Goal: Task Accomplishment & Management: Manage account settings

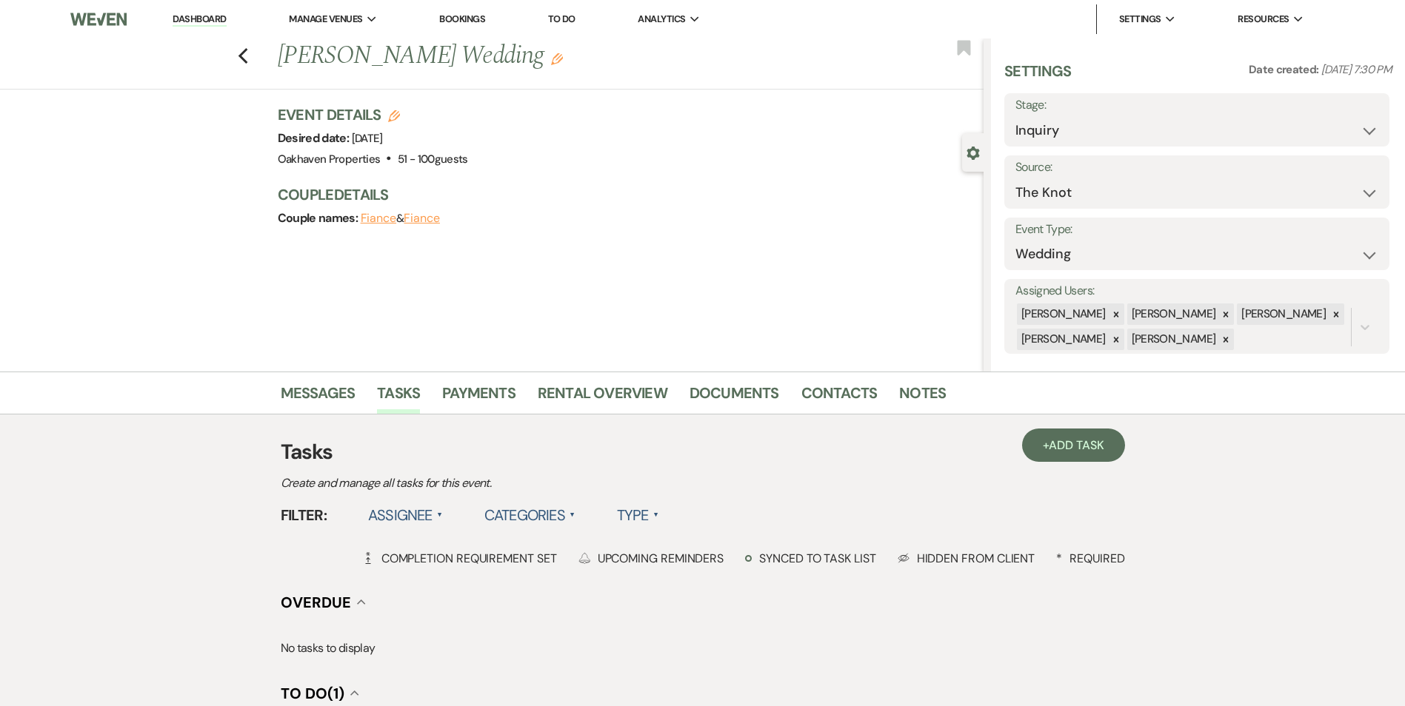
select select "2"
click at [203, 22] on link "Dashboard" at bounding box center [199, 20] width 53 height 14
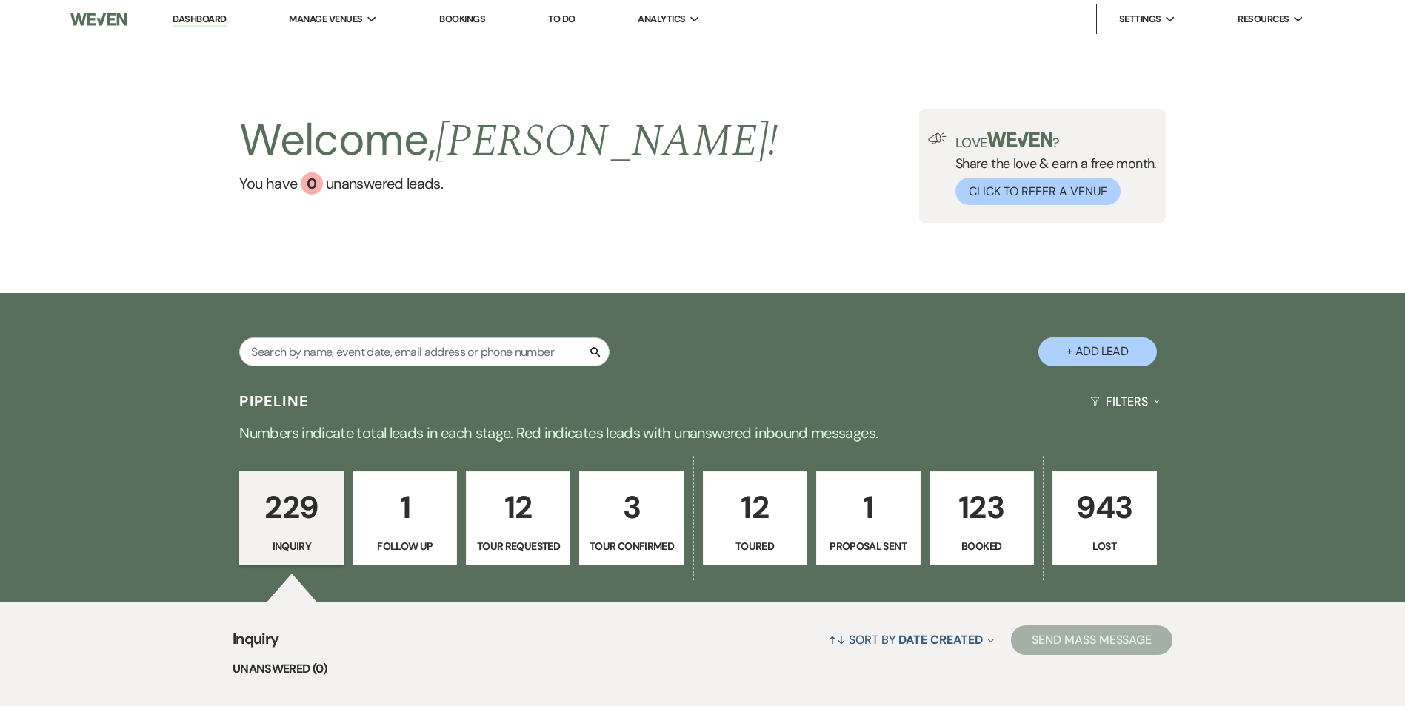
scroll to position [195, 0]
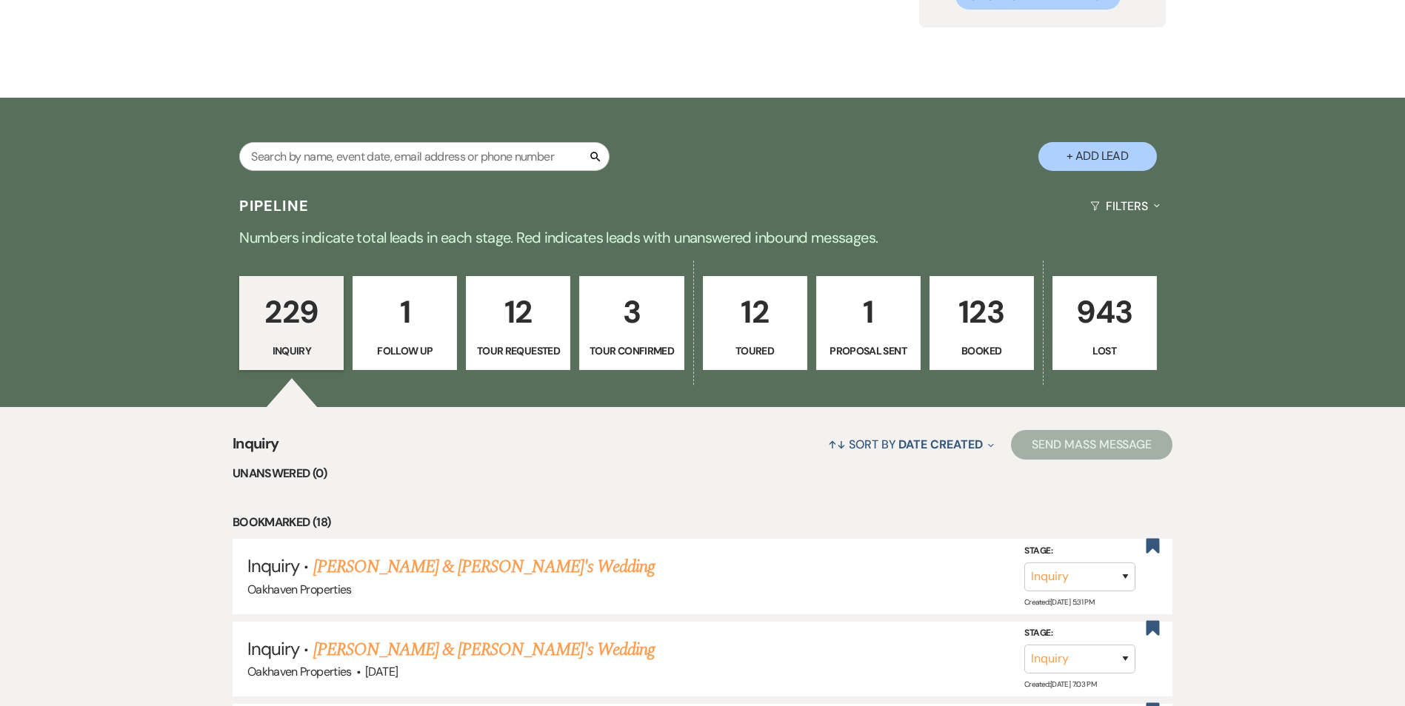
click at [772, 329] on p "12" at bounding box center [754, 312] width 85 height 50
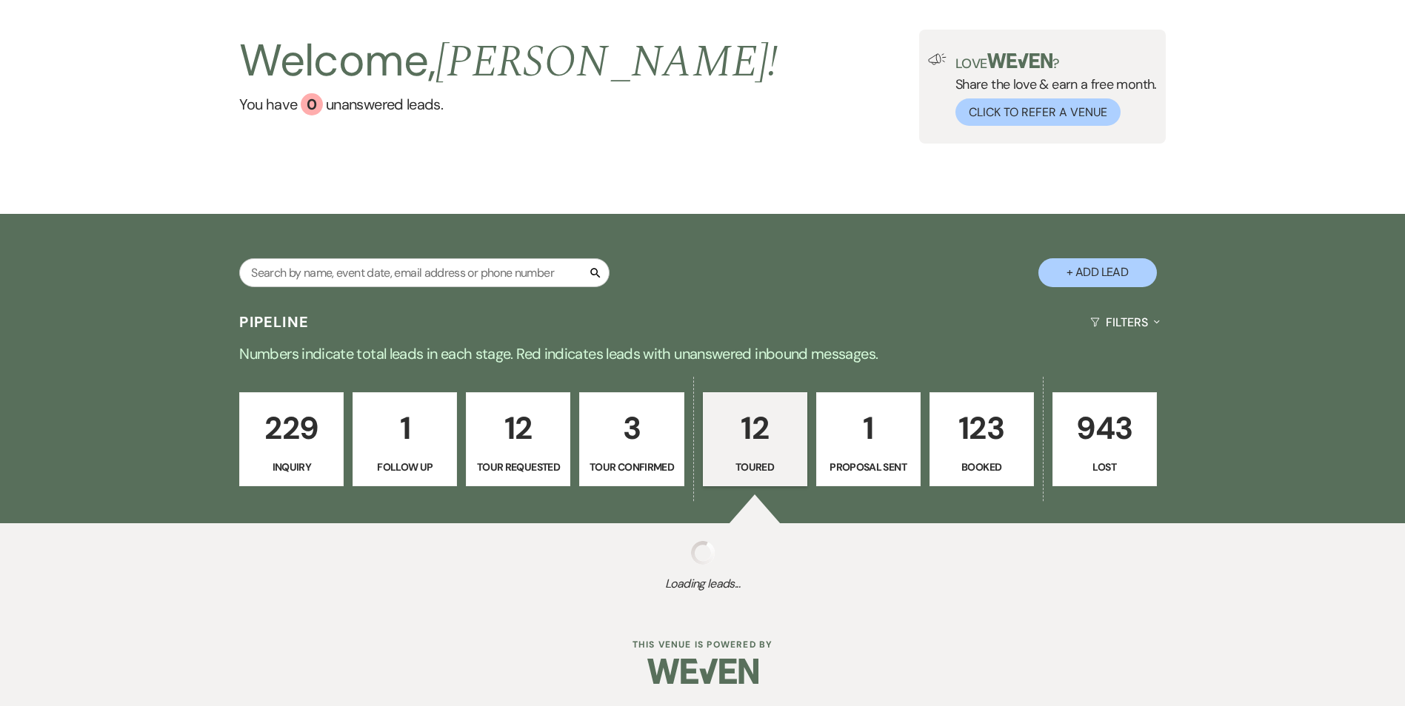
select select "5"
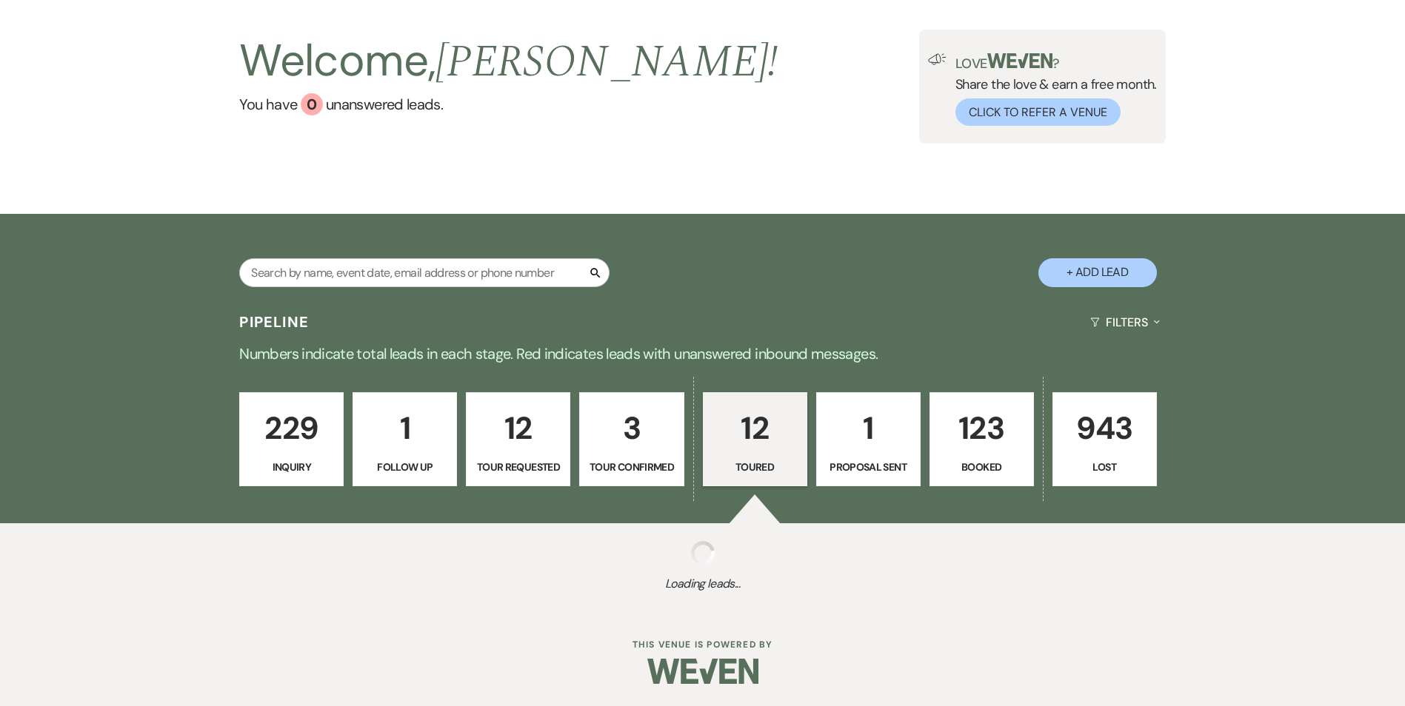
select select "5"
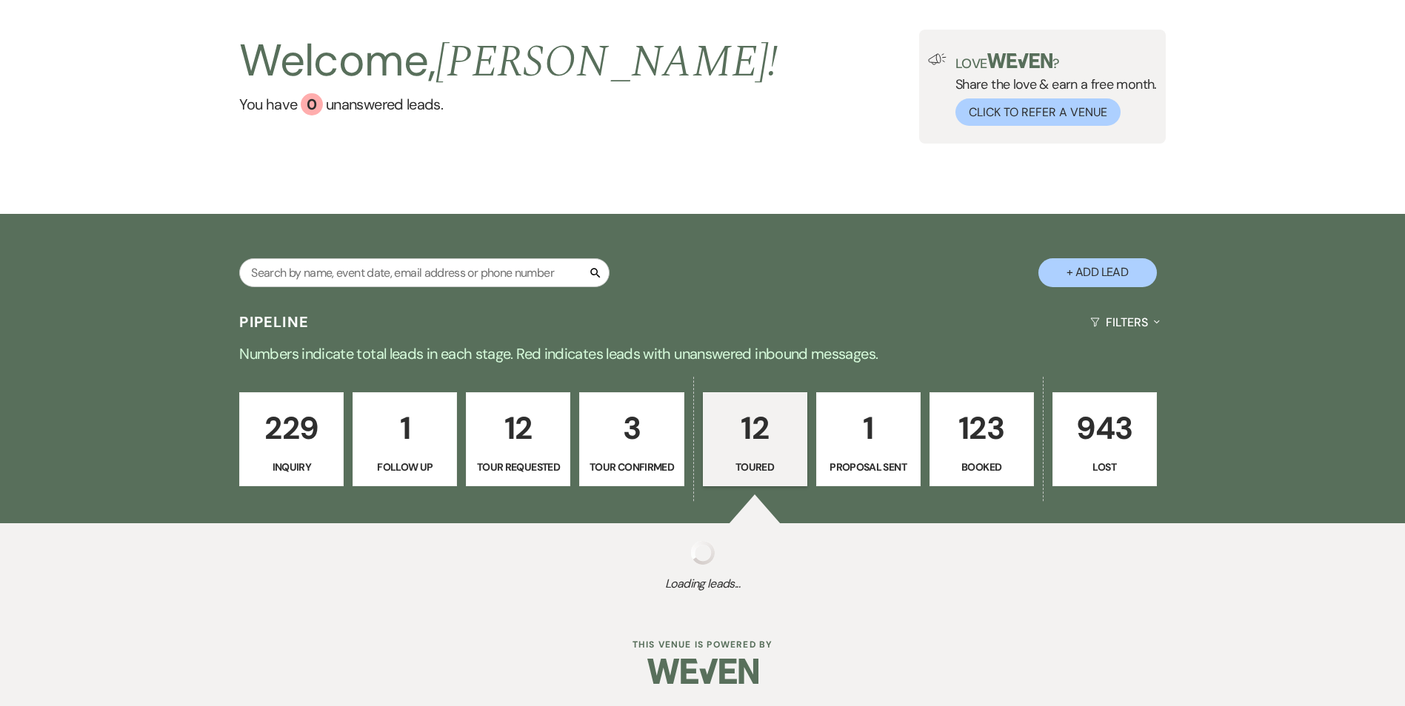
select select "5"
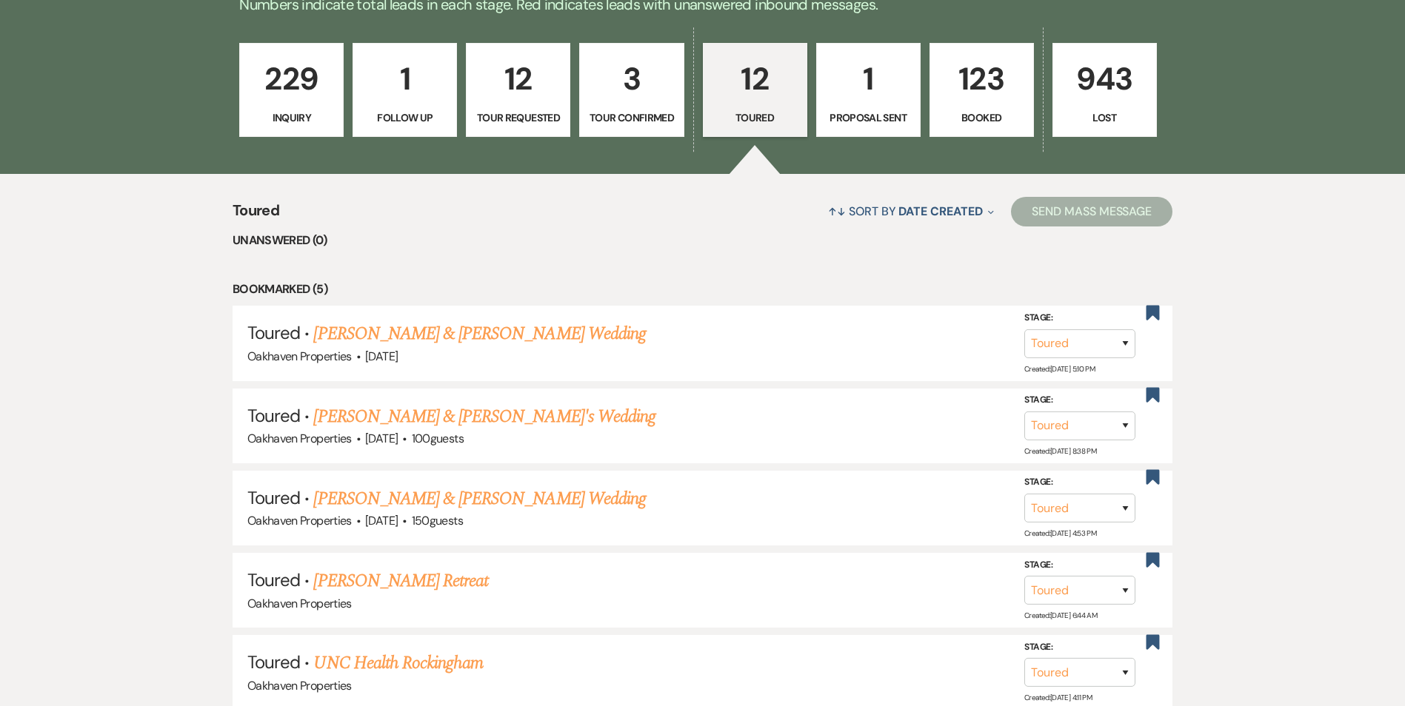
click at [855, 94] on p "1" at bounding box center [868, 79] width 85 height 50
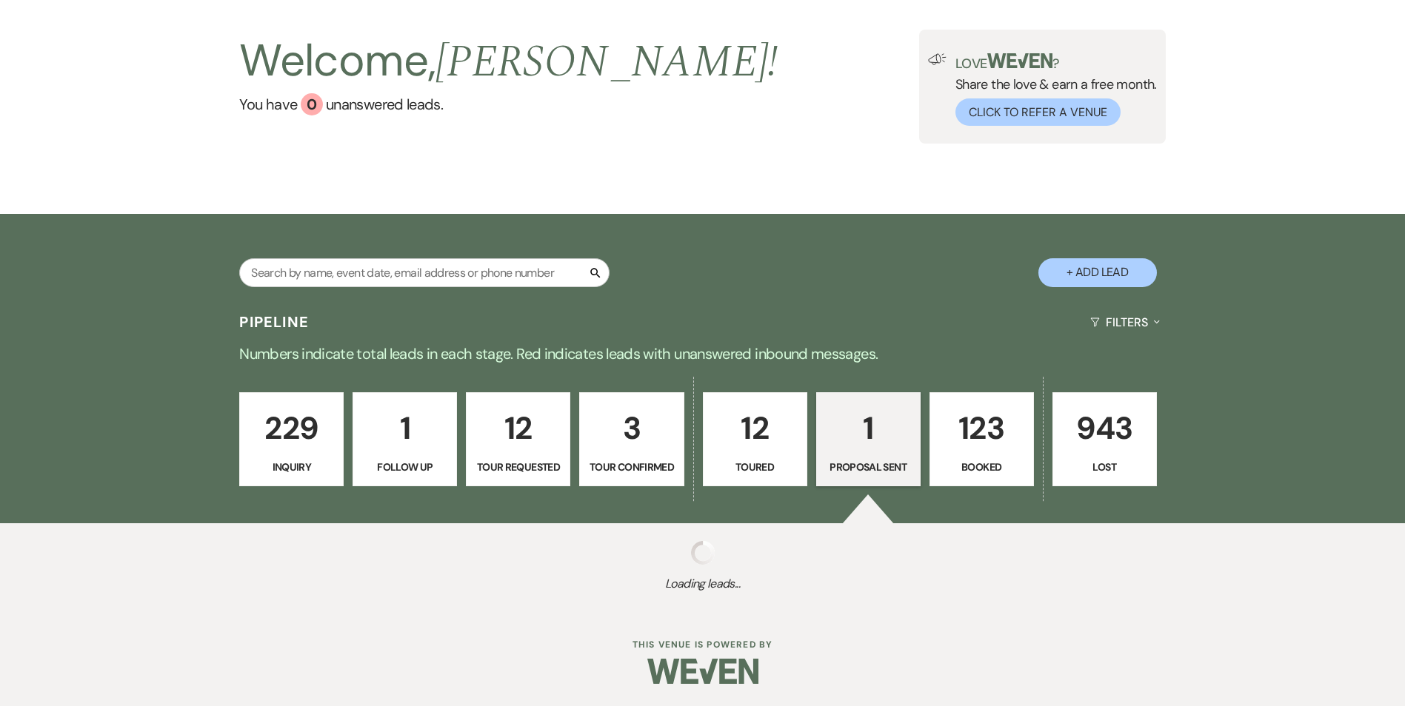
scroll to position [273, 0]
select select "6"
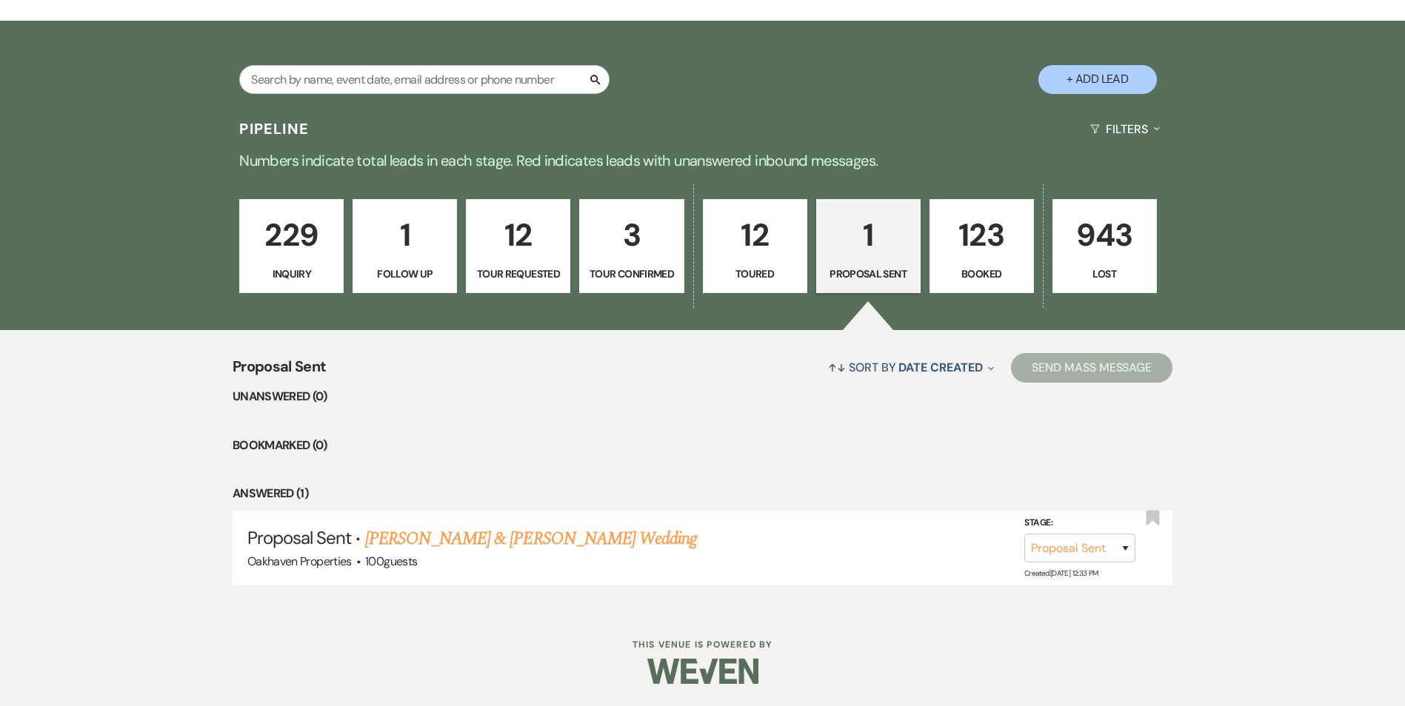
click at [964, 273] on p "Booked" at bounding box center [981, 274] width 85 height 16
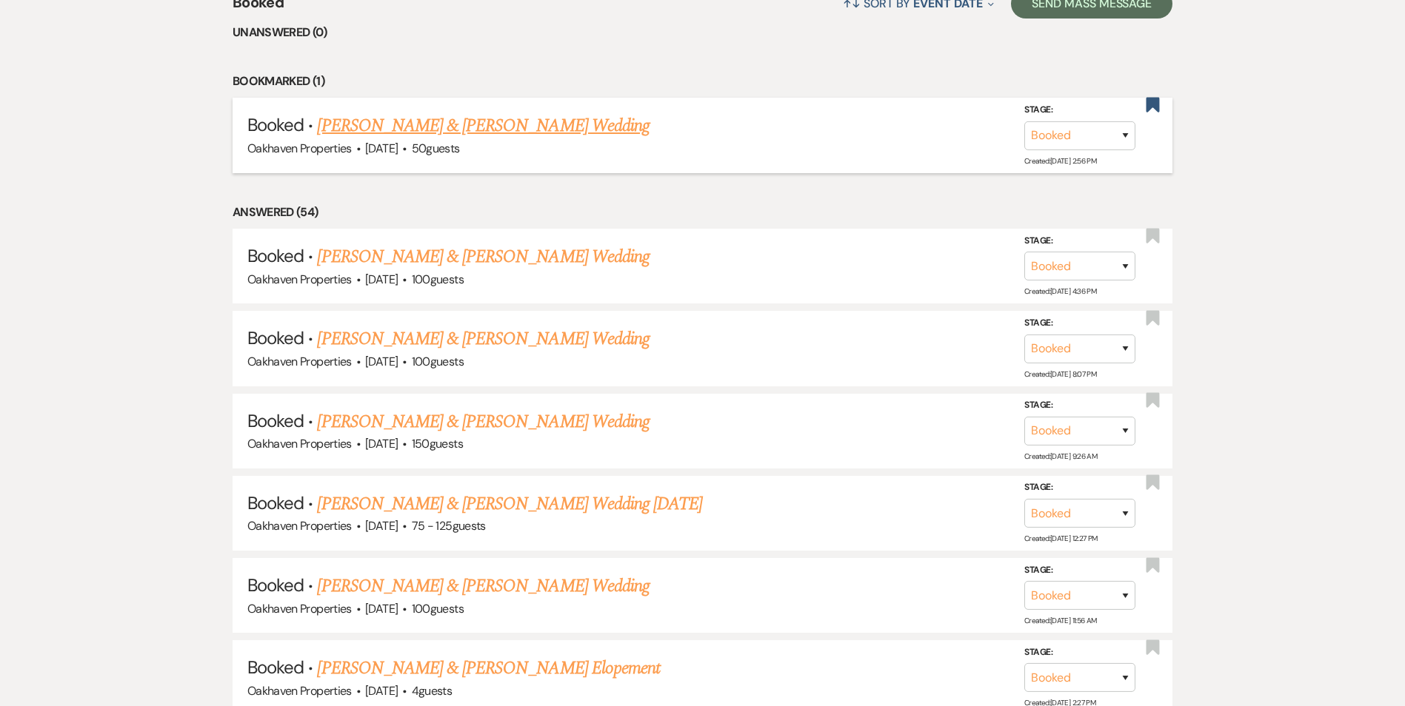
scroll to position [638, 0]
click at [548, 338] on link "Jacksun Trammell & Kayla Clayton's Wedding" at bounding box center [483, 338] width 332 height 27
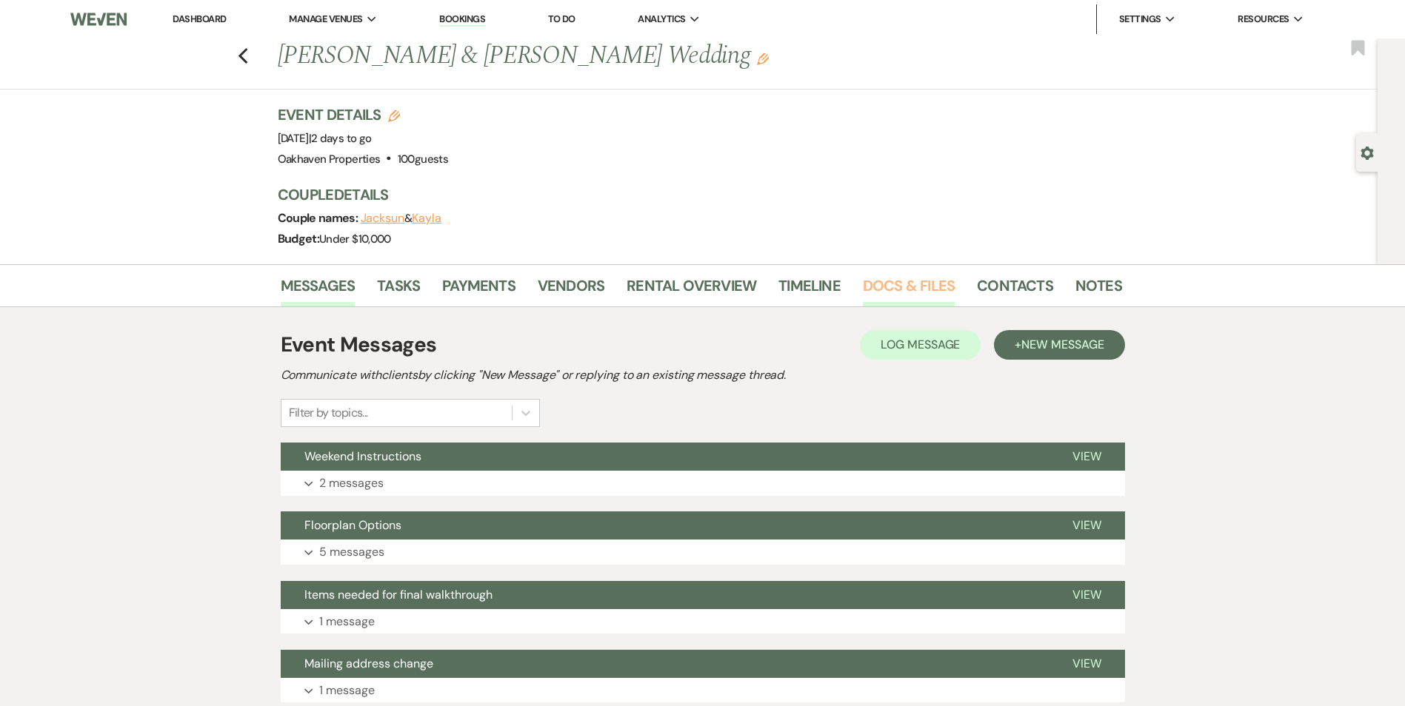
click at [888, 295] on link "Docs & Files" at bounding box center [909, 290] width 92 height 33
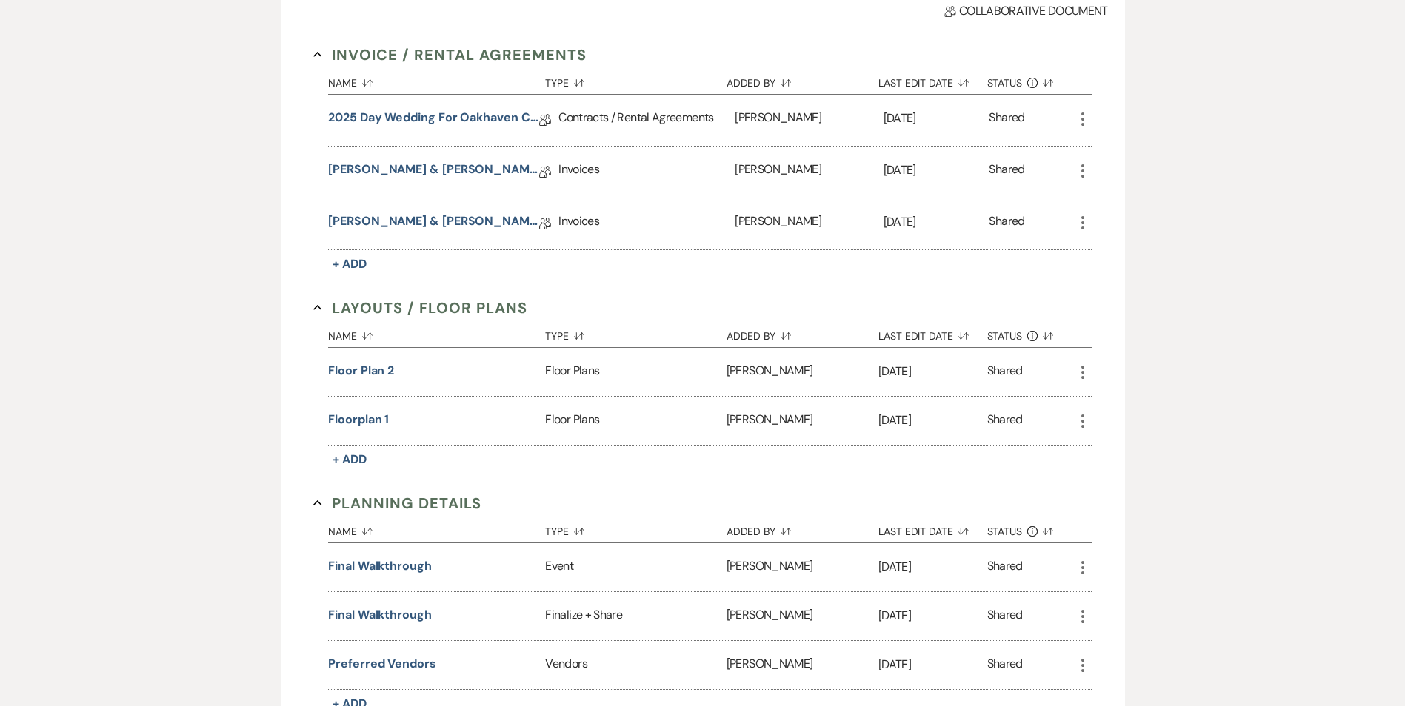
scroll to position [411, 0]
click at [367, 368] on button "Floor Plan 2" at bounding box center [361, 370] width 66 height 18
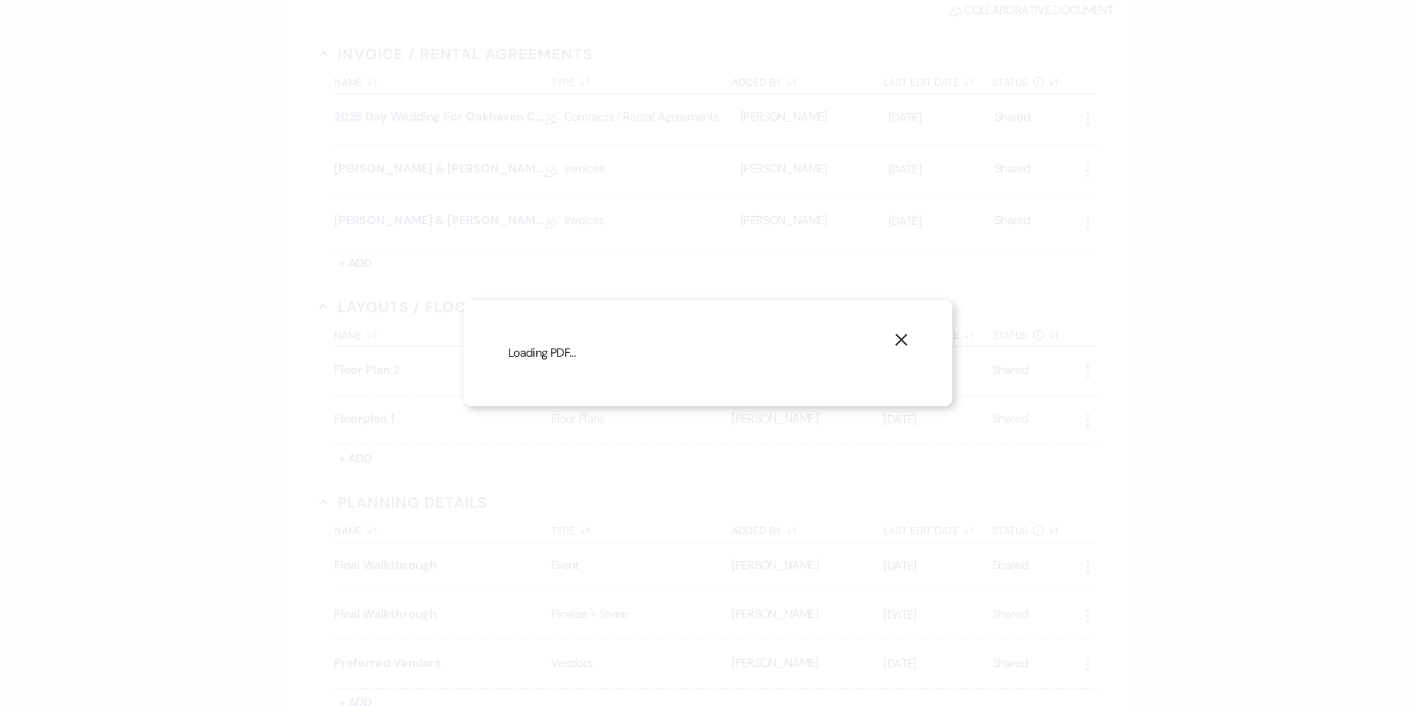
click at [897, 334] on icon "X" at bounding box center [901, 339] width 13 height 13
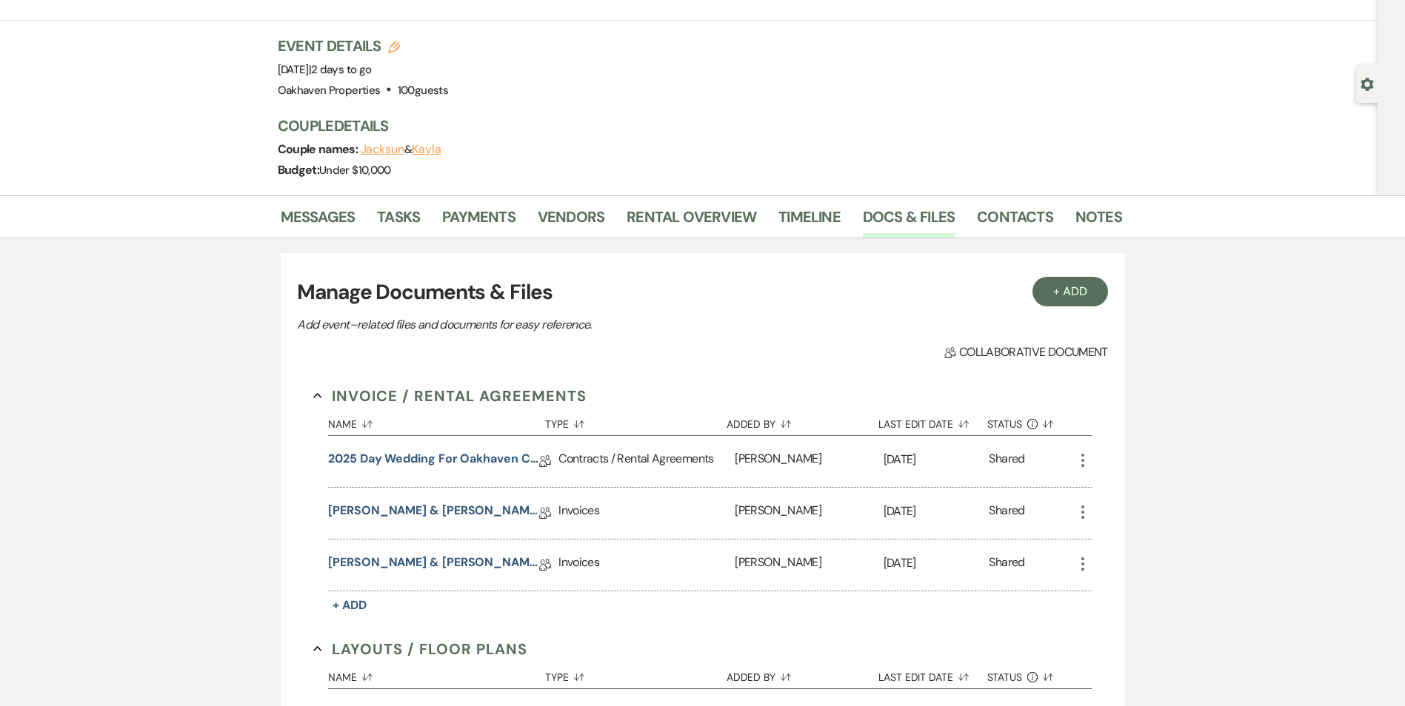
scroll to position [59, 0]
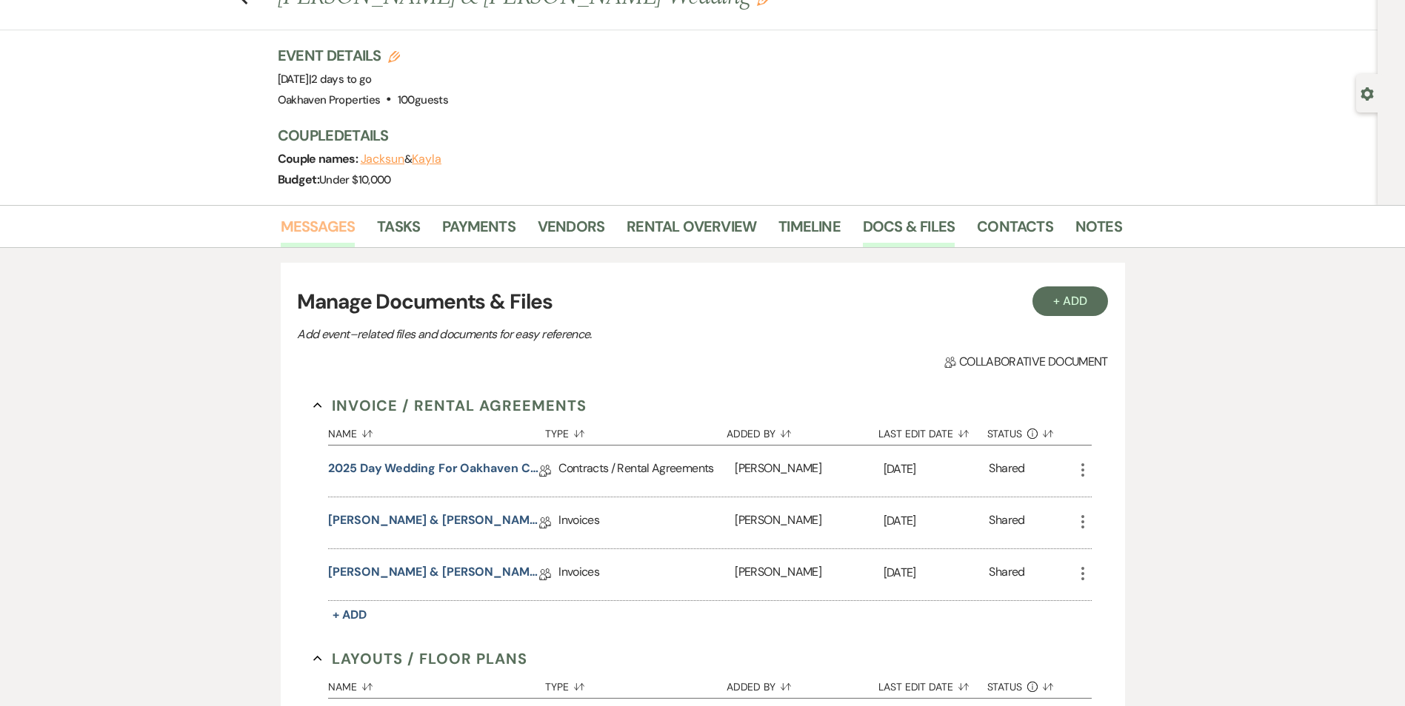
click at [312, 223] on link "Messages" at bounding box center [318, 231] width 75 height 33
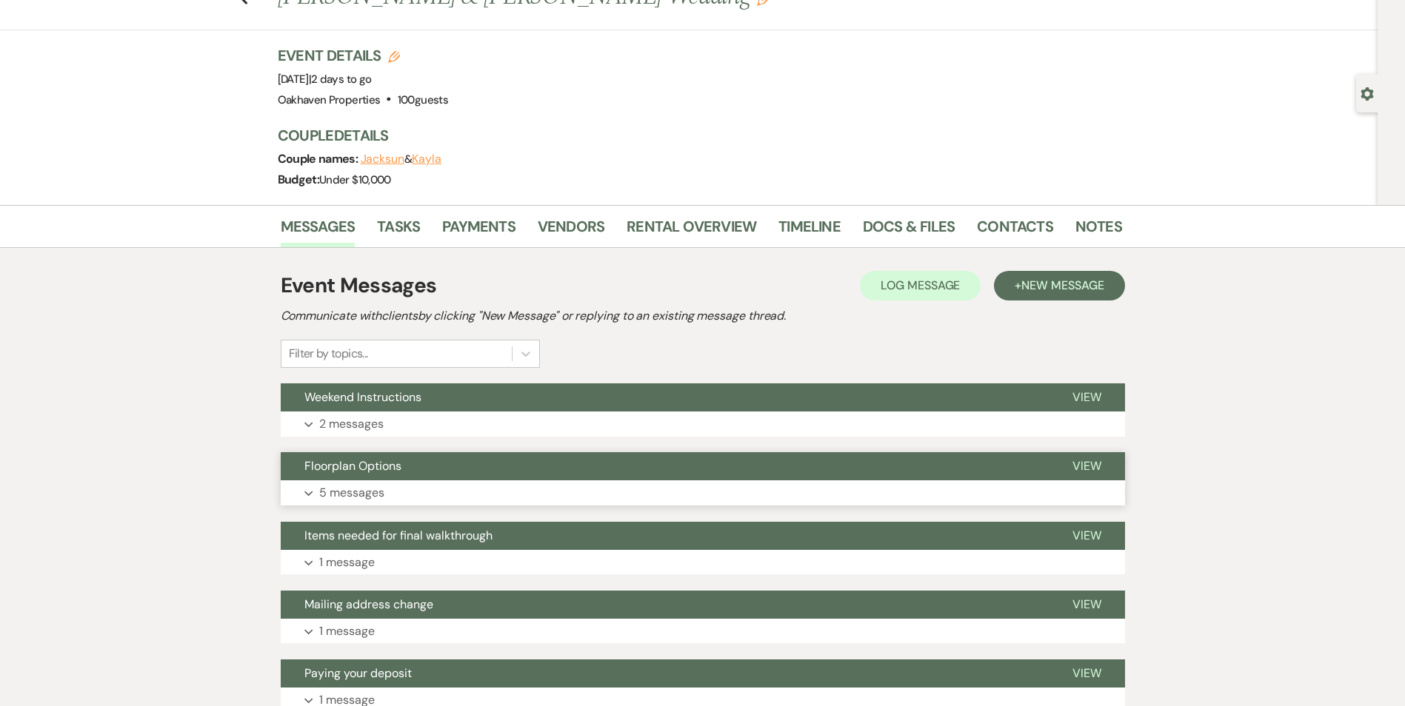
click at [352, 484] on p "5 messages" at bounding box center [351, 493] width 65 height 19
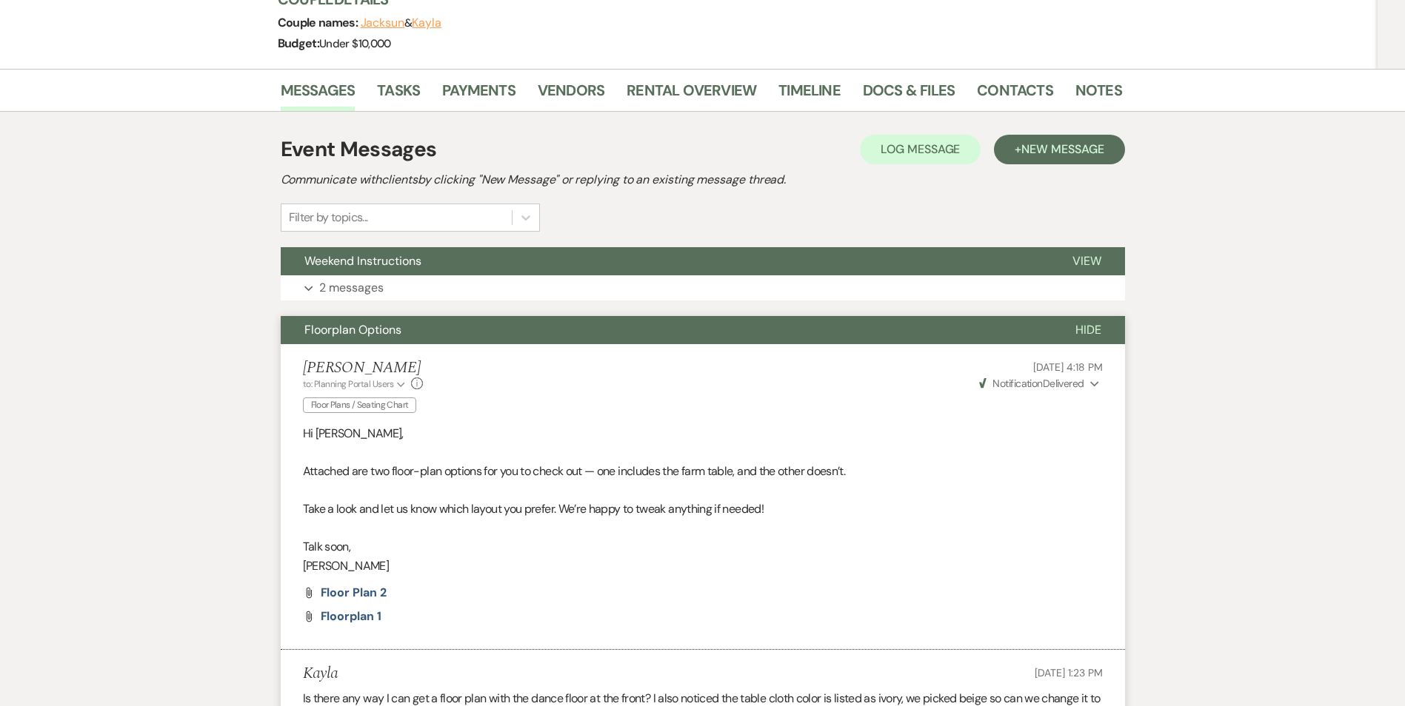
scroll to position [196, 0]
click at [347, 589] on span "Floor Plan 2" at bounding box center [354, 592] width 66 height 16
click at [937, 92] on link "Docs & Files" at bounding box center [909, 94] width 92 height 33
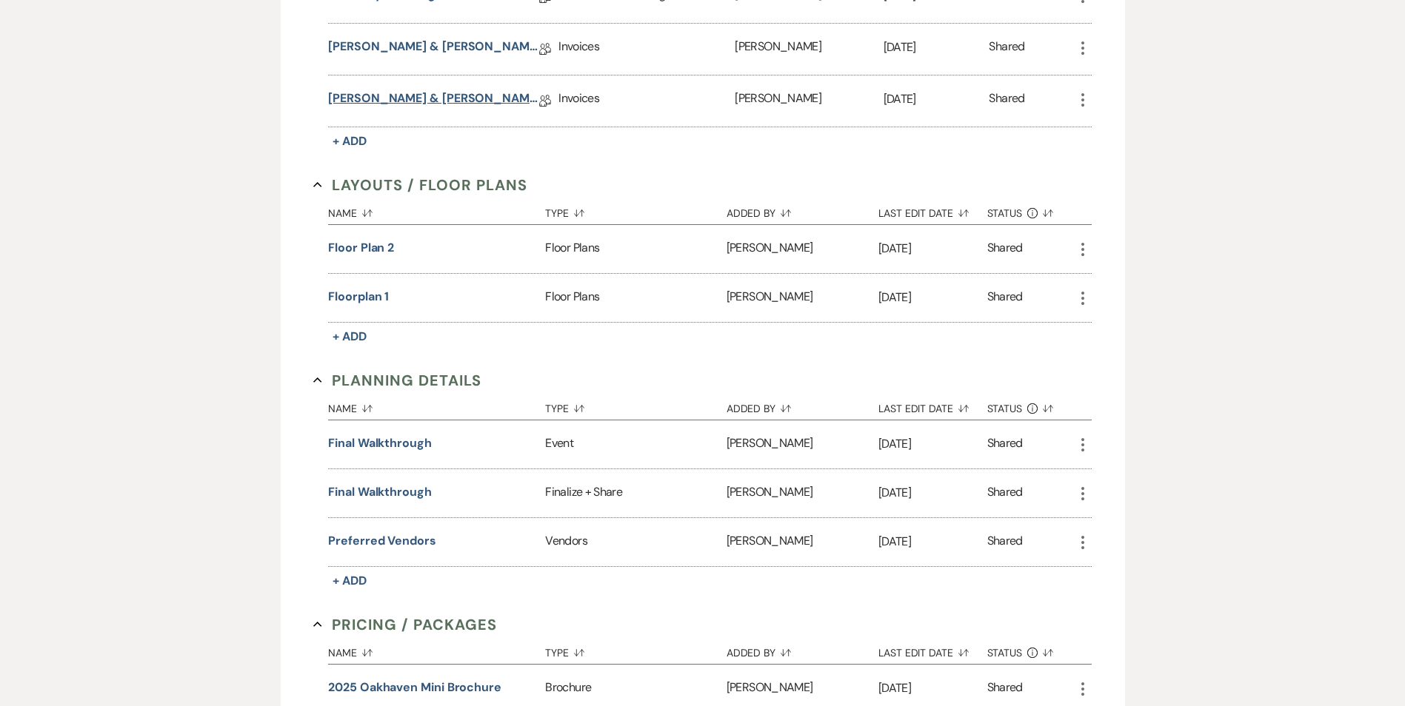
scroll to position [534, 0]
click at [409, 486] on button "Final Walkthrough" at bounding box center [380, 492] width 104 height 18
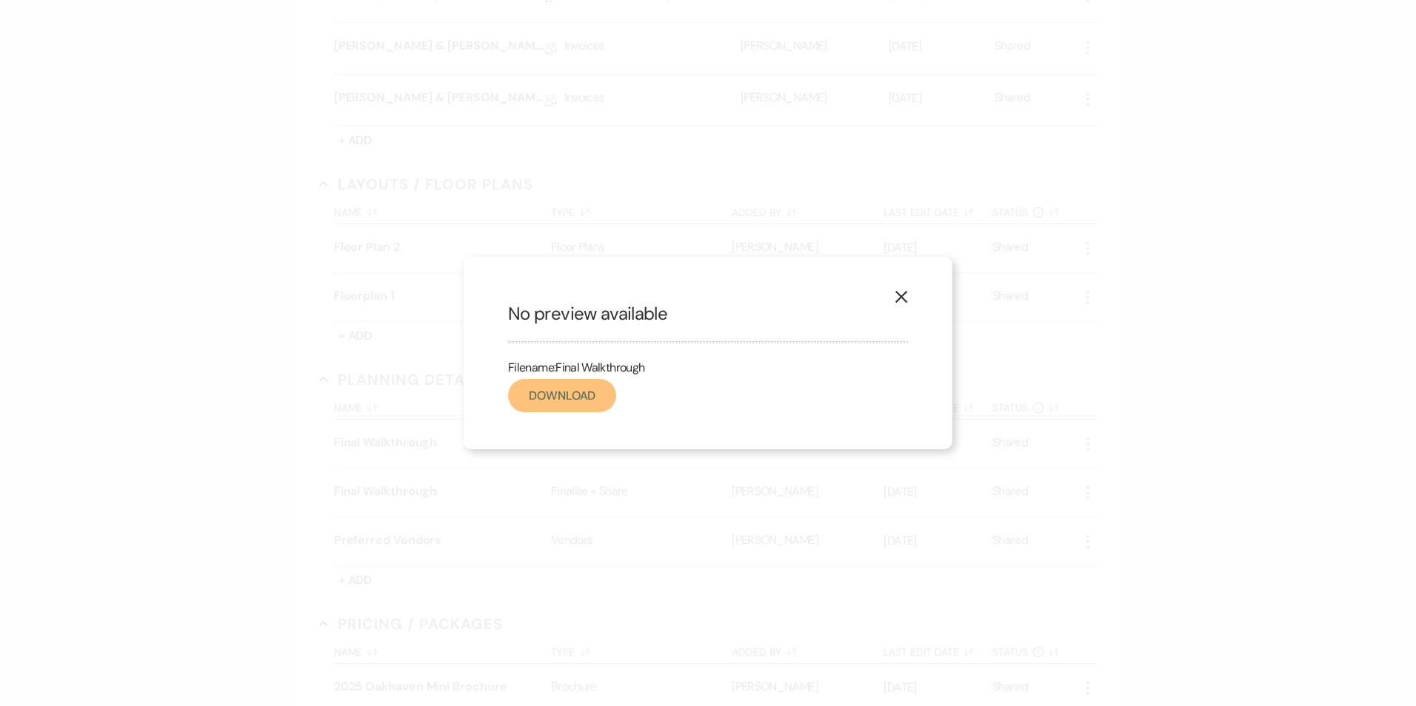
click at [572, 409] on link "Download" at bounding box center [562, 395] width 108 height 33
click at [903, 295] on use "button" at bounding box center [901, 297] width 12 height 12
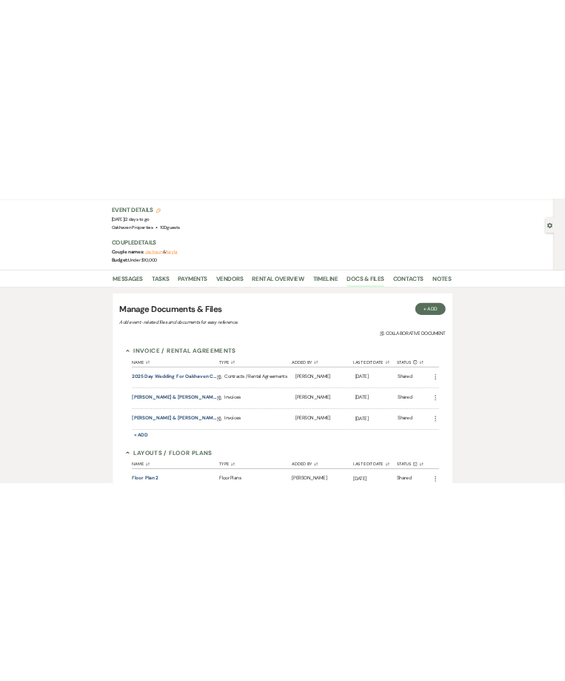
scroll to position [0, 0]
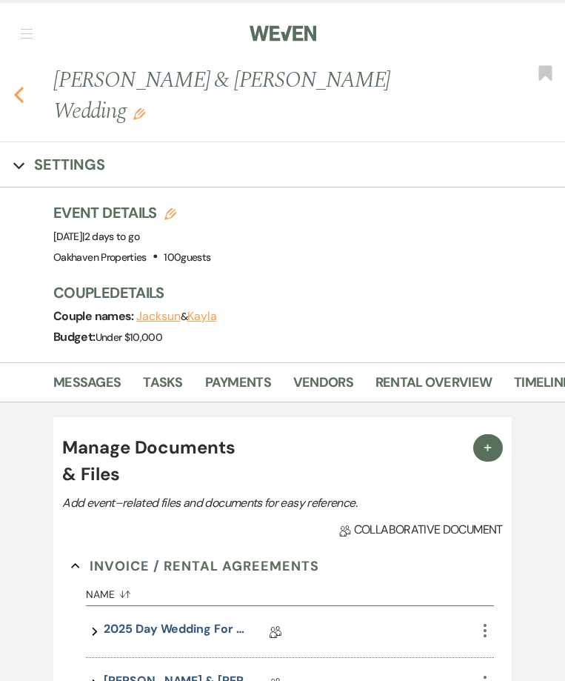
click at [15, 86] on icon "Previous" at bounding box center [18, 95] width 11 height 18
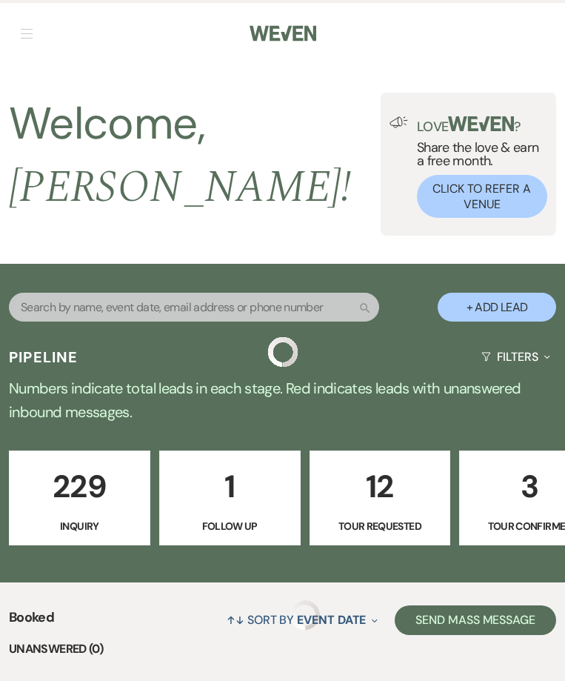
scroll to position [638, 0]
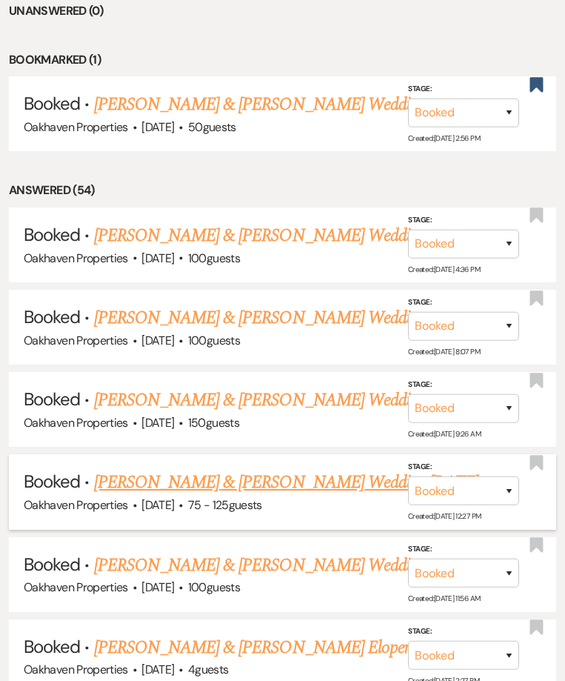
click at [185, 481] on link "Cassandra Sumlin & Juan Johnson's Wedding 10/1/25" at bounding box center [286, 482] width 385 height 27
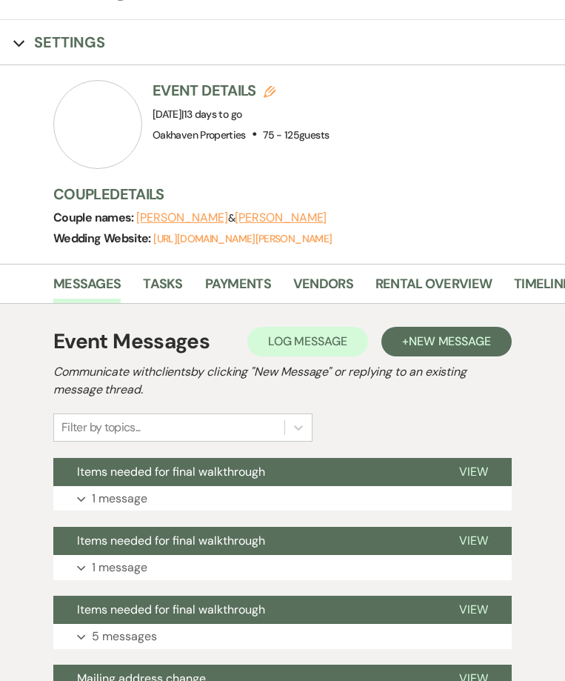
scroll to position [148, 0]
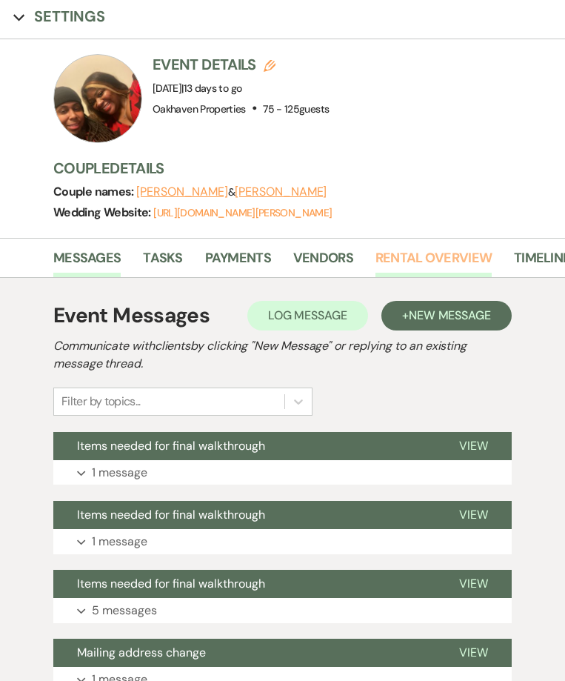
click at [482, 265] on link "Rental Overview" at bounding box center [433, 262] width 116 height 30
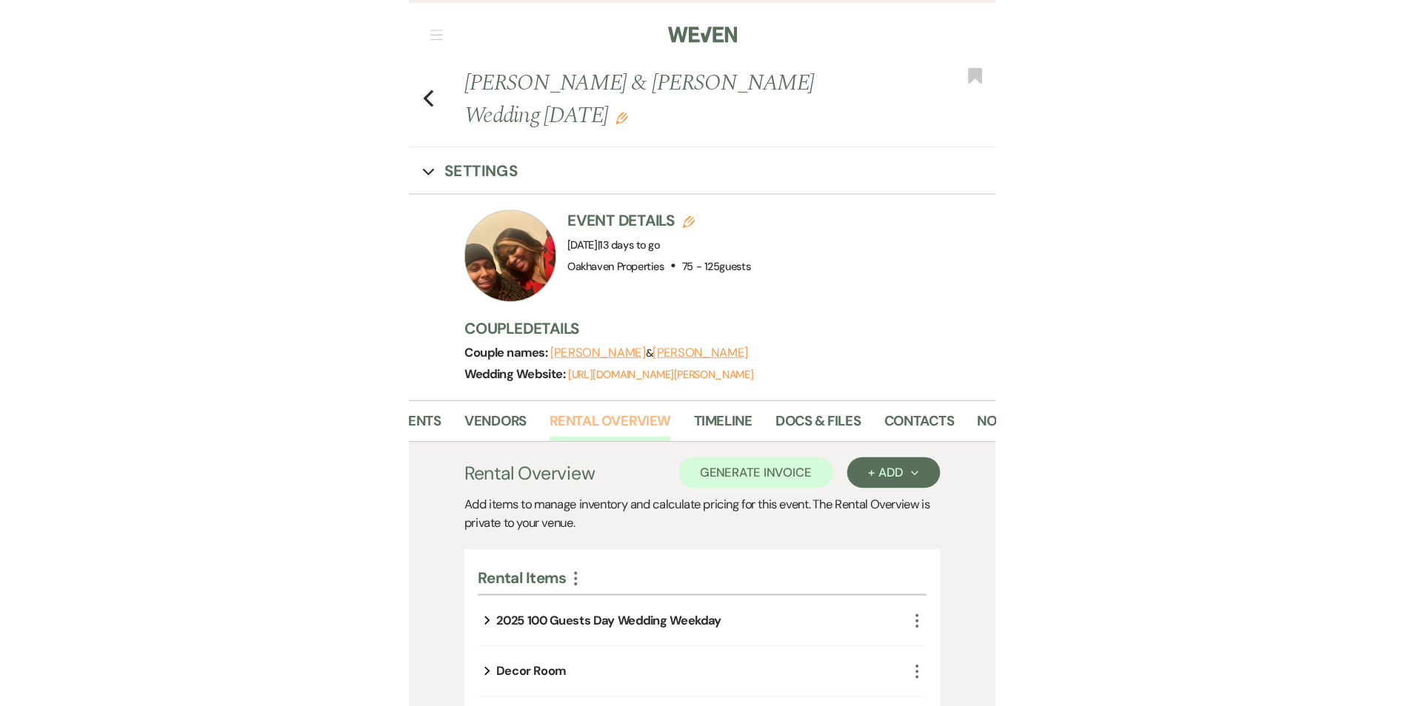
scroll to position [0, 267]
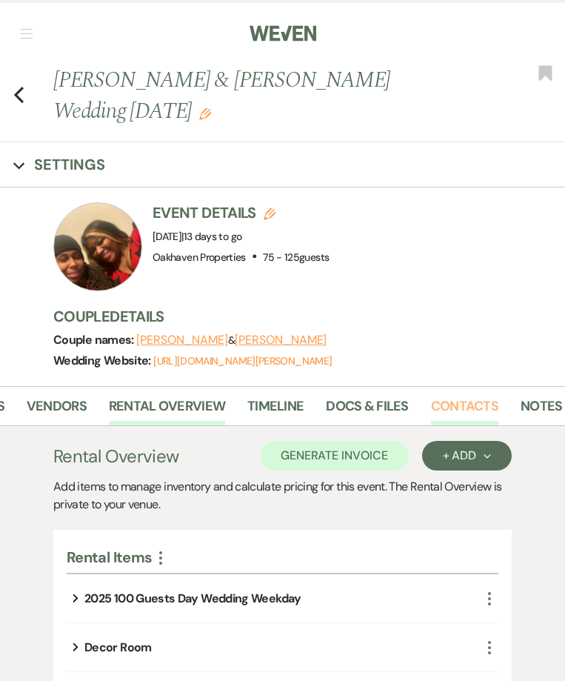
click at [481, 399] on link "Contacts" at bounding box center [464, 410] width 67 height 30
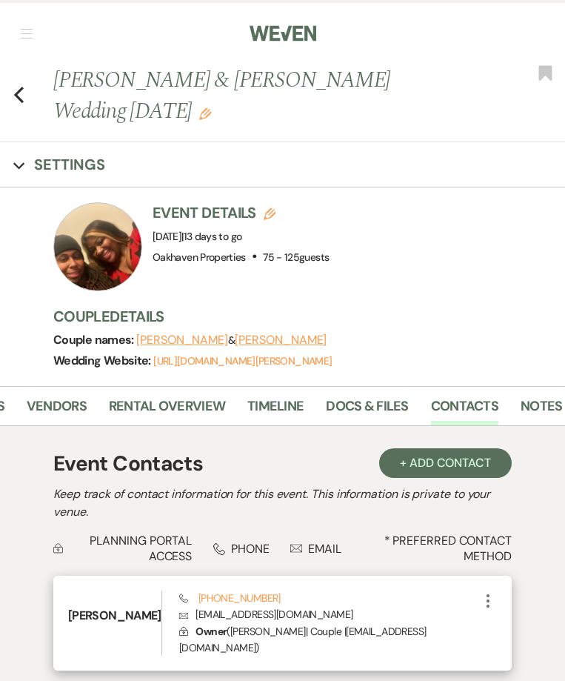
drag, startPoint x: 116, startPoint y: 641, endPoint x: 187, endPoint y: 610, distance: 78.3
click at [119, 636] on div "Cassandra Sumlin Phone (336) 615-9937 Envelope mscassie28@gmail.com Lock Owner …" at bounding box center [282, 622] width 458 height 95
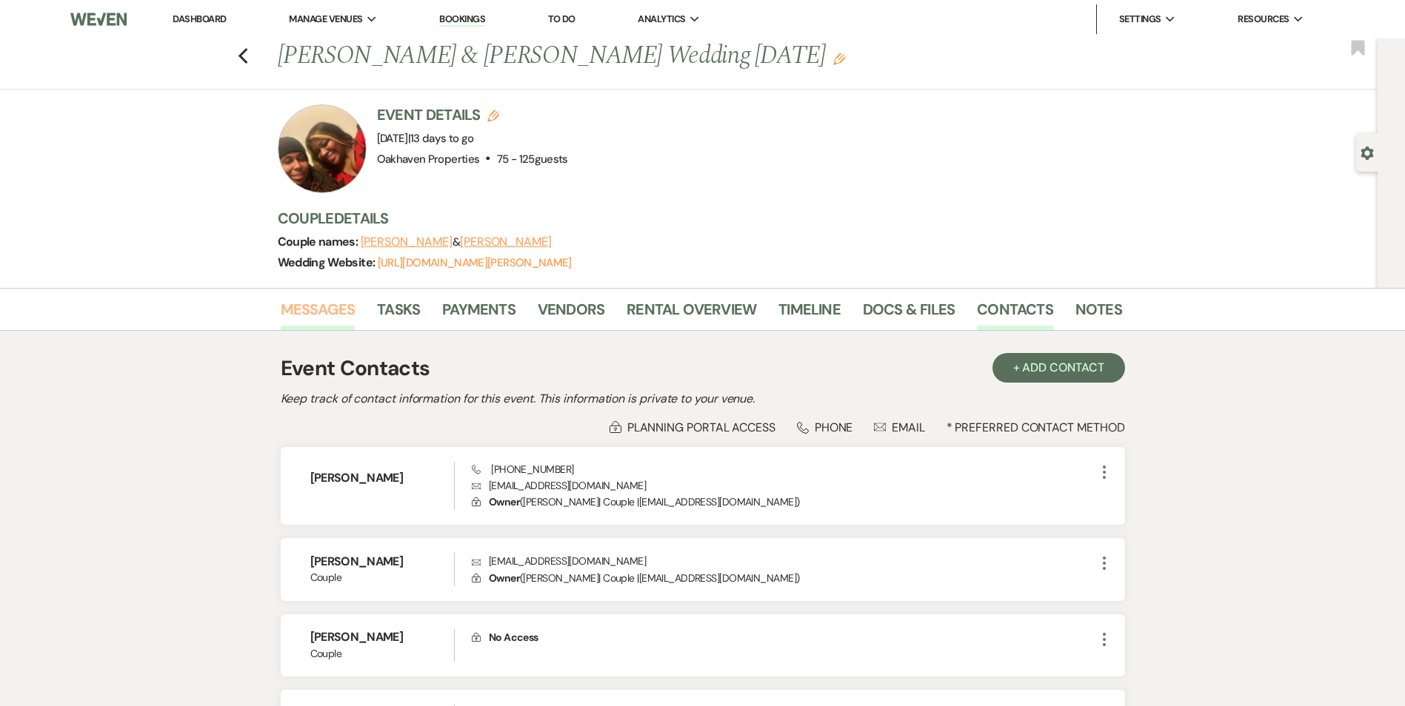
click at [302, 309] on link "Messages" at bounding box center [318, 314] width 75 height 33
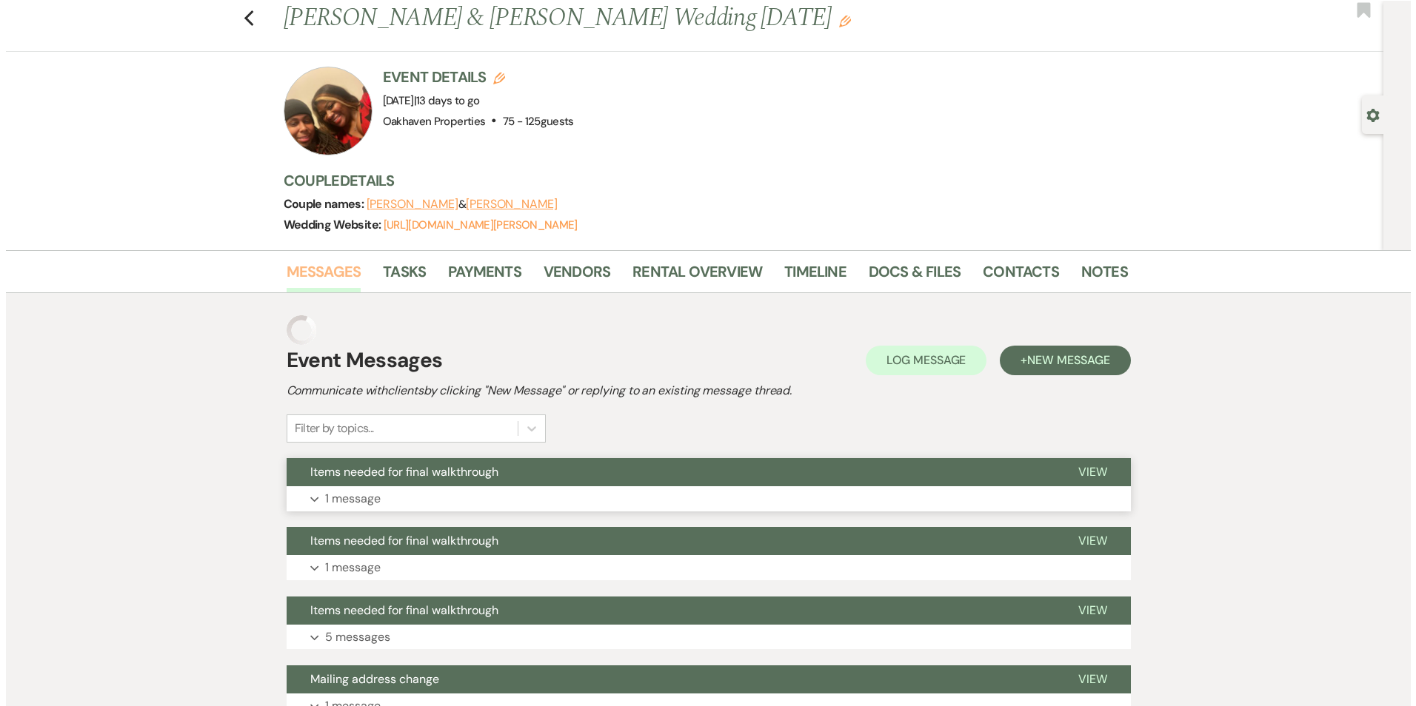
scroll to position [74, 0]
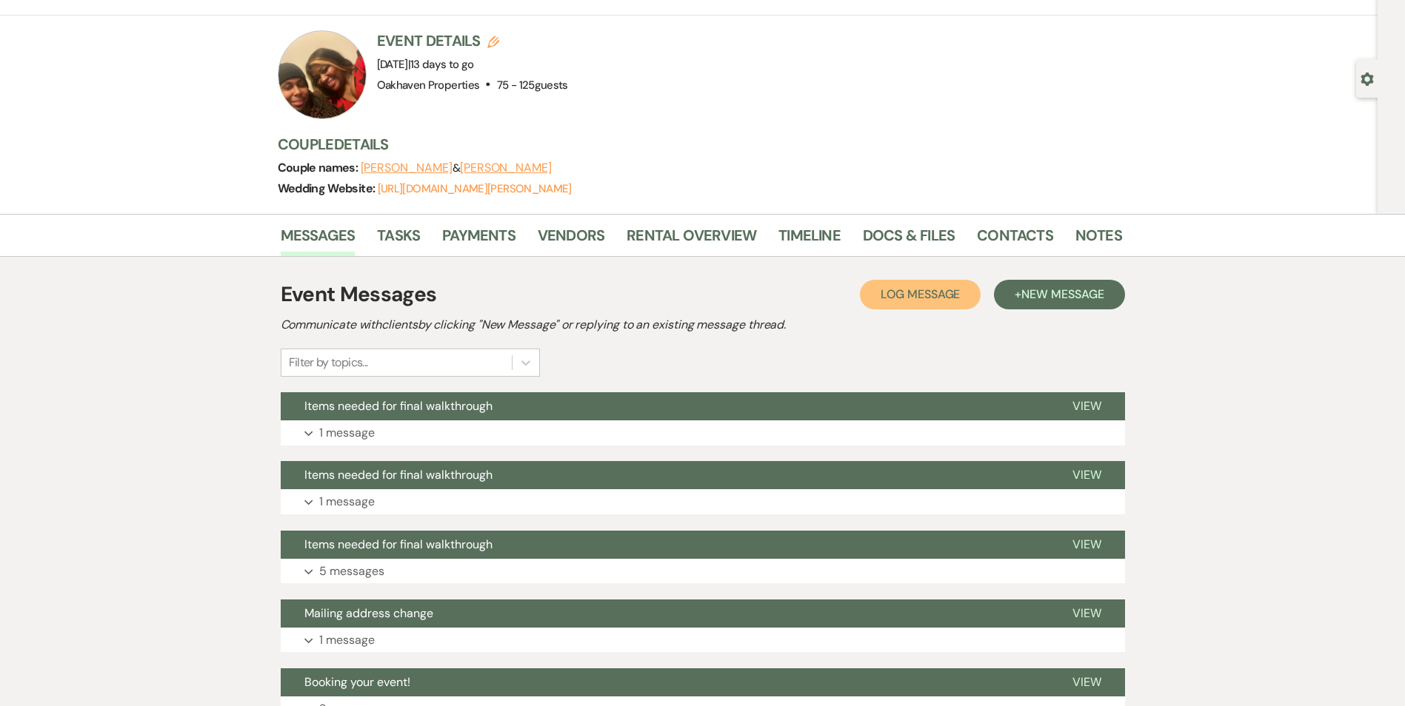
click at [935, 300] on span "Log Message" at bounding box center [919, 295] width 79 height 16
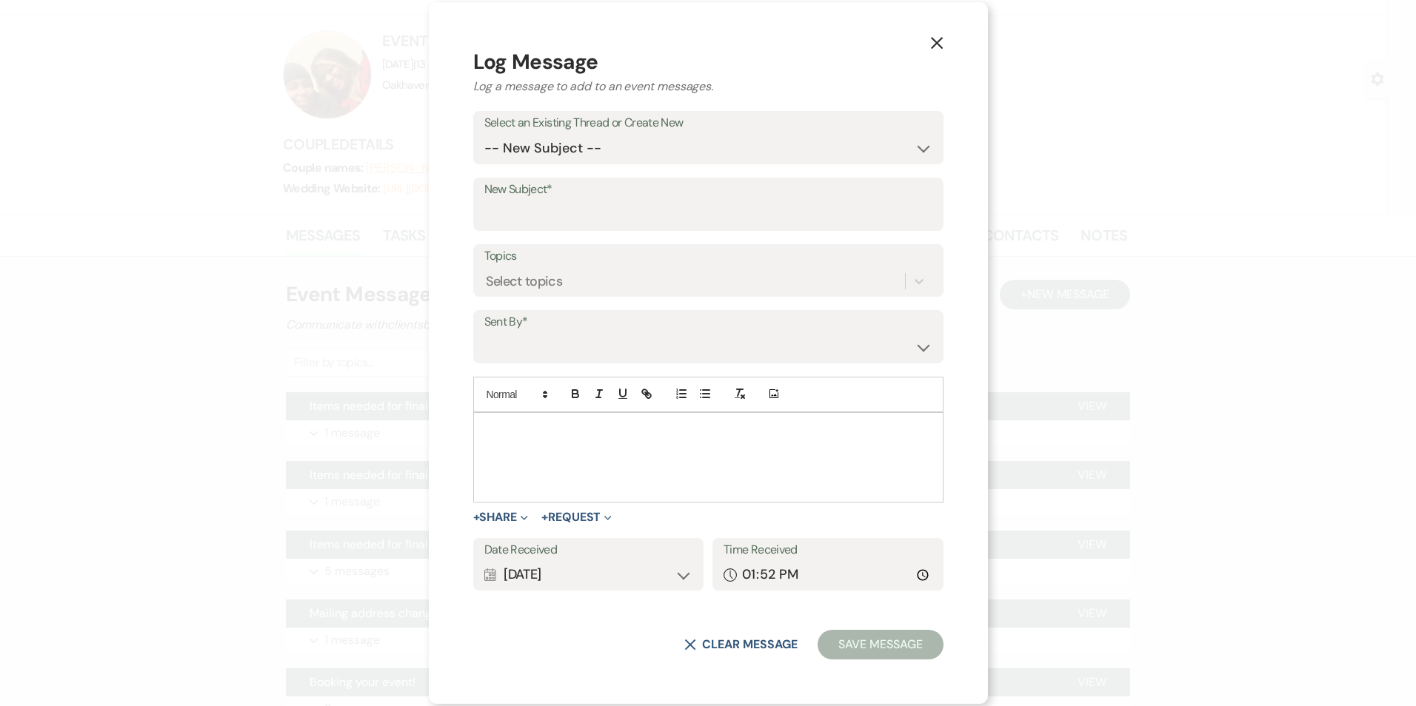
click at [571, 442] on div at bounding box center [708, 457] width 469 height 89
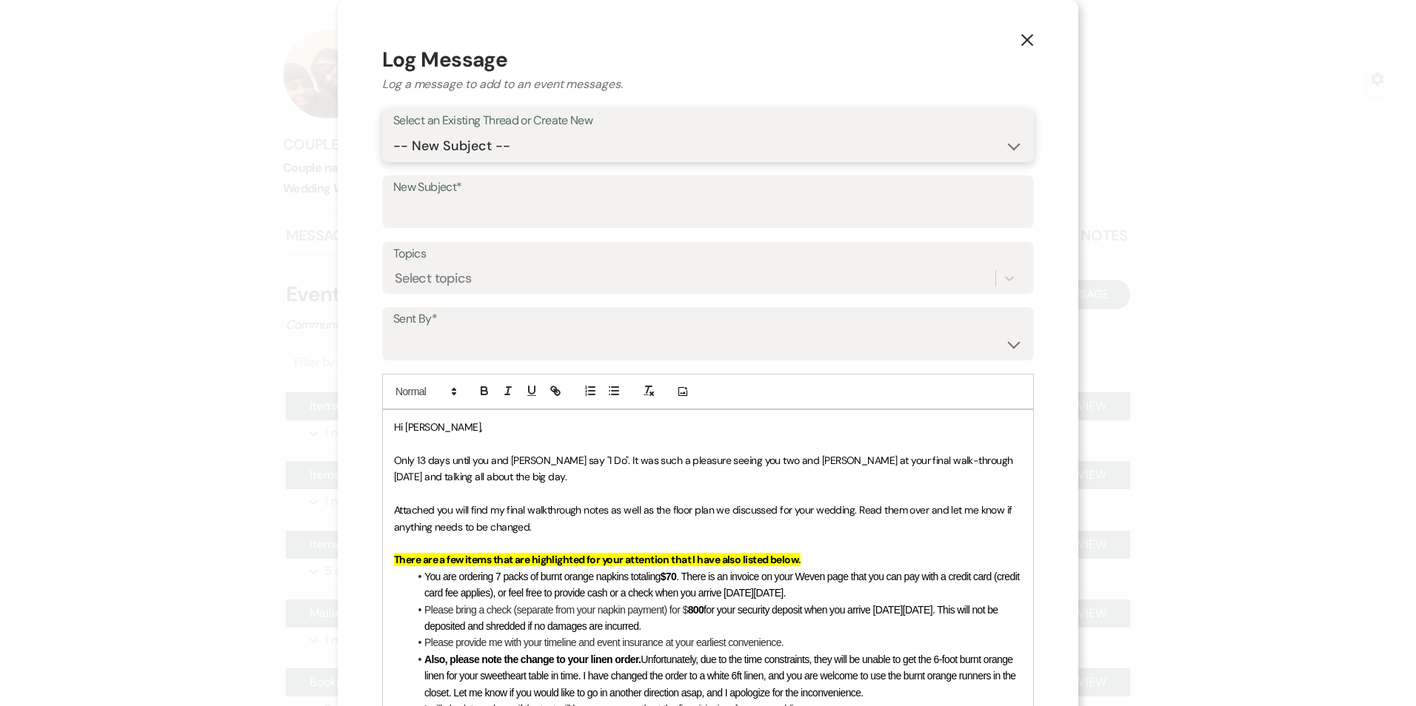
click at [509, 140] on select "-- New Subject -- Items needed for final walkthrough Items needed for final wal…" at bounding box center [707, 146] width 629 height 29
select select "459458"
click at [393, 132] on select "-- New Subject -- Items needed for final walkthrough Items needed for final wal…" at bounding box center [707, 146] width 629 height 29
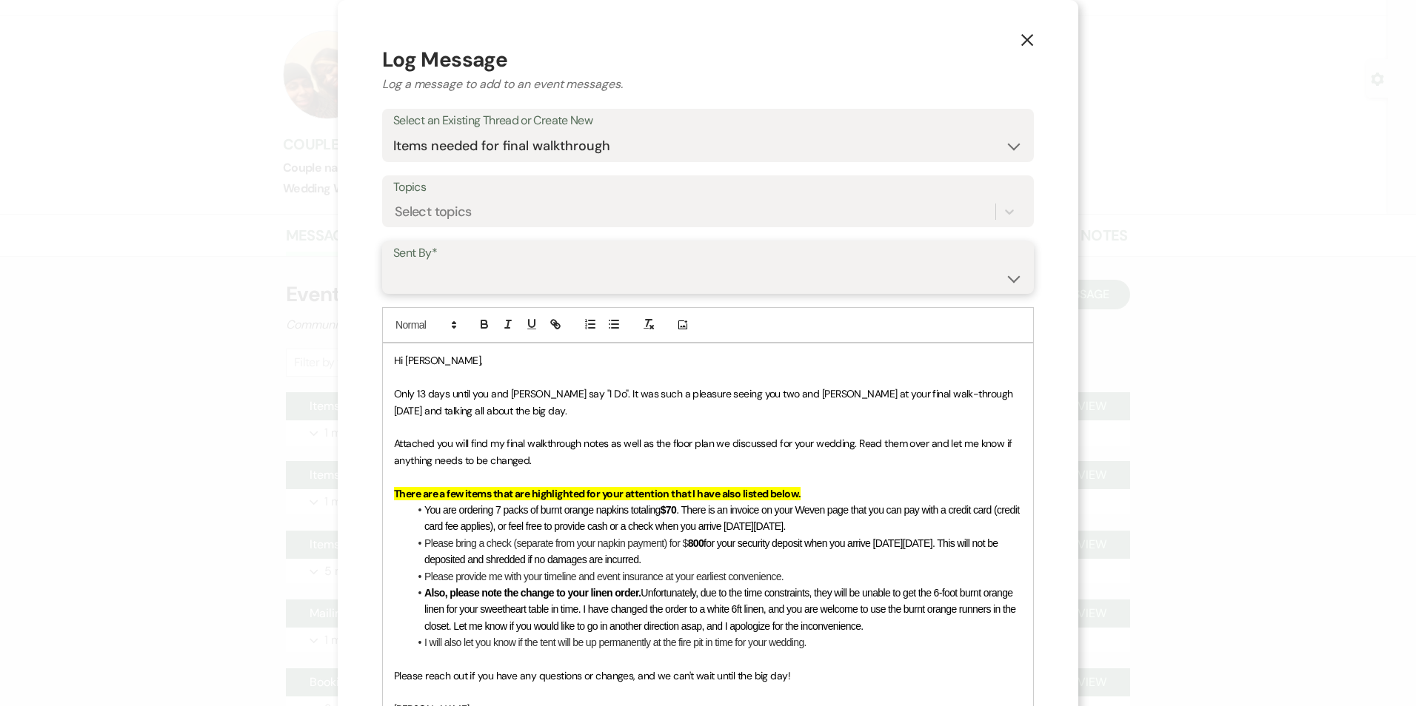
click at [452, 267] on select "Patience Ergish (pdergish@aol.com) Jeanette Wagoner (jeanette@experienceoakhave…" at bounding box center [707, 278] width 629 height 29
click at [393, 264] on select "Patience Ergish (pdergish@aol.com) Jeanette Wagoner (jeanette@experienceoakhave…" at bounding box center [707, 278] width 629 height 29
click at [433, 283] on select "Patience Ergish (pdergish@aol.com) Jeanette Wagoner (jeanette@experienceoakhave…" at bounding box center [707, 278] width 629 height 29
select select "user-127923"
click at [393, 264] on select "Patience Ergish (pdergish@aol.com) Jeanette Wagoner (jeanette@experienceoakhave…" at bounding box center [707, 278] width 629 height 29
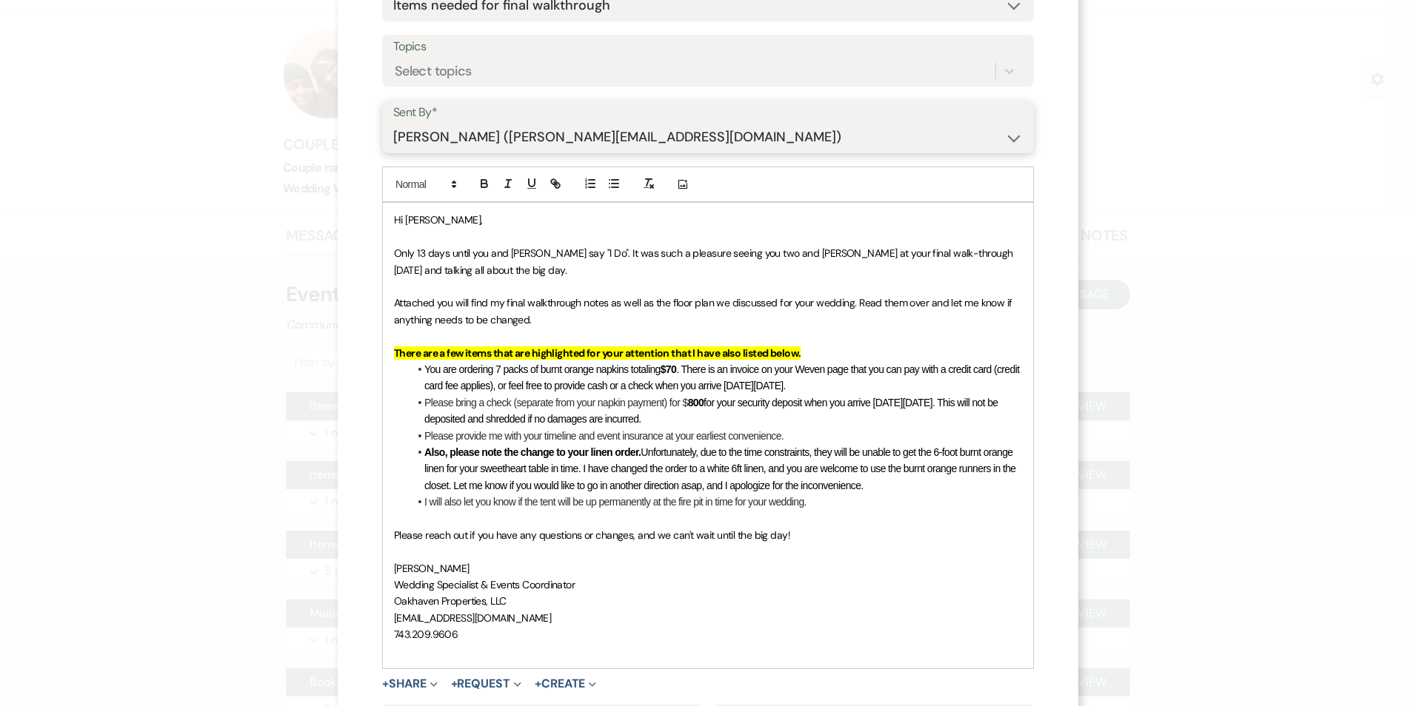
scroll to position [305, 0]
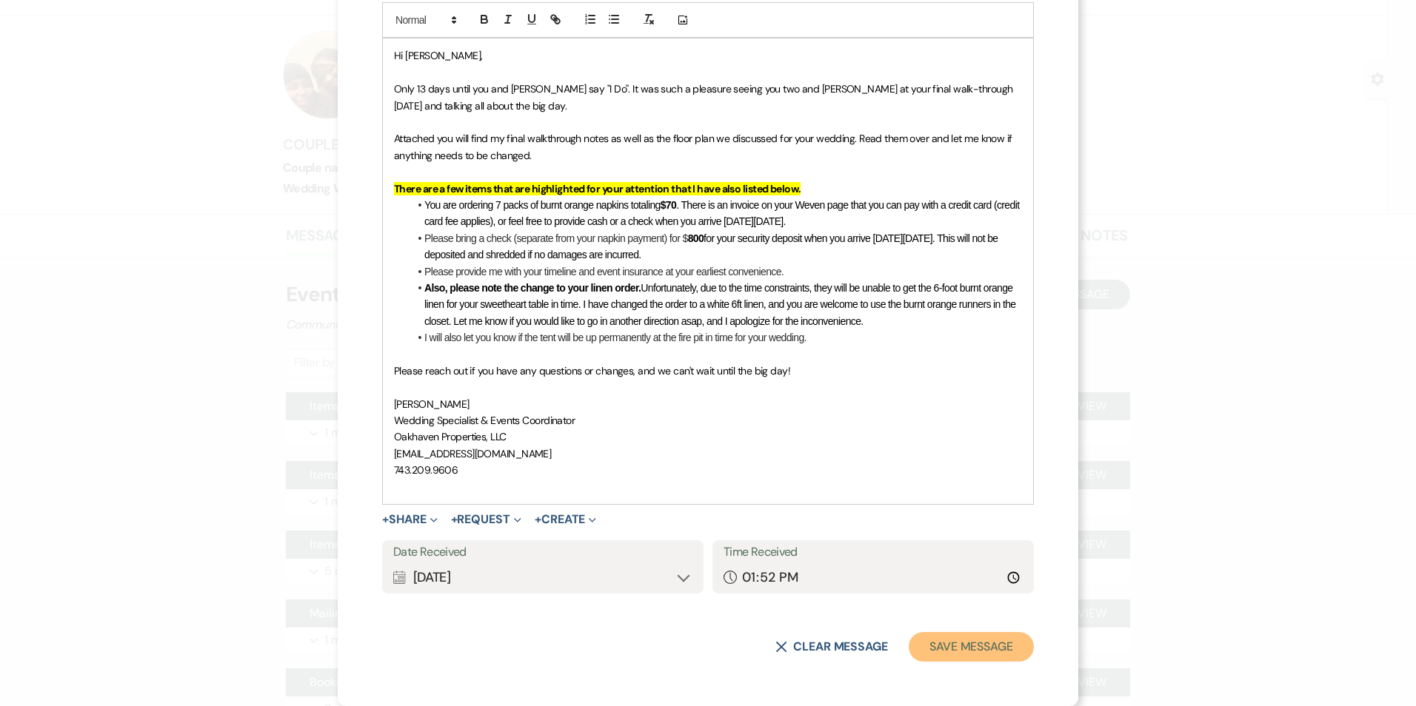
click at [957, 657] on button "Save Message" at bounding box center [971, 647] width 125 height 30
click at [994, 652] on button "Save Message" at bounding box center [971, 647] width 125 height 30
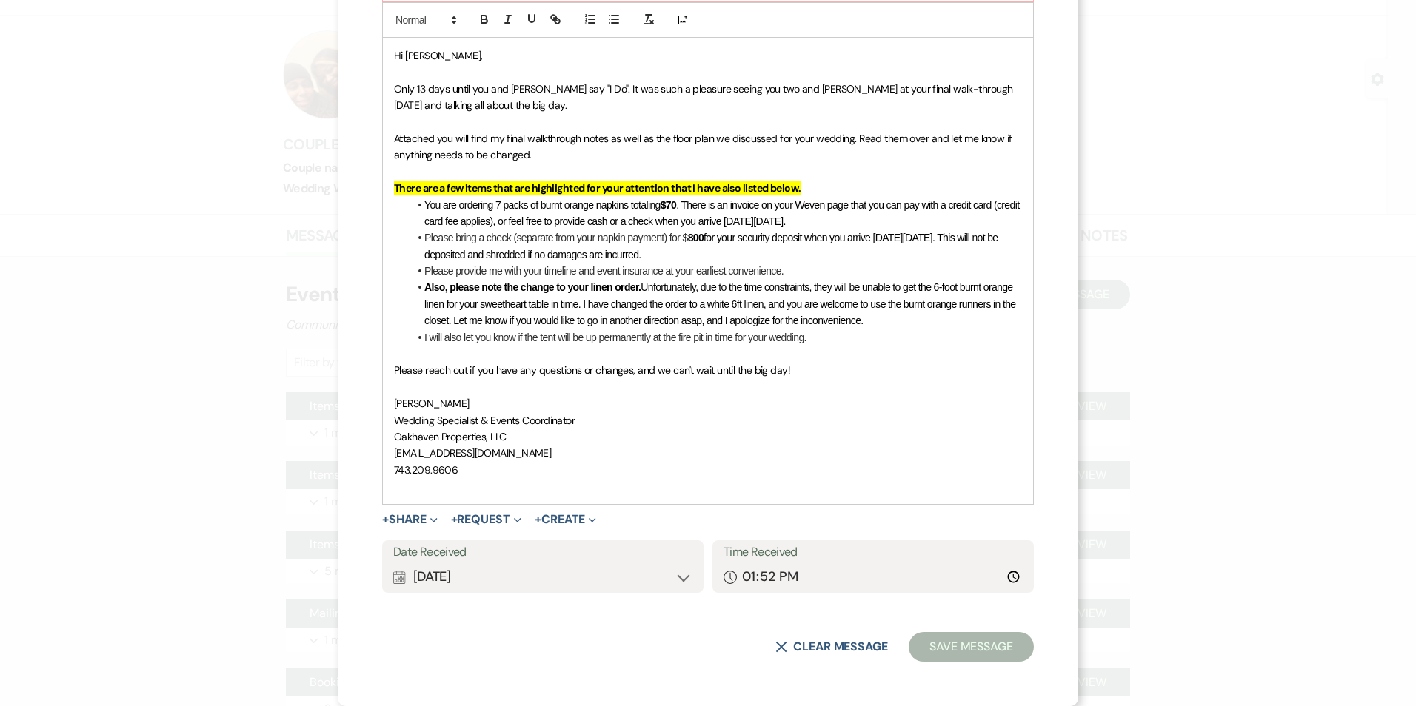
scroll to position [0, 0]
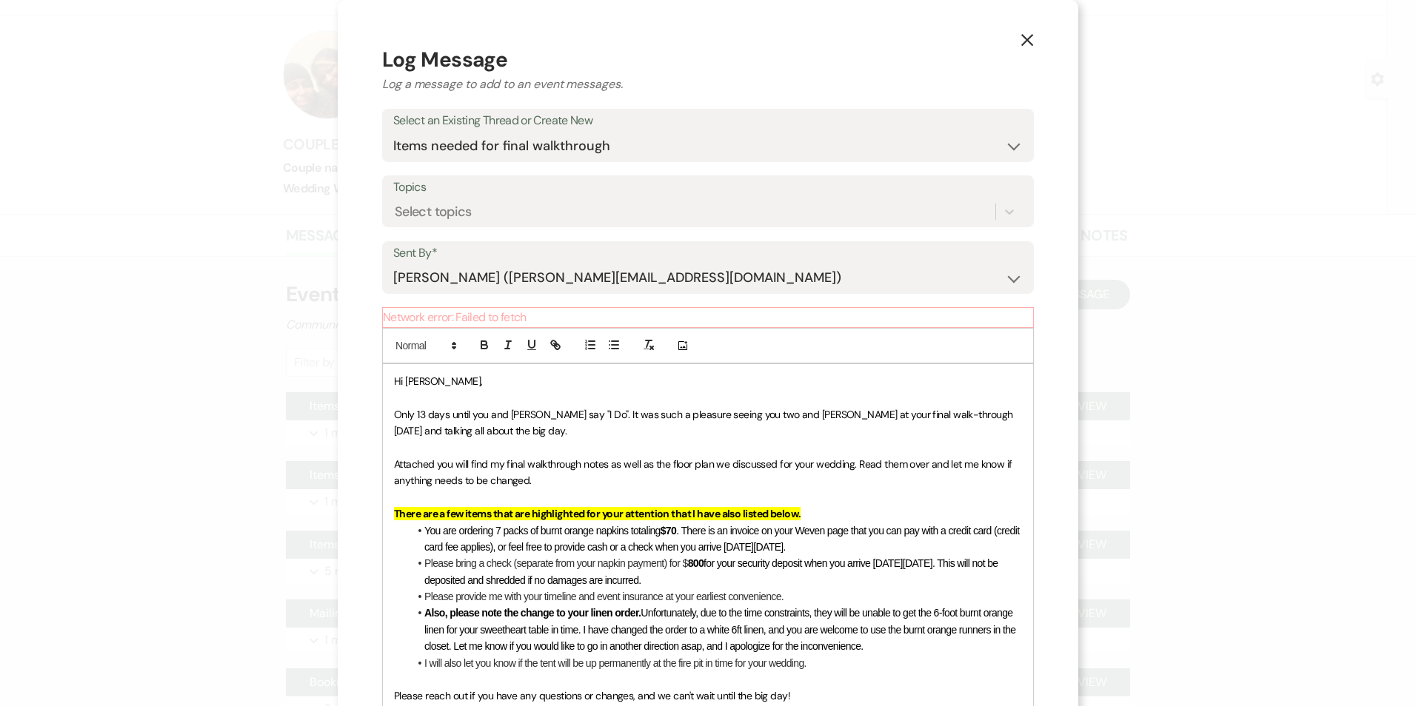
drag, startPoint x: 555, startPoint y: 313, endPoint x: 567, endPoint y: 301, distance: 16.8
click at [554, 313] on p "Network error: Failed to fetch" at bounding box center [708, 317] width 652 height 21
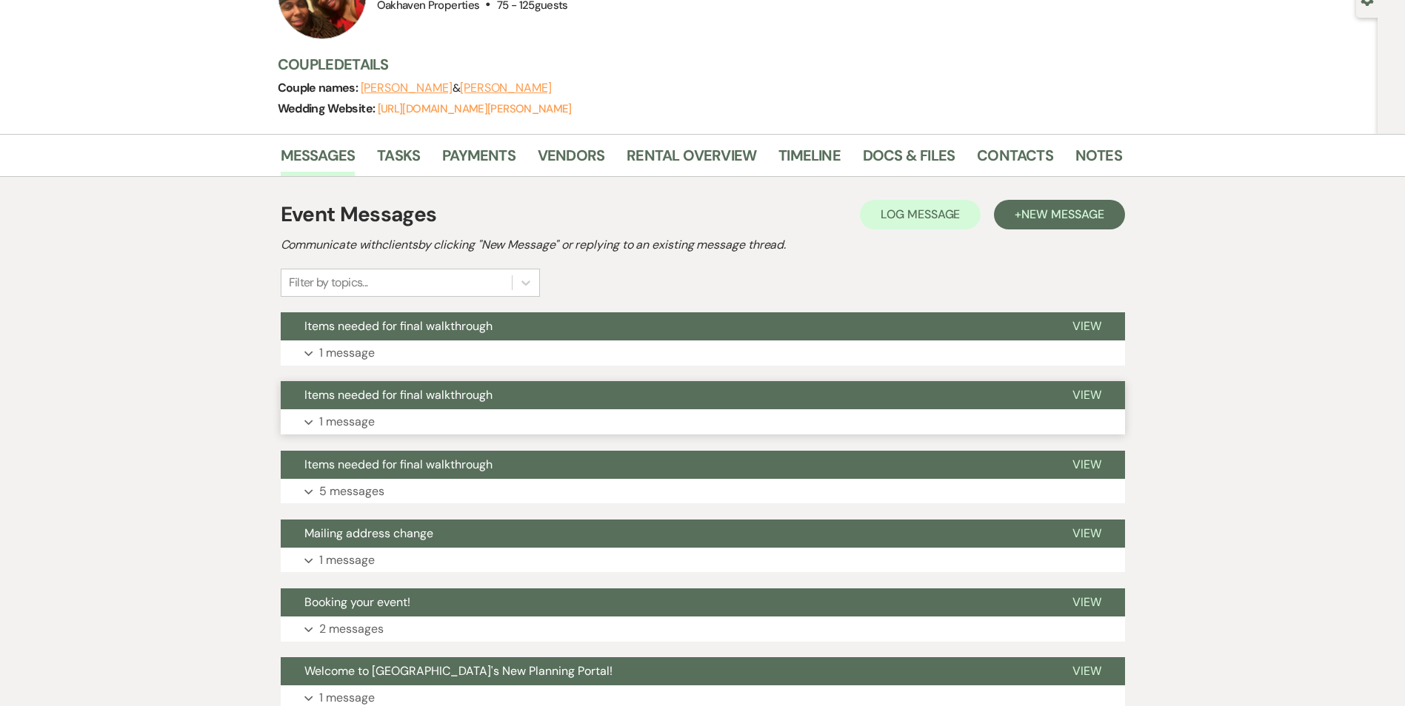
scroll to position [296, 0]
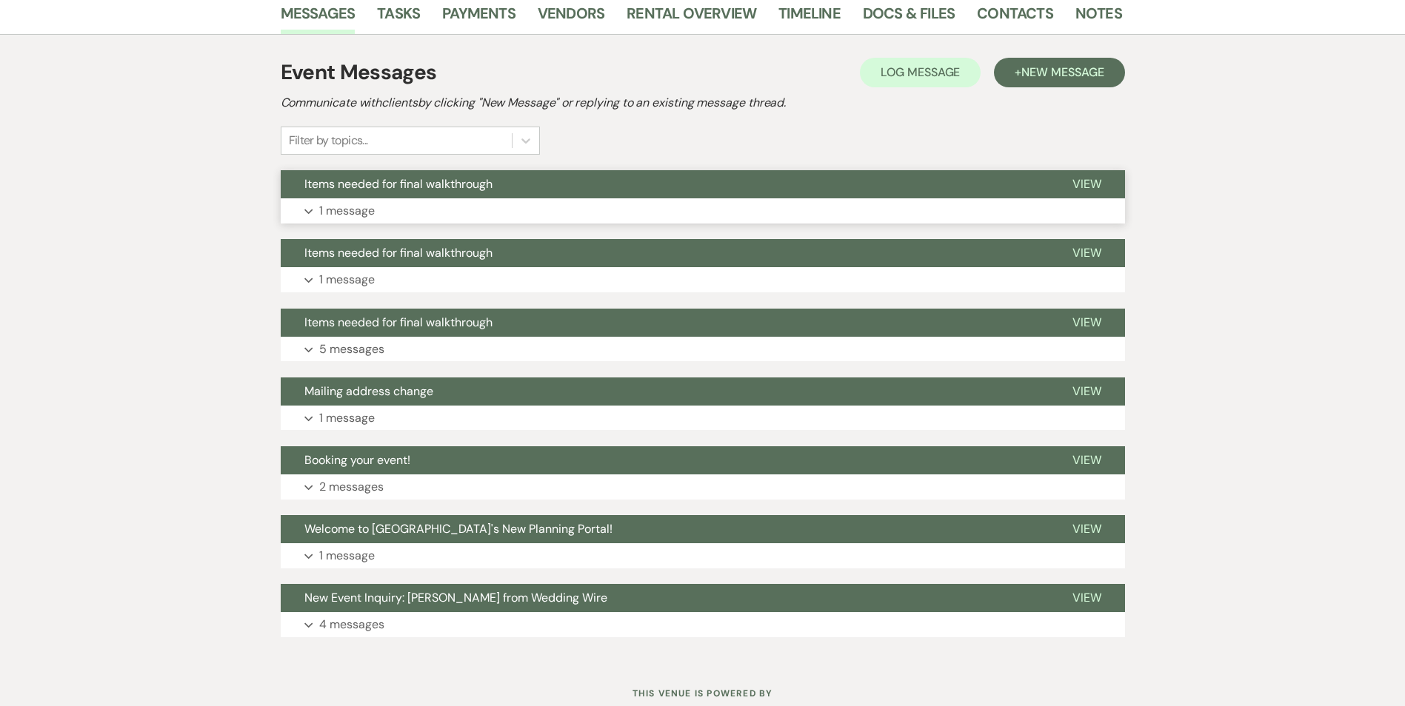
click at [1081, 173] on button "View" at bounding box center [1087, 184] width 76 height 28
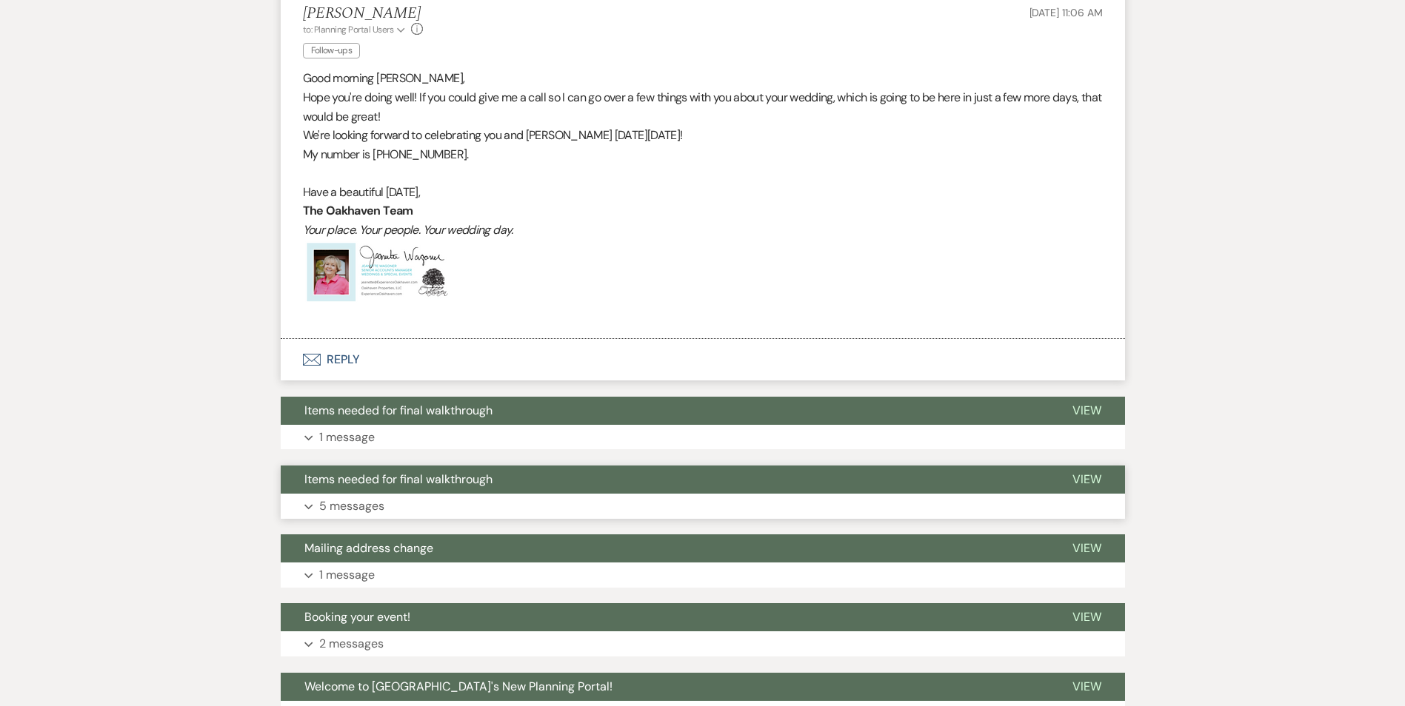
scroll to position [711, 0]
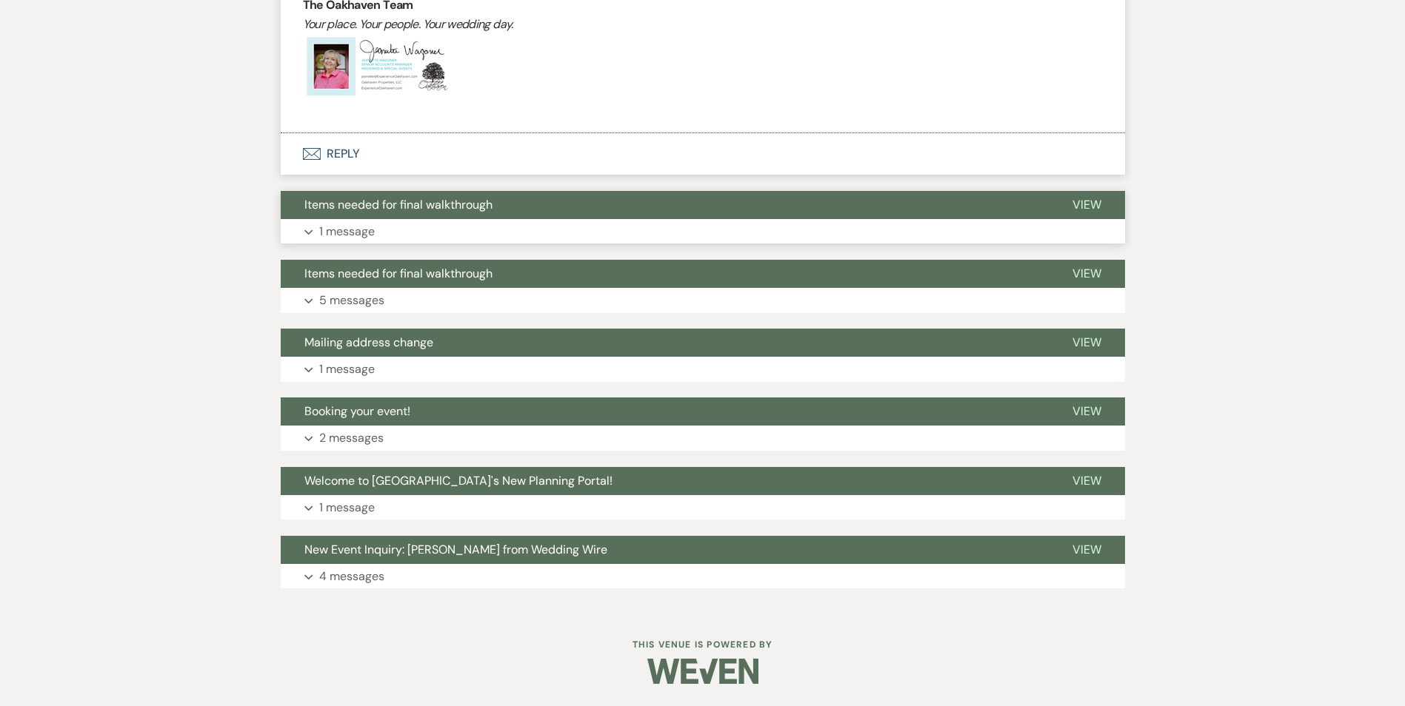
click at [1105, 196] on button "View" at bounding box center [1087, 205] width 76 height 28
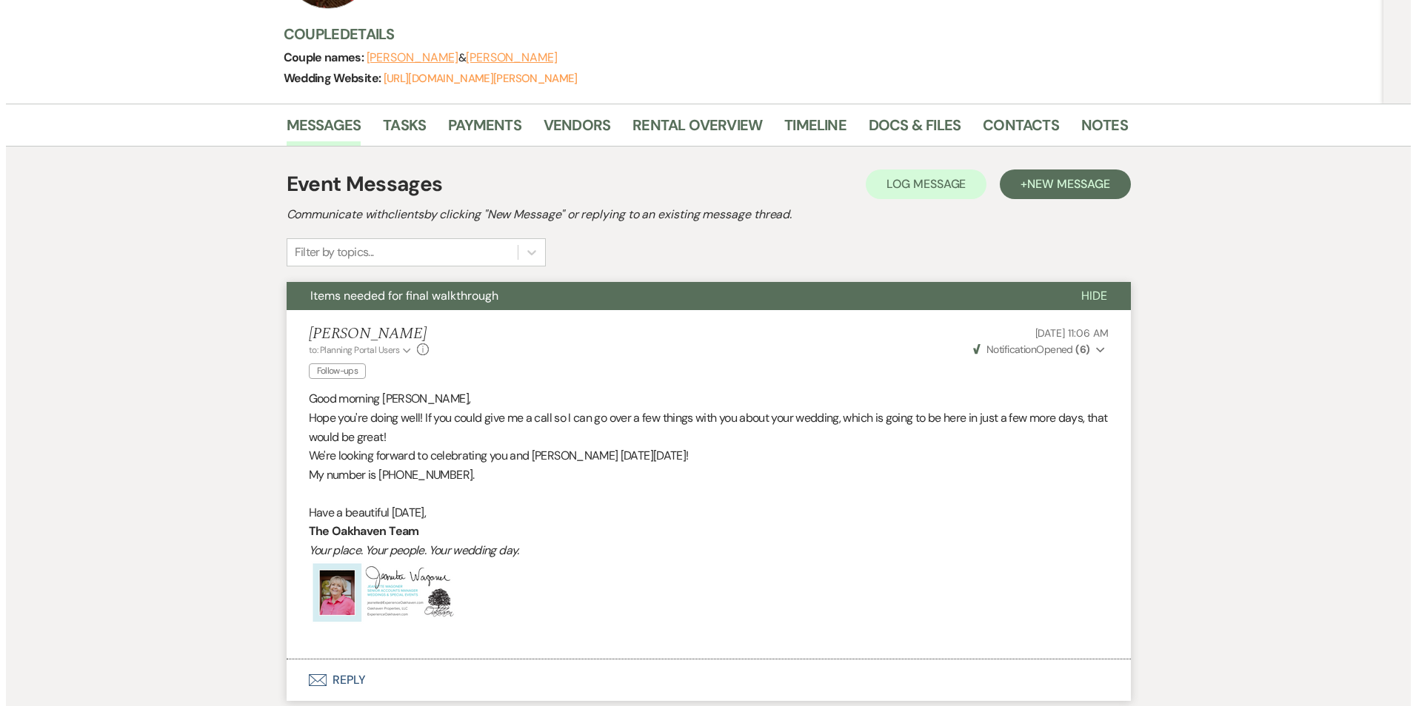
scroll to position [0, 0]
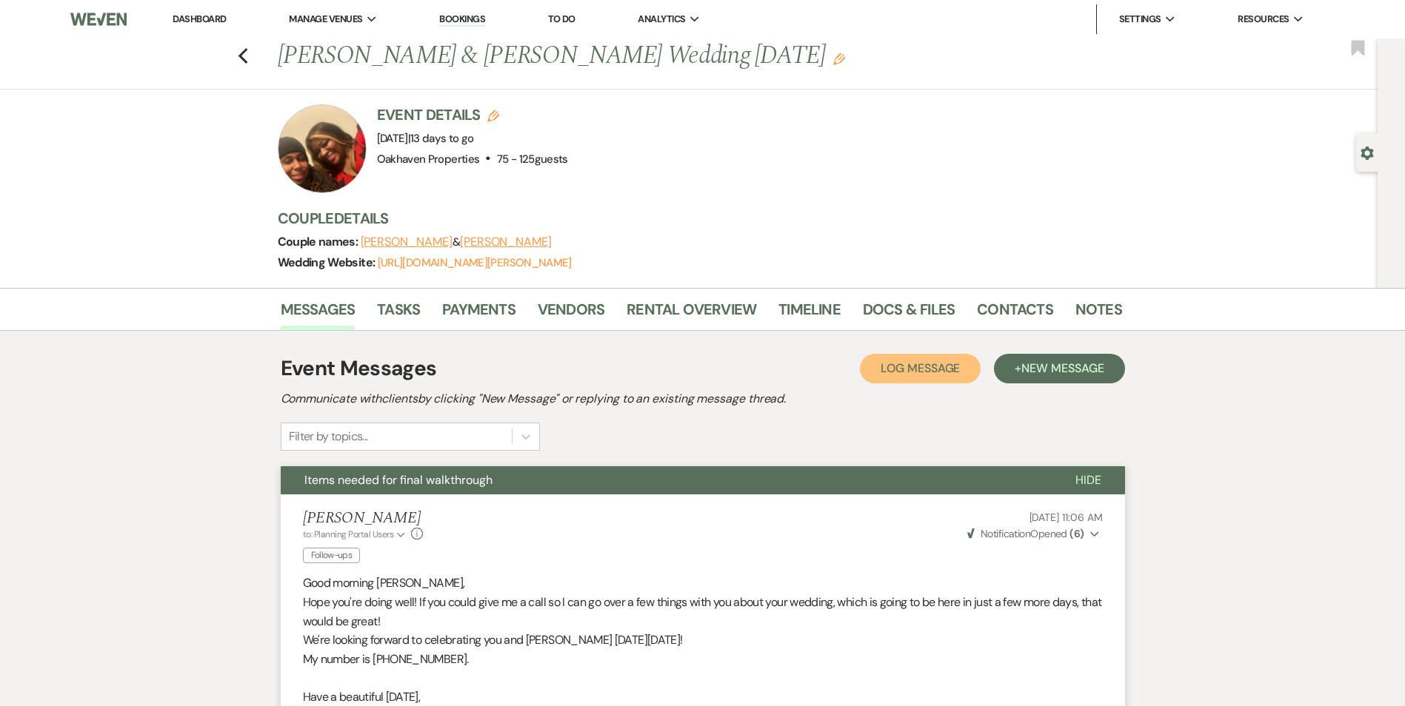
click at [939, 367] on span "Log Message" at bounding box center [919, 369] width 79 height 16
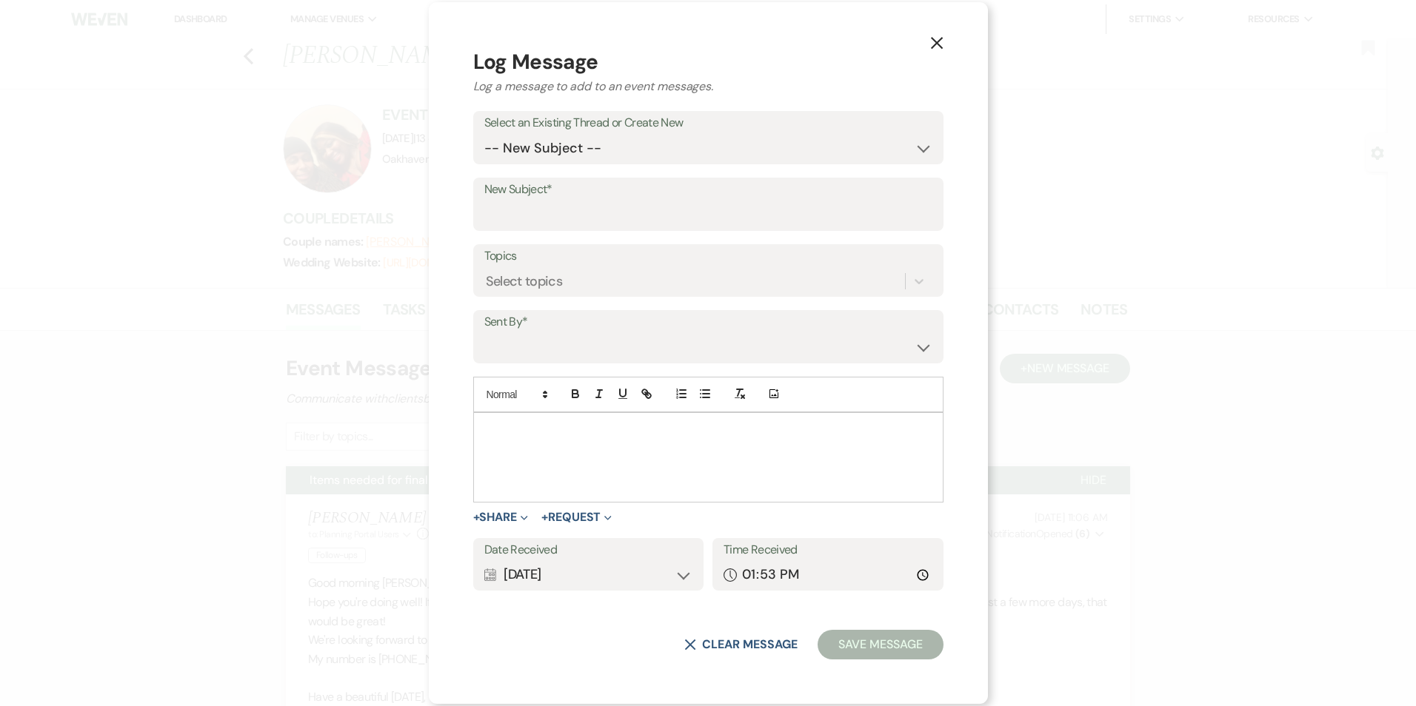
drag, startPoint x: 633, startPoint y: 436, endPoint x: 648, endPoint y: 447, distance: 18.1
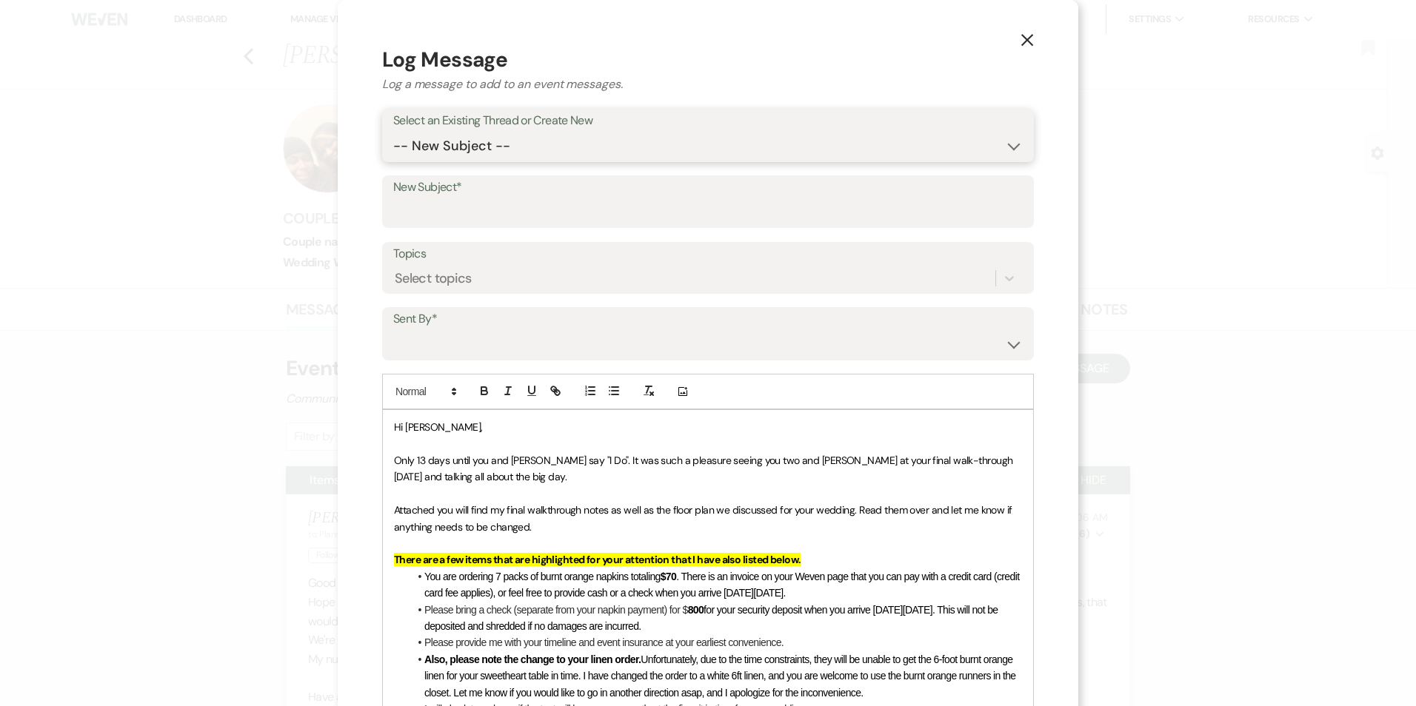
click at [484, 136] on select "-- New Subject -- Items needed for final walkthrough Items needed for final wal…" at bounding box center [707, 146] width 629 height 29
select select "459458"
click at [393, 132] on select "-- New Subject -- Items needed for final walkthrough Items needed for final wal…" at bounding box center [707, 146] width 629 height 29
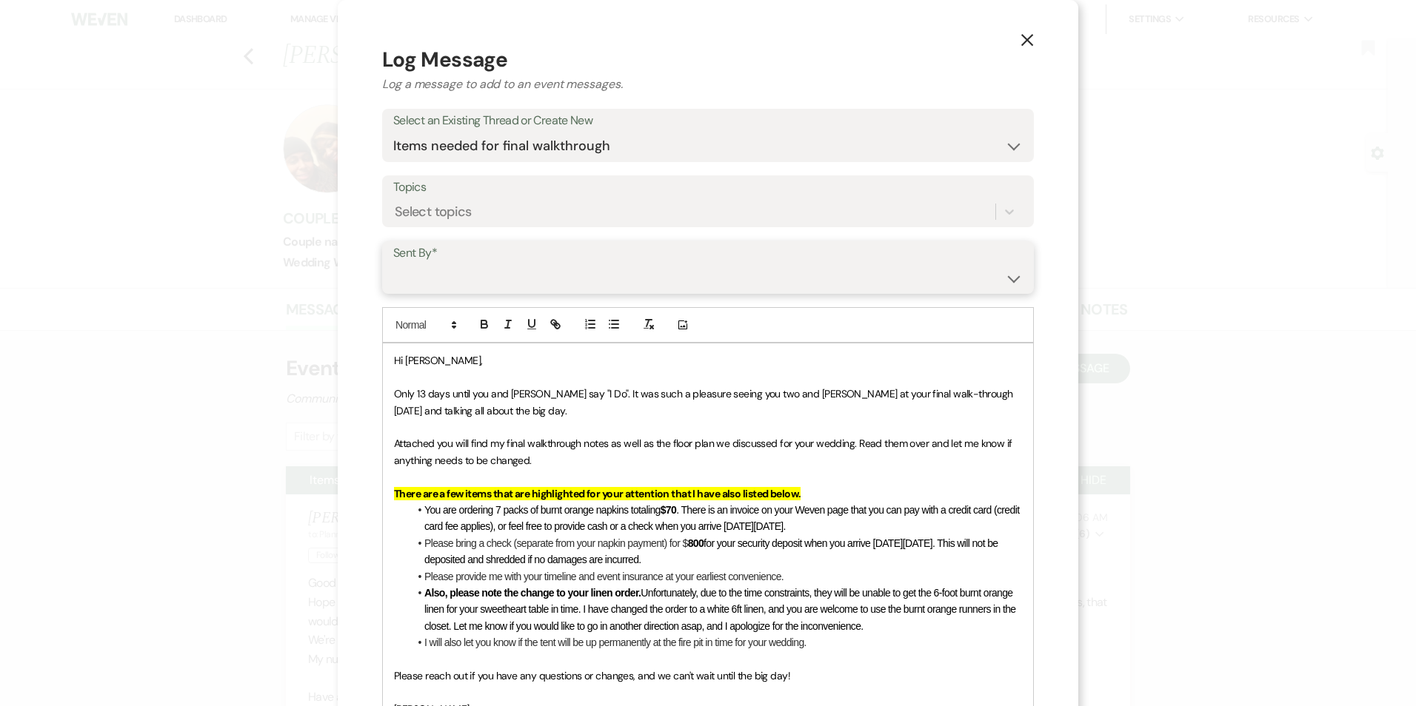
click at [455, 287] on select "Patience Ergish (pdergish@aol.com) Jeanette Wagoner (jeanette@experienceoakhave…" at bounding box center [707, 278] width 629 height 29
select select "user-127923"
click at [393, 264] on select "Patience Ergish (pdergish@aol.com) Jeanette Wagoner (jeanette@experienceoakhave…" at bounding box center [707, 278] width 629 height 29
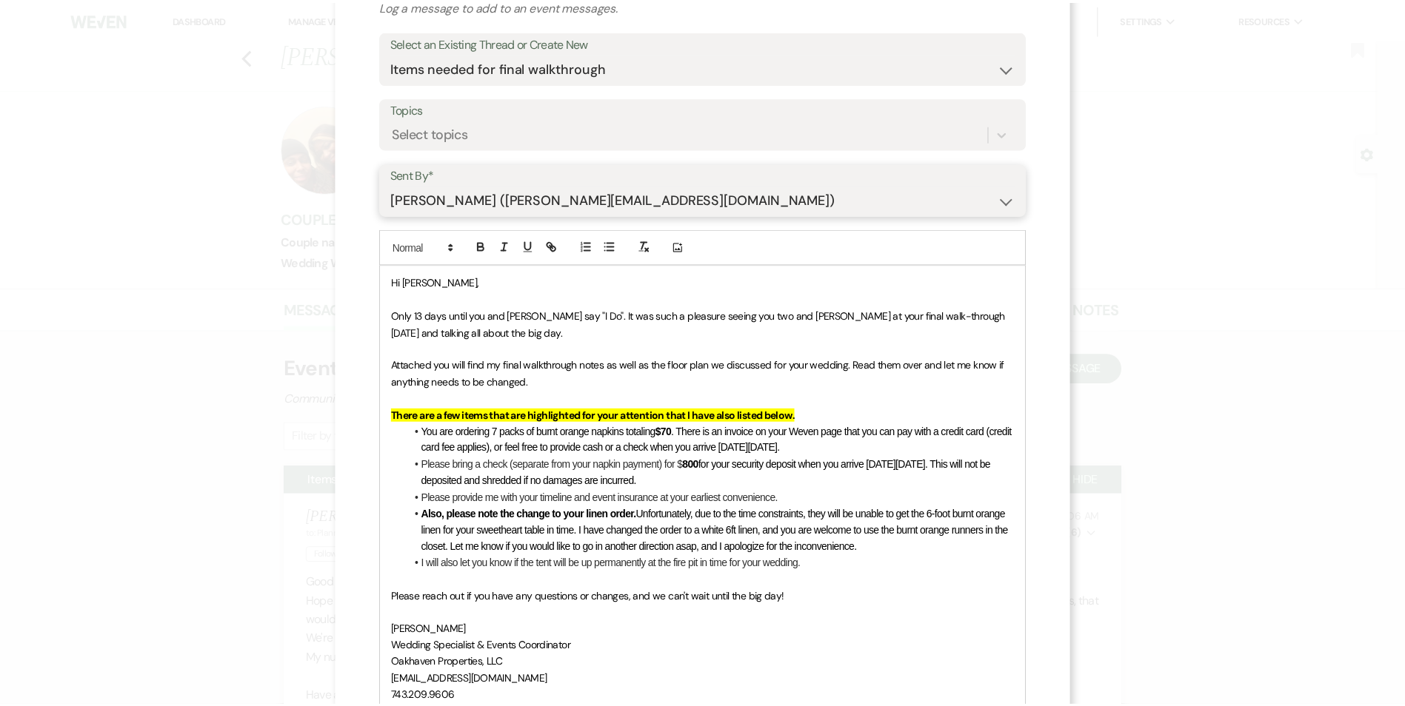
scroll to position [305, 0]
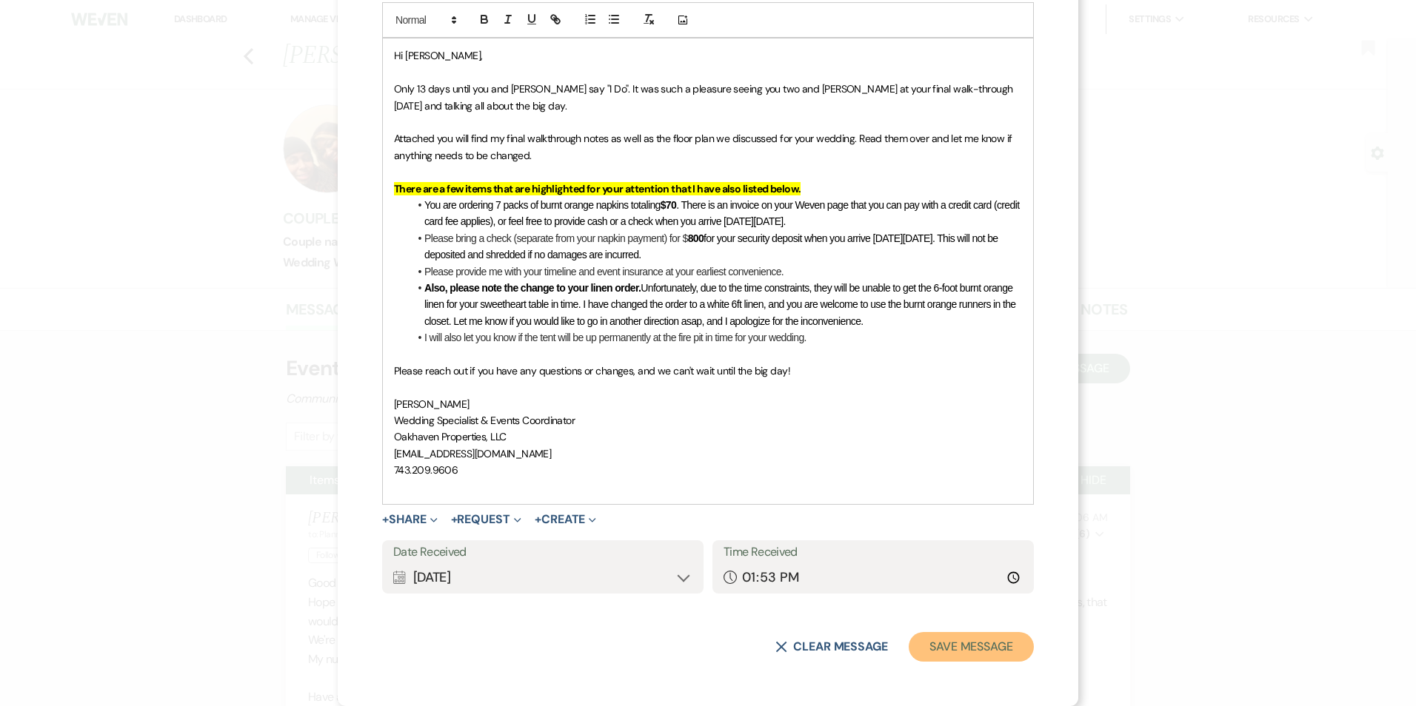
click at [957, 655] on button "Save Message" at bounding box center [971, 647] width 125 height 30
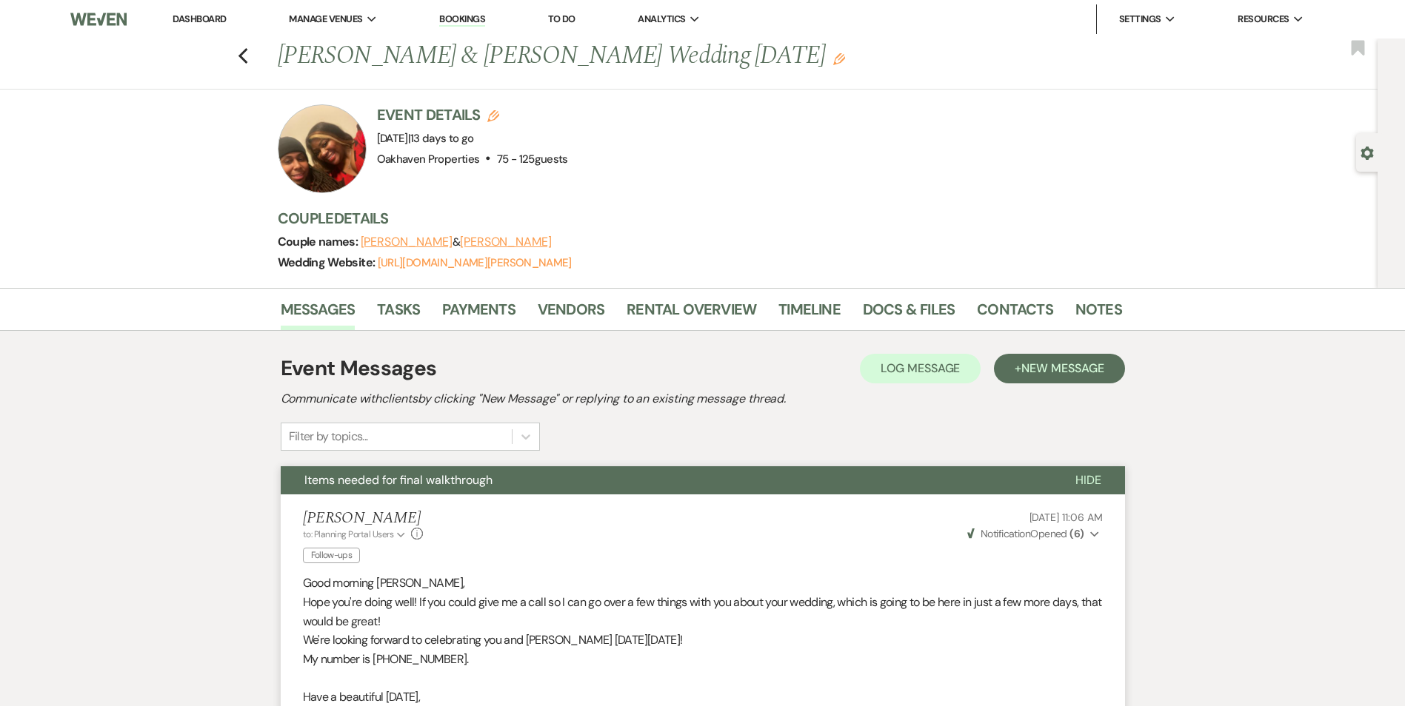
click at [209, 17] on link "Dashboard" at bounding box center [199, 19] width 53 height 13
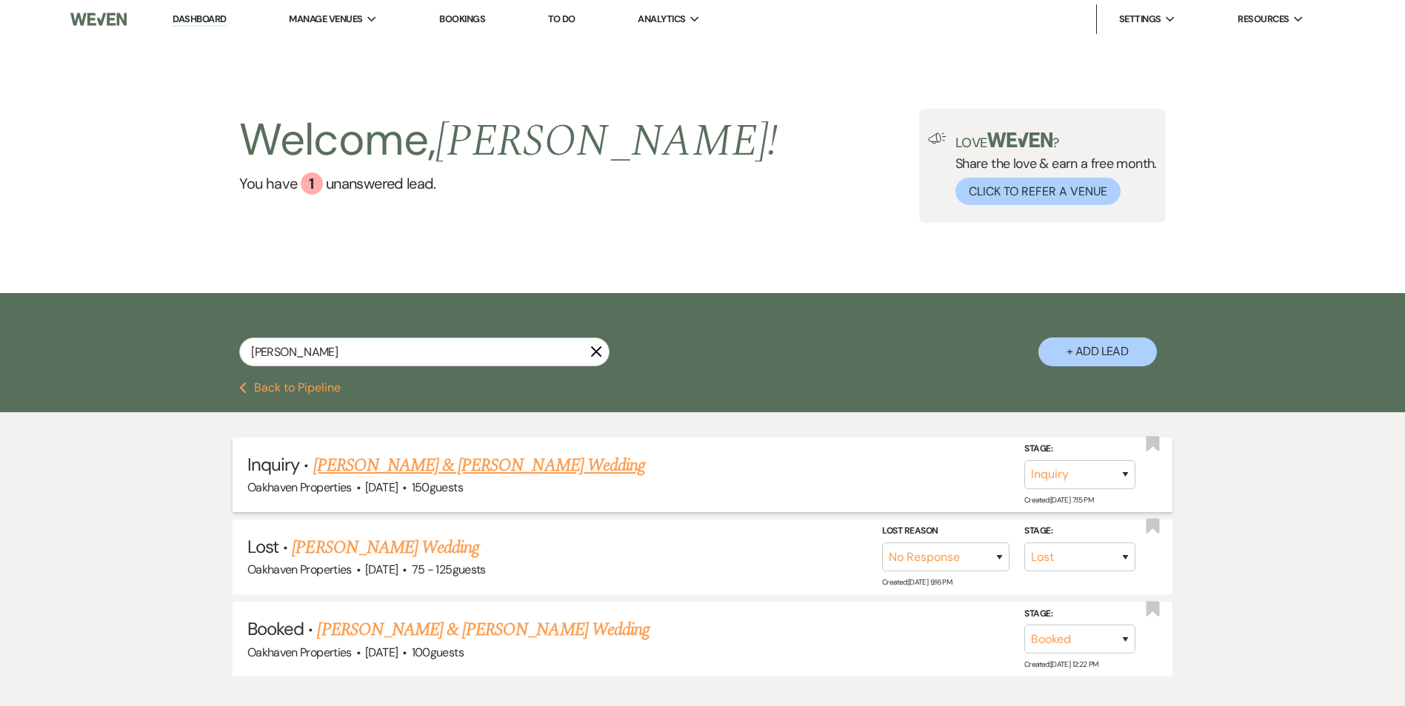
click at [475, 457] on link "[PERSON_NAME] & [PERSON_NAME] Wedding" at bounding box center [479, 465] width 332 height 27
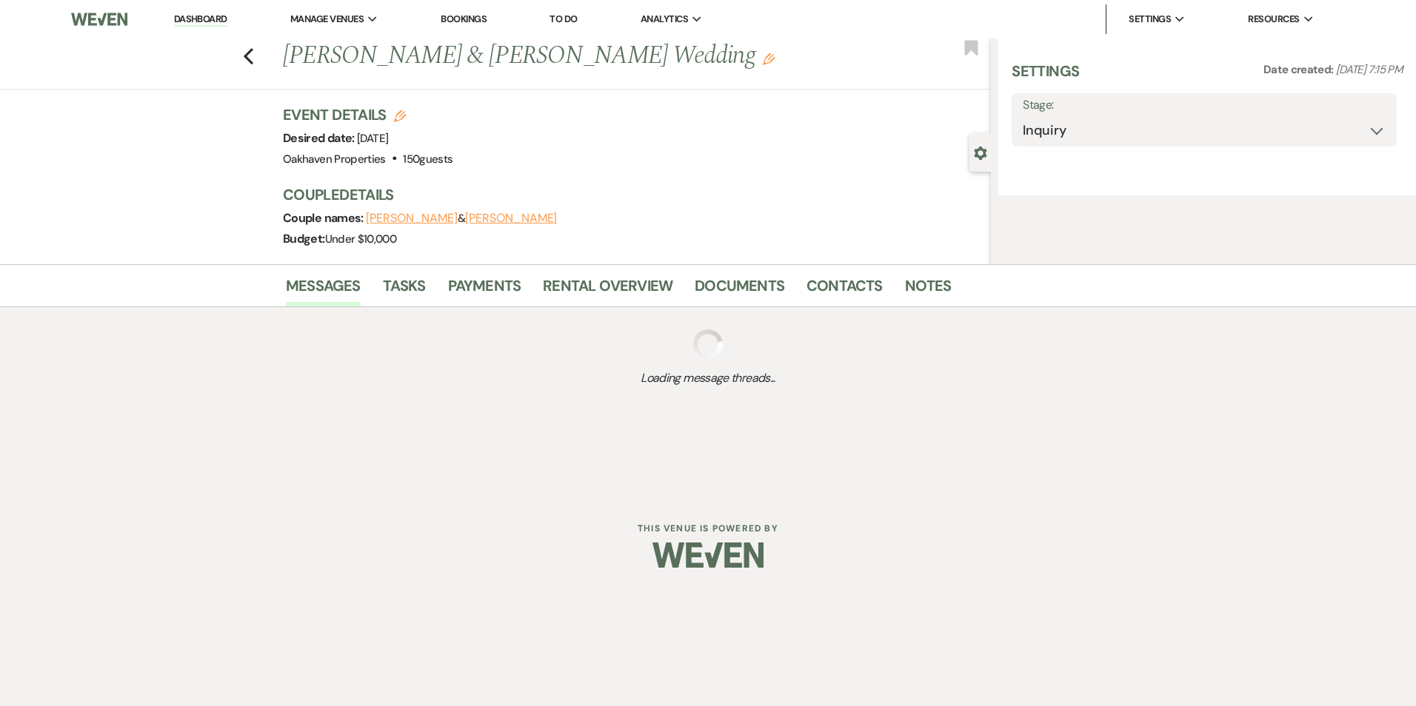
select select "5"
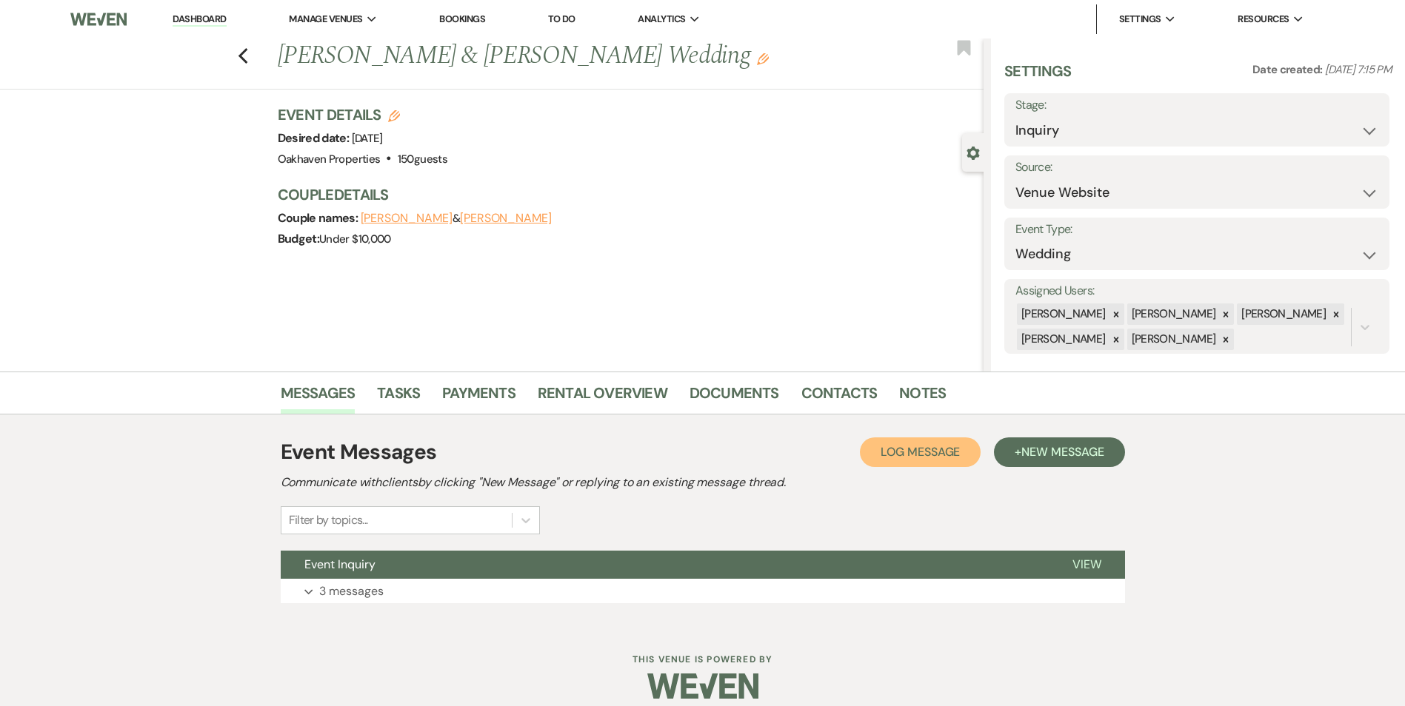
click at [921, 457] on span "Log Message" at bounding box center [919, 452] width 79 height 16
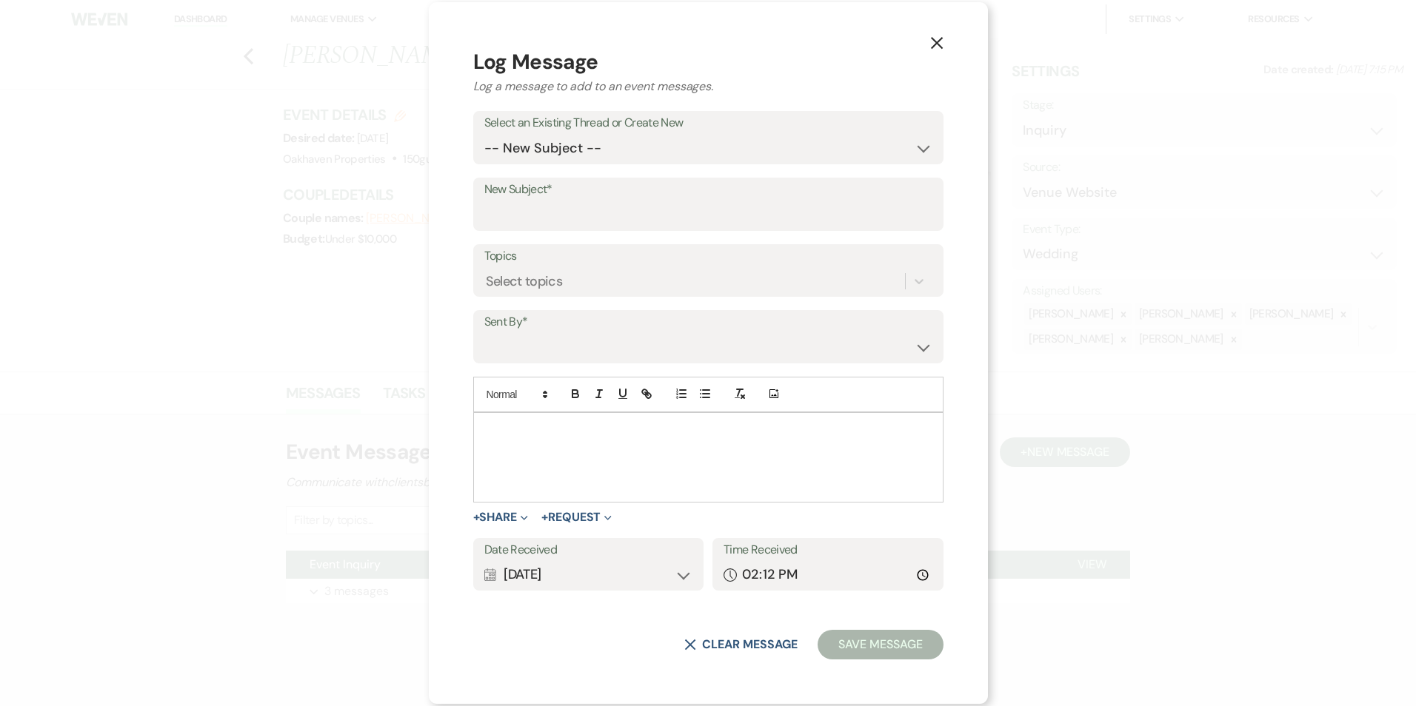
drag, startPoint x: 609, startPoint y: 470, endPoint x: 615, endPoint y: 464, distance: 8.4
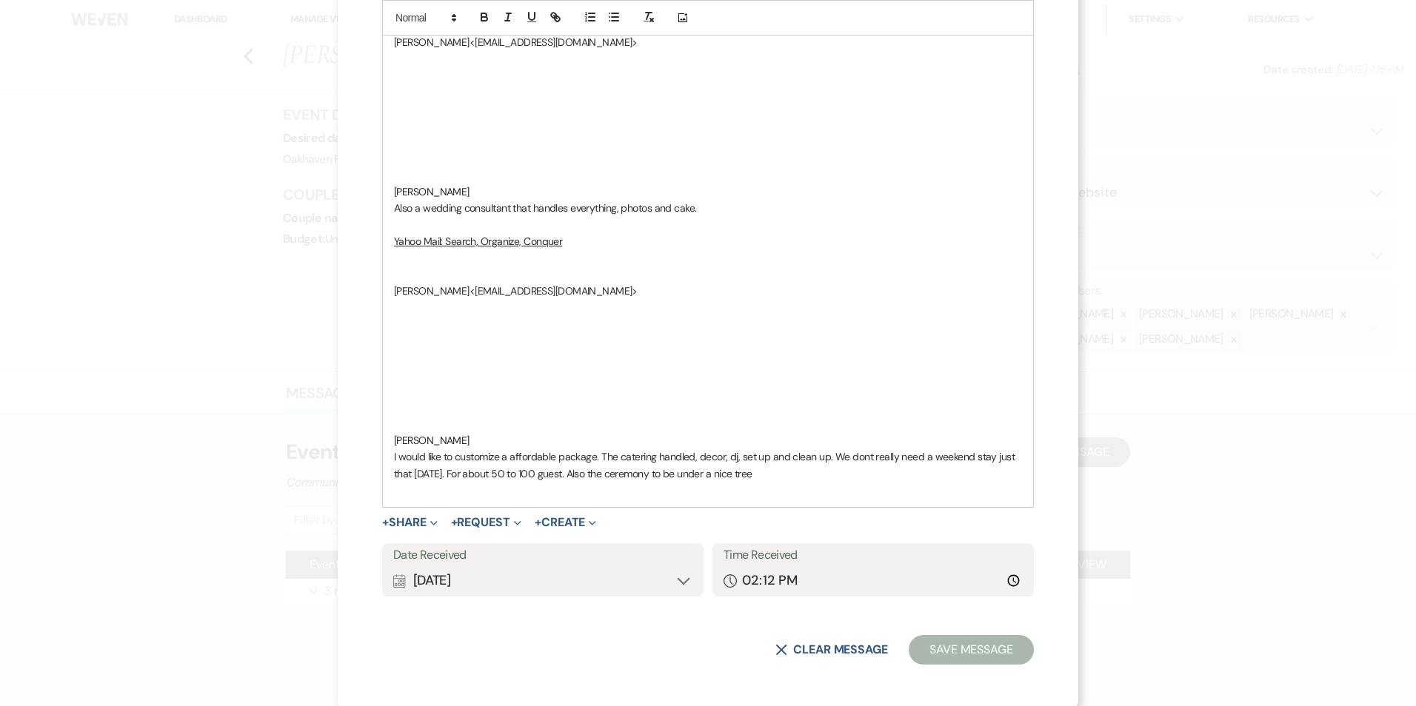
scroll to position [1117, 0]
drag, startPoint x: 469, startPoint y: 439, endPoint x: 378, endPoint y: 241, distance: 217.7
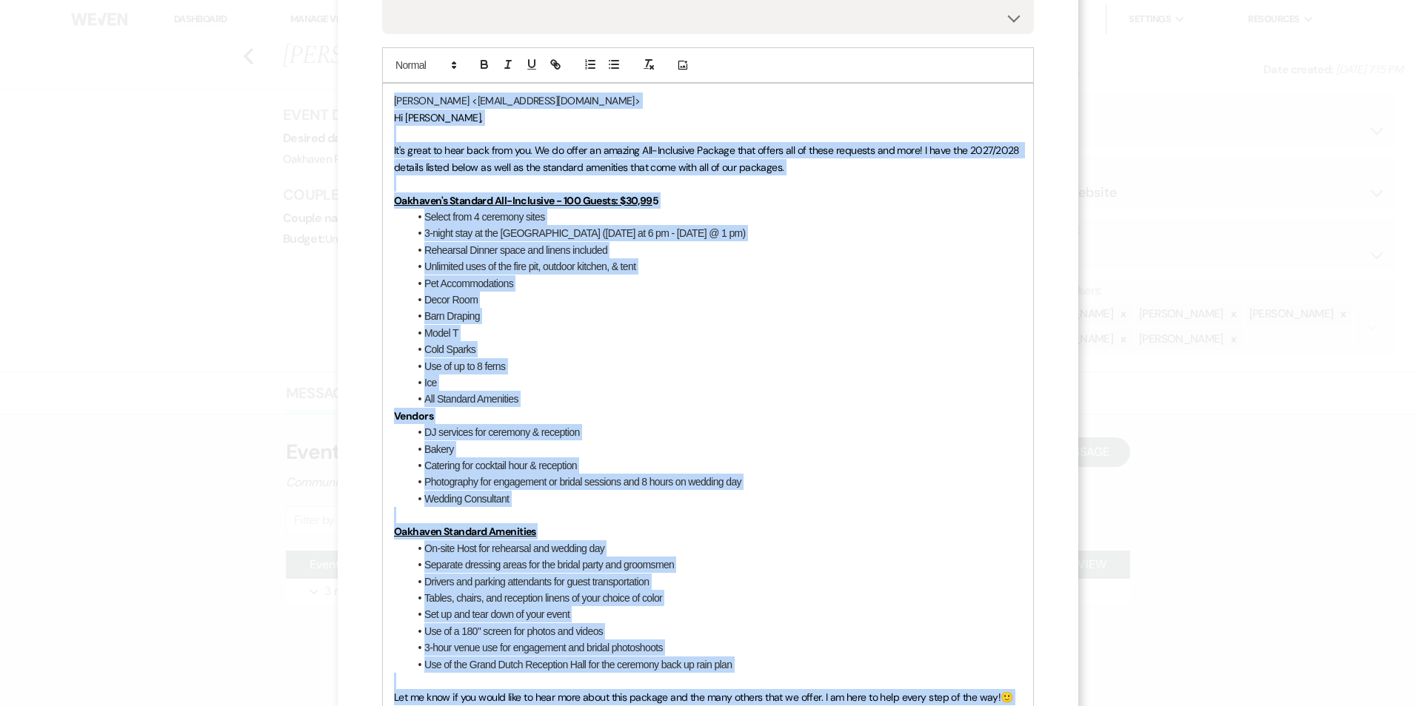
drag, startPoint x: 613, startPoint y: 248, endPoint x: 378, endPoint y: 47, distance: 308.8
click at [382, 47] on div "Add Photo ​ Vanessa Clark <buskirkvclark1998@yahoo.com> ​ Hi Vanessa, It's grea…" at bounding box center [708, 571] width 652 height 1049
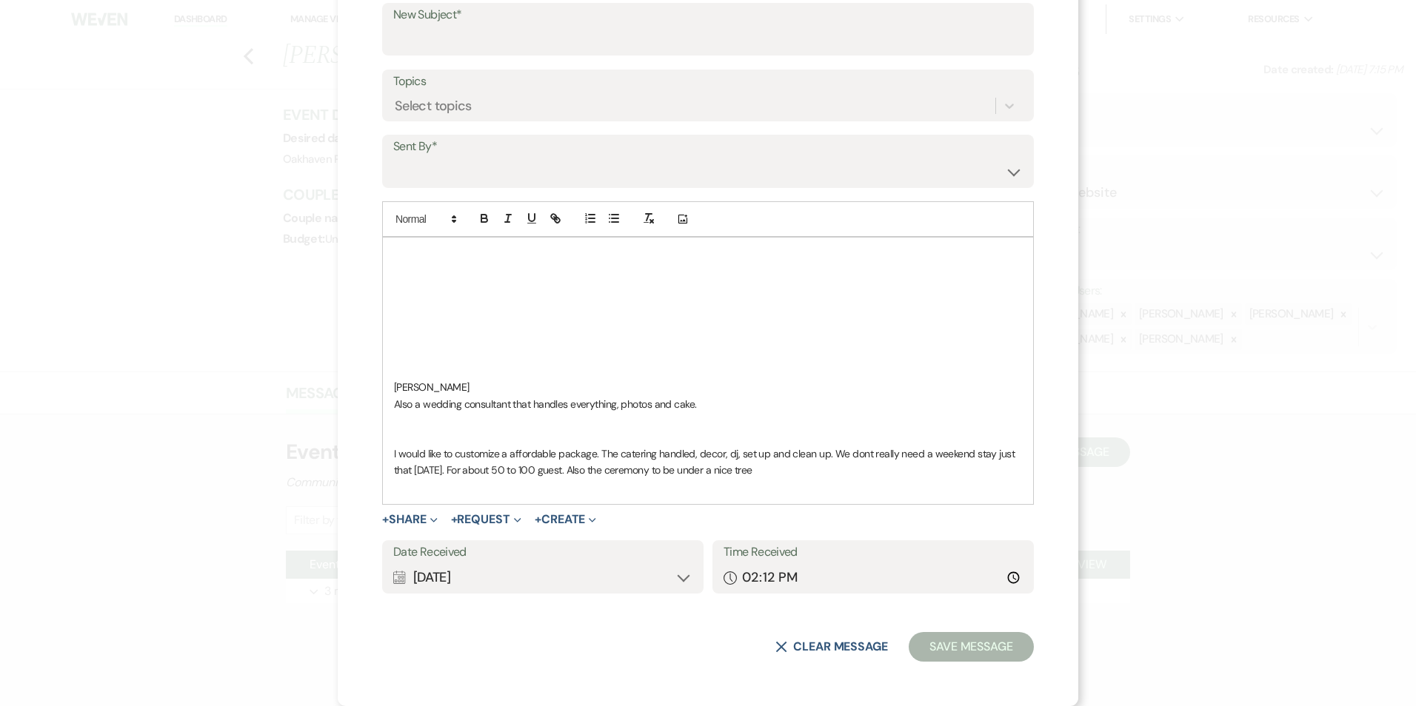
scroll to position [173, 0]
drag, startPoint x: 475, startPoint y: 384, endPoint x: 367, endPoint y: 261, distance: 163.7
click at [367, 261] on div "X Log Message Log a message to add to an event messages. Select an Existing Thr…" at bounding box center [708, 266] width 740 height 879
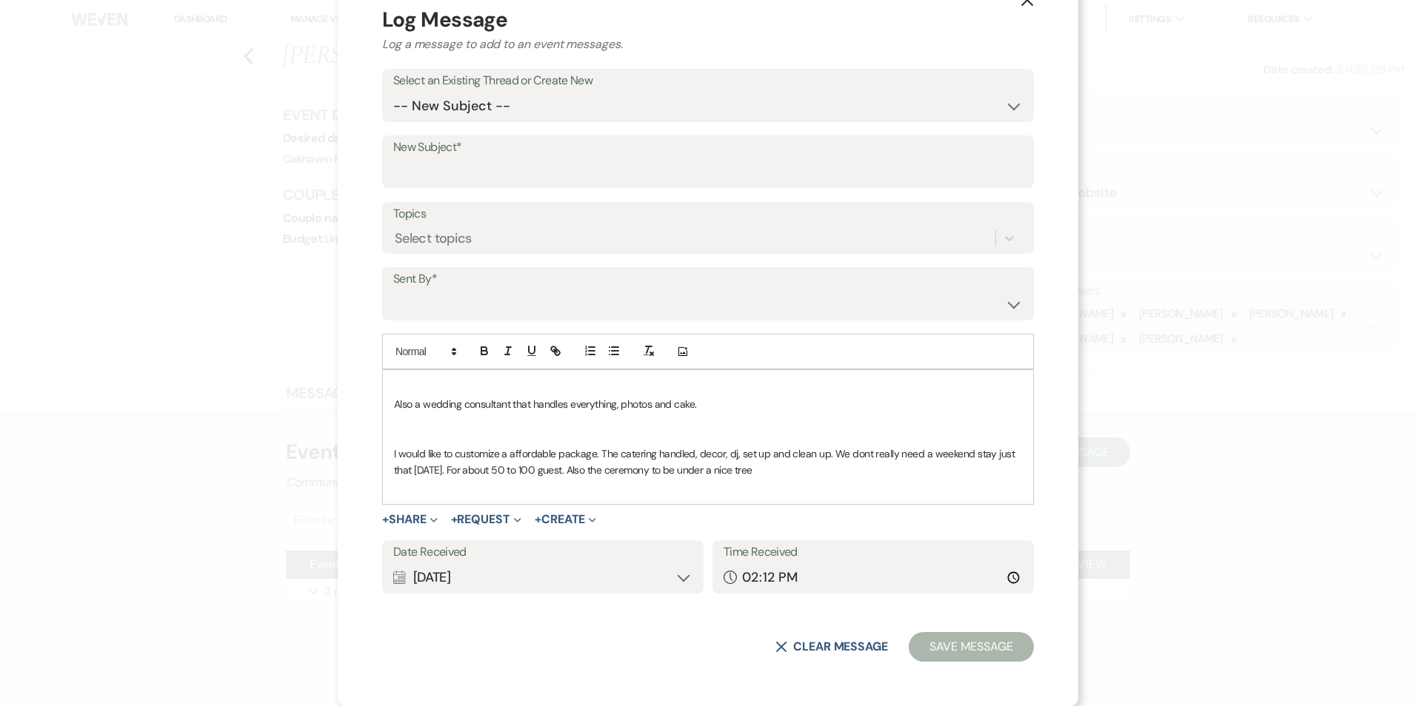
click at [467, 432] on p "​" at bounding box center [708, 437] width 628 height 16
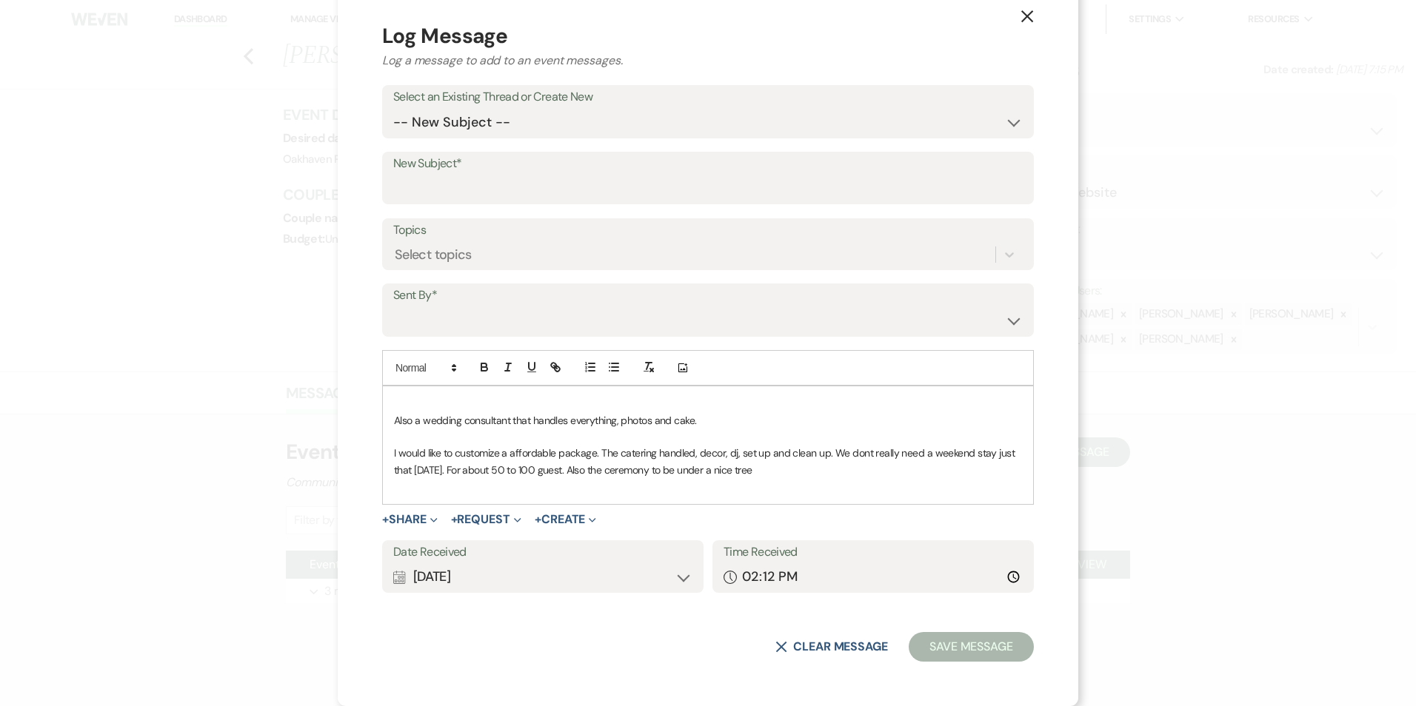
scroll to position [24, 0]
click at [803, 415] on p "Also a wedding consultant that handles everything, photos and cake." at bounding box center [708, 420] width 628 height 16
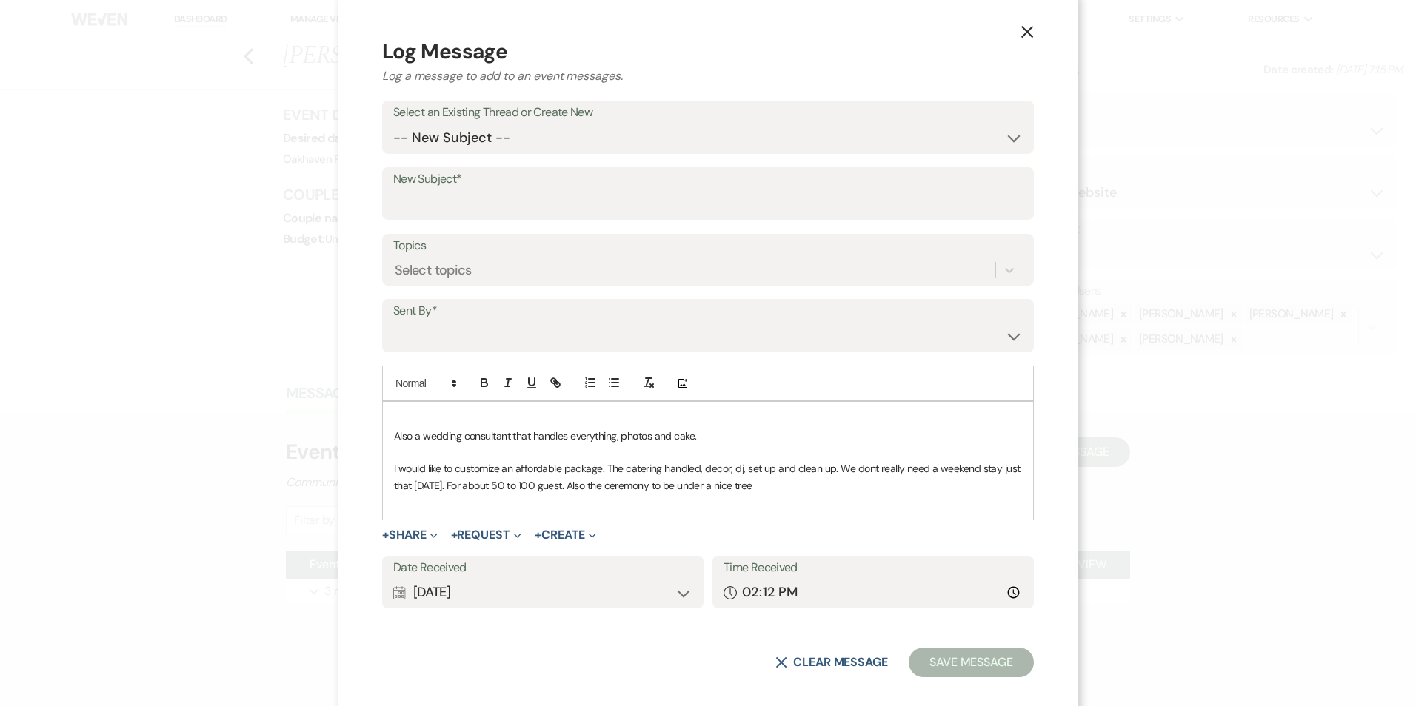
scroll to position [0, 0]
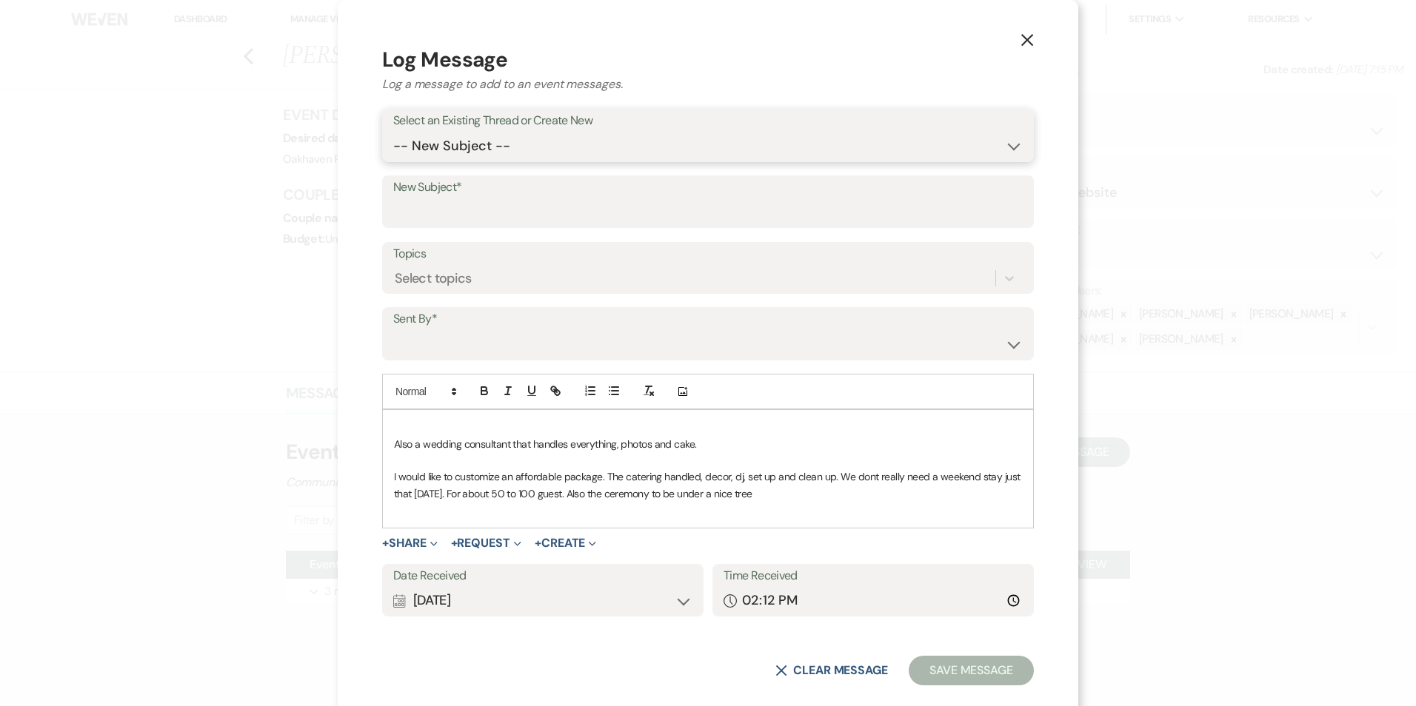
click at [487, 150] on select "-- New Subject -- Event Inquiry" at bounding box center [707, 146] width 629 height 29
click at [498, 145] on select "-- New Subject -- Event Inquiry" at bounding box center [707, 146] width 629 height 29
select select "461046"
click at [393, 153] on select "-- New Subject -- Event Inquiry" at bounding box center [707, 146] width 629 height 29
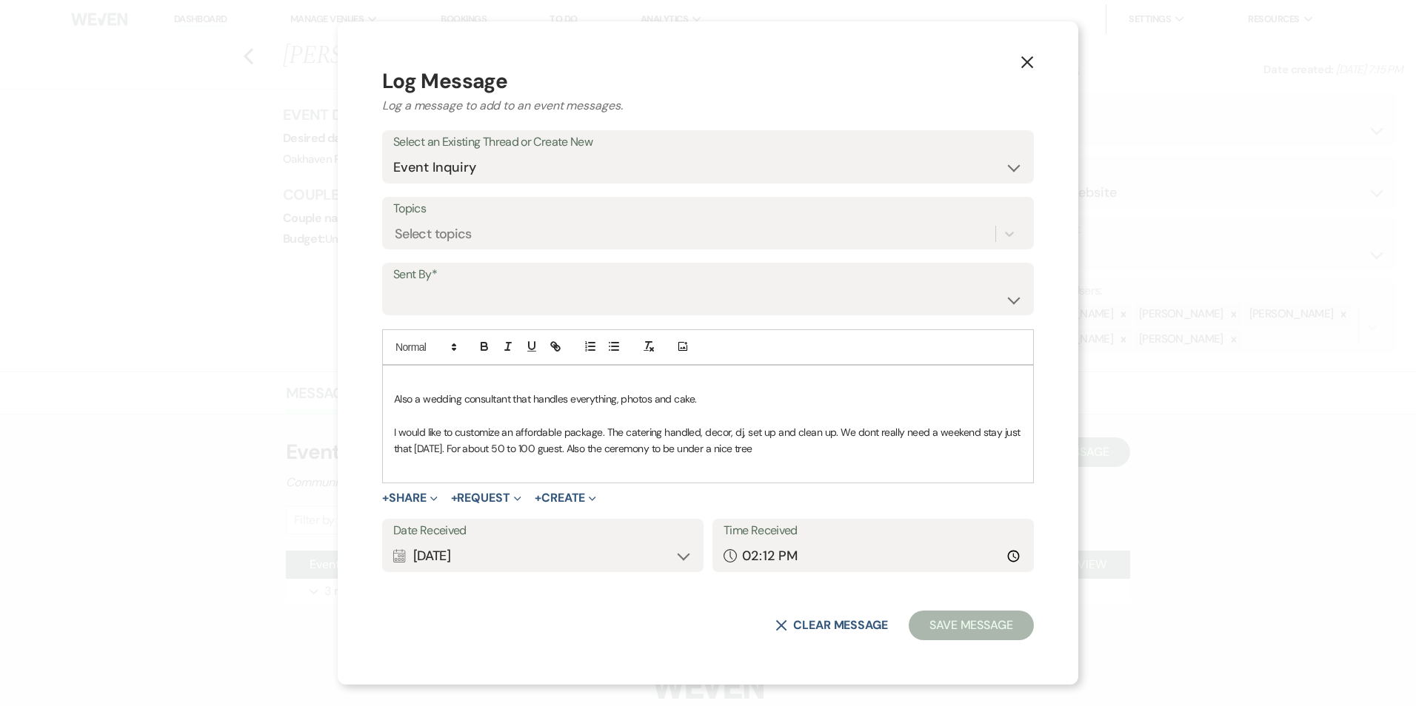
drag, startPoint x: 549, startPoint y: 281, endPoint x: 549, endPoint y: 293, distance: 11.9
click at [549, 281] on label "Sent By*" at bounding box center [707, 274] width 629 height 21
click at [550, 302] on select "Patience Ergish (pdergish@aol.com) Jeanette Wagoner (jeanette@experienceoakhave…" at bounding box center [707, 299] width 629 height 29
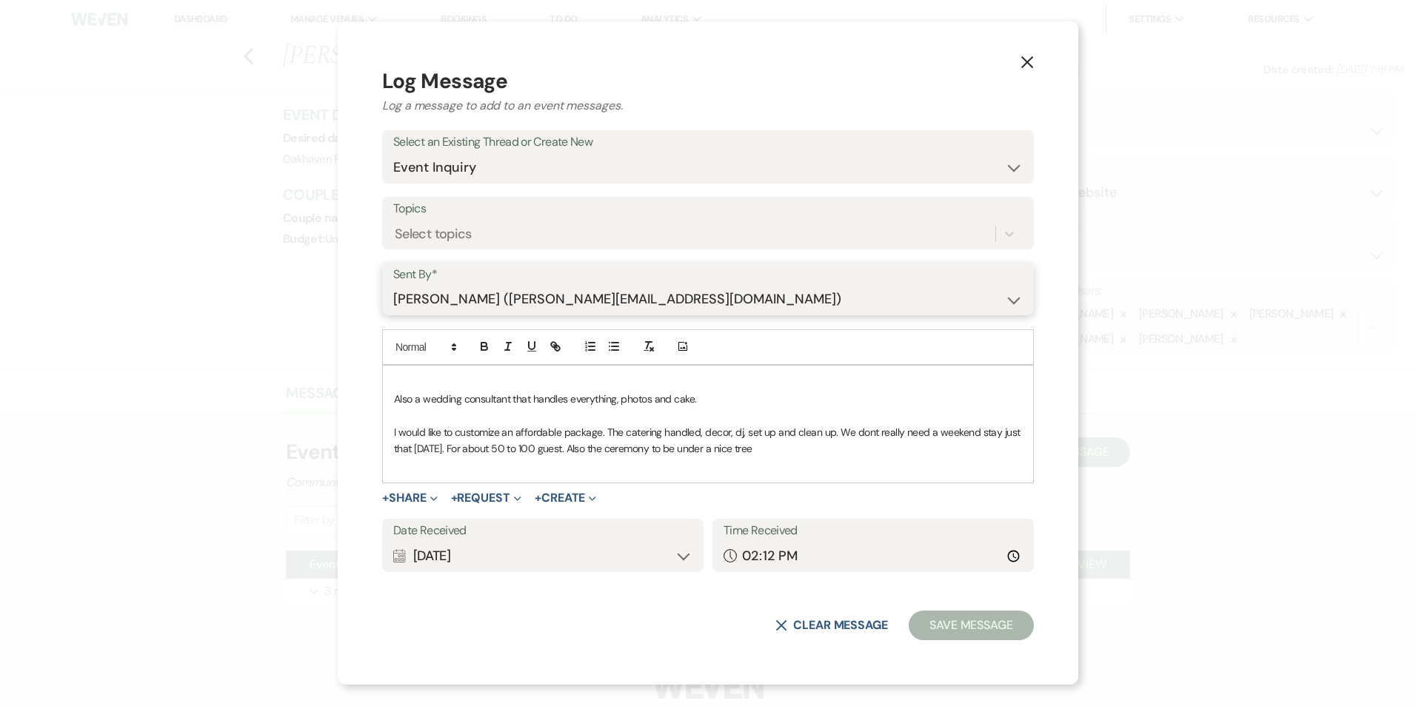
click at [393, 285] on select "Patience Ergish (pdergish@aol.com) Jeanette Wagoner (jeanette@experienceoakhave…" at bounding box center [707, 299] width 629 height 29
click at [718, 301] on select "Patience Ergish (pdergish@aol.com) Jeanette Wagoner (jeanette@experienceoakhave…" at bounding box center [707, 299] width 629 height 29
select select "contact-381303"
click at [393, 285] on select "Patience Ergish (pdergish@aol.com) Jeanette Wagoner (jeanette@experienceoakhave…" at bounding box center [707, 299] width 629 height 29
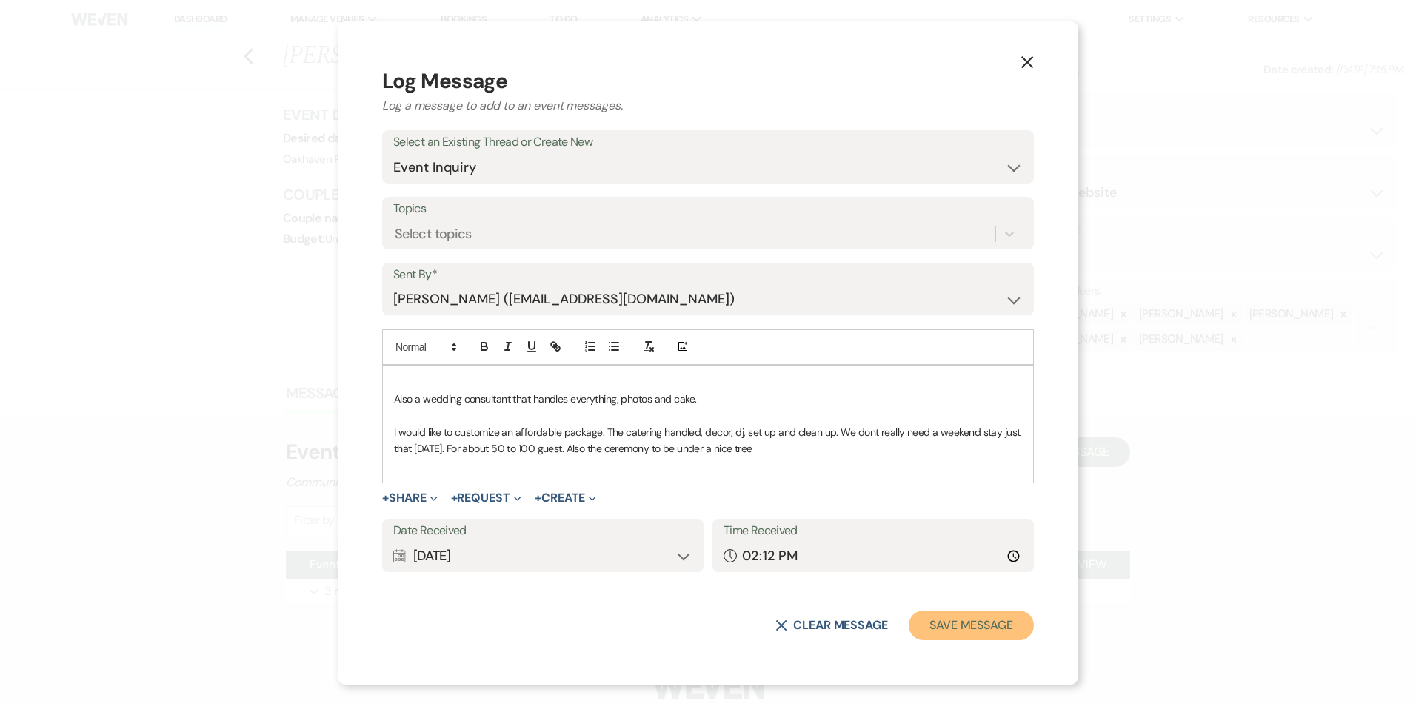
click at [953, 629] on button "Save Message" at bounding box center [971, 626] width 125 height 30
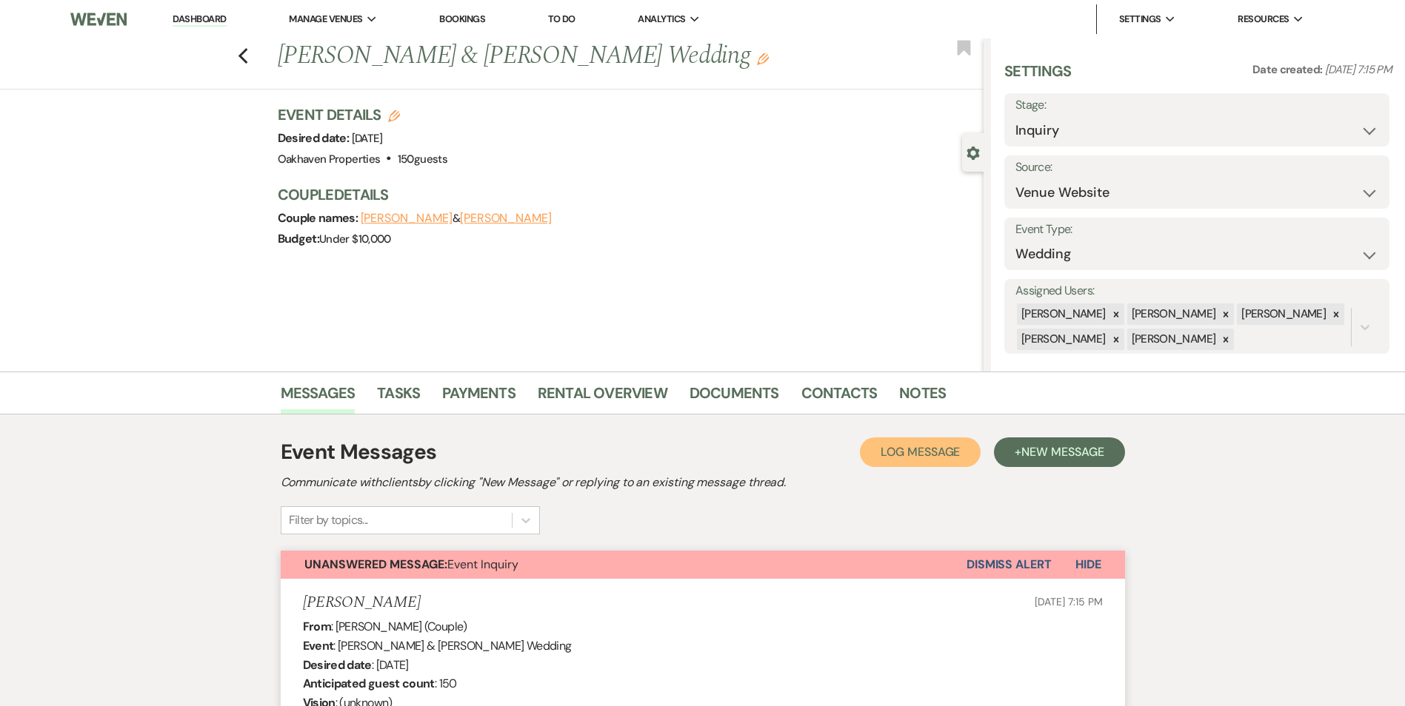
click at [963, 457] on button "Log Log Message" at bounding box center [920, 453] width 121 height 30
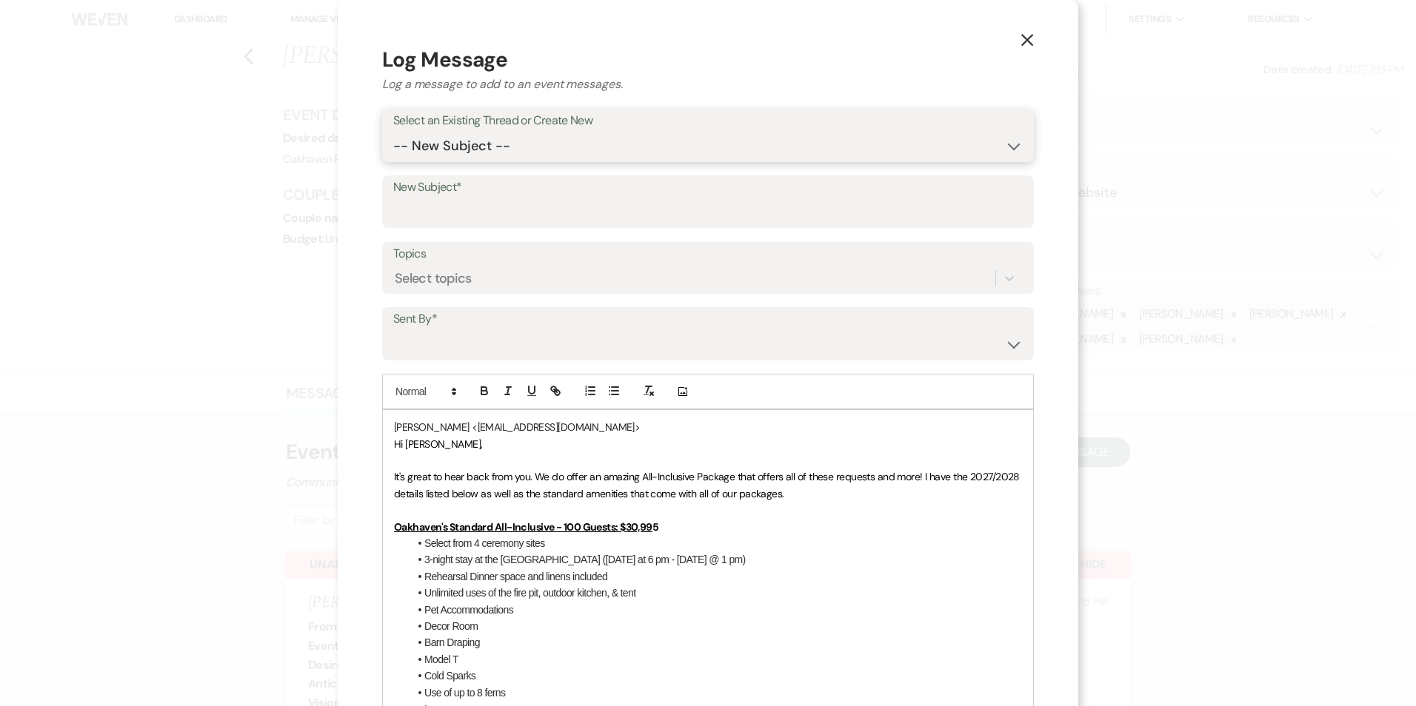
drag, startPoint x: 461, startPoint y: 154, endPoint x: 465, endPoint y: 161, distance: 8.3
click at [462, 153] on select "-- New Subject -- Event Inquiry" at bounding box center [707, 146] width 629 height 29
select select "461046"
click at [393, 132] on select "-- New Subject -- Event Inquiry" at bounding box center [707, 146] width 629 height 29
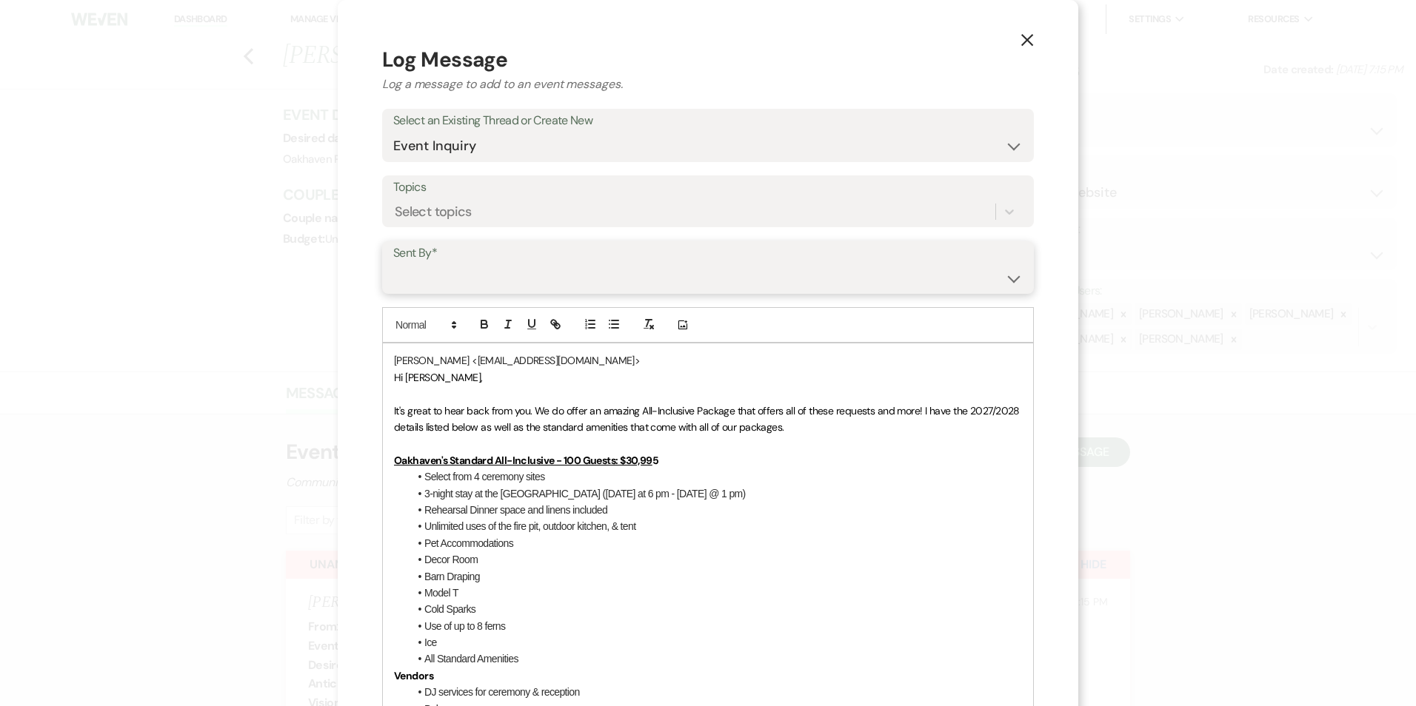
click at [487, 270] on select "Patience Ergish (pdergish@aol.com) Jeanette Wagoner (jeanette@experienceoakhave…" at bounding box center [707, 278] width 629 height 29
select select "user-127923"
click at [393, 264] on select "Patience Ergish (pdergish@aol.com) Jeanette Wagoner (jeanette@experienceoakhave…" at bounding box center [707, 278] width 629 height 29
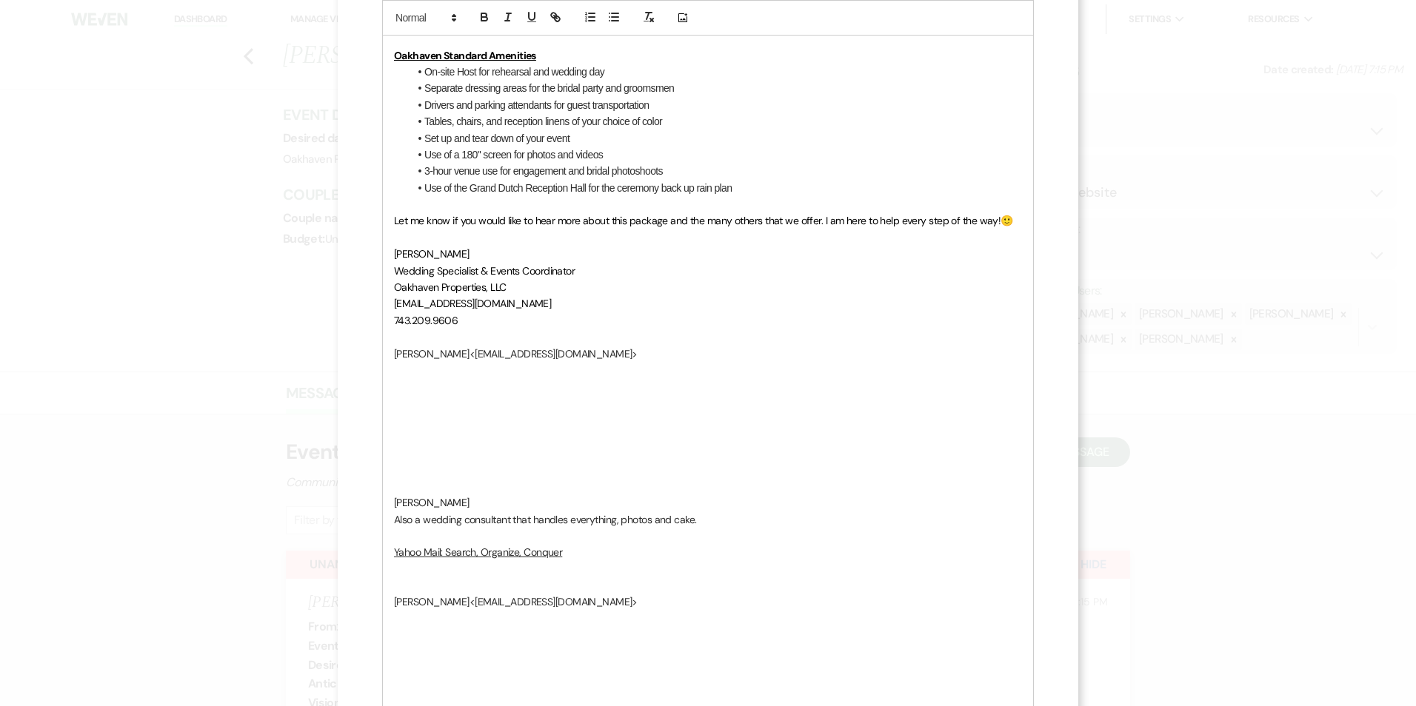
scroll to position [889, 0]
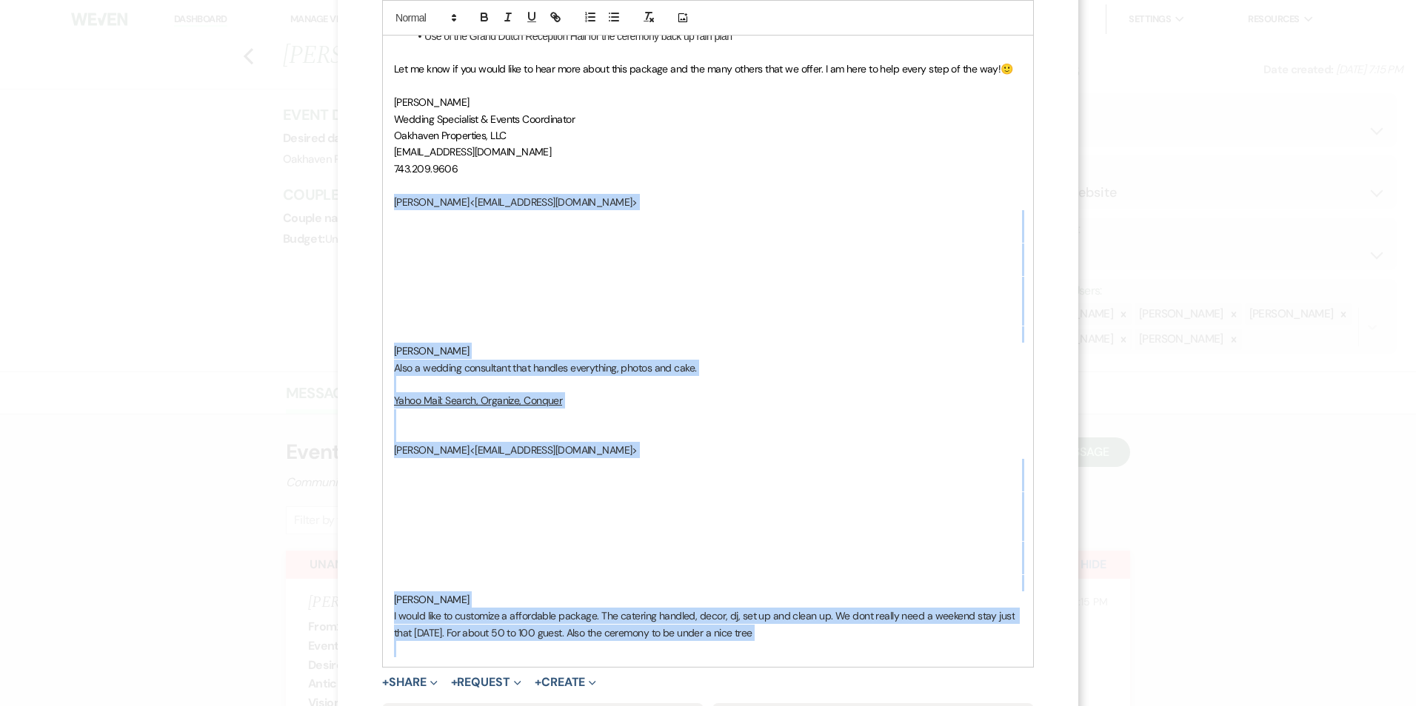
drag, startPoint x: 567, startPoint y: 587, endPoint x: 368, endPoint y: 198, distance: 437.5
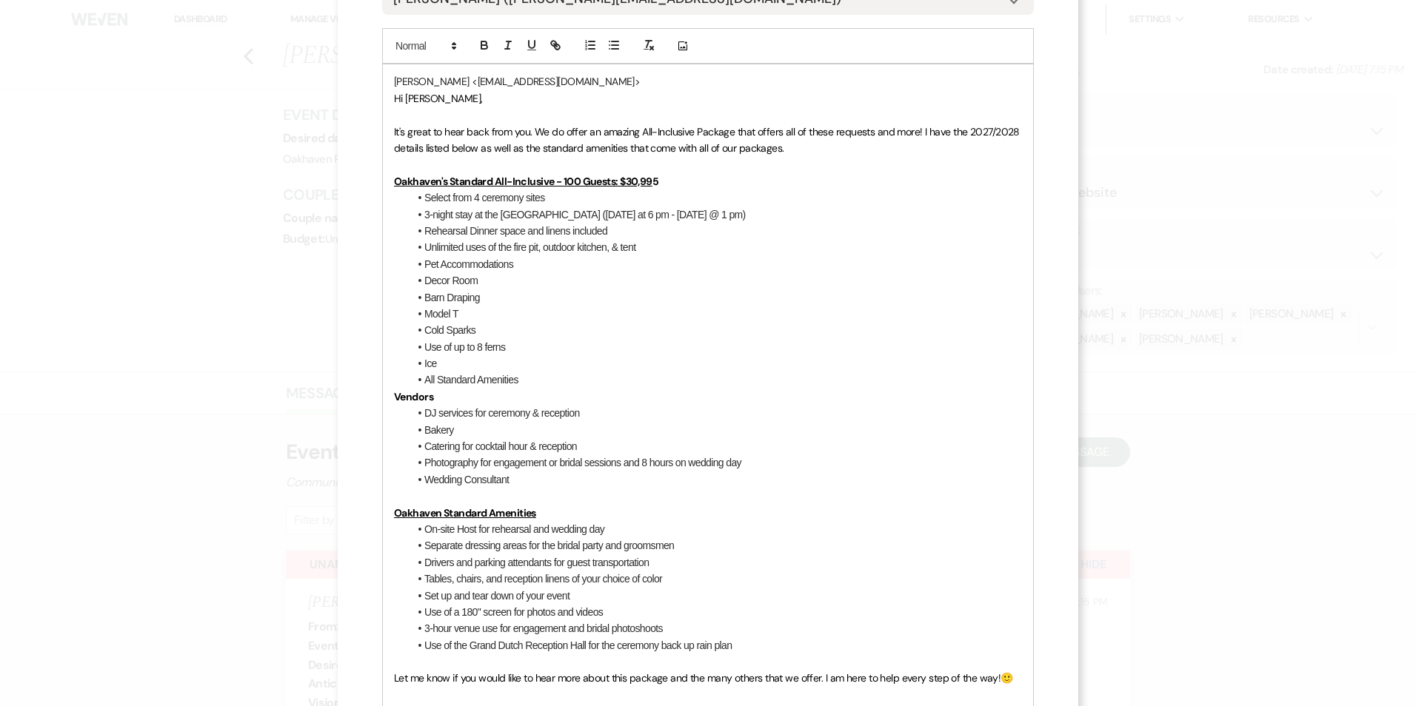
scroll to position [0, 0]
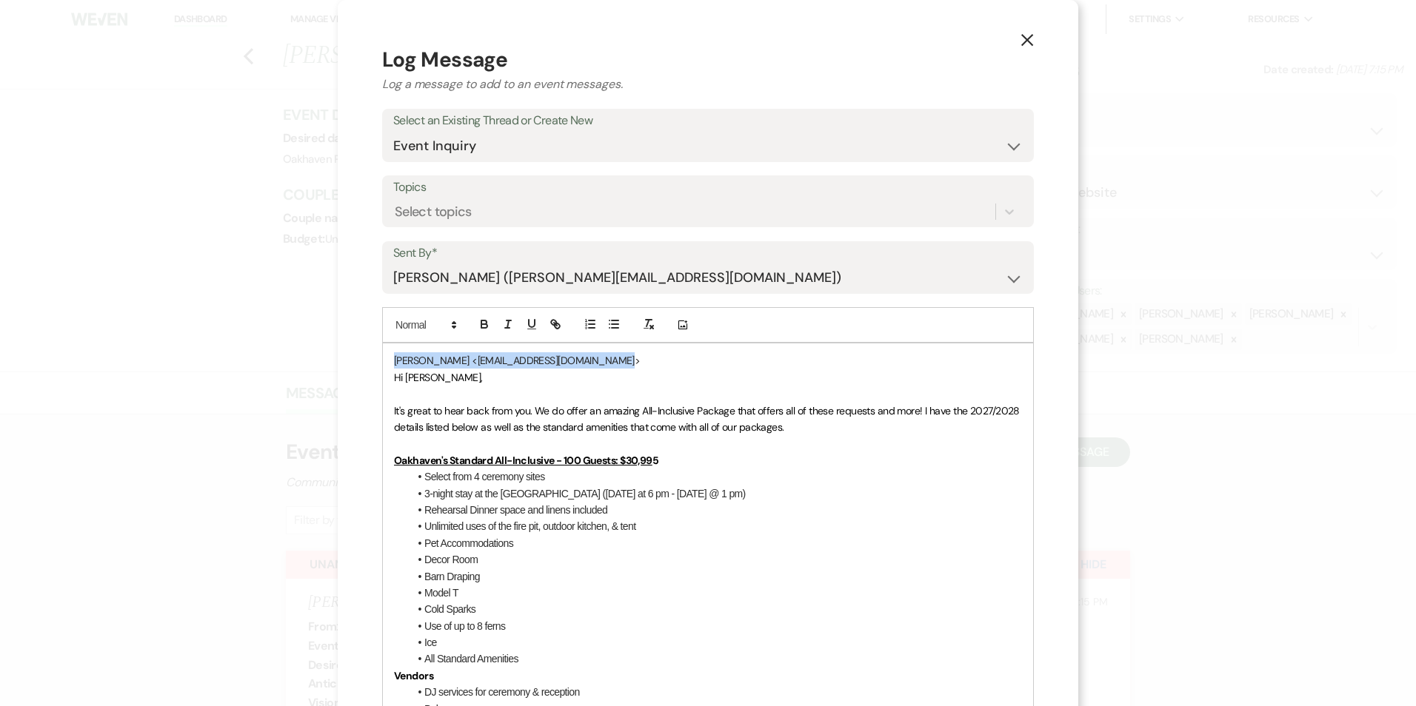
drag, startPoint x: 630, startPoint y: 361, endPoint x: 352, endPoint y: 367, distance: 278.5
click at [352, 367] on div "X Log Message Log a message to add to an event messages. Select an Existing Thr…" at bounding box center [708, 638] width 740 height 1277
click at [424, 144] on select "-- New Subject -- Event Inquiry" at bounding box center [707, 146] width 629 height 29
click at [393, 132] on select "-- New Subject -- Event Inquiry" at bounding box center [707, 146] width 629 height 29
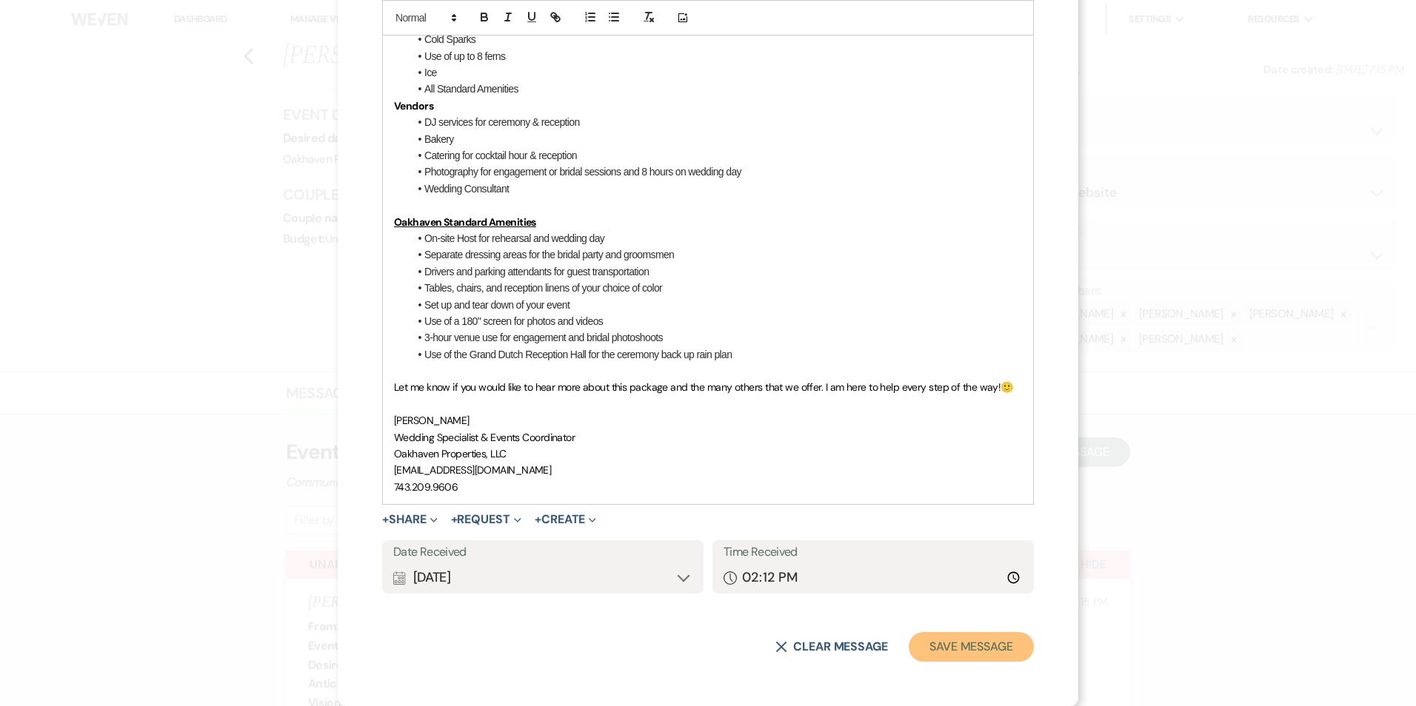
click at [978, 658] on button "Save Message" at bounding box center [971, 647] width 125 height 30
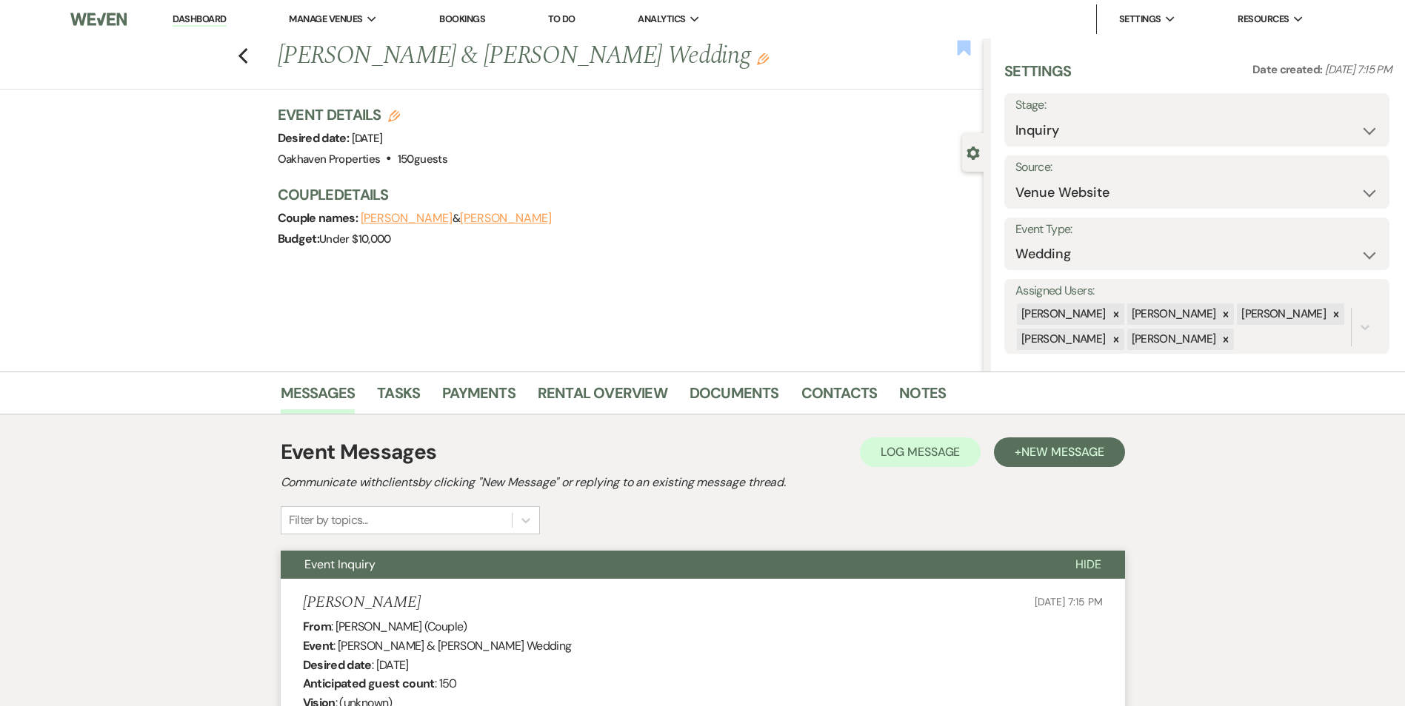
drag, startPoint x: 966, startPoint y: 39, endPoint x: 960, endPoint y: 52, distance: 13.6
click at [966, 40] on icon "Bookmark" at bounding box center [964, 48] width 16 height 18
click at [400, 389] on link "Tasks" at bounding box center [398, 397] width 43 height 33
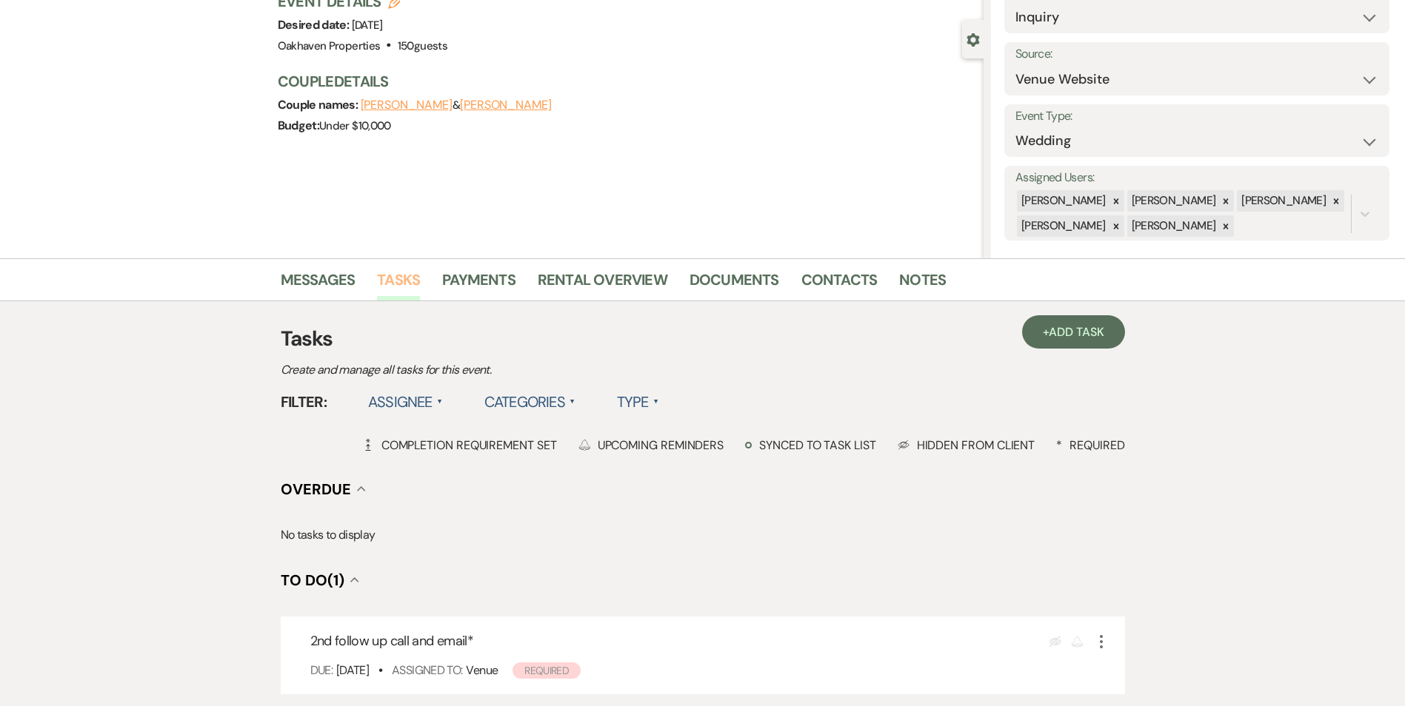
scroll to position [298, 0]
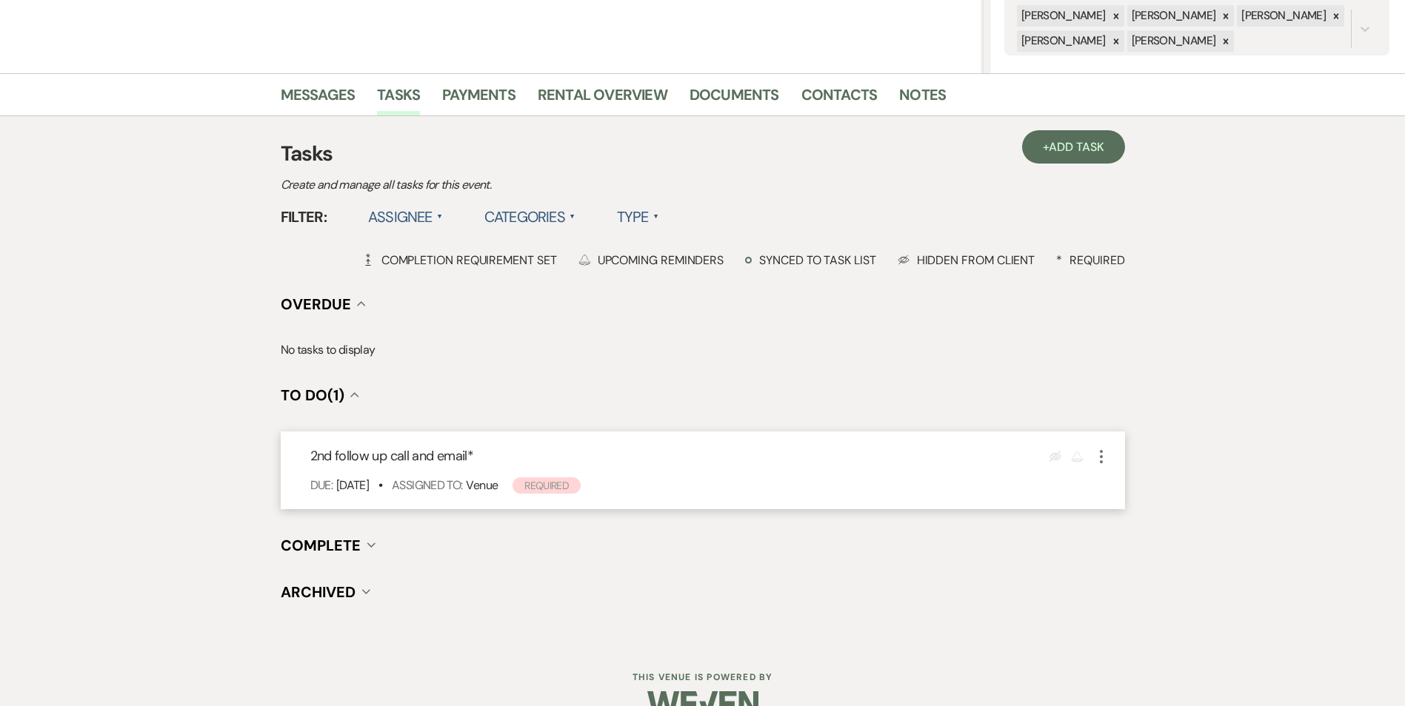
click at [1097, 457] on icon "More" at bounding box center [1101, 457] width 18 height 18
click at [1120, 487] on link "Pencil Edit" at bounding box center [1163, 485] width 142 height 22
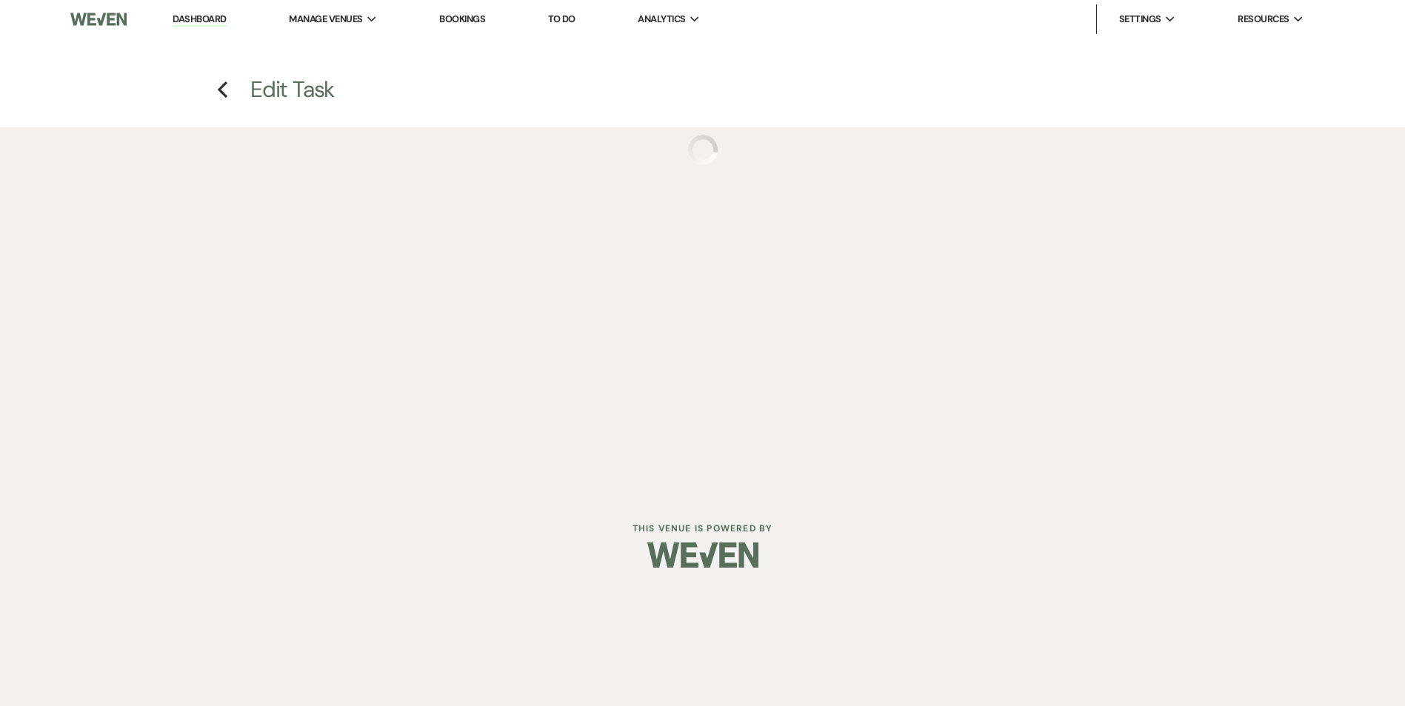
select select "true"
select select "31"
select select "venueHost"
select select "host"
select select "onDueDate"
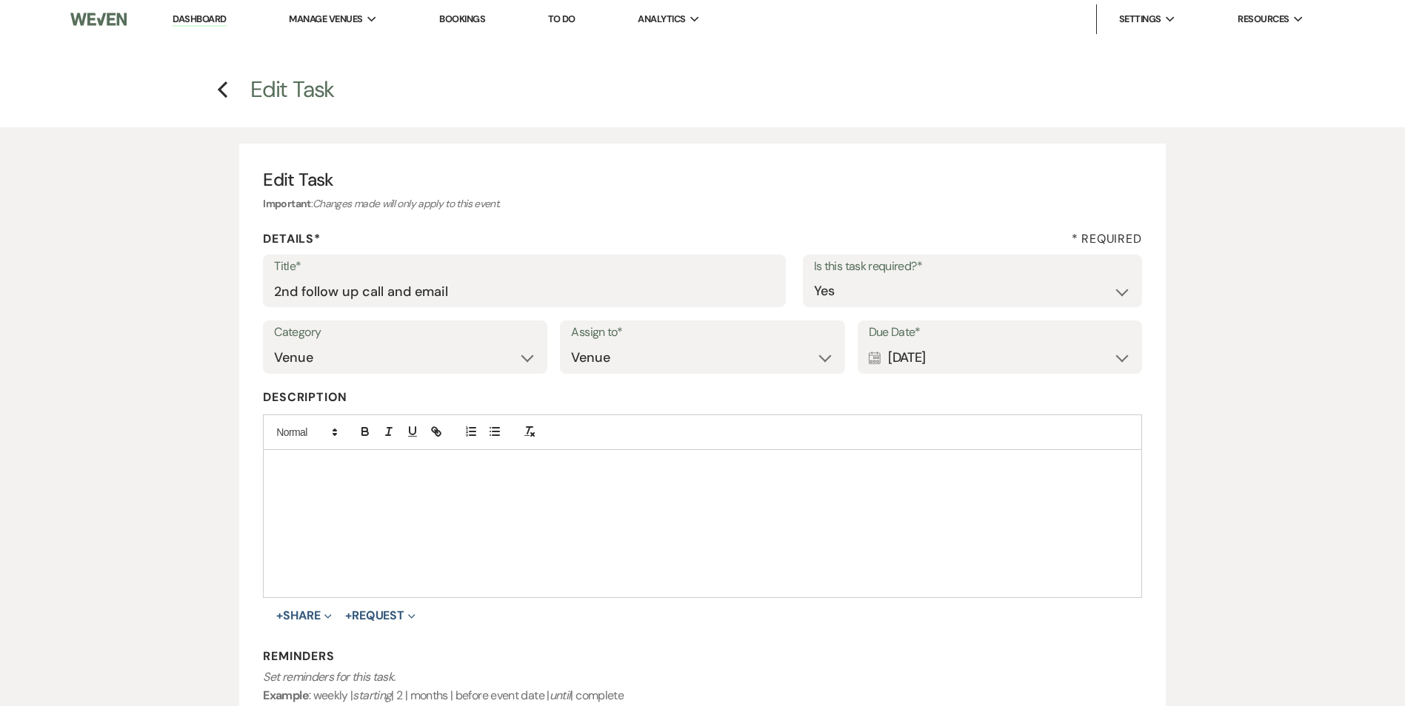
click at [1121, 360] on div "Calendar Sep 18, 2025 Expand" at bounding box center [1000, 358] width 262 height 29
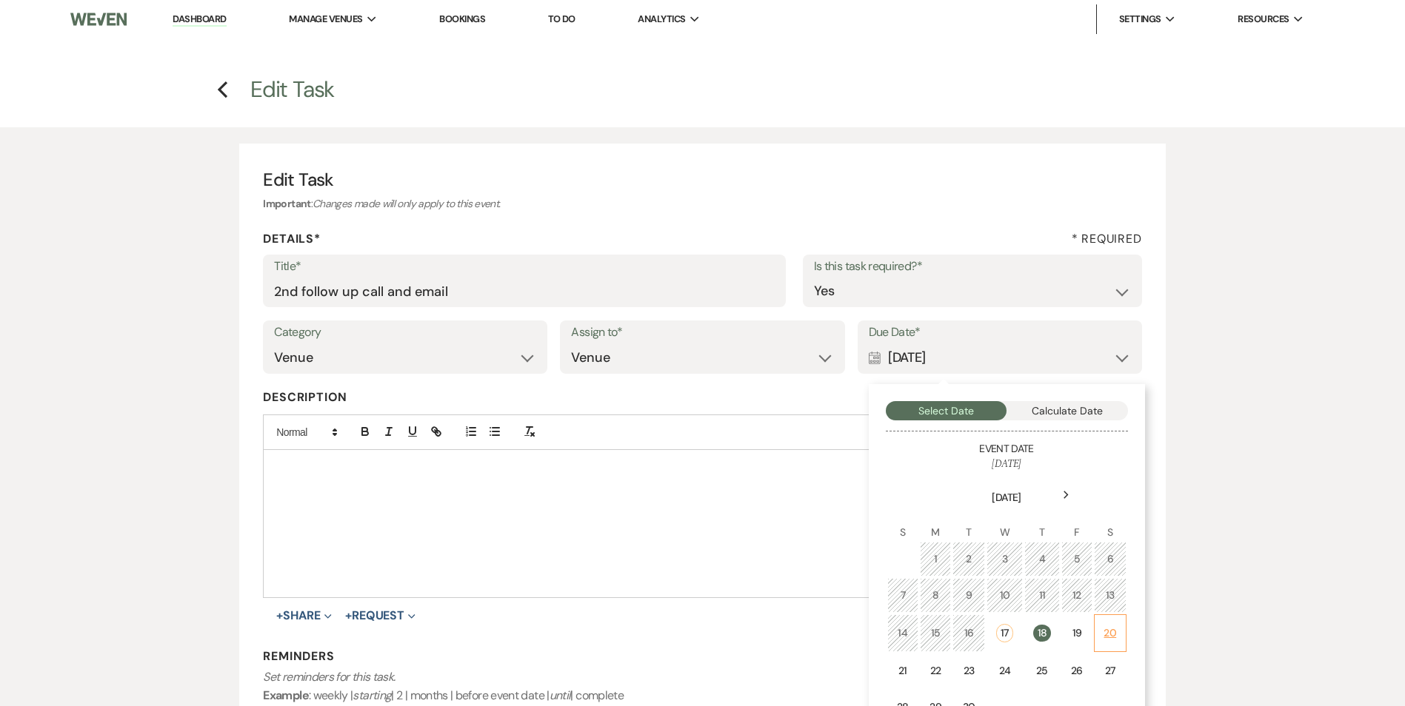
click at [1096, 643] on td "20" at bounding box center [1110, 634] width 32 height 38
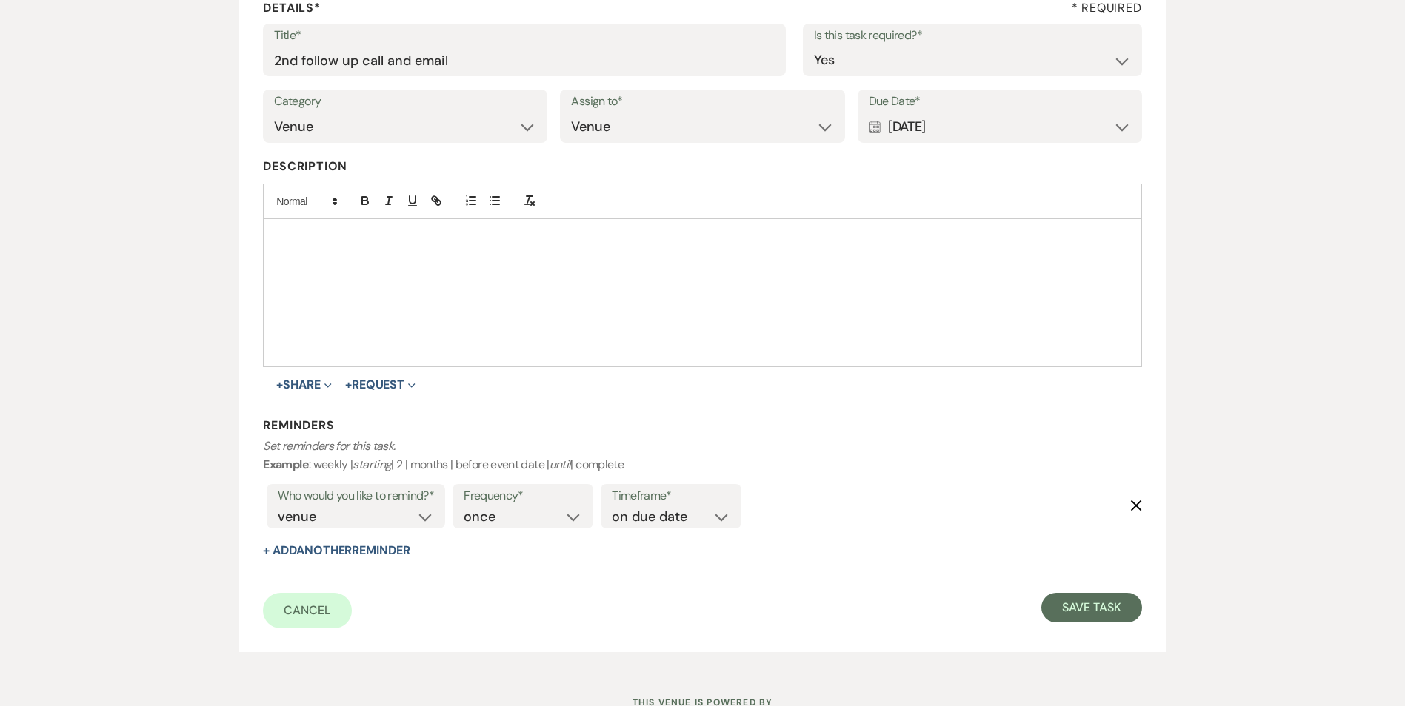
scroll to position [288, 0]
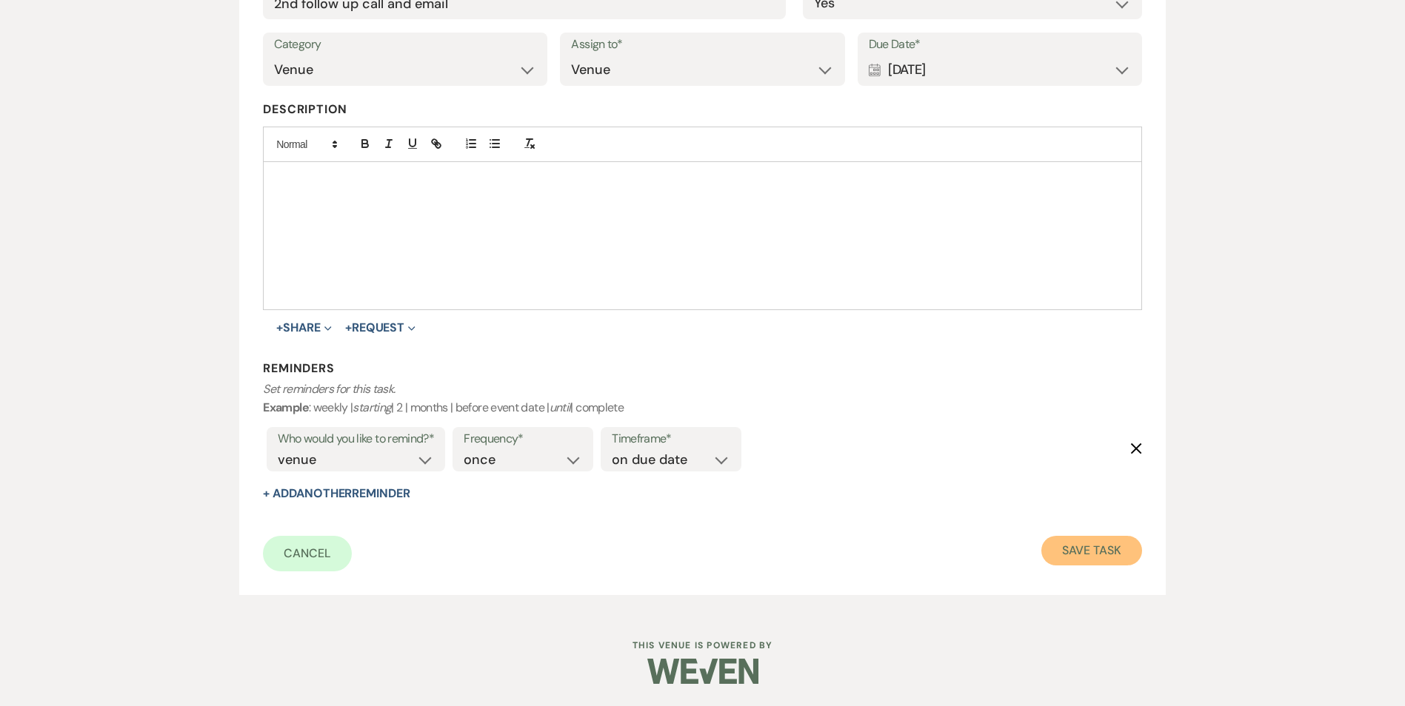
click at [1123, 555] on button "Save Task" at bounding box center [1091, 551] width 100 height 30
select select "5"
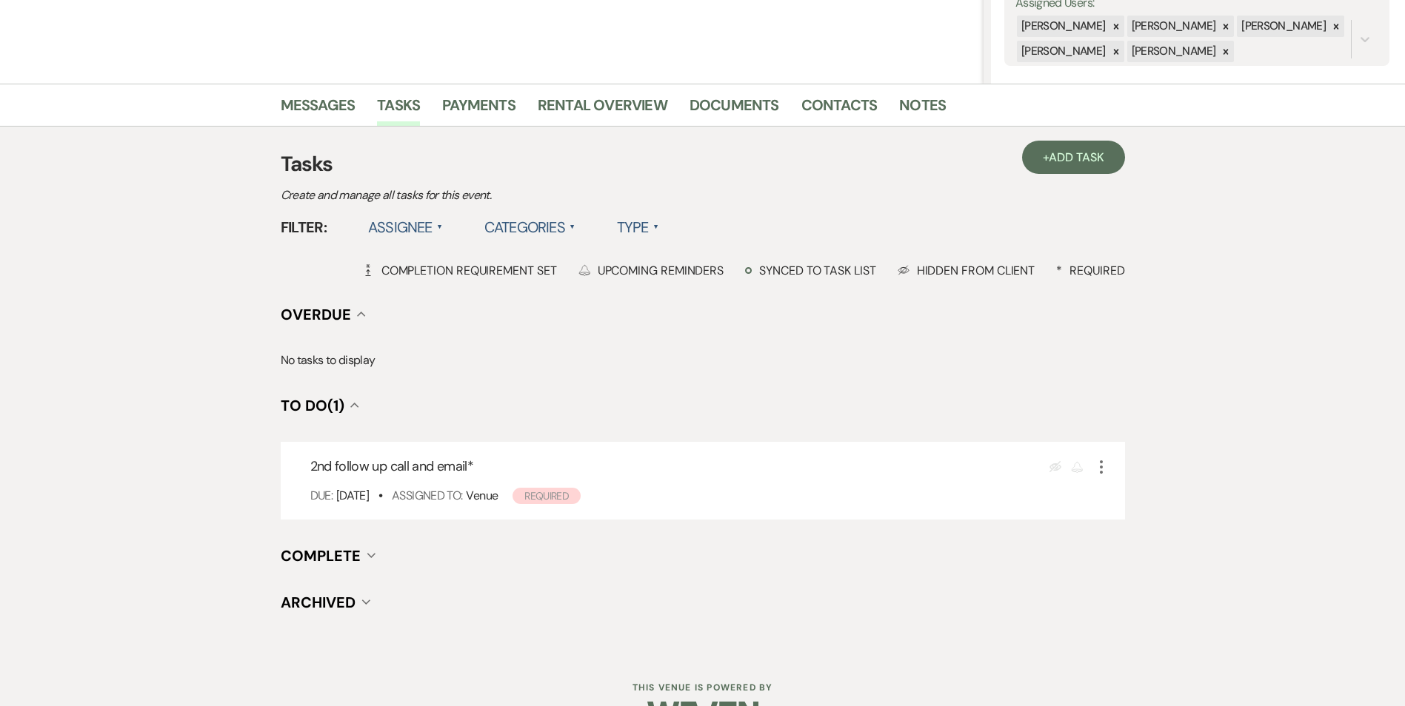
scroll to position [298, 0]
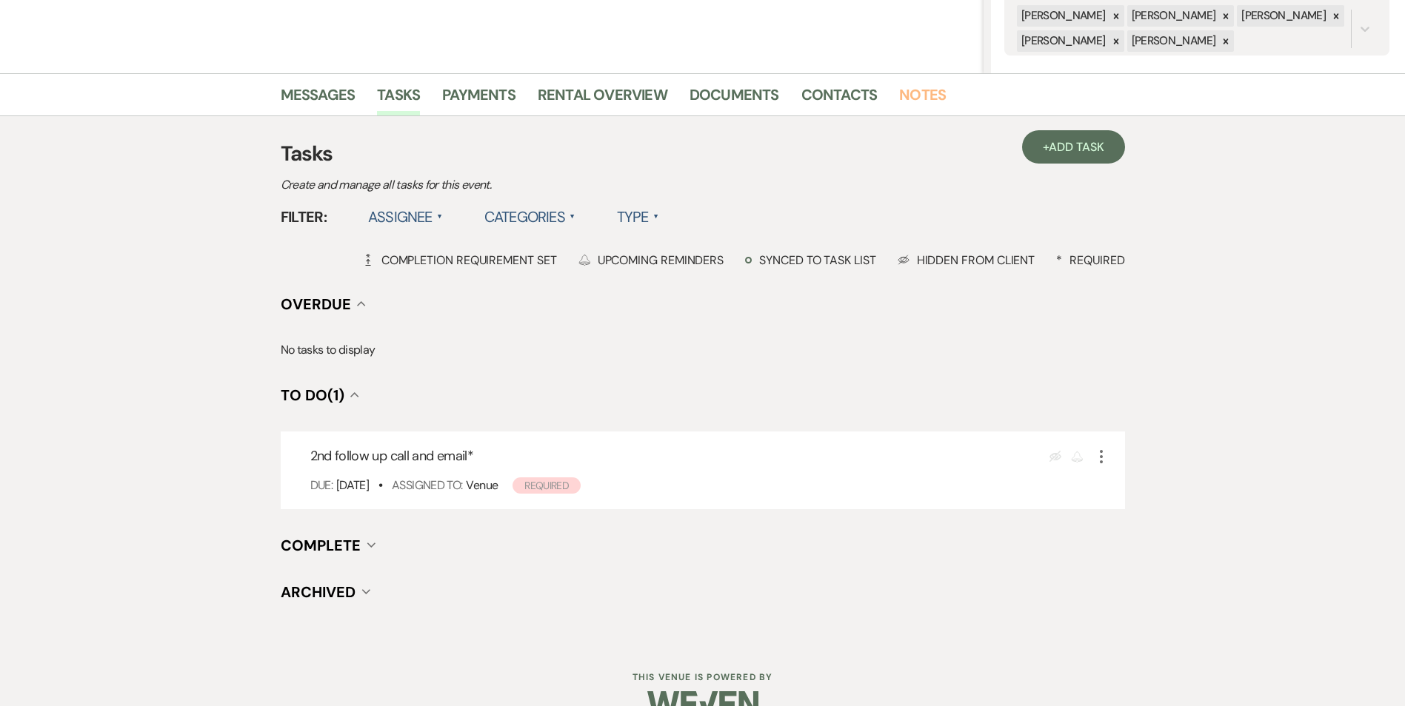
click at [907, 99] on link "Notes" at bounding box center [922, 99] width 47 height 33
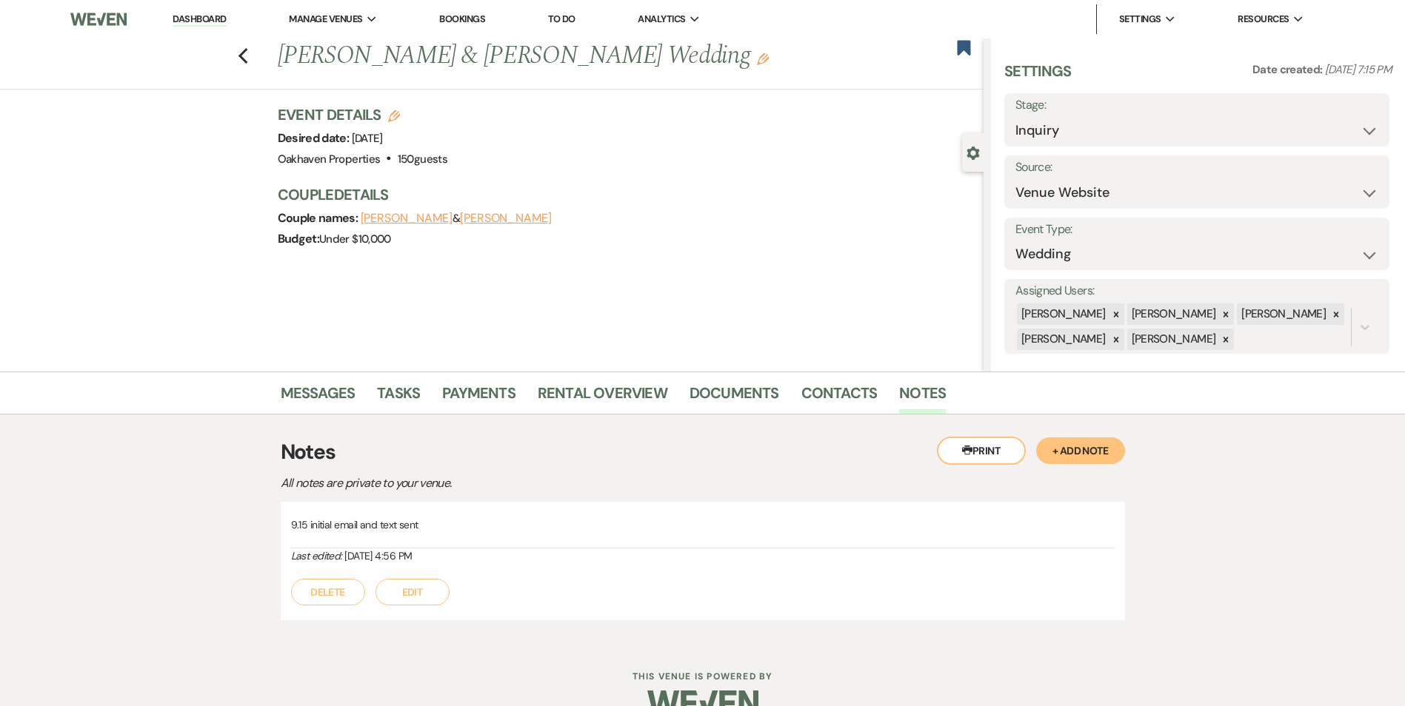
click at [401, 601] on button "Edit" at bounding box center [412, 592] width 74 height 27
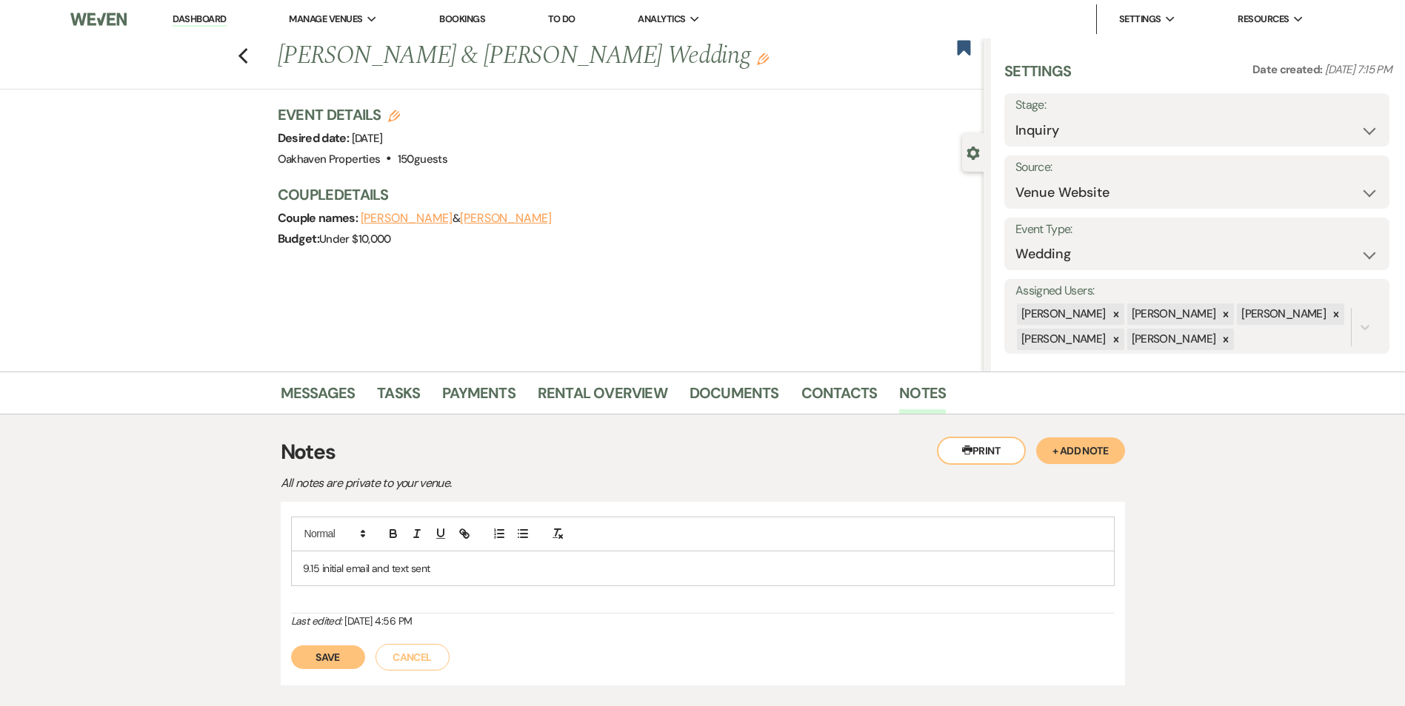
click at [445, 565] on p "9.15 initial email and text sent" at bounding box center [703, 569] width 800 height 16
click at [312, 663] on button "Save" at bounding box center [328, 658] width 74 height 24
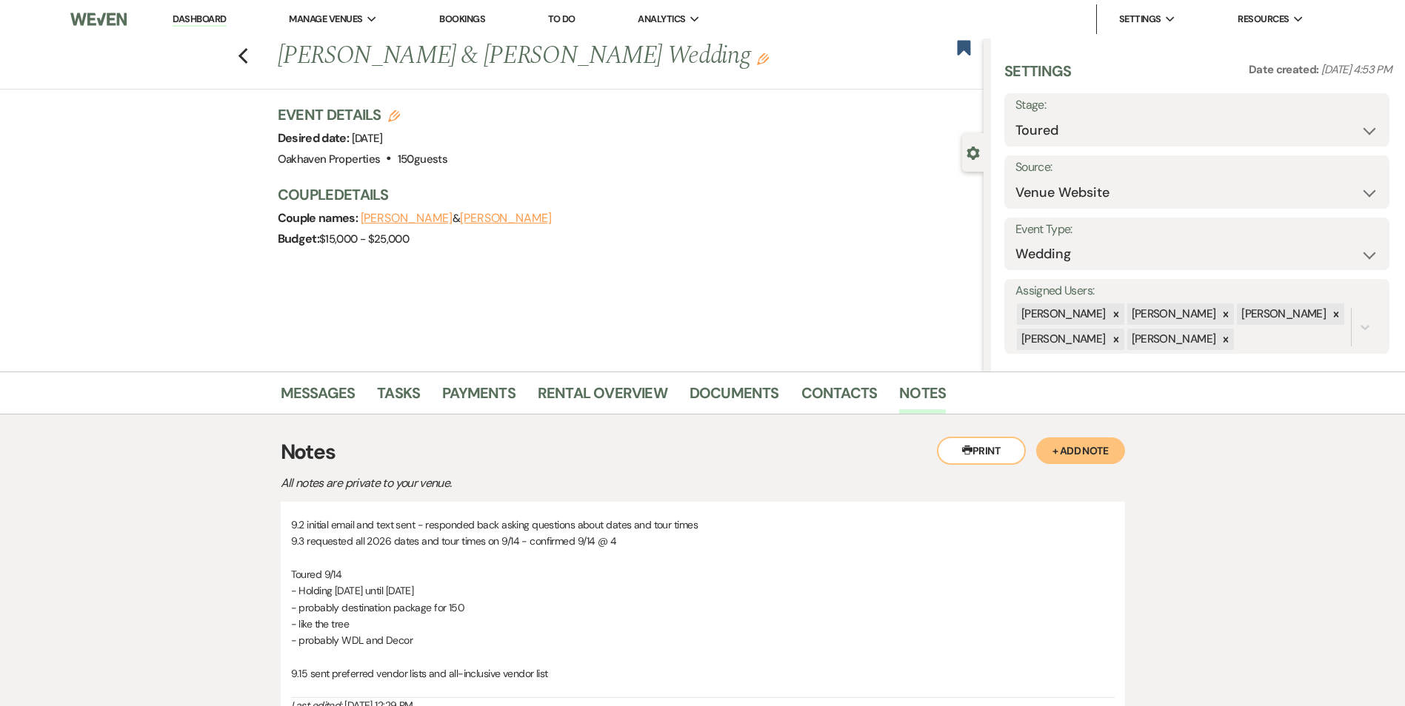
scroll to position [181, 0]
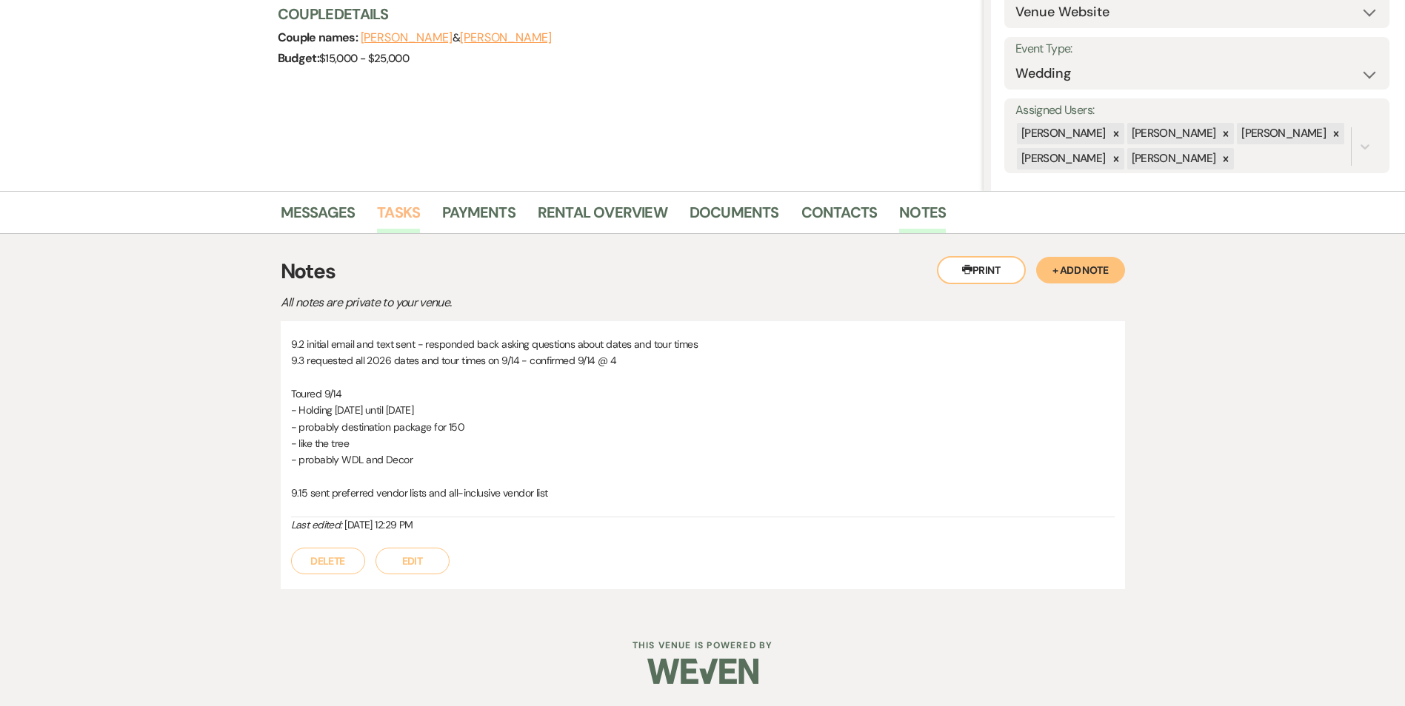
click at [401, 213] on link "Tasks" at bounding box center [398, 217] width 43 height 33
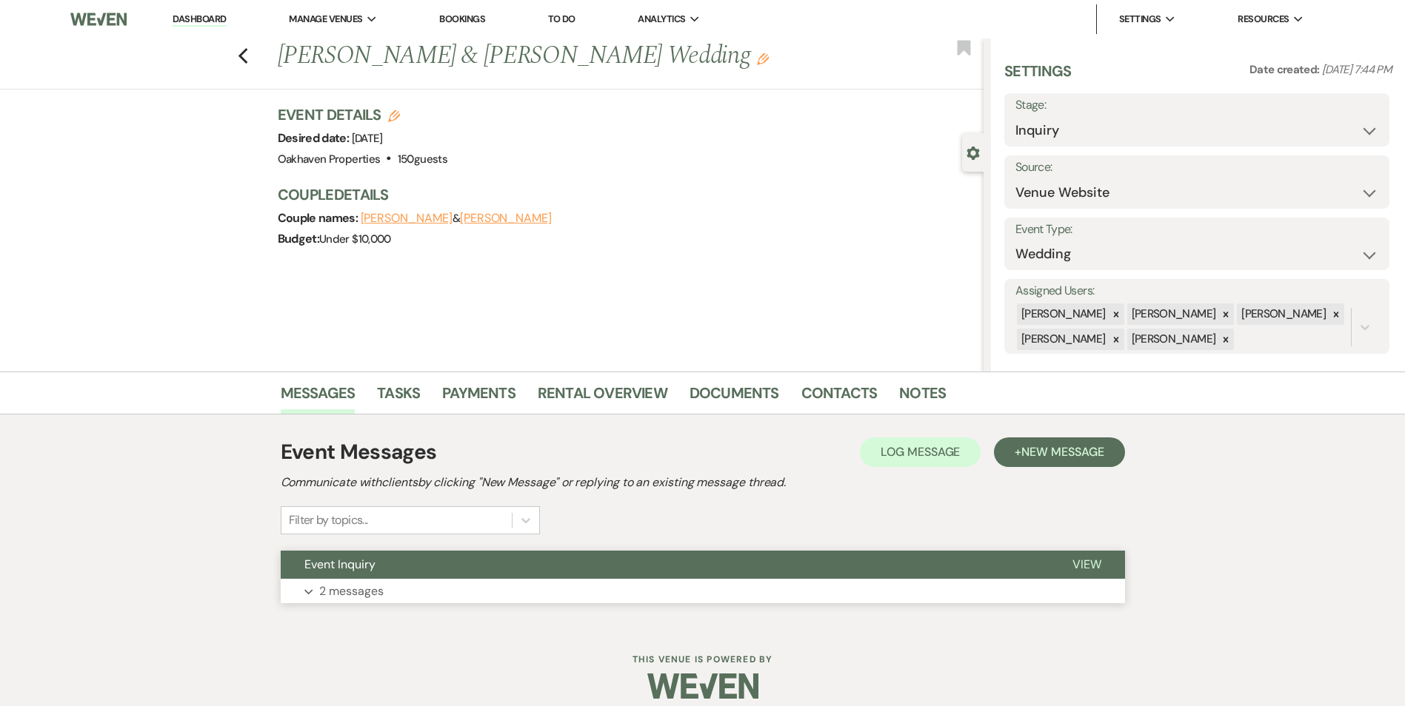
click at [1076, 558] on span "View" at bounding box center [1086, 565] width 29 height 16
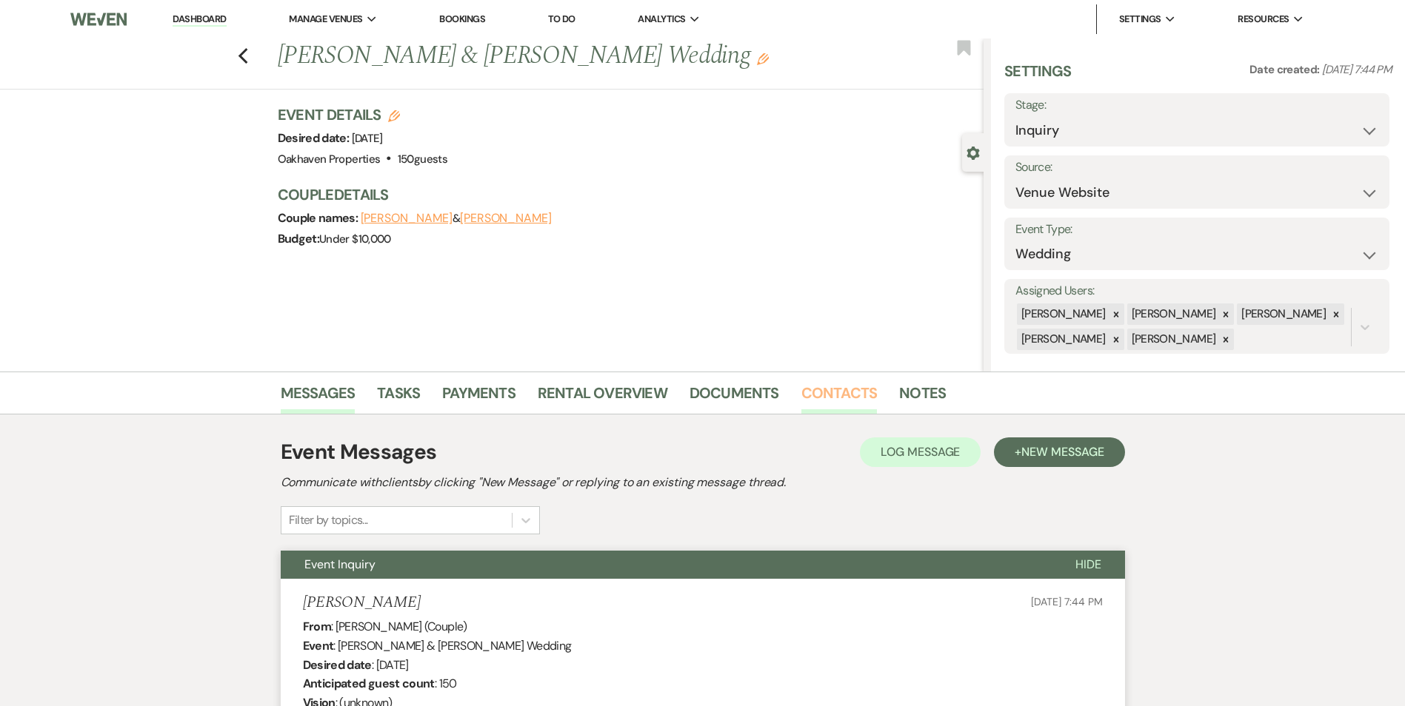
click at [826, 405] on link "Contacts" at bounding box center [839, 397] width 76 height 33
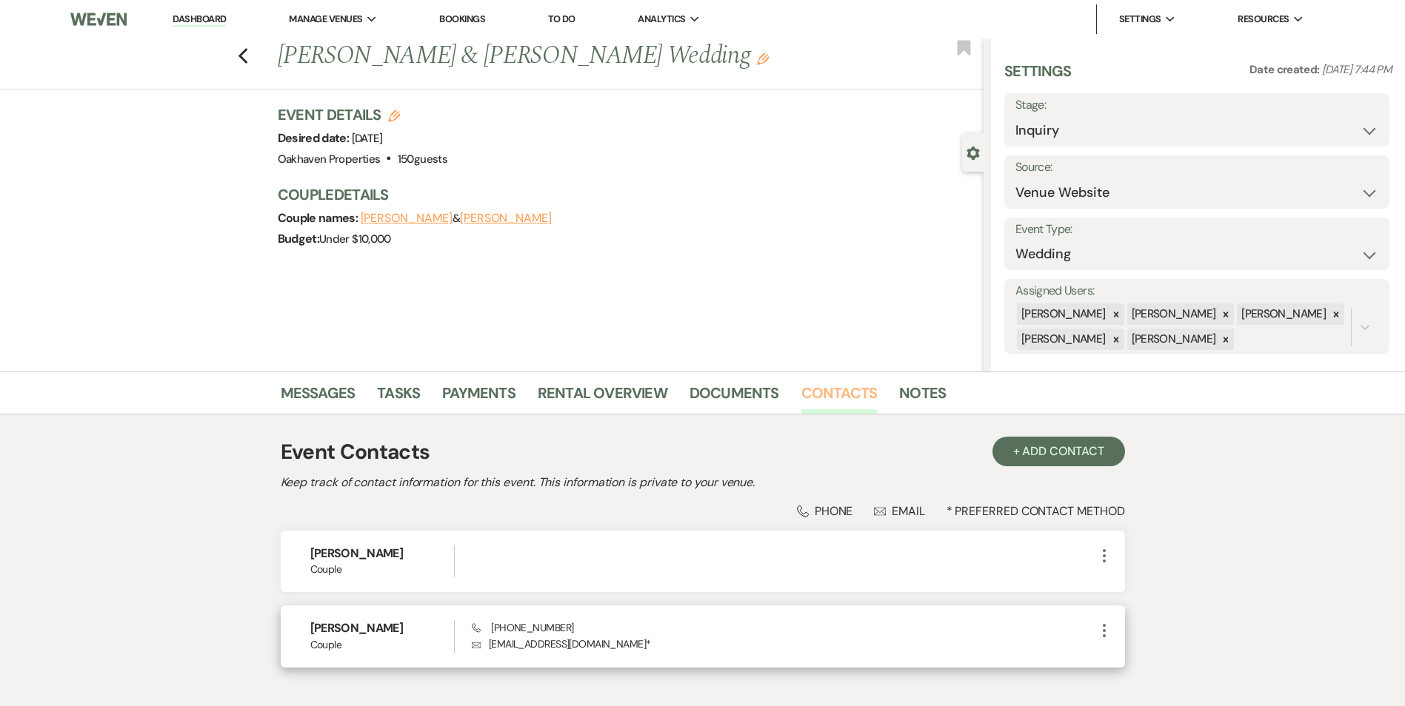
scroll to position [93, 0]
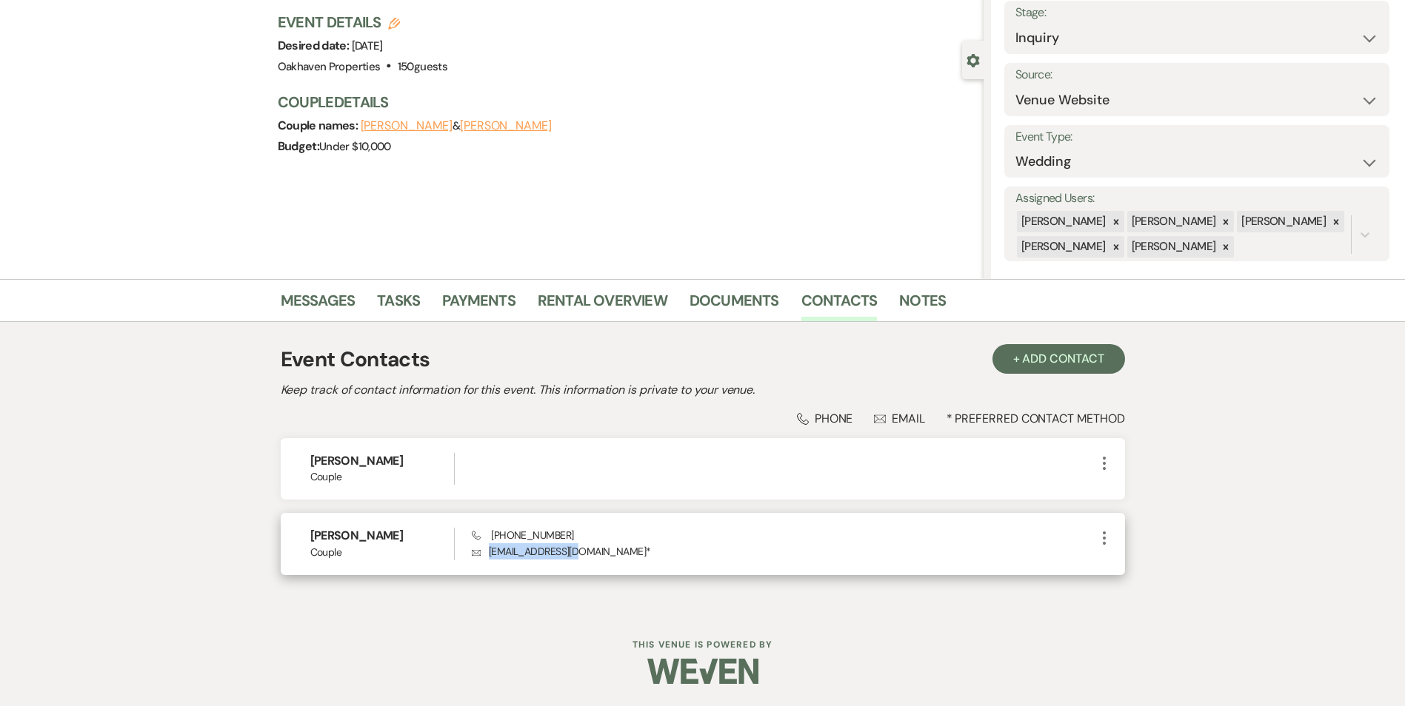
drag, startPoint x: 578, startPoint y: 555, endPoint x: 476, endPoint y: 558, distance: 101.5
click at [476, 558] on p "Envelope dravynr@gmail.com *" at bounding box center [783, 552] width 623 height 16
copy p "dravynr@gmail.com"
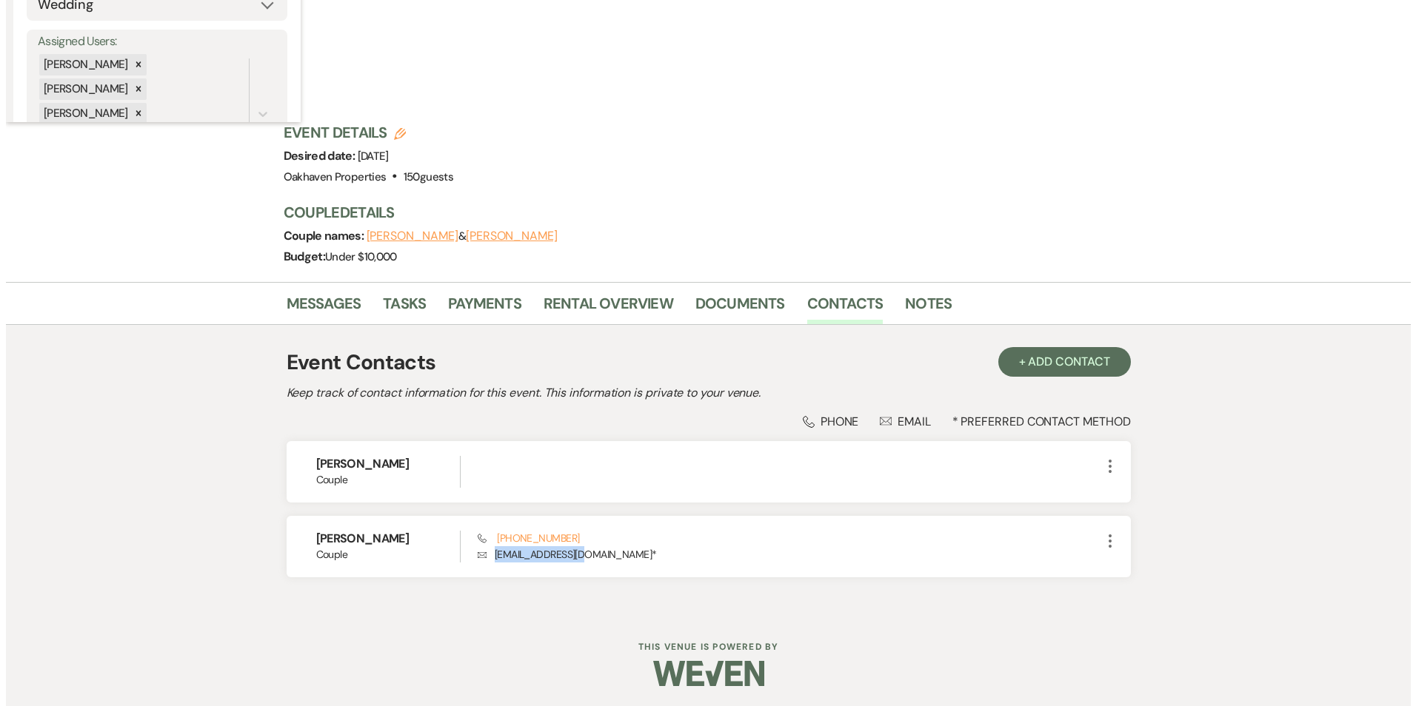
scroll to position [0, 0]
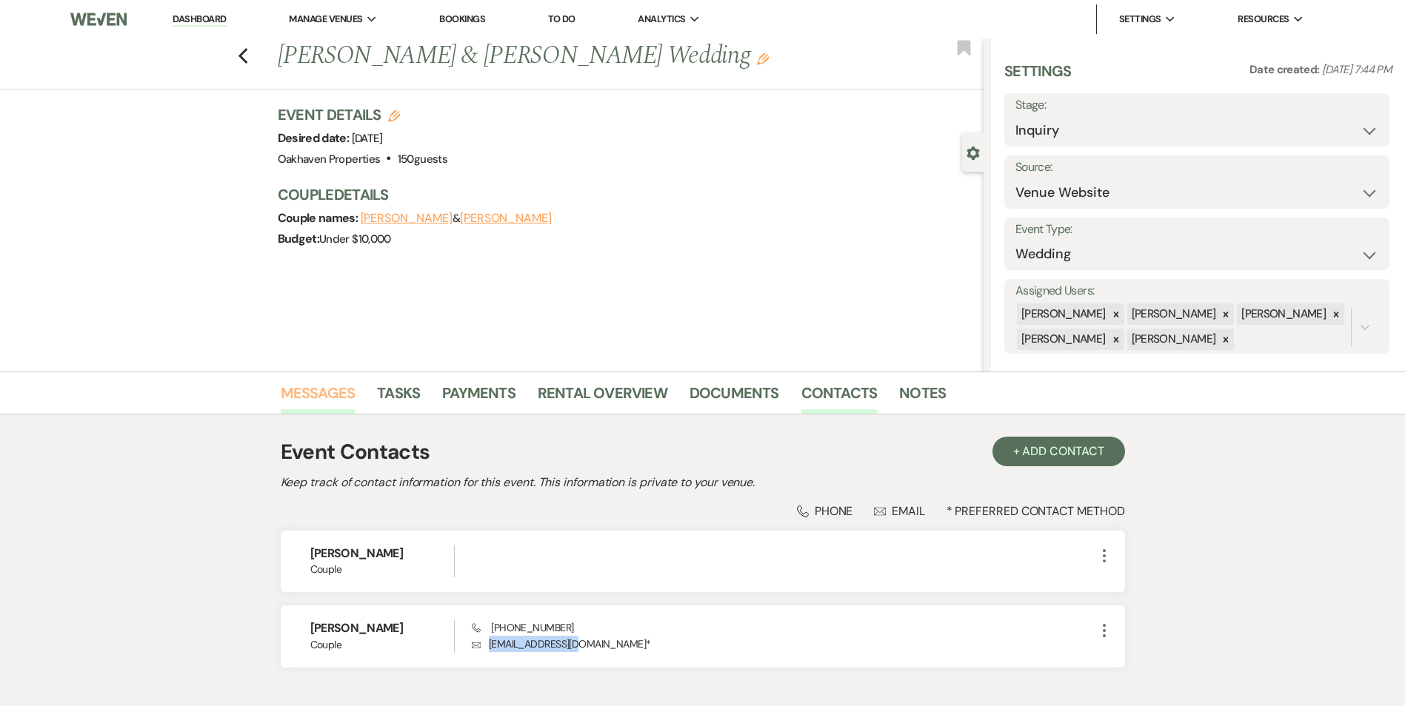
click at [339, 388] on link "Messages" at bounding box center [318, 397] width 75 height 33
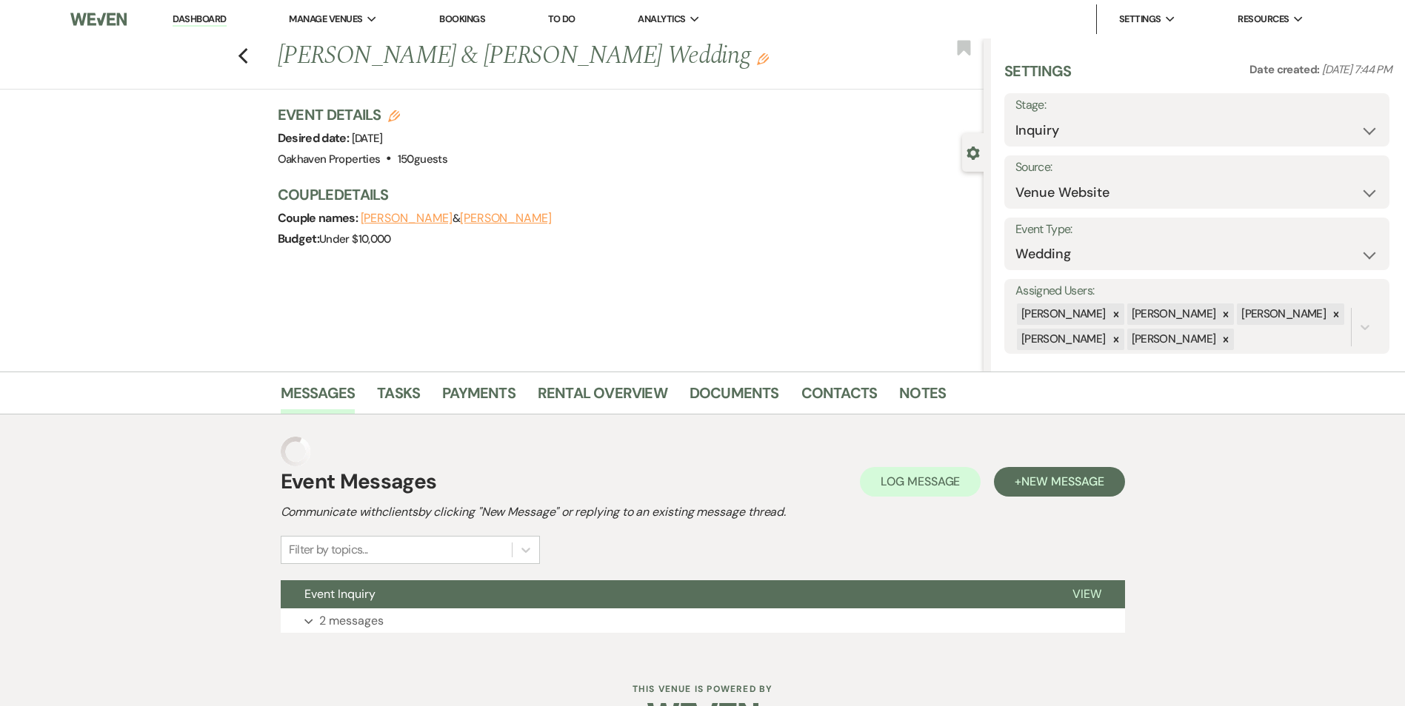
click at [898, 504] on h2 "Communicate with clients by clicking "New Message" or replying to an existing m…" at bounding box center [703, 513] width 844 height 18
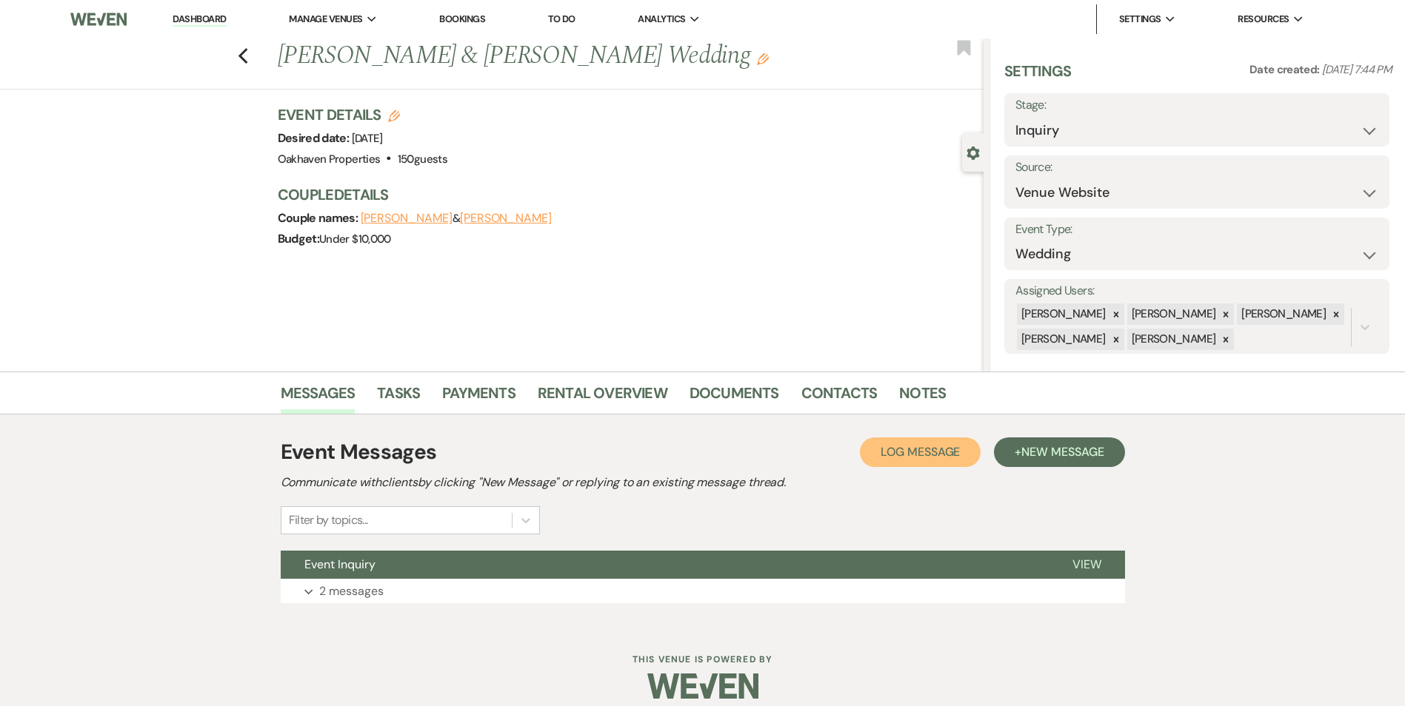
click at [906, 449] on span "Log Message" at bounding box center [919, 452] width 79 height 16
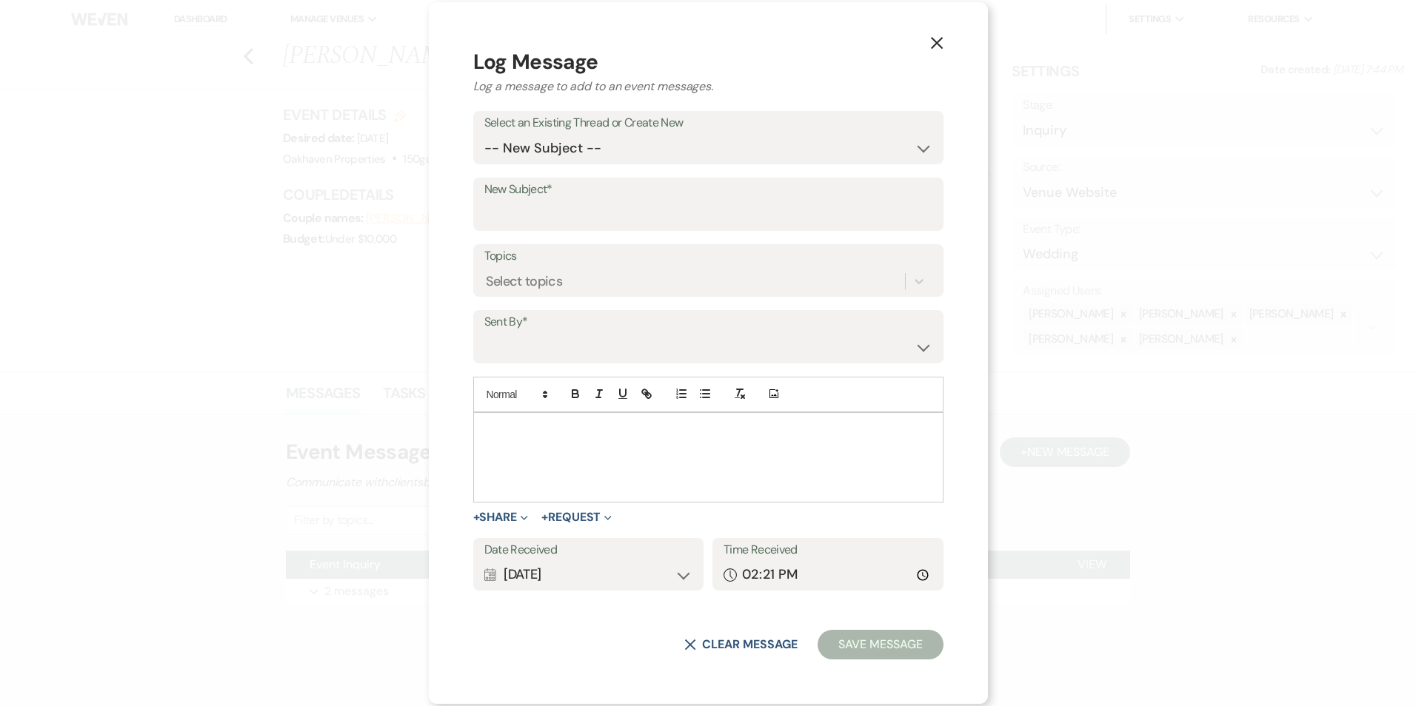
drag, startPoint x: 708, startPoint y: 415, endPoint x: 638, endPoint y: 451, distance: 78.5
click at [638, 450] on div at bounding box center [708, 457] width 469 height 89
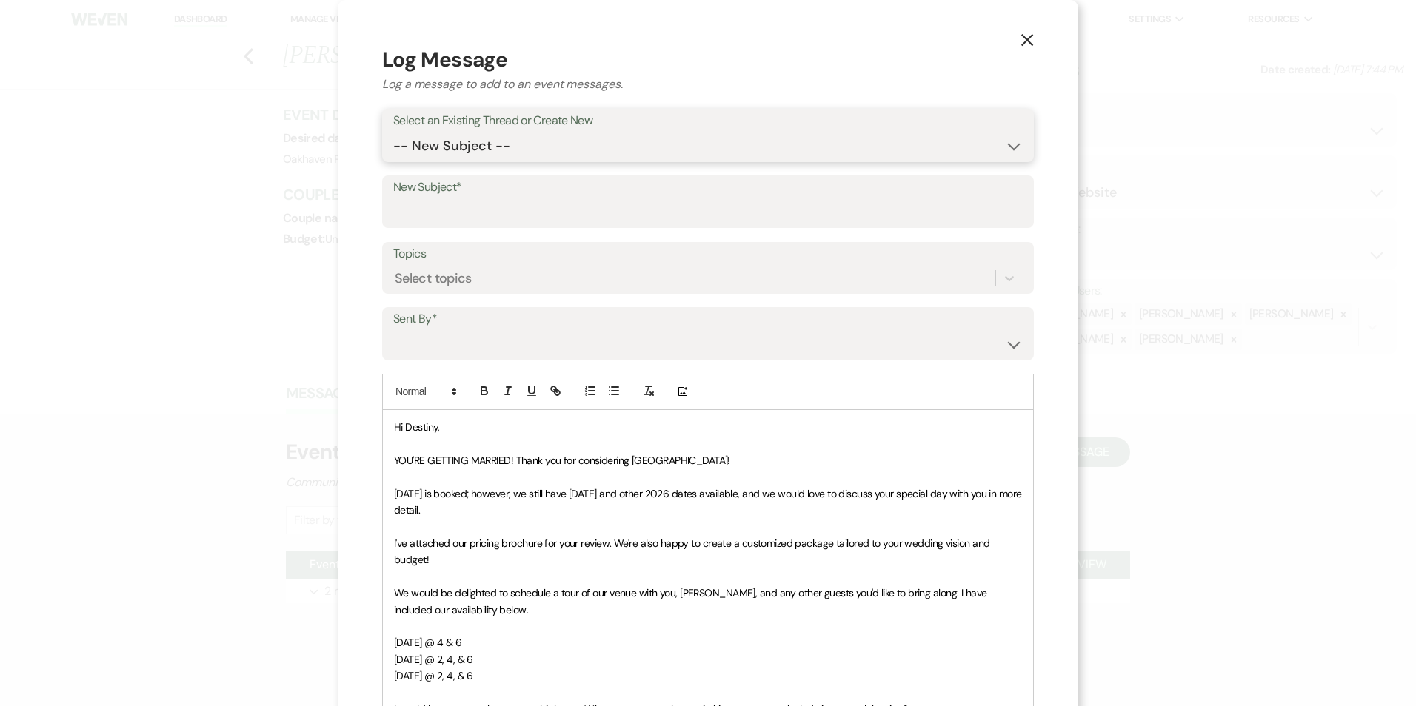
drag, startPoint x: 492, startPoint y: 150, endPoint x: 492, endPoint y: 159, distance: 8.9
click at [492, 150] on select "-- New Subject -- Event Inquiry" at bounding box center [707, 146] width 629 height 29
click at [393, 132] on select "-- New Subject -- Event Inquiry" at bounding box center [707, 146] width 629 height 29
drag, startPoint x: 484, startPoint y: 141, endPoint x: 484, endPoint y: 157, distance: 15.6
click at [484, 141] on select "-- New Subject -- Event Inquiry" at bounding box center [707, 146] width 629 height 29
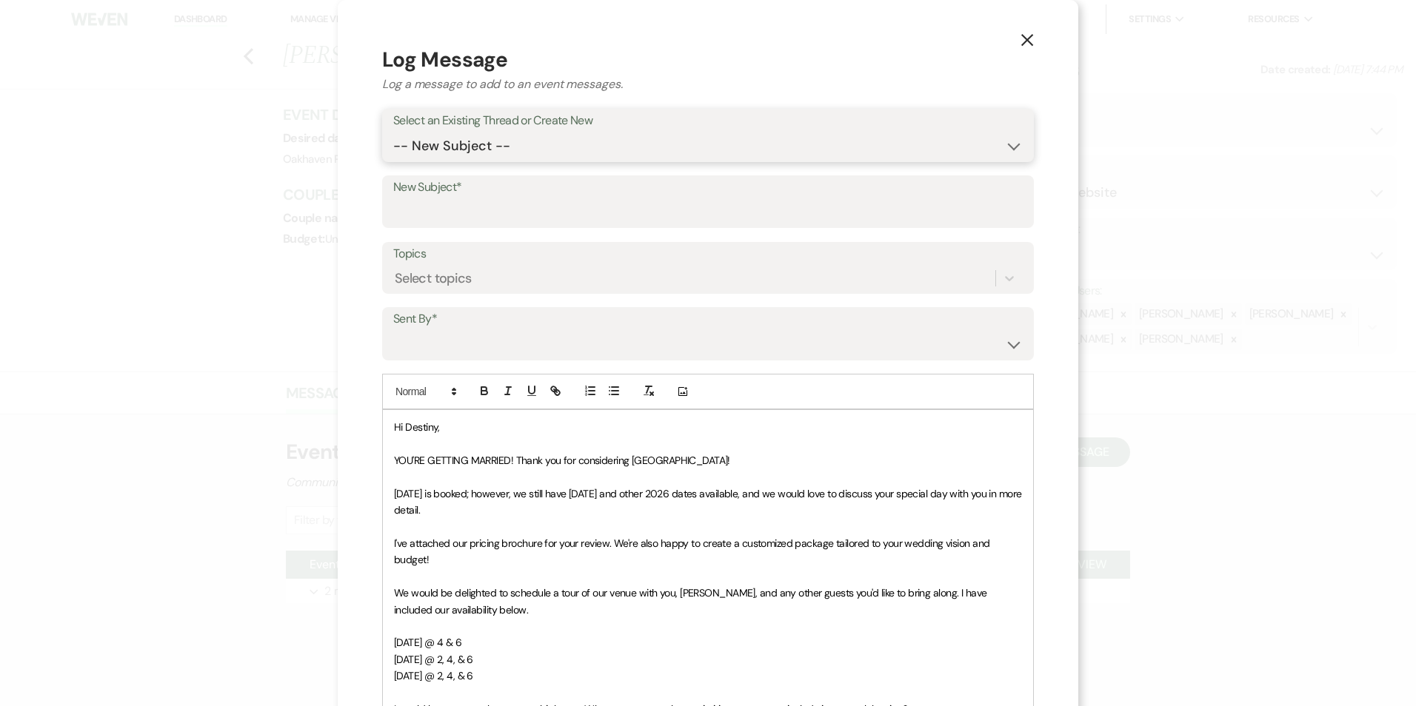
select select "461575"
click at [393, 132] on select "-- New Subject -- Event Inquiry" at bounding box center [707, 146] width 629 height 29
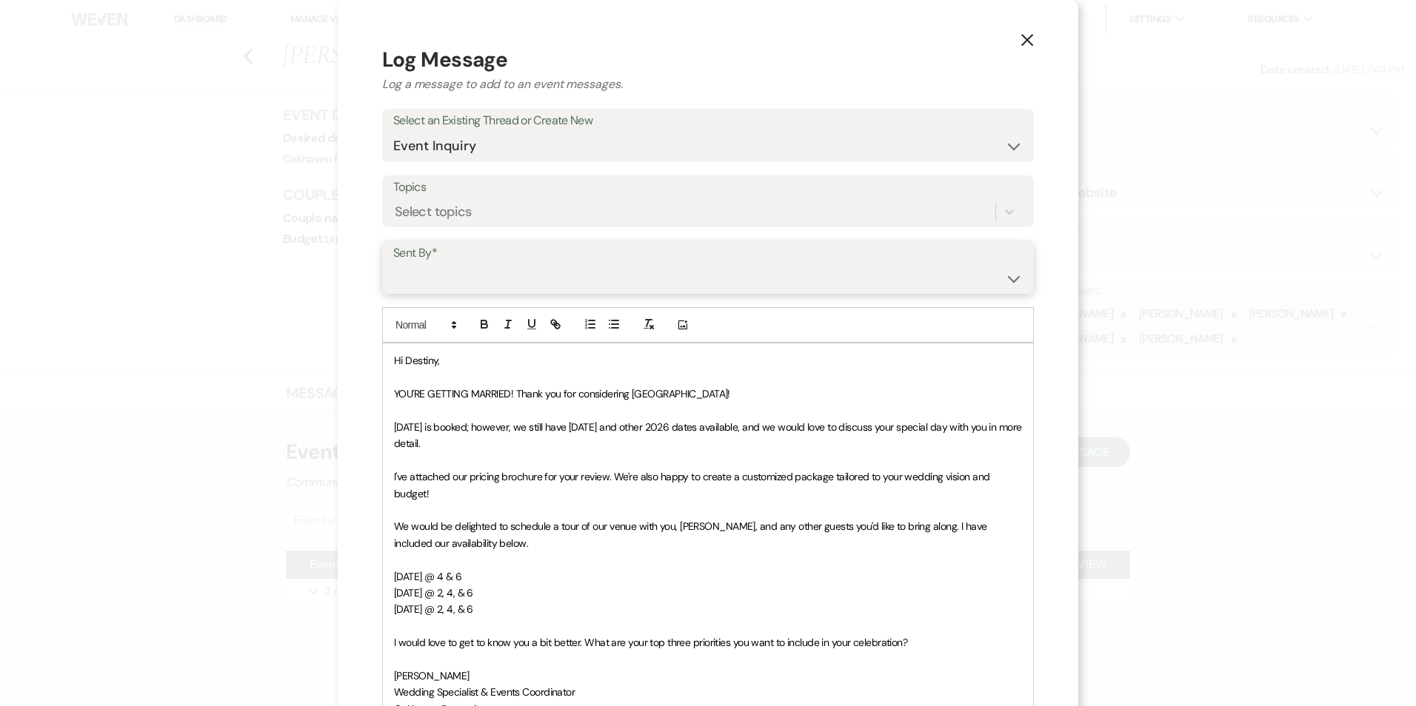
drag, startPoint x: 501, startPoint y: 274, endPoint x: 500, endPoint y: 292, distance: 18.6
click at [501, 274] on select "Patience Ergish (pdergish@aol.com) Jeanette Wagoner (jeanette@experienceoakhave…" at bounding box center [707, 278] width 629 height 29
select select "user-127923"
click at [393, 264] on select "Patience Ergish (pdergish@aol.com) Jeanette Wagoner (jeanette@experienceoakhave…" at bounding box center [707, 278] width 629 height 29
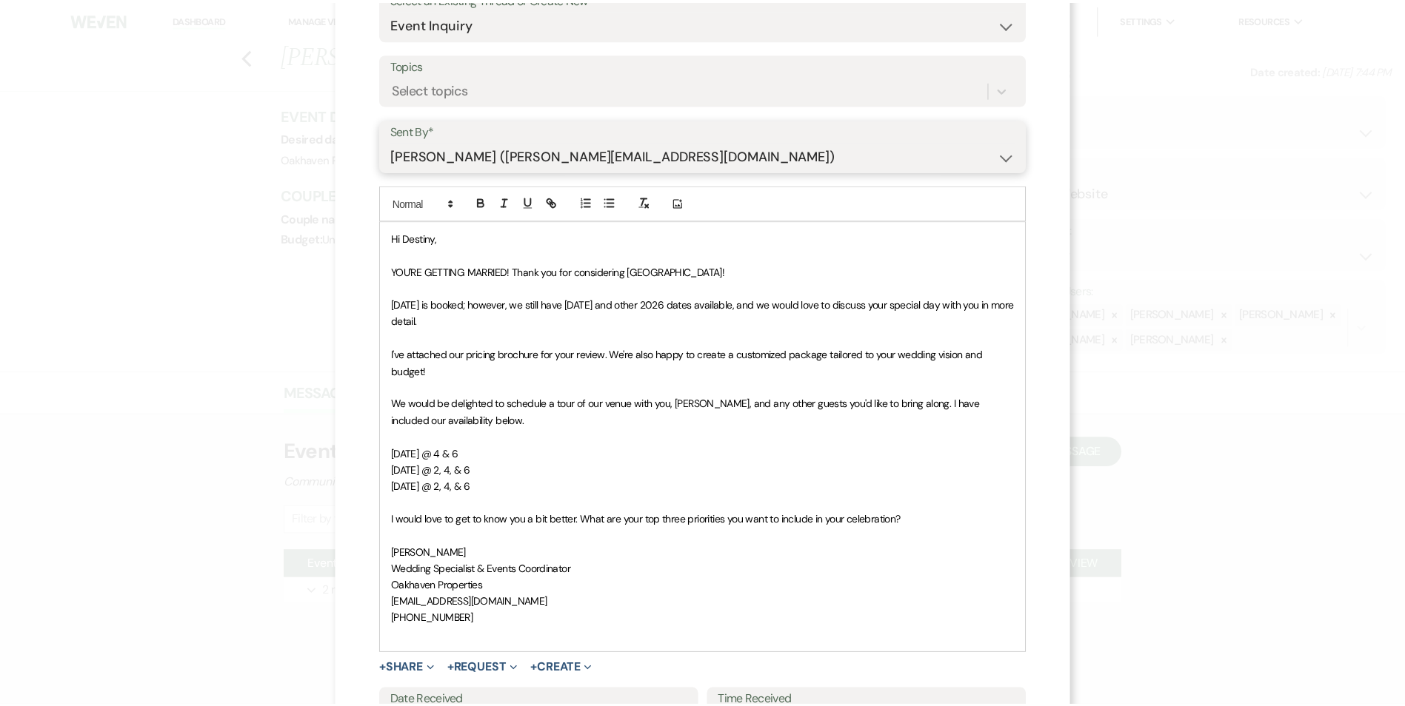
scroll to position [272, 0]
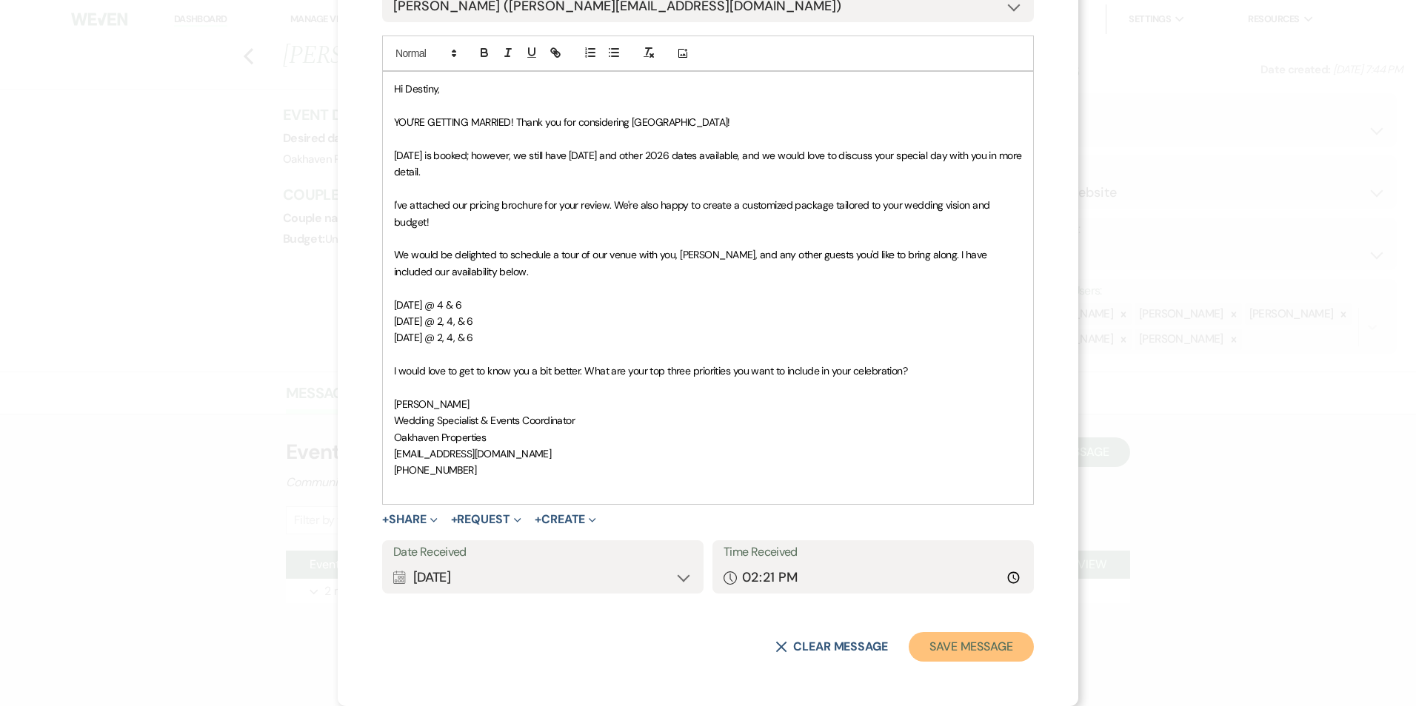
click at [969, 649] on button "Save Message" at bounding box center [971, 647] width 125 height 30
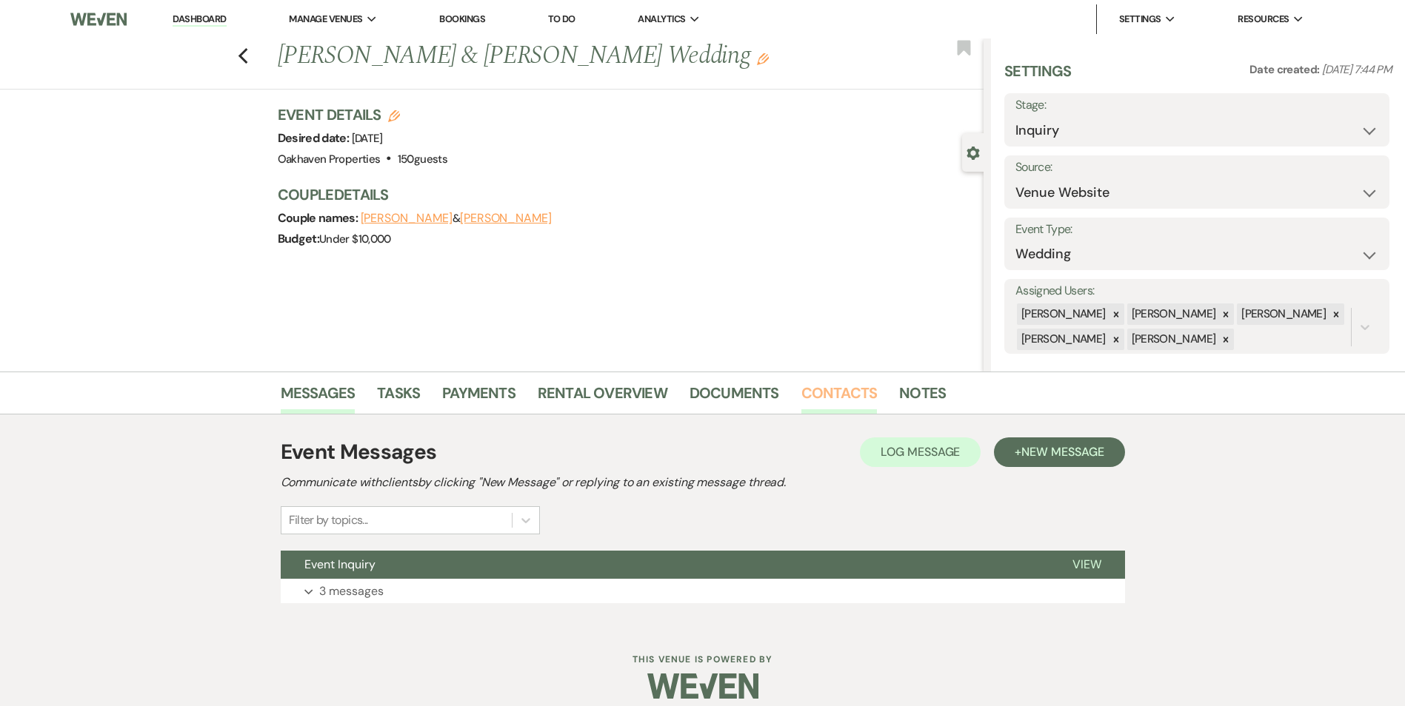
click at [831, 396] on link "Contacts" at bounding box center [839, 397] width 76 height 33
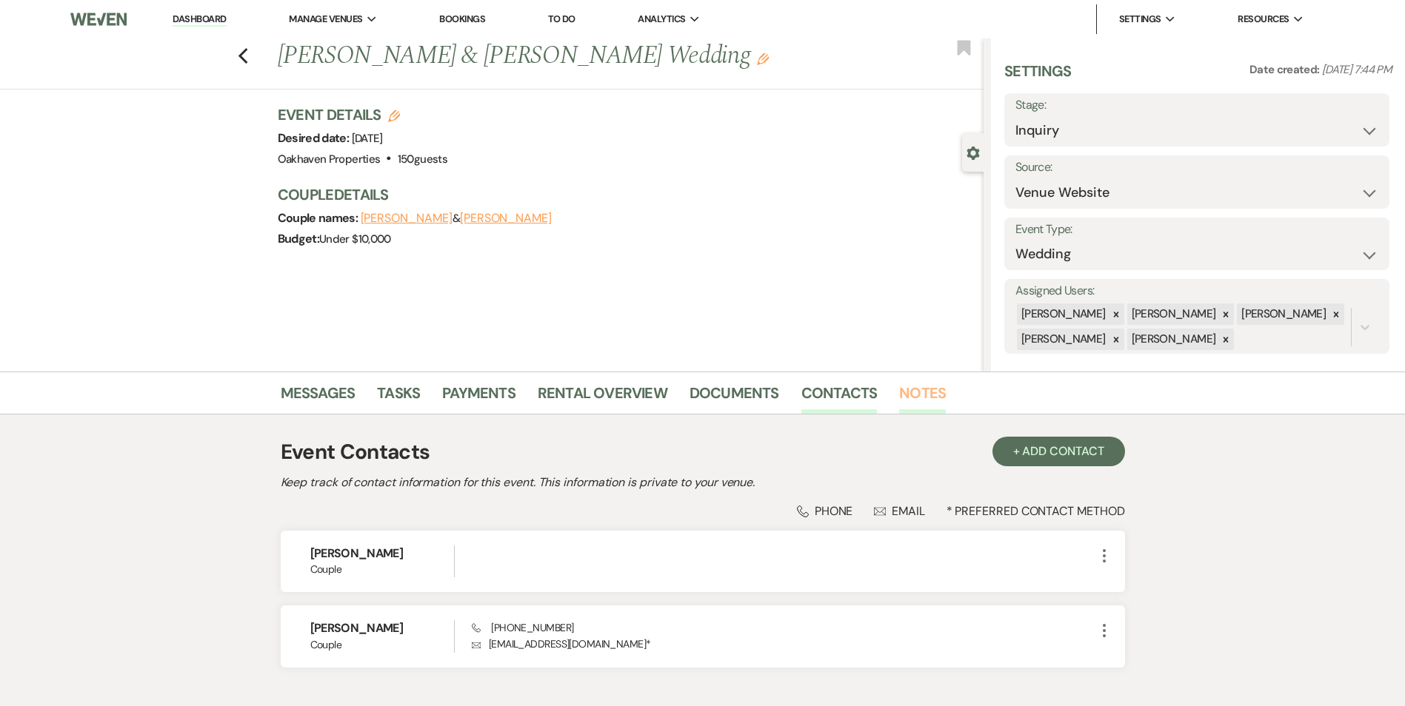
click at [928, 409] on link "Notes" at bounding box center [922, 397] width 47 height 33
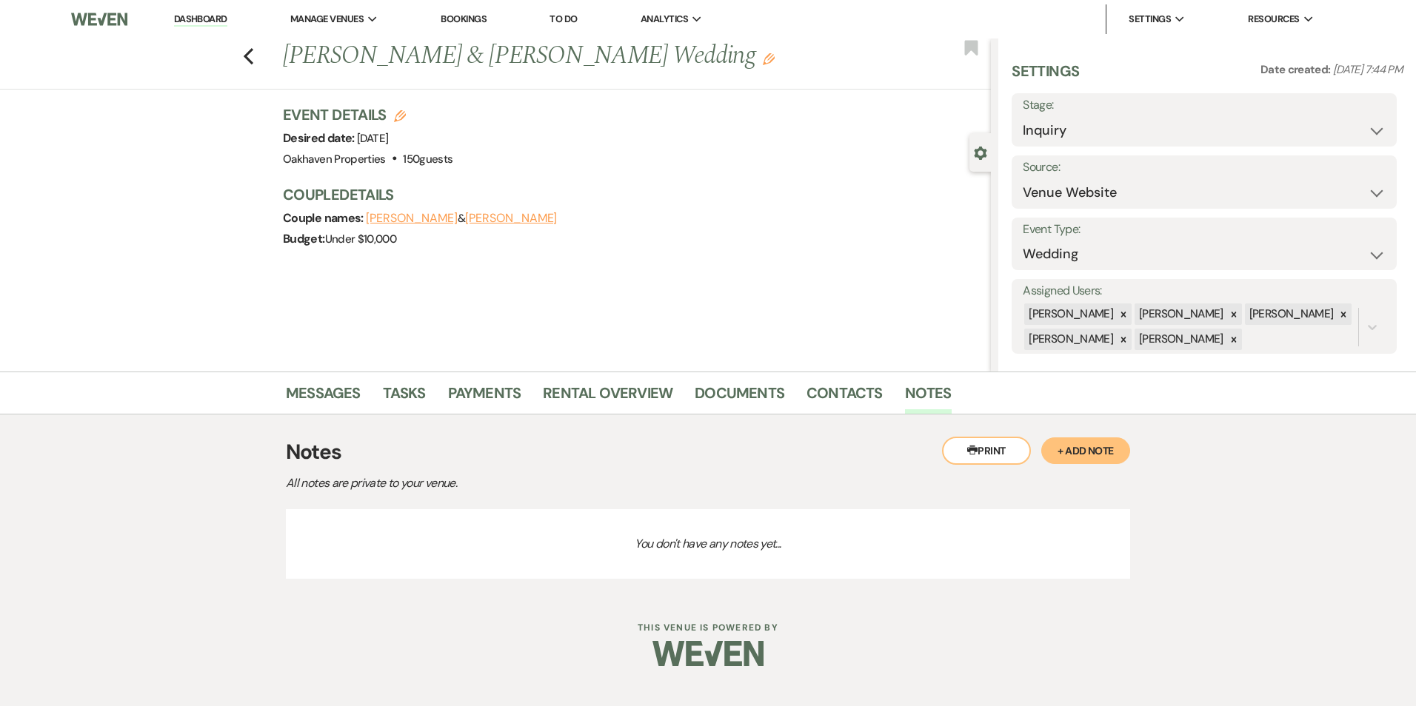
click at [1063, 467] on h3 "Notes" at bounding box center [708, 452] width 844 height 31
click at [1088, 417] on div "Printer Print + Add Note Notes All notes are private to your venue. You don't h…" at bounding box center [708, 504] width 844 height 179
click at [1089, 453] on button "+ Add Note" at bounding box center [1085, 451] width 89 height 27
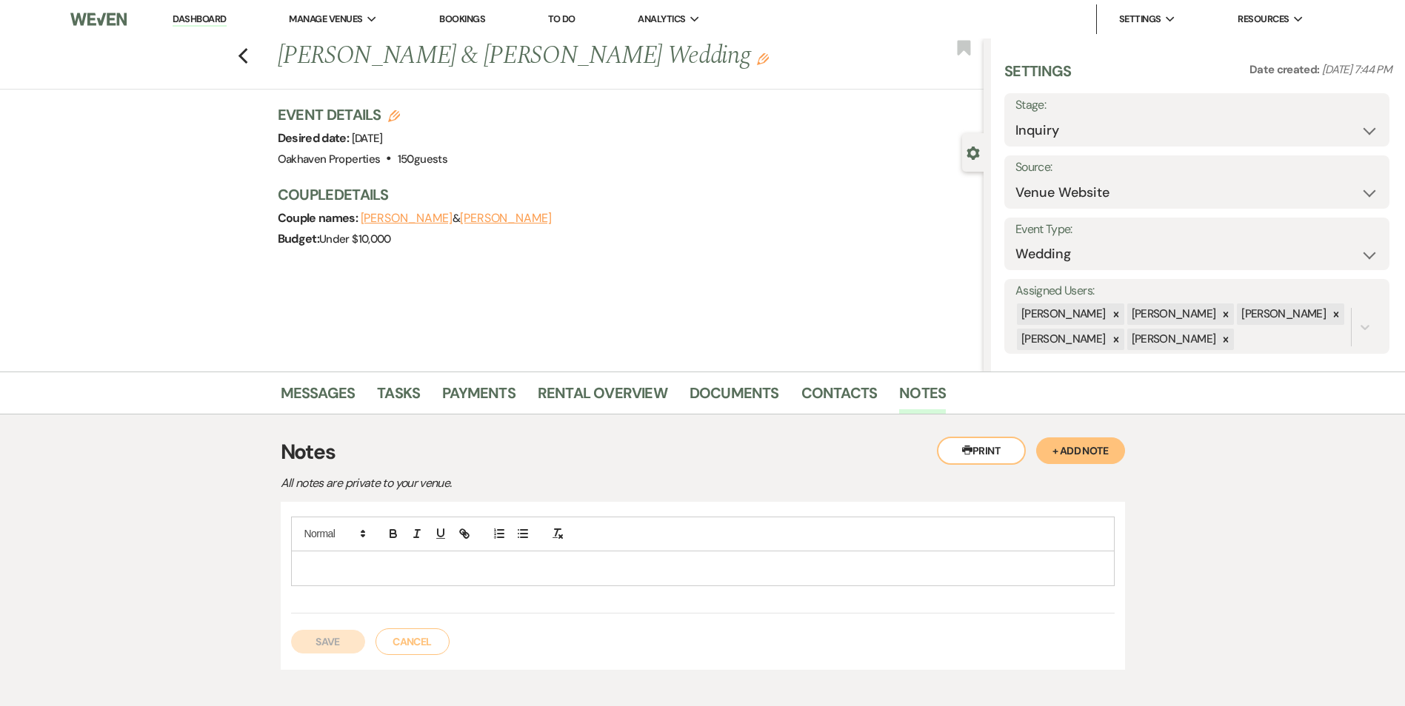
click at [538, 575] on p at bounding box center [703, 569] width 800 height 16
drag, startPoint x: 308, startPoint y: 641, endPoint x: 367, endPoint y: 554, distance: 105.6
click at [308, 642] on button "Save" at bounding box center [328, 642] width 74 height 24
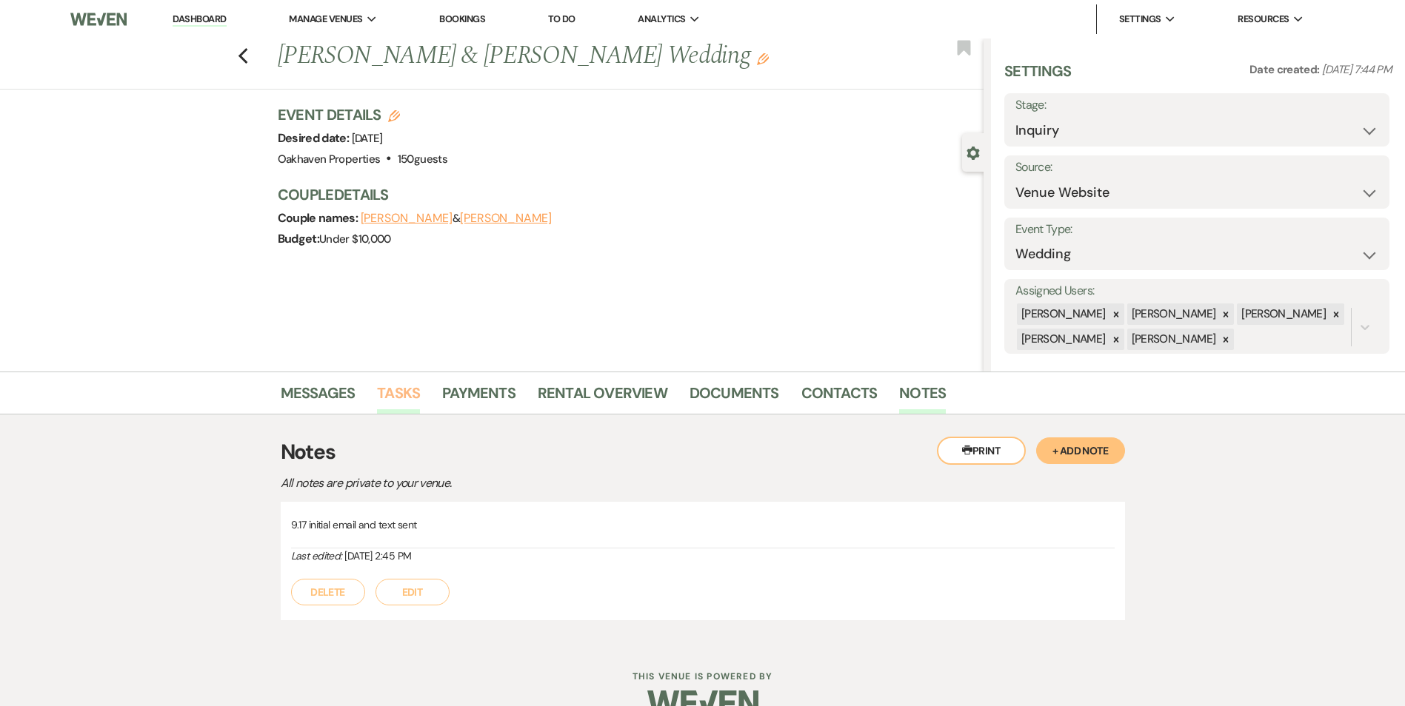
drag, startPoint x: 390, startPoint y: 399, endPoint x: 407, endPoint y: 398, distance: 17.0
click at [390, 398] on link "Tasks" at bounding box center [398, 397] width 43 height 33
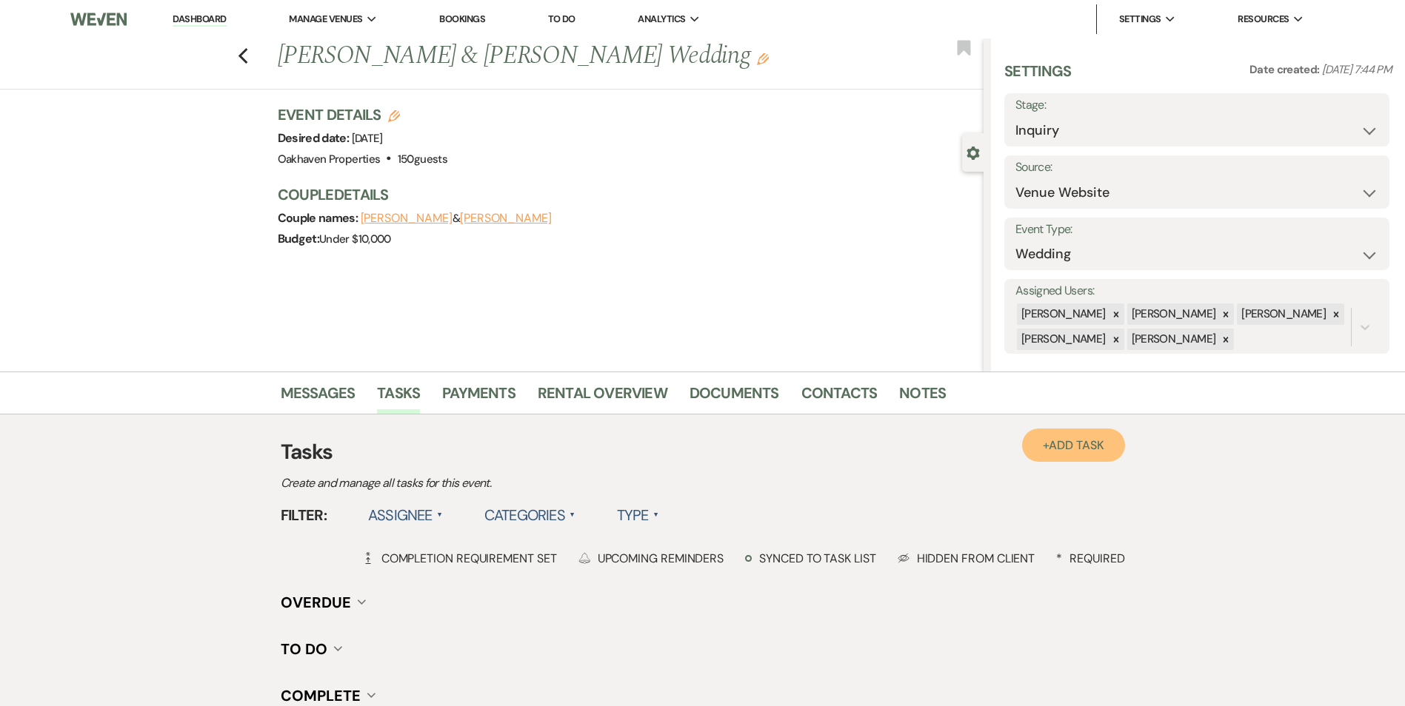
click at [1059, 452] on span "Add Task" at bounding box center [1076, 446] width 55 height 16
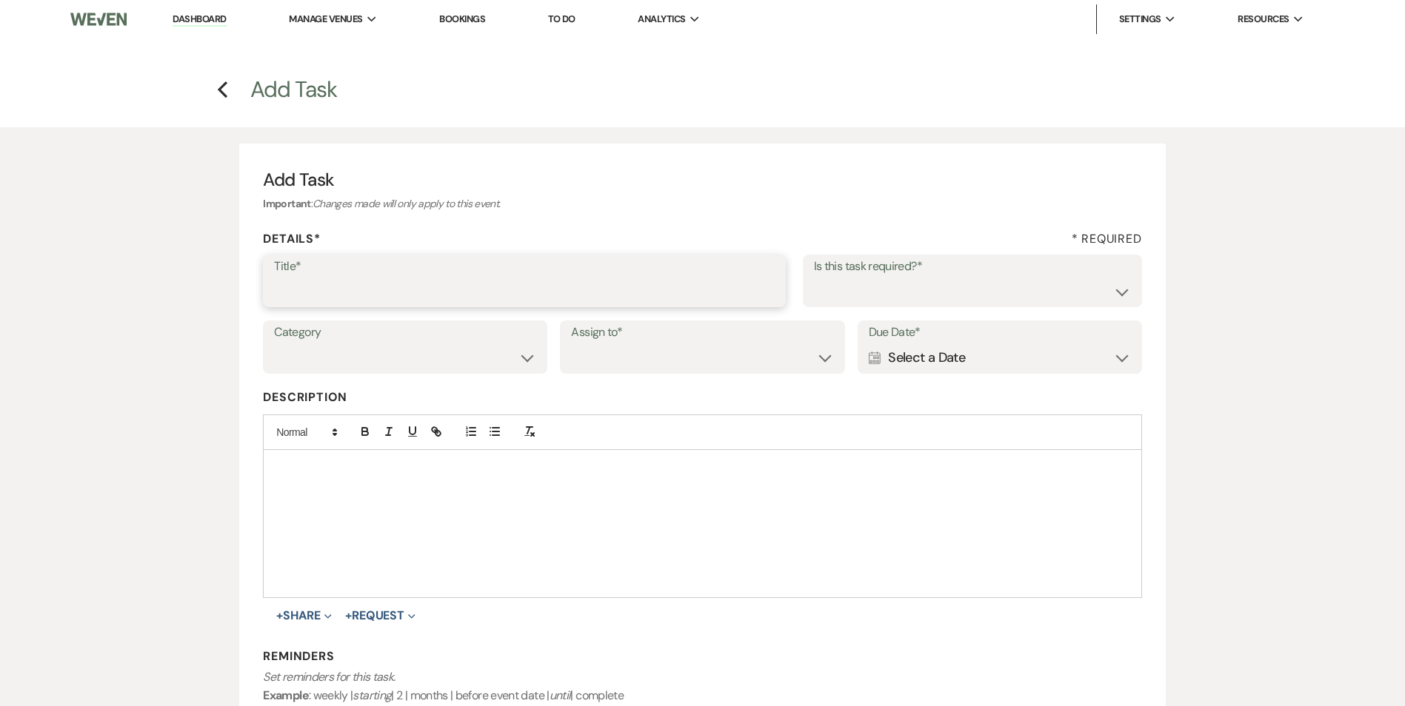
click at [309, 284] on input "Title*" at bounding box center [524, 291] width 501 height 29
type input "2nd follow up email and call"
click at [961, 266] on label "Is this task required?*" at bounding box center [972, 266] width 317 height 21
click at [968, 276] on label "Is this task required?*" at bounding box center [972, 266] width 317 height 21
click at [950, 276] on label "Is this task required?*" at bounding box center [972, 266] width 317 height 21
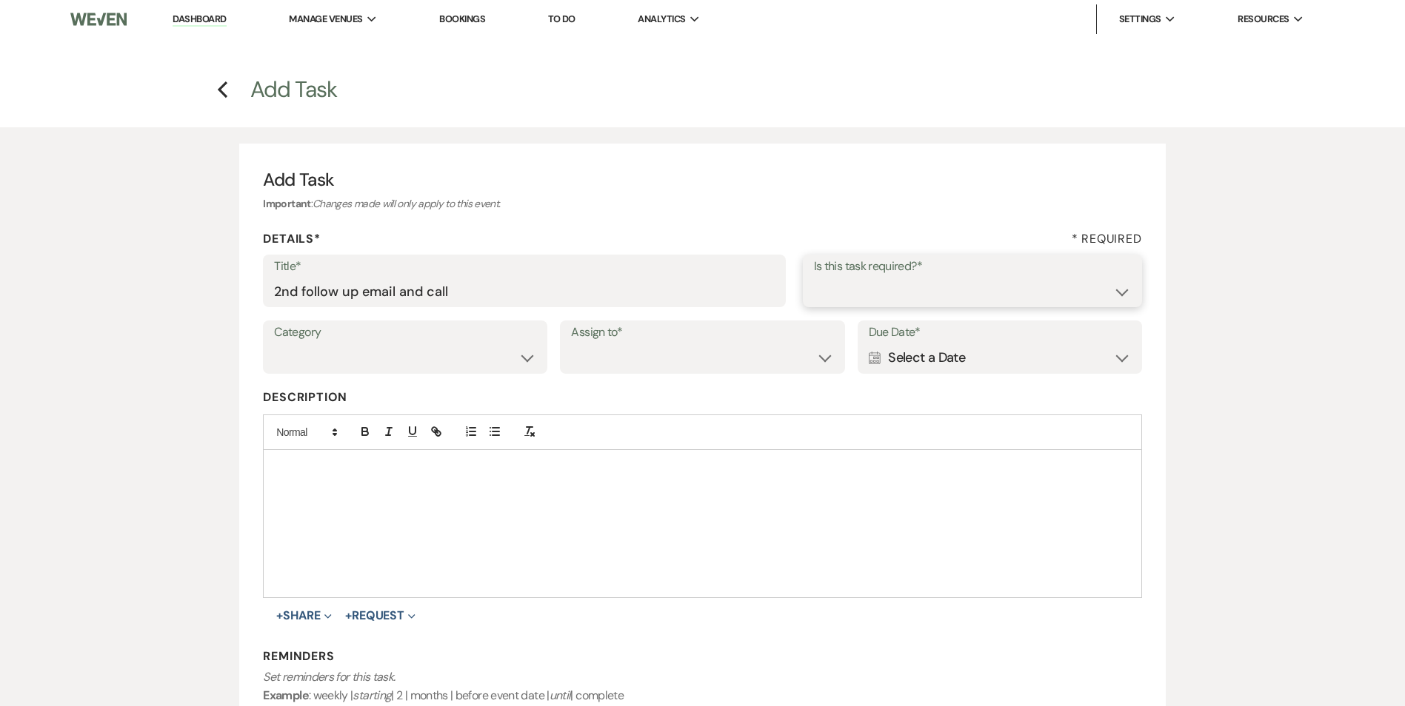
click at [950, 302] on select "Yes No" at bounding box center [972, 291] width 317 height 29
select select "true"
click at [814, 277] on select "Yes No" at bounding box center [972, 291] width 317 height 29
click at [552, 330] on div "Category Venue Vendors Guests Details Finalize & Share Assign to* Venue Client …" at bounding box center [702, 354] width 878 height 67
click at [533, 342] on label "Category" at bounding box center [405, 332] width 262 height 21
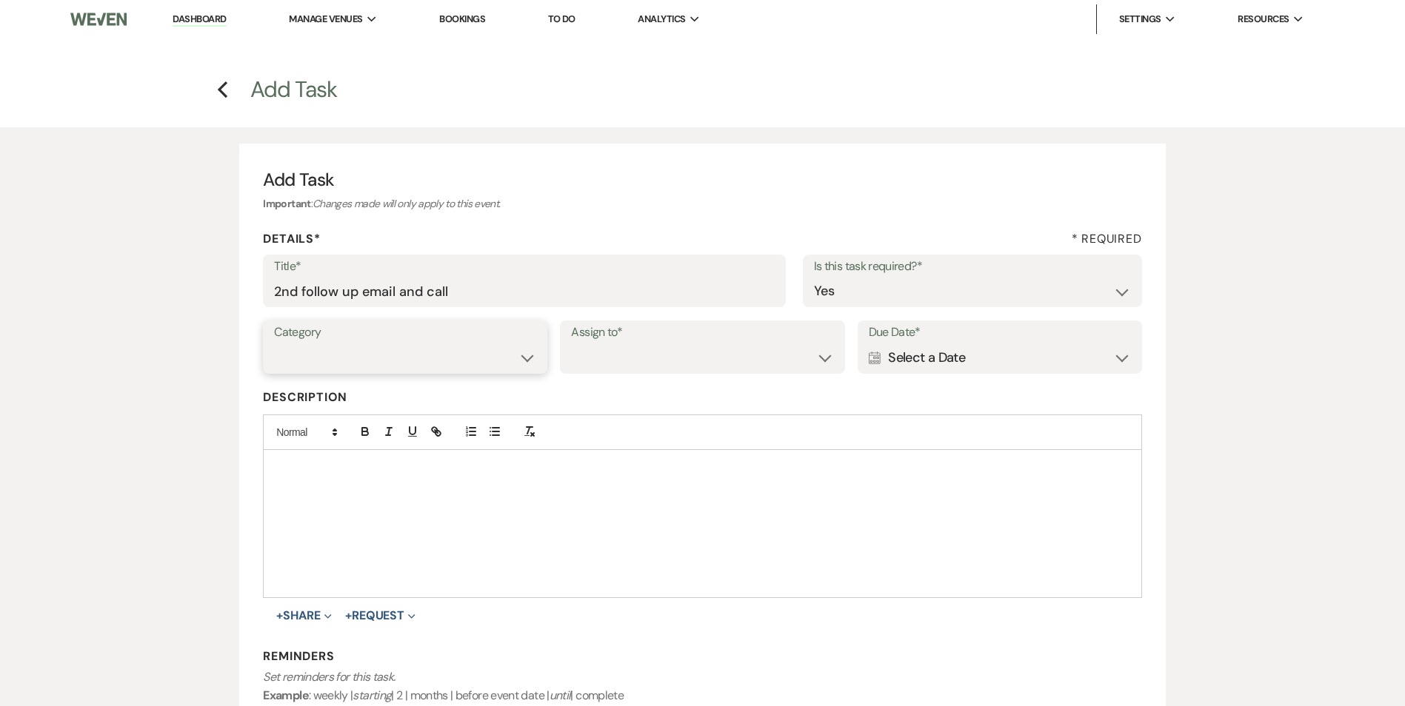
click at [480, 344] on select "Venue Vendors Guests Details Finalize & Share" at bounding box center [405, 358] width 262 height 29
select select "31"
click at [274, 344] on select "Venue Vendors Guests Details Finalize & Share" at bounding box center [405, 358] width 262 height 29
click at [624, 352] on select "Venue Client" at bounding box center [702, 358] width 262 height 29
select select "venueHost"
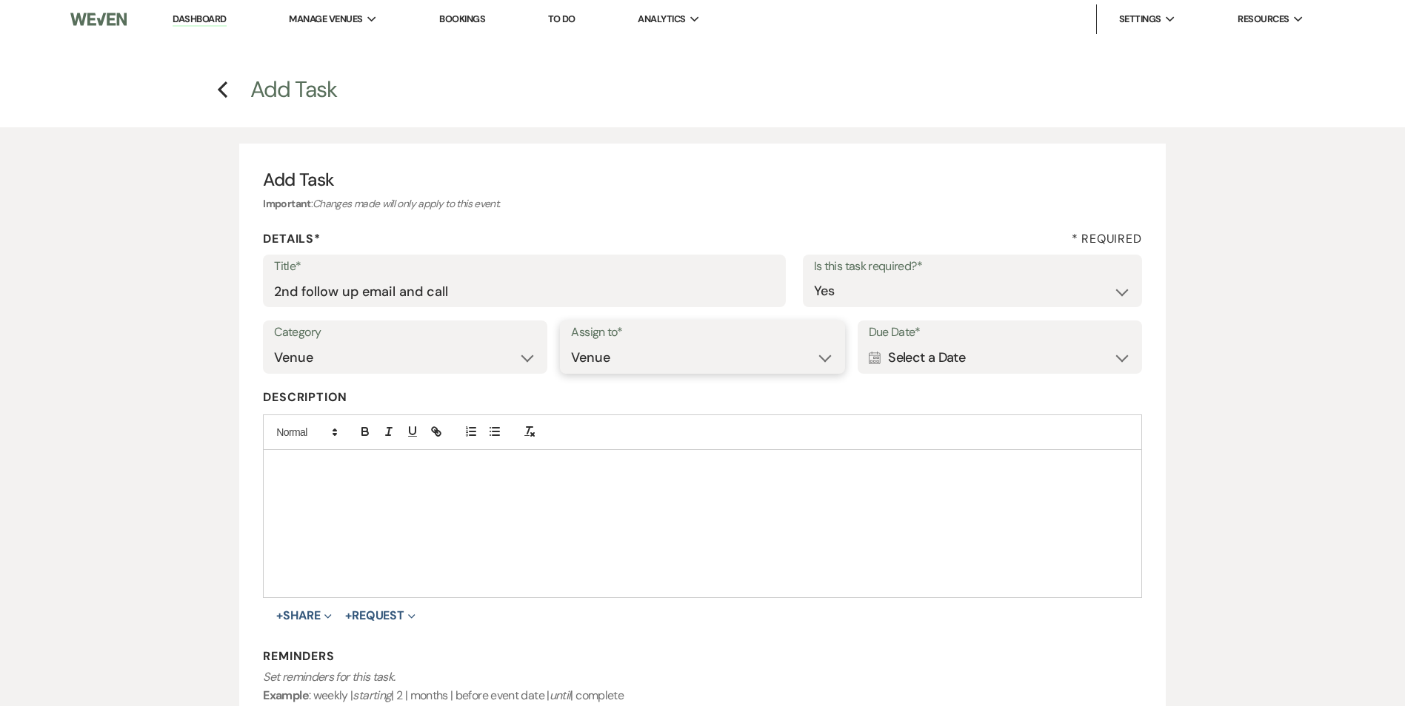
click at [571, 344] on select "Venue Client" at bounding box center [702, 358] width 262 height 29
click at [911, 372] on div "Calendar Select a Date Expand" at bounding box center [1000, 358] width 262 height 29
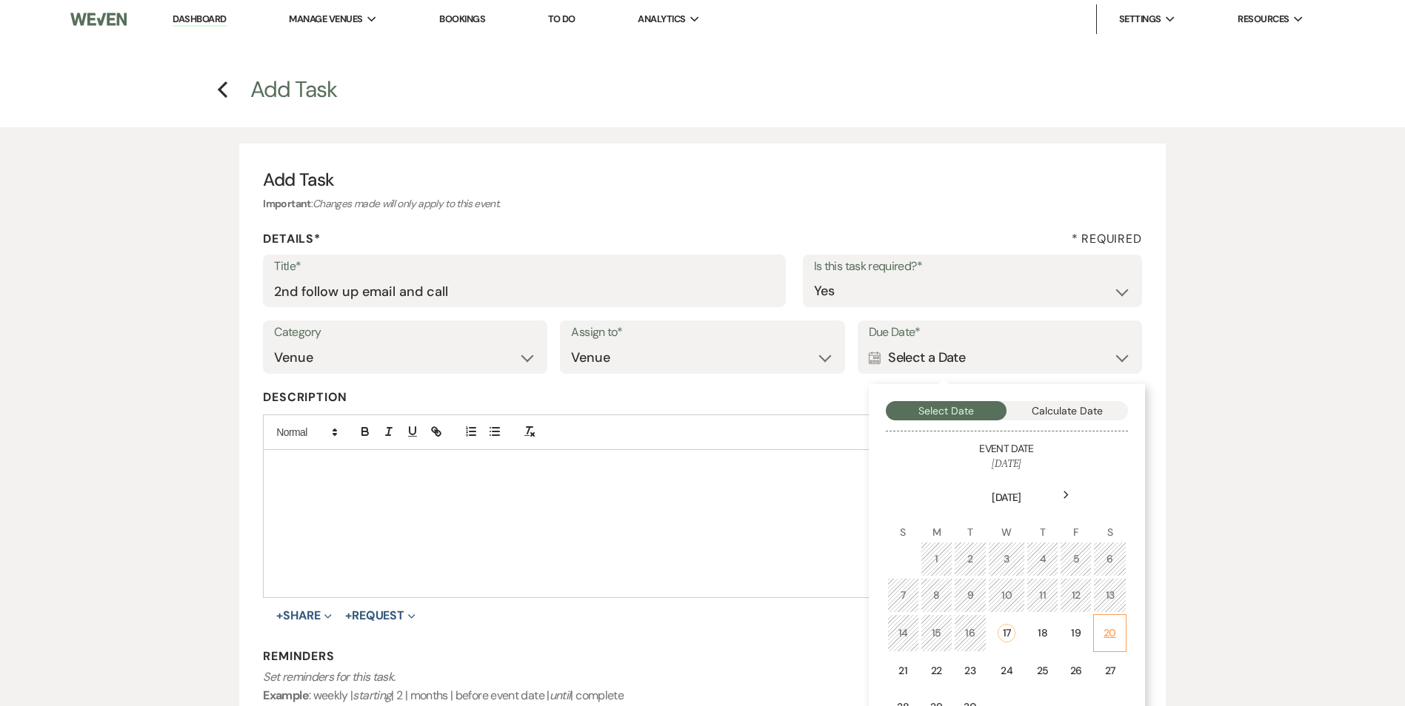
click at [1109, 637] on div "20" at bounding box center [1109, 634] width 13 height 16
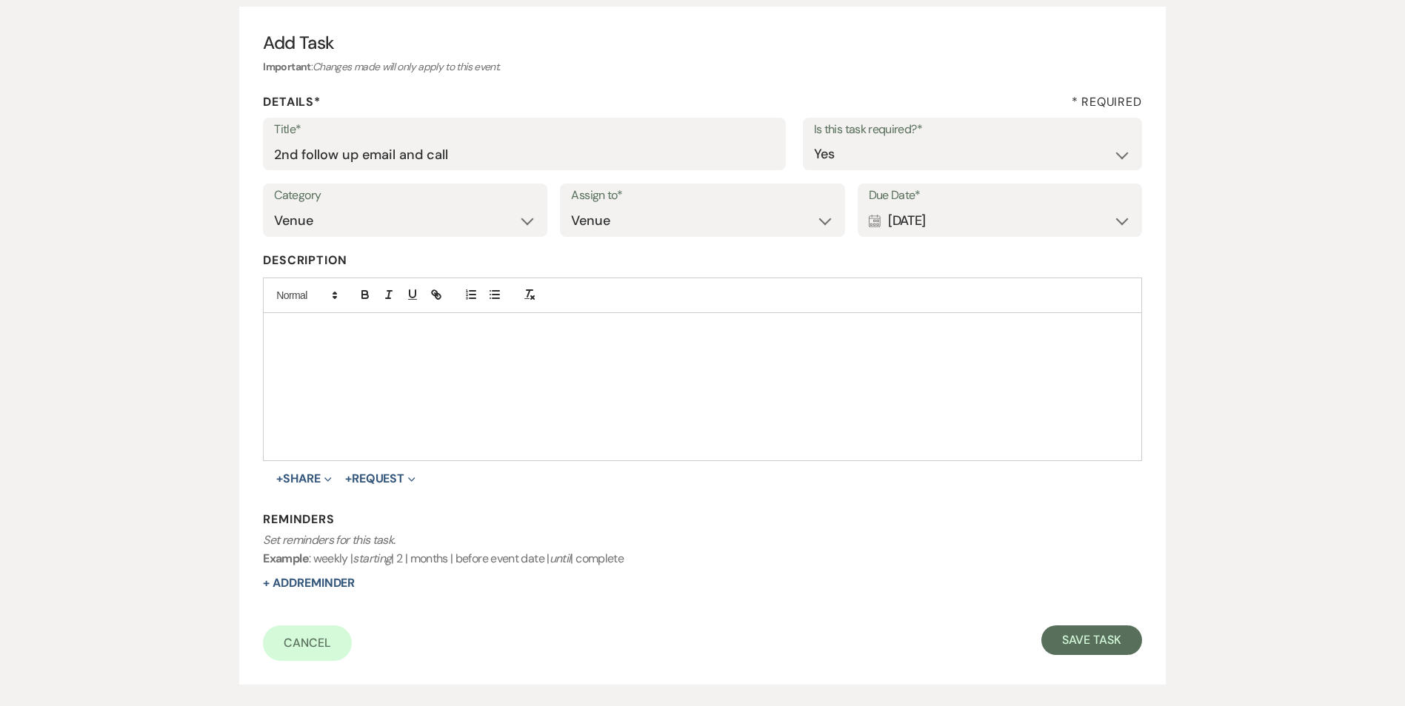
scroll to position [148, 0]
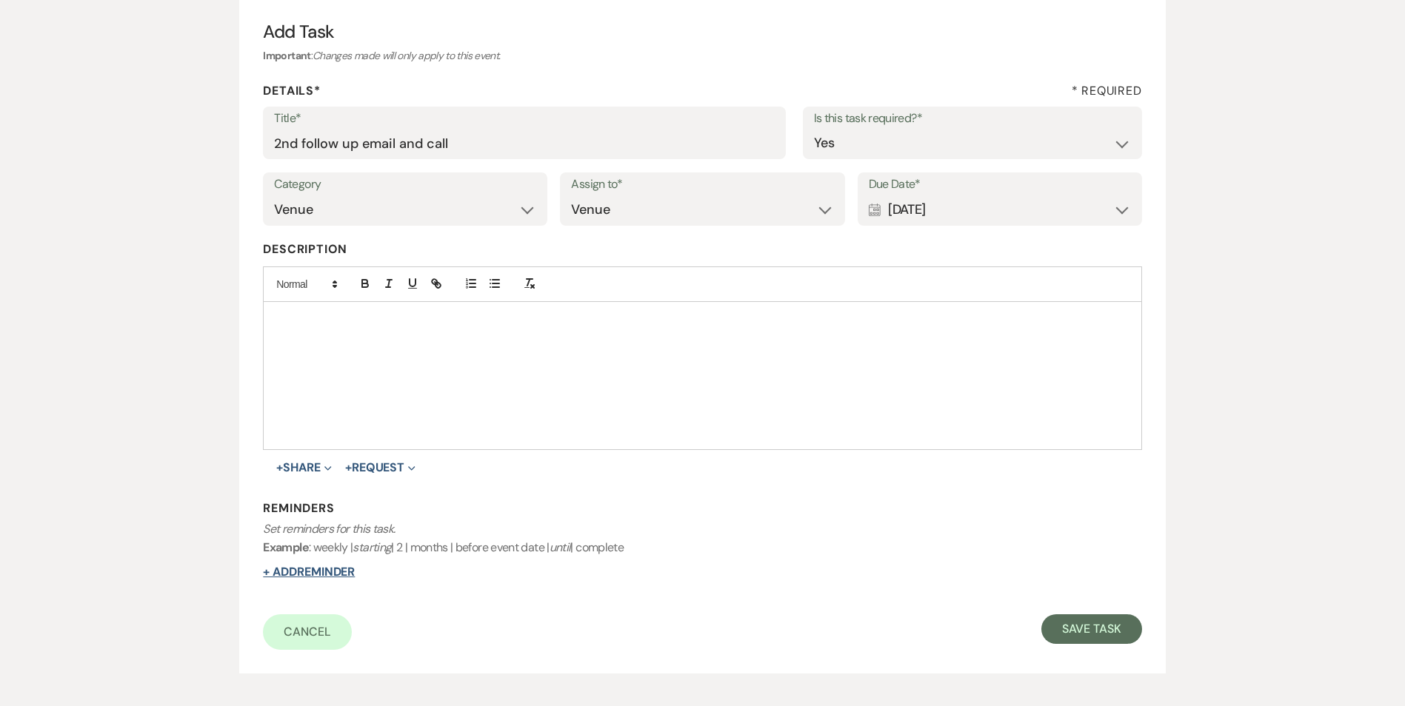
click at [327, 570] on button "+ Add Reminder" at bounding box center [309, 572] width 92 height 12
select select "host"
select select "days"
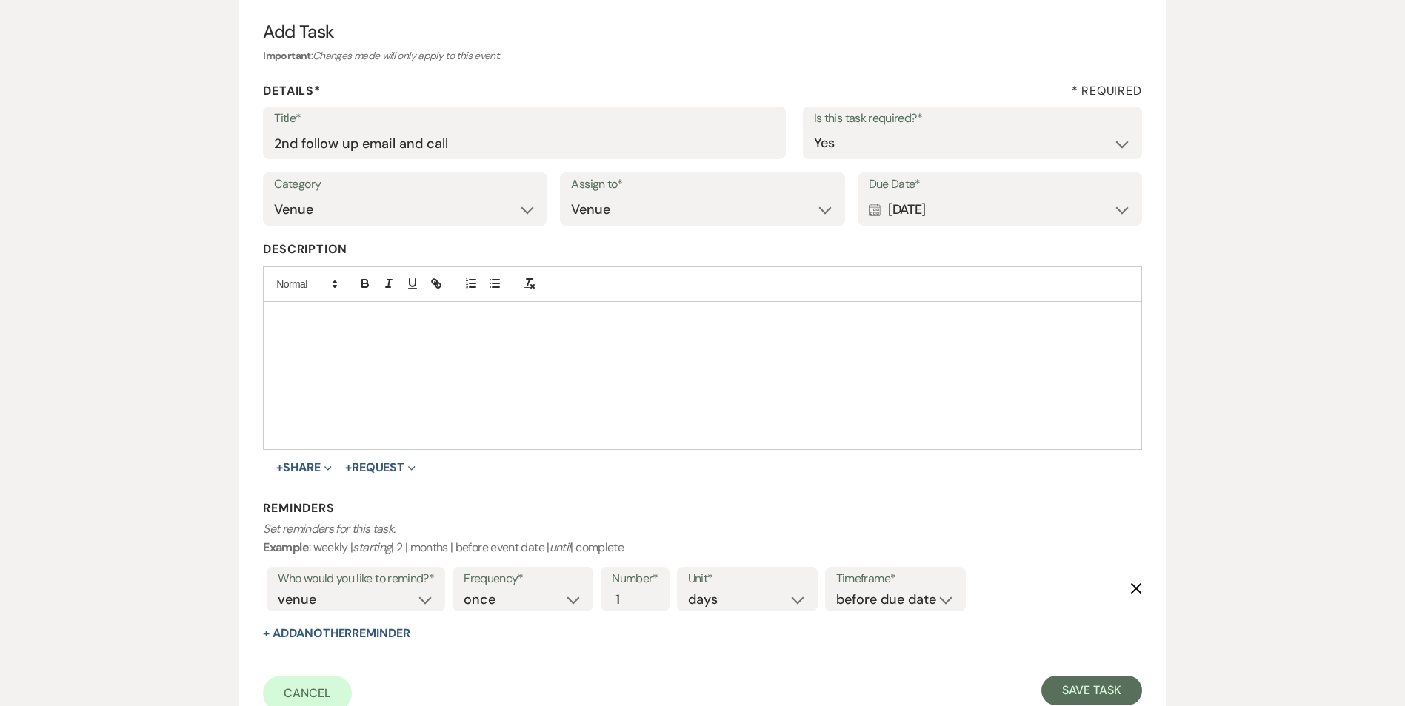
drag, startPoint x: 833, startPoint y: 598, endPoint x: 847, endPoint y: 594, distance: 14.8
click at [837, 597] on div "Timeframe* before due date after due date on due date on custom date" at bounding box center [895, 589] width 141 height 44
click at [848, 594] on select "before due date after due date on due date on custom date" at bounding box center [895, 600] width 118 height 20
select select "onDueDate"
click at [836, 590] on select "before due date after due date on due date on custom date" at bounding box center [895, 600] width 118 height 20
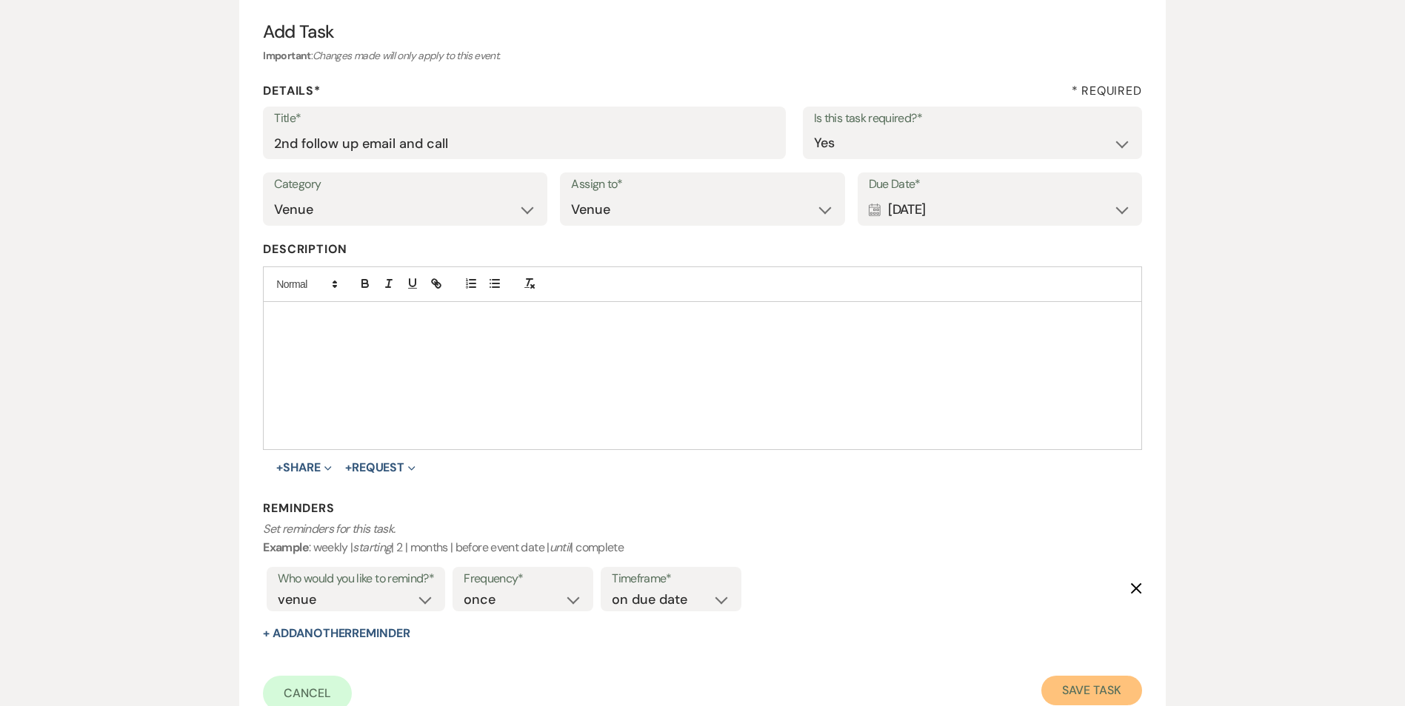
click at [1105, 694] on button "Save Task" at bounding box center [1091, 691] width 100 height 30
select select "5"
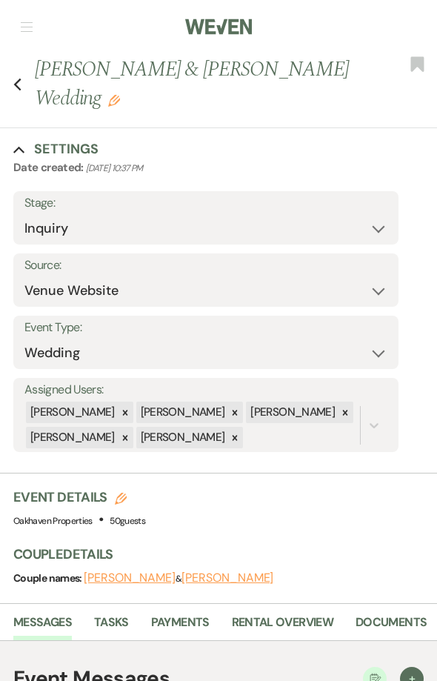
scroll to position [291, 0]
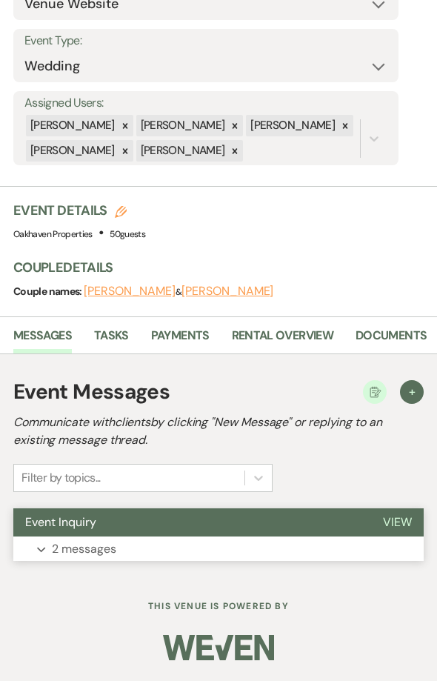
click at [385, 526] on span "View" at bounding box center [397, 522] width 29 height 16
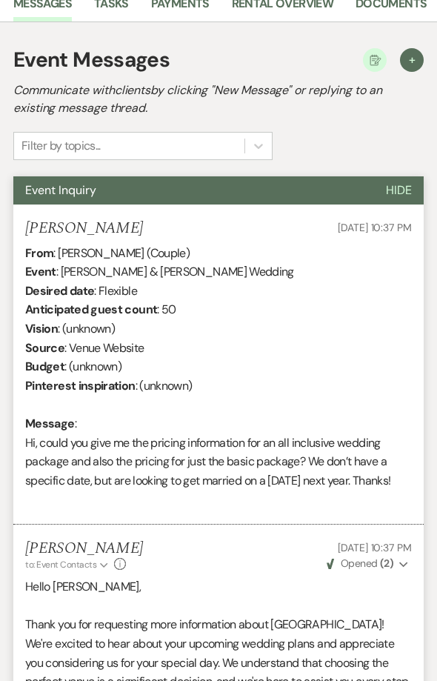
scroll to position [338, 0]
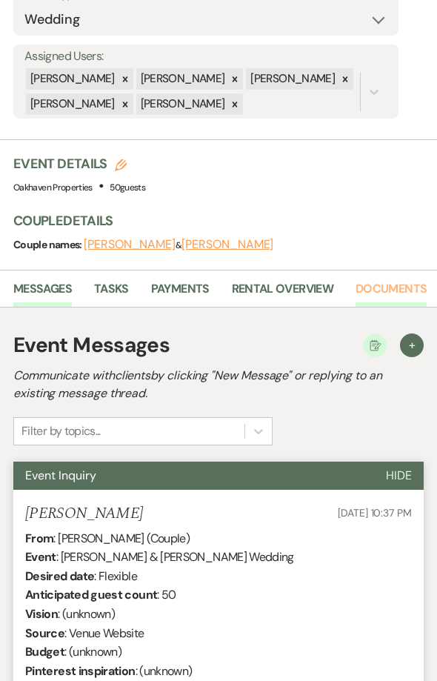
click at [395, 290] on link "Documents" at bounding box center [390, 293] width 71 height 28
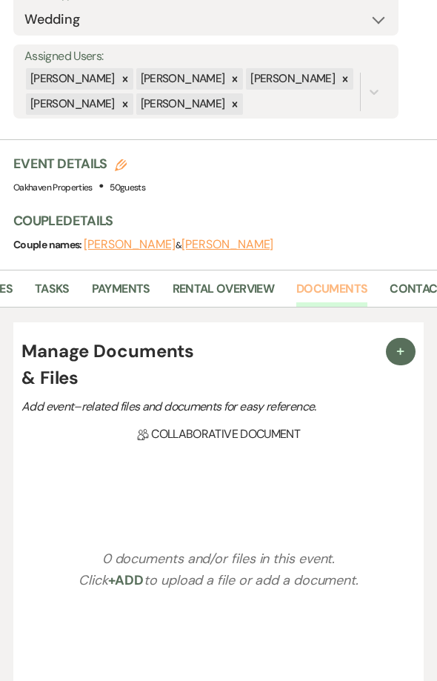
scroll to position [0, 89]
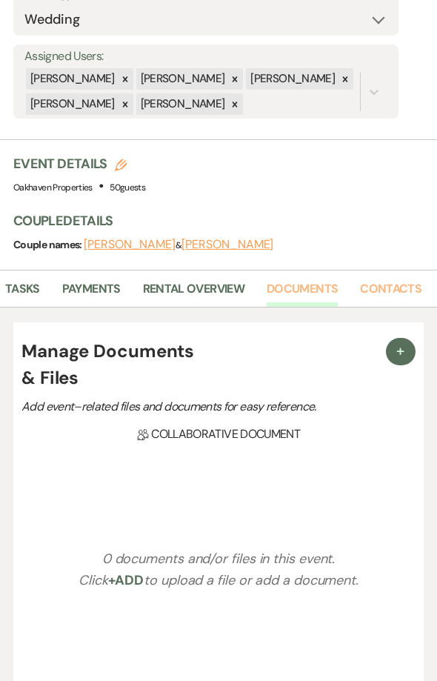
click at [395, 290] on link "Contacts" at bounding box center [390, 293] width 61 height 28
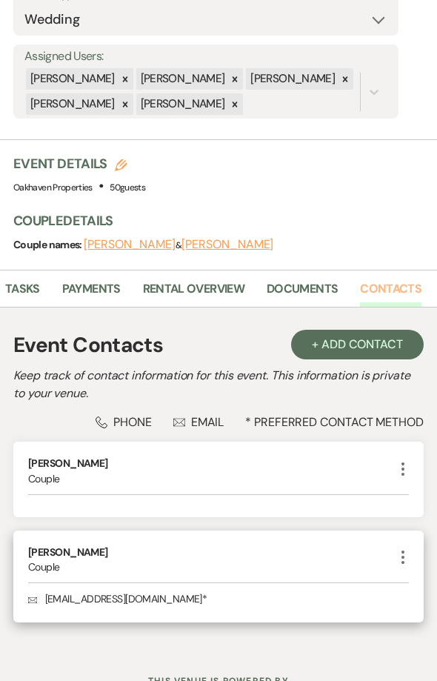
scroll to position [412, 0]
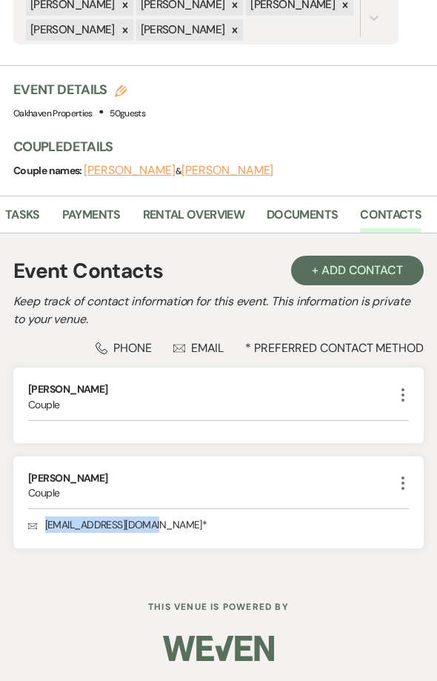
drag, startPoint x: 151, startPoint y: 526, endPoint x: 1, endPoint y: 516, distance: 149.9
click at [1, 516] on div "Event Contacts + Add Contact Keep track of contact information for this event. …" at bounding box center [218, 402] width 437 height 339
copy div "Couple Envelope [EMAIL_ADDRESS][DOMAIN_NAME]"
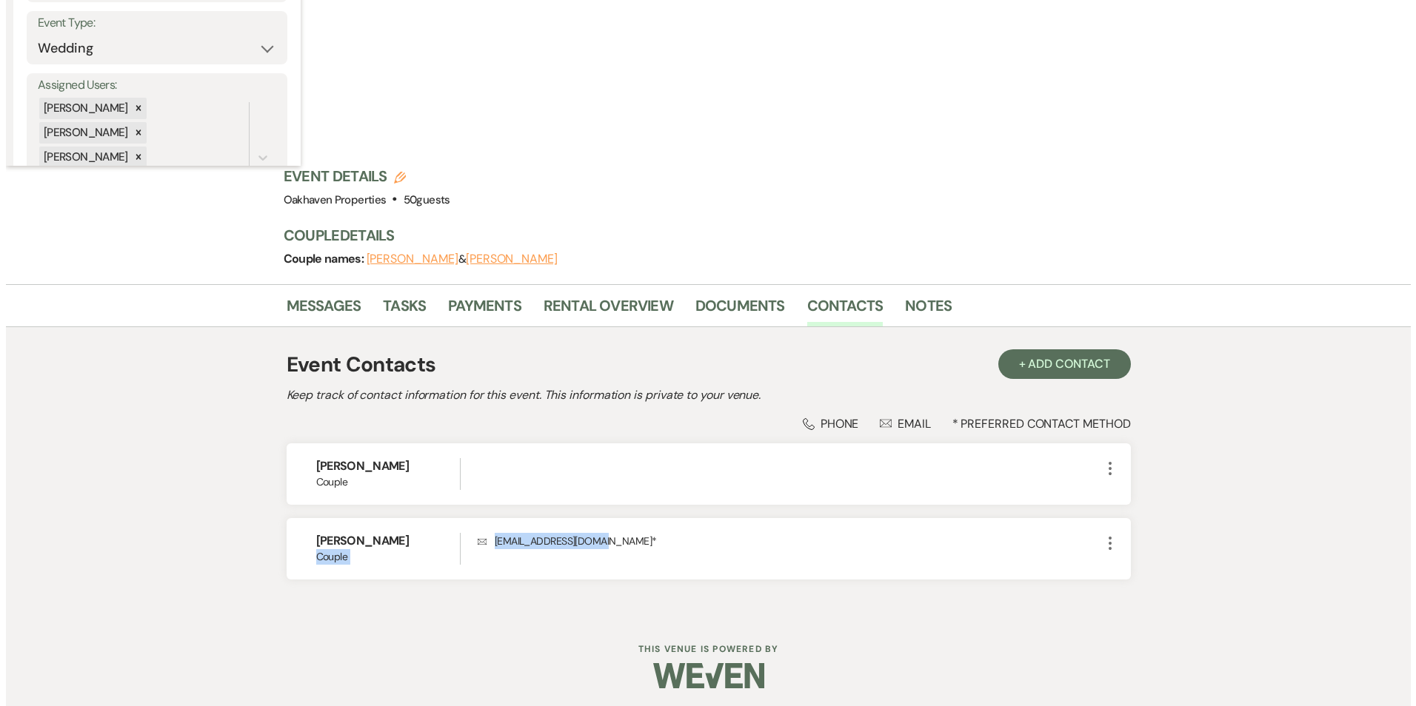
scroll to position [0, 0]
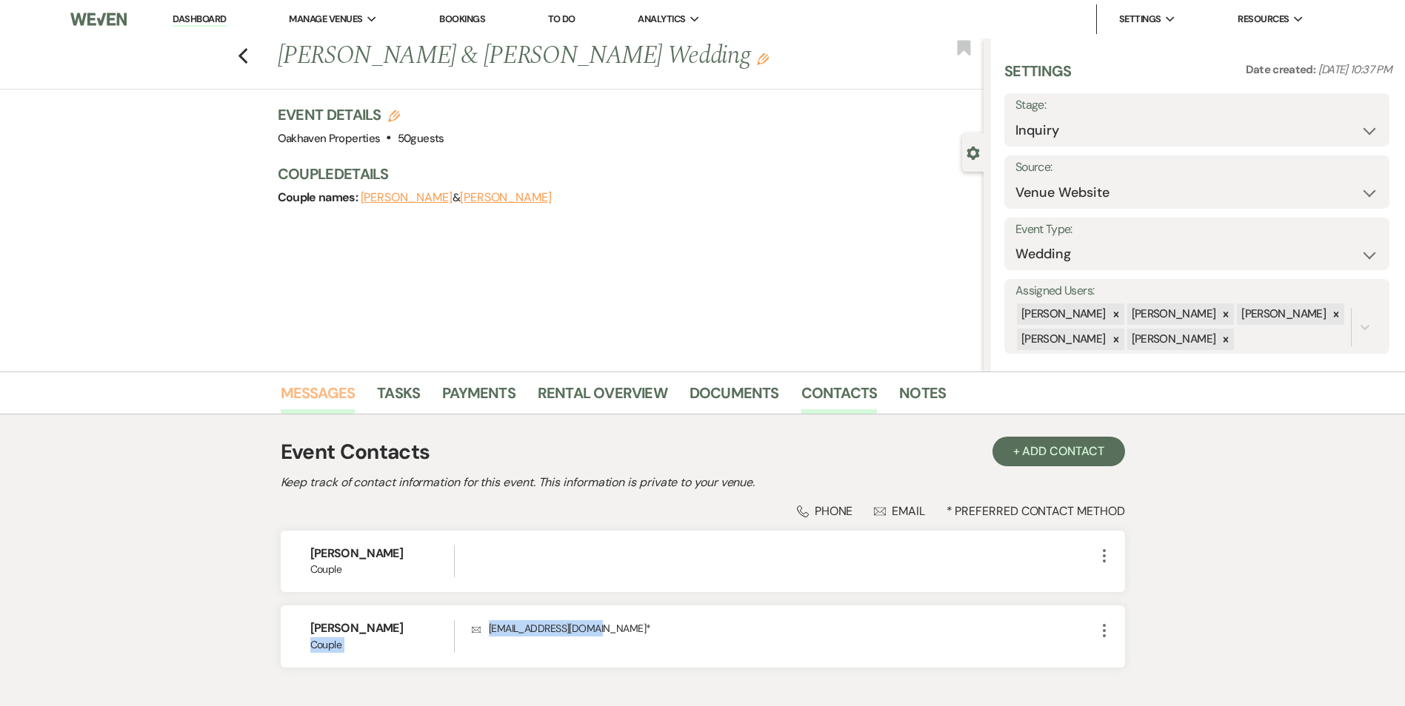
click at [309, 389] on link "Messages" at bounding box center [318, 397] width 75 height 33
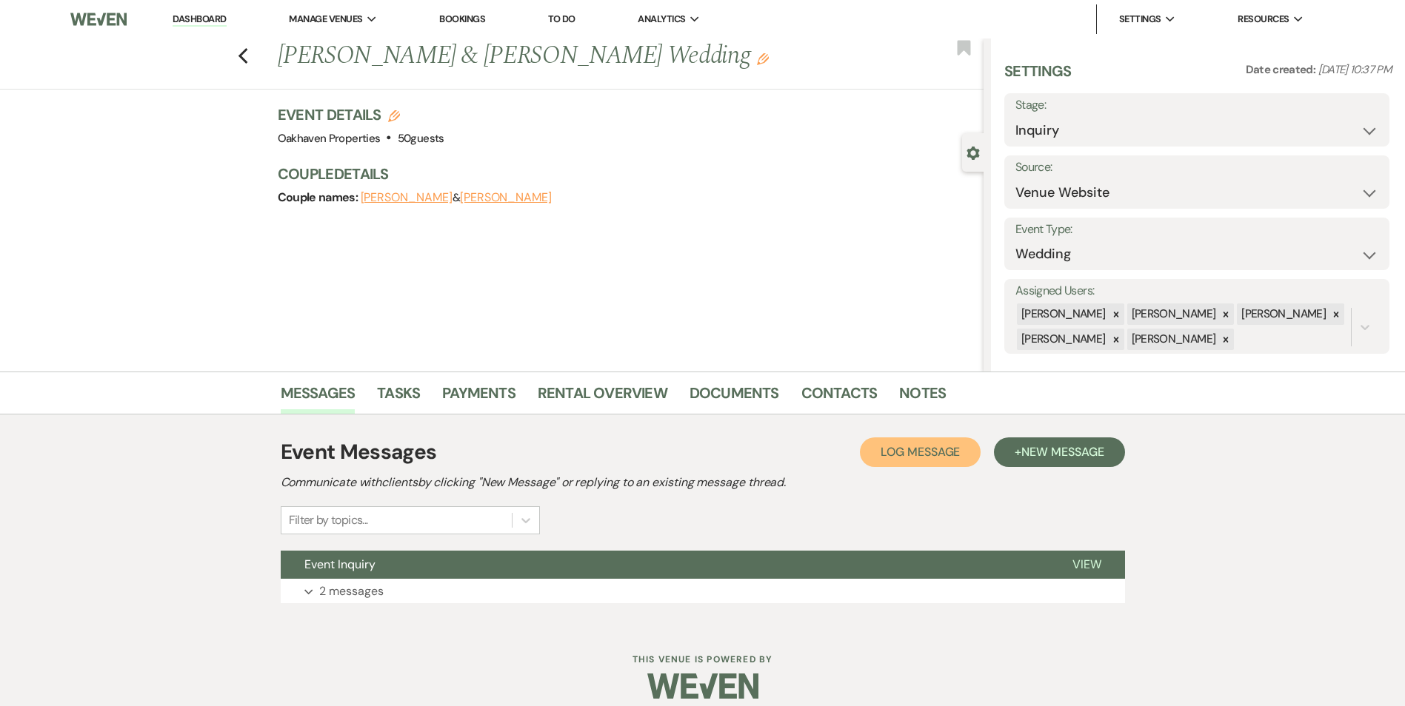
click at [880, 458] on span "Log Message" at bounding box center [919, 452] width 79 height 16
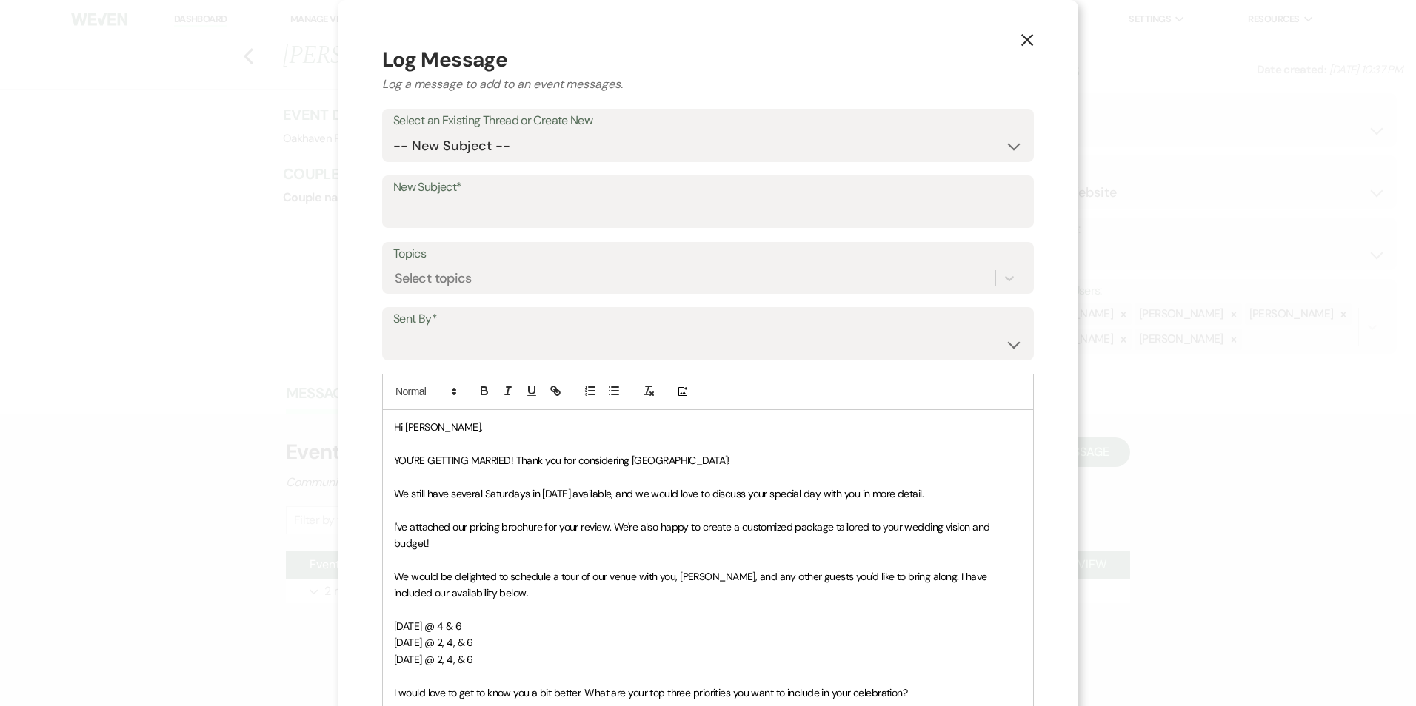
click at [452, 127] on label "Select an Existing Thread or Create New" at bounding box center [707, 120] width 629 height 21
click at [456, 141] on select "-- New Subject -- Event Inquiry" at bounding box center [707, 146] width 629 height 29
select select "461648"
click at [393, 132] on select "-- New Subject -- Event Inquiry" at bounding box center [707, 146] width 629 height 29
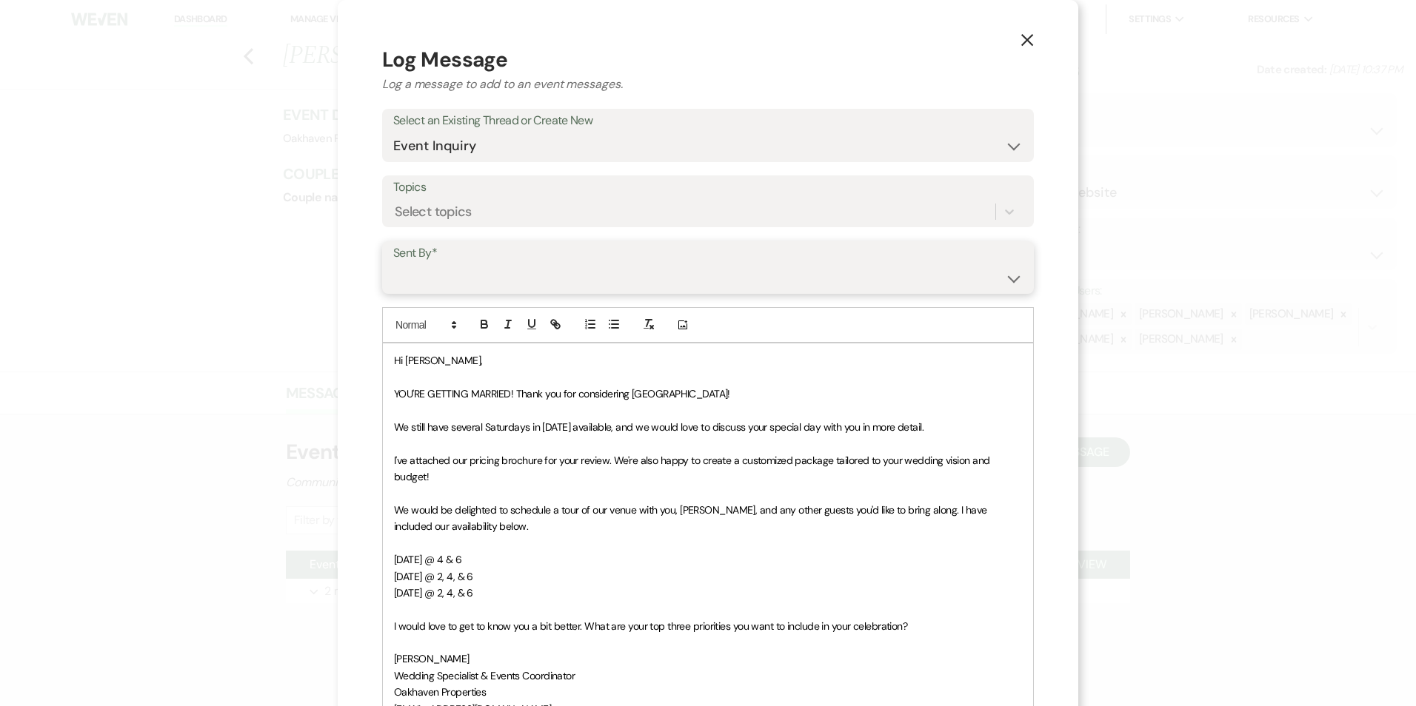
click at [474, 278] on select "Patience Ergish (pdergish@aol.com) Jeanette Wagoner (jeanette@experienceoakhave…" at bounding box center [707, 278] width 629 height 29
select select "user-127923"
click at [393, 264] on select "Patience Ergish (pdergish@aol.com) Jeanette Wagoner (jeanette@experienceoakhave…" at bounding box center [707, 278] width 629 height 29
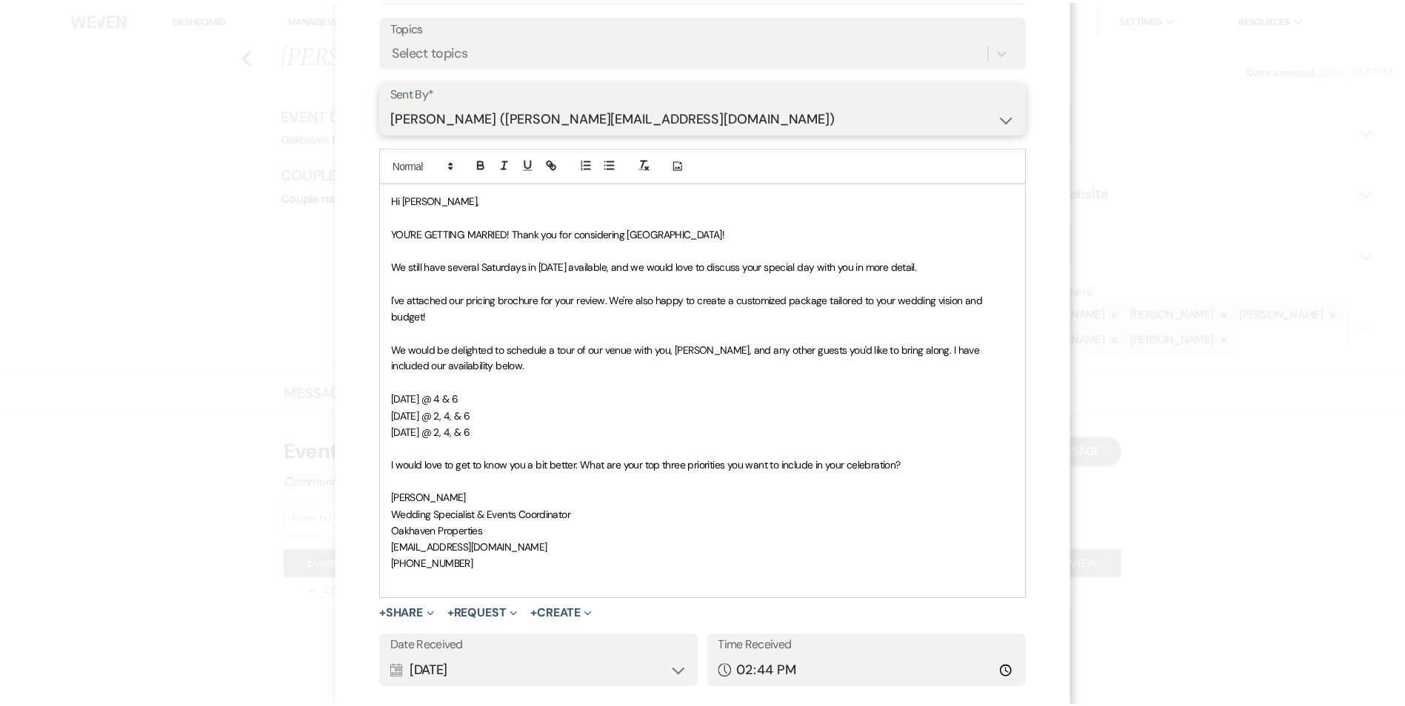
scroll to position [255, 0]
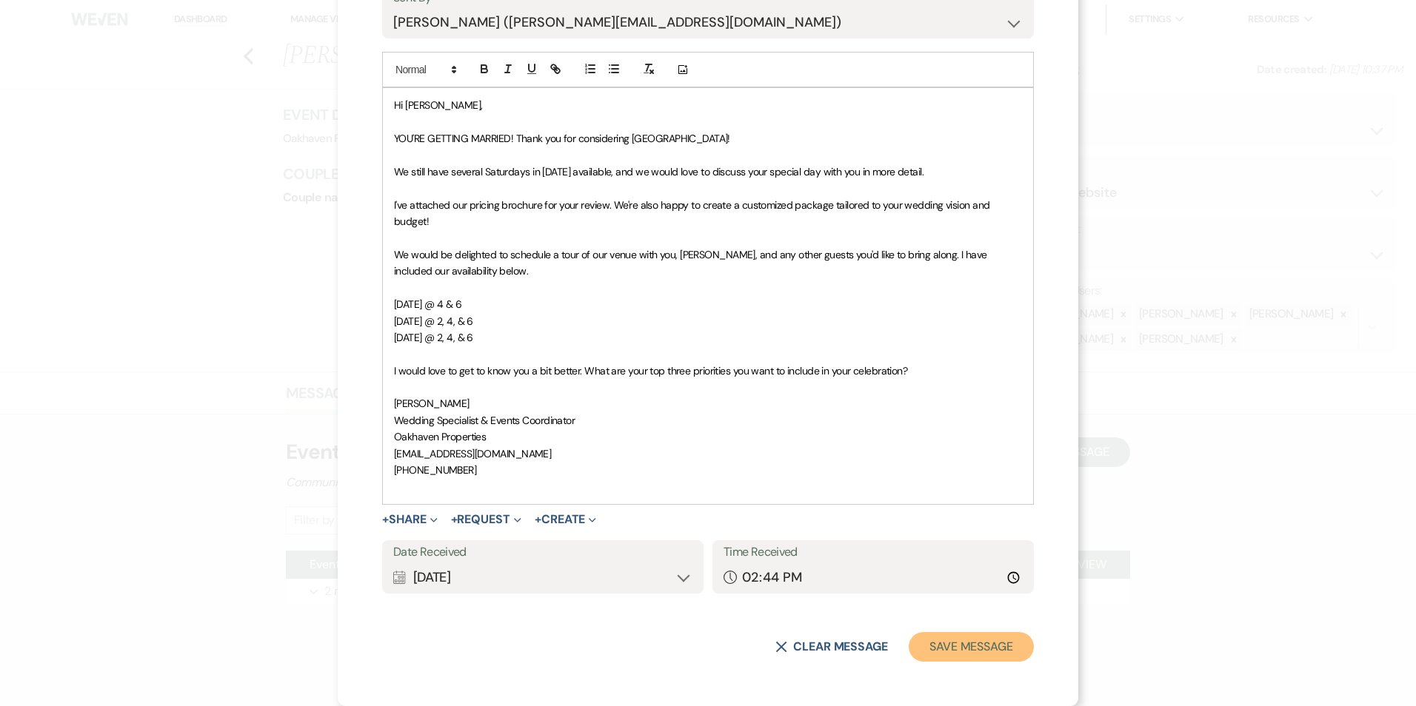
click at [948, 637] on button "Save Message" at bounding box center [971, 647] width 125 height 30
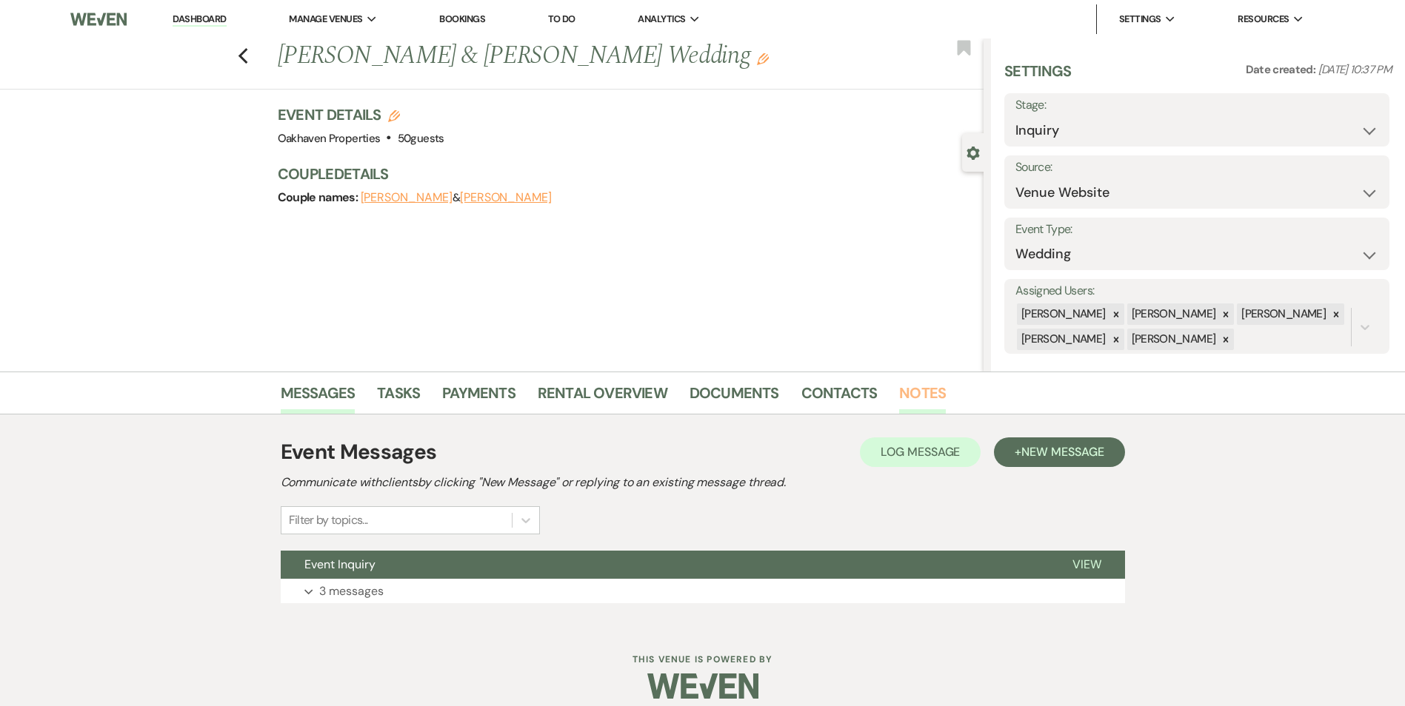
click at [899, 401] on link "Notes" at bounding box center [922, 397] width 47 height 33
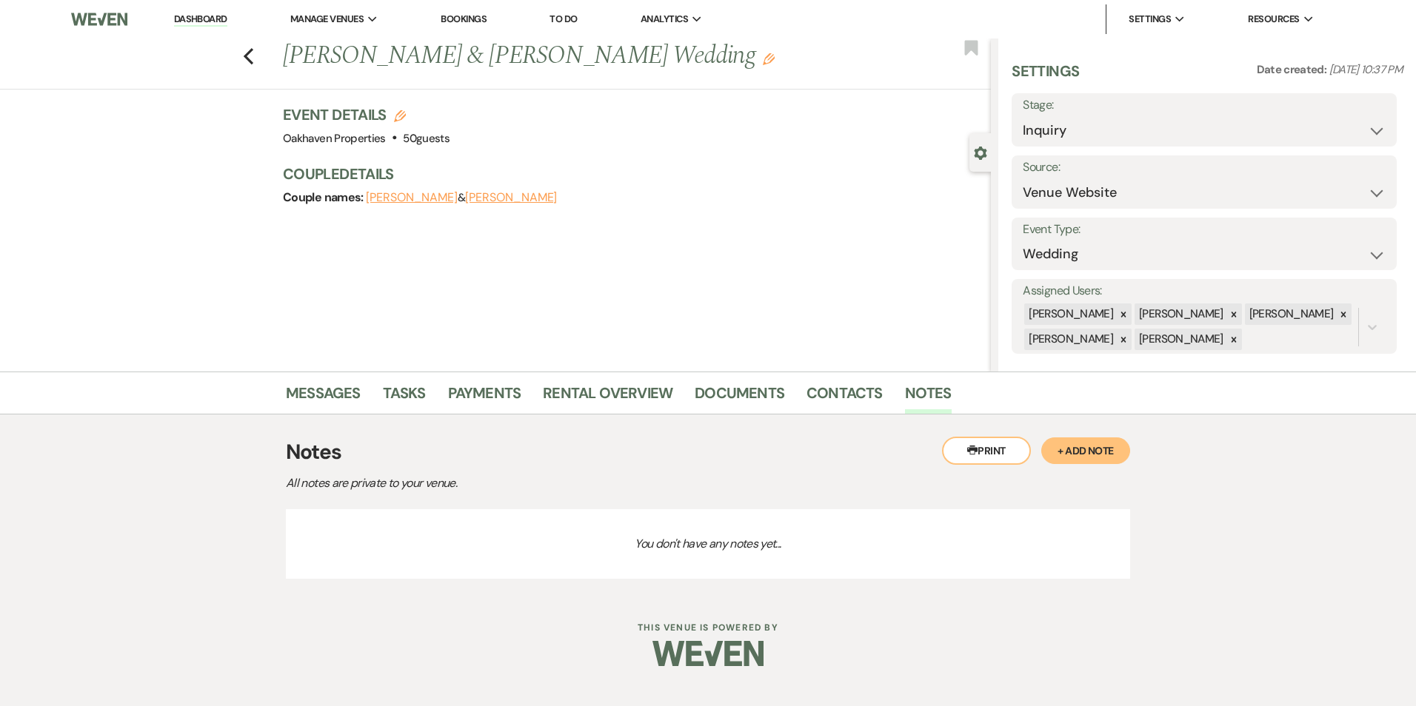
click at [1101, 460] on button "+ Add Note" at bounding box center [1085, 451] width 89 height 27
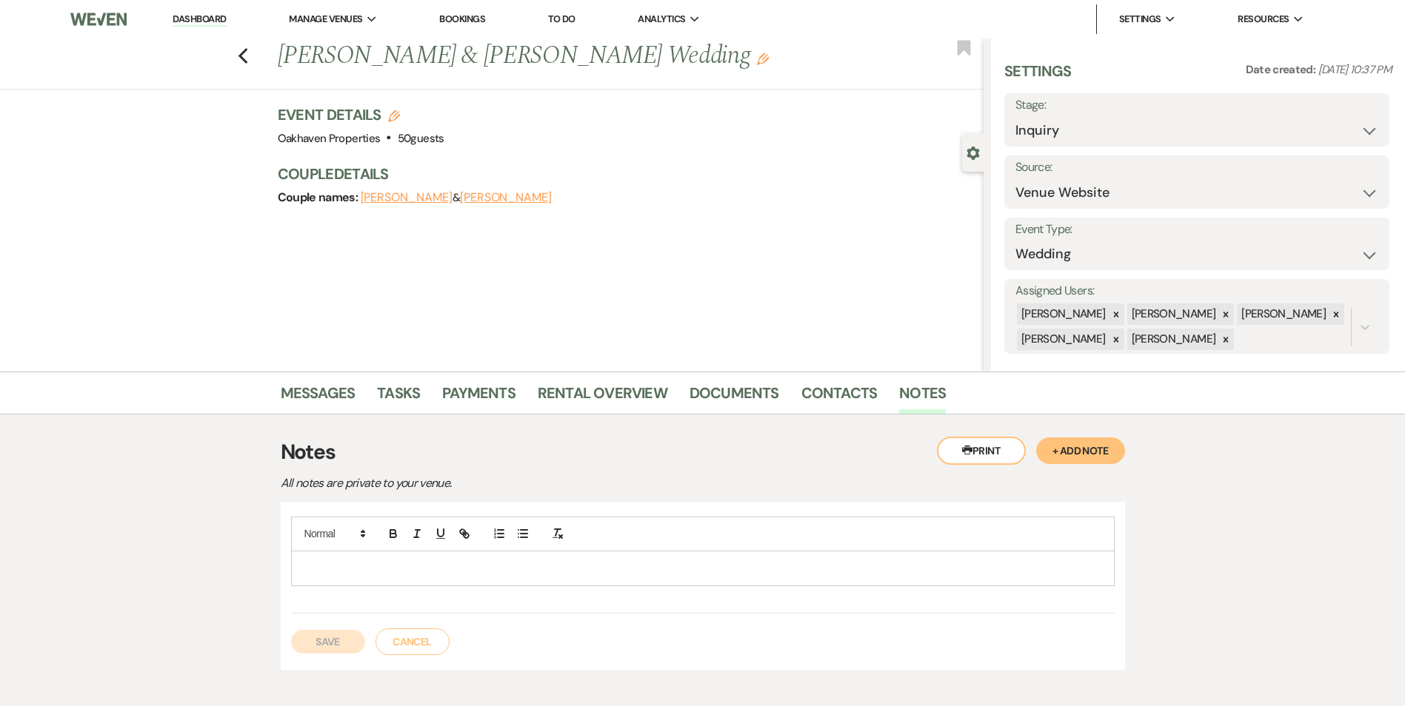
click at [512, 560] on div at bounding box center [703, 569] width 822 height 34
click at [343, 645] on button "Save" at bounding box center [328, 642] width 74 height 24
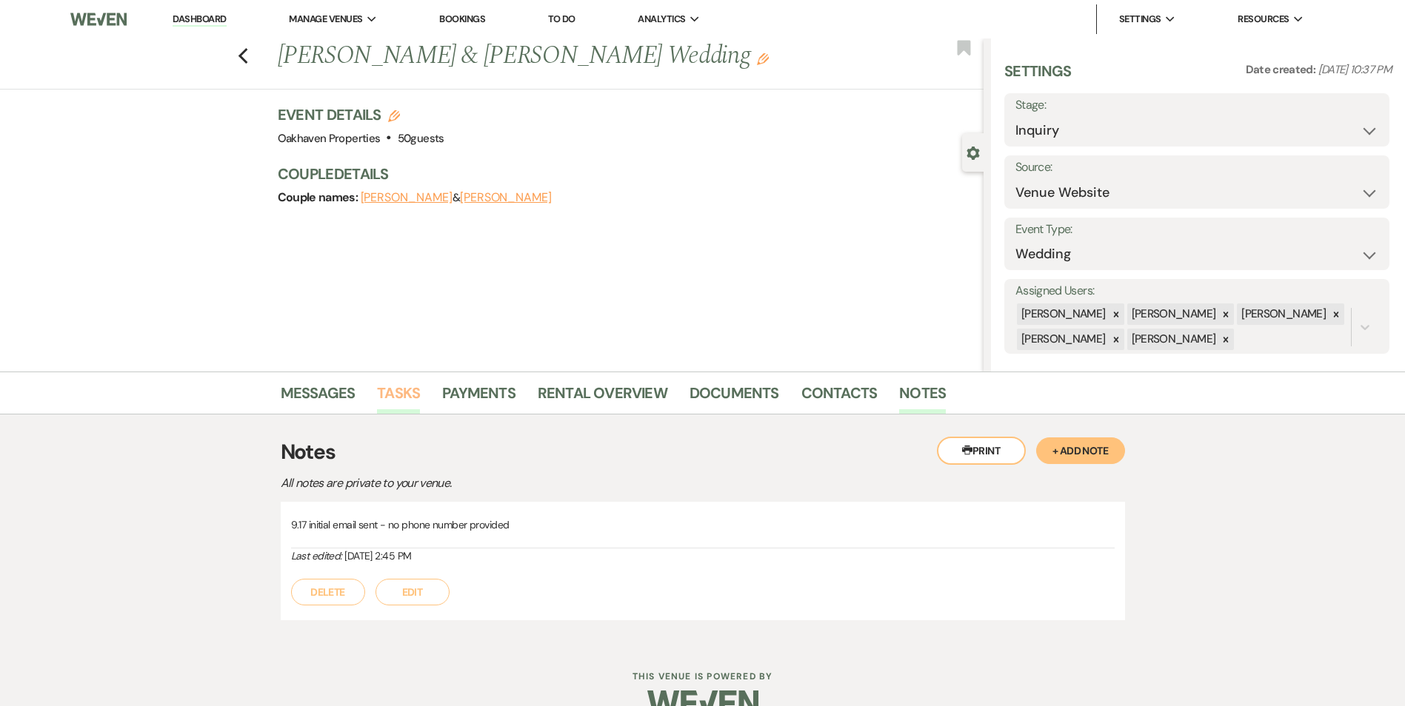
click at [388, 412] on link "Tasks" at bounding box center [398, 397] width 43 height 33
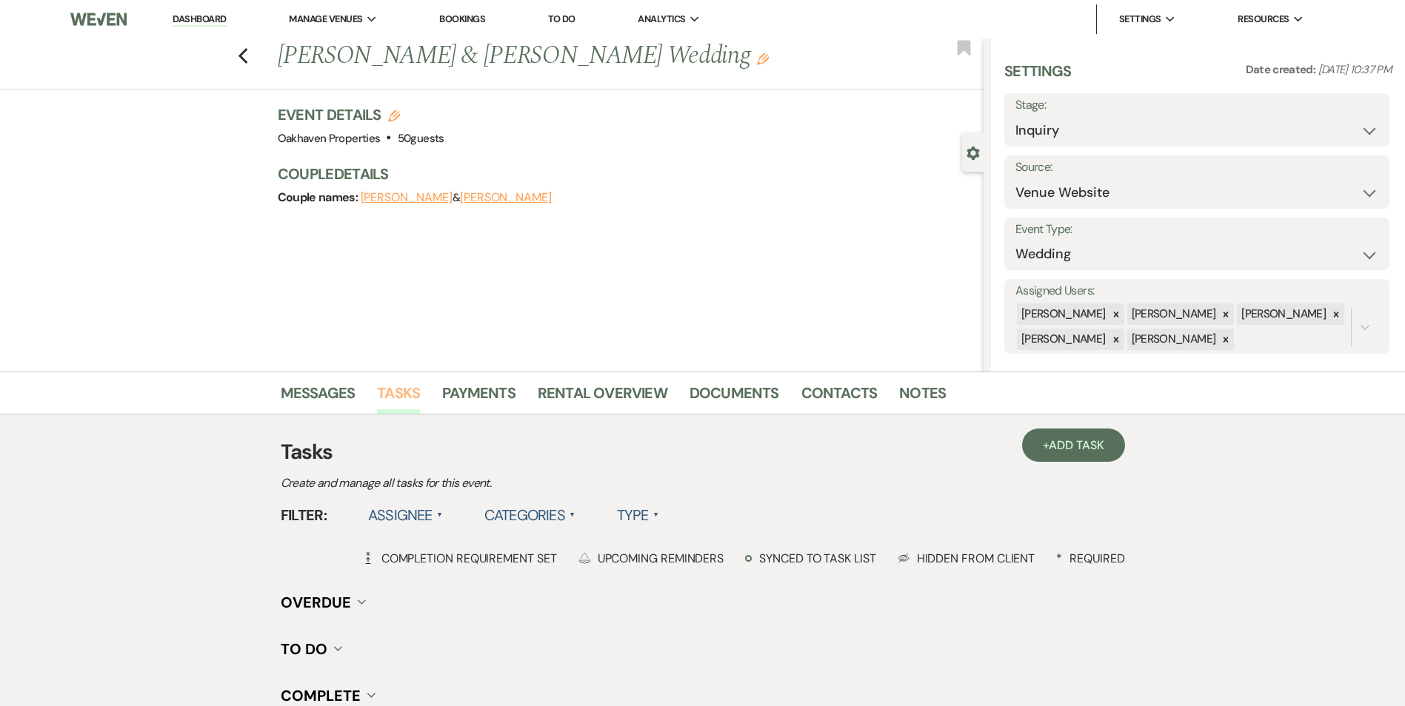
scroll to position [182, 0]
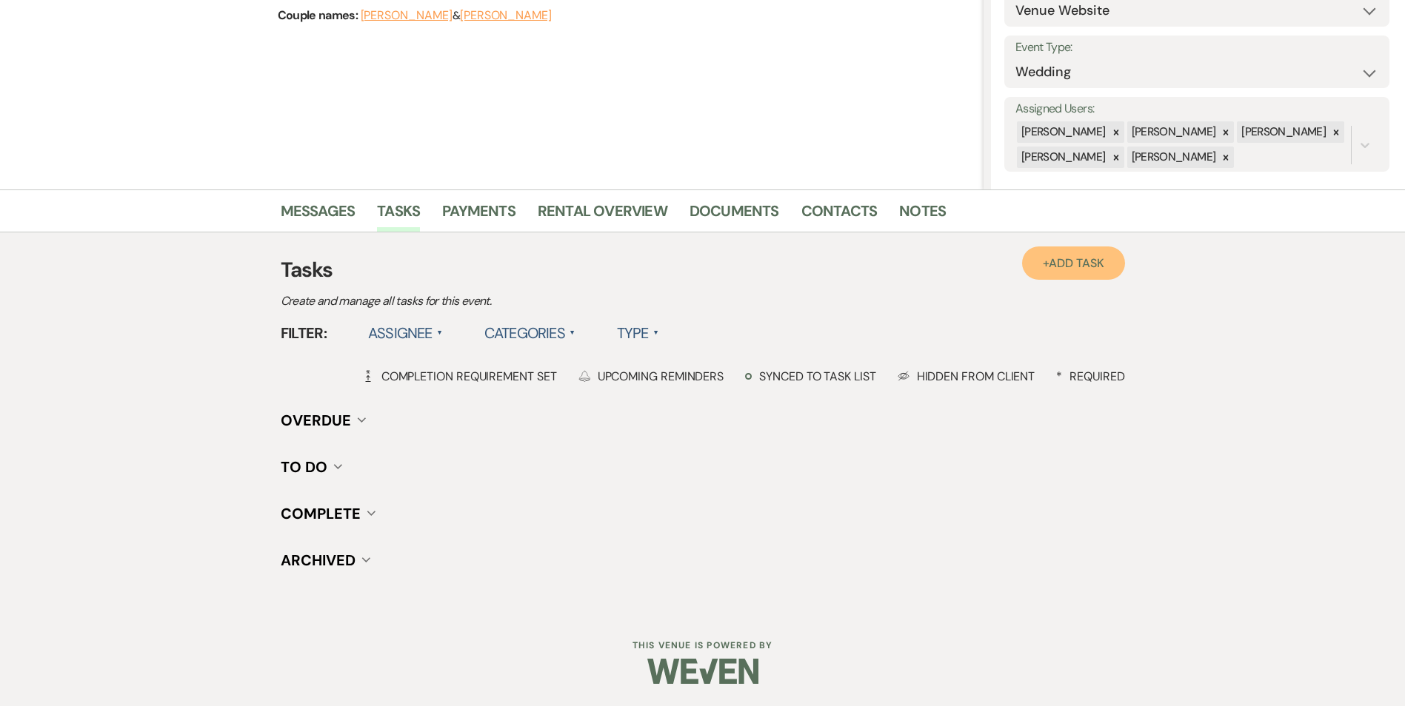
click at [1047, 256] on link "+ Add Task" at bounding box center [1073, 263] width 102 height 33
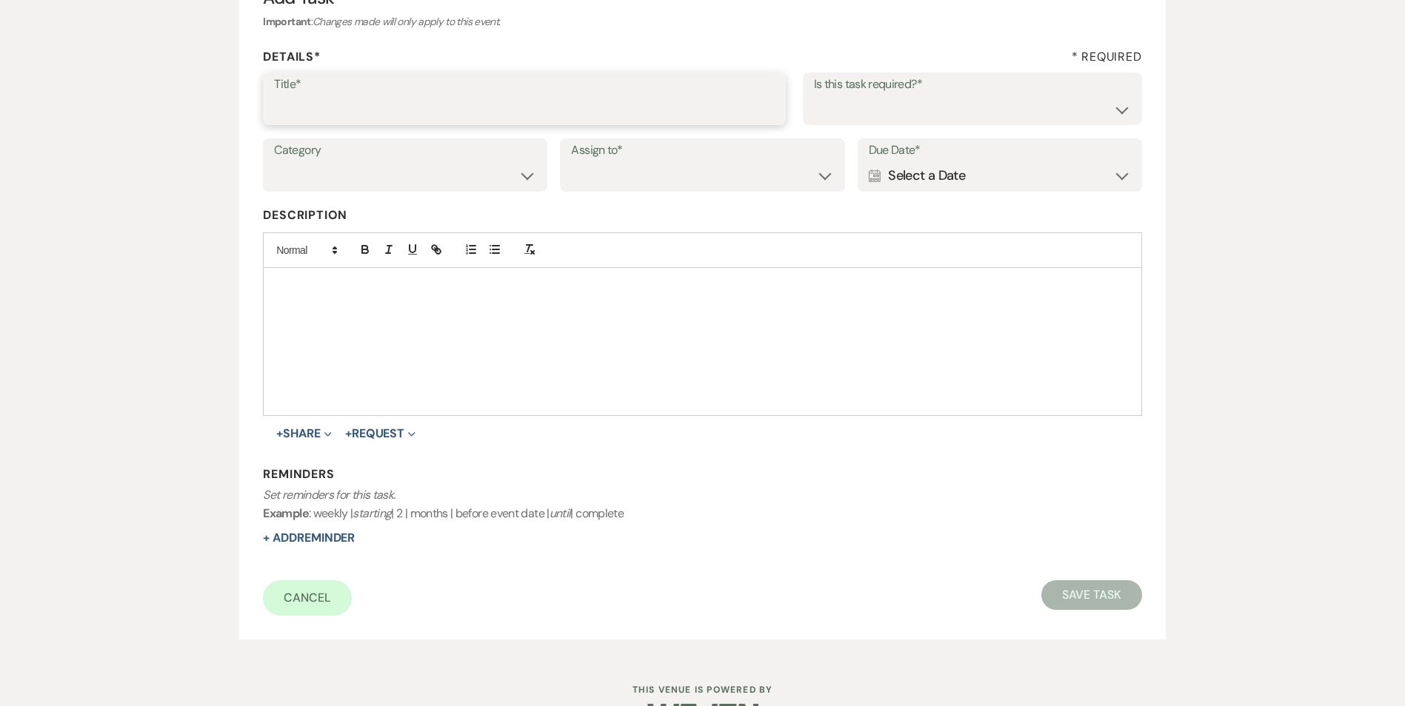
click at [308, 111] on input "Title*" at bounding box center [524, 109] width 501 height 29
type input "2nd follow up email"
drag, startPoint x: 974, startPoint y: 101, endPoint x: 972, endPoint y: 124, distance: 23.7
click at [974, 101] on select "Yes No" at bounding box center [972, 109] width 317 height 29
select select "true"
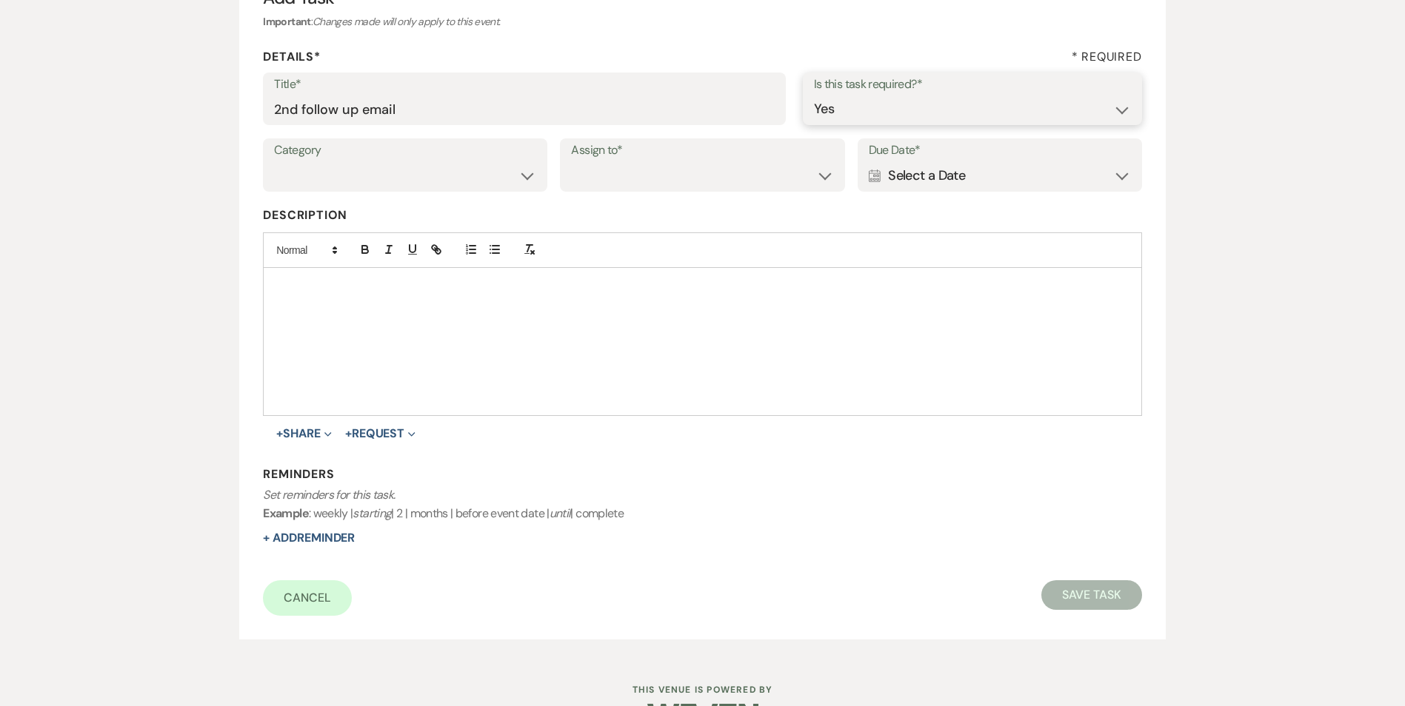
click at [814, 95] on select "Yes No" at bounding box center [972, 109] width 317 height 29
click at [401, 163] on select "Venue Vendors Guests Details Finalize & Share" at bounding box center [405, 175] width 262 height 29
select select "31"
click at [274, 161] on select "Venue Vendors Guests Details Finalize & Share" at bounding box center [405, 175] width 262 height 29
drag, startPoint x: 683, startPoint y: 175, endPoint x: 686, endPoint y: 187, distance: 12.4
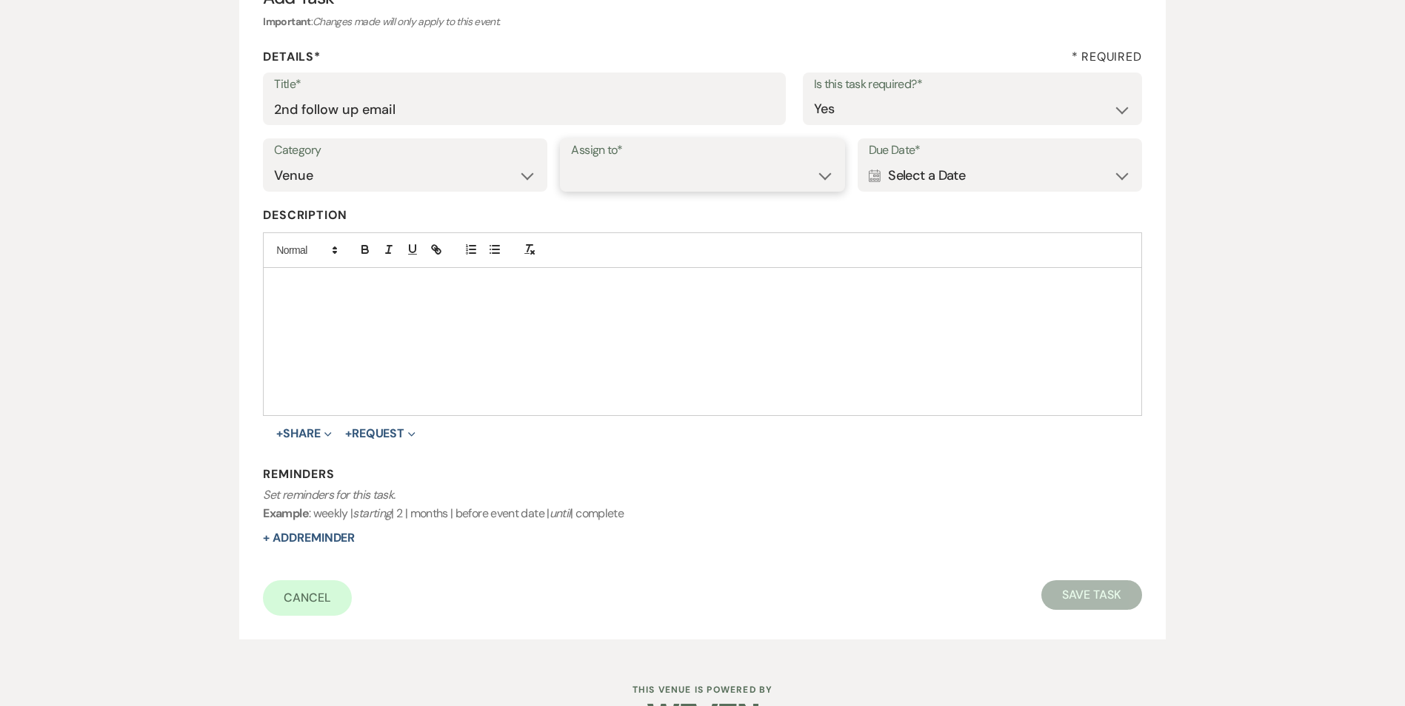
click at [683, 175] on select "Venue Client" at bounding box center [702, 175] width 262 height 29
click at [571, 161] on select "Venue Client" at bounding box center [702, 175] width 262 height 29
drag, startPoint x: 677, startPoint y: 176, endPoint x: 677, endPoint y: 189, distance: 12.6
click at [677, 176] on select "Venue Client" at bounding box center [702, 175] width 262 height 29
select select "venueHost"
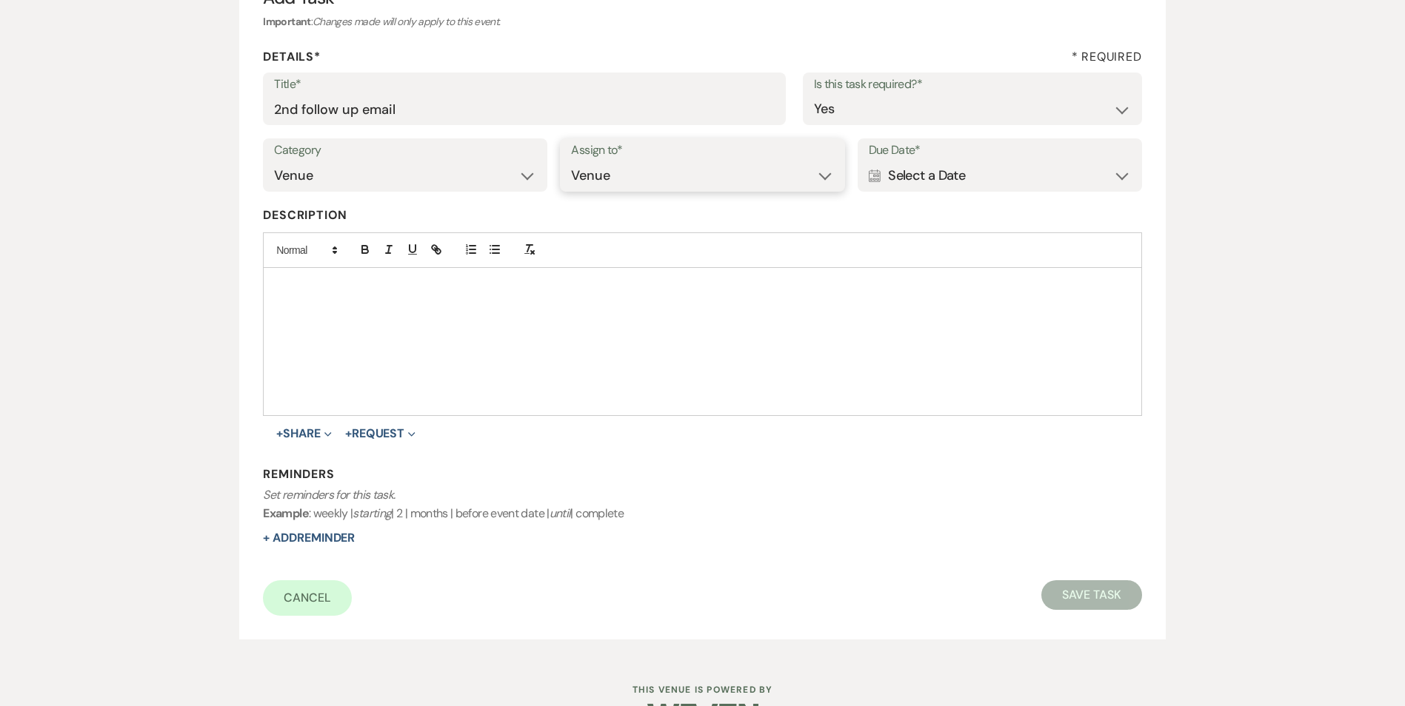
click at [571, 161] on select "Venue Client" at bounding box center [702, 175] width 262 height 29
click at [930, 166] on div "Calendar Select a Date Expand" at bounding box center [1000, 175] width 262 height 29
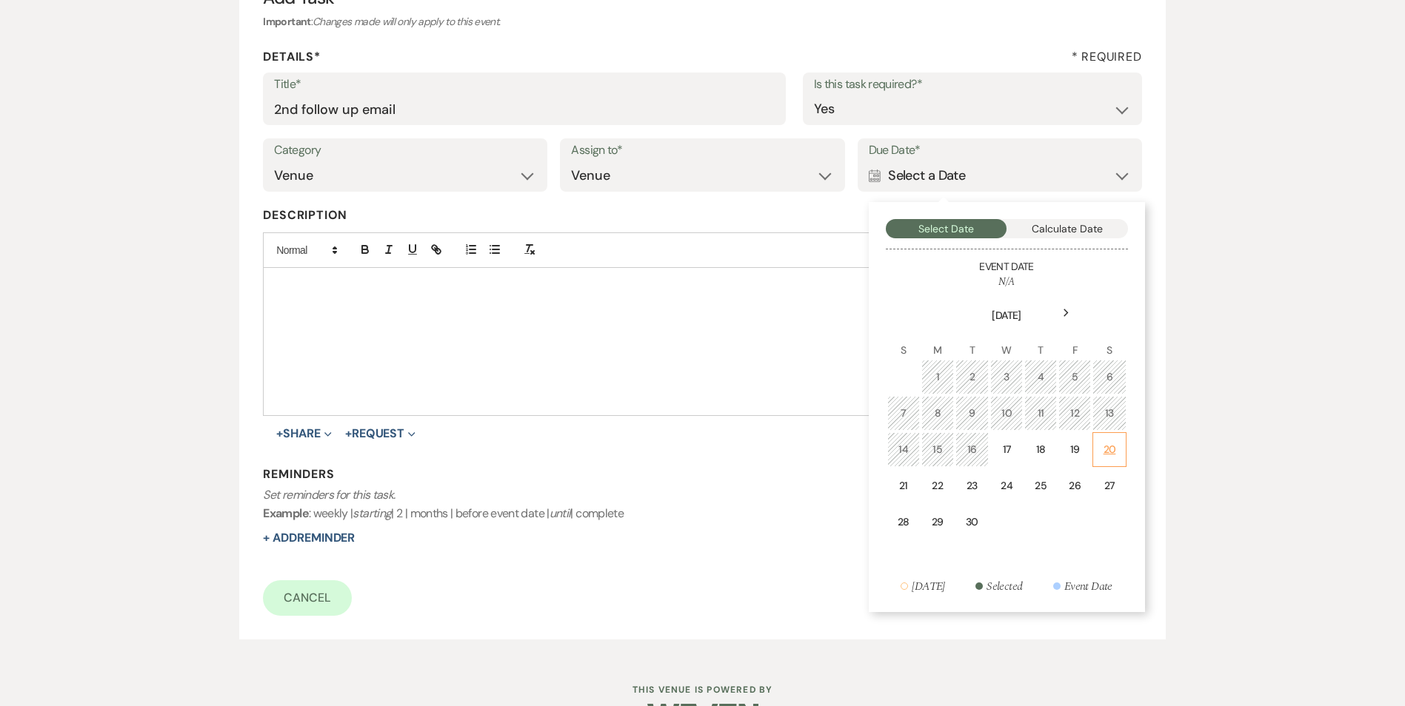
click at [1107, 449] on div "20" at bounding box center [1109, 450] width 14 height 16
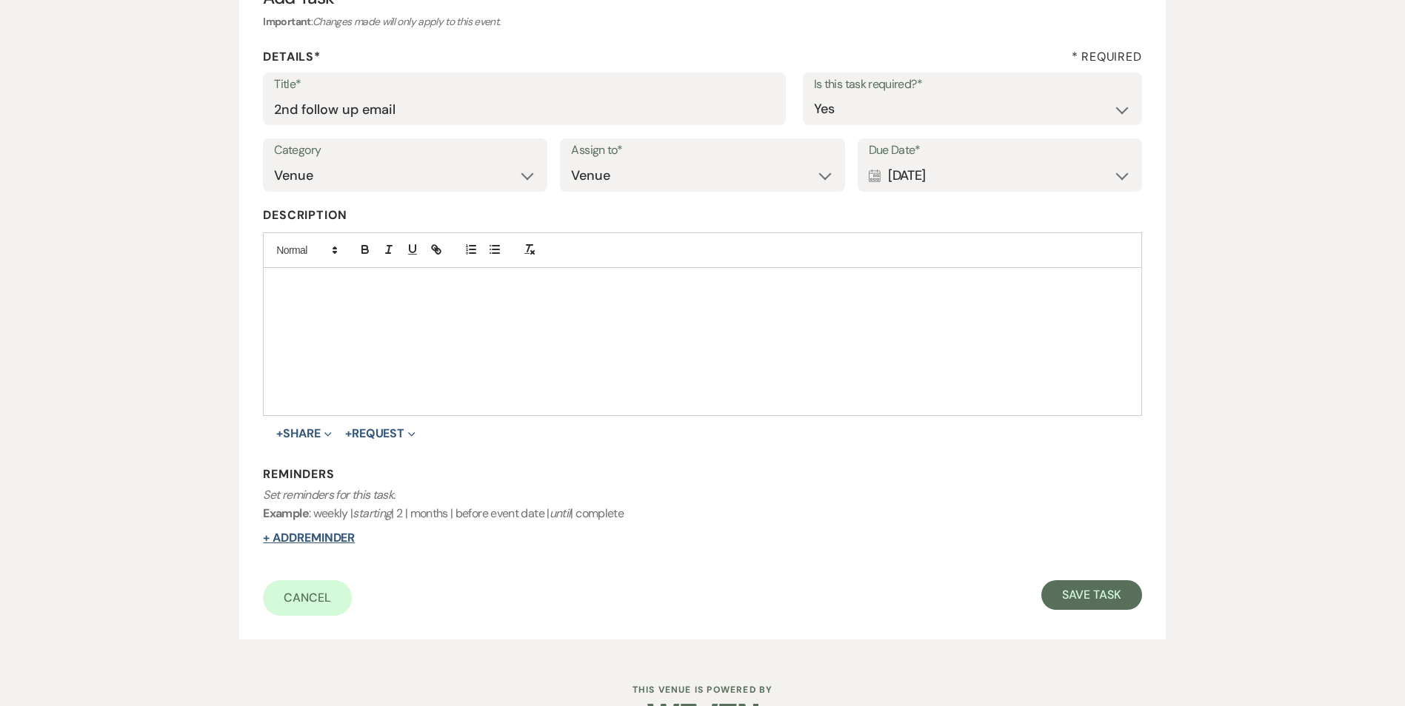
click at [347, 537] on button "+ Add Reminder" at bounding box center [309, 538] width 92 height 12
select select "host"
select select "days"
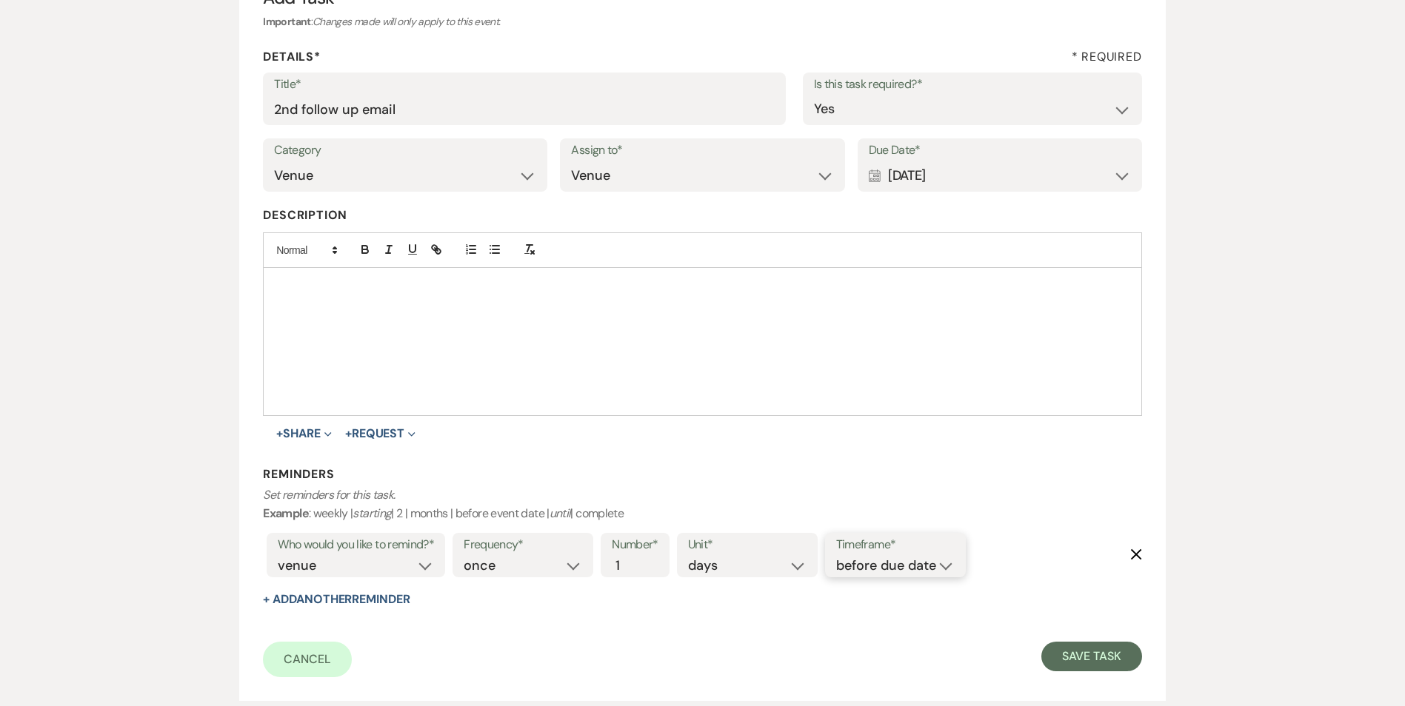
click at [869, 570] on select "before due date after due date on due date on custom date" at bounding box center [895, 566] width 118 height 20
select select "onDueDate"
click at [836, 556] on select "before due date after due date on due date on custom date" at bounding box center [895, 566] width 118 height 20
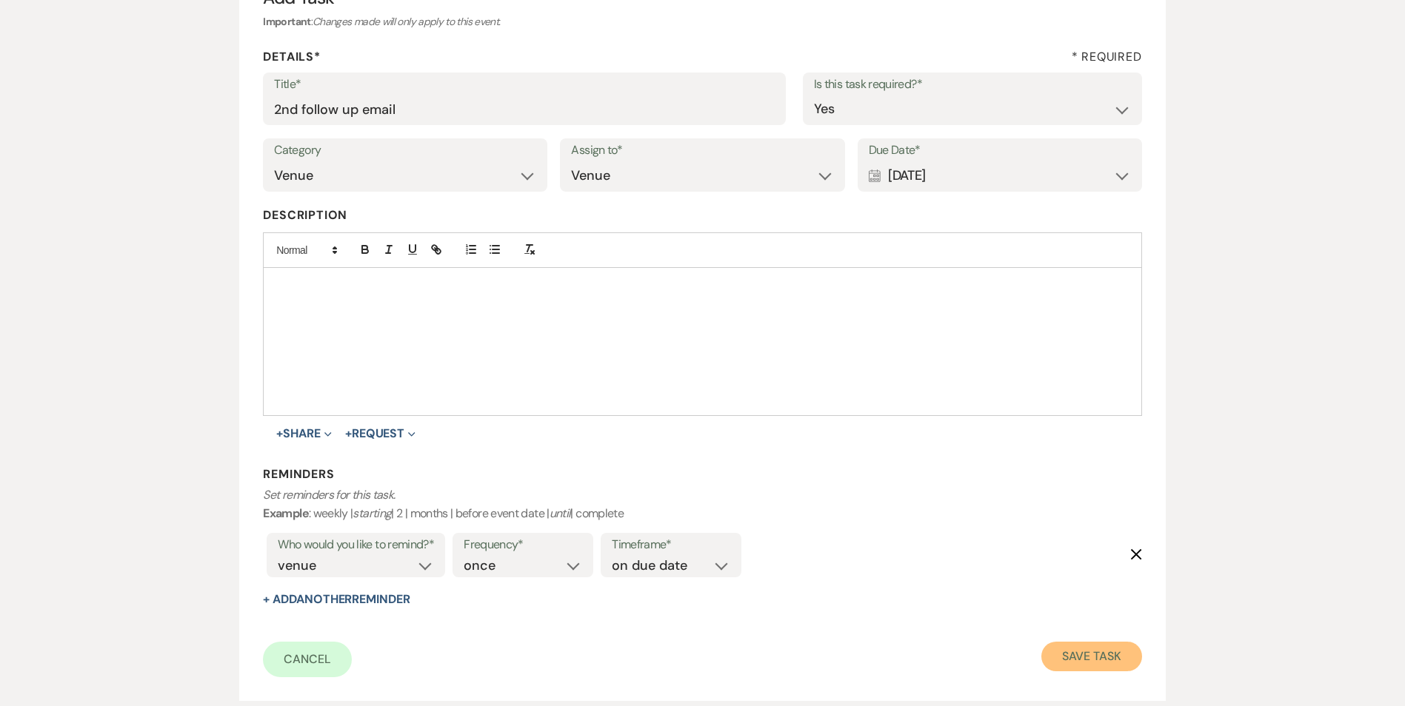
click at [1073, 664] on button "Save Task" at bounding box center [1091, 657] width 100 height 30
select select "5"
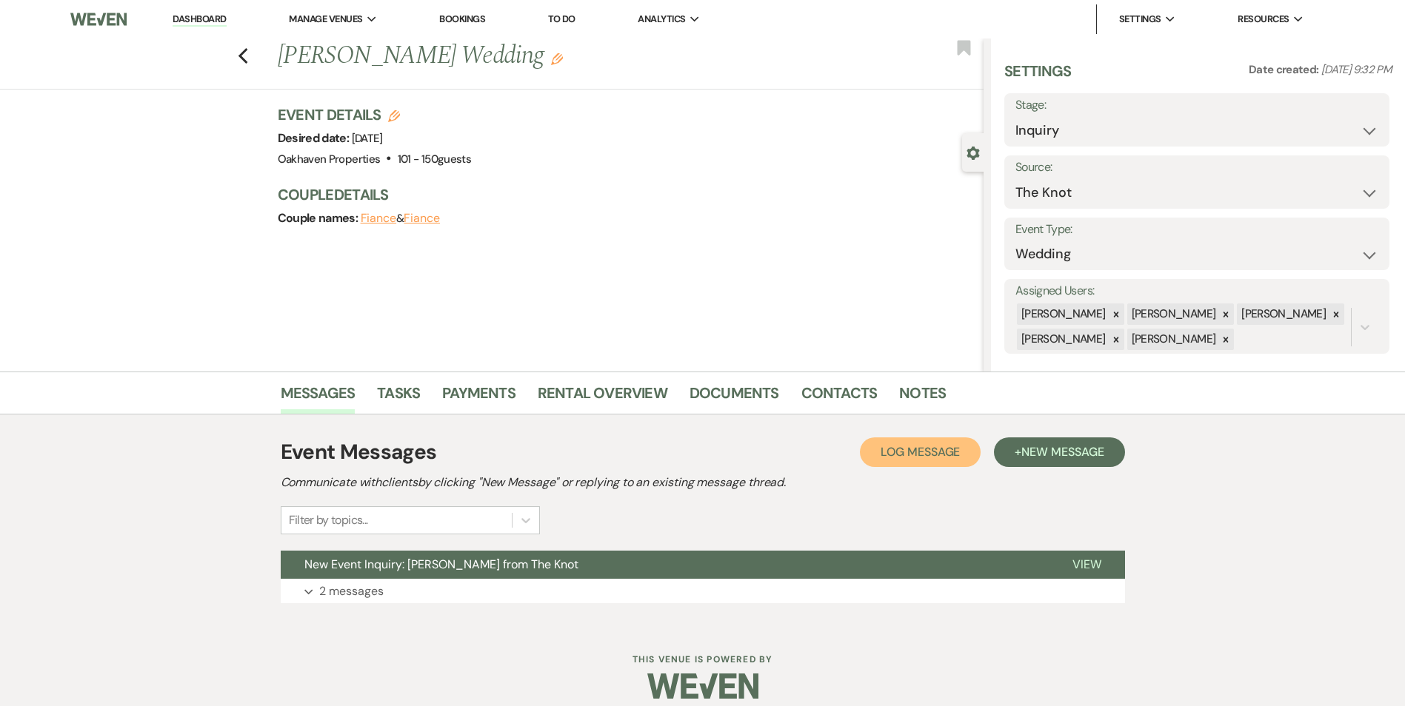
click at [920, 457] on span "Log Message" at bounding box center [919, 452] width 79 height 16
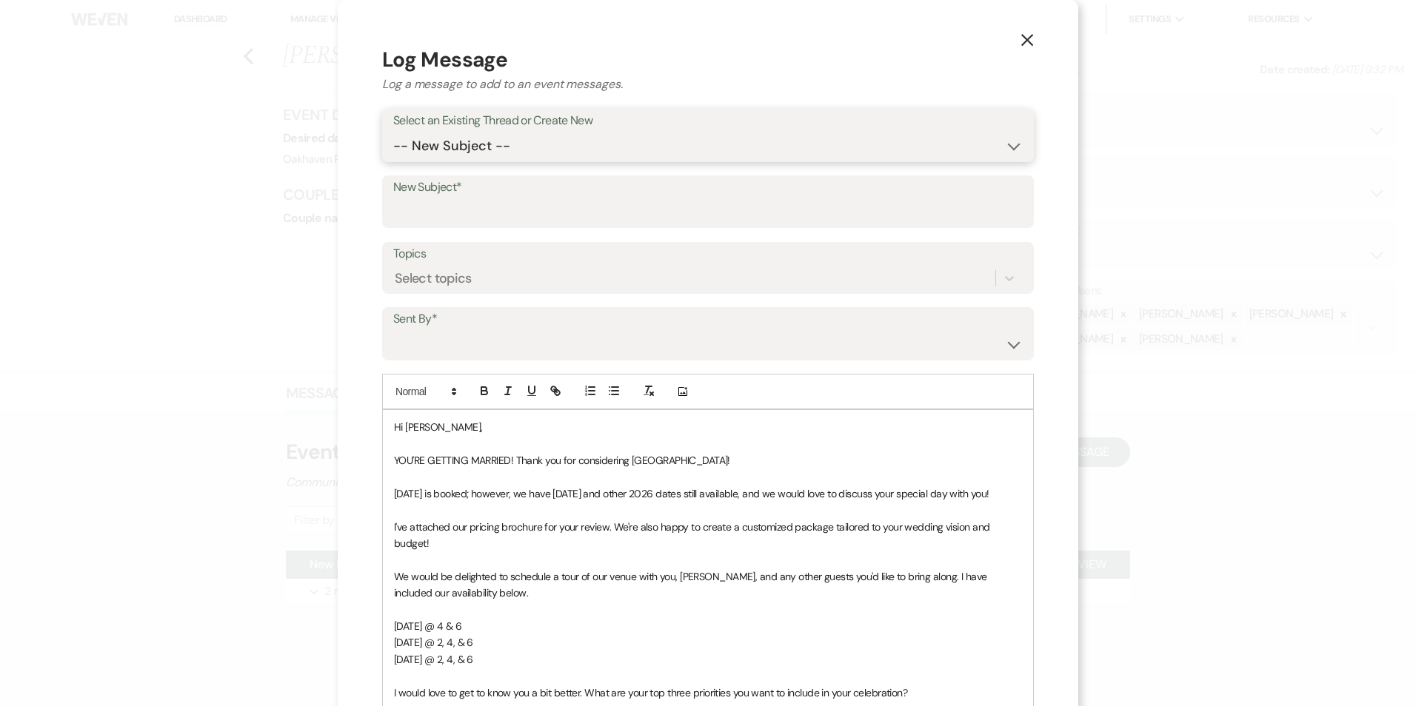
click at [478, 147] on select "-- New Subject -- New Event Inquiry: [PERSON_NAME] from The Knot" at bounding box center [707, 146] width 629 height 29
select select "462244"
click at [393, 132] on select "-- New Subject -- New Event Inquiry: [PERSON_NAME] from The Knot" at bounding box center [707, 146] width 629 height 29
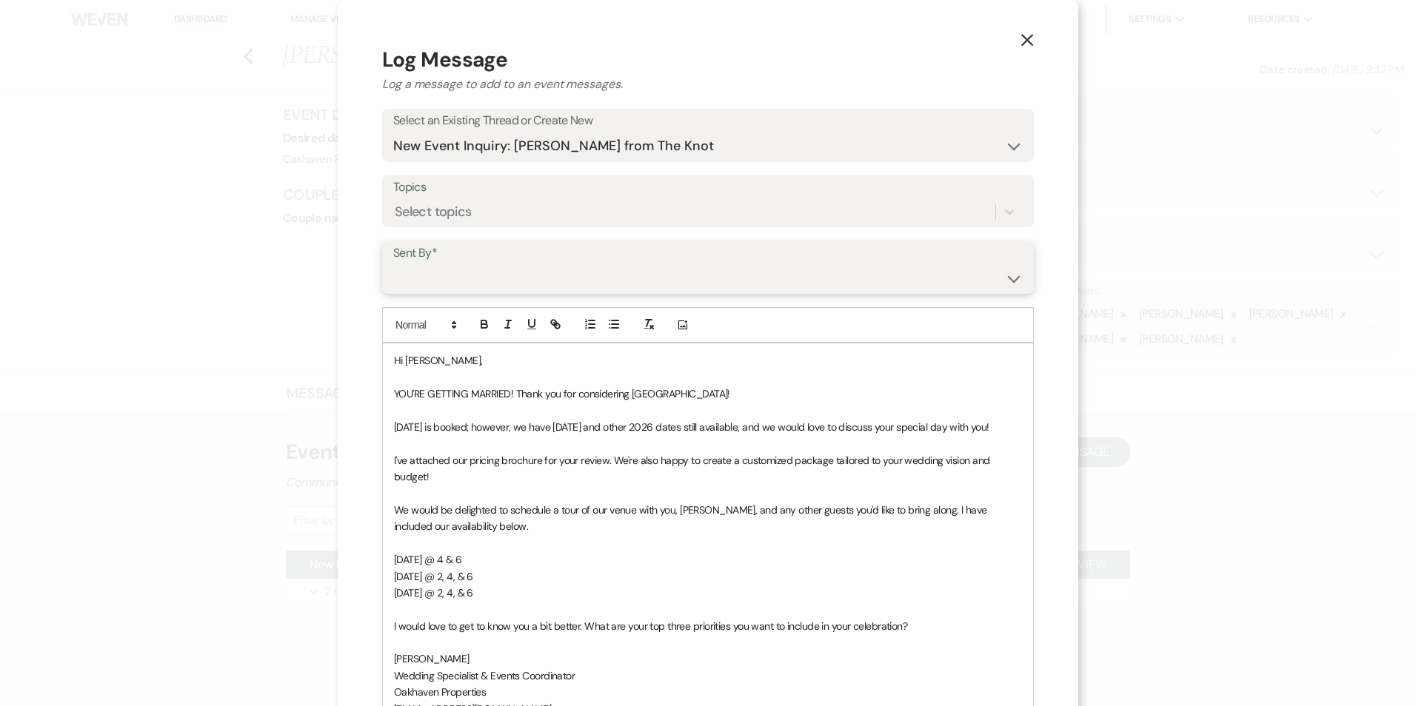
drag, startPoint x: 489, startPoint y: 270, endPoint x: 494, endPoint y: 294, distance: 24.1
click at [489, 272] on select "[PERSON_NAME] ([EMAIL_ADDRESS][DOMAIN_NAME]) [PERSON_NAME] ([PERSON_NAME][EMAIL…" at bounding box center [707, 278] width 629 height 29
select select "user-127923"
click at [393, 264] on select "[PERSON_NAME] ([EMAIL_ADDRESS][DOMAIN_NAME]) [PERSON_NAME] ([PERSON_NAME][EMAIL…" at bounding box center [707, 278] width 629 height 29
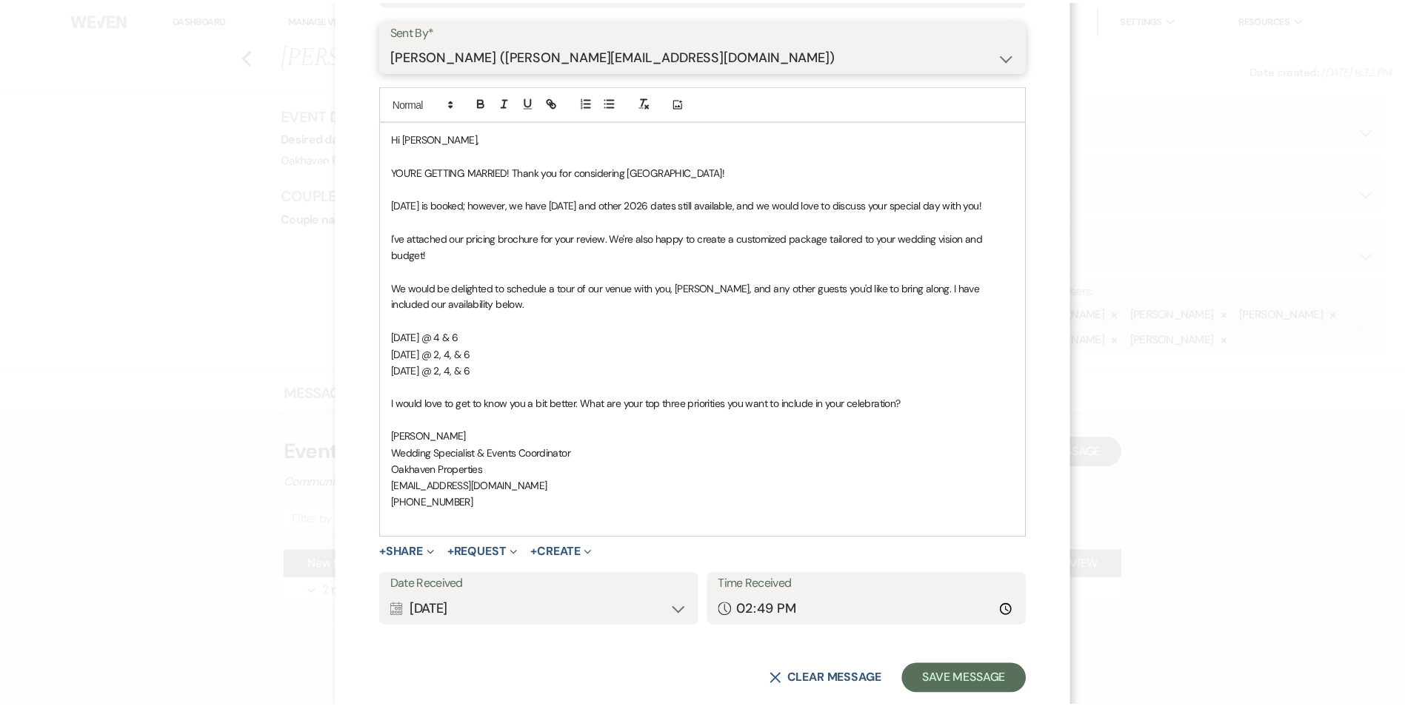
scroll to position [272, 0]
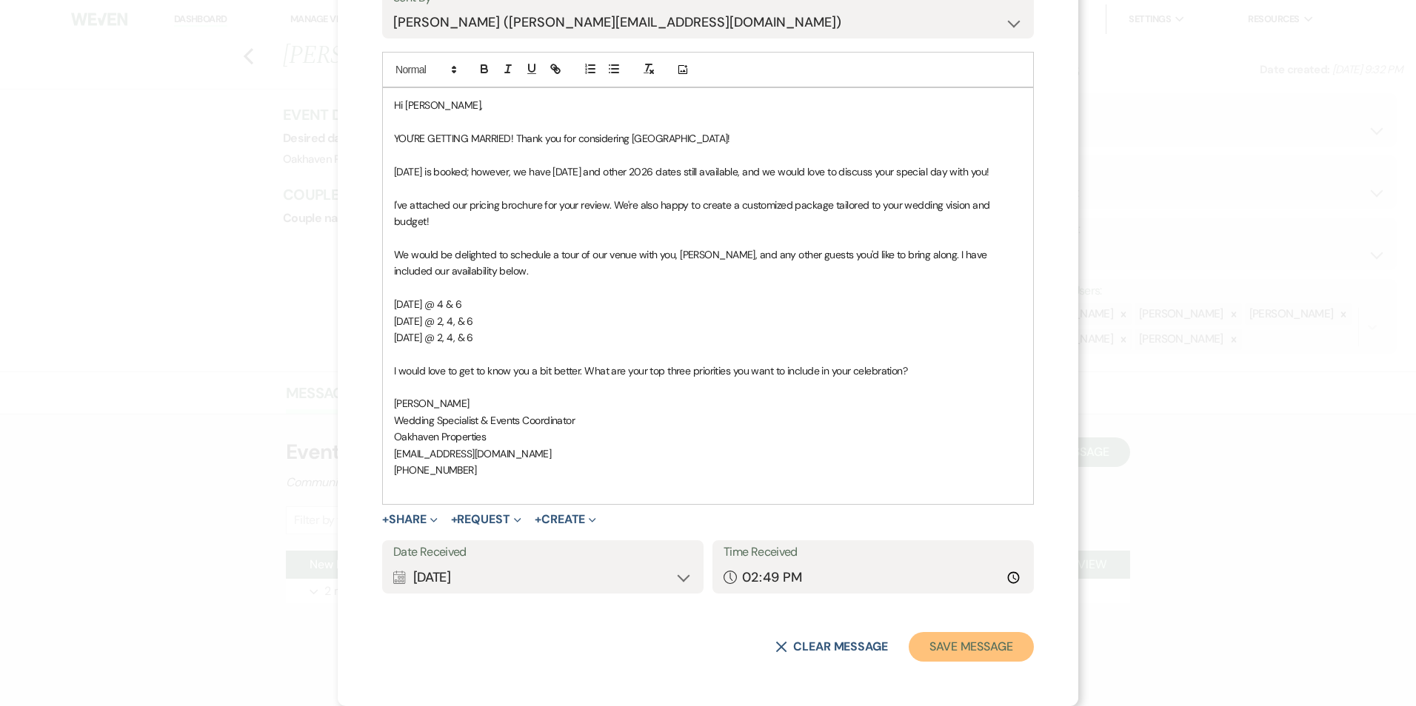
drag, startPoint x: 969, startPoint y: 640, endPoint x: 980, endPoint y: 626, distance: 17.9
click at [969, 641] on button "Save Message" at bounding box center [971, 647] width 125 height 30
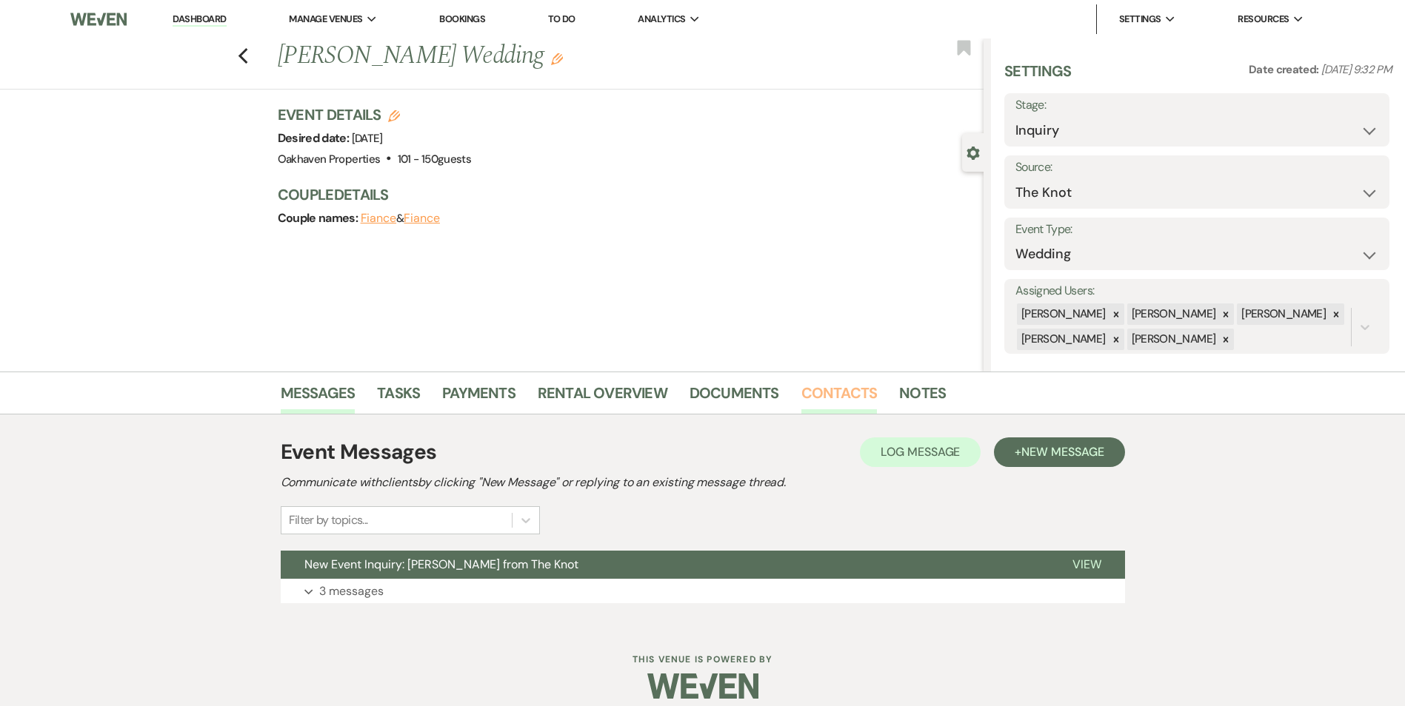
click at [831, 402] on link "Contacts" at bounding box center [839, 397] width 76 height 33
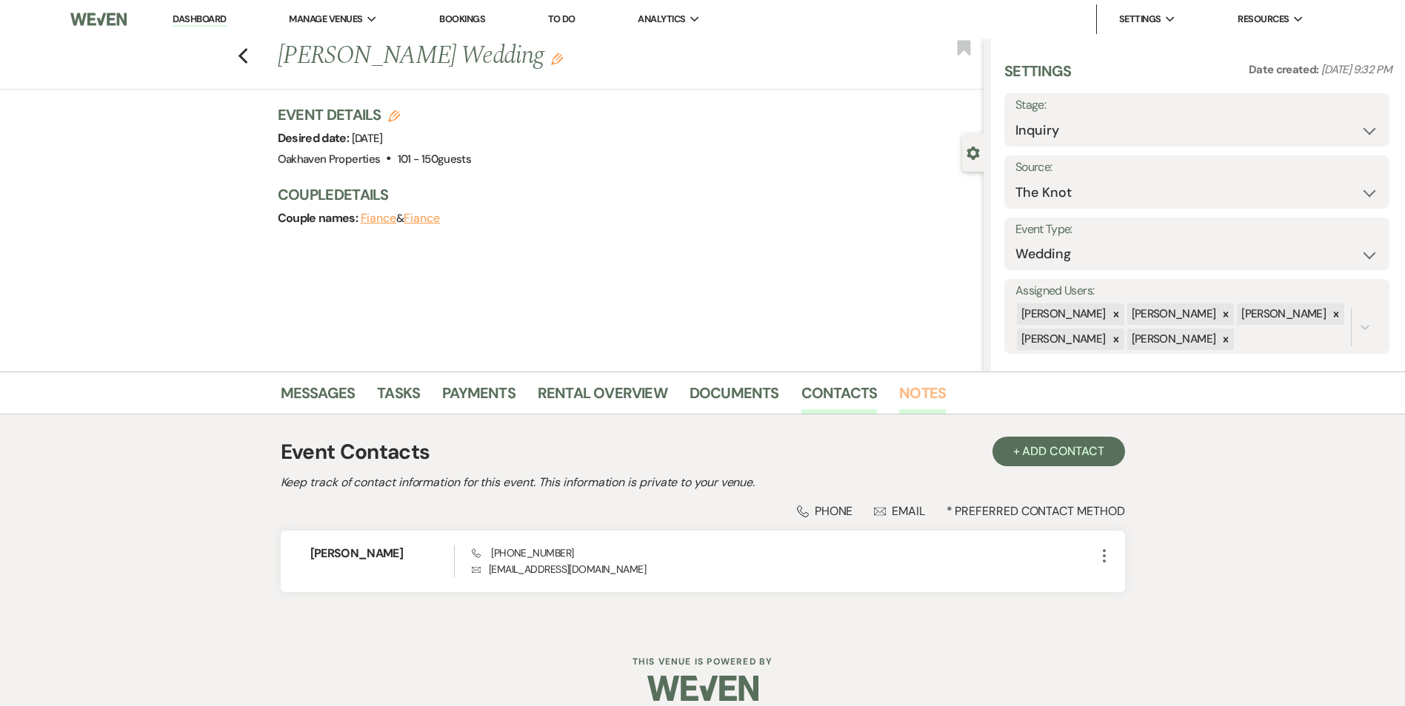
drag, startPoint x: 907, startPoint y: 392, endPoint x: 895, endPoint y: 434, distance: 43.3
click at [909, 391] on link "Notes" at bounding box center [922, 397] width 47 height 33
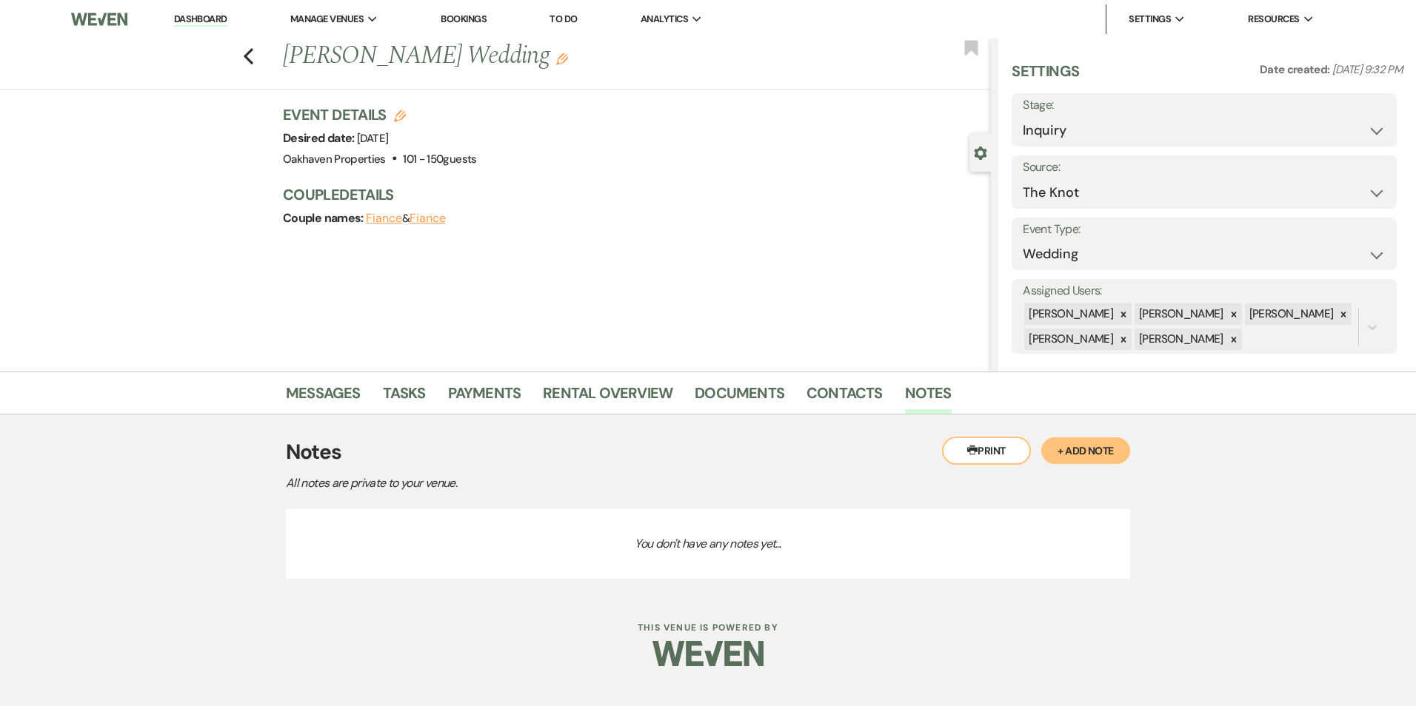
click at [1072, 451] on button "+ Add Note" at bounding box center [1085, 451] width 89 height 27
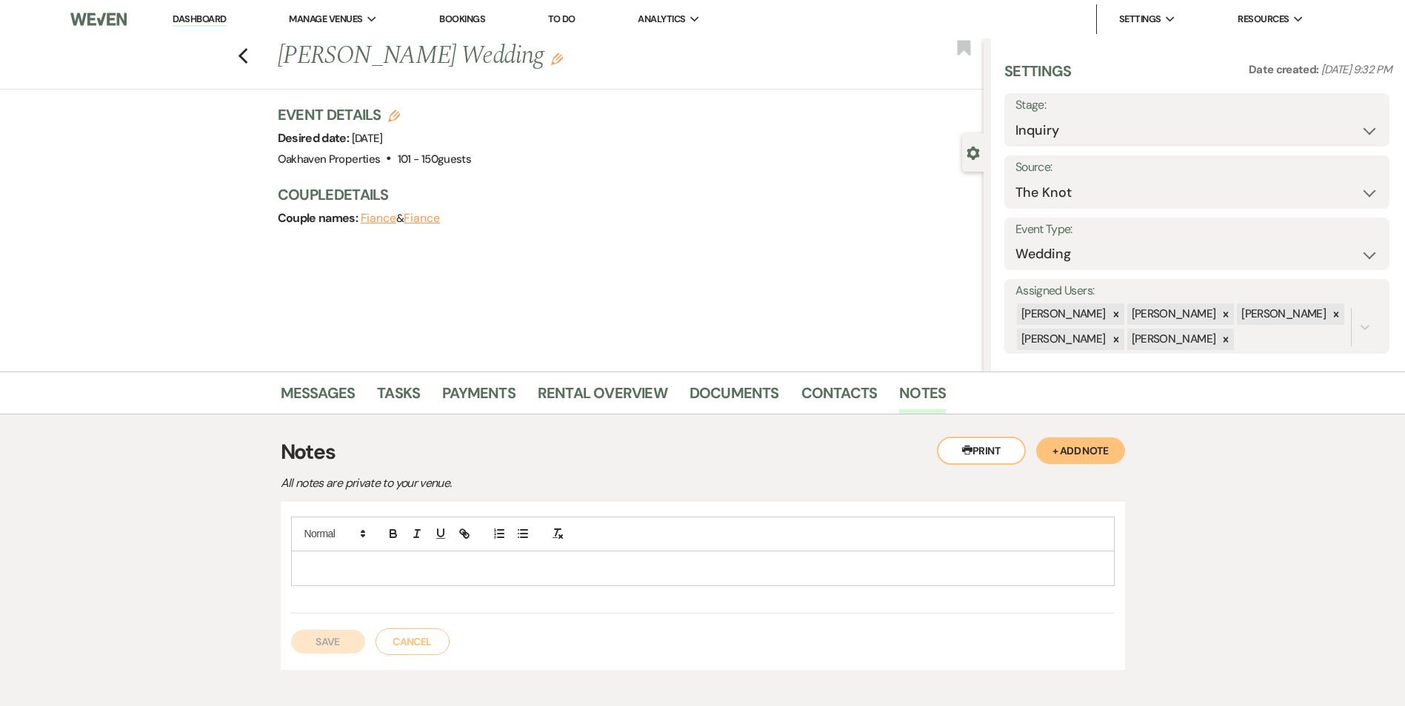
click at [672, 573] on p at bounding box center [703, 569] width 800 height 16
drag, startPoint x: 350, startPoint y: 646, endPoint x: 536, endPoint y: 576, distance: 199.4
click at [349, 646] on button "Save" at bounding box center [328, 642] width 74 height 24
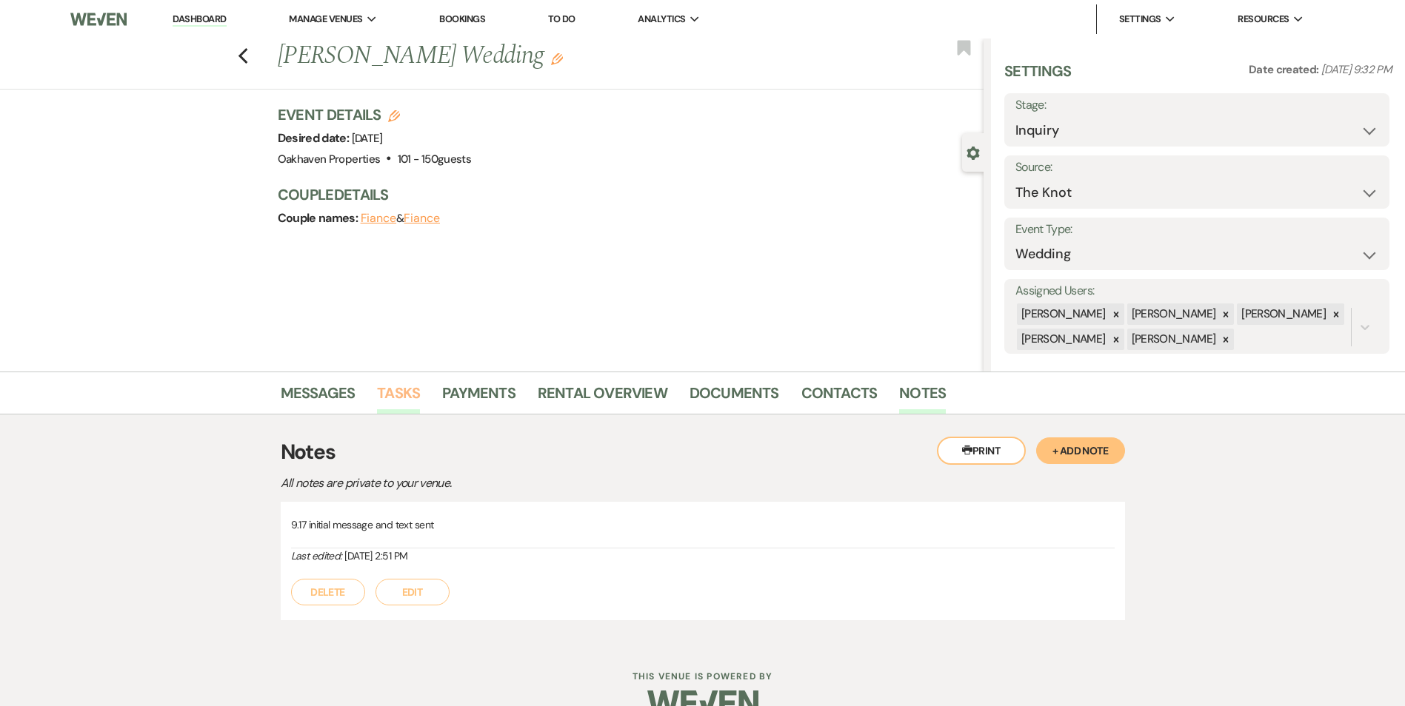
click at [401, 400] on link "Tasks" at bounding box center [398, 397] width 43 height 33
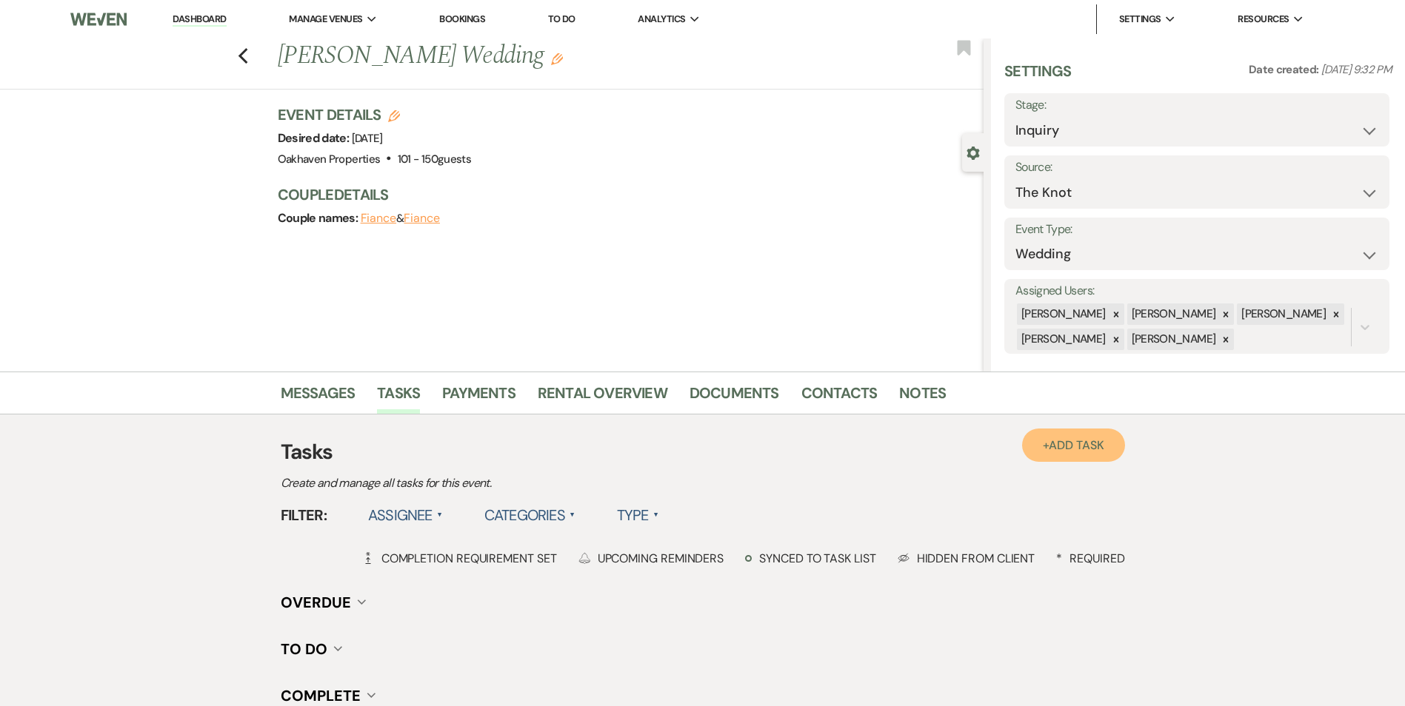
click at [1069, 456] on link "+ Add Task" at bounding box center [1073, 445] width 102 height 33
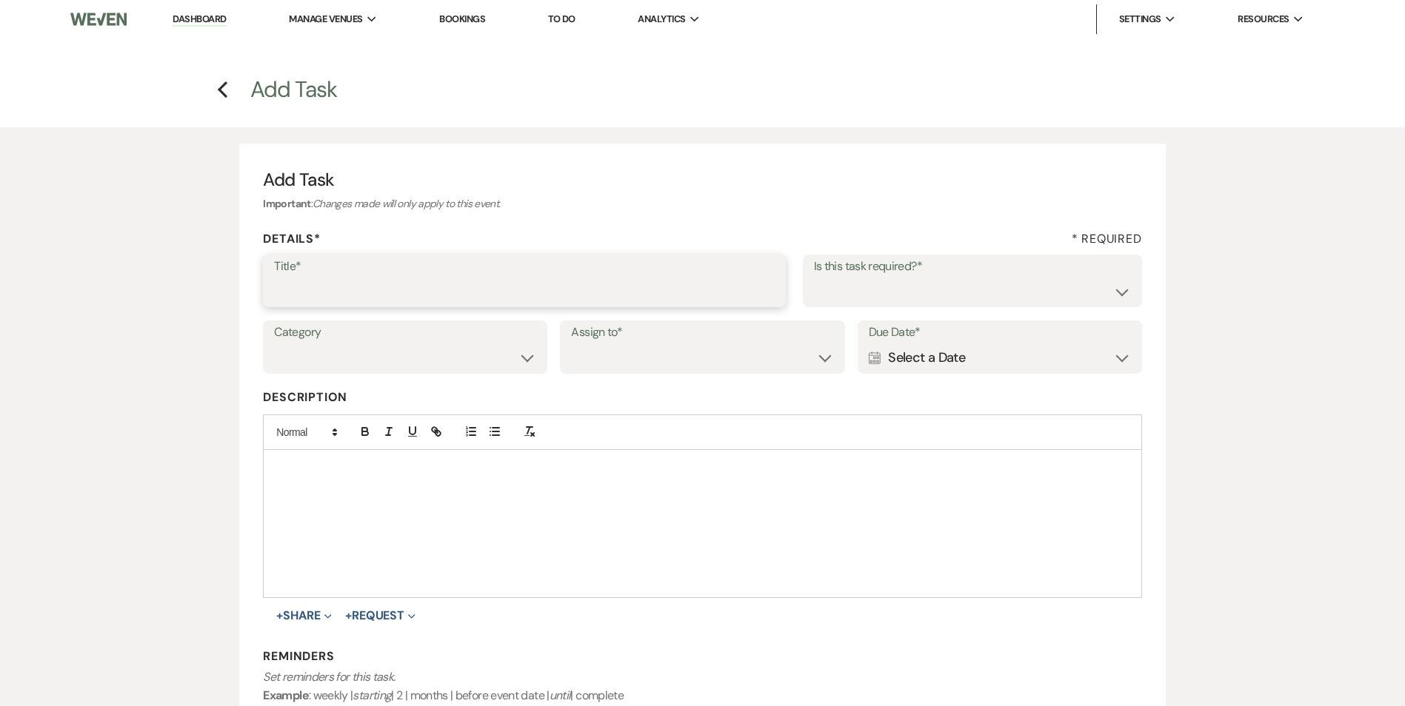
click at [467, 286] on input "Title*" at bounding box center [524, 291] width 501 height 29
type input "2nd follow up message and call"
click at [1003, 276] on label "Is this task required?*" at bounding box center [972, 266] width 317 height 21
click at [992, 301] on select "Yes No" at bounding box center [972, 291] width 317 height 29
select select "true"
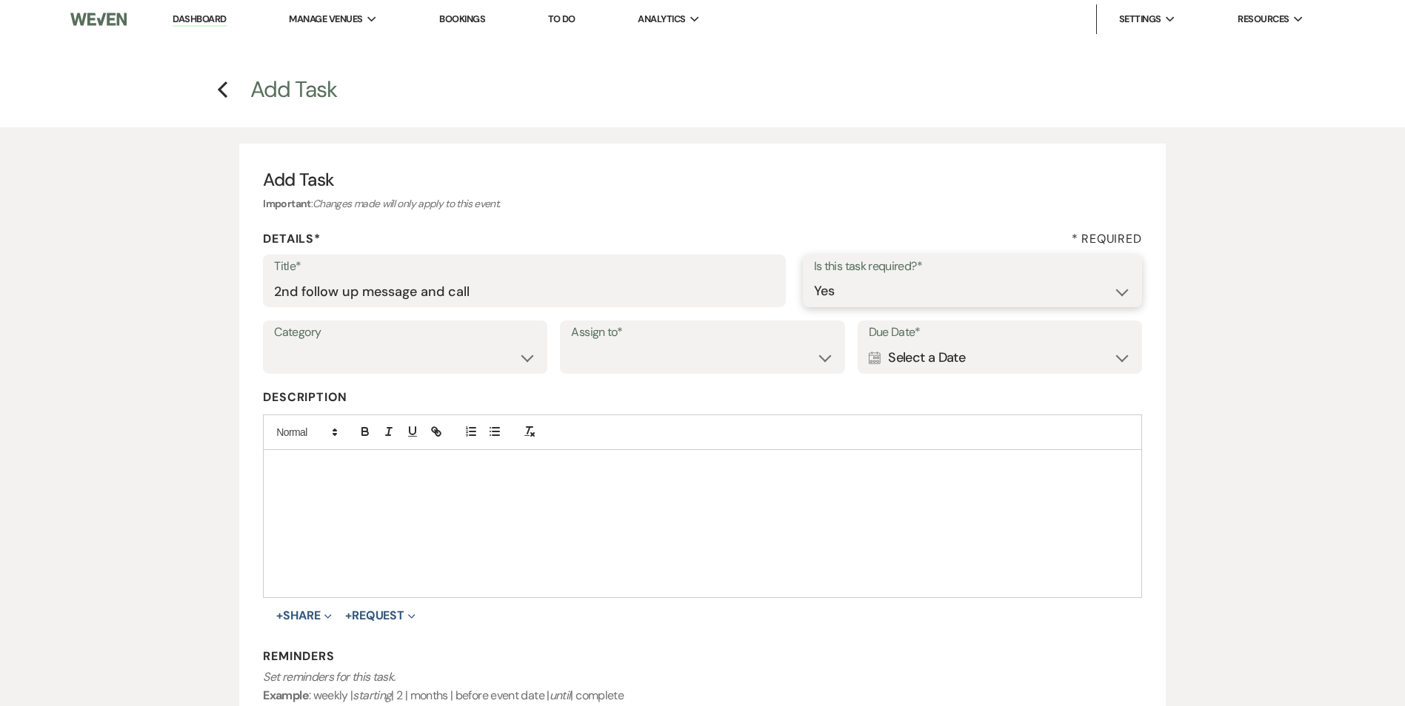
click at [814, 277] on select "Yes No" at bounding box center [972, 291] width 317 height 29
click at [522, 364] on select "Venue Vendors Guests Details Finalize & Share" at bounding box center [405, 358] width 262 height 29
select select "31"
click at [274, 344] on select "Venue Vendors Guests Details Finalize & Share" at bounding box center [405, 358] width 262 height 29
click at [604, 363] on select "Venue Client" at bounding box center [702, 358] width 262 height 29
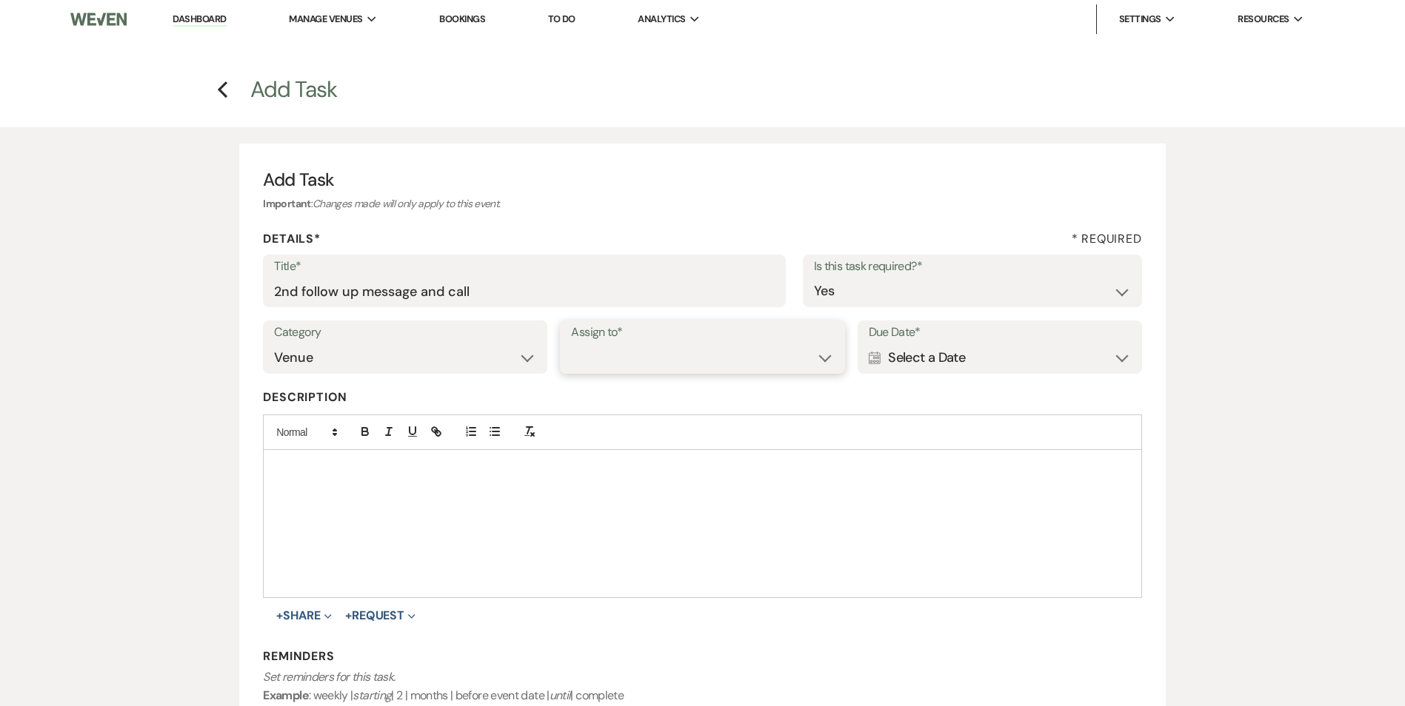
select select "venueHost"
click at [571, 344] on select "Venue Client" at bounding box center [702, 358] width 262 height 29
click at [936, 352] on div "Calendar Select a Date Expand" at bounding box center [1000, 358] width 262 height 29
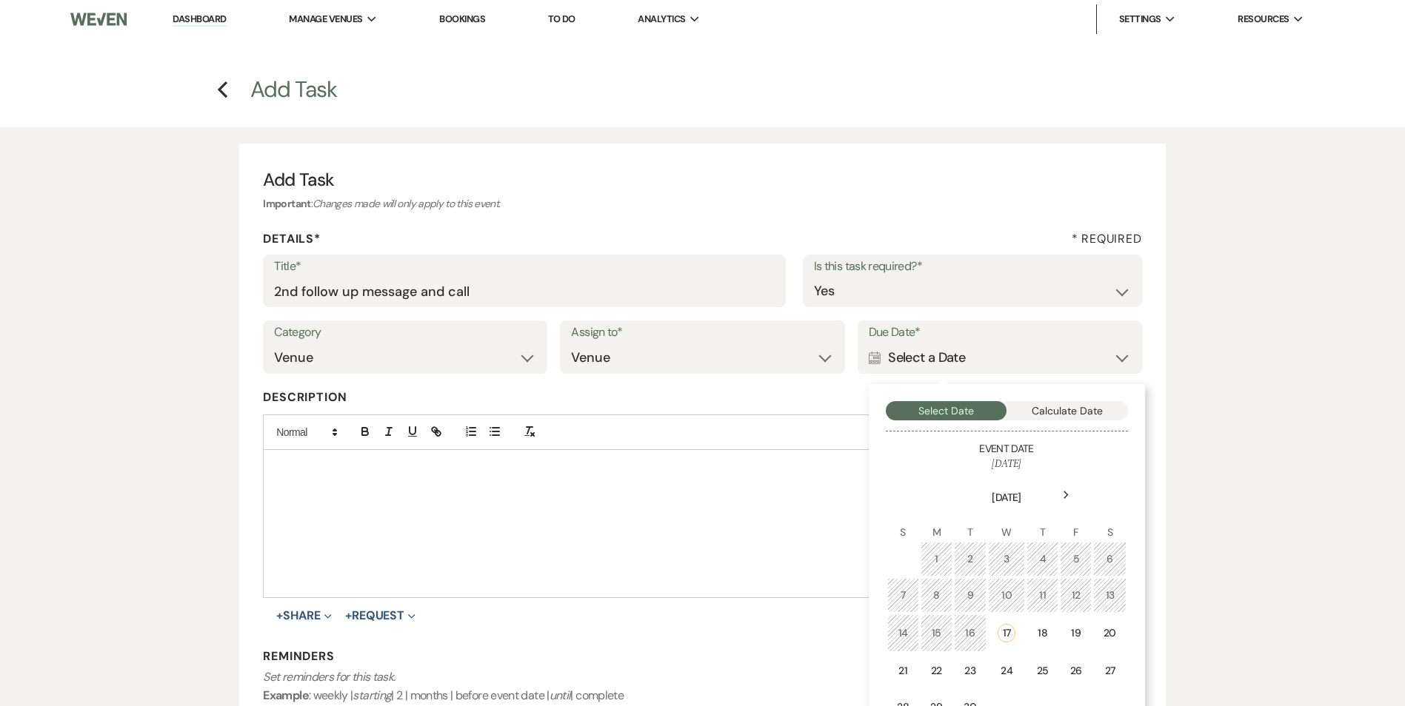
drag, startPoint x: 1103, startPoint y: 629, endPoint x: 453, endPoint y: 668, distance: 650.6
click at [1102, 629] on td "20" at bounding box center [1109, 634] width 33 height 38
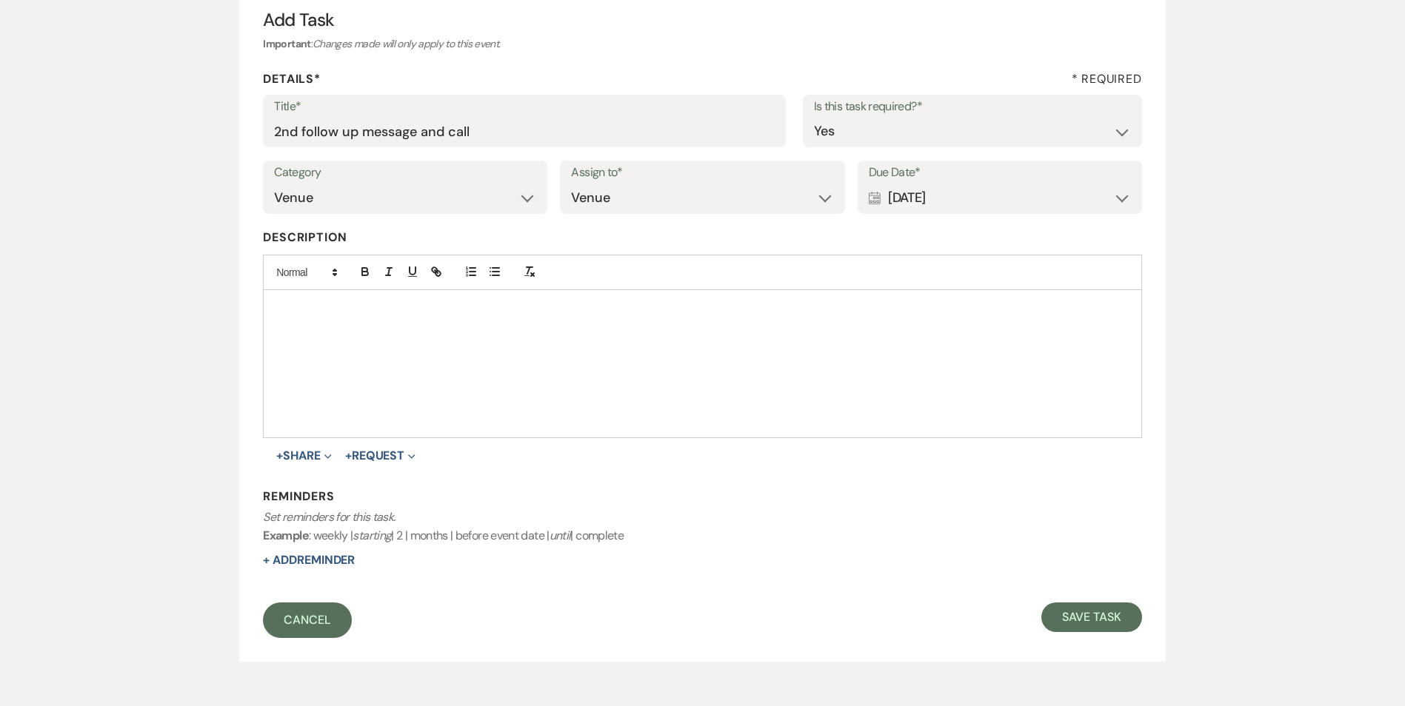
scroll to position [227, 0]
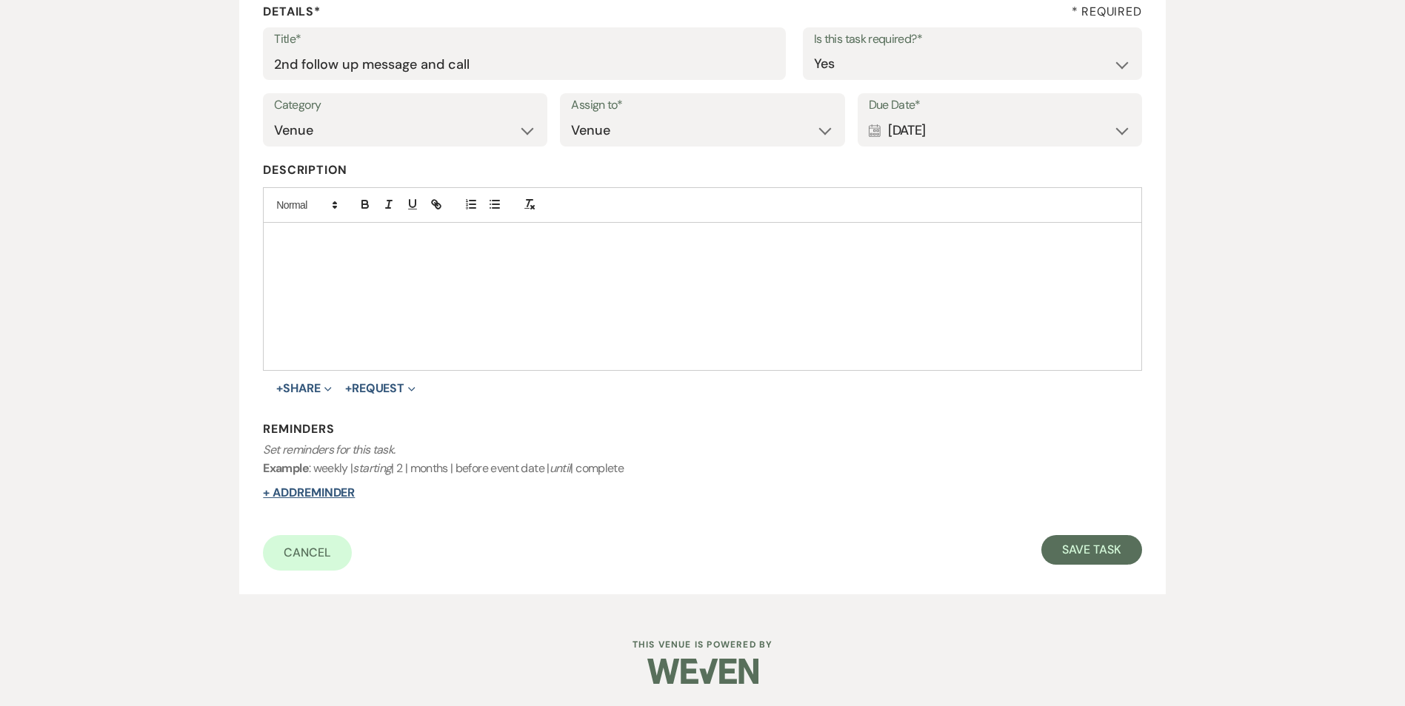
click at [309, 498] on button "+ Add Reminder" at bounding box center [309, 493] width 92 height 12
select select "host"
select select "days"
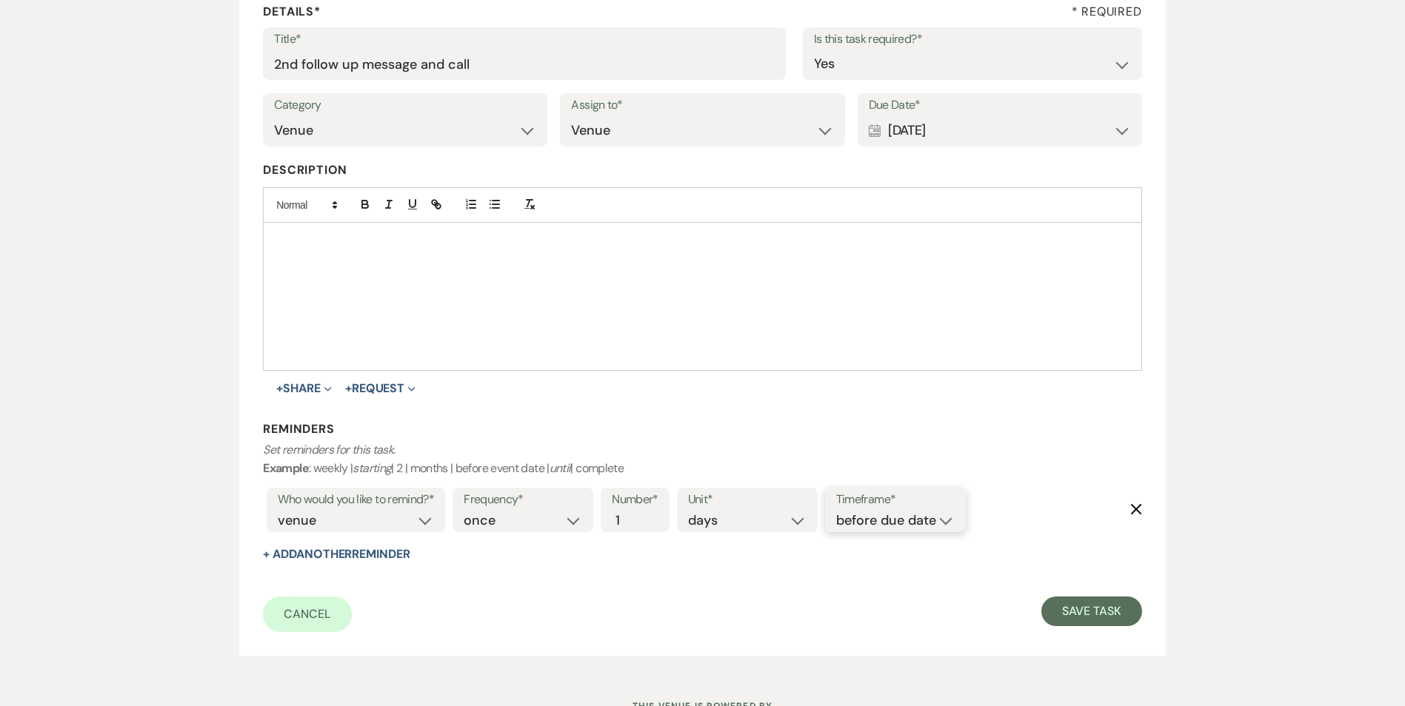
click at [866, 521] on select "before due date after due date on due date on custom date" at bounding box center [895, 521] width 118 height 20
select select "onDueDate"
click at [836, 511] on select "before due date after due date on due date on custom date" at bounding box center [895, 521] width 118 height 20
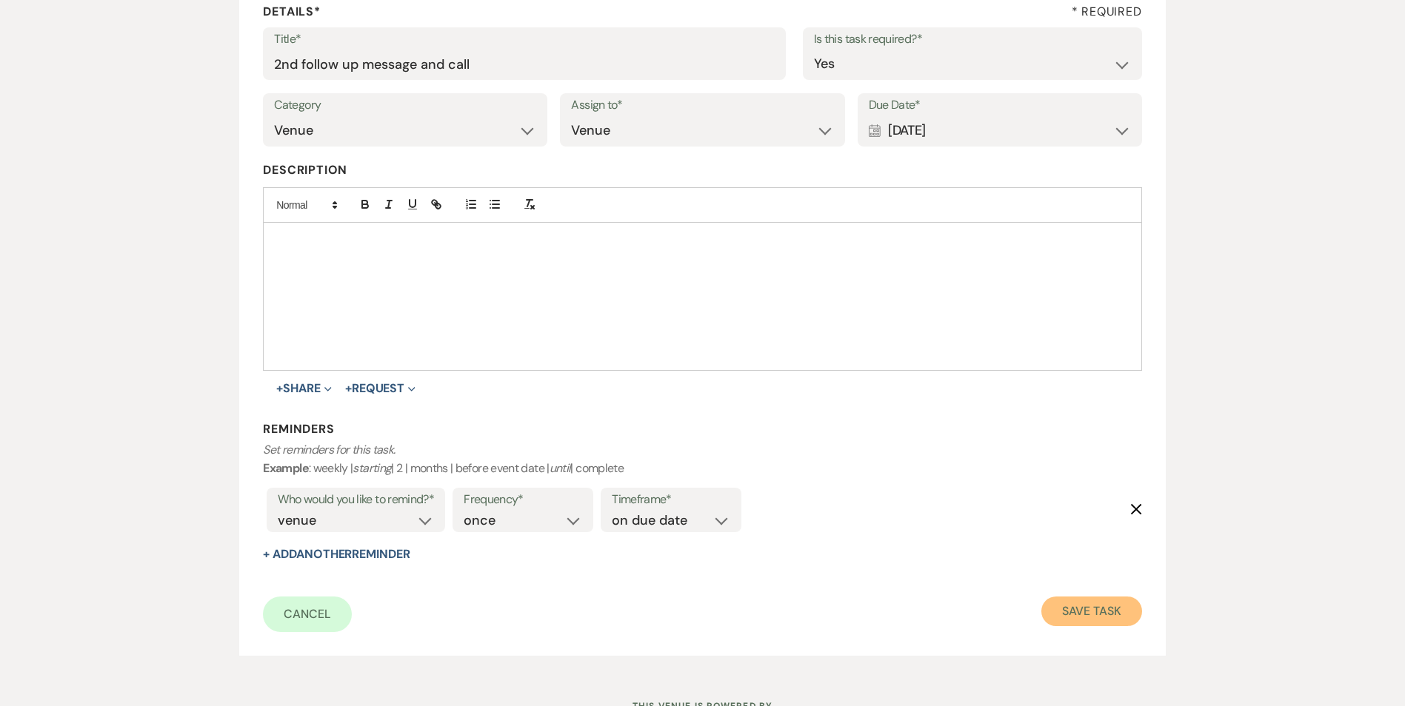
click at [1074, 609] on button "Save Task" at bounding box center [1091, 612] width 100 height 30
select select "2"
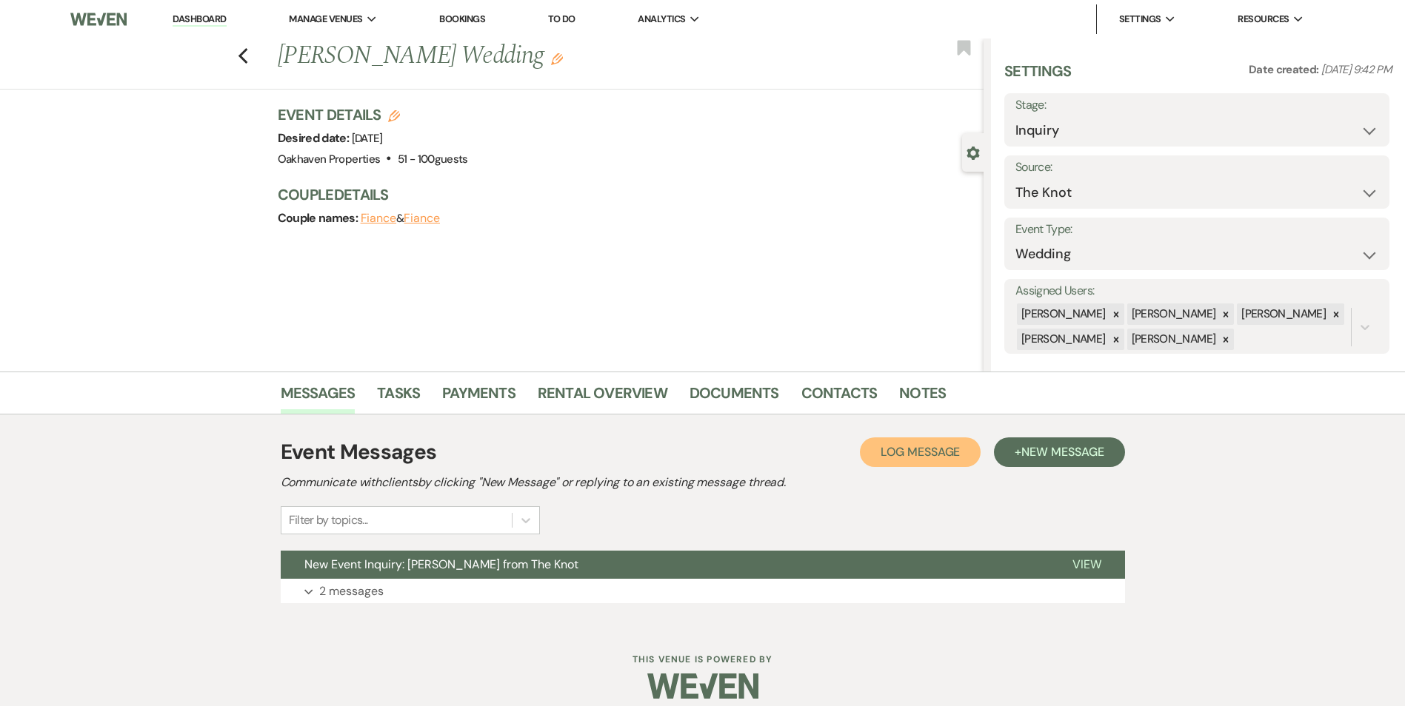
click at [903, 444] on span "Log Message" at bounding box center [919, 452] width 79 height 16
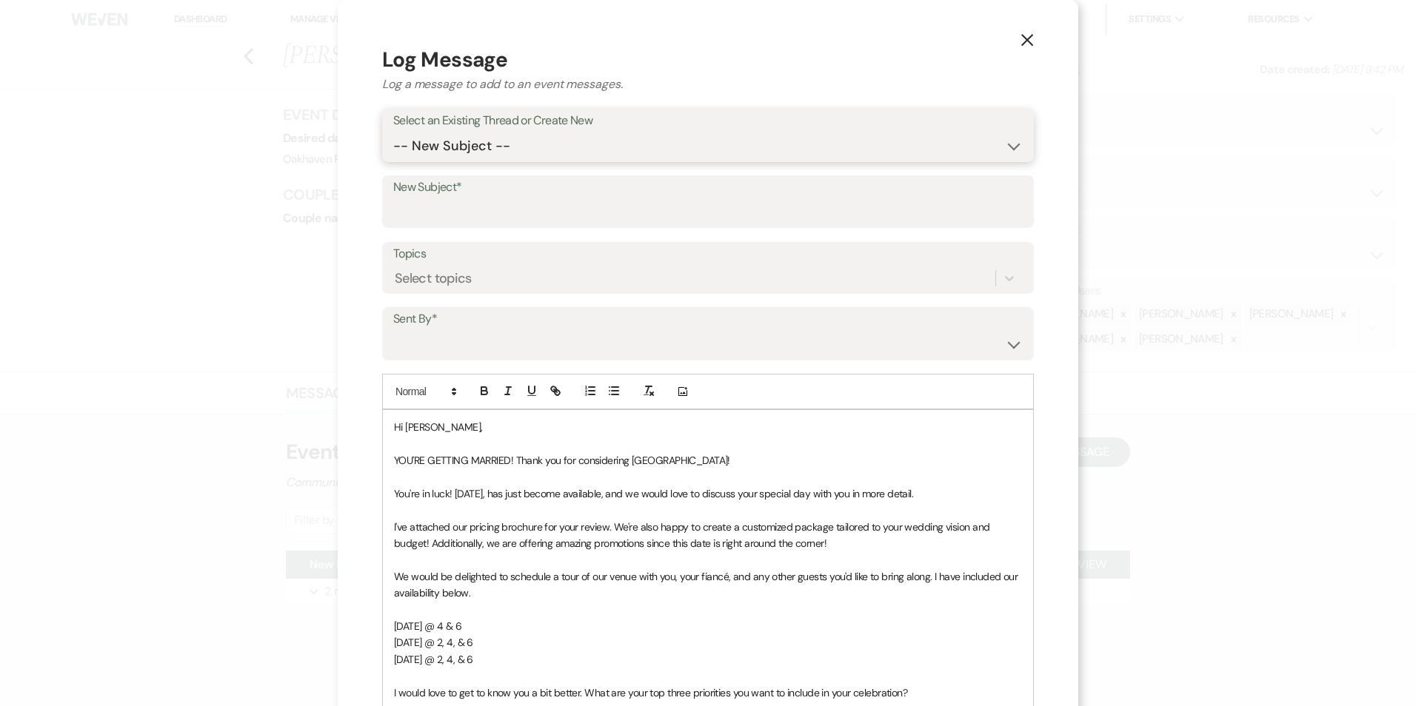
click at [525, 147] on select "-- New Subject -- New Event Inquiry: Kacy Goodson from The Knot" at bounding box center [707, 146] width 629 height 29
select select "462251"
click at [393, 132] on select "-- New Subject -- New Event Inquiry: Kacy Goodson from The Knot" at bounding box center [707, 146] width 629 height 29
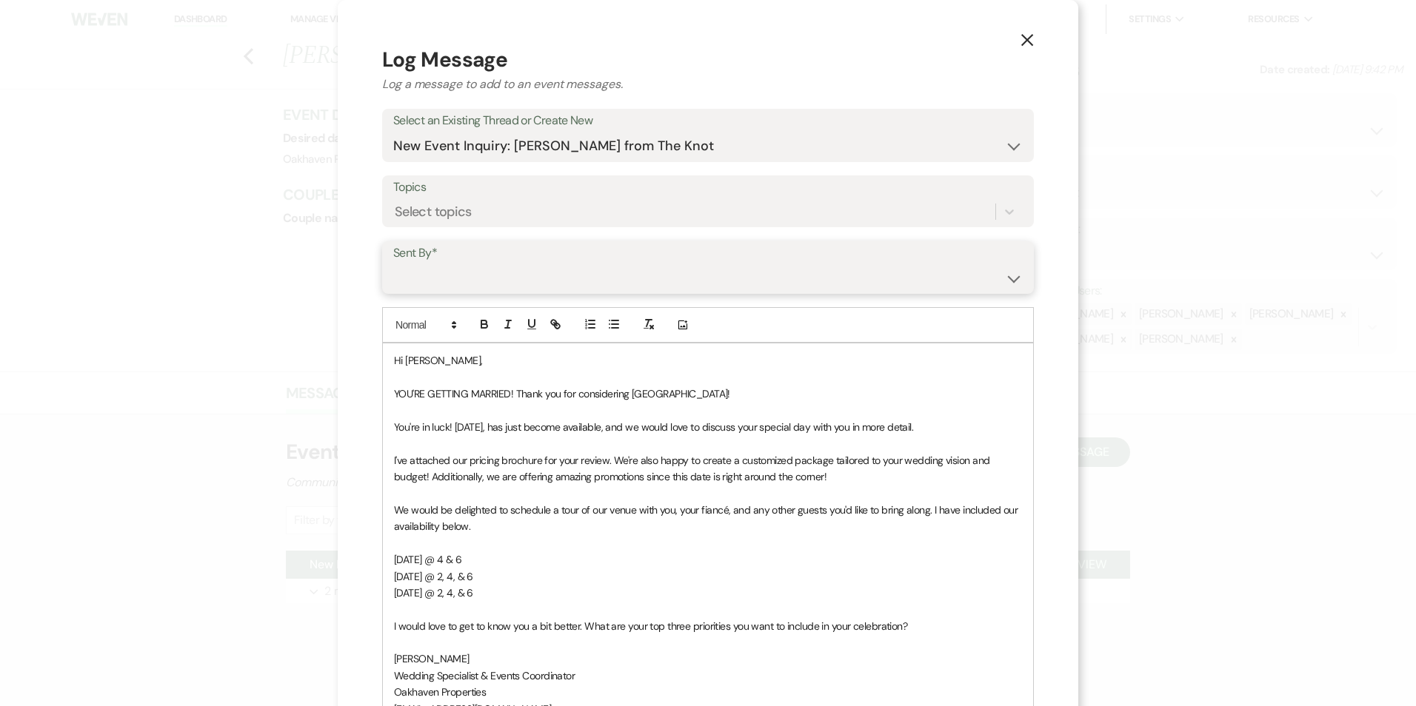
click at [516, 275] on select "Patience Ergish (pdergish@aol.com) Jeanette Wagoner (jeanette@experienceoakhave…" at bounding box center [707, 278] width 629 height 29
select select "user-127923"
click at [393, 264] on select "Patience Ergish (pdergish@aol.com) Jeanette Wagoner (jeanette@experienceoakhave…" at bounding box center [707, 278] width 629 height 29
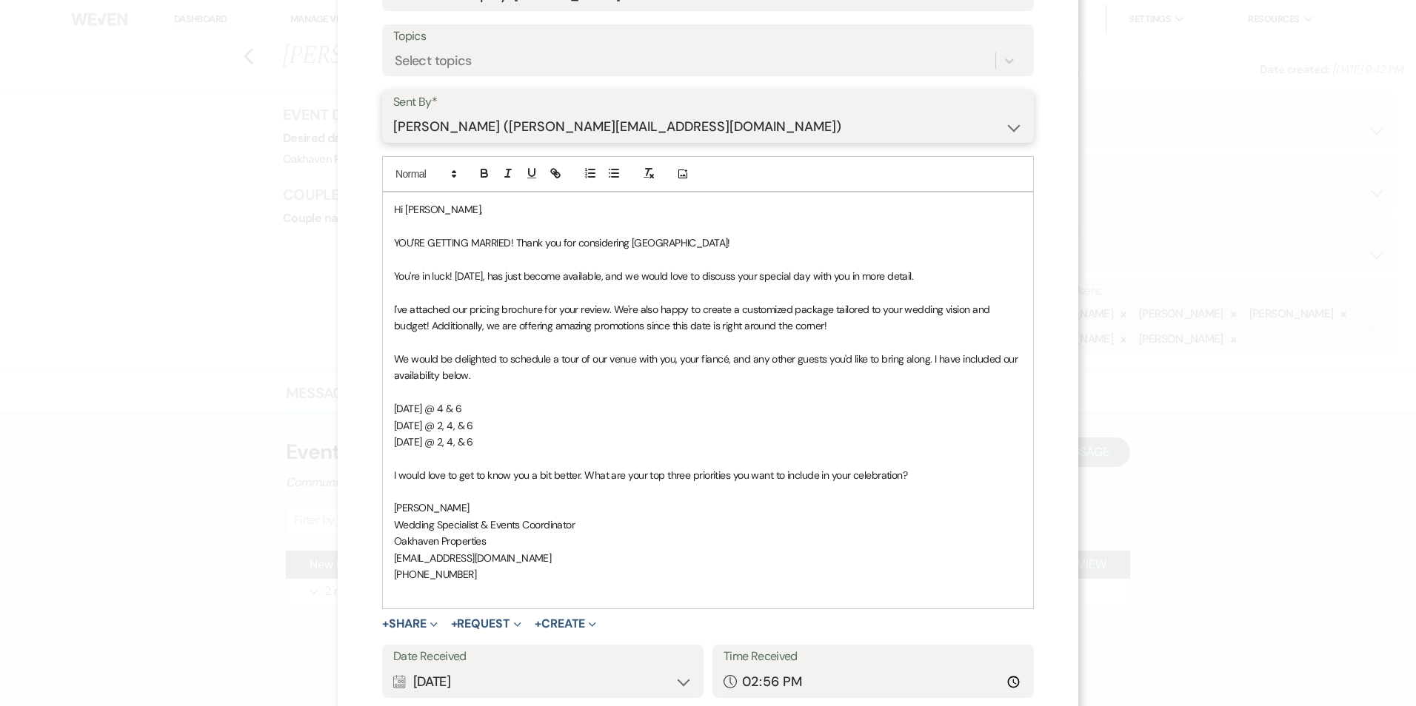
scroll to position [255, 0]
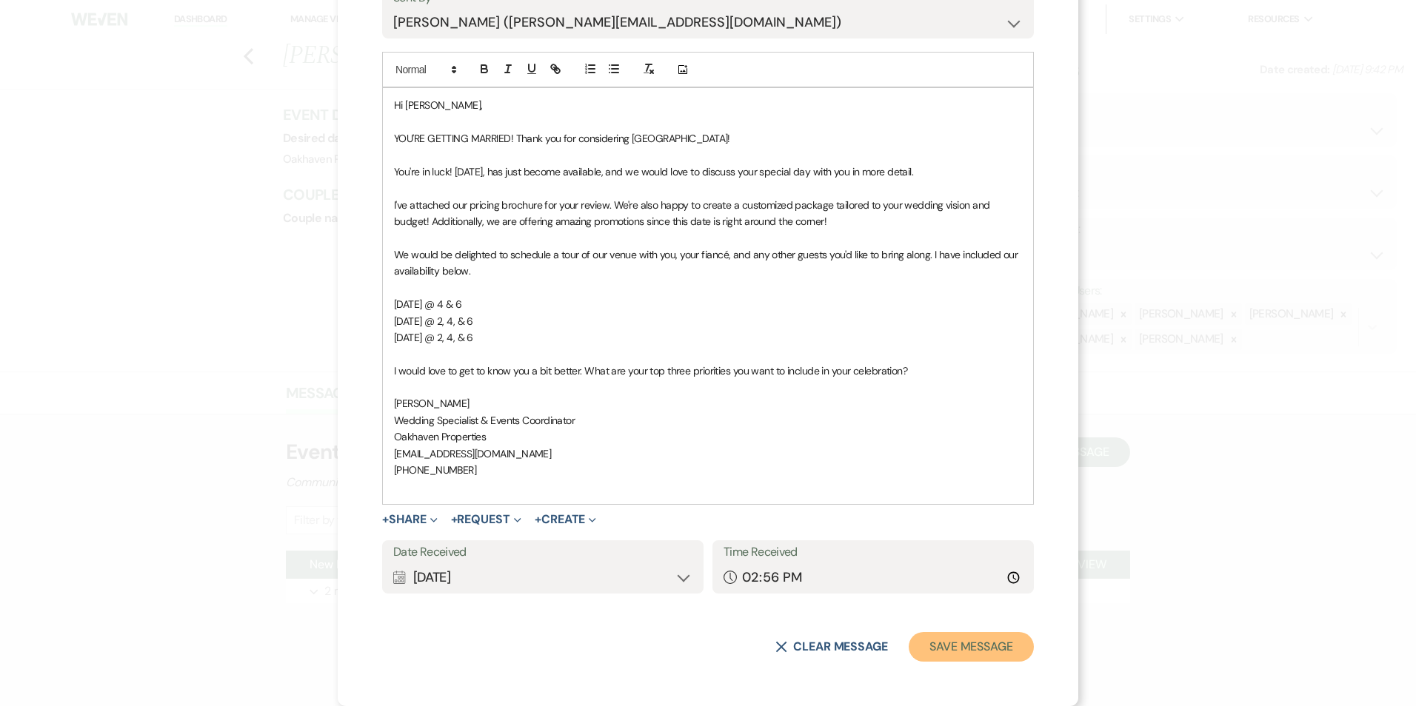
click at [1005, 643] on button "Save Message" at bounding box center [971, 647] width 125 height 30
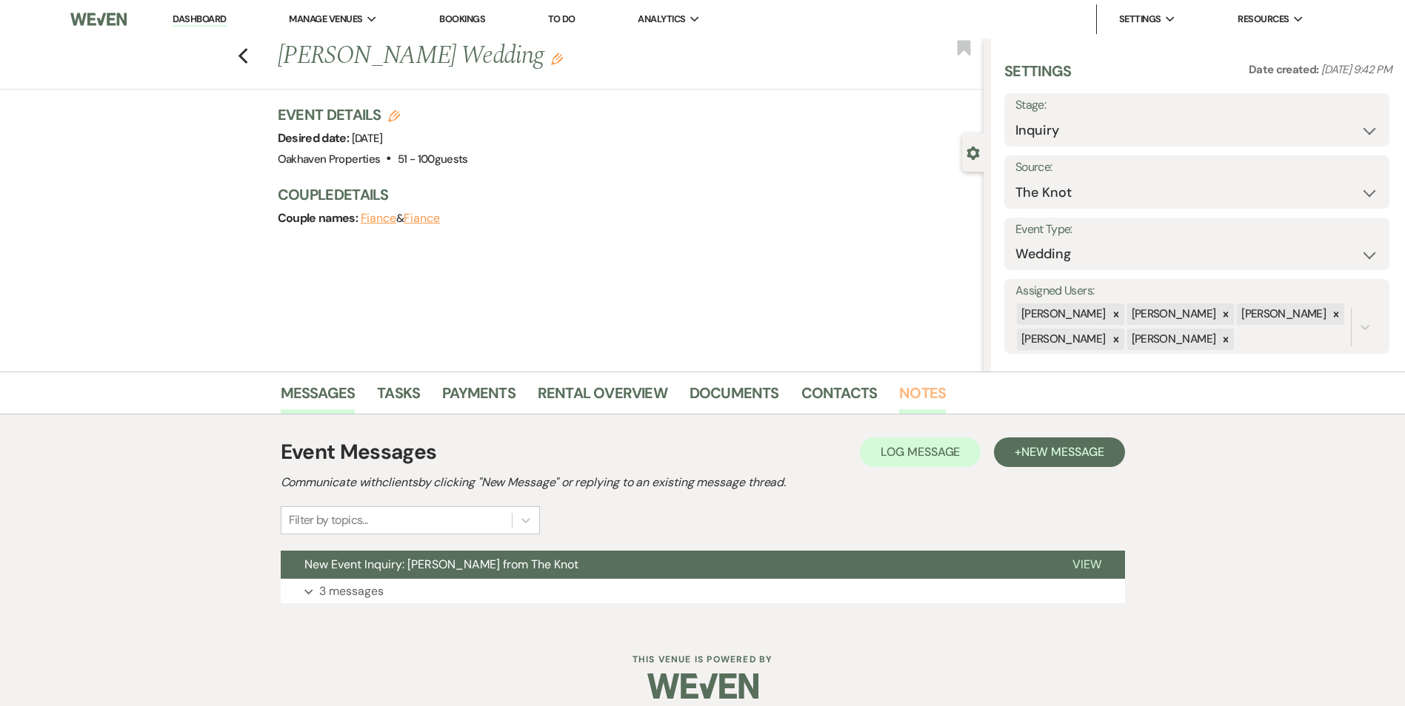
click at [914, 387] on link "Notes" at bounding box center [922, 397] width 47 height 33
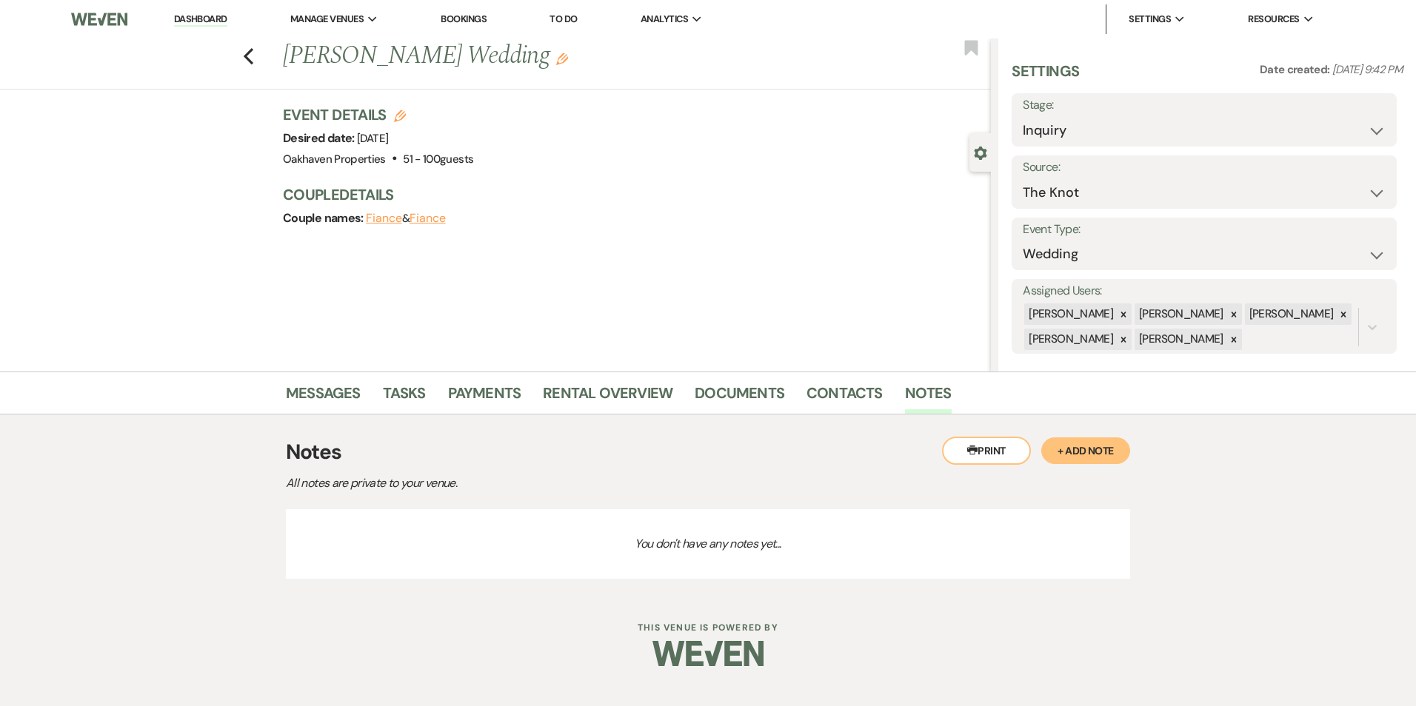
drag, startPoint x: 1104, startPoint y: 461, endPoint x: 1072, endPoint y: 461, distance: 31.8
click at [1104, 460] on button "+ Add Note" at bounding box center [1085, 451] width 89 height 27
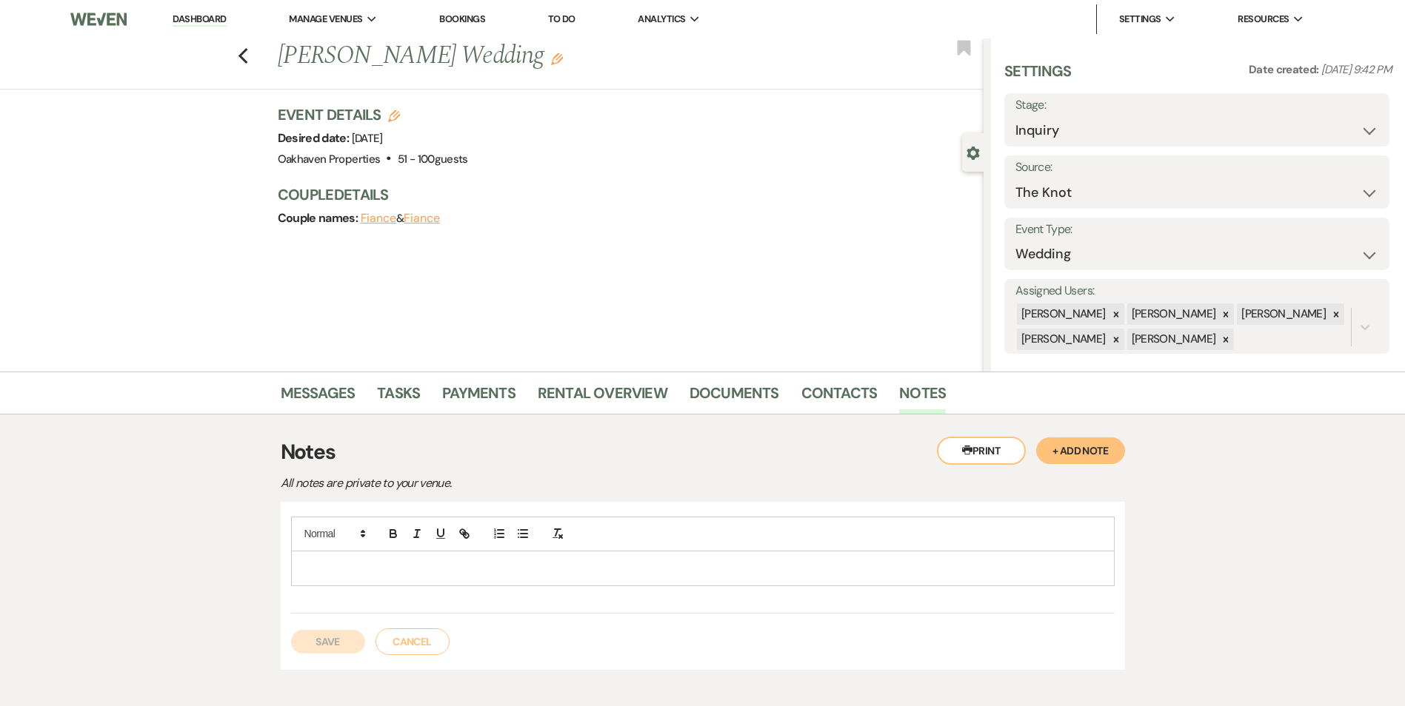
click at [575, 572] on p at bounding box center [703, 569] width 800 height 16
click at [341, 645] on button "Save" at bounding box center [328, 642] width 74 height 24
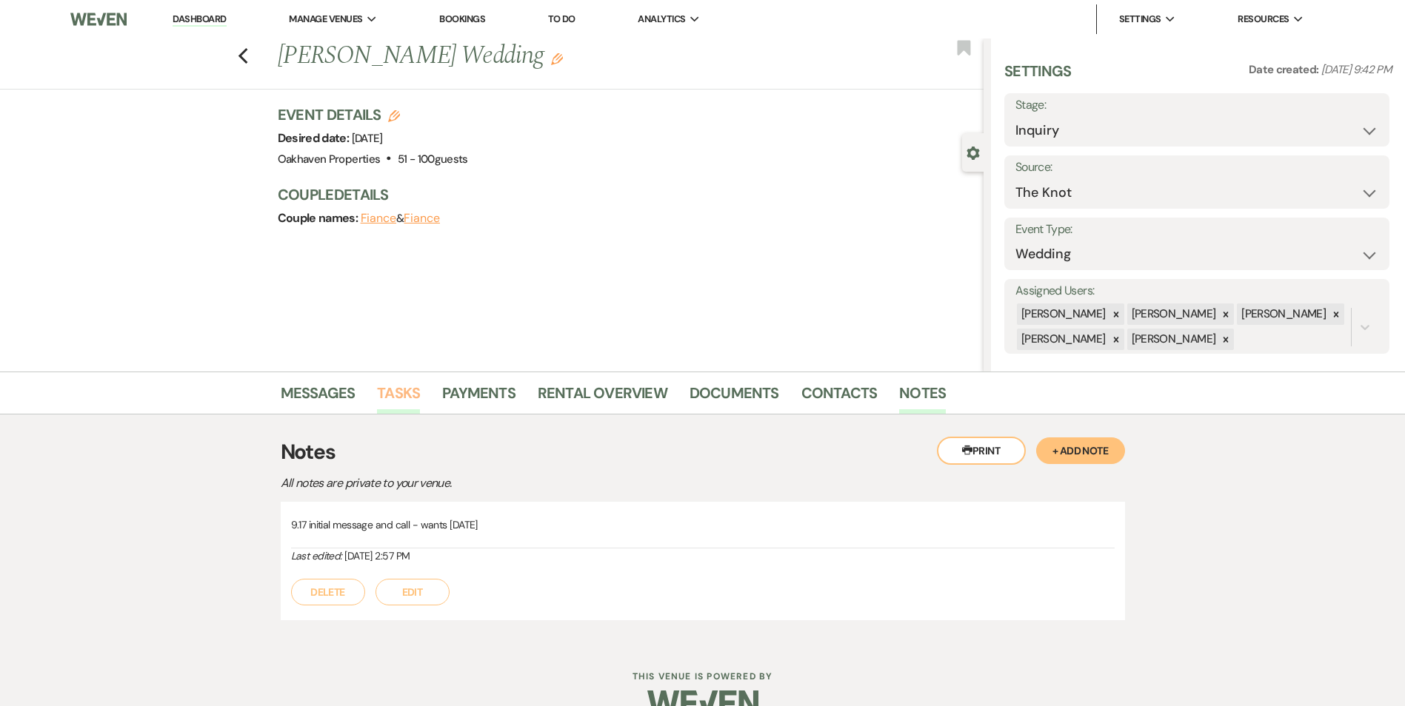
click at [404, 395] on link "Tasks" at bounding box center [398, 397] width 43 height 33
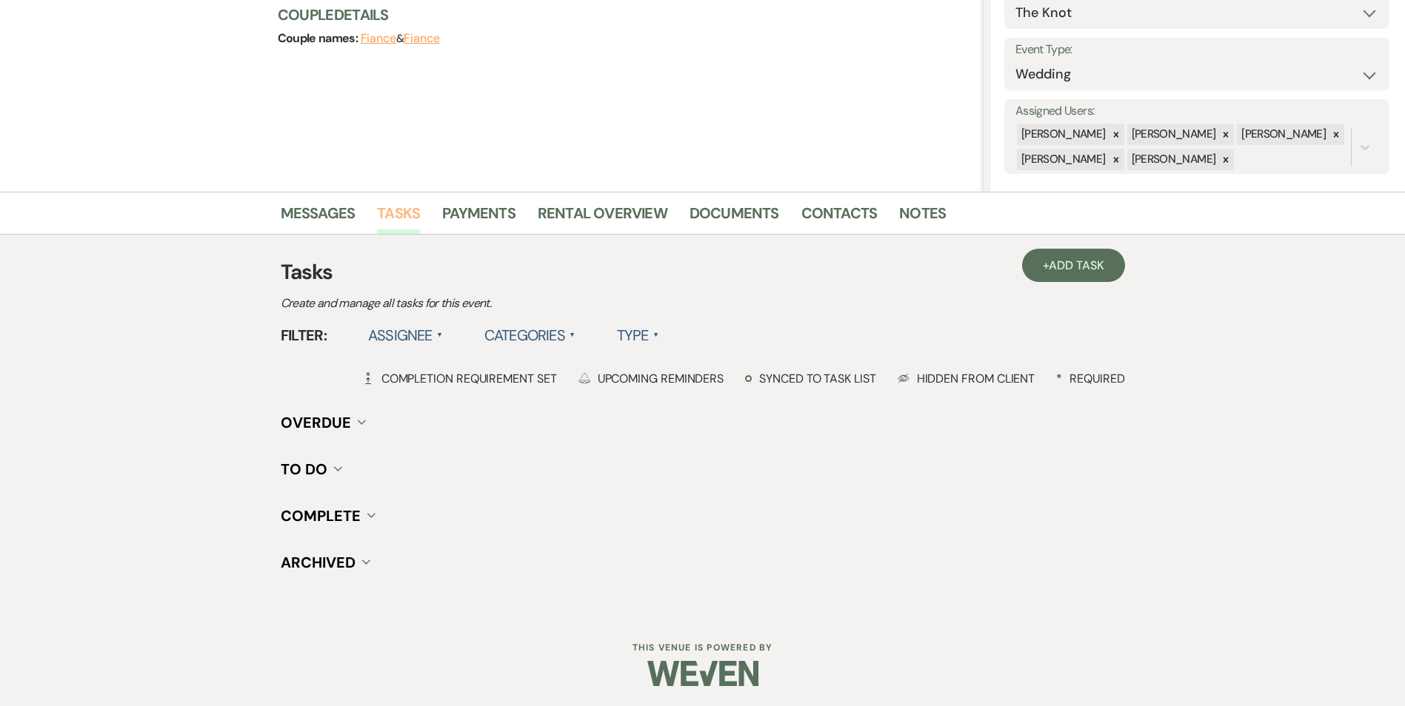
scroll to position [182, 0]
click at [1085, 266] on span "Add Task" at bounding box center [1076, 263] width 55 height 16
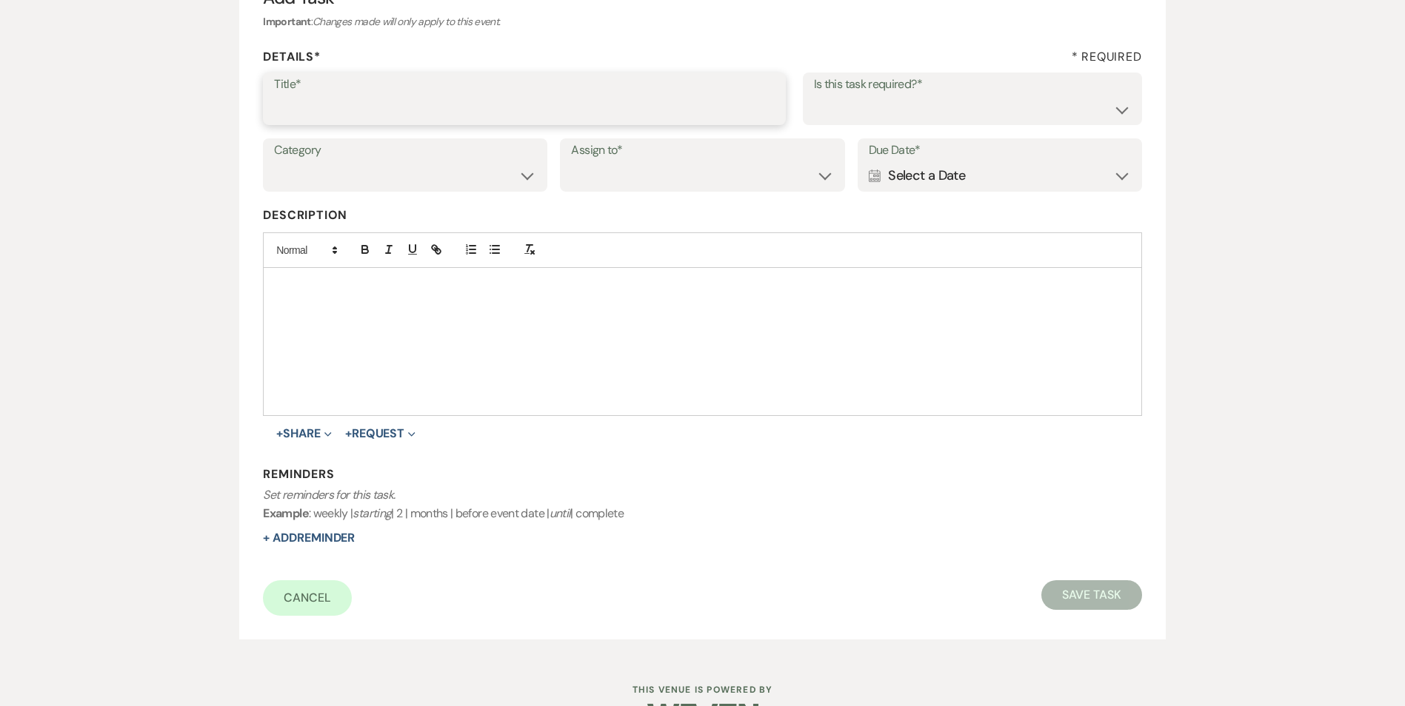
click at [315, 96] on input "Title*" at bounding box center [524, 109] width 501 height 29
type input "2nd follow up message and text"
drag, startPoint x: 818, startPoint y: 101, endPoint x: 818, endPoint y: 123, distance: 22.2
click at [817, 101] on select "Yes No" at bounding box center [972, 109] width 317 height 29
select select "true"
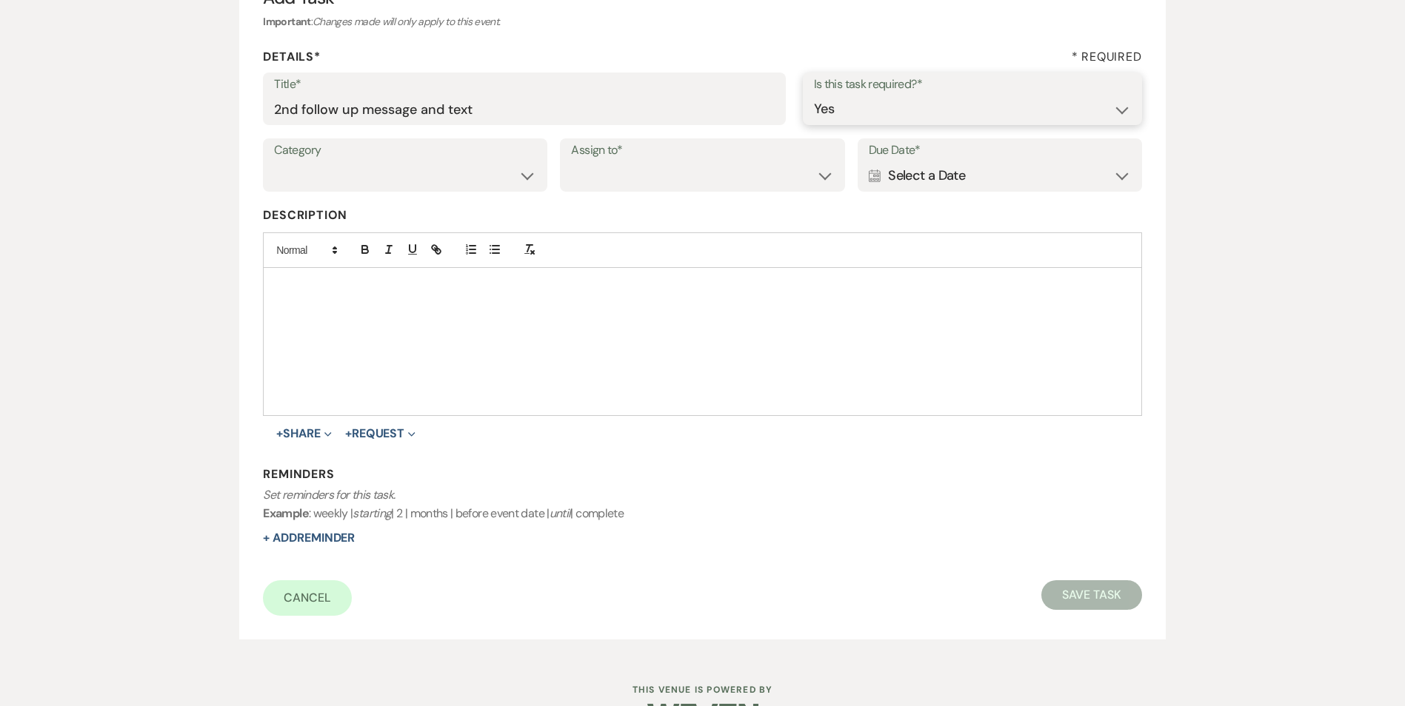
click at [814, 95] on select "Yes No" at bounding box center [972, 109] width 317 height 29
drag, startPoint x: 430, startPoint y: 171, endPoint x: 424, endPoint y: 191, distance: 20.9
click at [430, 171] on select "Venue Vendors Guests Details Finalize & Share" at bounding box center [405, 175] width 262 height 29
select select "31"
click at [274, 161] on select "Venue Vendors Guests Details Finalize & Share" at bounding box center [405, 175] width 262 height 29
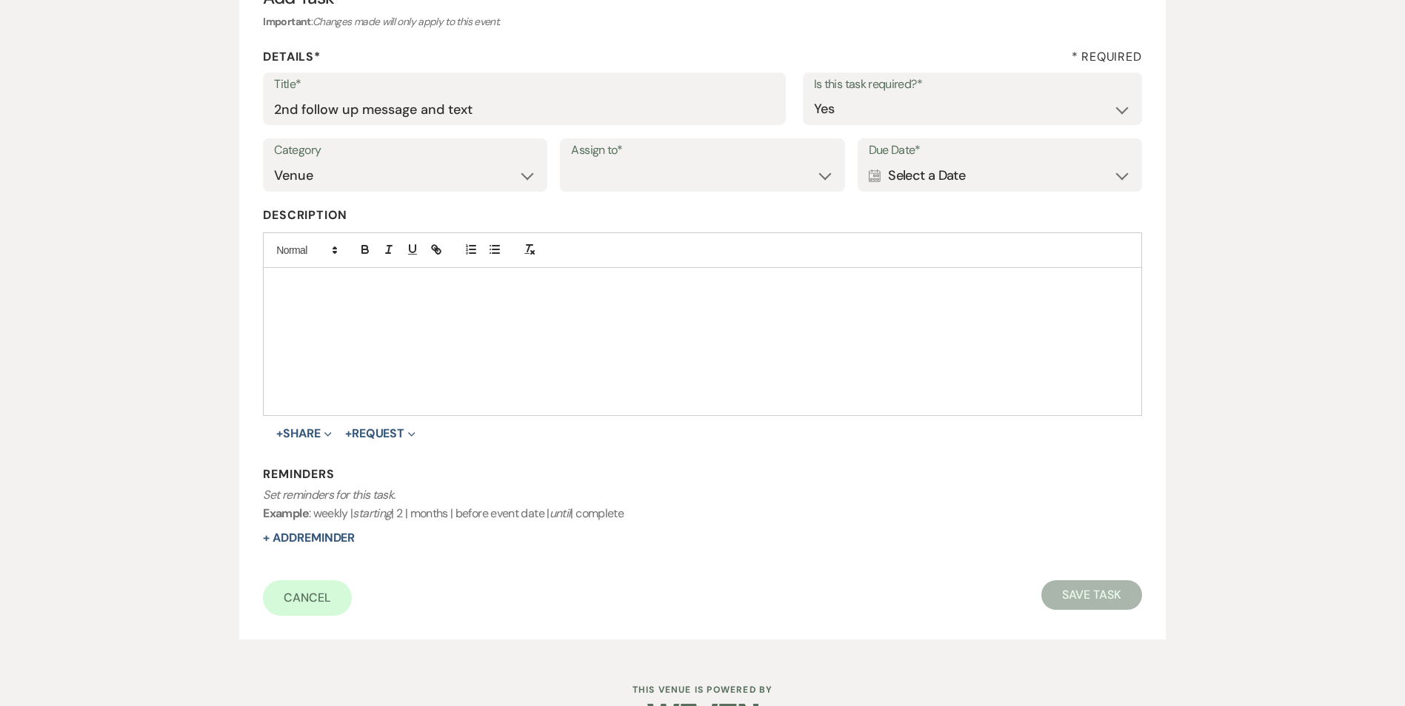
drag, startPoint x: 563, startPoint y: 162, endPoint x: 576, endPoint y: 170, distance: 15.6
click at [569, 166] on div "Assign to* Venue Client" at bounding box center [702, 164] width 284 height 53
click at [577, 170] on select "Venue Client" at bounding box center [702, 175] width 262 height 29
select select "venueHost"
click at [571, 161] on select "Venue Client" at bounding box center [702, 175] width 262 height 29
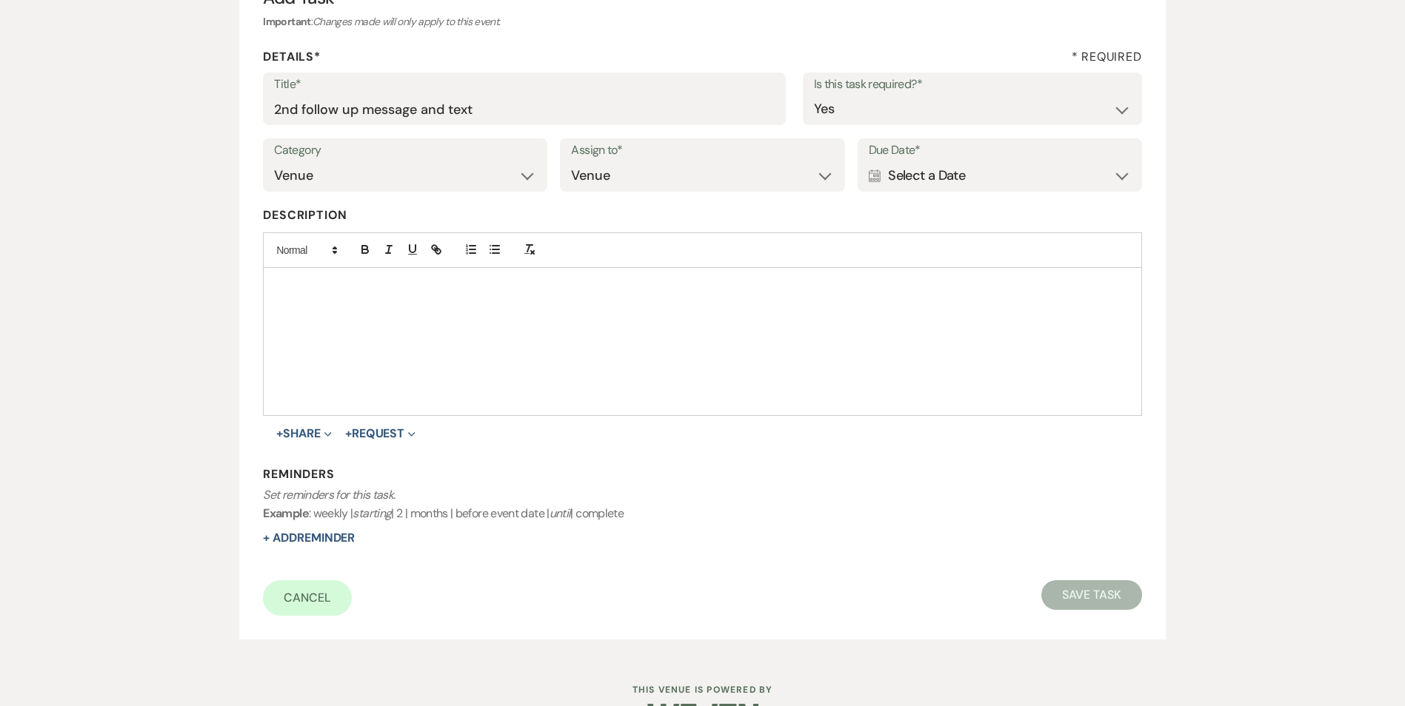
drag, startPoint x: 962, startPoint y: 163, endPoint x: 994, endPoint y: 201, distance: 49.9
click at [962, 164] on div "Calendar Select a Date Expand" at bounding box center [1000, 175] width 262 height 29
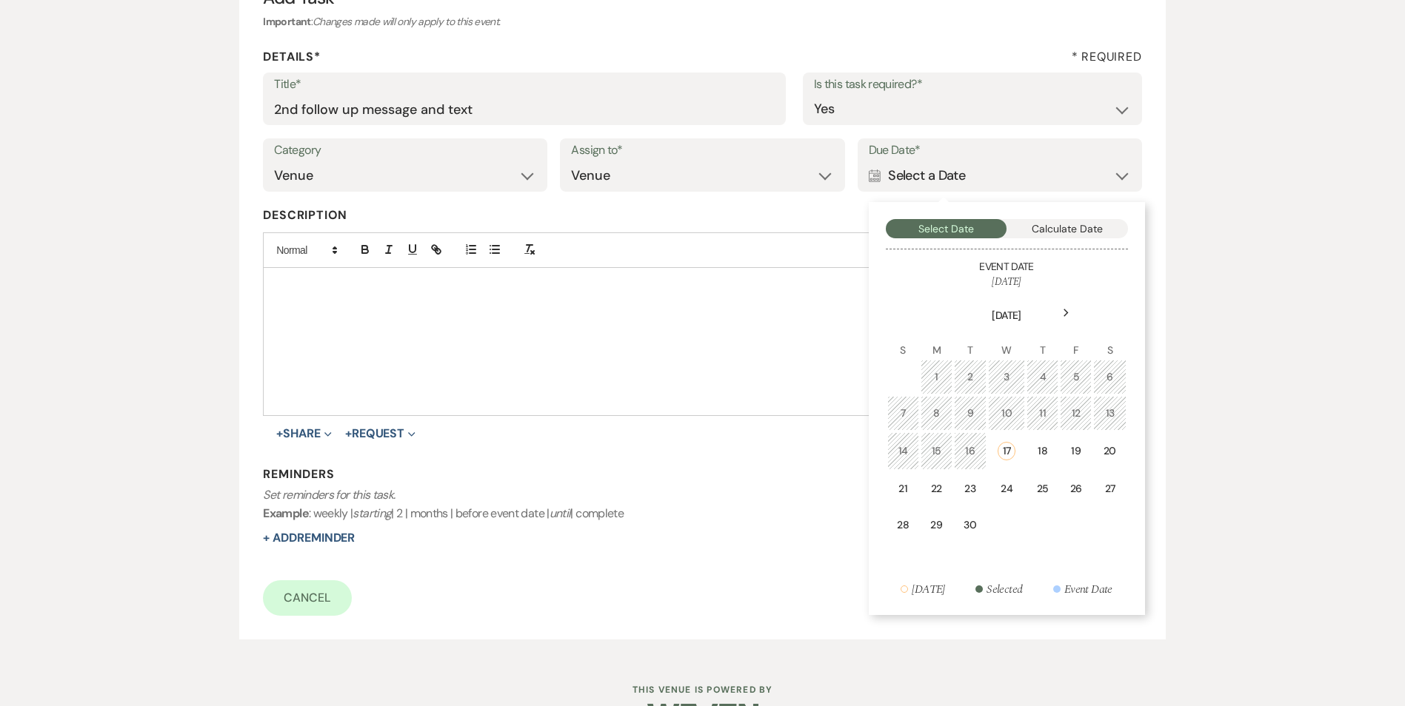
click at [1131, 452] on div "Select Date Calculate Date Event Date November 01, 2025 Next September 2025 S M…" at bounding box center [1007, 408] width 276 height 413
drag, startPoint x: 1114, startPoint y: 444, endPoint x: 486, endPoint y: 564, distance: 639.9
click at [1114, 445] on div "20" at bounding box center [1109, 452] width 13 height 16
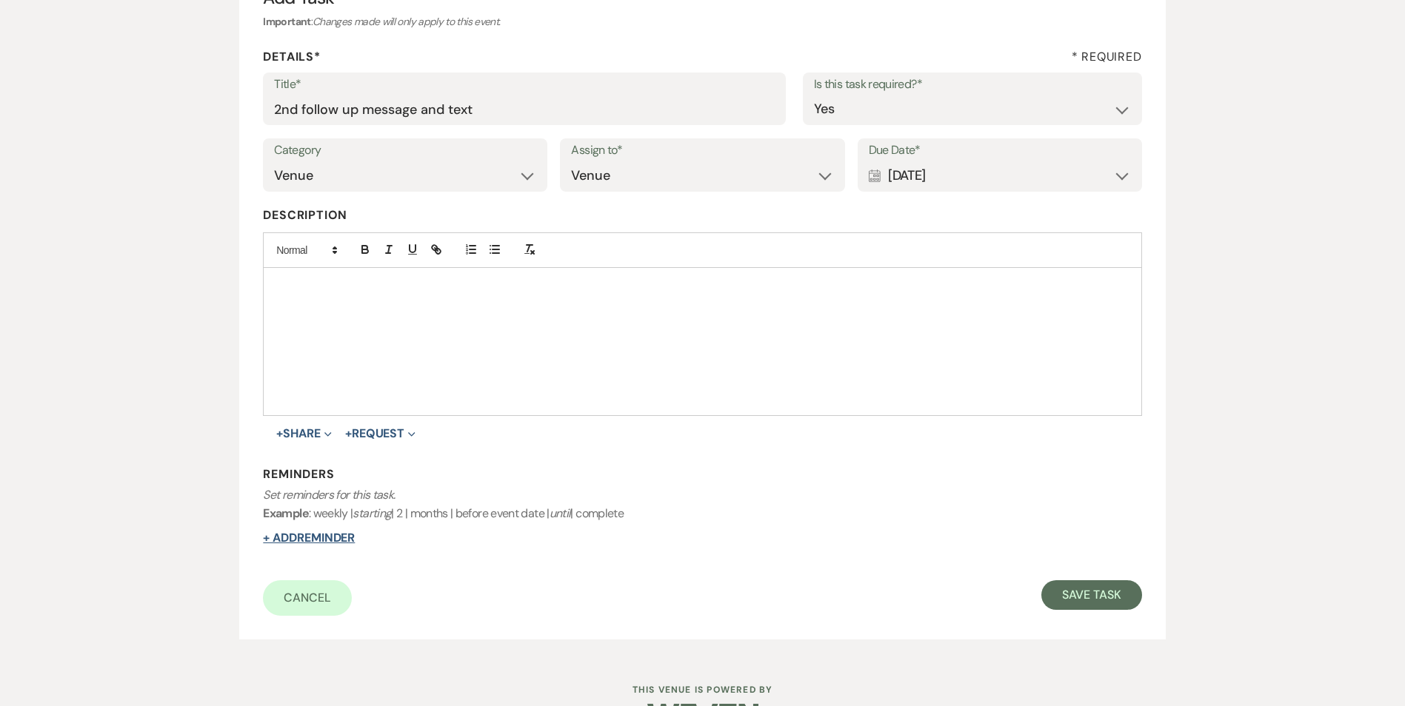
click at [324, 539] on button "+ Add Reminder" at bounding box center [309, 538] width 92 height 12
select select "host"
select select "days"
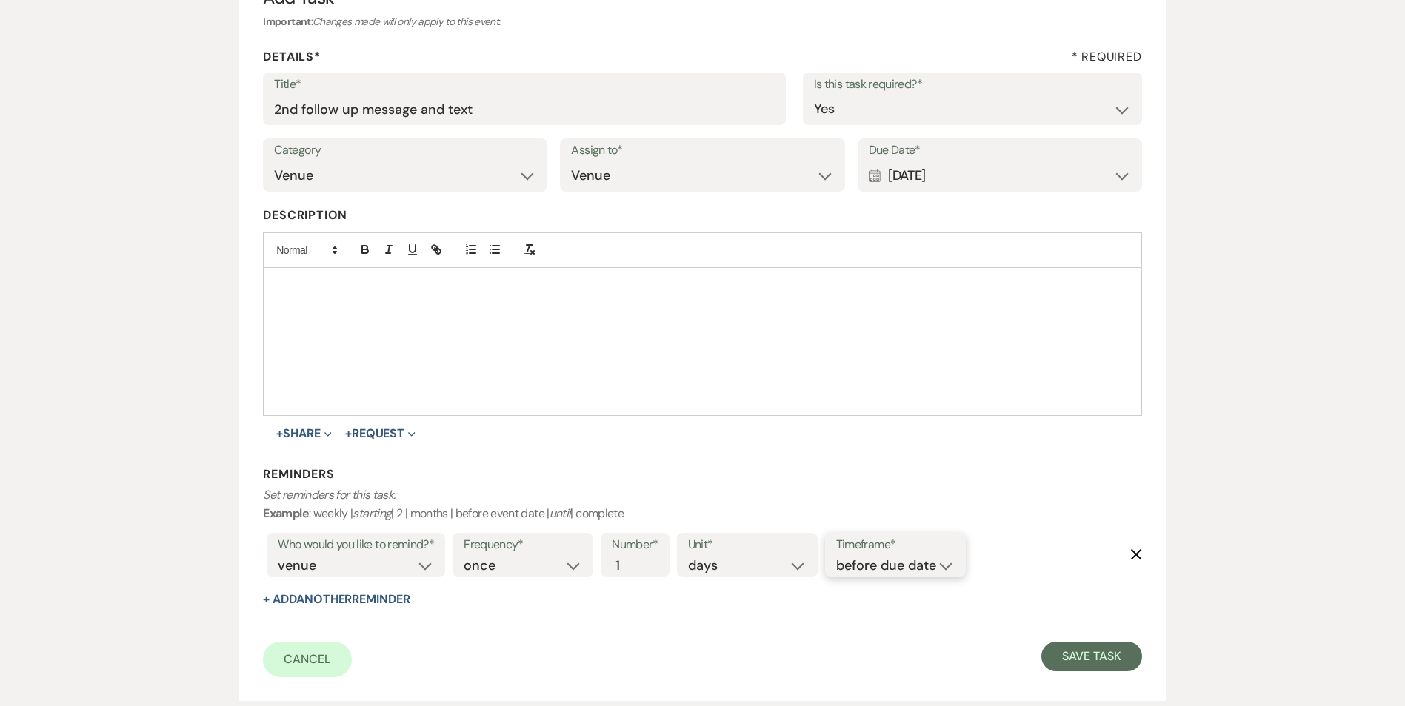
click at [869, 564] on select "before due date after due date on due date on custom date" at bounding box center [895, 566] width 118 height 20
select select "onDueDate"
click at [836, 556] on select "before due date after due date on due date on custom date" at bounding box center [895, 566] width 118 height 20
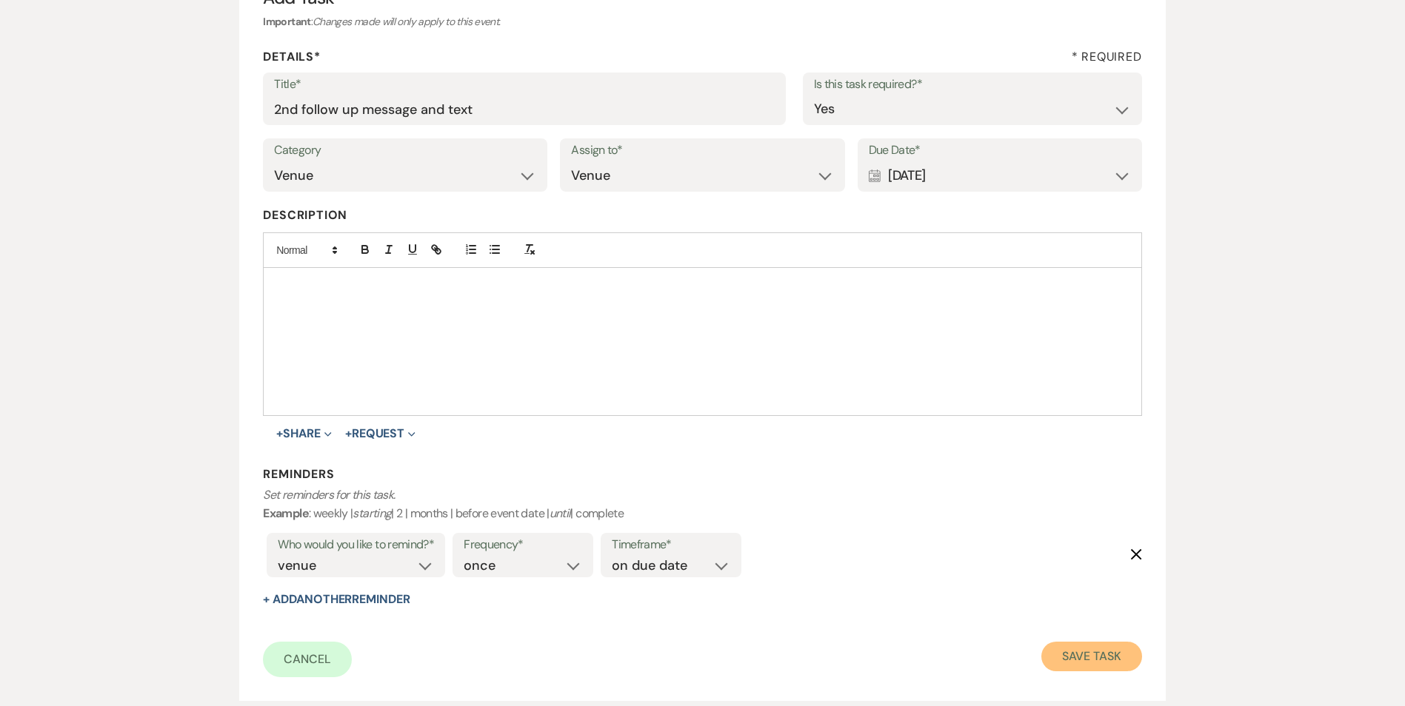
click at [1097, 654] on button "Save Task" at bounding box center [1091, 657] width 100 height 30
select select "2"
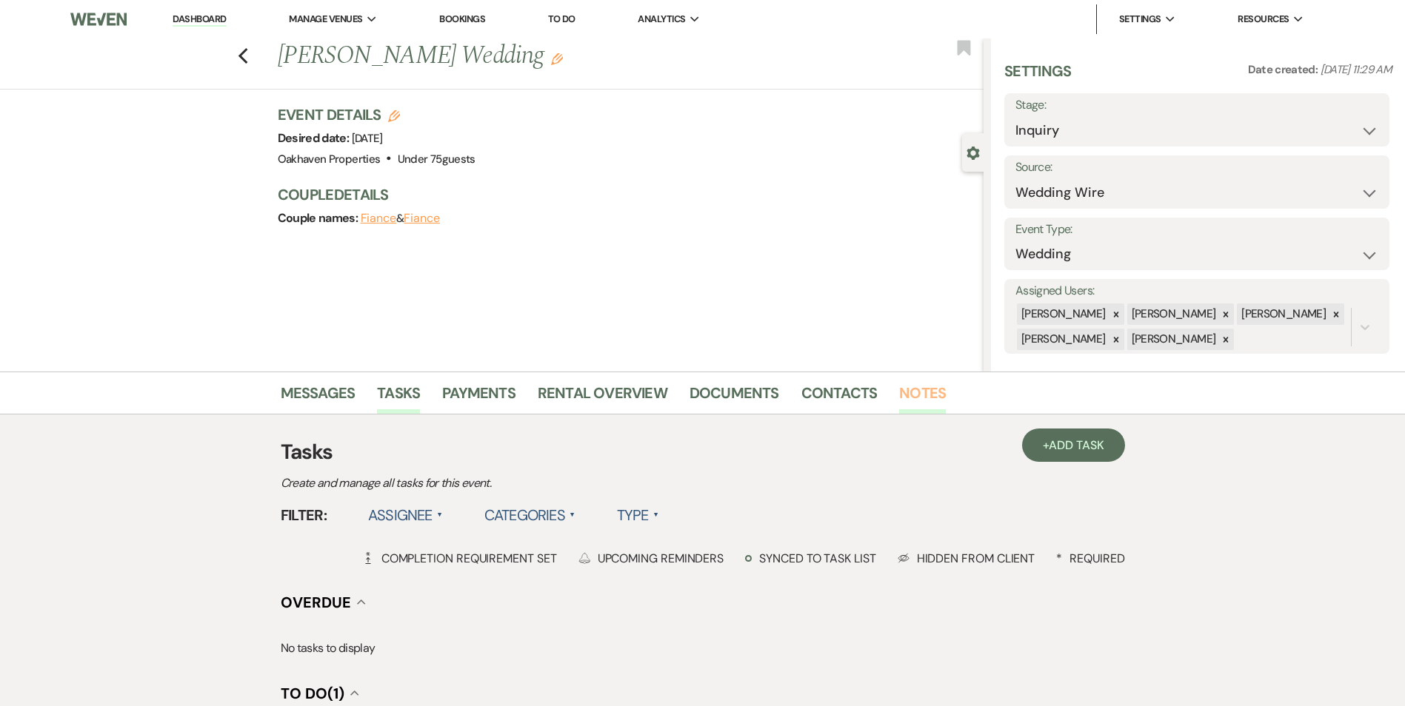
click at [912, 384] on link "Notes" at bounding box center [922, 397] width 47 height 33
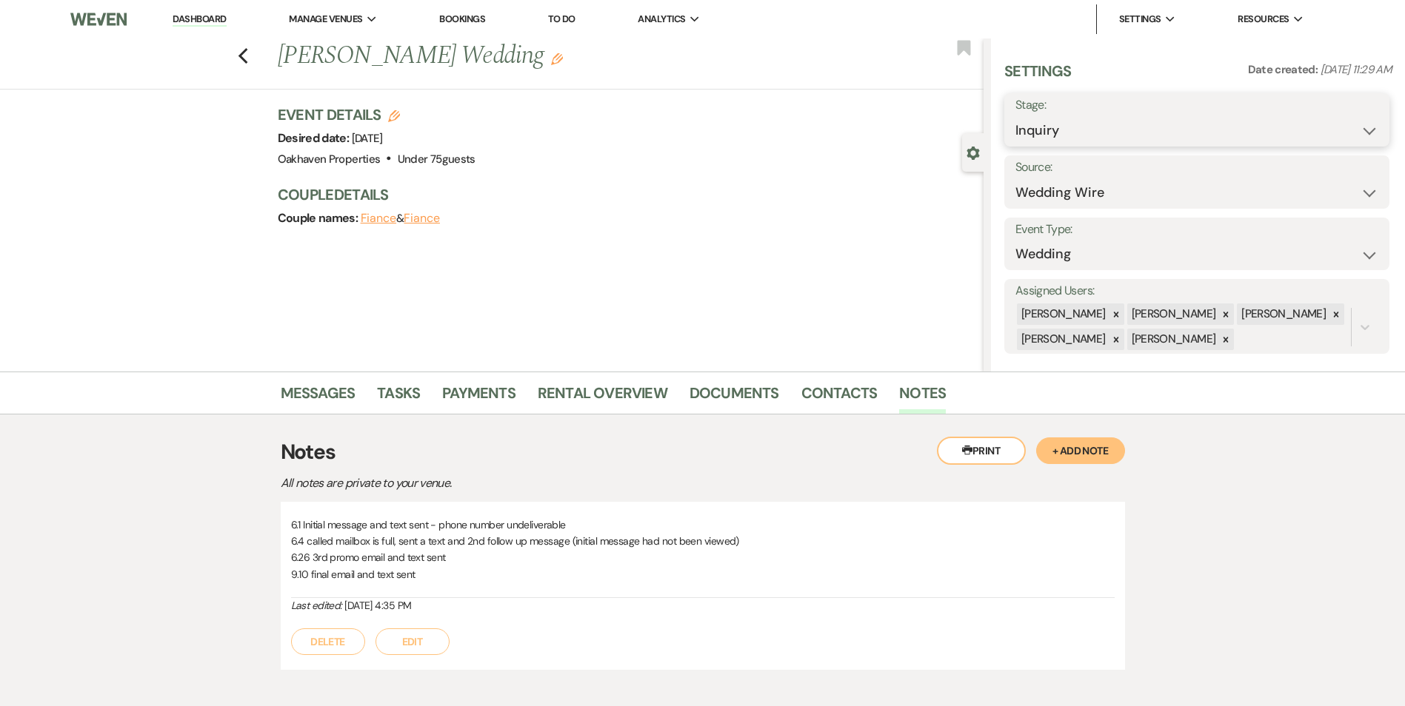
click at [1086, 129] on select "Inquiry Follow Up Tour Requested Tour Confirmed Toured Proposal Sent Booked Lost" at bounding box center [1196, 130] width 363 height 29
select select "8"
click at [1015, 116] on select "Inquiry Follow Up Tour Requested Tour Confirmed Toured Proposal Sent Booked Lost" at bounding box center [1196, 130] width 363 height 29
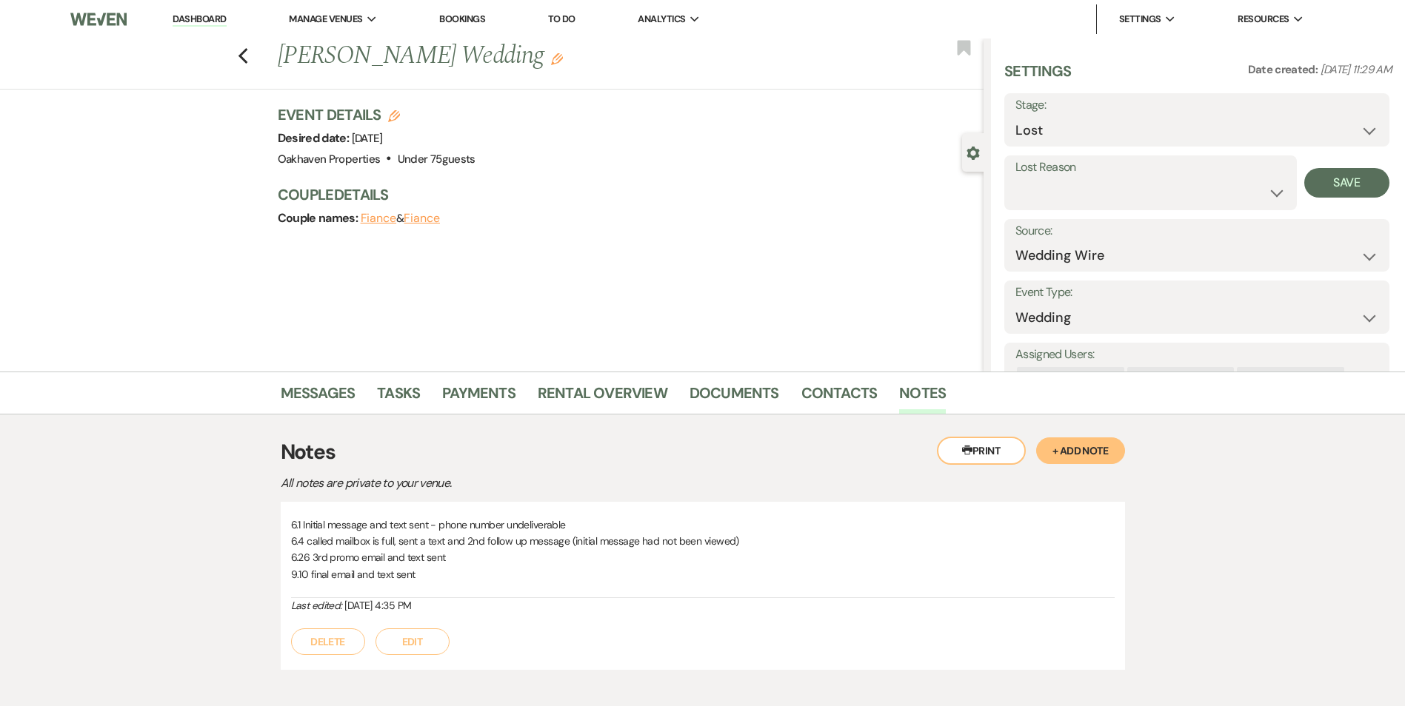
click at [1043, 169] on label "Lost Reason" at bounding box center [1150, 167] width 270 height 21
click at [1043, 187] on select "Booked Elsewhere Budget Date Unavailable No Response Not a Good Match Capacity …" at bounding box center [1150, 192] width 270 height 29
select select "5"
click at [1015, 178] on select "Booked Elsewhere Budget Date Unavailable No Response Not a Good Match Capacity …" at bounding box center [1150, 192] width 270 height 29
click at [1328, 194] on button "Save" at bounding box center [1346, 183] width 85 height 30
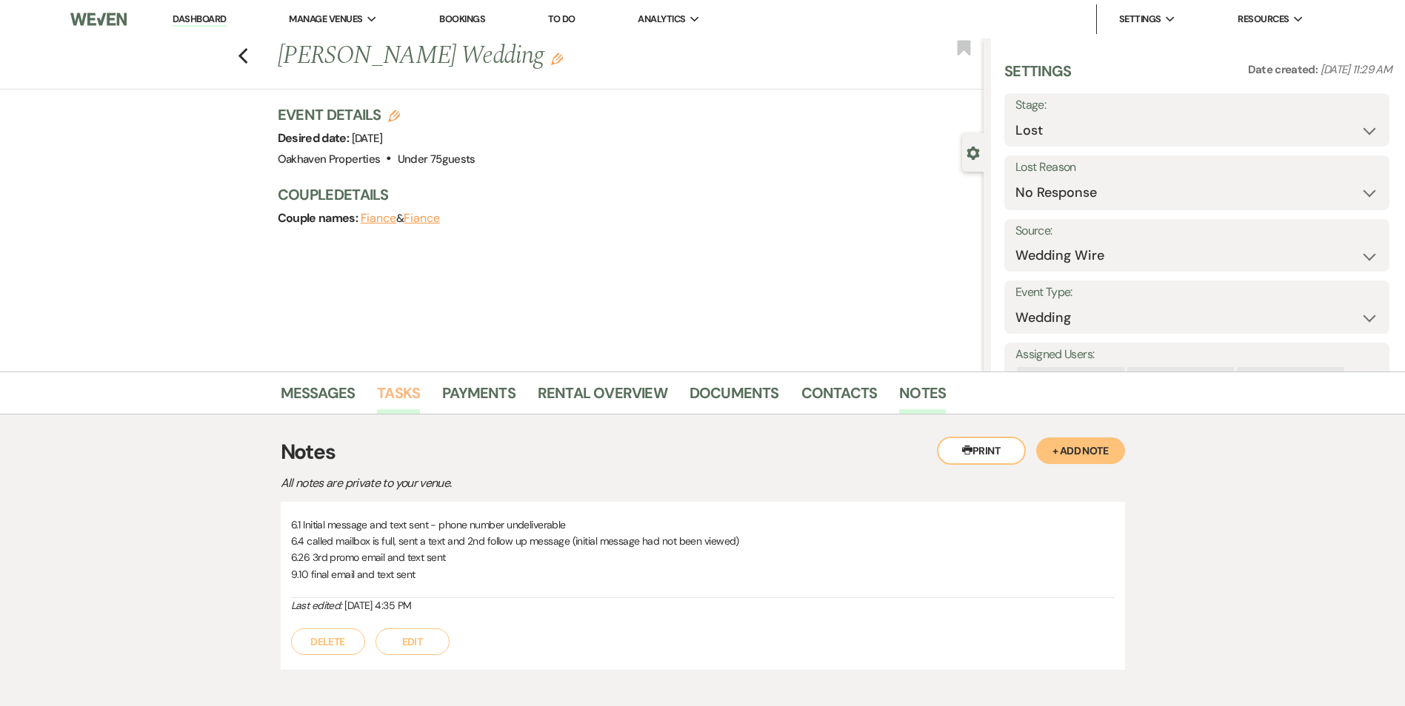
click at [400, 398] on link "Tasks" at bounding box center [398, 397] width 43 height 33
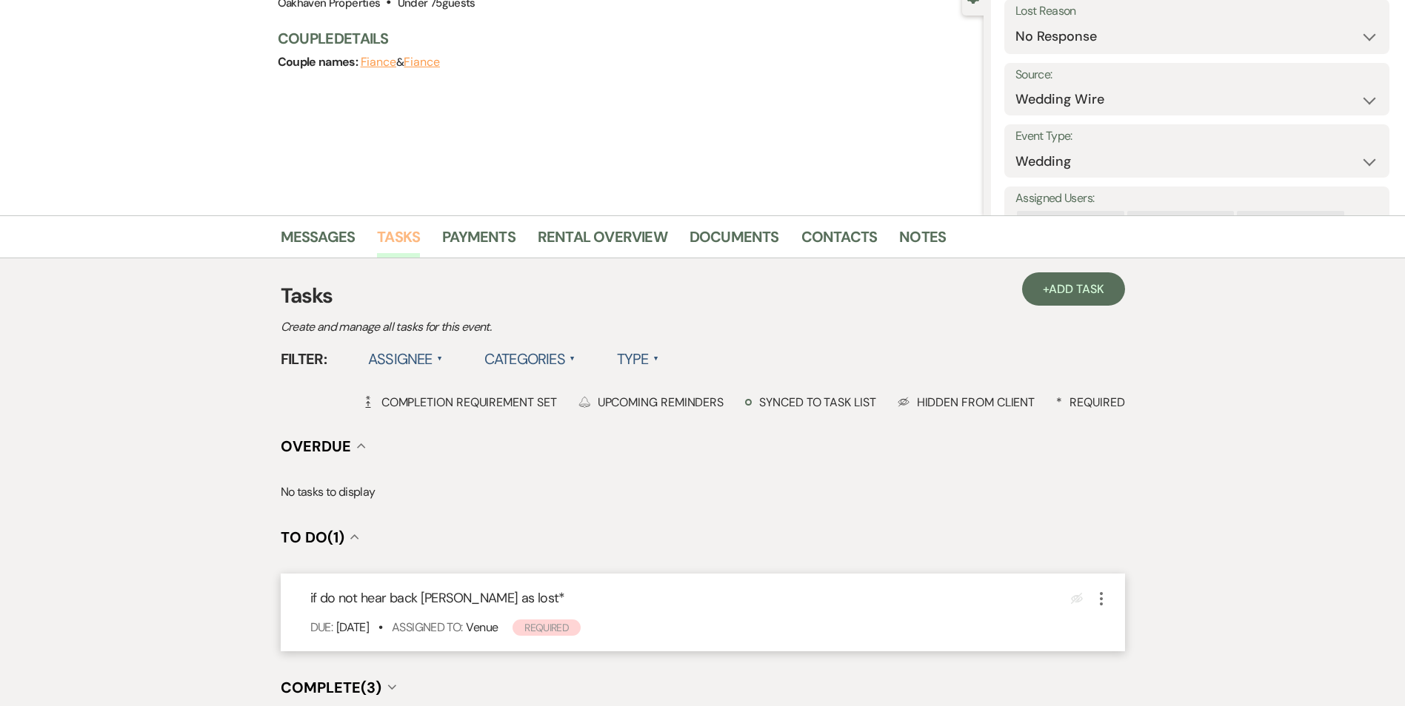
scroll to position [296, 0]
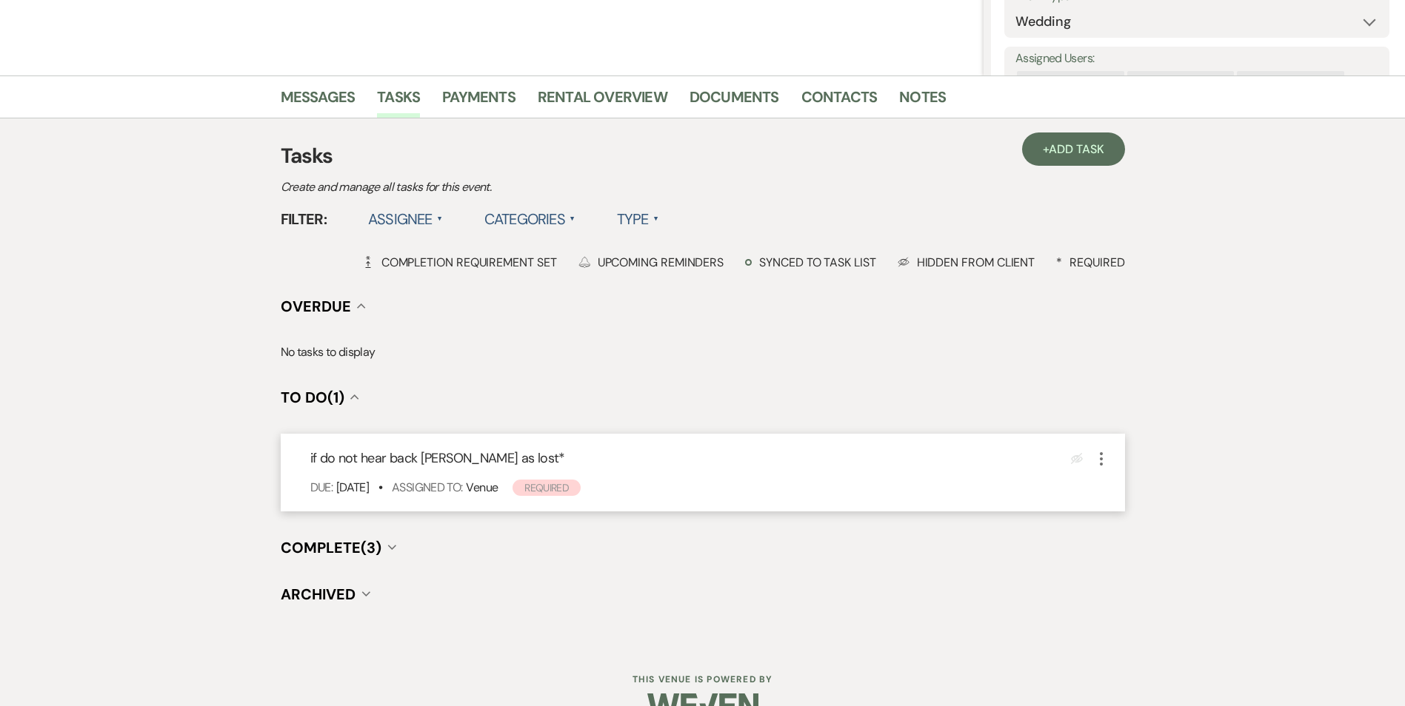
click at [1100, 466] on icon "More" at bounding box center [1101, 459] width 18 height 18
click at [1120, 556] on button "Plan Portal Link Mark As Complete" at bounding box center [1164, 558] width 145 height 24
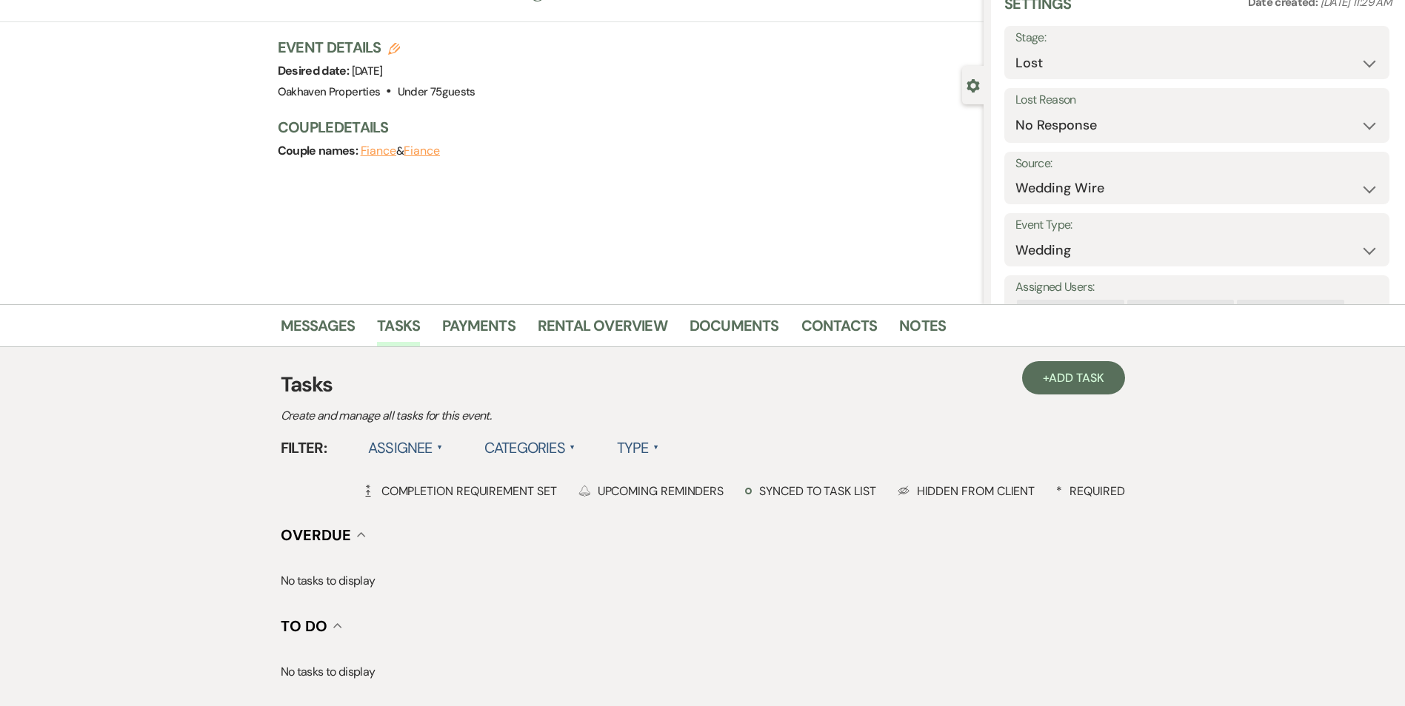
scroll to position [0, 0]
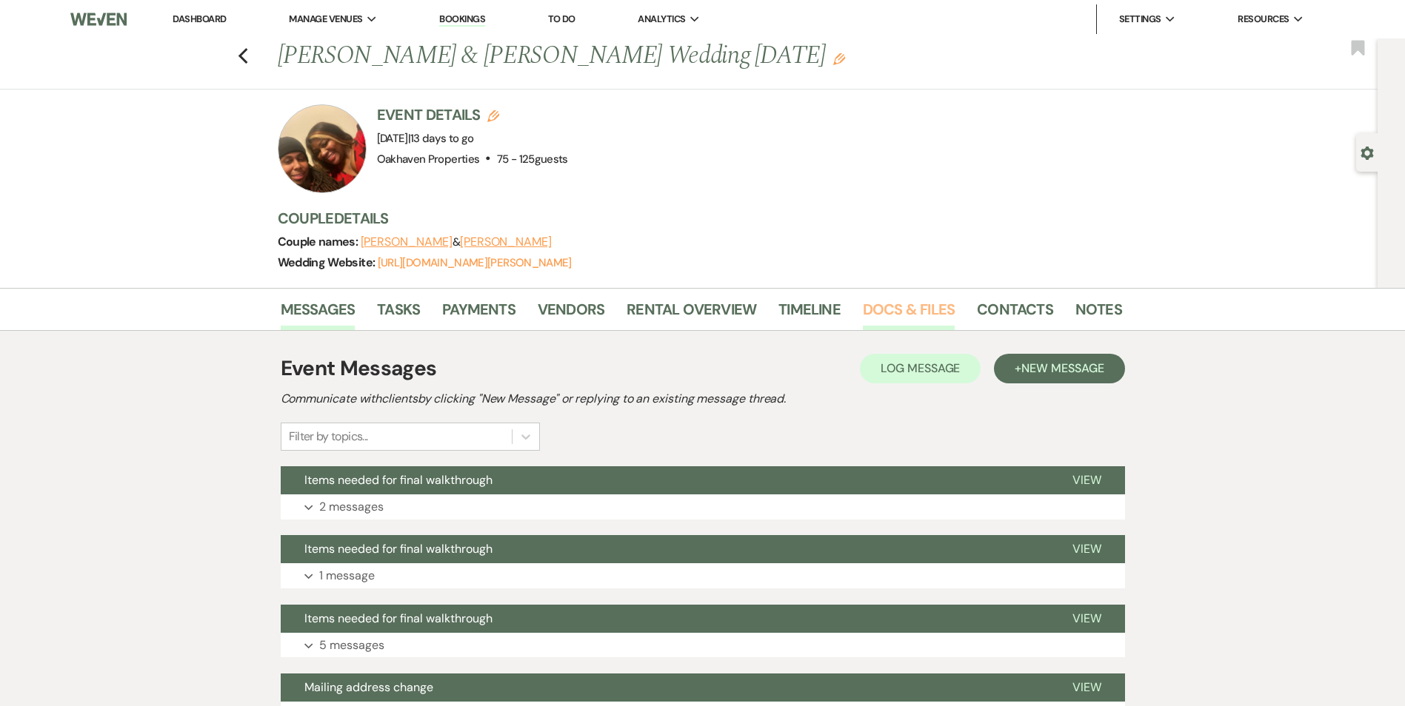
click at [895, 304] on link "Docs & Files" at bounding box center [909, 314] width 92 height 33
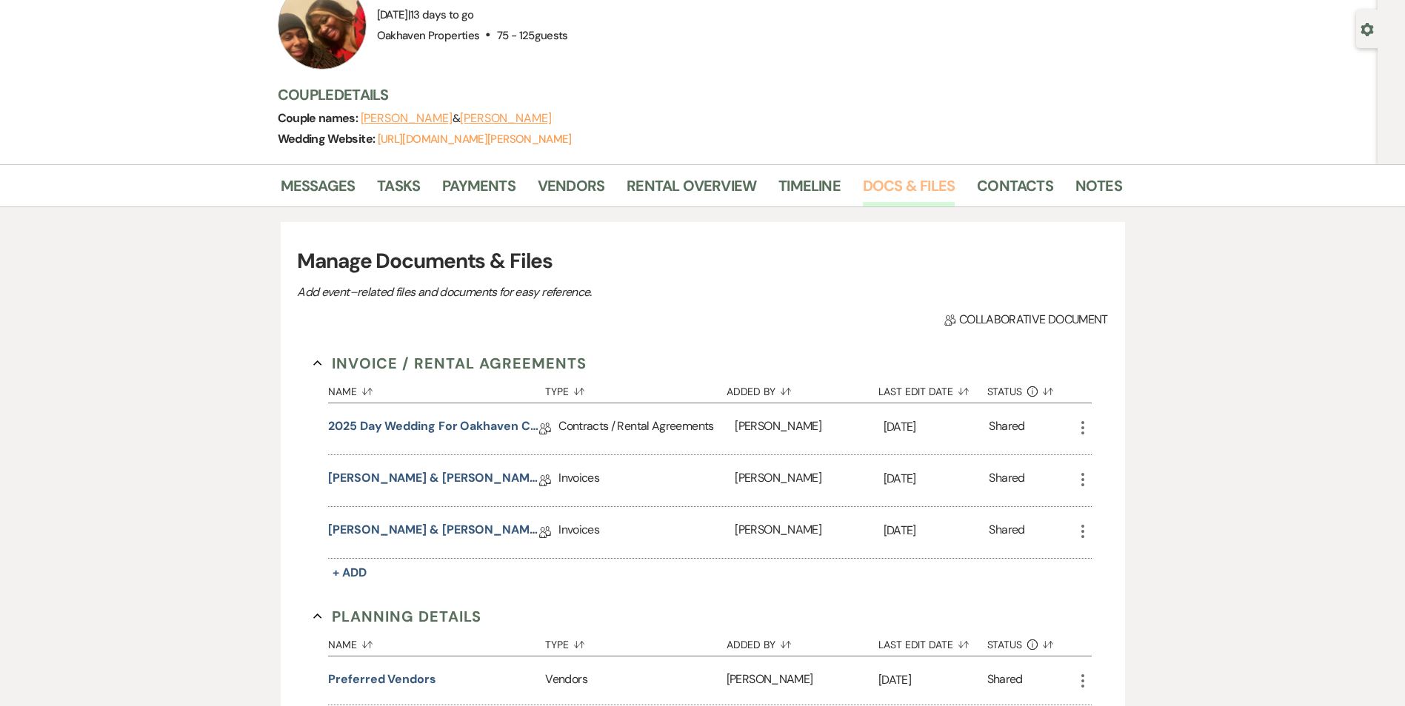
scroll to position [222, 0]
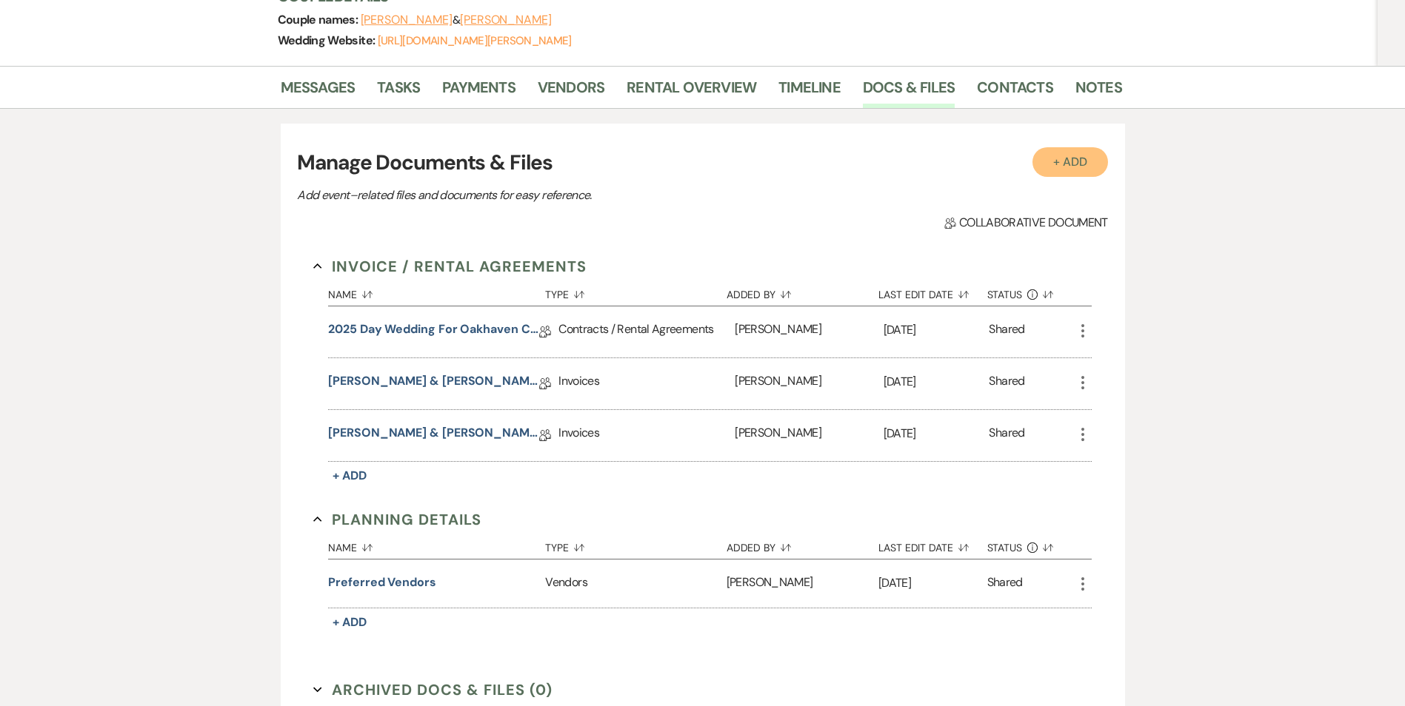
click at [1058, 150] on button "+ Add" at bounding box center [1070, 162] width 76 height 30
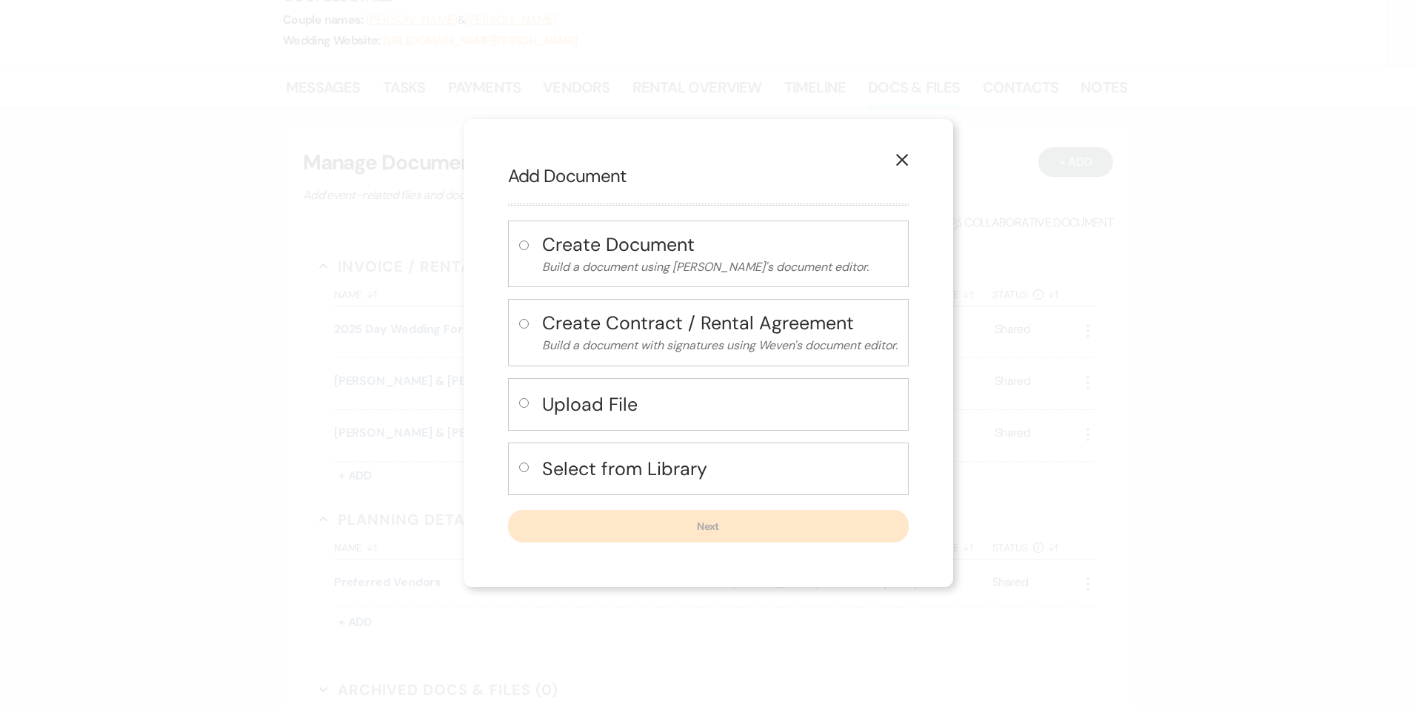
click at [569, 412] on h4 "Upload File" at bounding box center [719, 405] width 355 height 26
radio input "true"
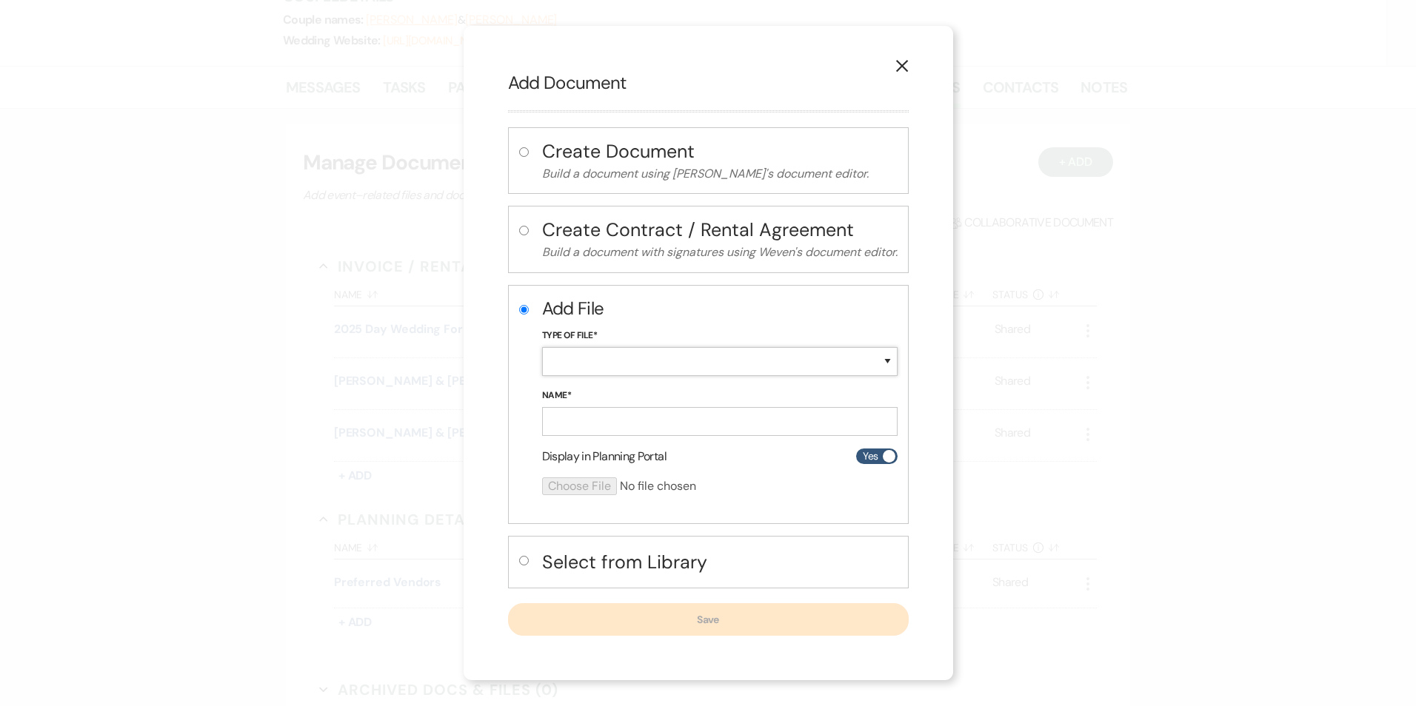
click at [601, 364] on select "Special Event Insurance Vendor Certificate of Insurance Contracts / Rental Agre…" at bounding box center [719, 361] width 355 height 29
select select "24"
click at [542, 347] on select "Special Event Insurance Vendor Certificate of Insurance Contracts / Rental Agre…" at bounding box center [719, 361] width 355 height 29
click at [568, 418] on input "Name*" at bounding box center [719, 421] width 355 height 29
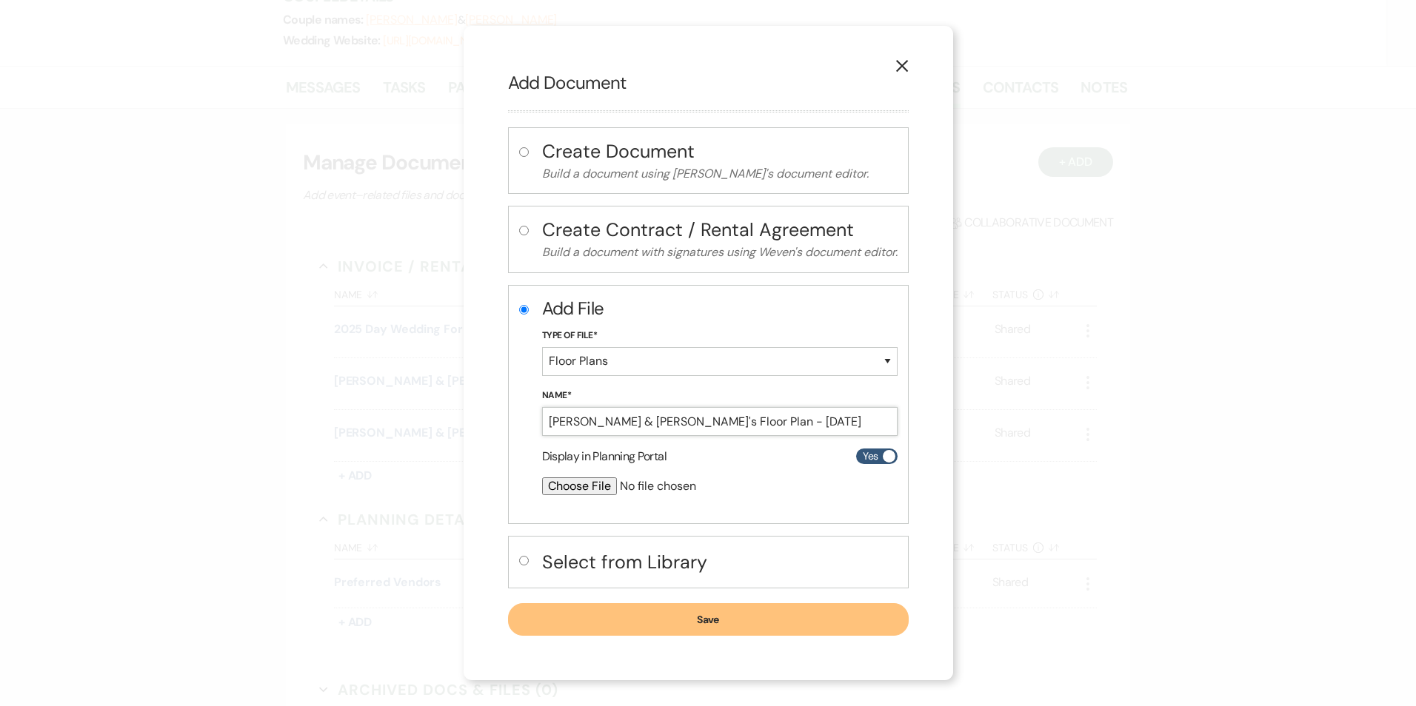
type input "Cassandra & Juan's Floor Plan - 10.1.2025"
click at [564, 489] on input "file" at bounding box center [680, 487] width 277 height 18
type input "C:\fakepath\Cassandra & Juan's Floorplan - 10.1.25.pdf"
click at [666, 618] on button "Save" at bounding box center [708, 620] width 401 height 33
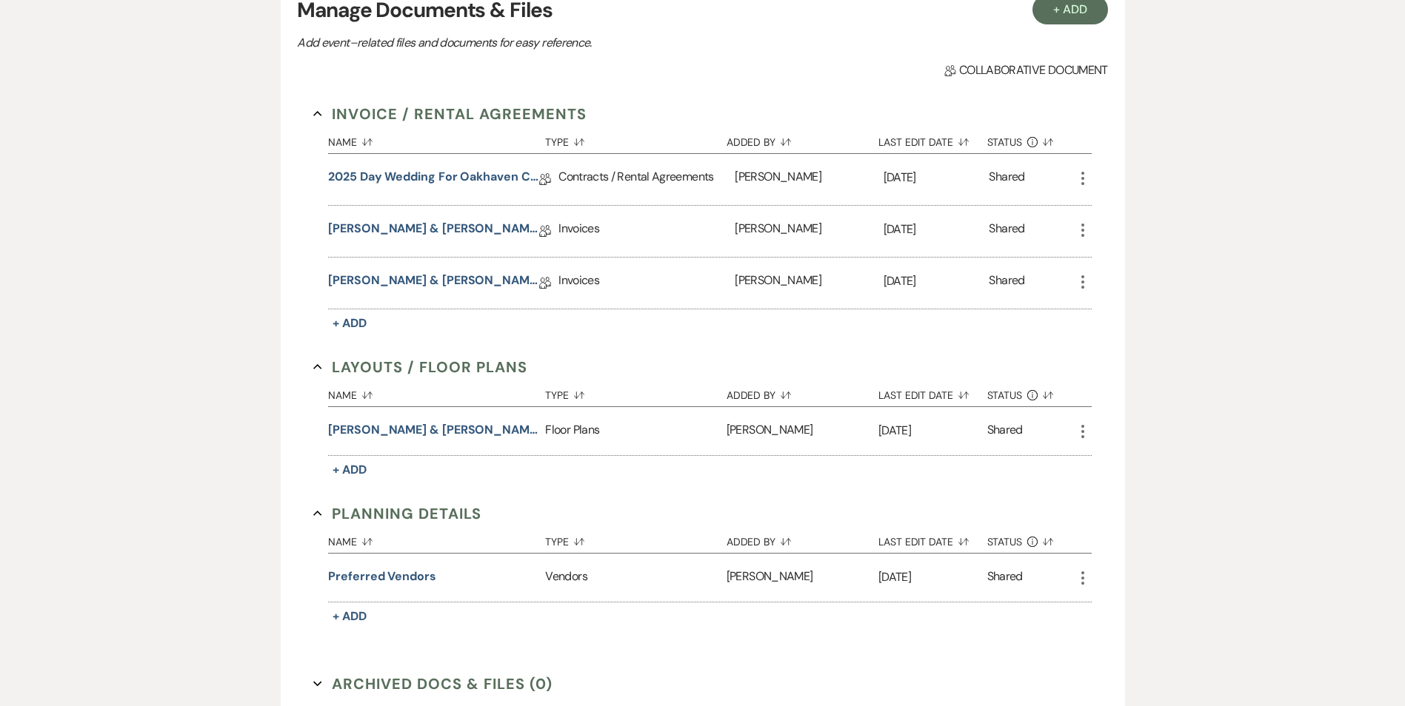
scroll to position [148, 0]
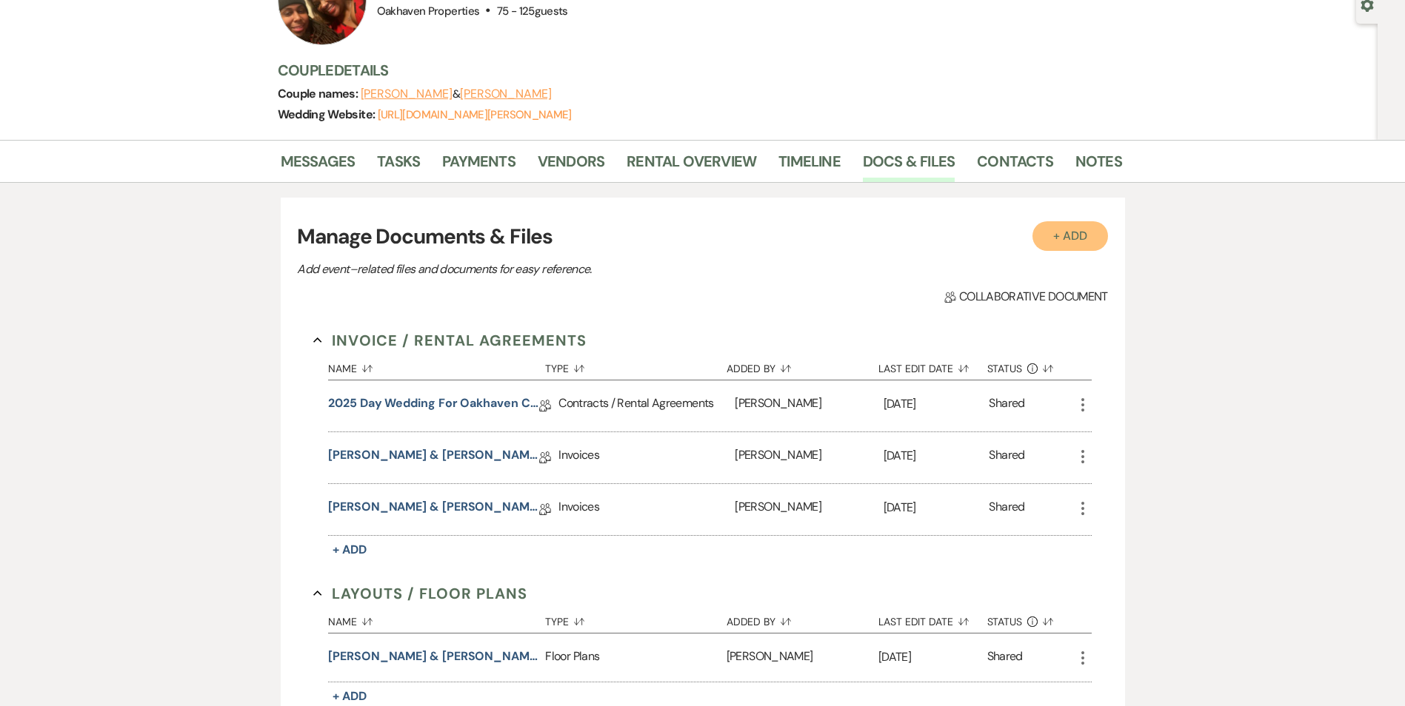
click at [1052, 238] on button "+ Add" at bounding box center [1070, 236] width 76 height 30
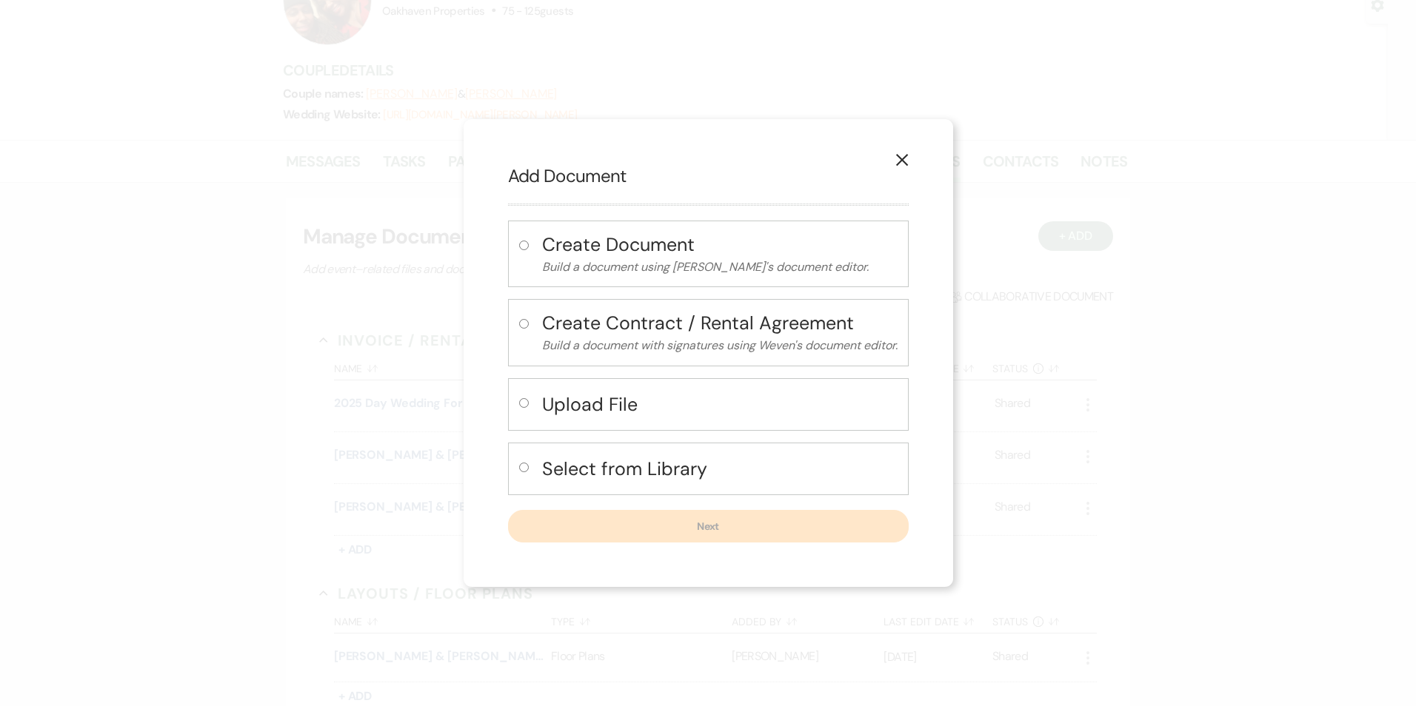
click at [629, 402] on h4 "Upload File" at bounding box center [719, 405] width 355 height 26
radio input "true"
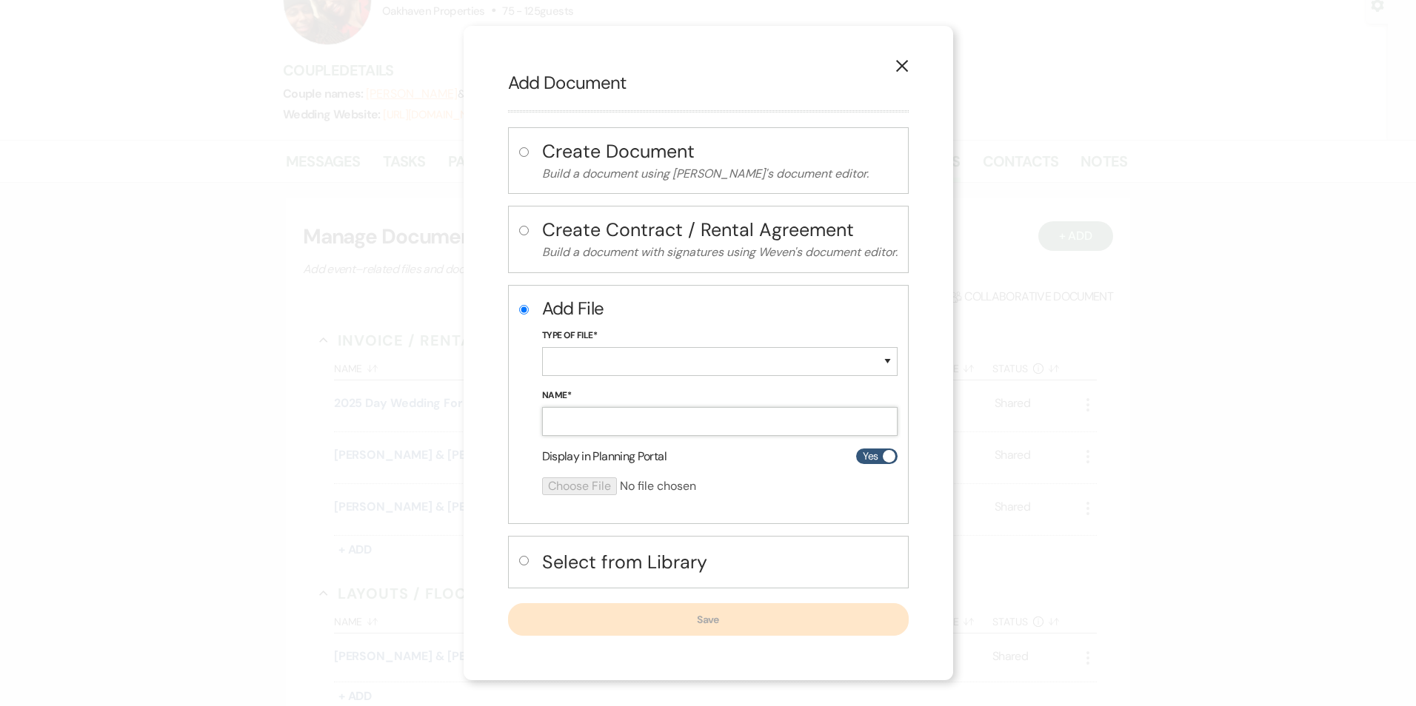
click at [693, 421] on input "Name*" at bounding box center [719, 421] width 355 height 29
click at [768, 426] on input "Name*" at bounding box center [719, 421] width 355 height 29
click at [749, 338] on label "Type of File*" at bounding box center [719, 336] width 355 height 16
click at [752, 355] on select "Special Event Insurance Vendor Certificate of Insurance Contracts / Rental Agre…" at bounding box center [719, 361] width 355 height 29
select select "63"
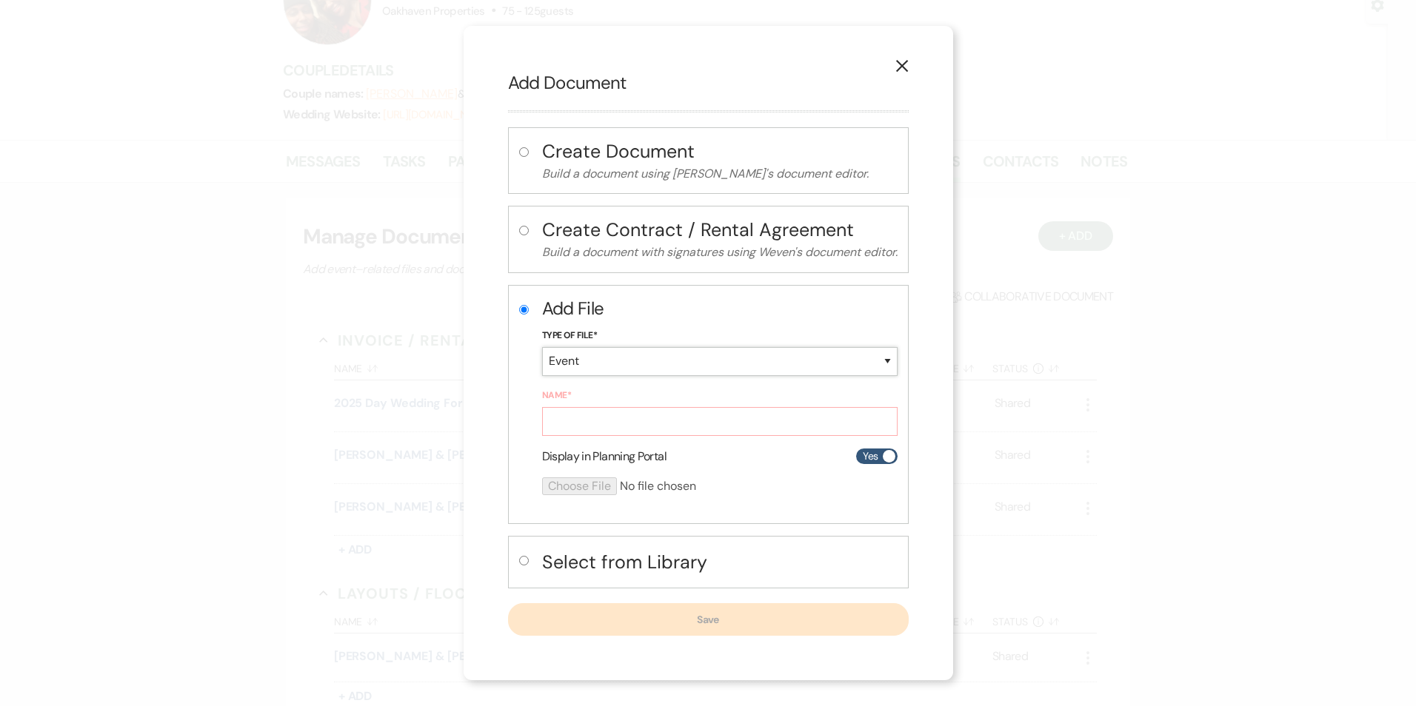
click at [542, 347] on select "Special Event Insurance Vendor Certificate of Insurance Contracts / Rental Agre…" at bounding box center [719, 361] width 355 height 29
click at [621, 410] on input "Name*" at bounding box center [719, 421] width 355 height 29
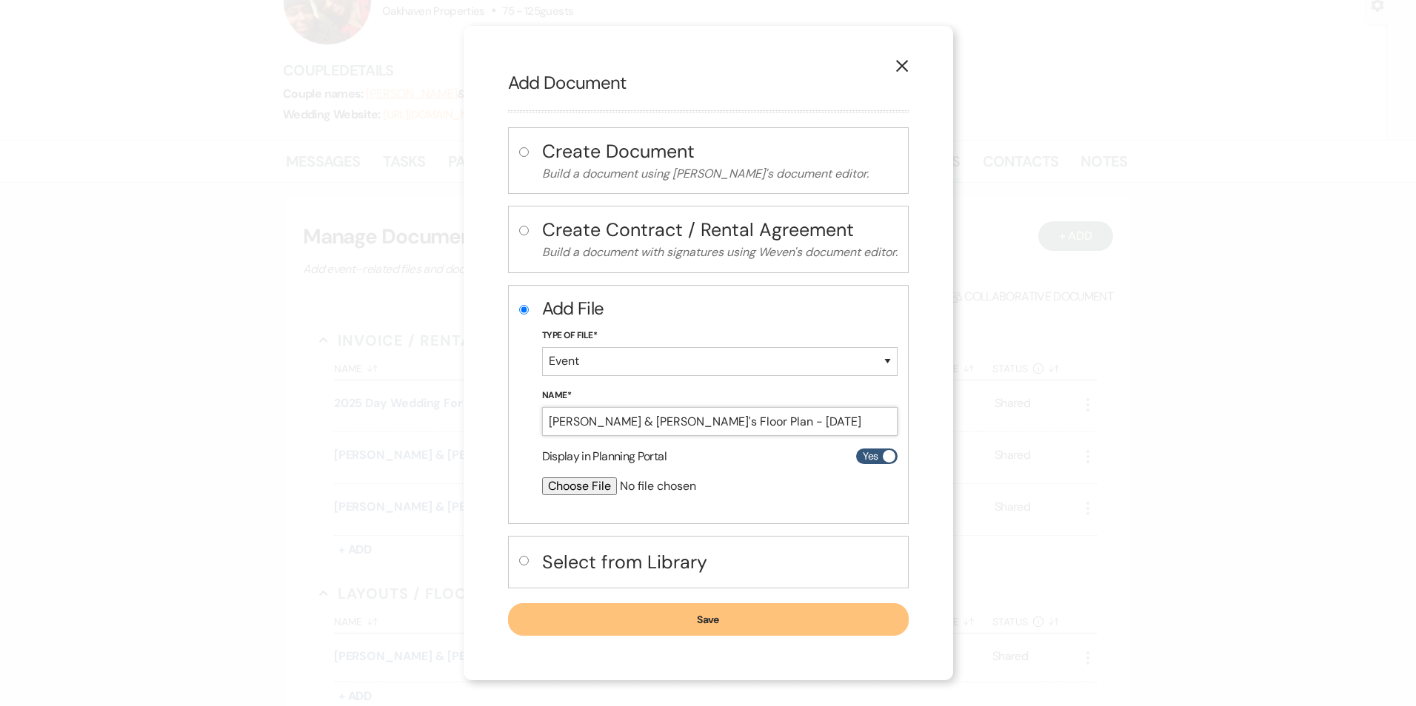
click at [676, 418] on input "Cassandra & Juan's Floor Plan - 10.1.2025" at bounding box center [719, 421] width 355 height 29
click at [709, 421] on input "Cassandra & Juan's Floor Plan - 10.1.2025" at bounding box center [719, 421] width 355 height 29
type input "Cassandra & Juan's Final Walk-Through- 10.1.2025"
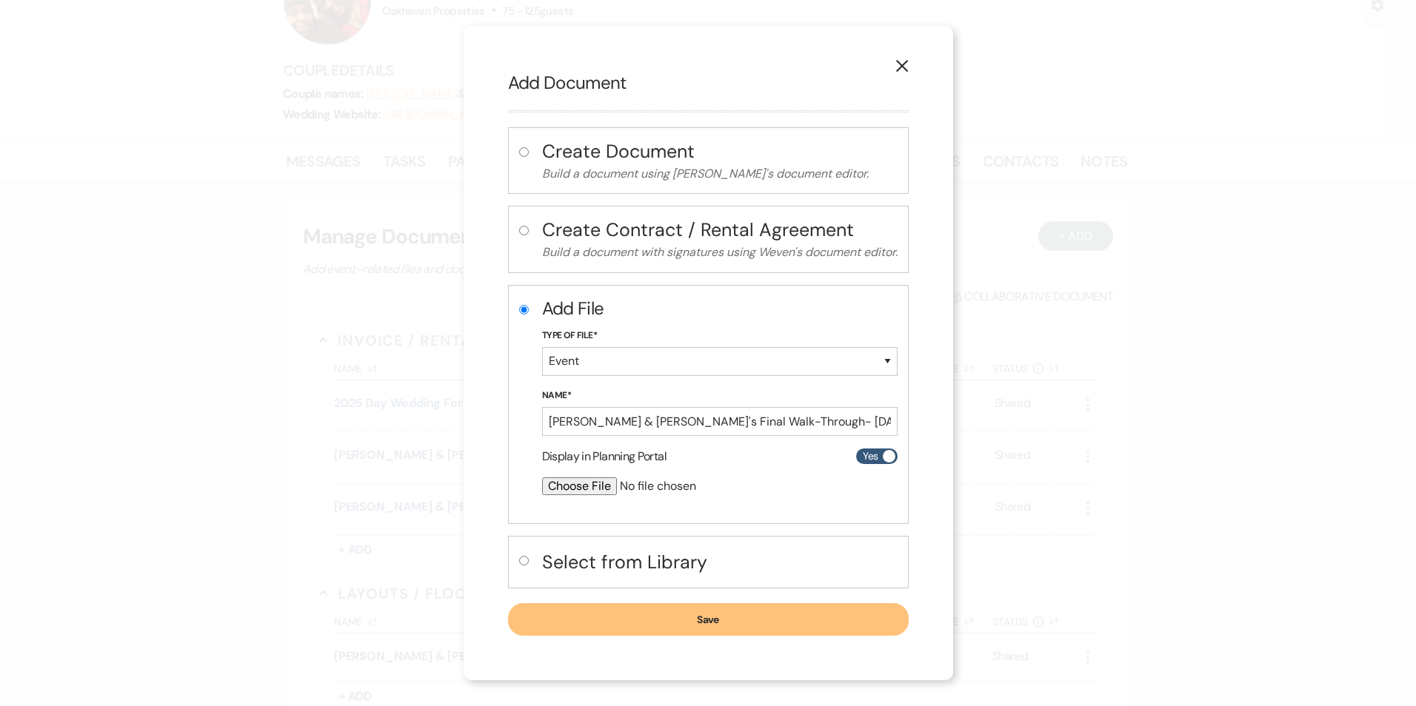
click at [579, 489] on input "file" at bounding box center [680, 487] width 277 height 18
type input "C:\fakepath\Final Walk Through Cassandra Sumlin& Juan Johnson - 10.1.25.docx"
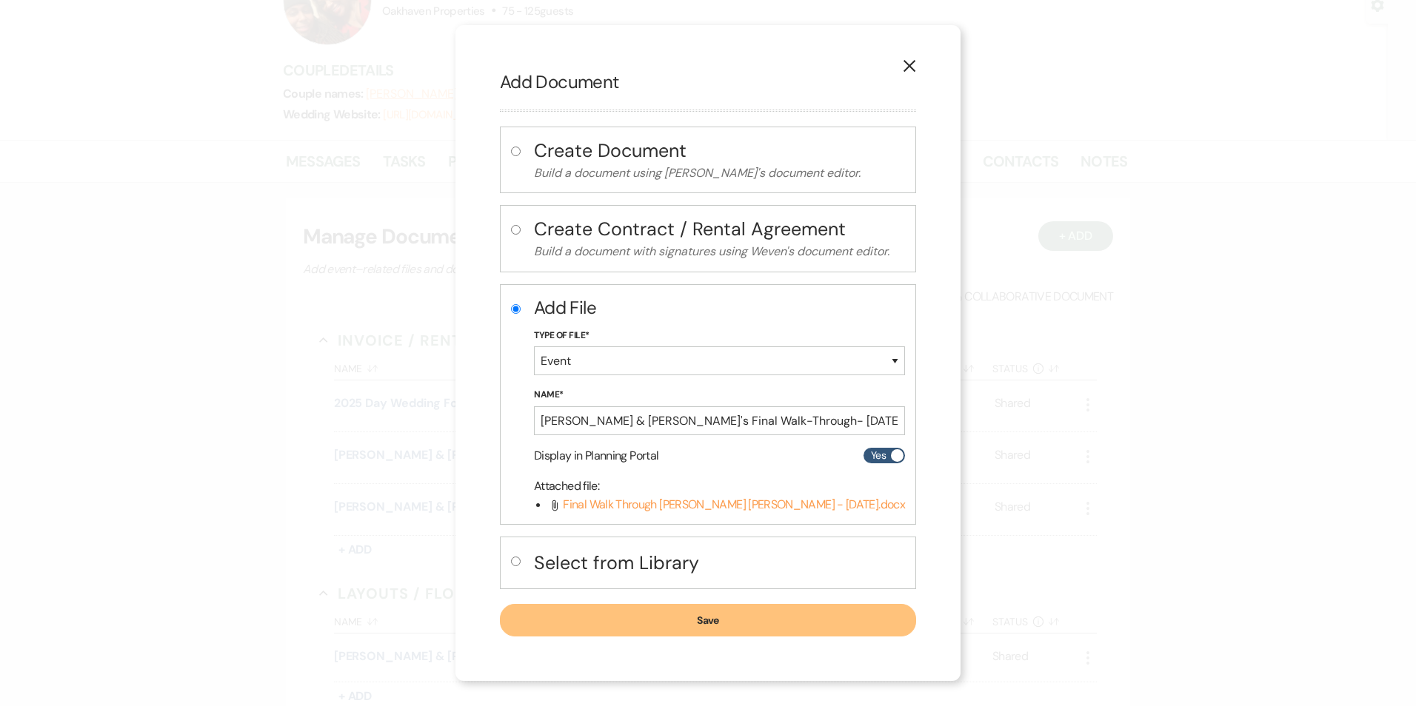
drag, startPoint x: 740, startPoint y: 623, endPoint x: 815, endPoint y: 649, distance: 78.9
click at [743, 622] on button "Save" at bounding box center [708, 620] width 416 height 33
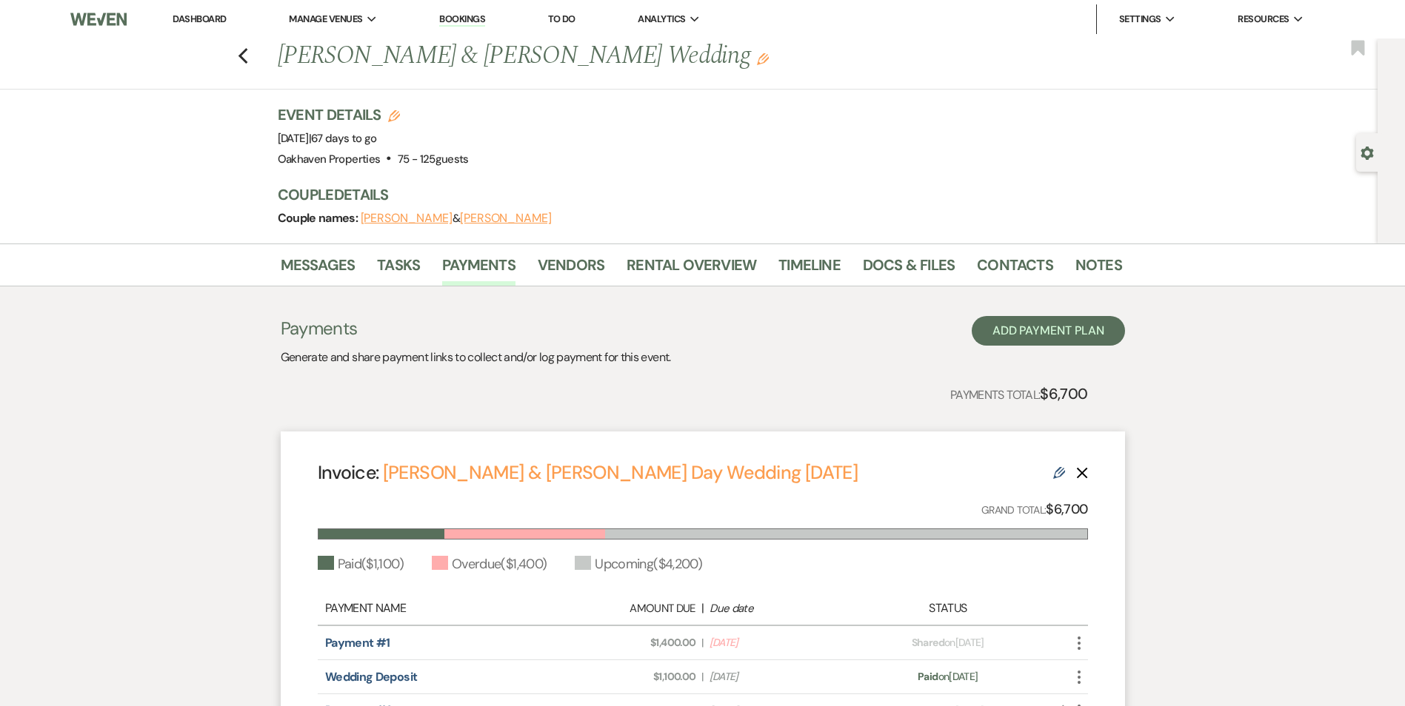
click at [191, 21] on link "Dashboard" at bounding box center [199, 19] width 53 height 13
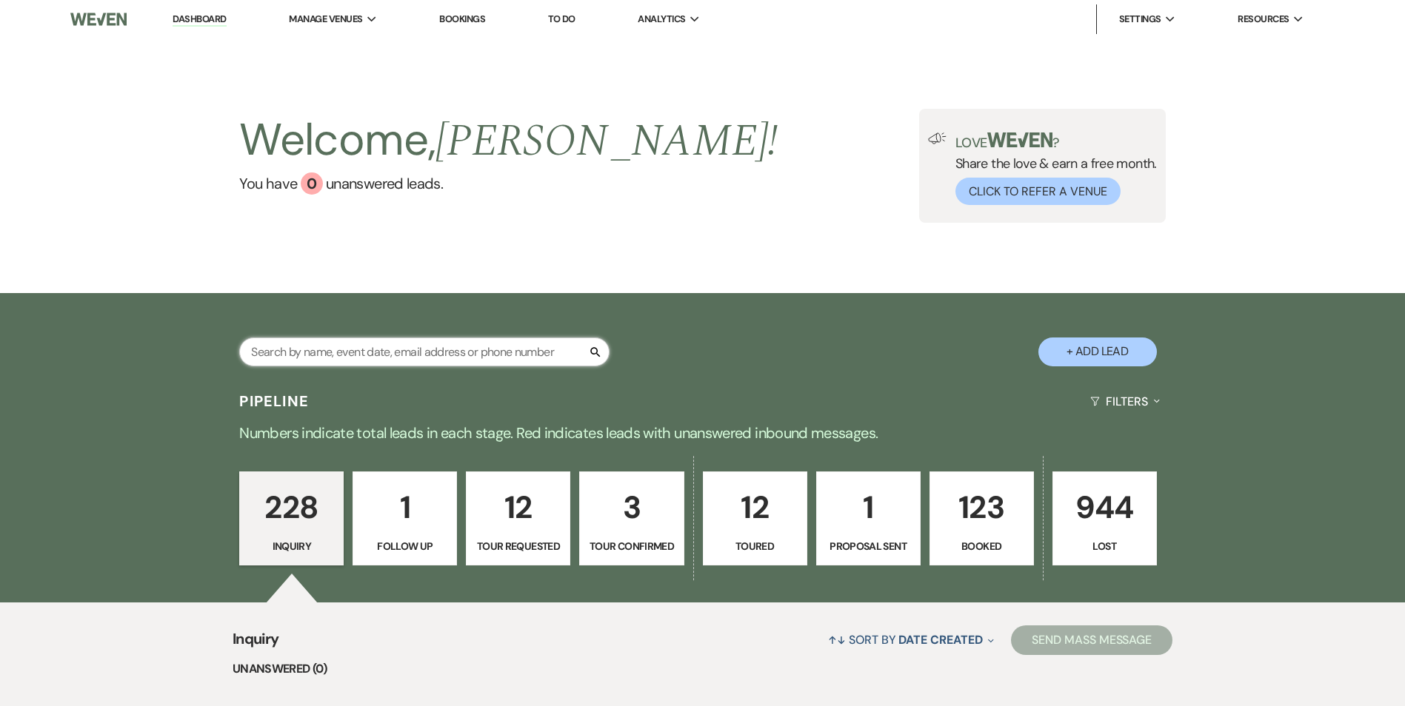
click at [374, 358] on input "text" at bounding box center [424, 352] width 370 height 29
type input "[PERSON_NAME]"
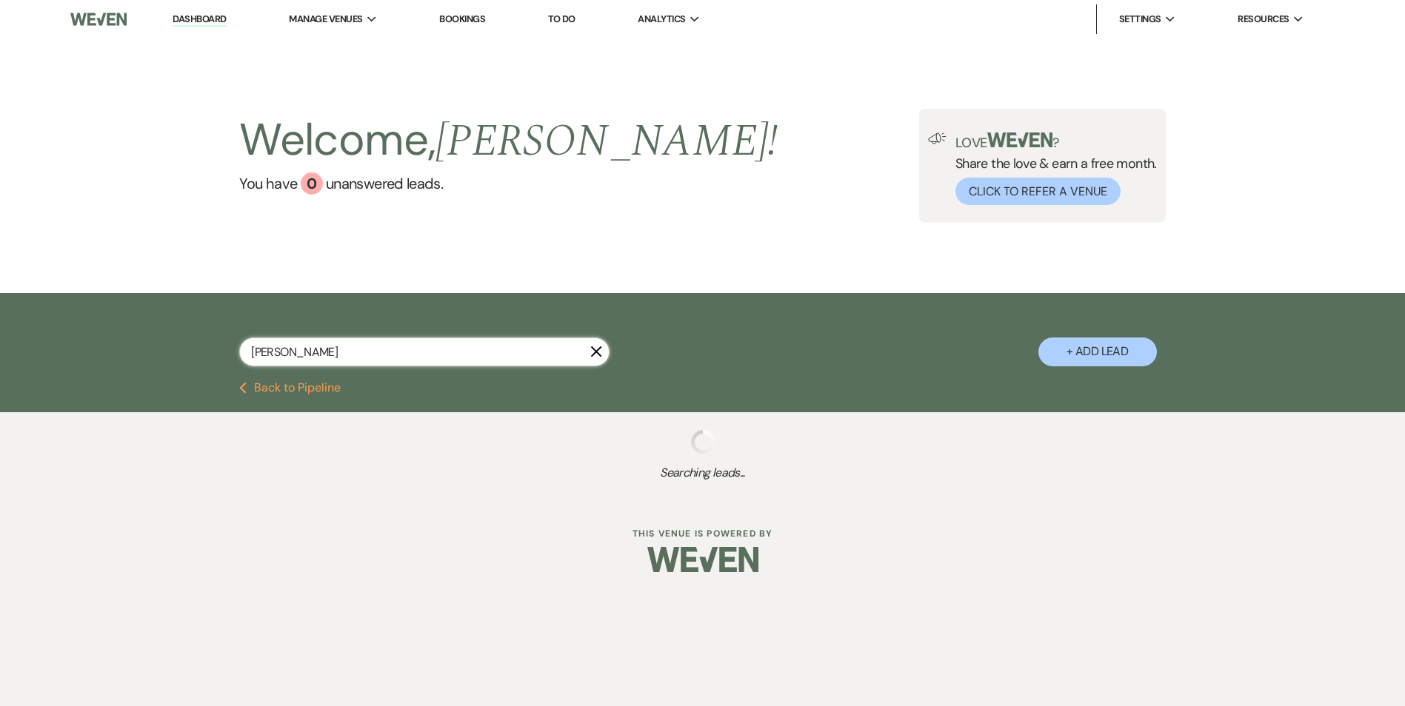
select select "5"
select select "2"
select select "8"
select select "6"
select select "8"
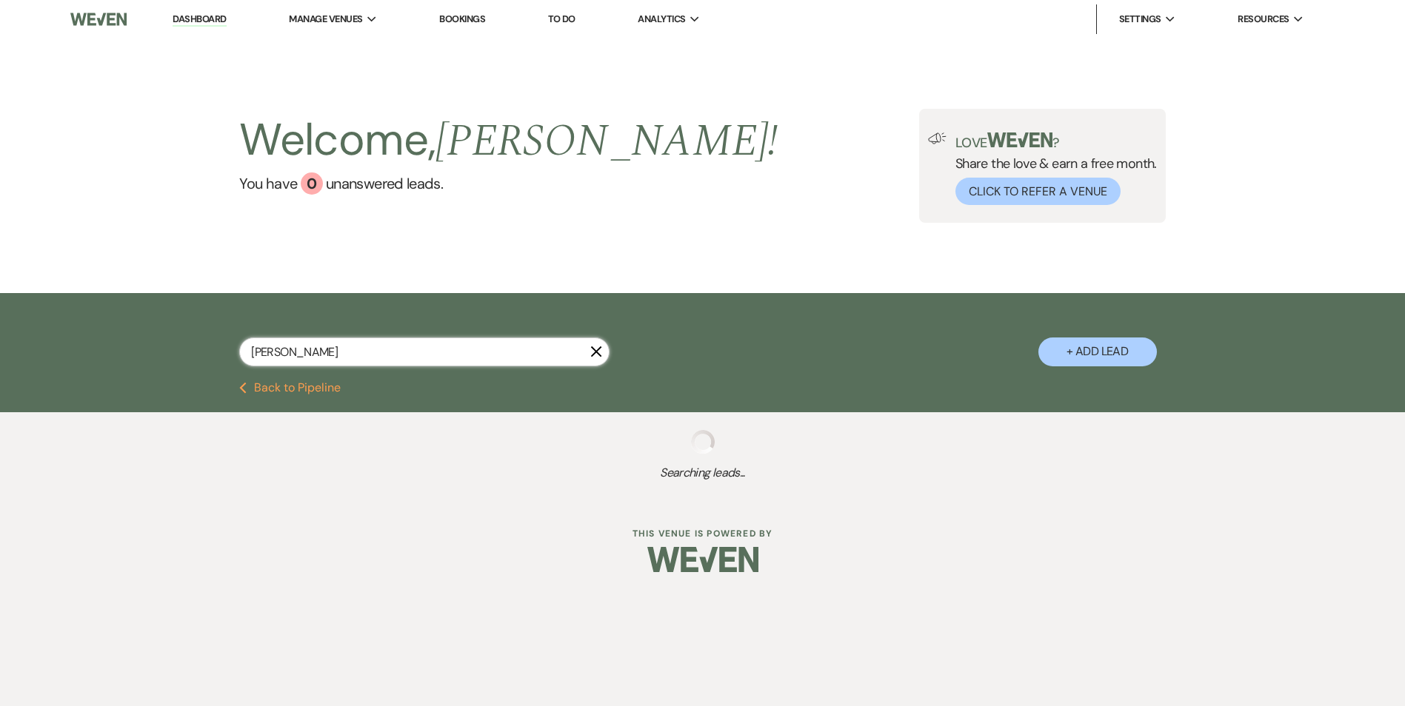
select select "6"
select select "8"
select select "5"
select select "8"
select select "6"
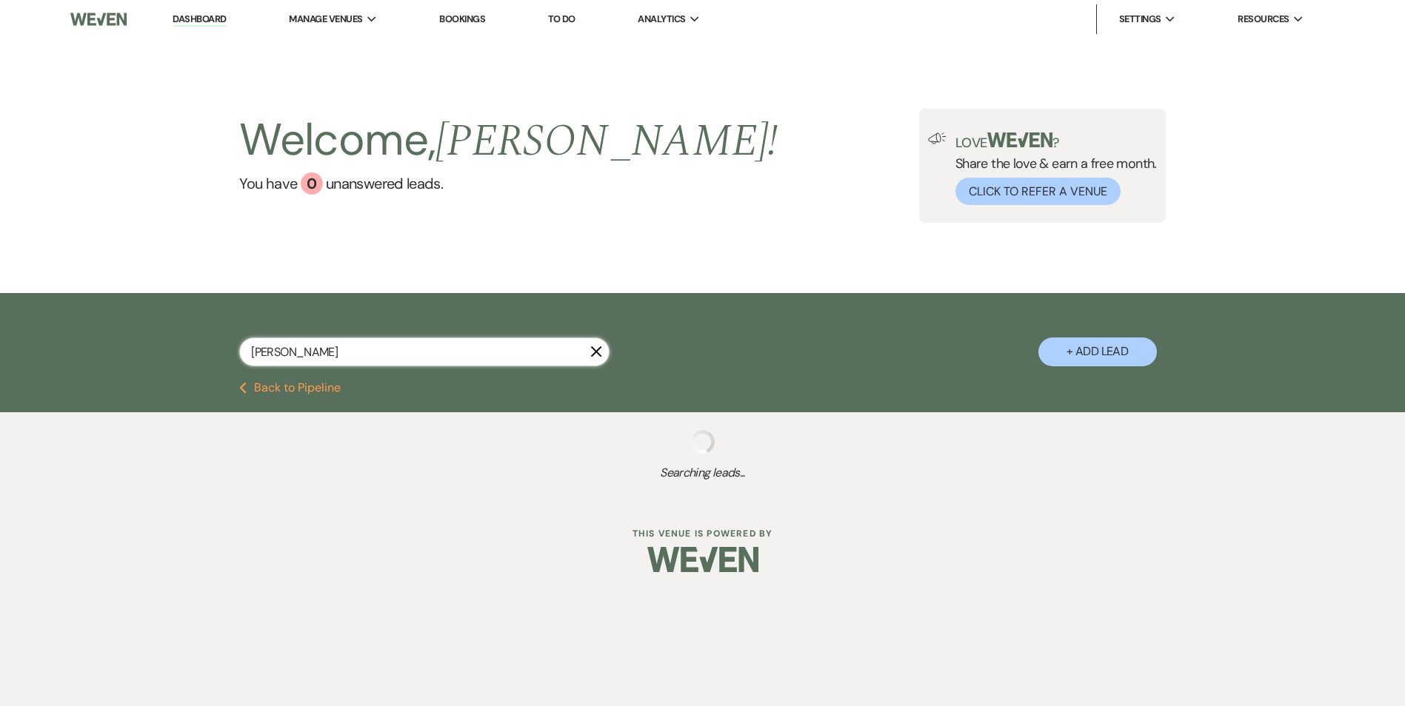
select select "8"
select select "5"
select select "8"
select select "5"
select select "8"
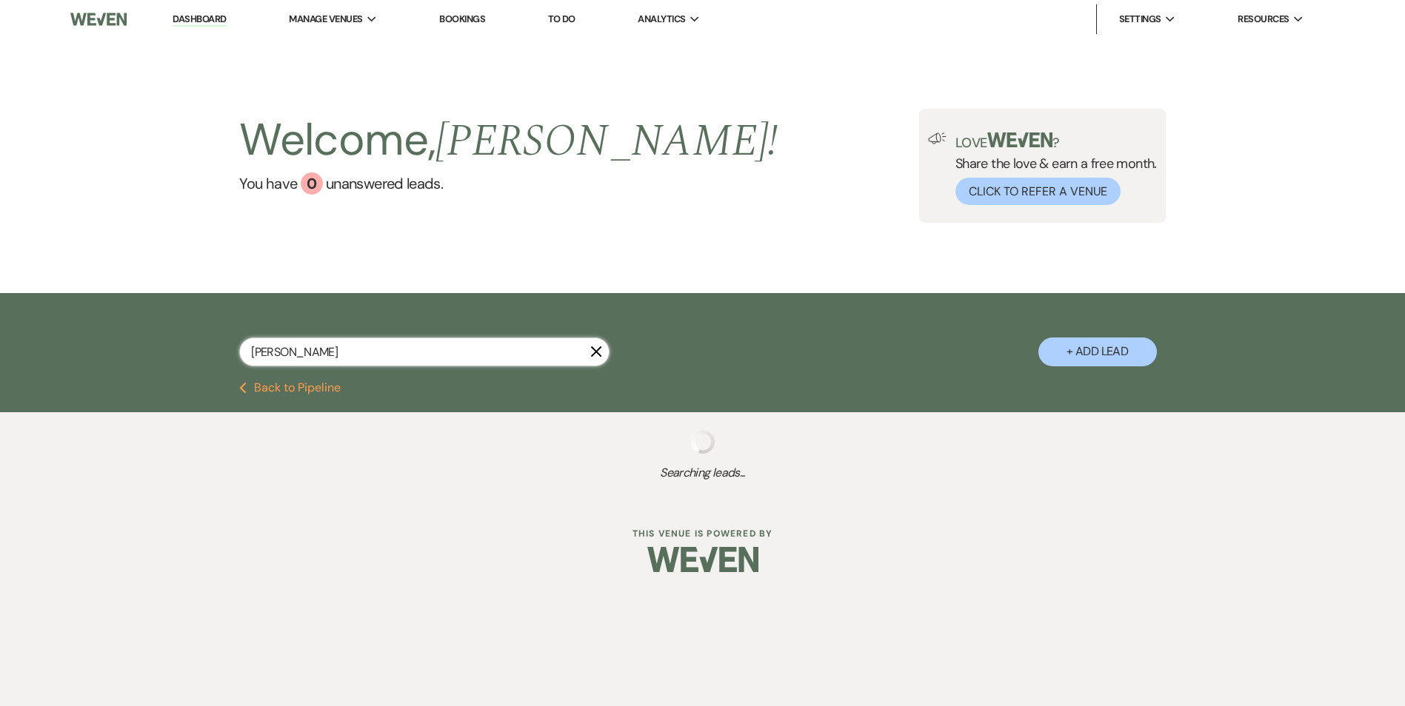
select select "6"
select select "8"
select select "3"
select select "8"
select select "3"
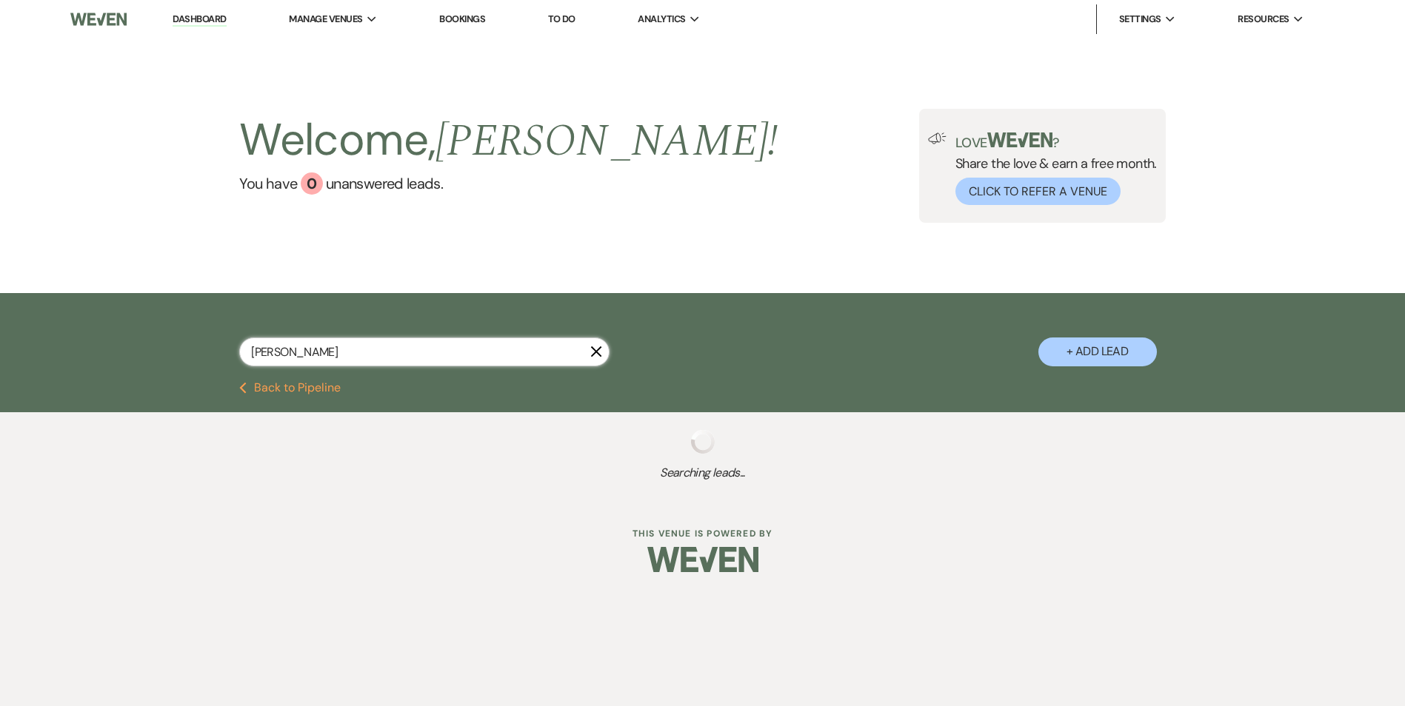
select select "8"
select select "3"
select select "8"
select select "3"
select select "8"
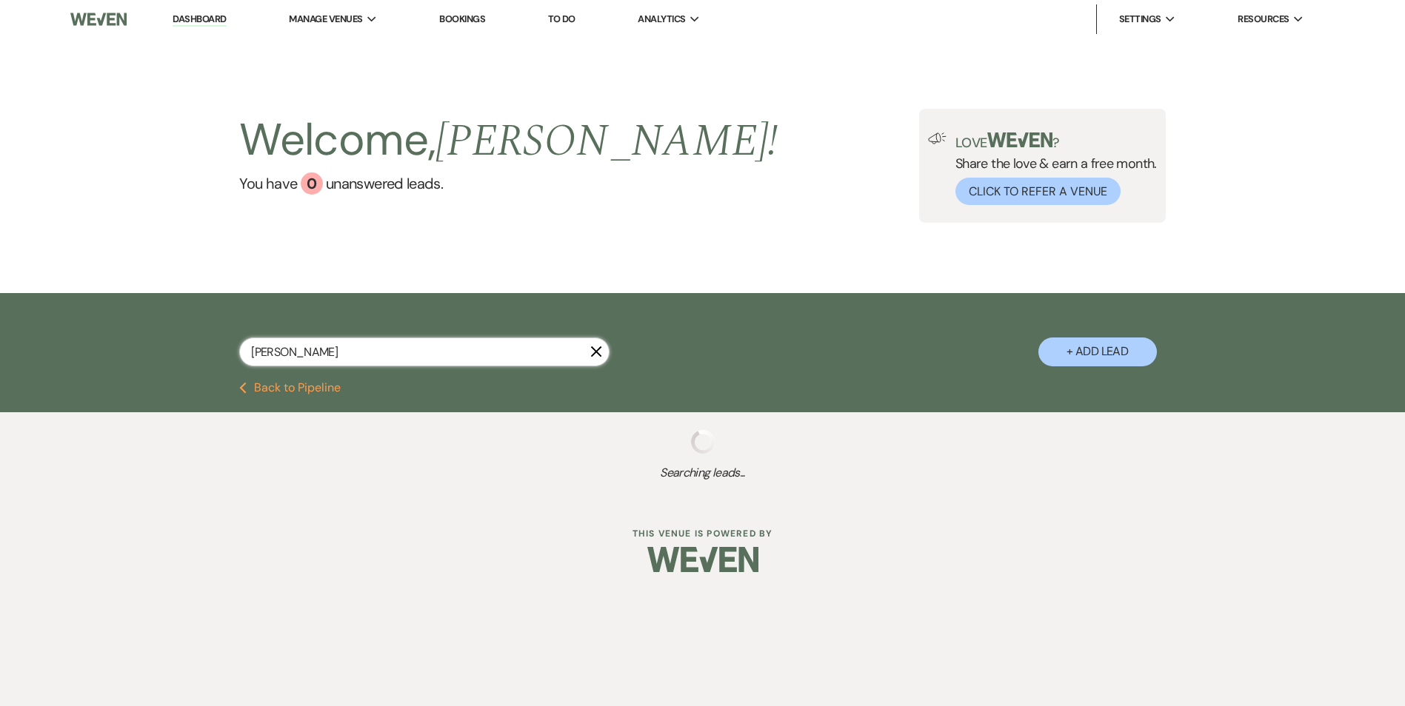
select select "5"
select select "8"
select select "5"
select select "8"
select select "5"
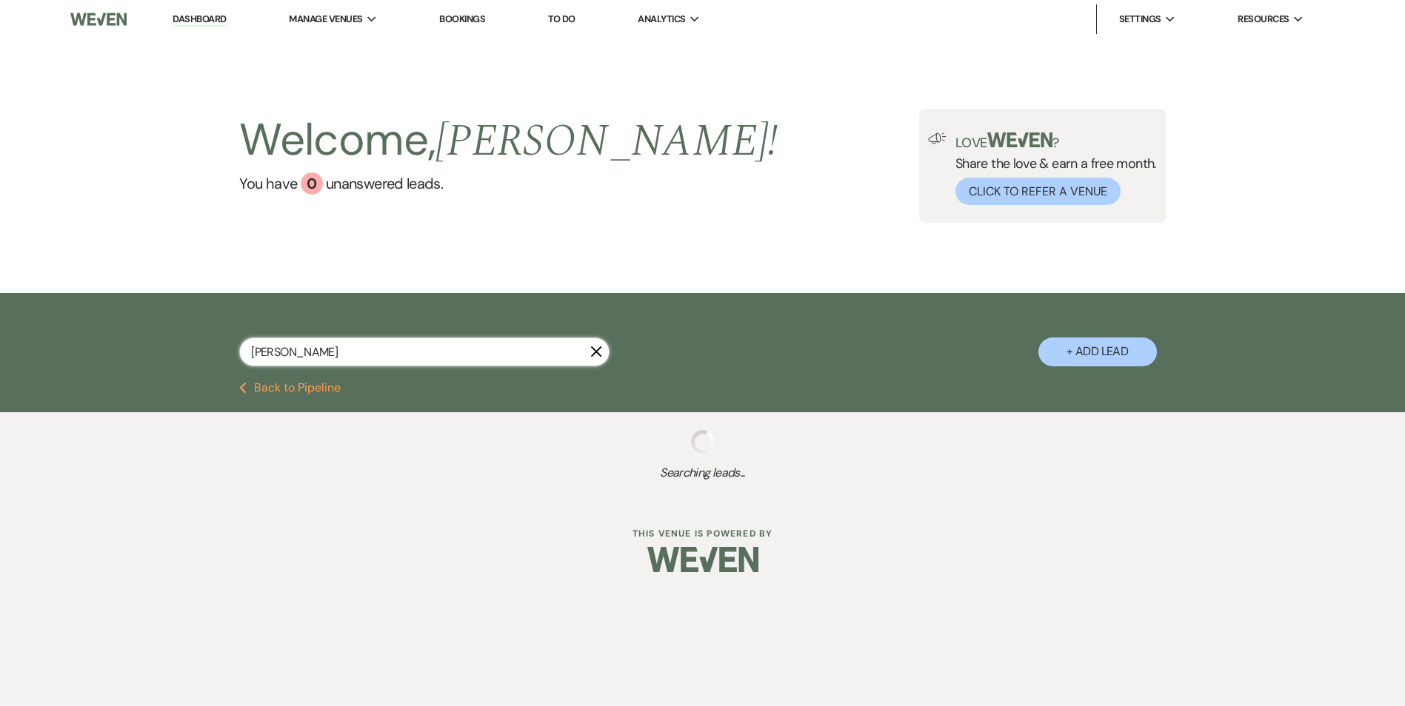
select select "8"
select select "5"
select select "8"
select select "5"
select select "8"
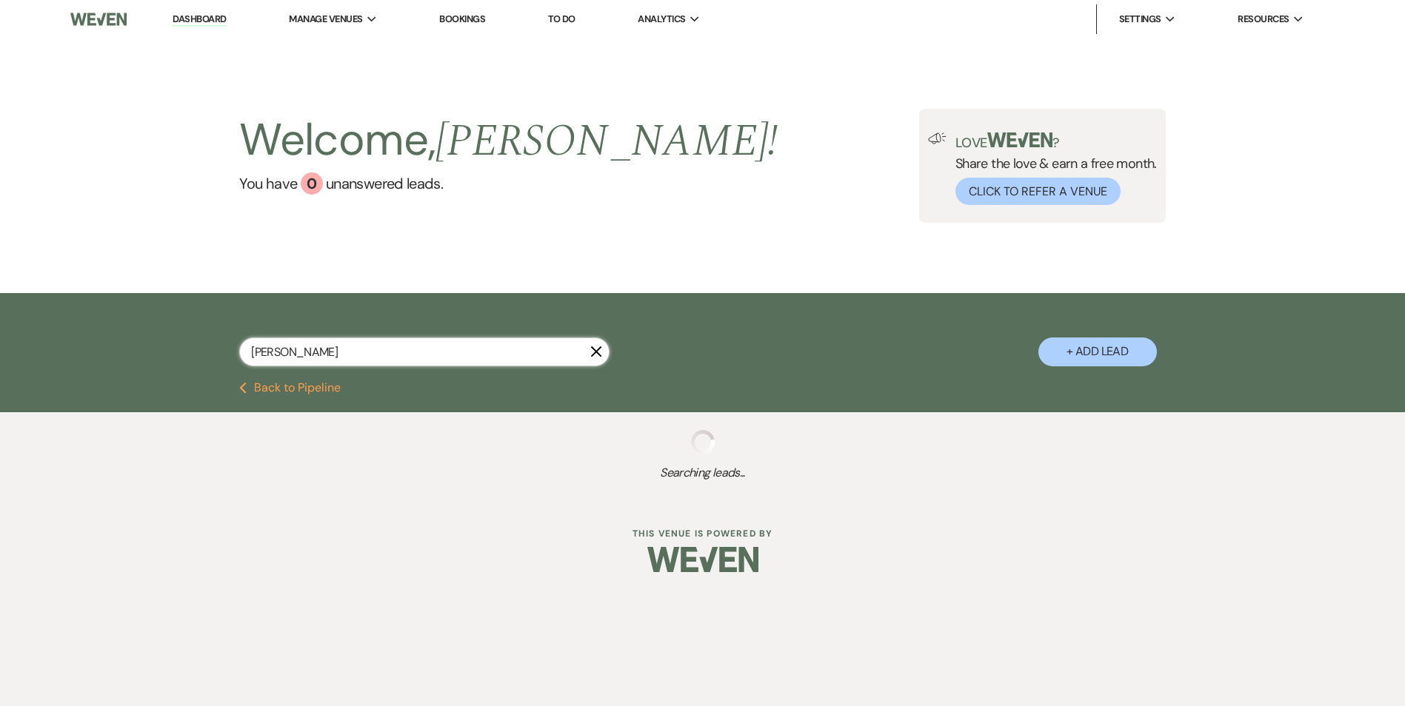
select select "1"
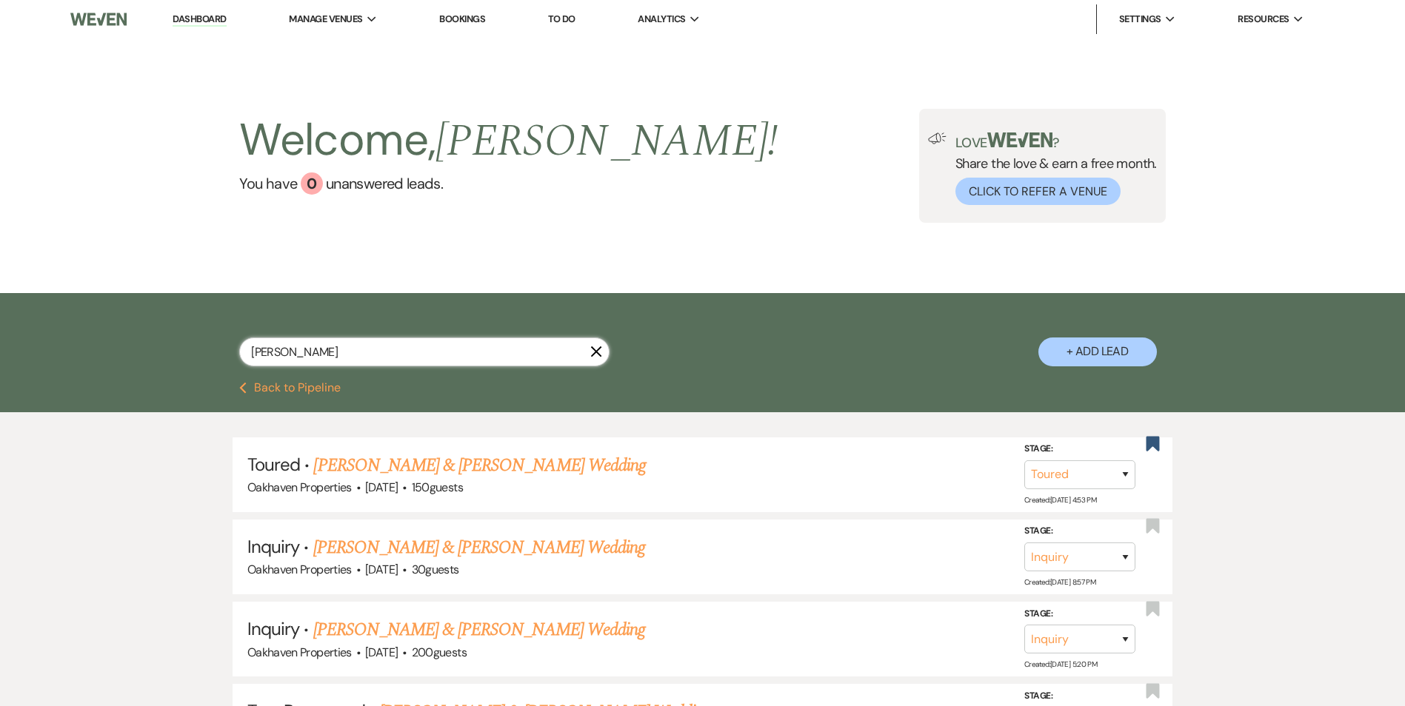
type input "dan"
click at [592, 352] on icon "X" at bounding box center [596, 352] width 12 height 12
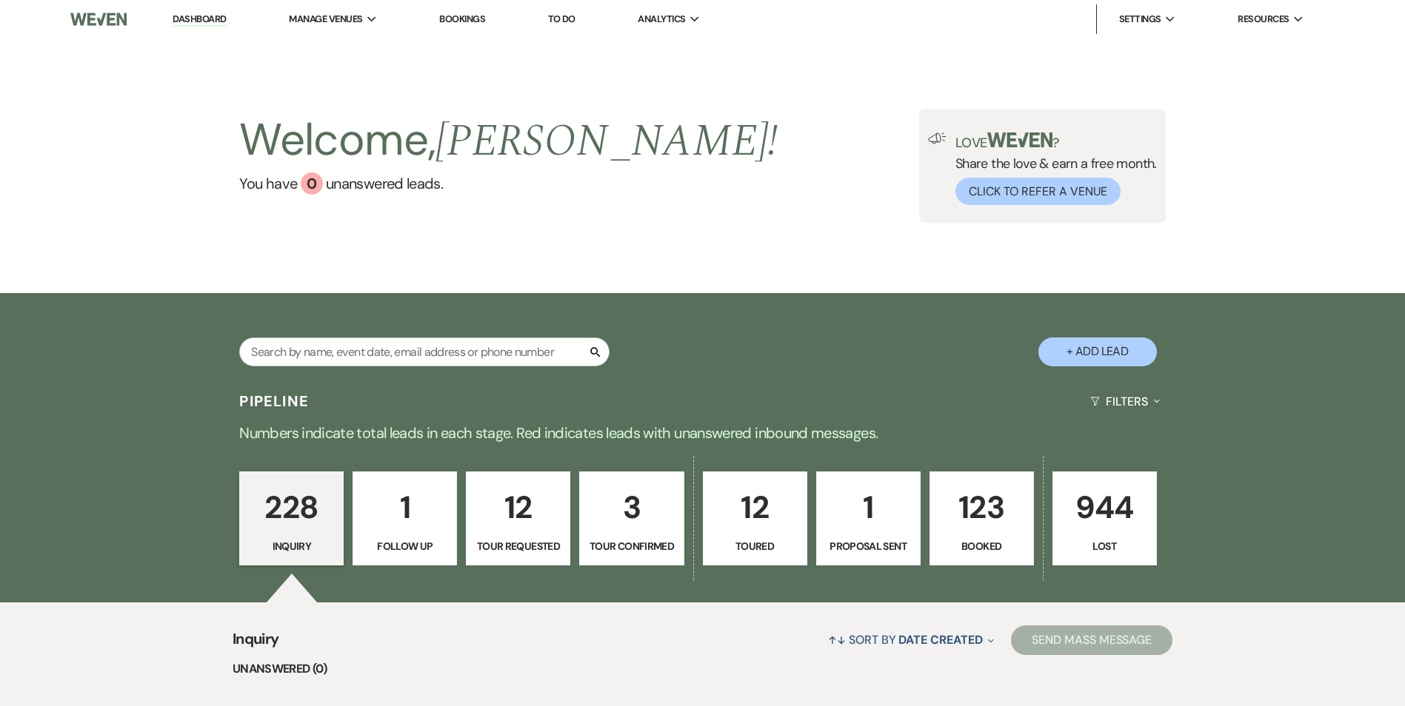
click at [983, 498] on p "123" at bounding box center [981, 508] width 85 height 50
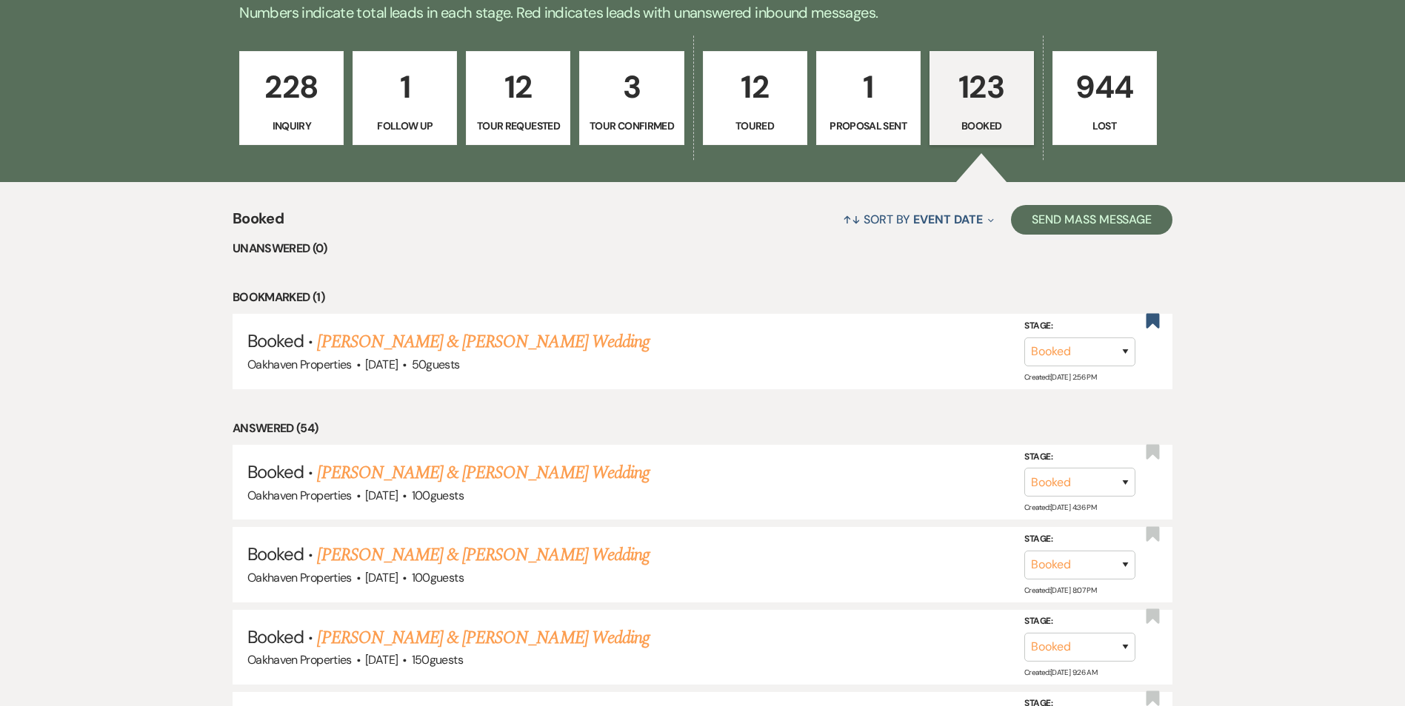
scroll to position [444, 0]
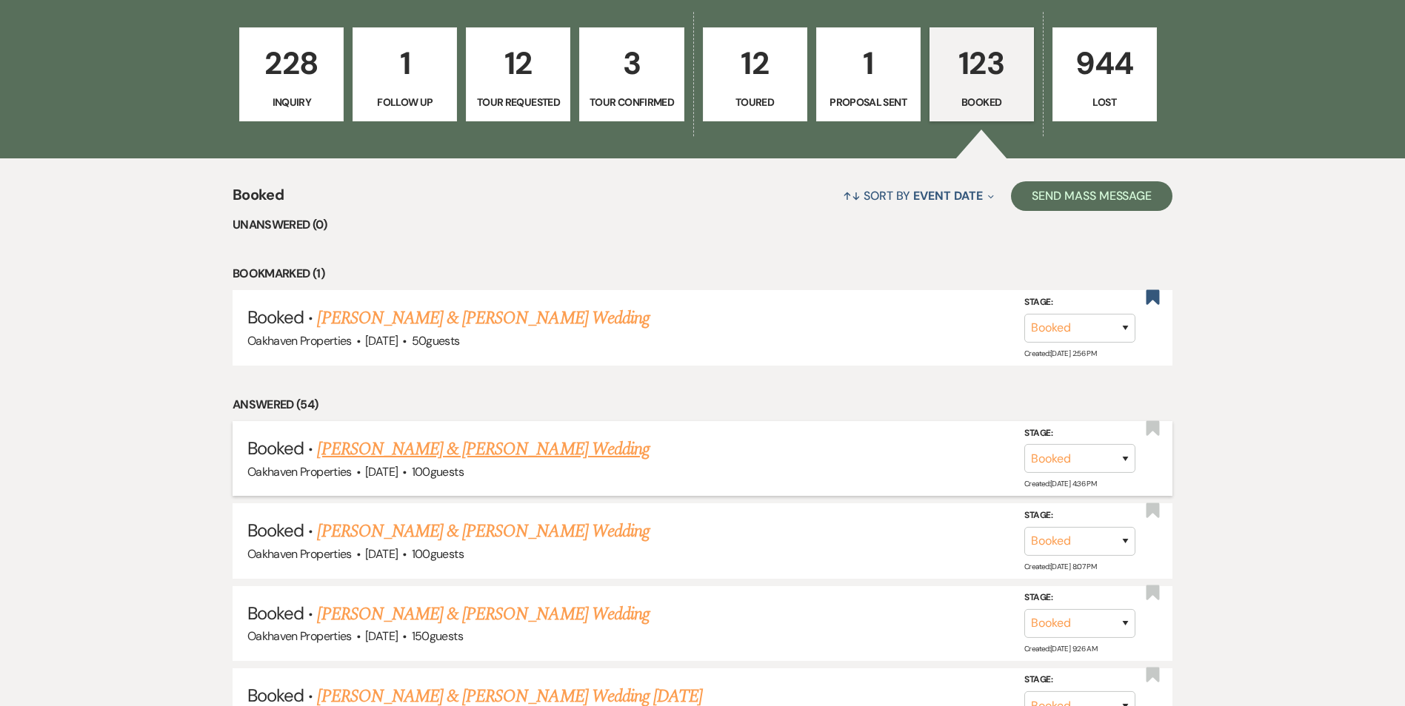
click at [579, 460] on link "[PERSON_NAME] & [PERSON_NAME] Wedding" at bounding box center [483, 449] width 332 height 27
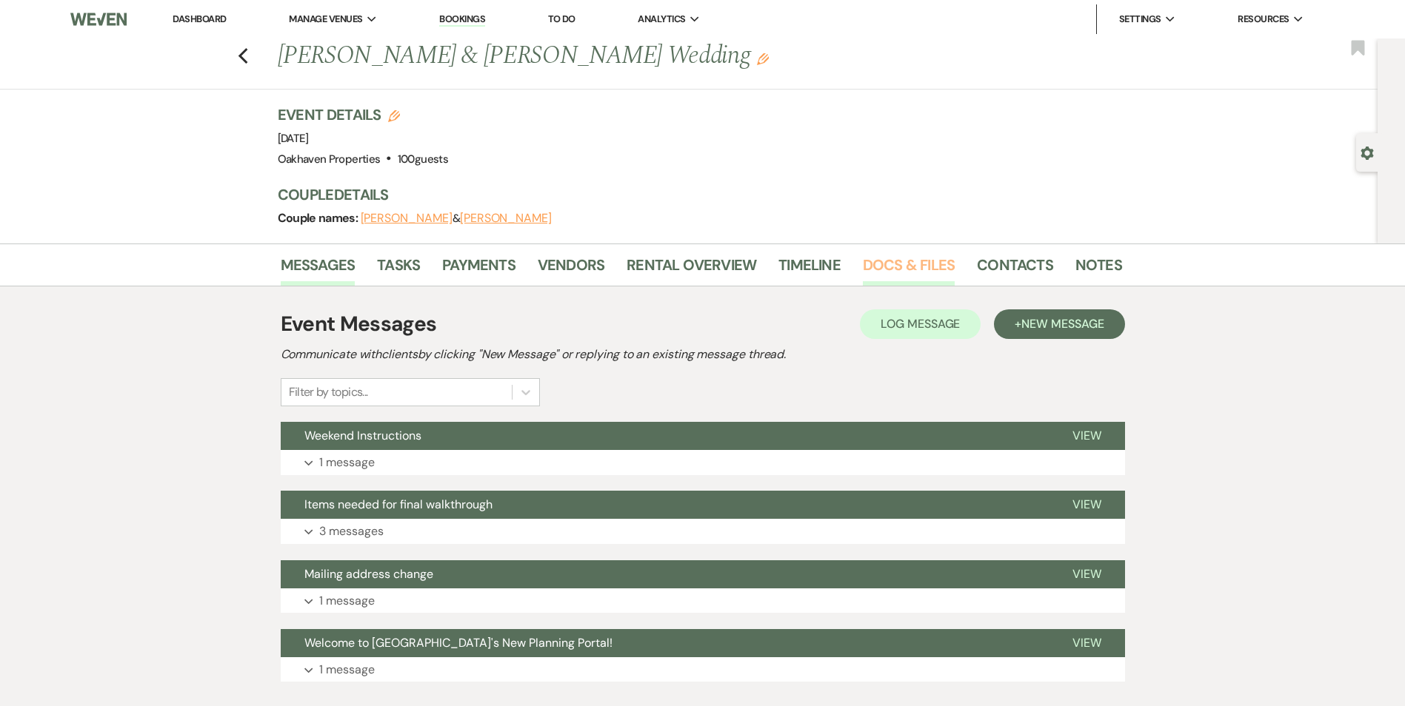
click at [927, 273] on link "Docs & Files" at bounding box center [909, 269] width 92 height 33
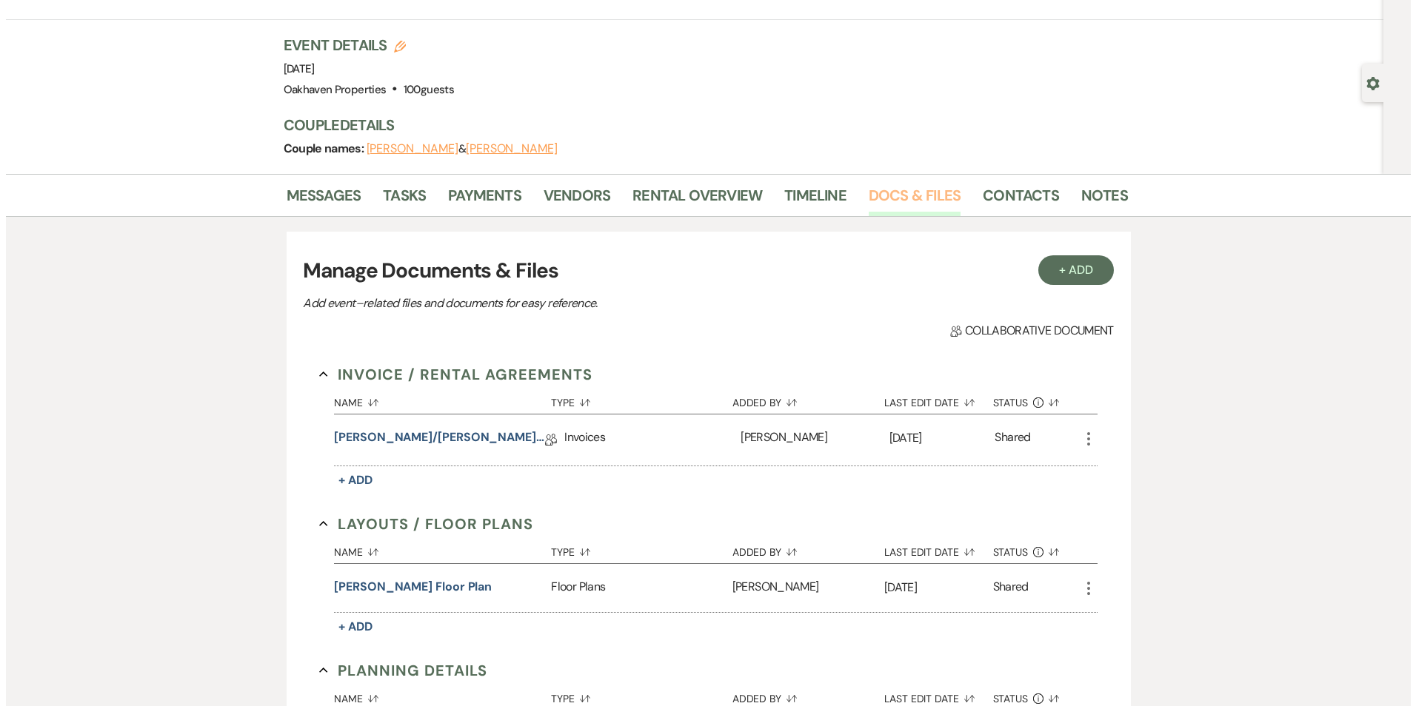
scroll to position [148, 0]
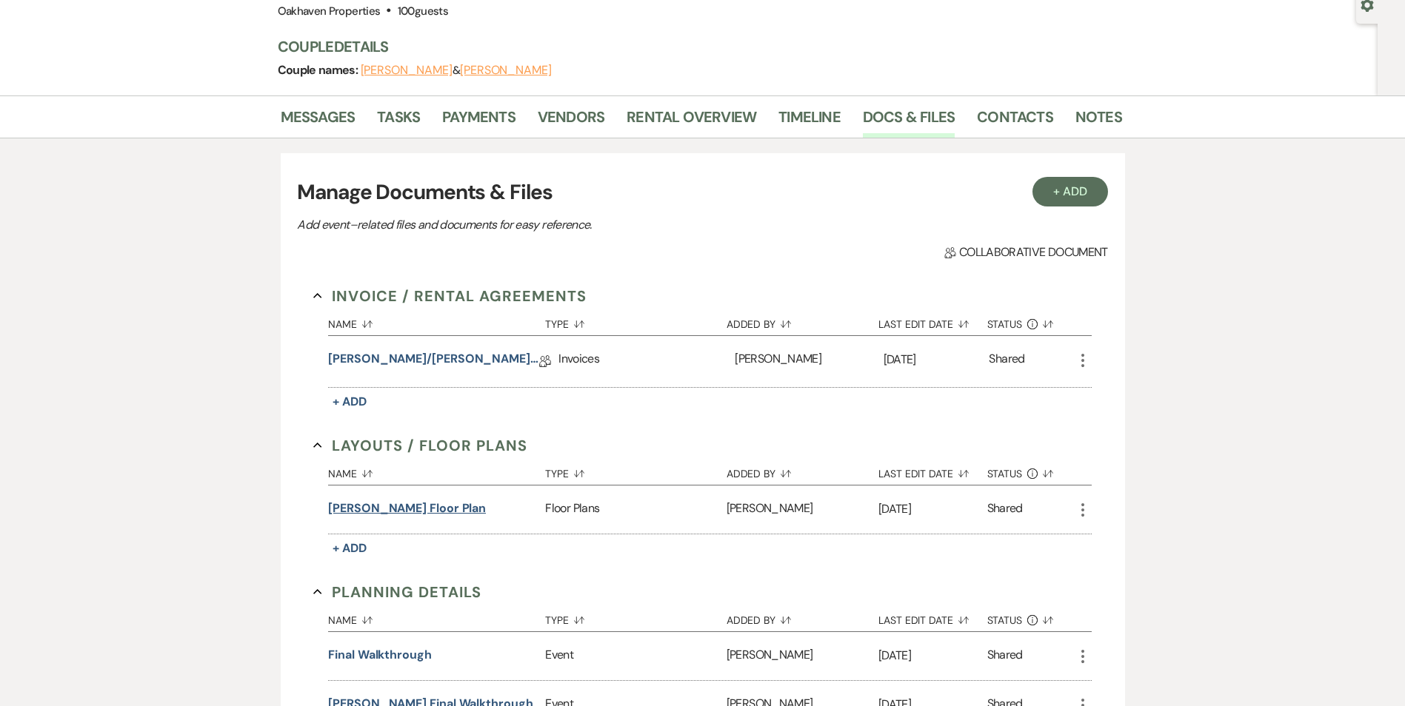
click at [452, 509] on button "[PERSON_NAME] Floor Plan" at bounding box center [407, 509] width 158 height 18
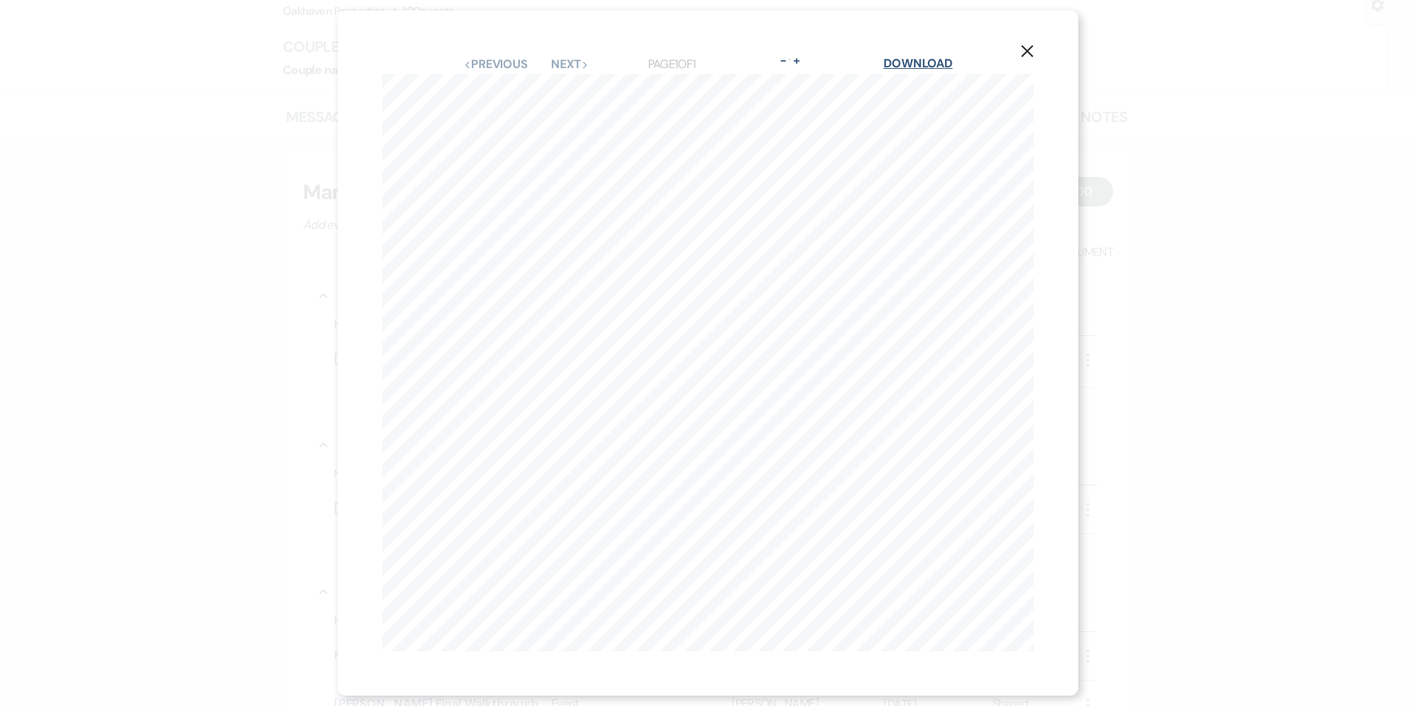
click at [947, 61] on link "Download" at bounding box center [917, 64] width 69 height 16
click at [940, 57] on link "Download" at bounding box center [917, 64] width 69 height 16
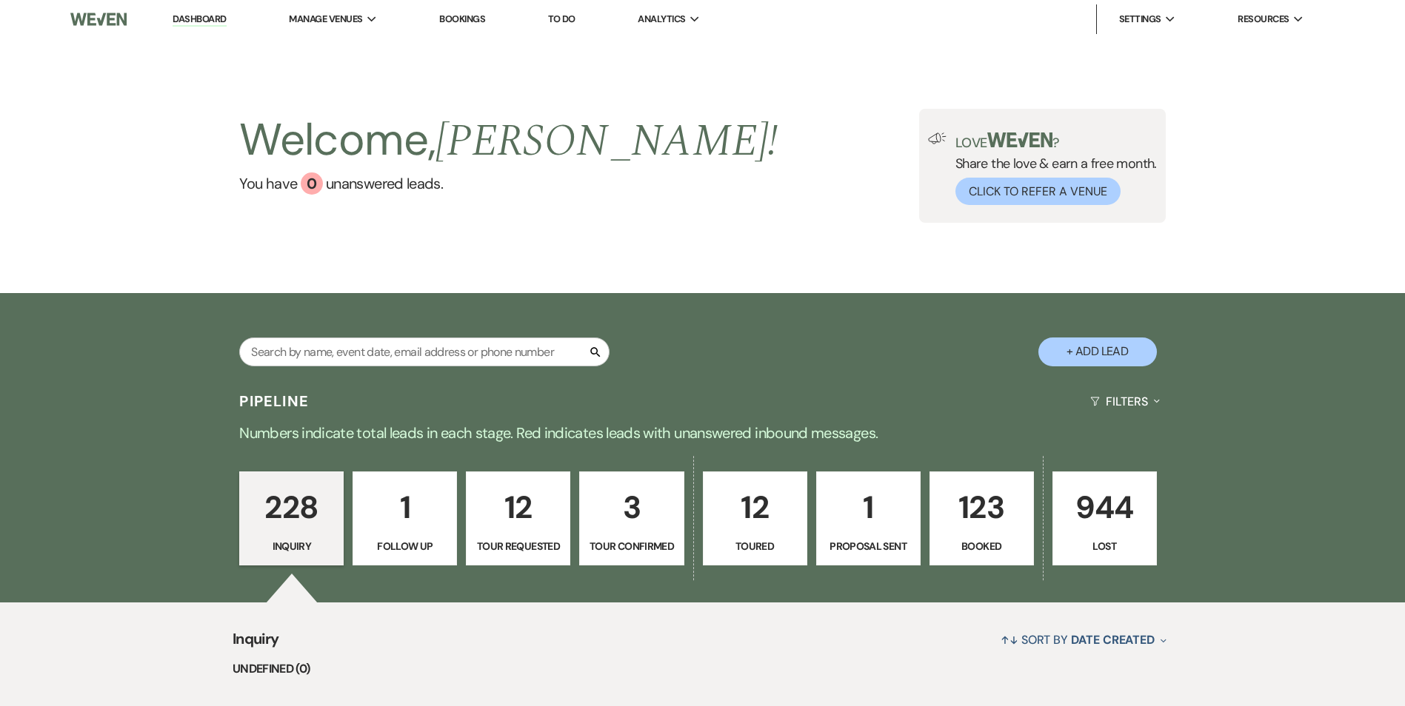
click at [948, 483] on p "123" at bounding box center [981, 508] width 85 height 50
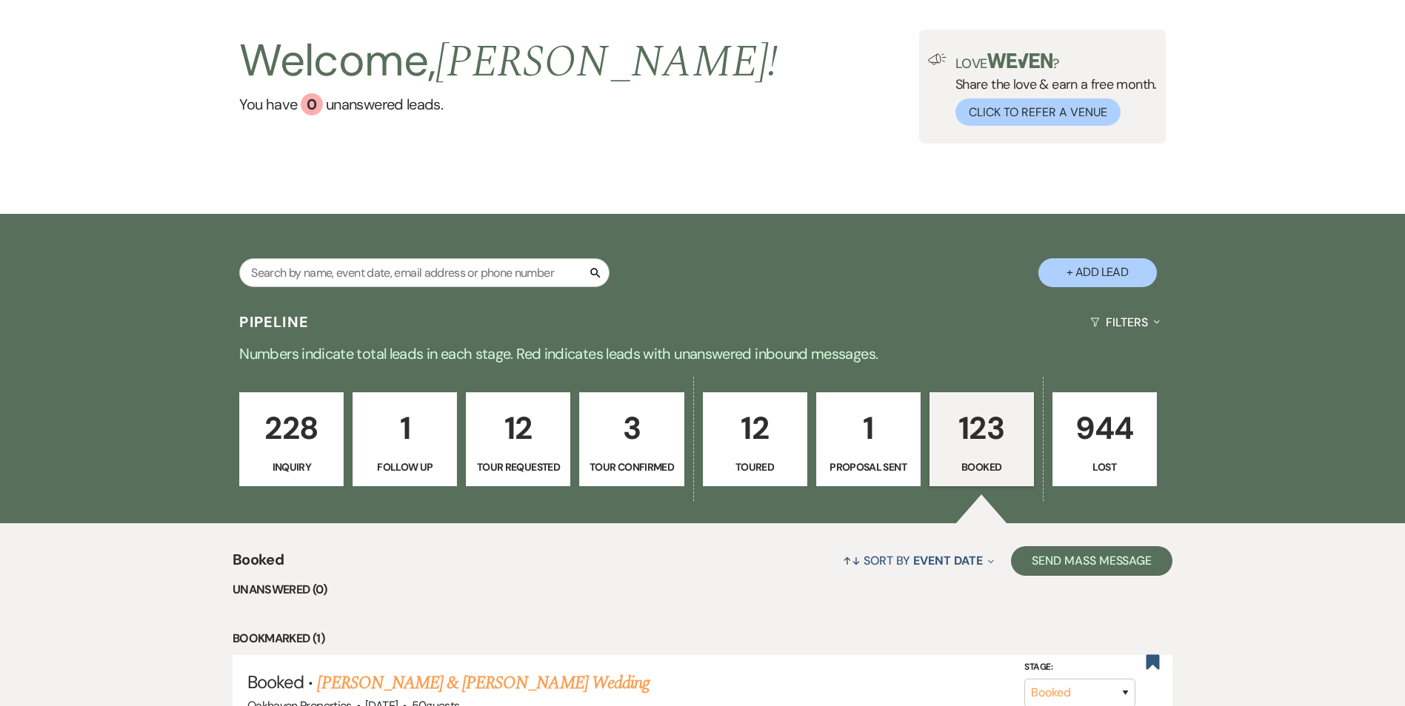
scroll to position [375, 0]
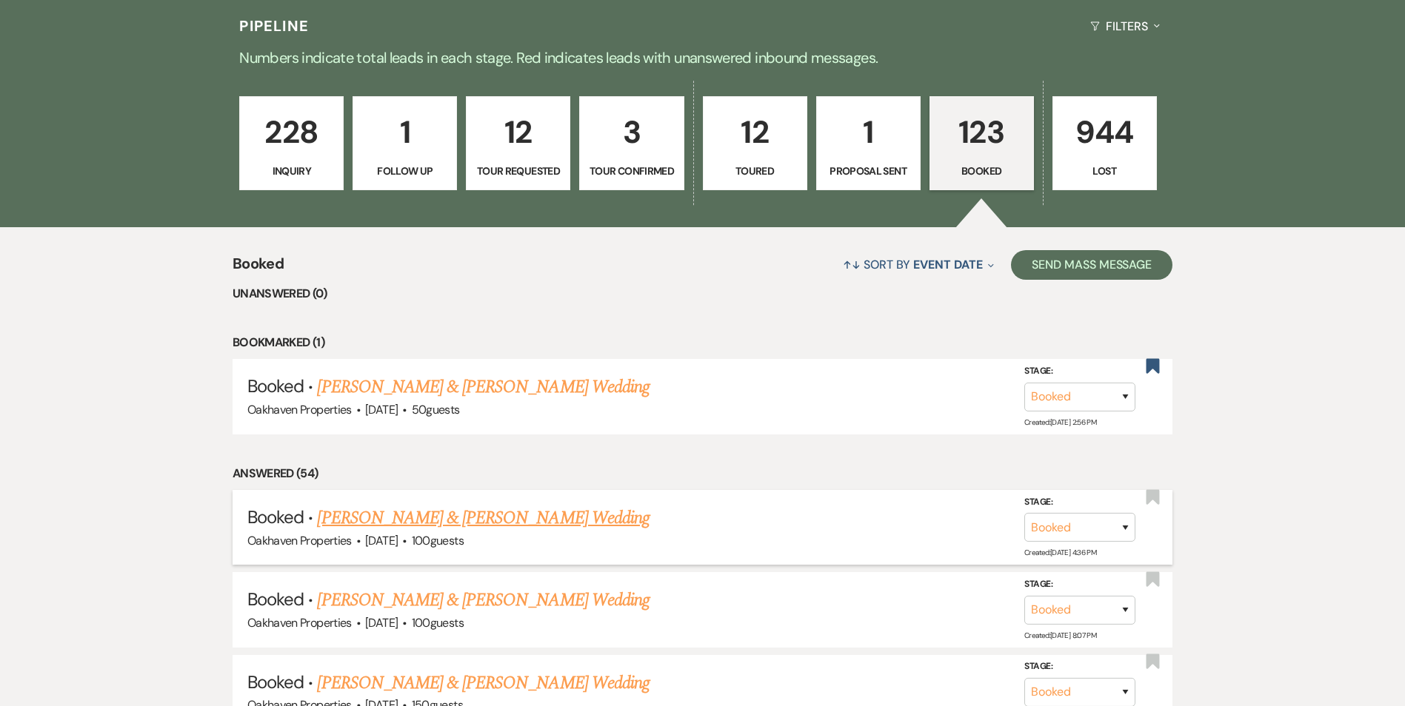
click at [422, 522] on link "[PERSON_NAME] & [PERSON_NAME] Wedding" at bounding box center [483, 518] width 332 height 27
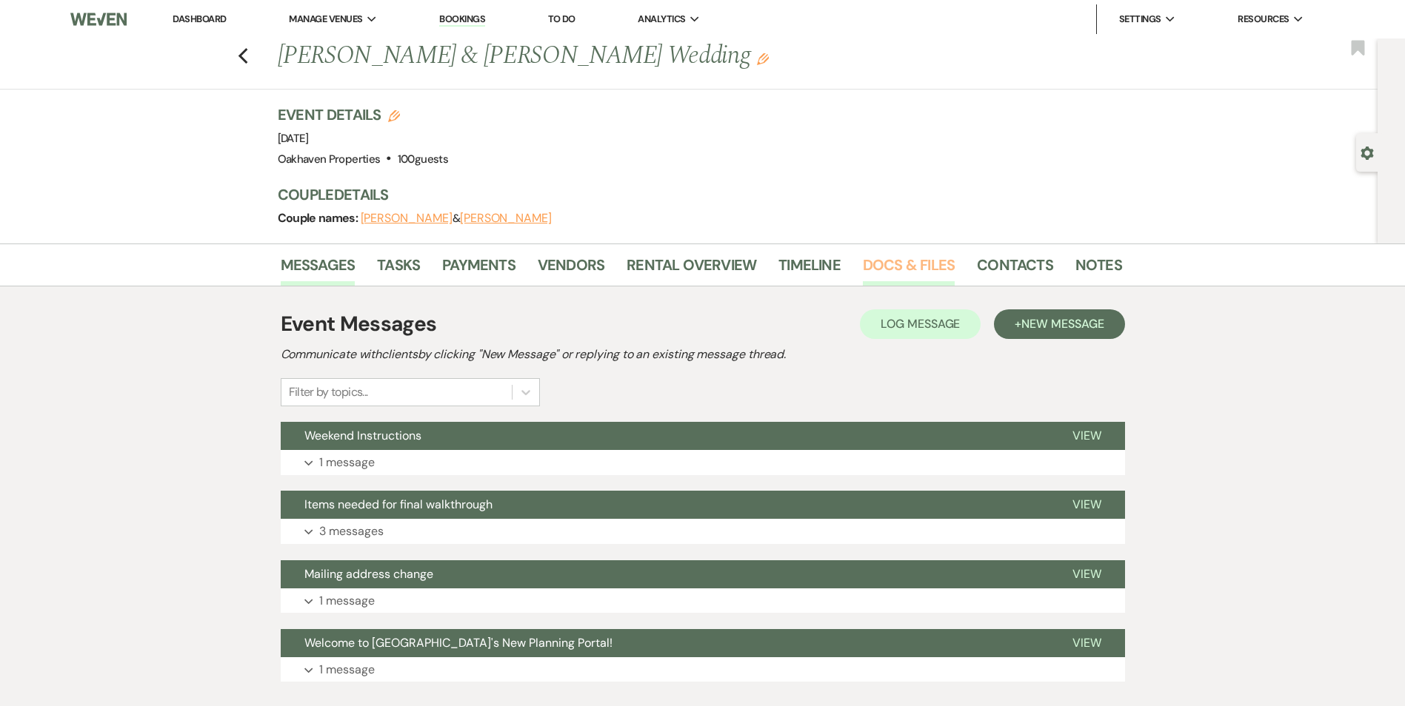
click at [921, 276] on link "Docs & Files" at bounding box center [909, 269] width 92 height 33
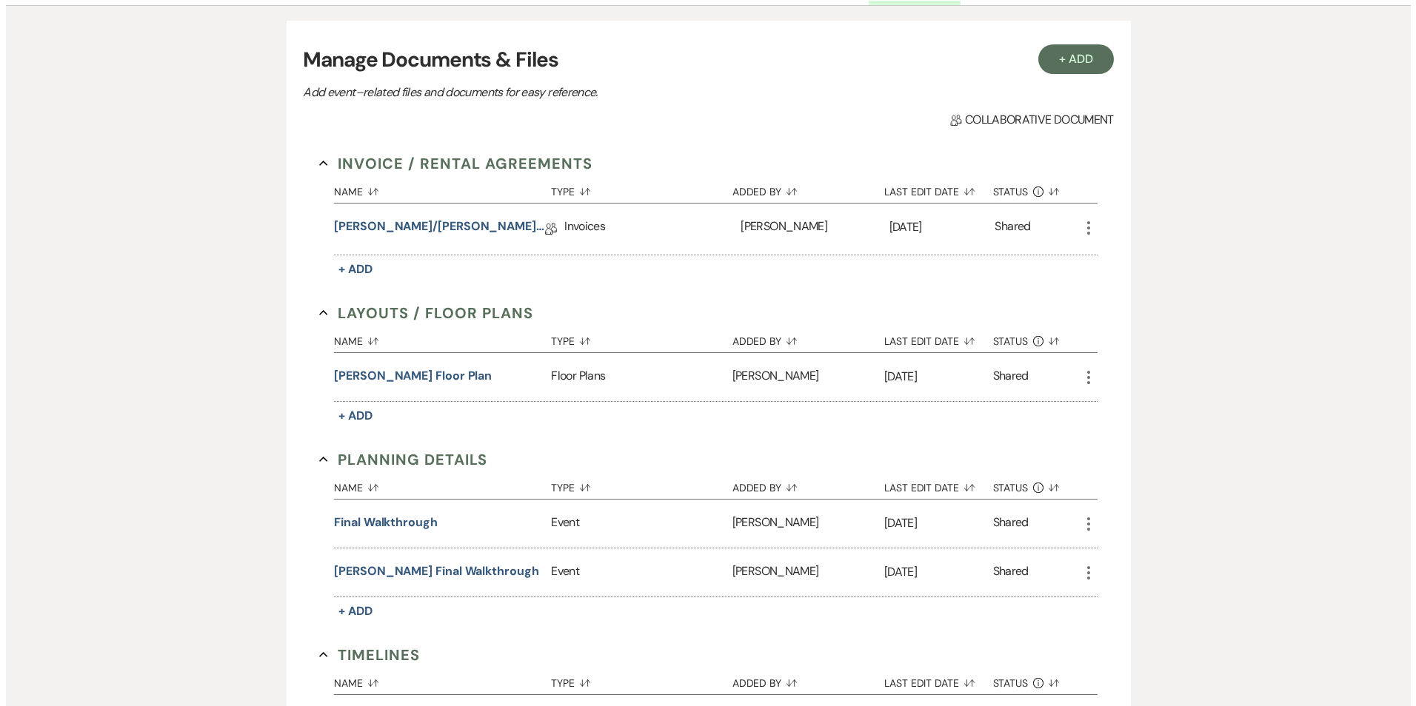
scroll to position [296, 0]
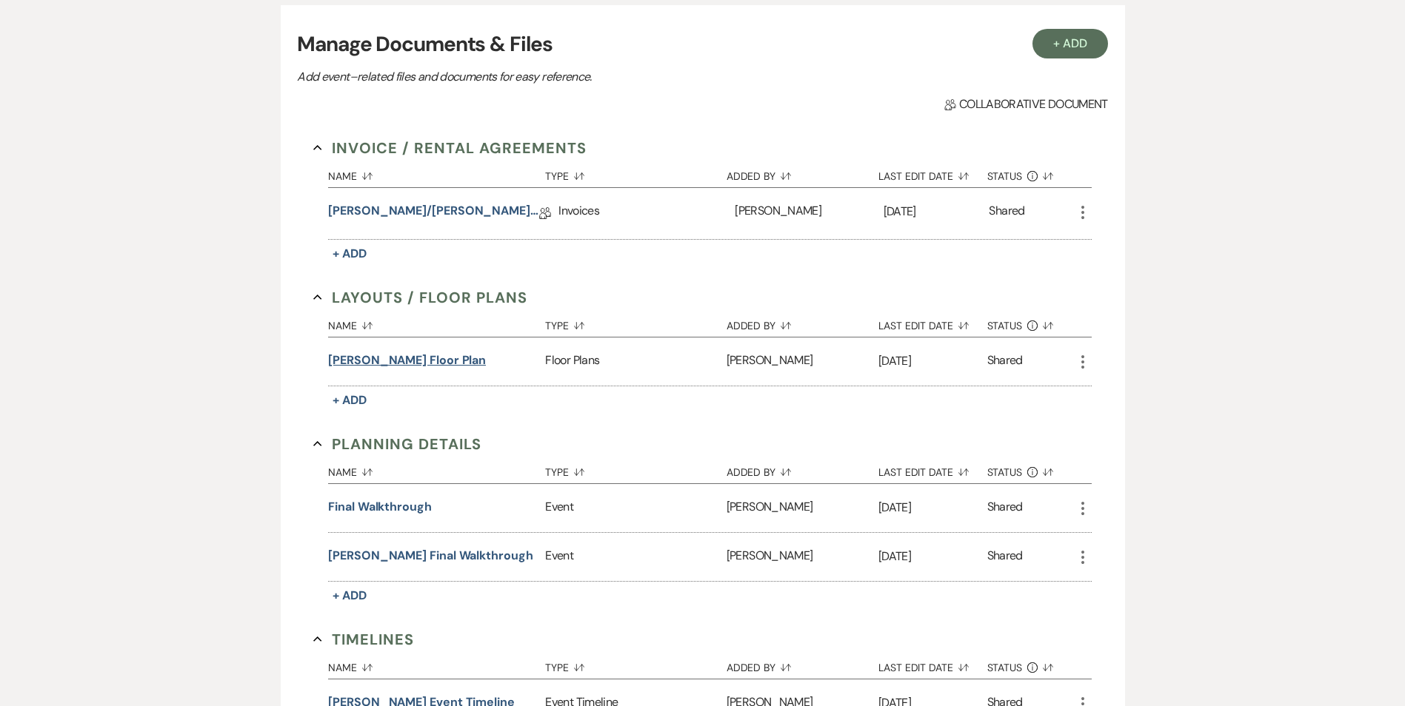
click at [436, 359] on button "[PERSON_NAME] Floor Plan" at bounding box center [407, 361] width 158 height 18
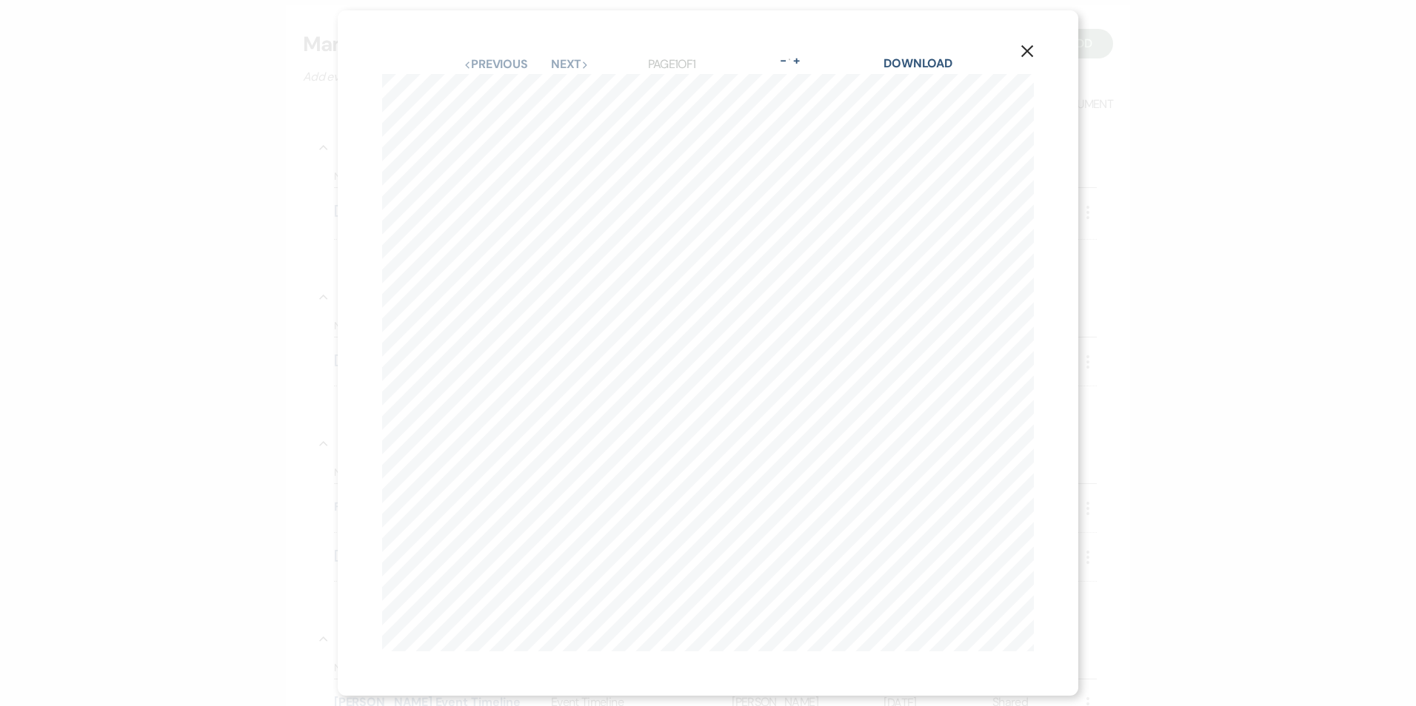
click at [920, 46] on div "X Previous Previous Next Next Page 1 of 1 - Zoom + Download Powered by" at bounding box center [708, 353] width 740 height 686
click at [920, 62] on link "Download" at bounding box center [917, 64] width 69 height 16
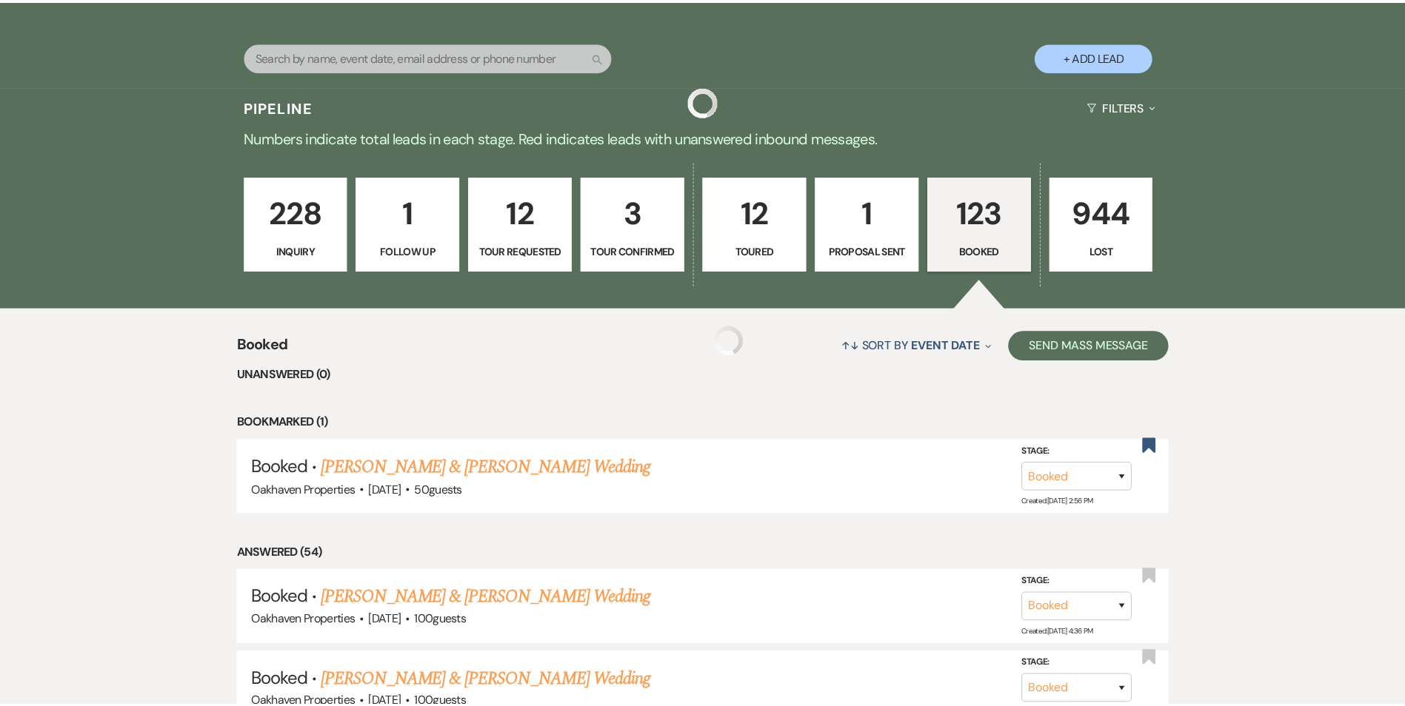
scroll to position [375, 0]
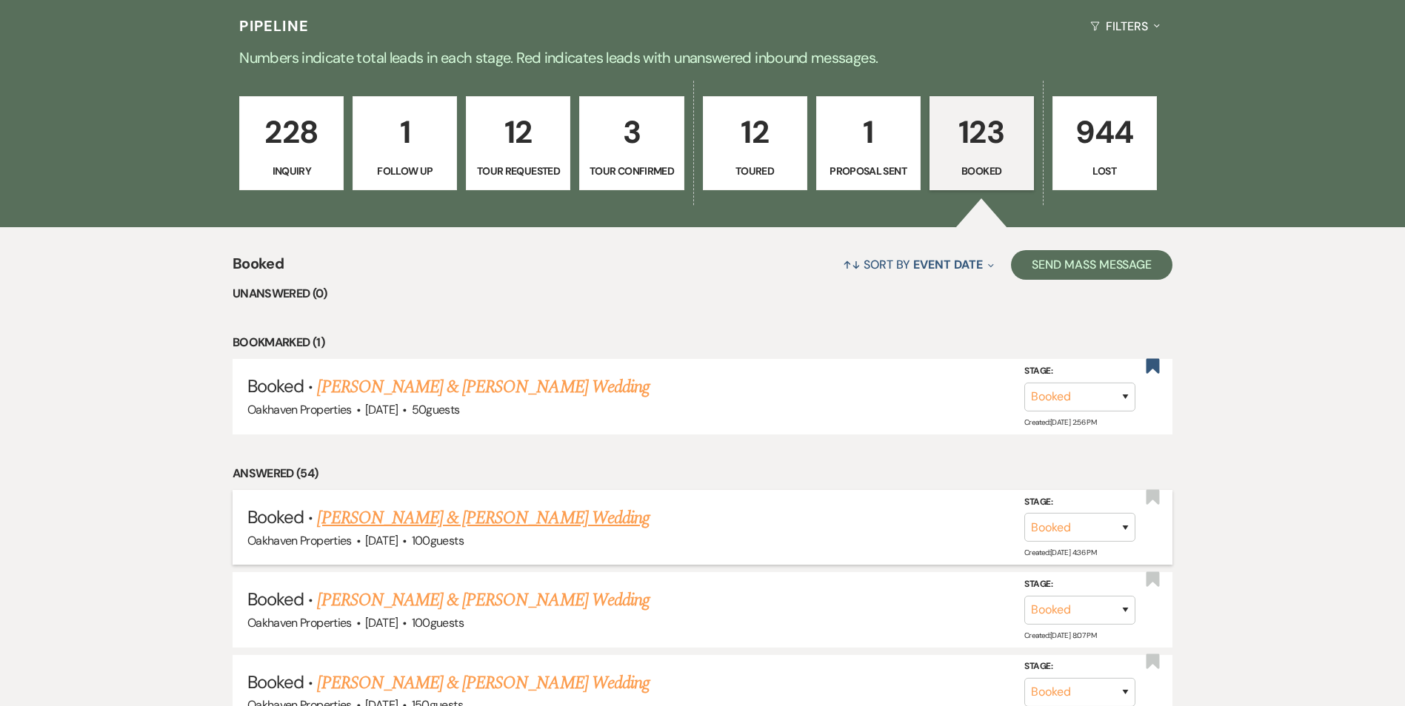
click at [336, 519] on link "[PERSON_NAME] & [PERSON_NAME] Wedding" at bounding box center [483, 518] width 332 height 27
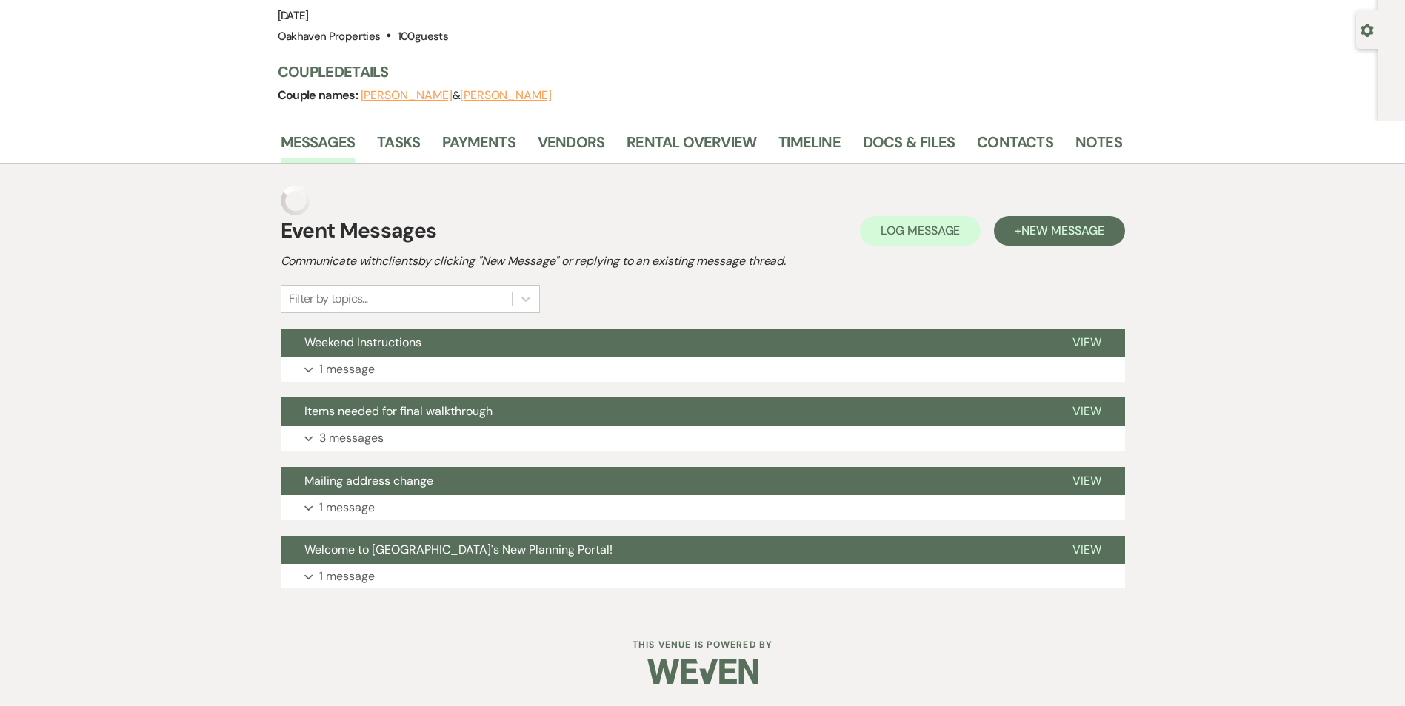
scroll to position [93, 0]
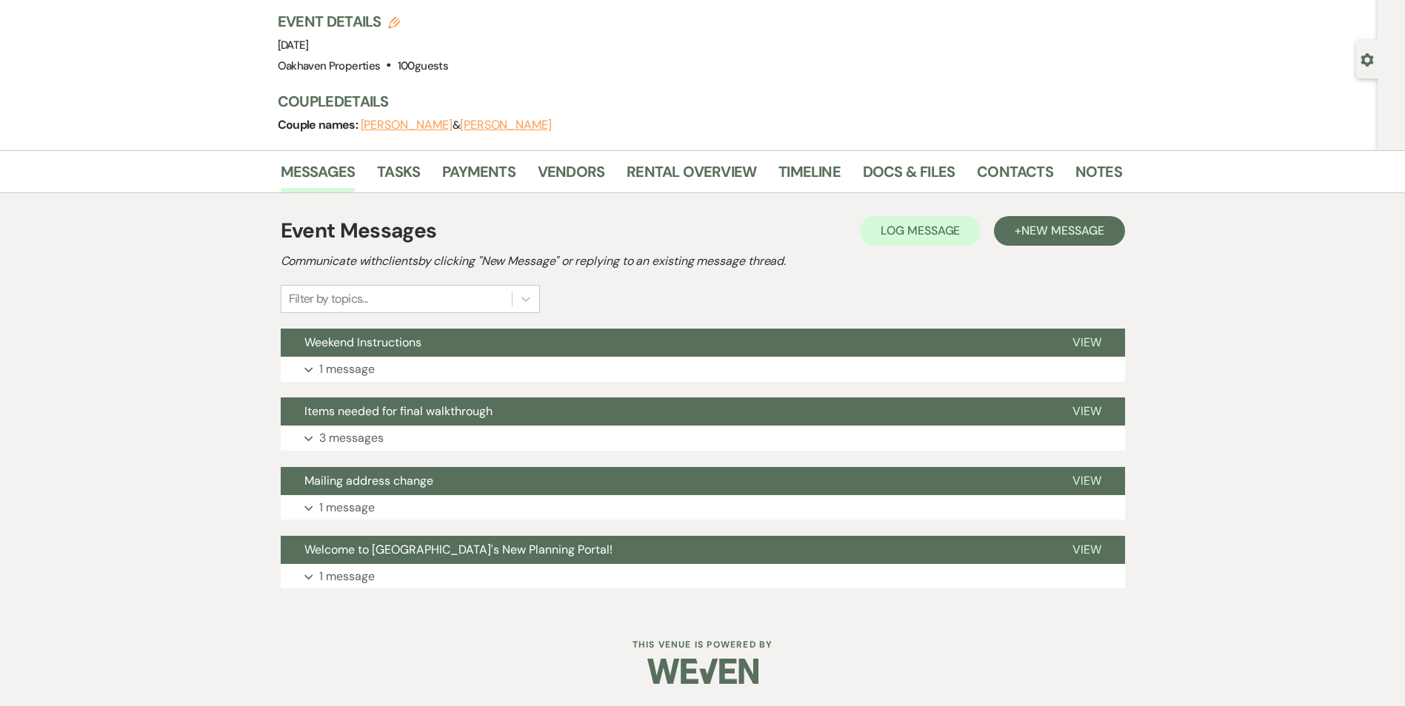
click at [1003, 135] on div "Couple names: [PERSON_NAME] & [PERSON_NAME]" at bounding box center [692, 125] width 829 height 21
click at [996, 182] on link "Contacts" at bounding box center [1015, 176] width 76 height 33
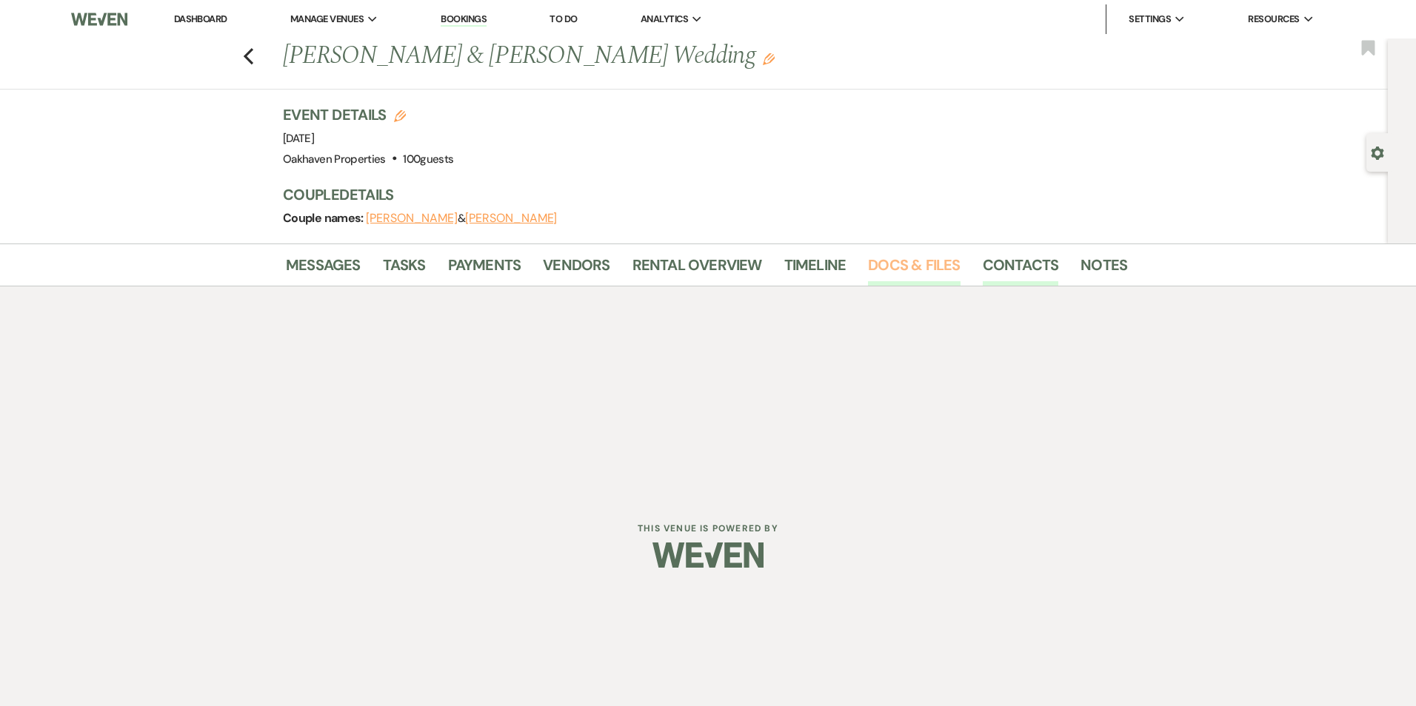
click at [923, 259] on link "Docs & Files" at bounding box center [914, 269] width 92 height 33
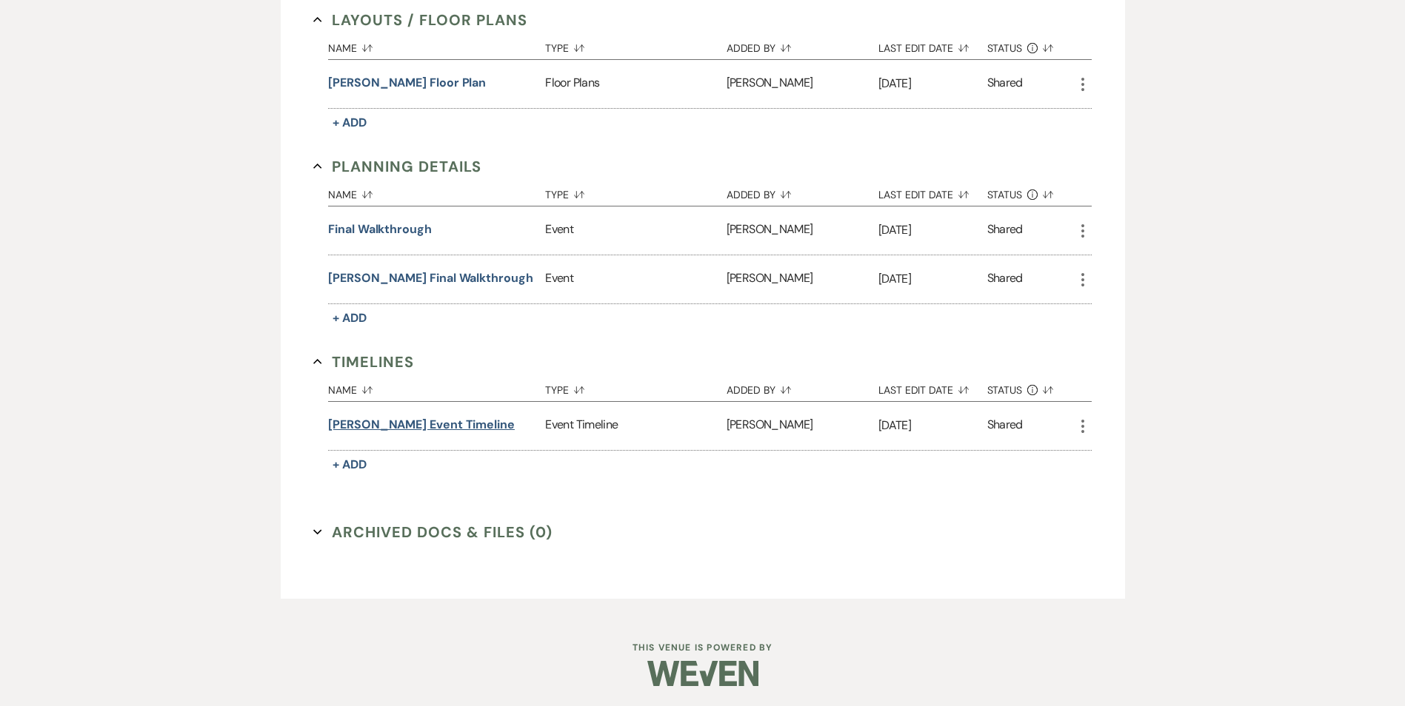
scroll to position [576, 0]
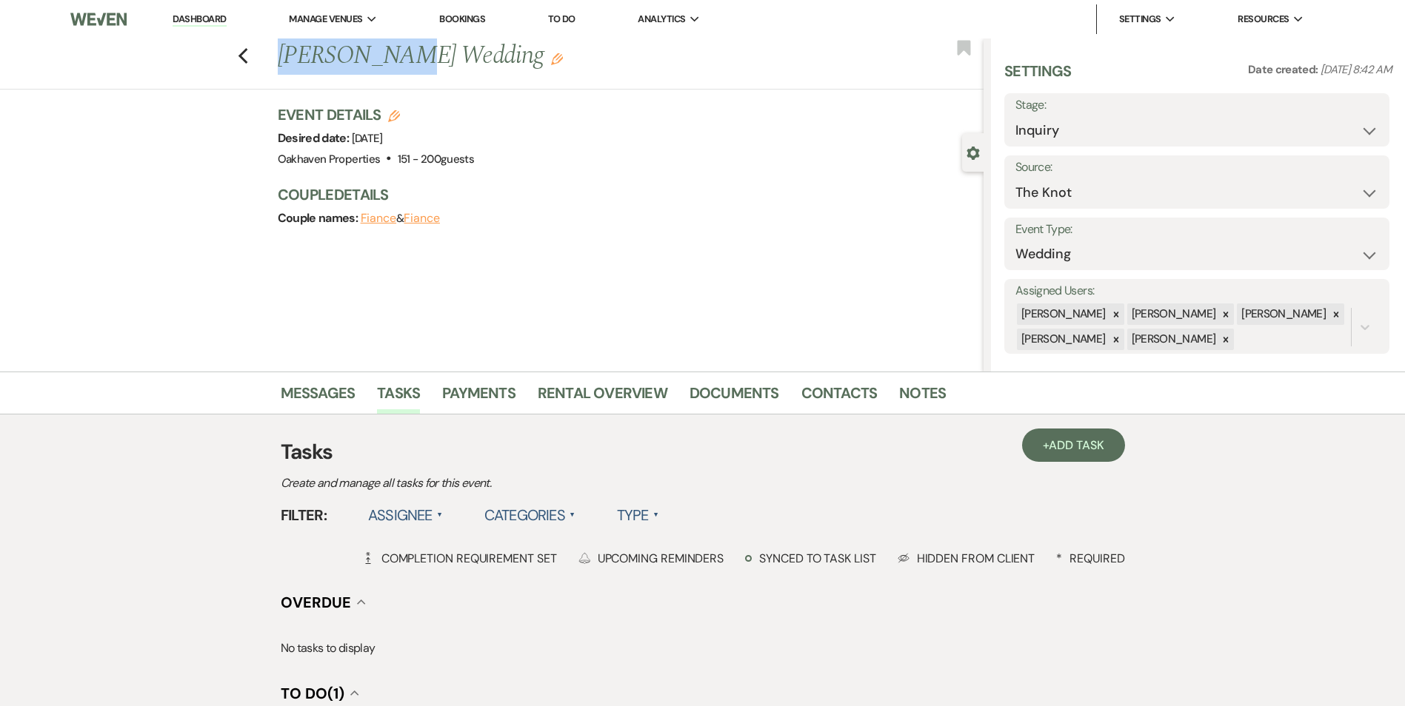
drag, startPoint x: 409, startPoint y: 58, endPoint x: 287, endPoint y: 53, distance: 122.3
click at [287, 53] on h1 "[PERSON_NAME] Wedding Edit" at bounding box center [557, 57] width 559 height 36
copy h1 "Amaya Lynch"
click at [1185, 126] on select "Inquiry Follow Up Tour Requested Tour Confirmed Toured Proposal Sent Booked Lost" at bounding box center [1196, 130] width 363 height 29
select select "8"
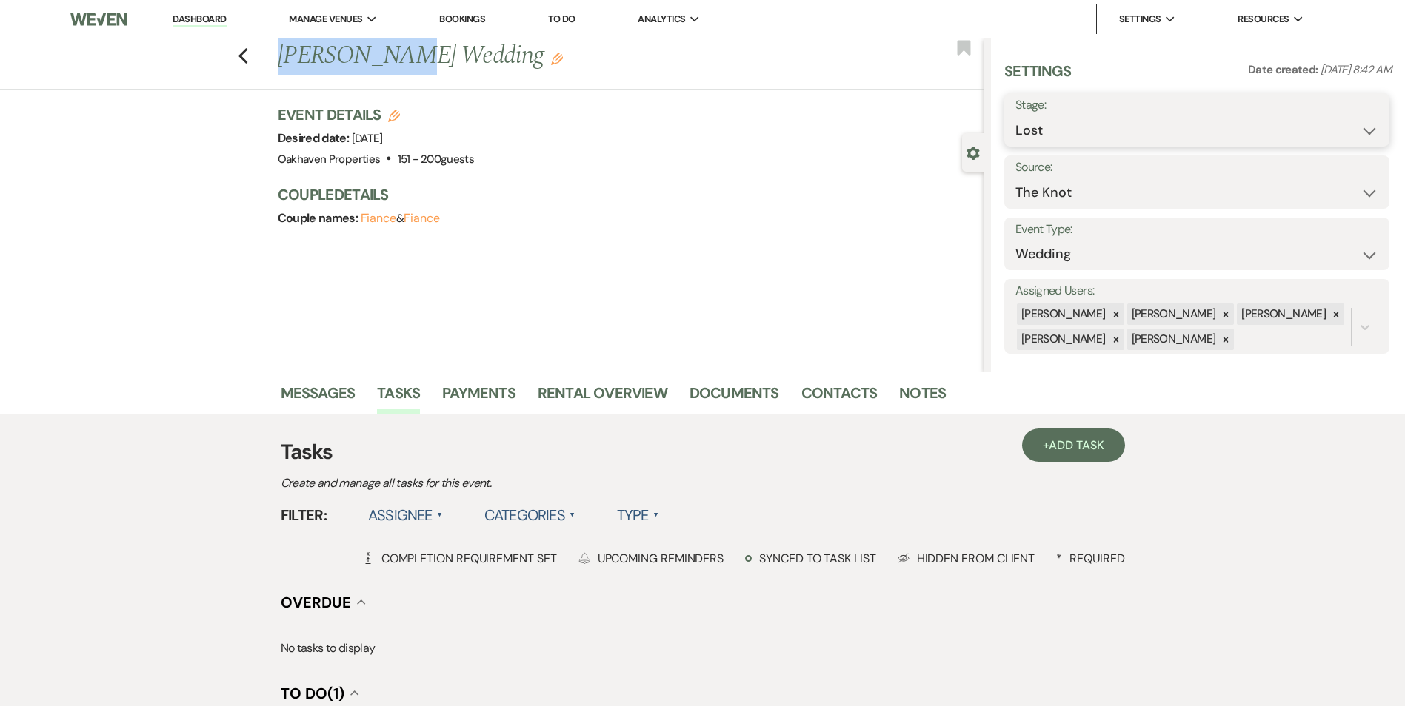
click at [1015, 116] on select "Inquiry Follow Up Tour Requested Tour Confirmed Toured Proposal Sent Booked Lost" at bounding box center [1196, 130] width 363 height 29
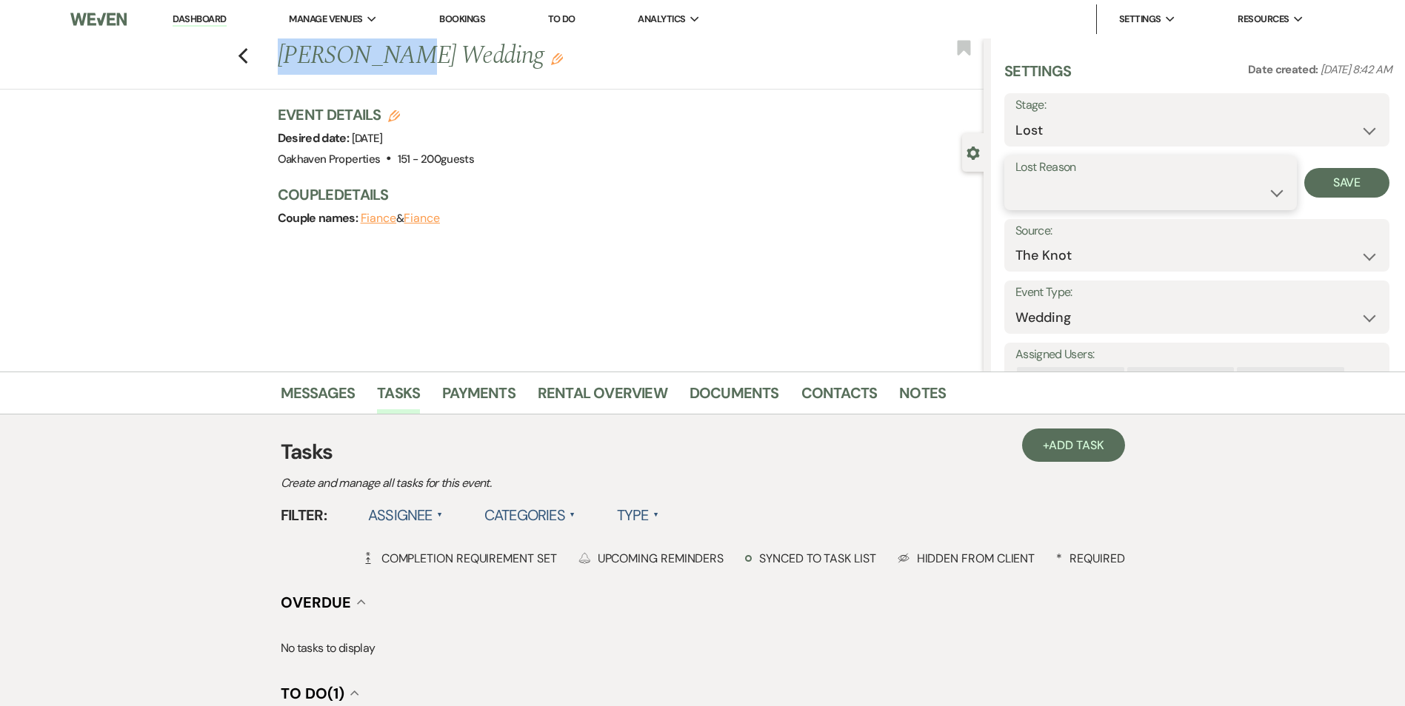
click at [1051, 202] on select "Booked Elsewhere Budget Date Unavailable No Response Not a Good Match Capacity …" at bounding box center [1150, 192] width 270 height 29
select select "5"
click at [1015, 178] on select "Booked Elsewhere Budget Date Unavailable No Response Not a Good Match Capacity …" at bounding box center [1150, 192] width 270 height 29
click at [1320, 178] on button "Save" at bounding box center [1346, 183] width 85 height 30
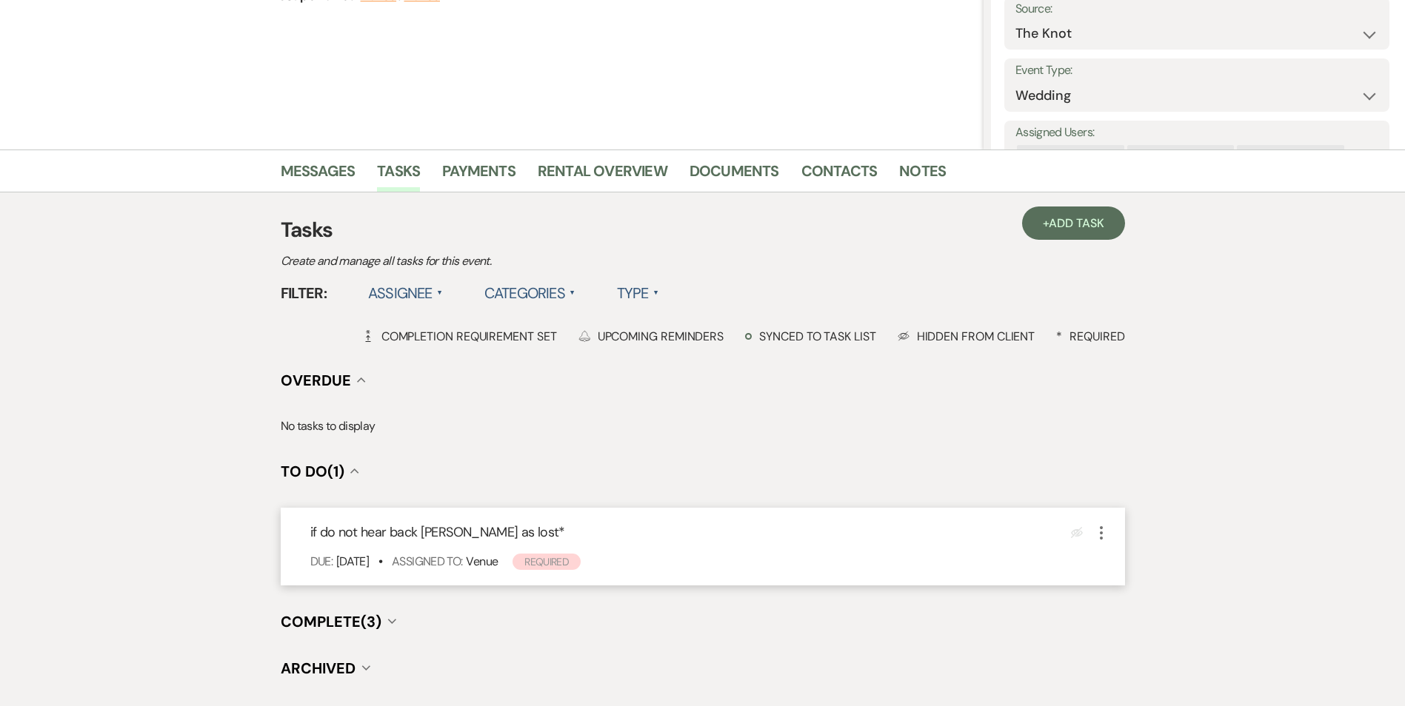
click at [1104, 539] on icon "More" at bounding box center [1101, 533] width 18 height 18
click at [1137, 629] on button "Plan Portal Link Mark As Complete" at bounding box center [1164, 632] width 145 height 24
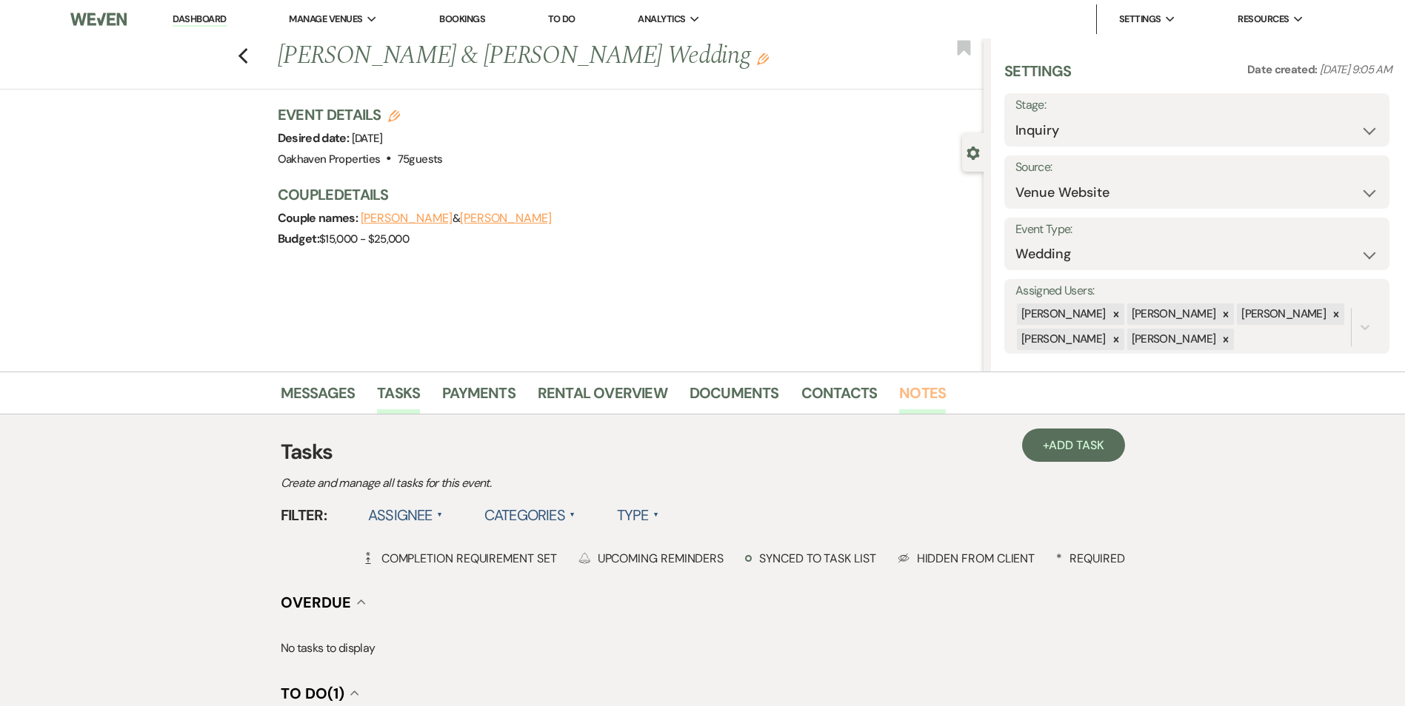
click at [905, 401] on link "Notes" at bounding box center [922, 397] width 47 height 33
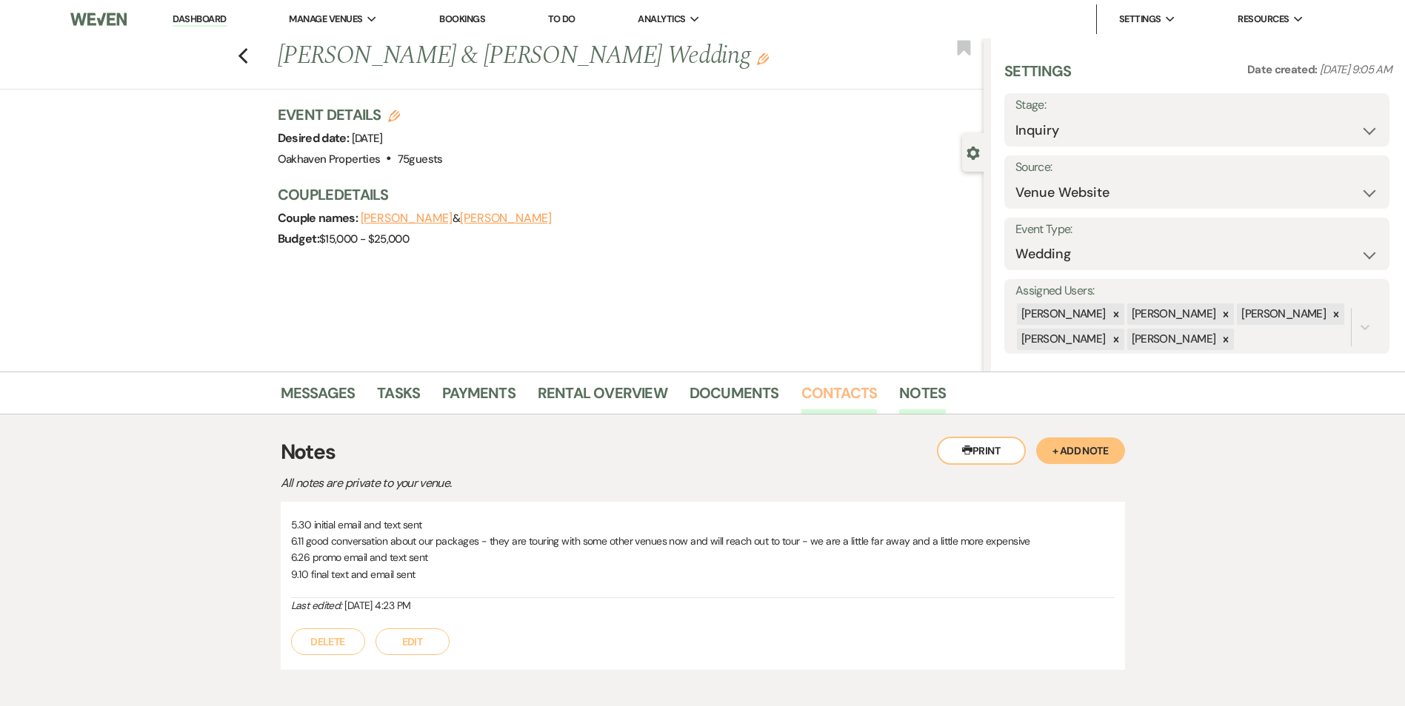
click at [838, 399] on link "Contacts" at bounding box center [839, 397] width 76 height 33
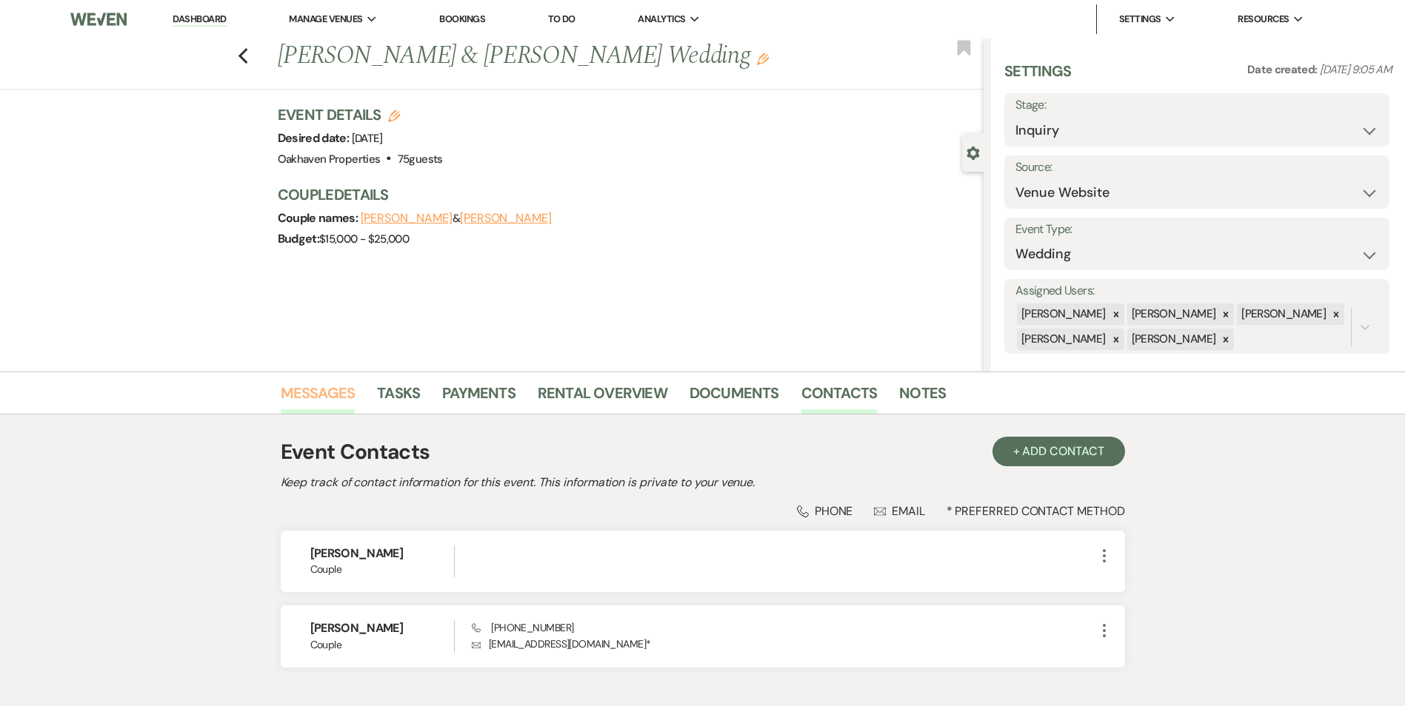
click at [320, 384] on link "Messages" at bounding box center [318, 397] width 75 height 33
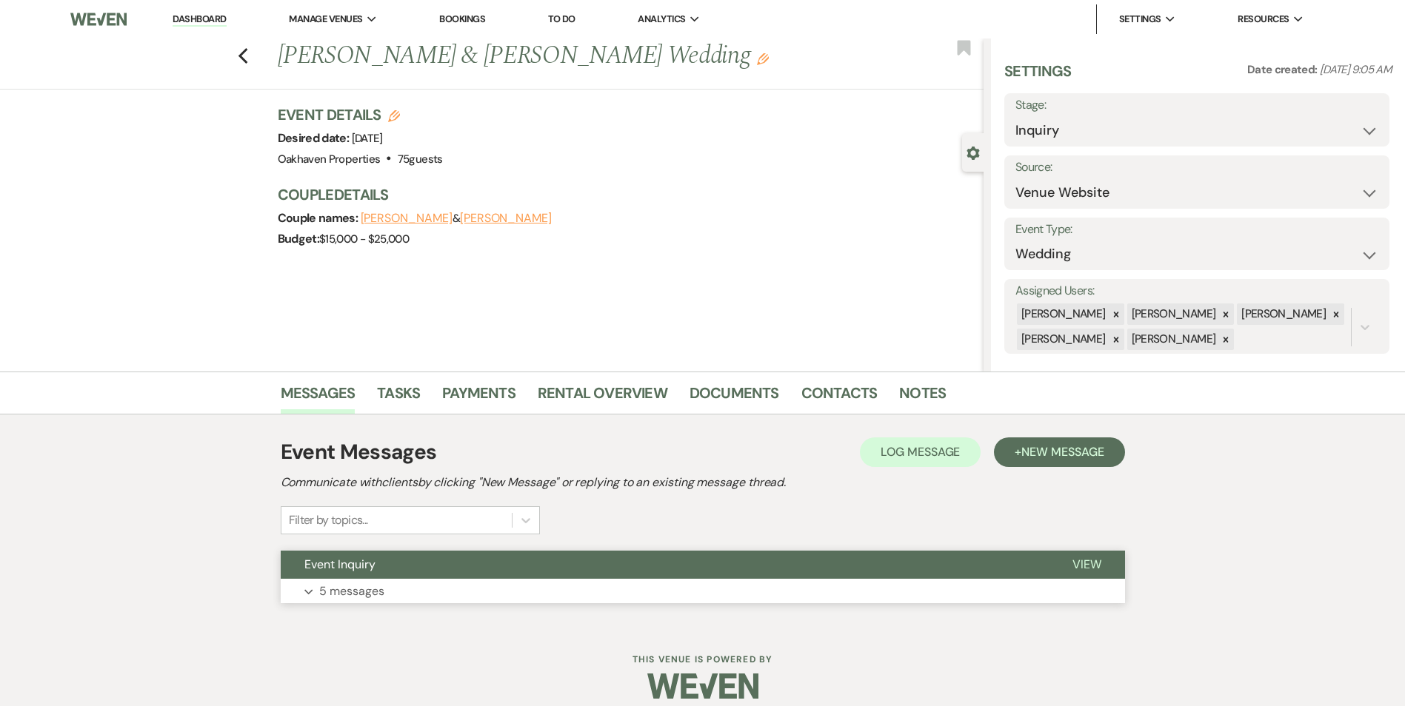
drag, startPoint x: 1126, startPoint y: 567, endPoint x: 1086, endPoint y: 564, distance: 40.9
click at [1095, 565] on div "Messages Tasks Payments Rental Overview Documents Contacts Notes Event Messages…" at bounding box center [702, 499] width 1405 height 254
click at [1086, 564] on span "View" at bounding box center [1086, 565] width 29 height 16
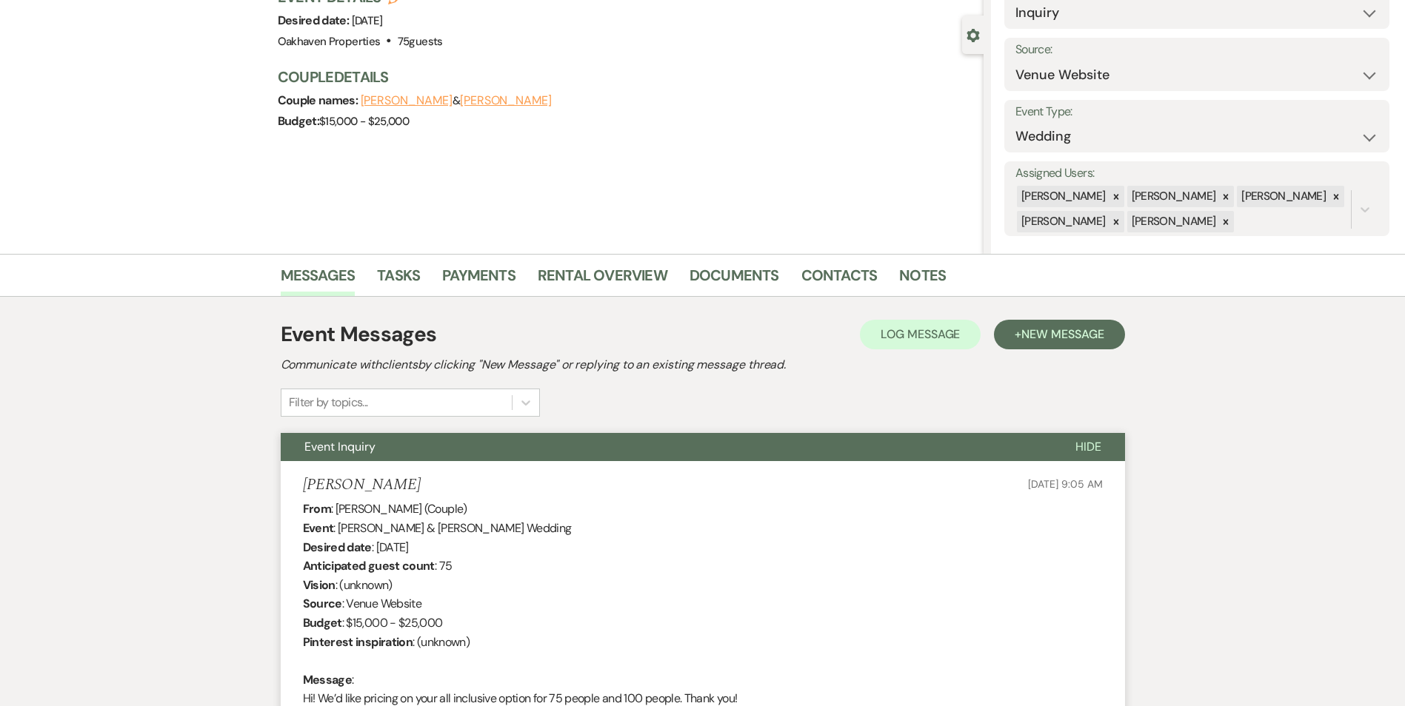
scroll to position [47, 0]
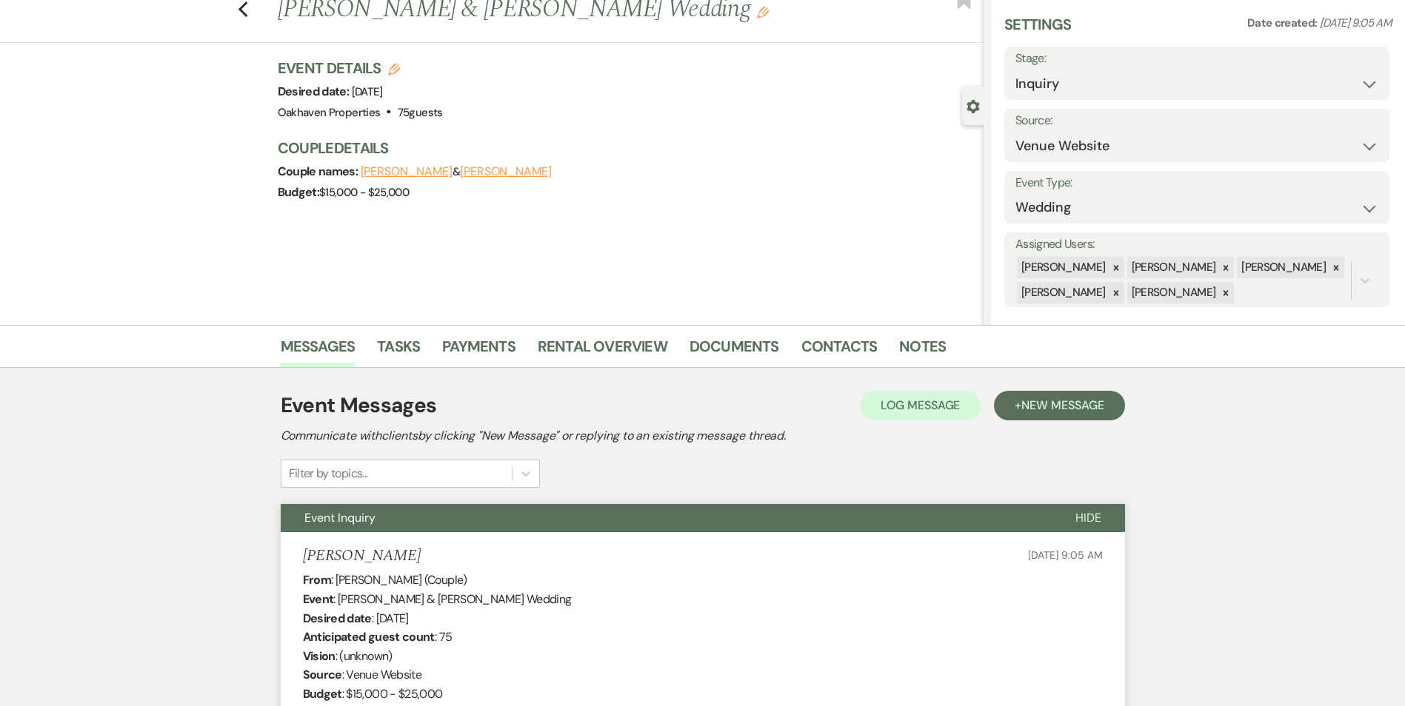
click at [1066, 65] on label "Stage:" at bounding box center [1196, 58] width 363 height 21
click at [1065, 101] on div "Settings Date created: May 30, 2025, 9:05 AM Stage: Inquiry Follow Up Tour Requ…" at bounding box center [1197, 160] width 387 height 293
click at [1065, 89] on select "Inquiry Follow Up Tour Requested Tour Confirmed Toured Proposal Sent Booked Lost" at bounding box center [1196, 84] width 363 height 29
select select "8"
click at [1015, 70] on select "Inquiry Follow Up Tour Requested Tour Confirmed Toured Proposal Sent Booked Lost" at bounding box center [1196, 84] width 363 height 29
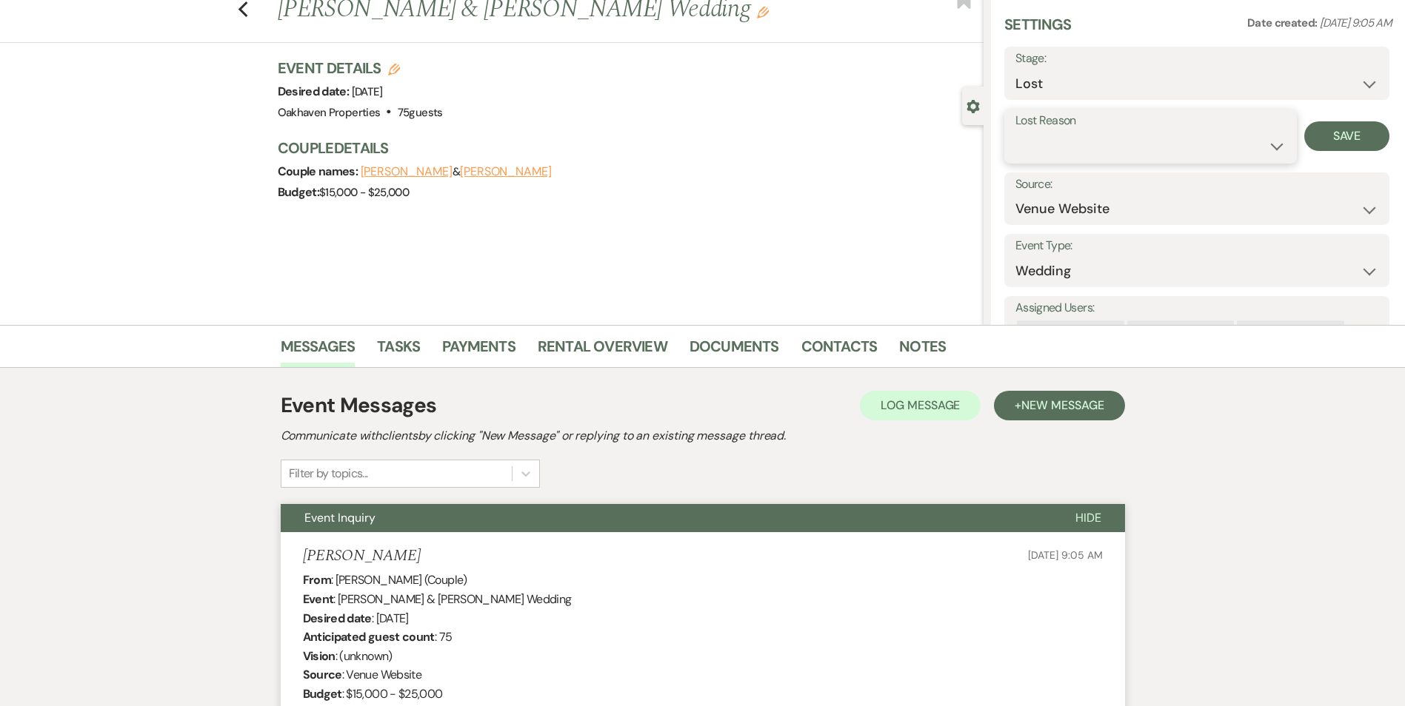
click at [1050, 144] on select "Booked Elsewhere Budget Date Unavailable No Response Not a Good Match Capacity …" at bounding box center [1150, 146] width 270 height 29
select select "7"
click at [1015, 132] on select "Booked Elsewhere Budget Date Unavailable No Response Not a Good Match Capacity …" at bounding box center [1150, 146] width 270 height 29
drag, startPoint x: 1339, startPoint y: 138, endPoint x: 700, endPoint y: 273, distance: 653.1
click at [1339, 139] on button "Save" at bounding box center [1346, 136] width 85 height 30
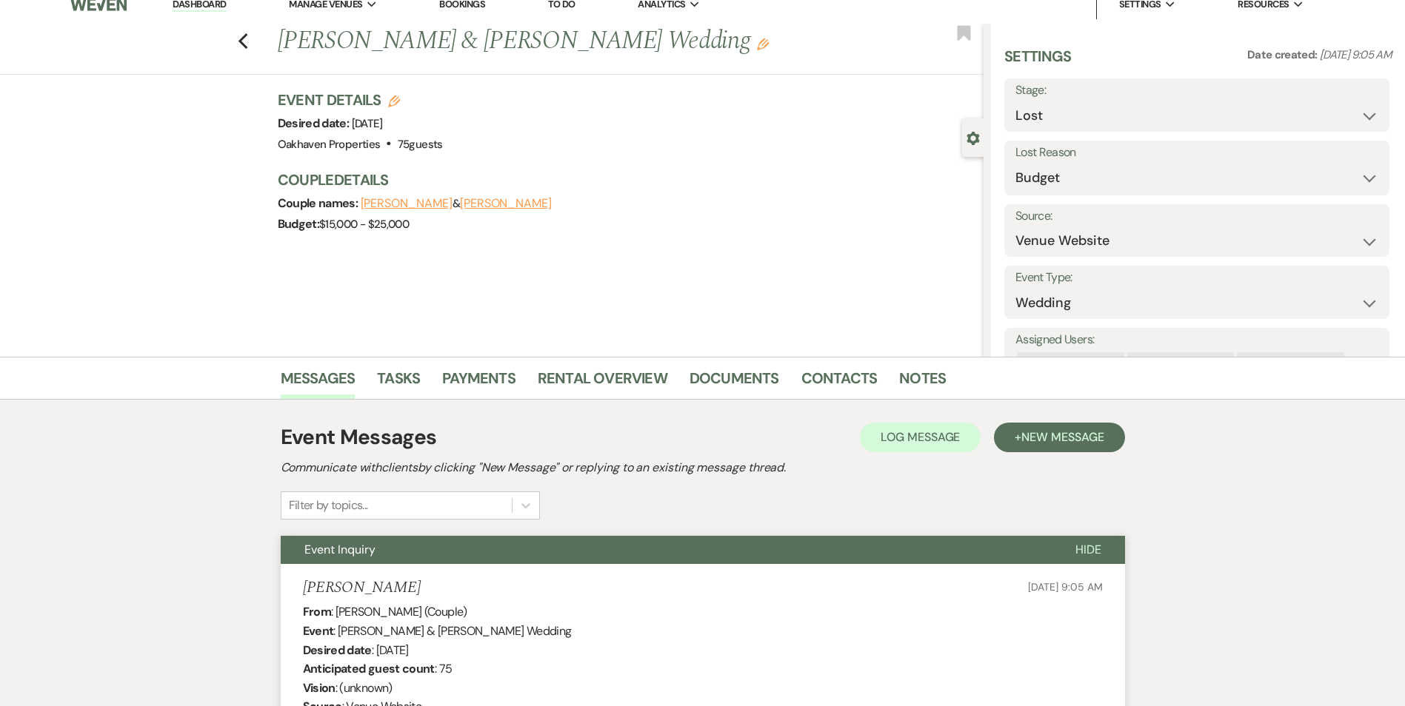
scroll to position [0, 0]
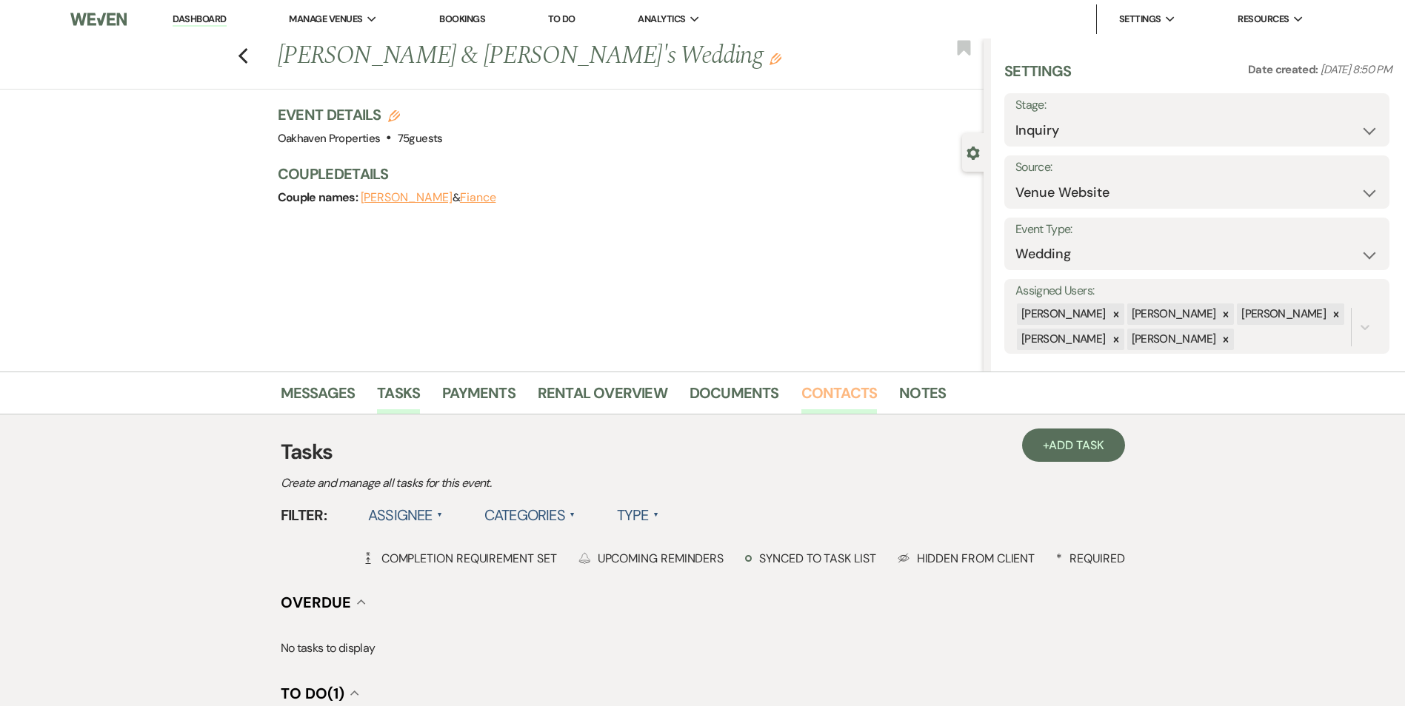
click at [846, 393] on link "Contacts" at bounding box center [839, 397] width 76 height 33
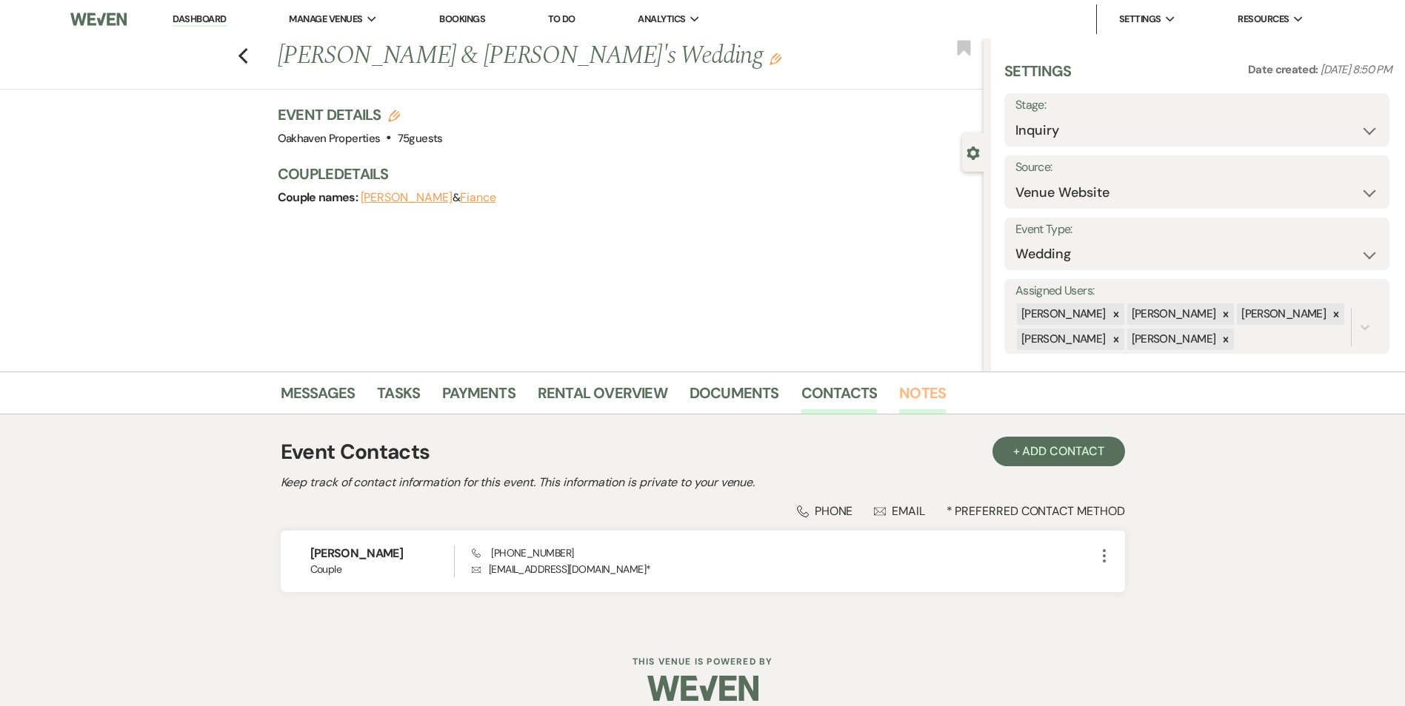
click at [936, 384] on link "Notes" at bounding box center [922, 397] width 47 height 33
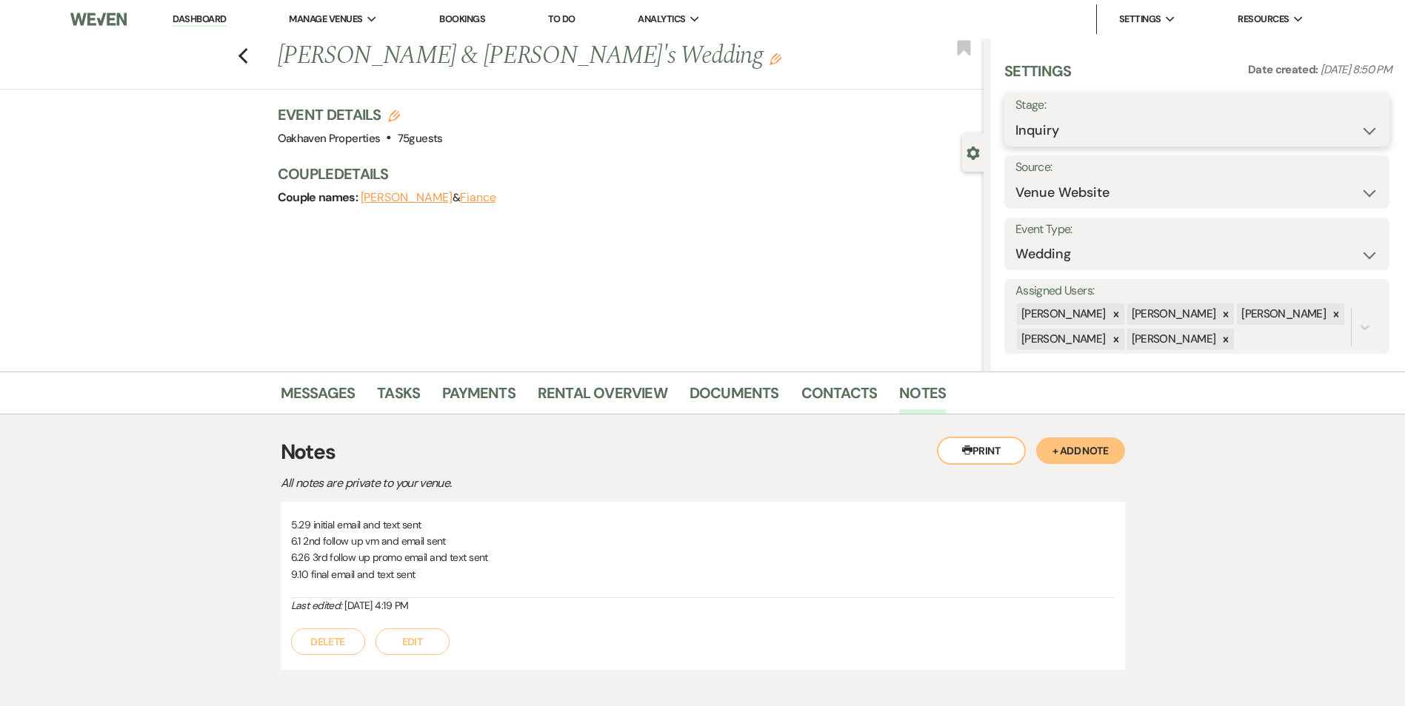
click at [1214, 124] on select "Inquiry Follow Up Tour Requested Tour Confirmed Toured Proposal Sent Booked Lost" at bounding box center [1196, 130] width 363 height 29
select select "8"
click at [1015, 116] on select "Inquiry Follow Up Tour Requested Tour Confirmed Toured Proposal Sent Booked Lost" at bounding box center [1196, 130] width 363 height 29
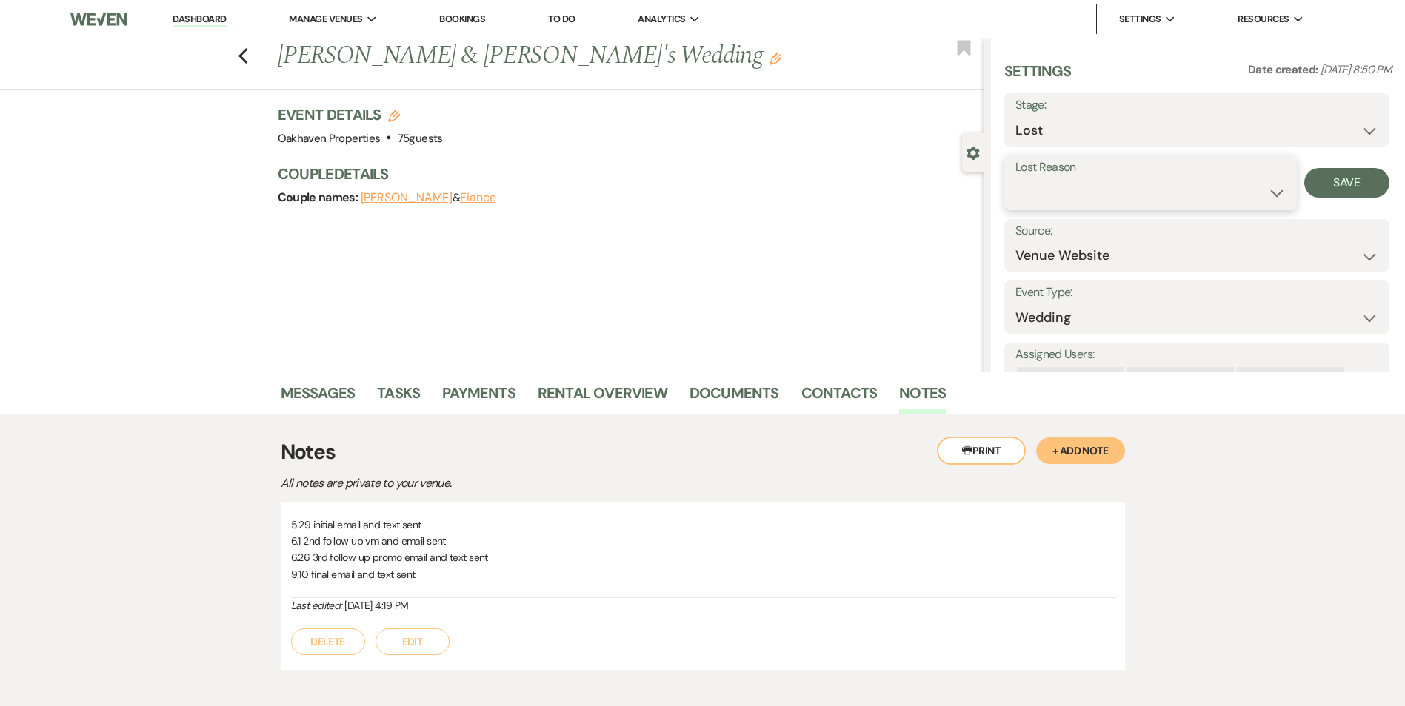
click at [1104, 192] on select "Booked Elsewhere Budget Date Unavailable No Response Not a Good Match Capacity …" at bounding box center [1150, 192] width 270 height 29
select select "5"
click at [1015, 178] on select "Booked Elsewhere Budget Date Unavailable No Response Not a Good Match Capacity …" at bounding box center [1150, 192] width 270 height 29
click at [1340, 175] on button "Save" at bounding box center [1346, 183] width 85 height 30
click at [304, 384] on link "Messages" at bounding box center [318, 397] width 75 height 33
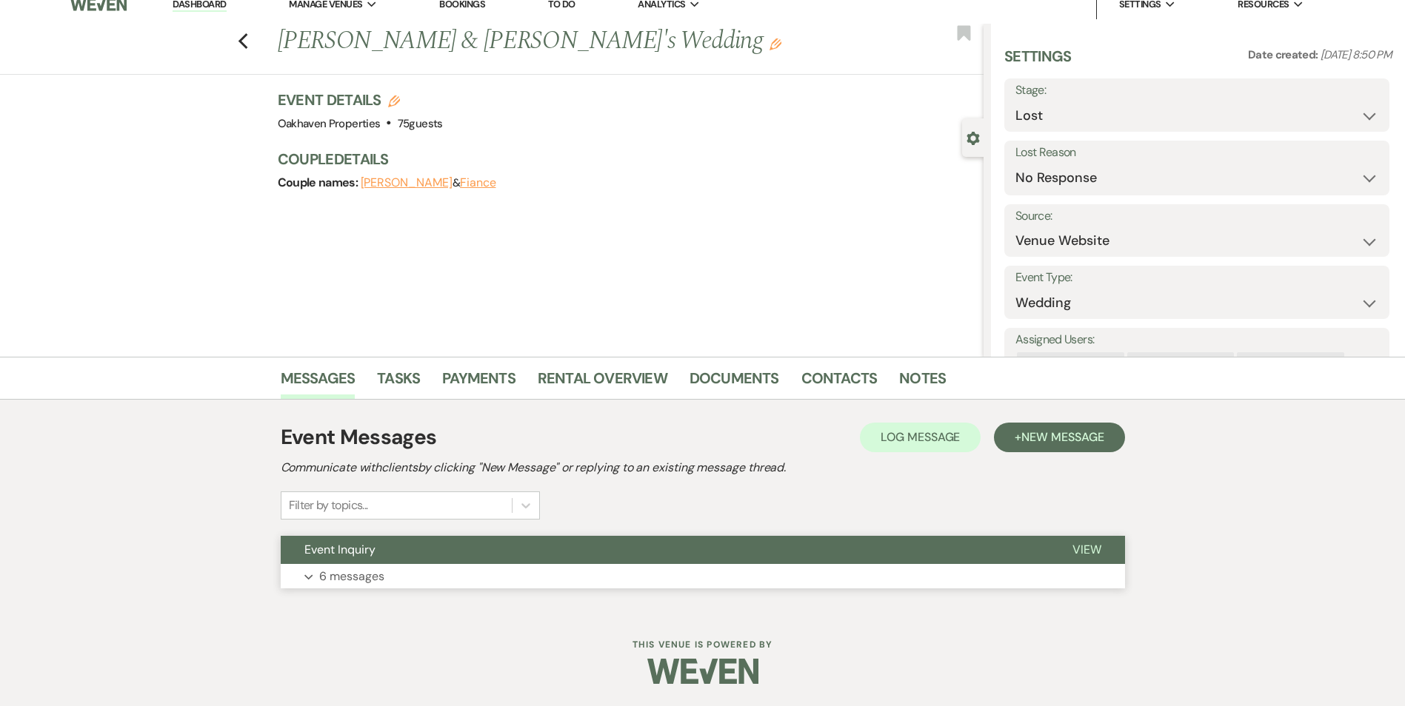
click at [1102, 547] on button "View" at bounding box center [1087, 550] width 76 height 28
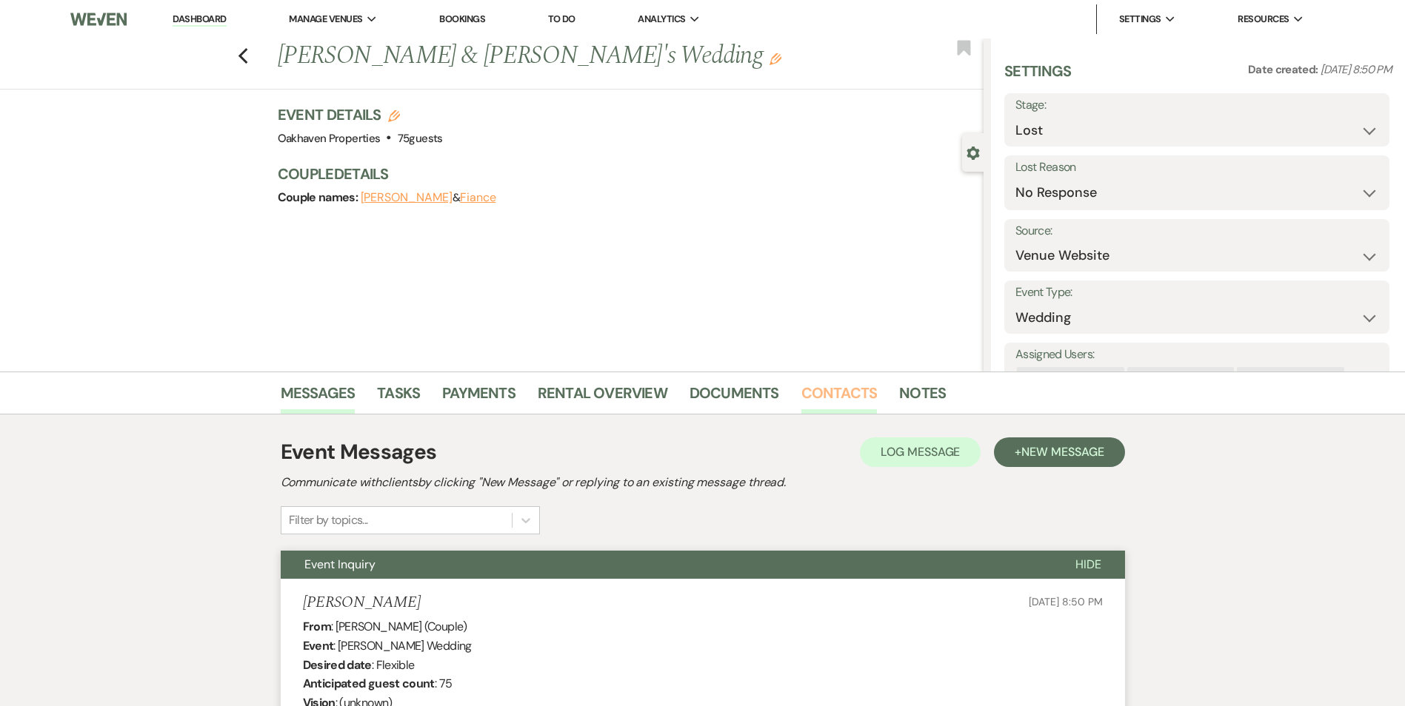
click at [828, 392] on link "Contacts" at bounding box center [839, 397] width 76 height 33
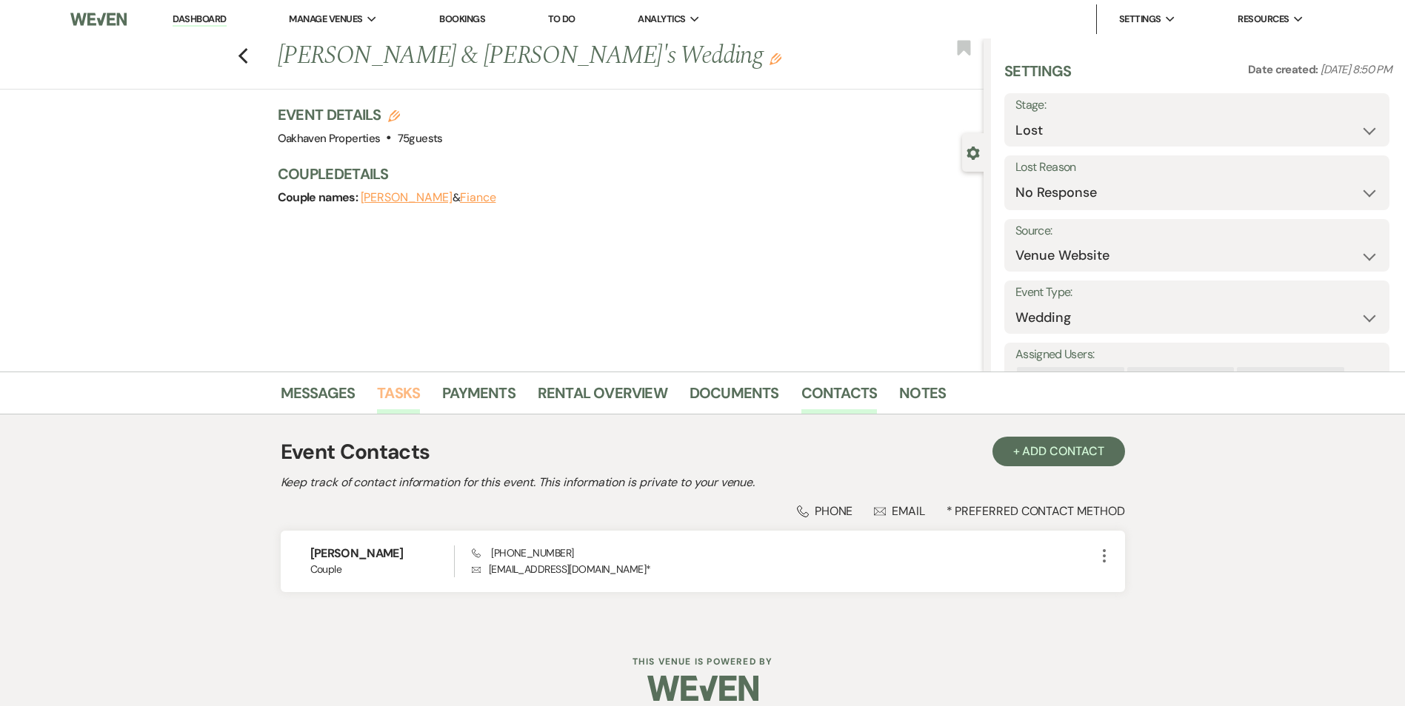
click at [415, 392] on link "Tasks" at bounding box center [398, 397] width 43 height 33
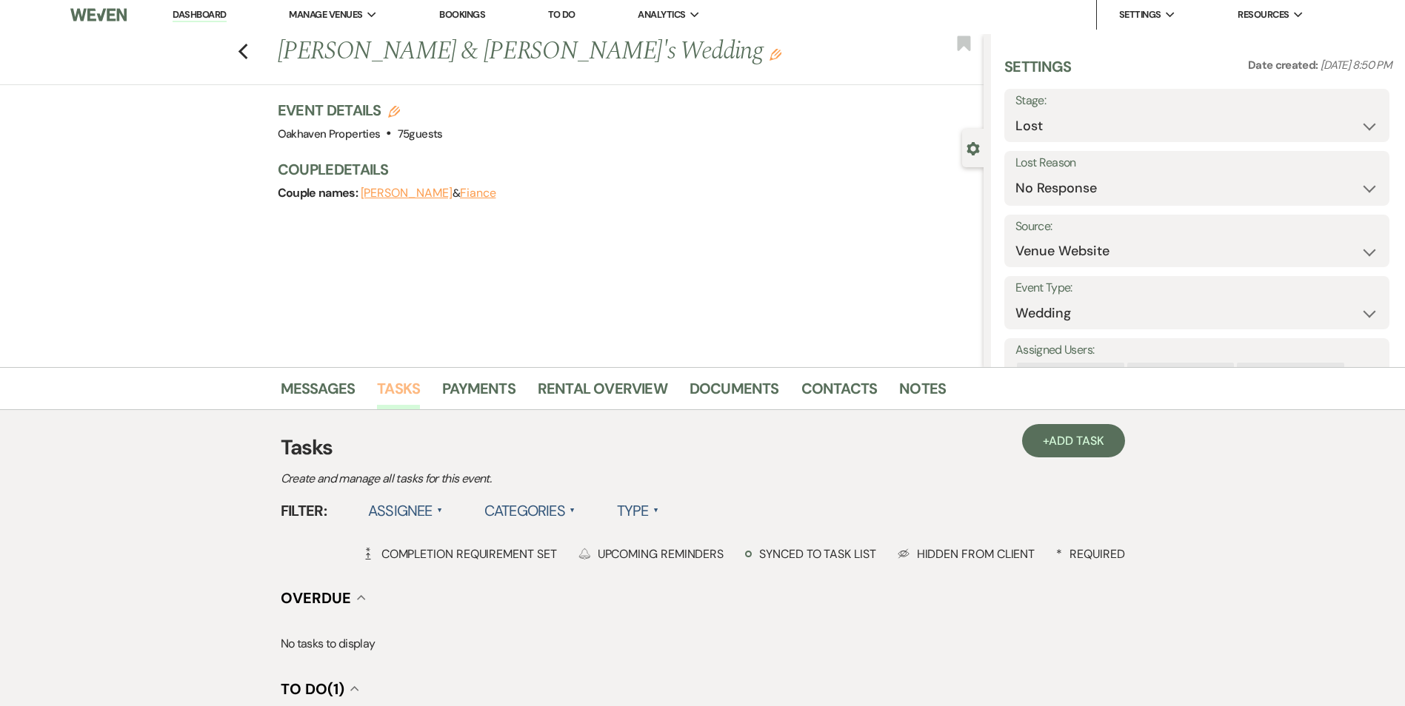
scroll to position [331, 0]
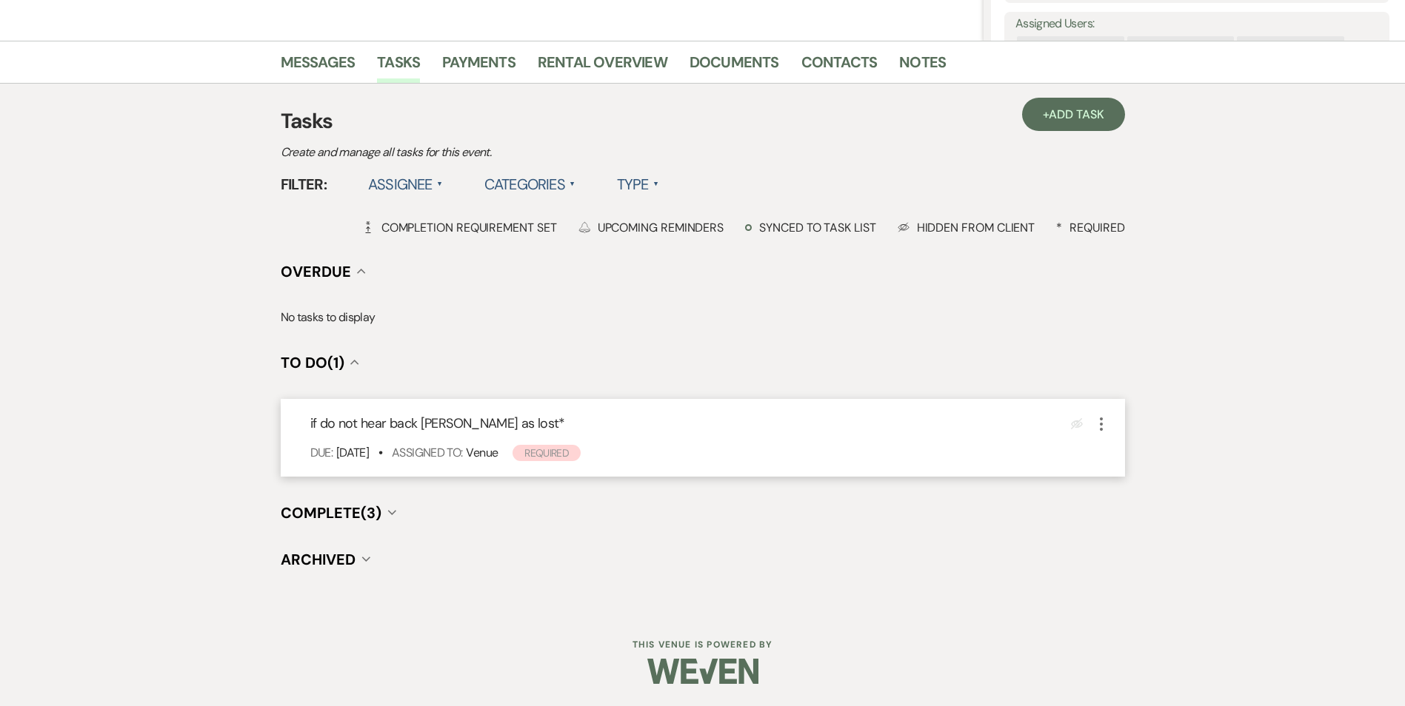
click at [1106, 426] on icon "More" at bounding box center [1101, 424] width 18 height 18
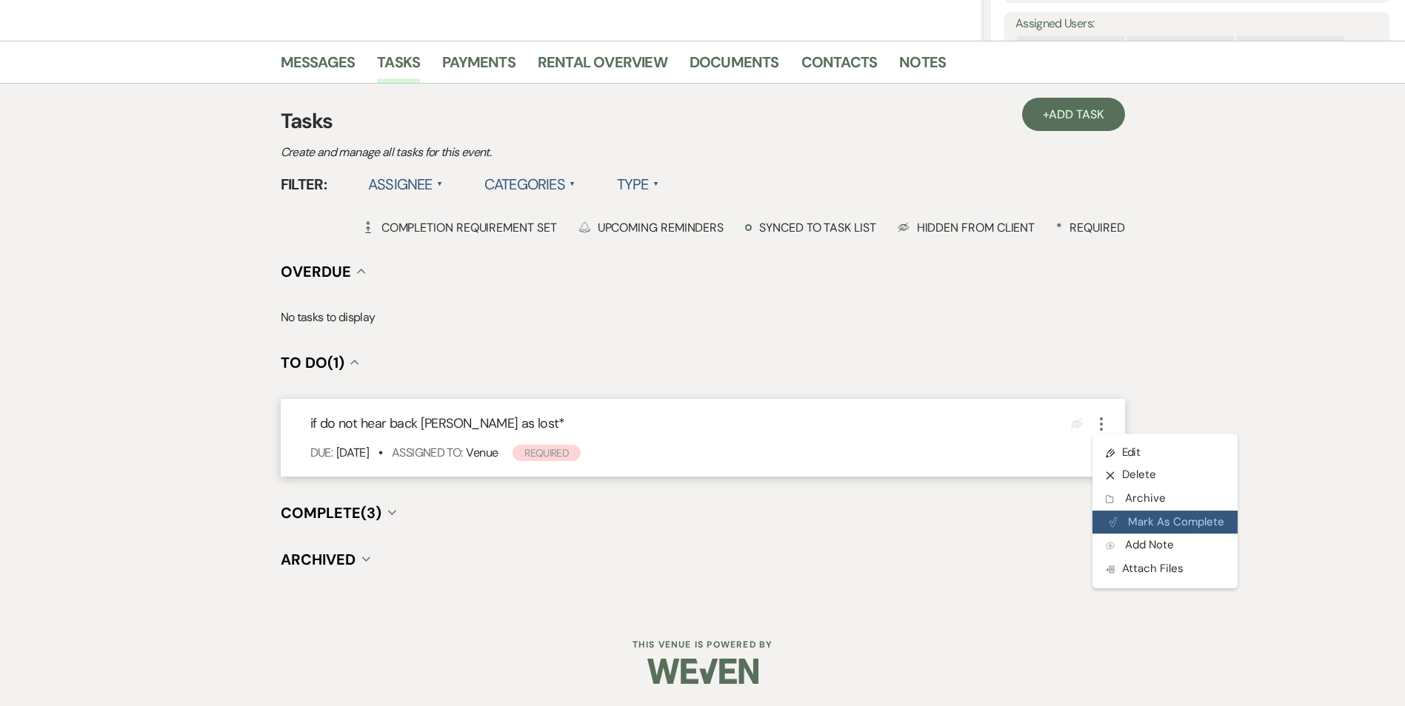
click at [1116, 524] on icon "Plan Portal Link" at bounding box center [1113, 522] width 9 height 11
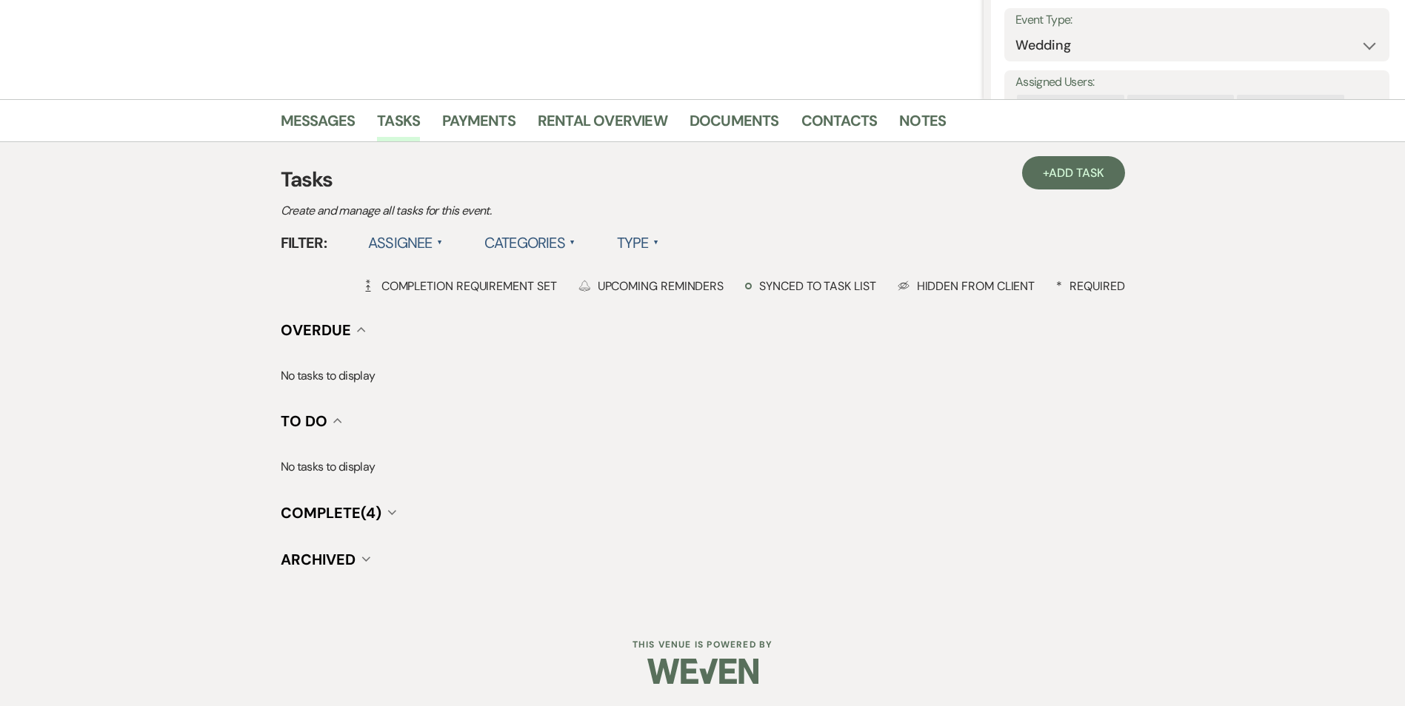
scroll to position [273, 0]
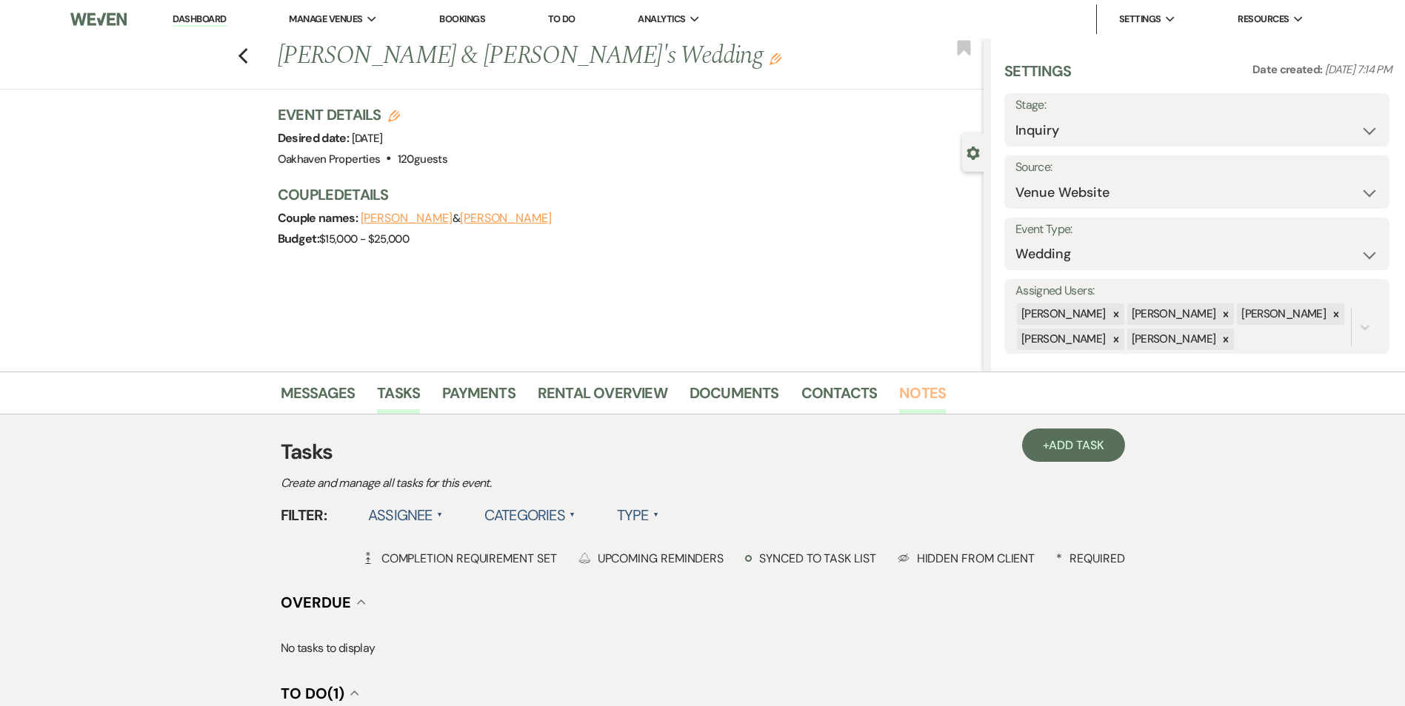
click at [925, 395] on link "Notes" at bounding box center [922, 397] width 47 height 33
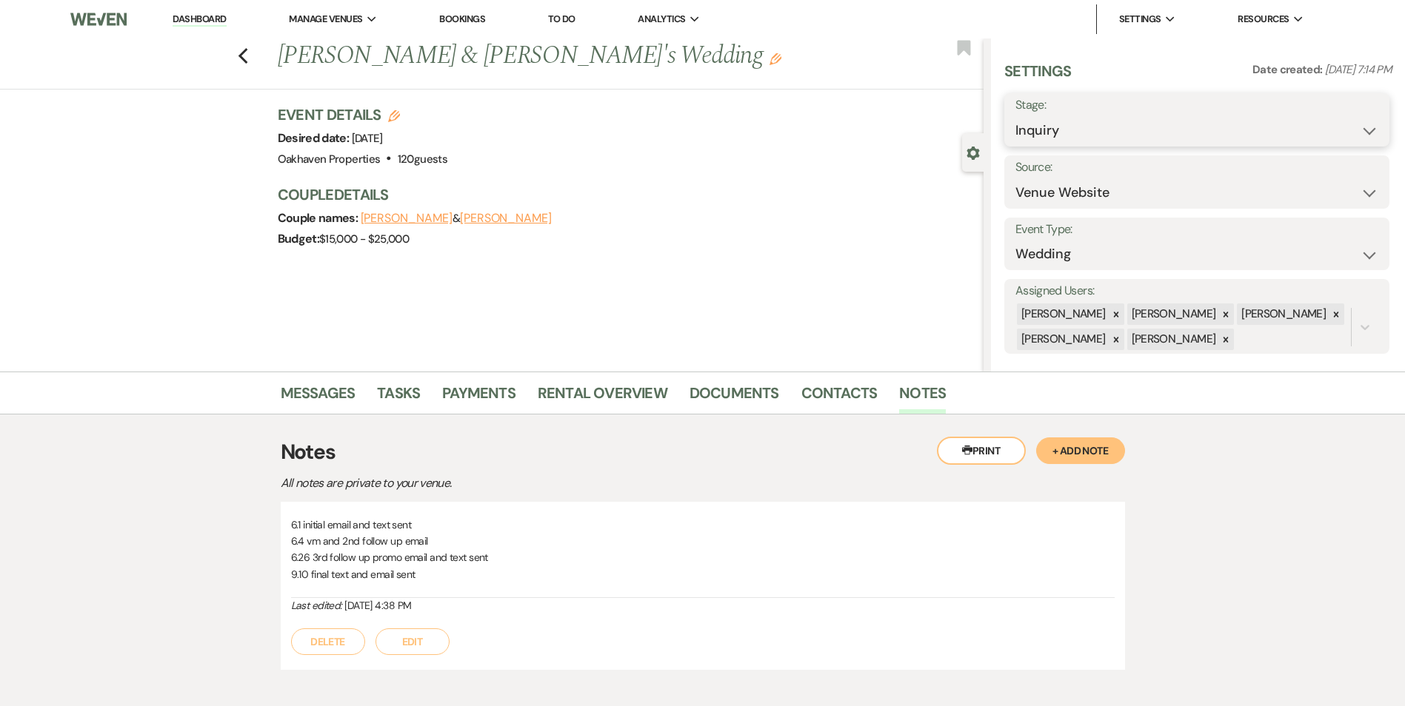
drag, startPoint x: 1220, startPoint y: 134, endPoint x: 1218, endPoint y: 151, distance: 17.1
click at [1220, 134] on select "Inquiry Follow Up Tour Requested Tour Confirmed Toured Proposal Sent Booked Lost" at bounding box center [1196, 130] width 363 height 29
click at [1188, 349] on div "[PERSON_NAME]" at bounding box center [1172, 339] width 91 height 21
click at [1100, 130] on select "Inquiry Follow Up Tour Requested Tour Confirmed Toured Proposal Sent Booked Lost" at bounding box center [1196, 130] width 363 height 29
select select "8"
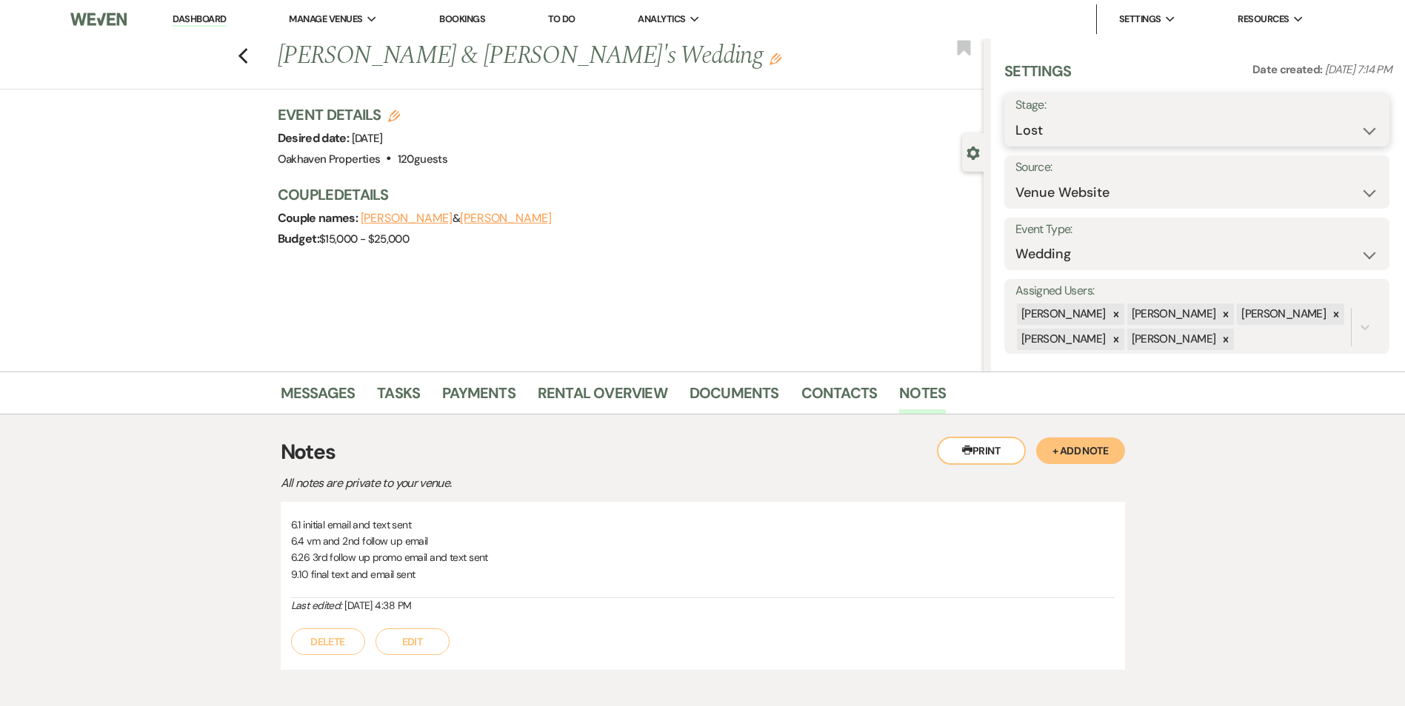
click at [1015, 116] on select "Inquiry Follow Up Tour Requested Tour Confirmed Toured Proposal Sent Booked Lost" at bounding box center [1196, 130] width 363 height 29
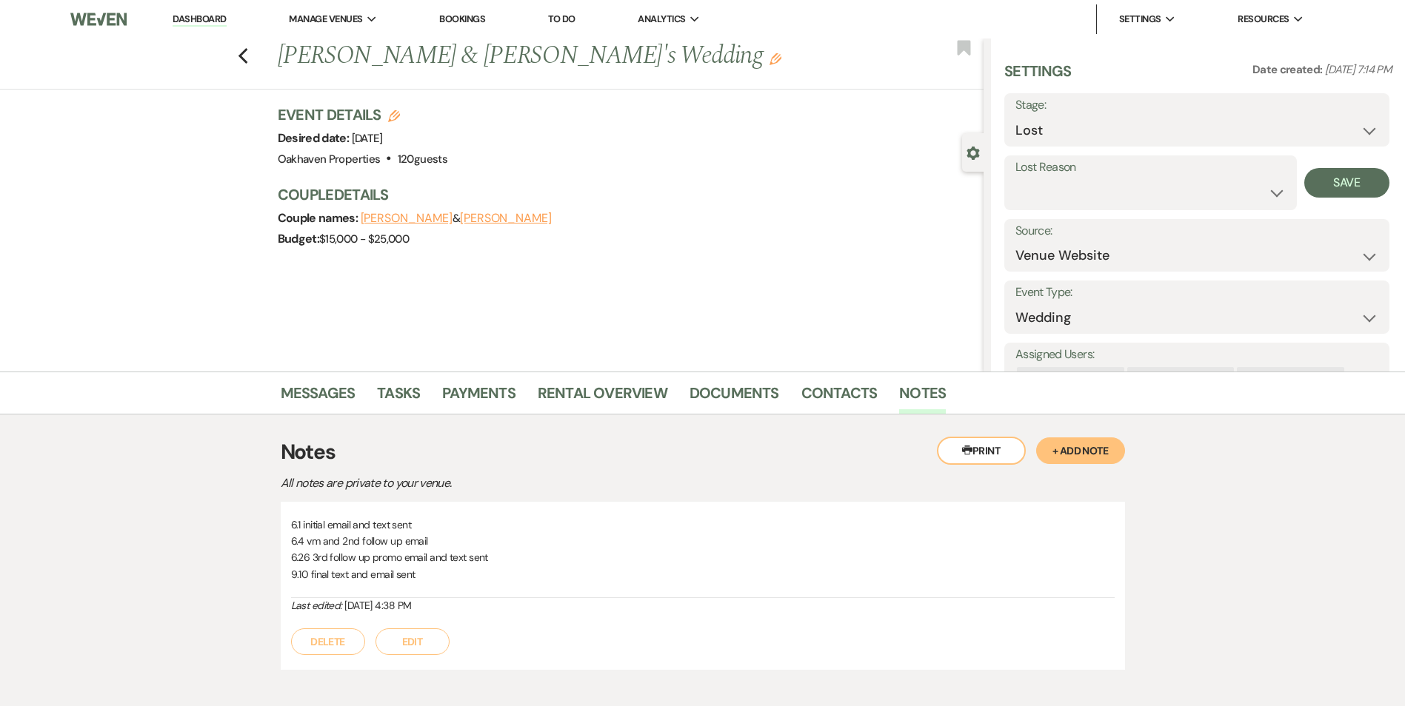
click at [1054, 208] on div "Lost Reason Booked Elsewhere Budget Date Unavailable No Response Not a Good Mat…" at bounding box center [1150, 183] width 292 height 55
click at [1059, 181] on select "Booked Elsewhere Budget Date Unavailable No Response Not a Good Match Capacity …" at bounding box center [1150, 192] width 270 height 29
select select "8"
click at [1015, 178] on select "Booked Elsewhere Budget Date Unavailable No Response Not a Good Match Capacity …" at bounding box center [1150, 192] width 270 height 29
click at [1351, 181] on button "Save" at bounding box center [1346, 183] width 85 height 30
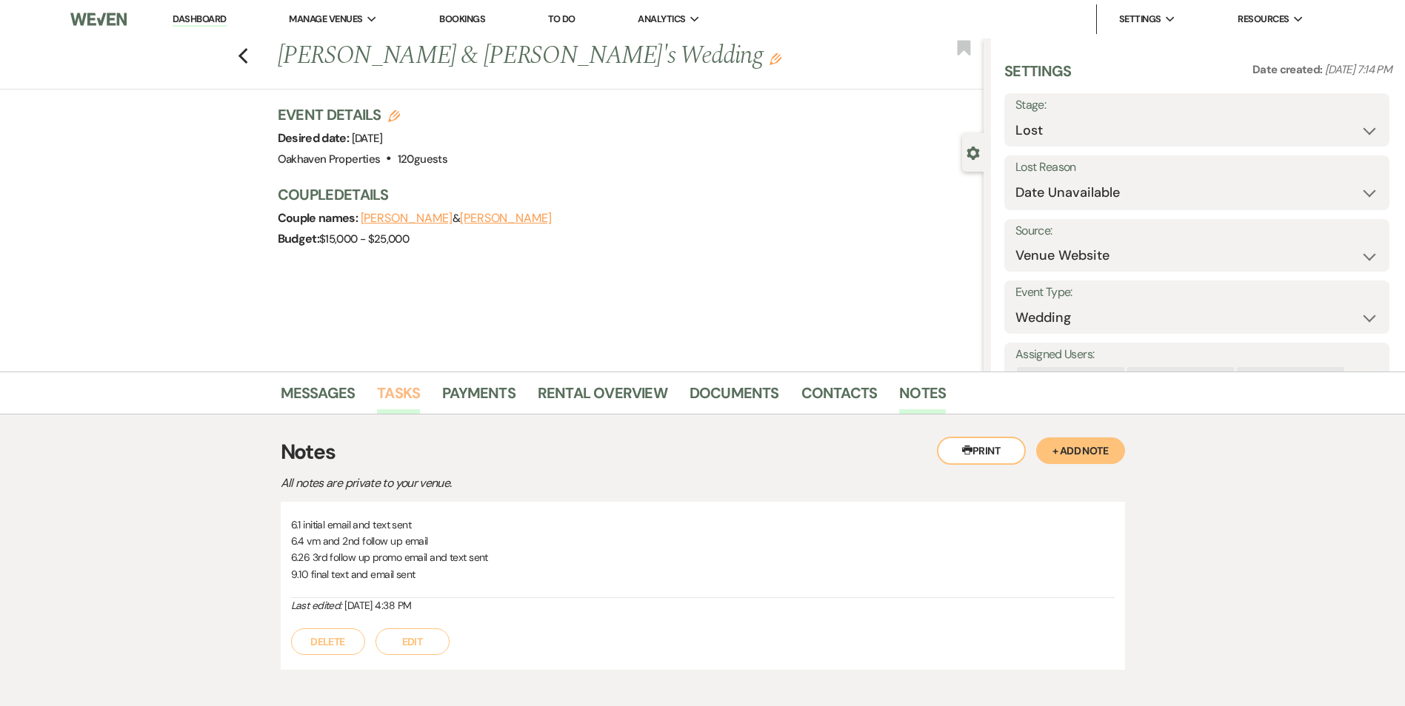
click at [395, 387] on link "Tasks" at bounding box center [398, 397] width 43 height 33
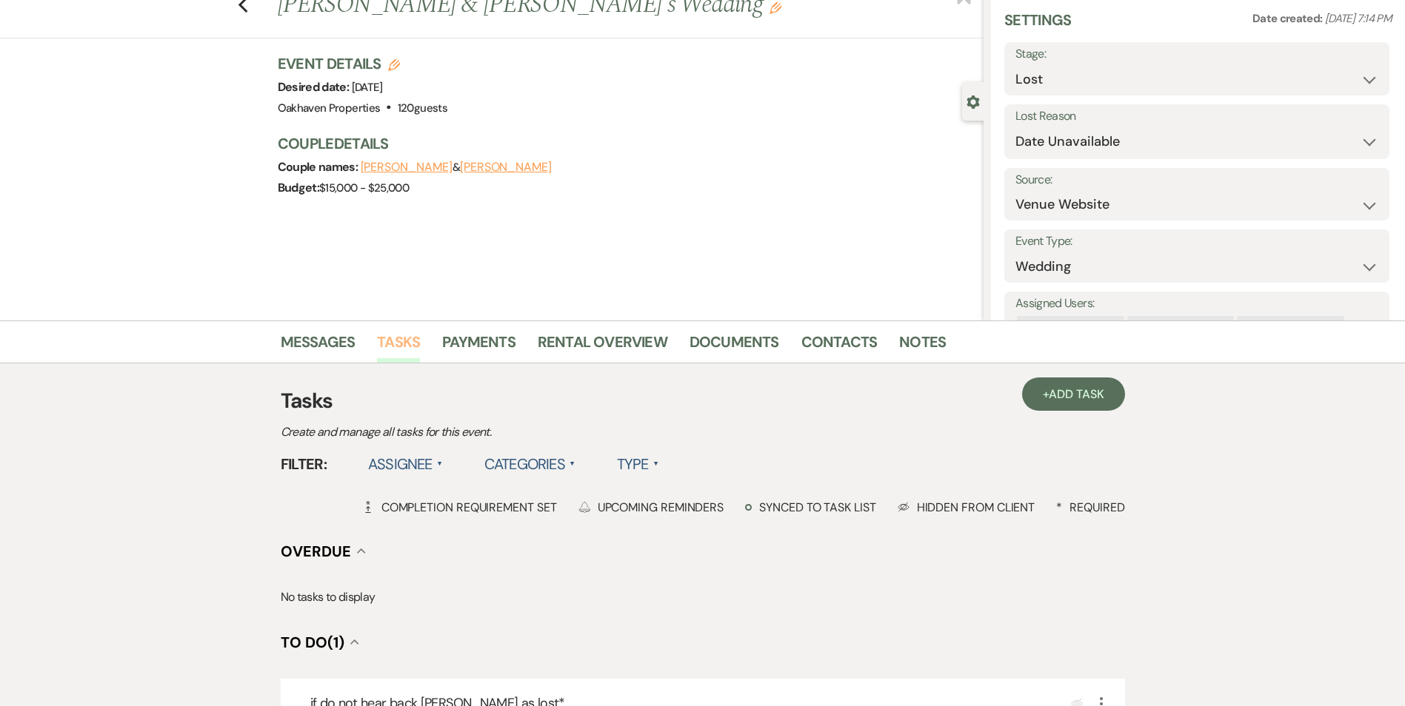
scroll to position [148, 0]
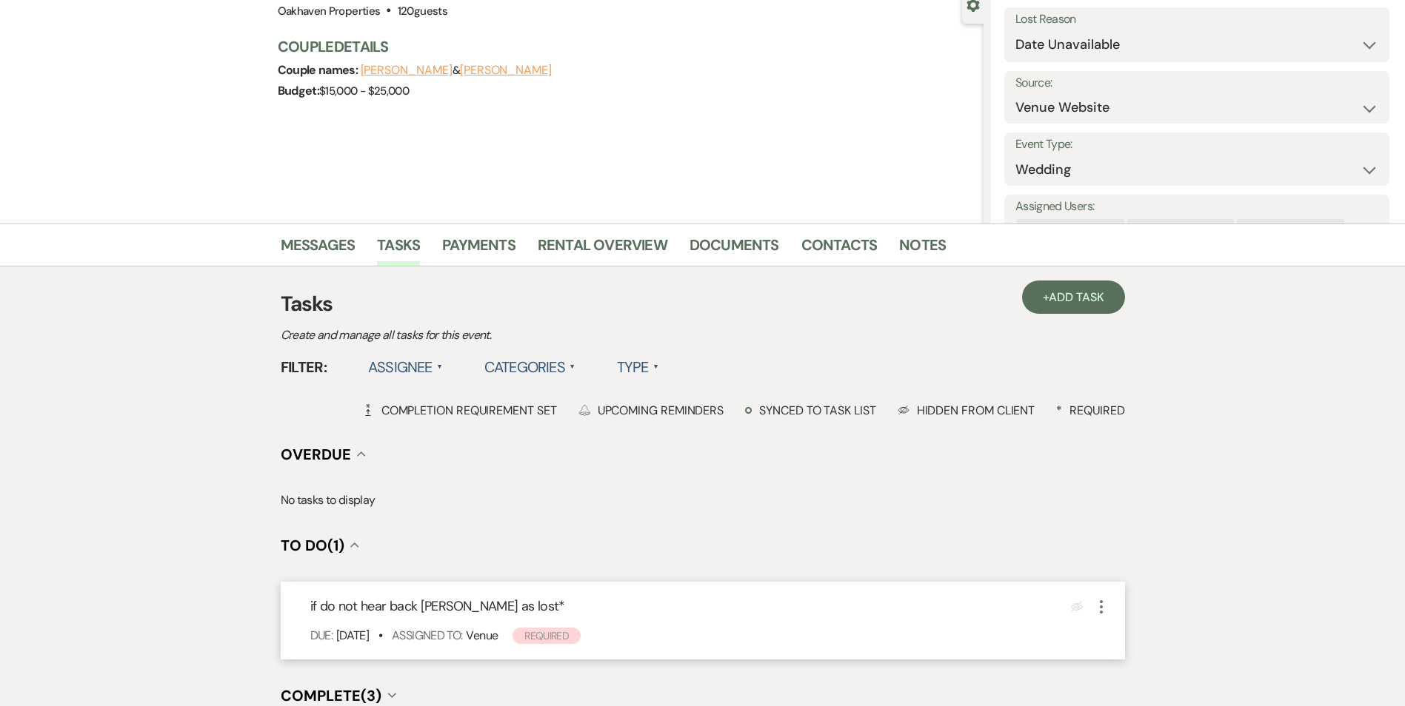
click at [1097, 606] on icon "More" at bounding box center [1101, 607] width 18 height 18
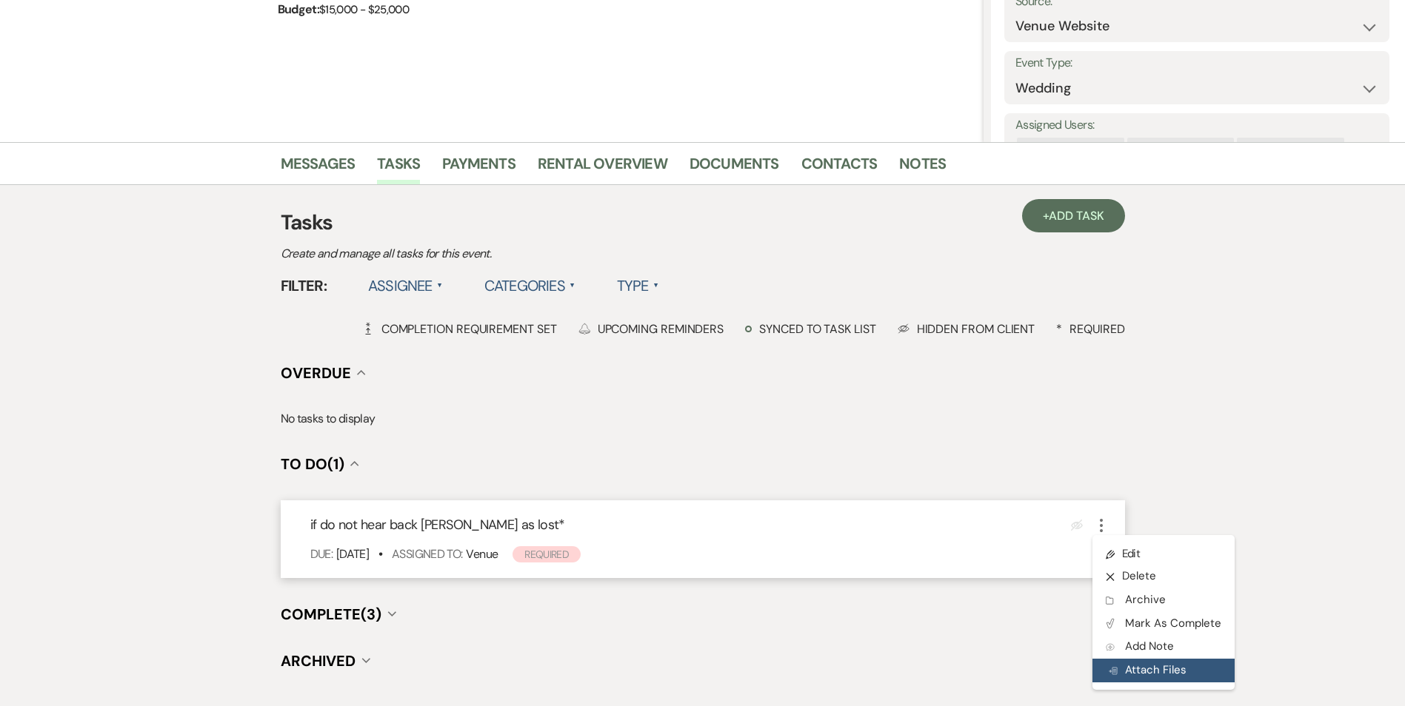
scroll to position [296, 0]
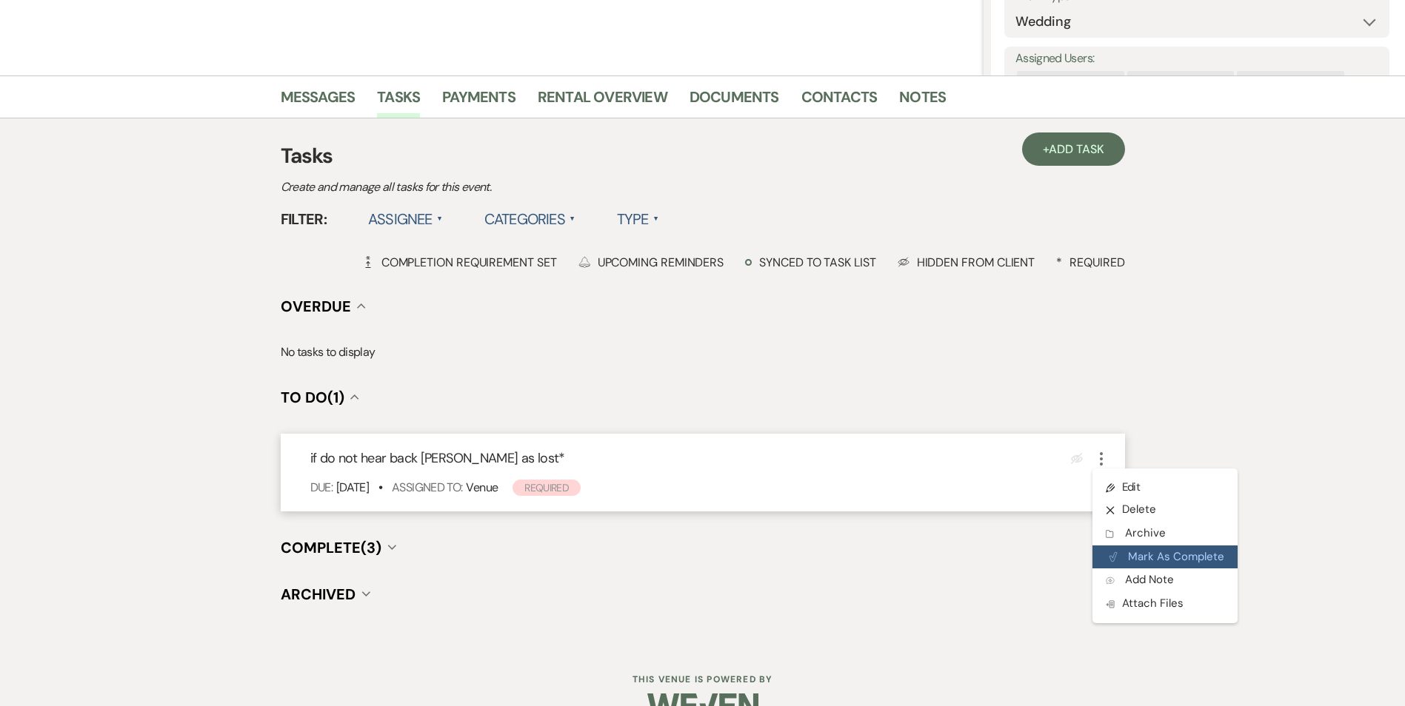
click at [1132, 568] on button "Plan Portal Link Mark As Complete" at bounding box center [1164, 558] width 145 height 24
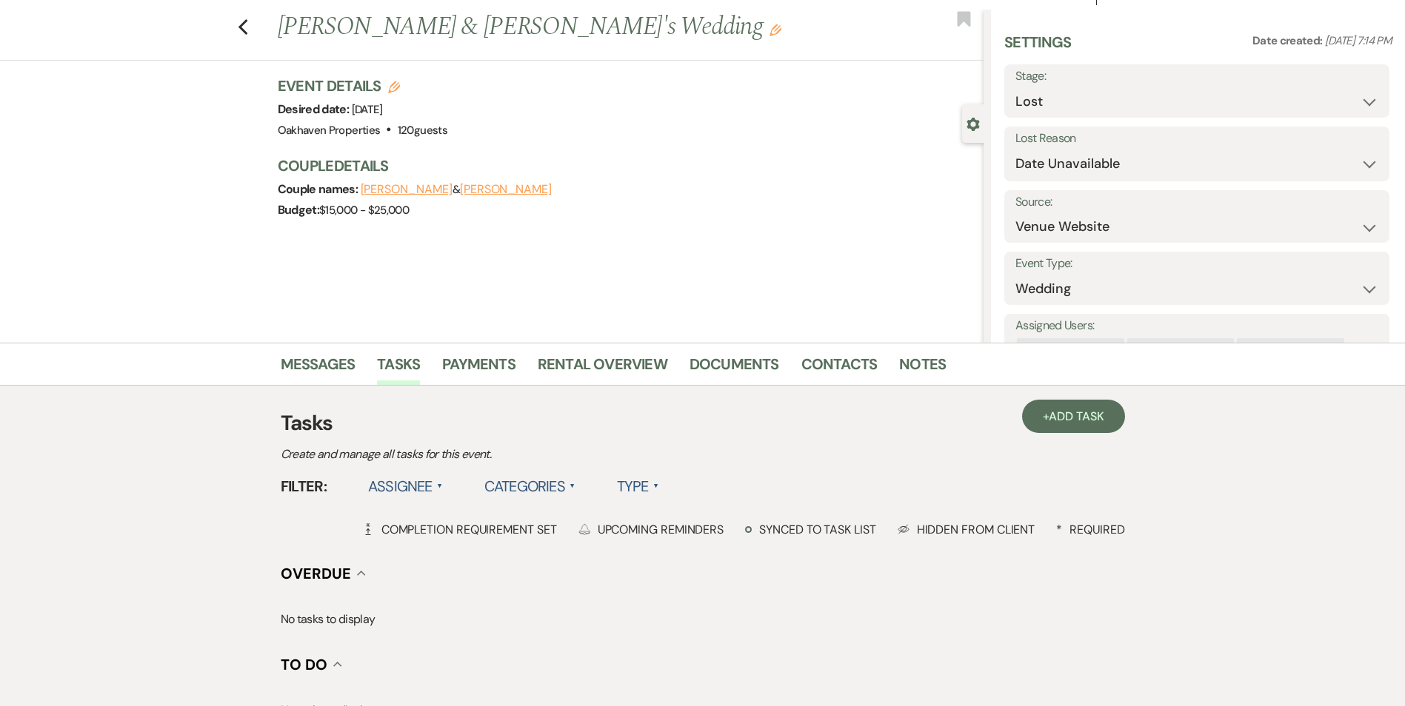
scroll to position [0, 0]
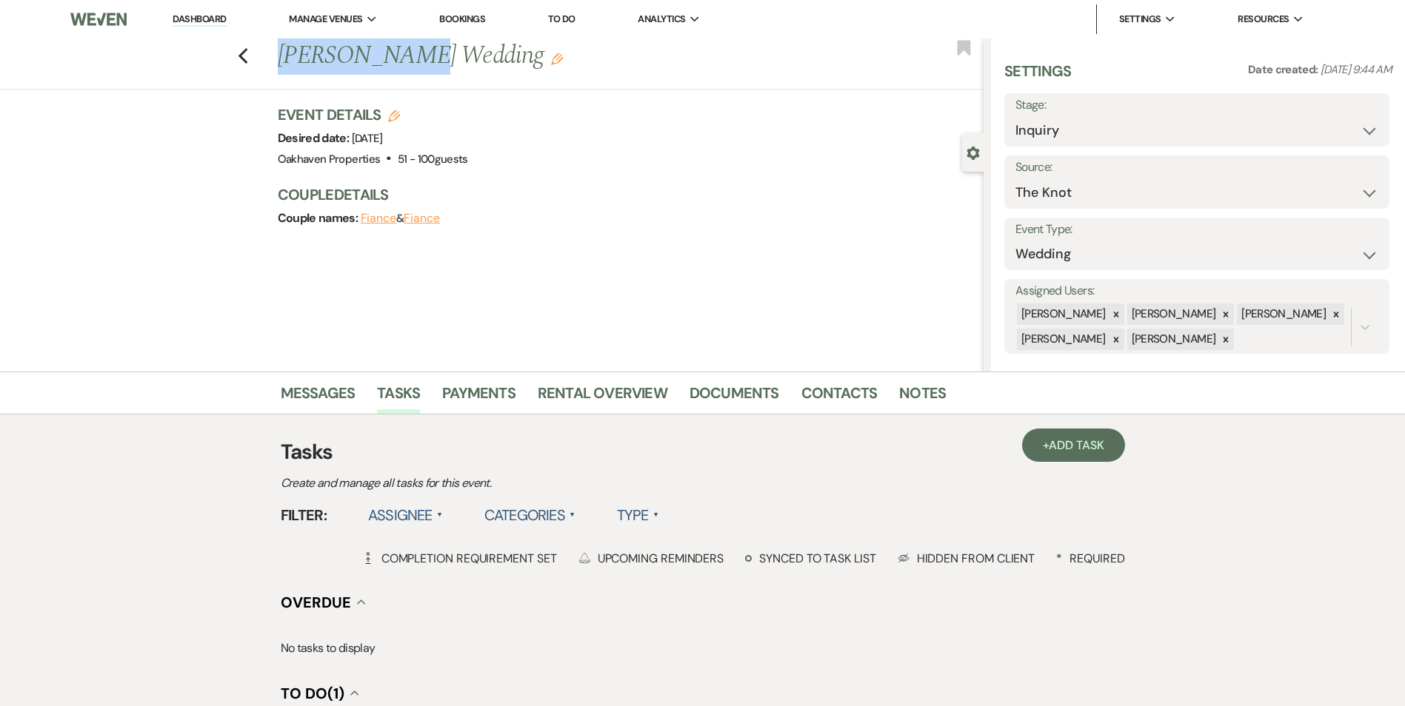
drag, startPoint x: 392, startPoint y: 55, endPoint x: 284, endPoint y: 62, distance: 108.4
click at [284, 62] on h1 "[PERSON_NAME] Wedding Edit" at bounding box center [557, 57] width 559 height 36
copy h1 "[PERSON_NAME]"
click at [1085, 127] on select "Inquiry Follow Up Tour Requested Tour Confirmed Toured Proposal Sent Booked Lost" at bounding box center [1196, 130] width 363 height 29
select select "8"
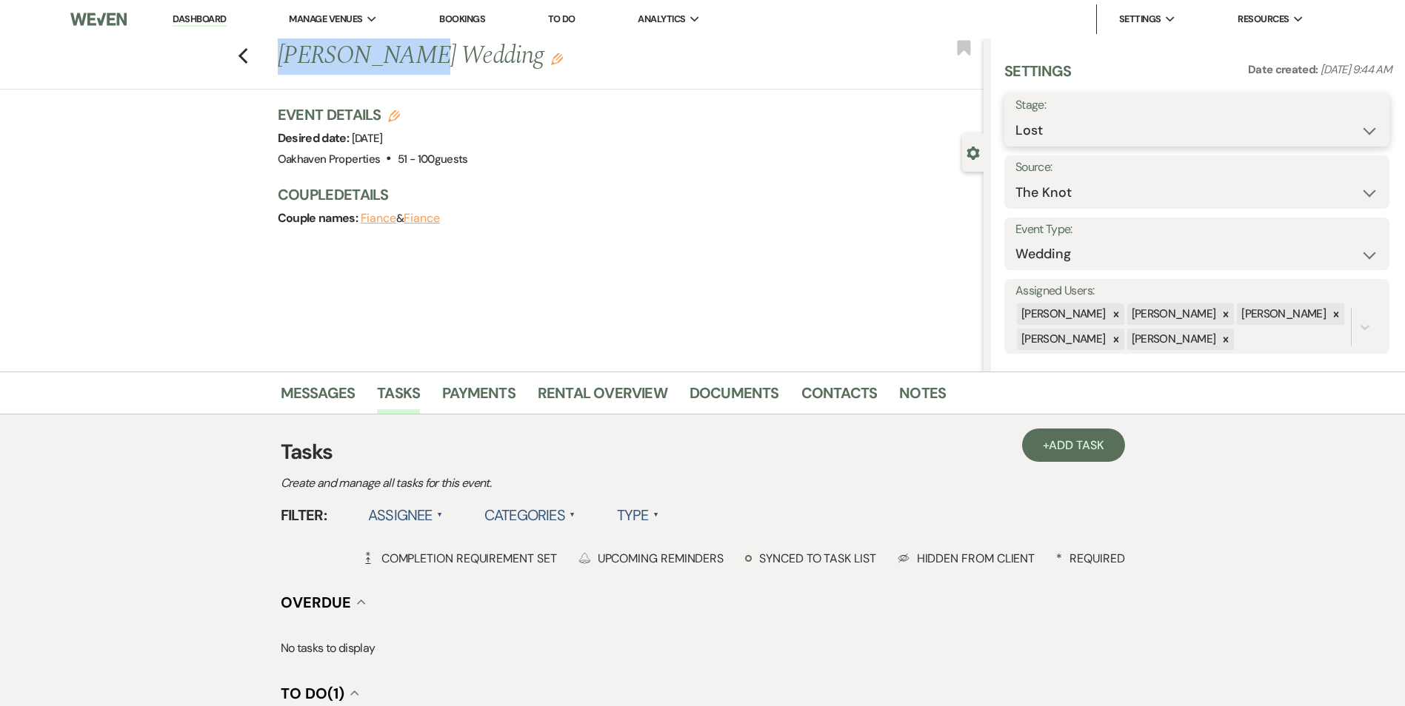
click at [1015, 116] on select "Inquiry Follow Up Tour Requested Tour Confirmed Toured Proposal Sent Booked Lost" at bounding box center [1196, 130] width 363 height 29
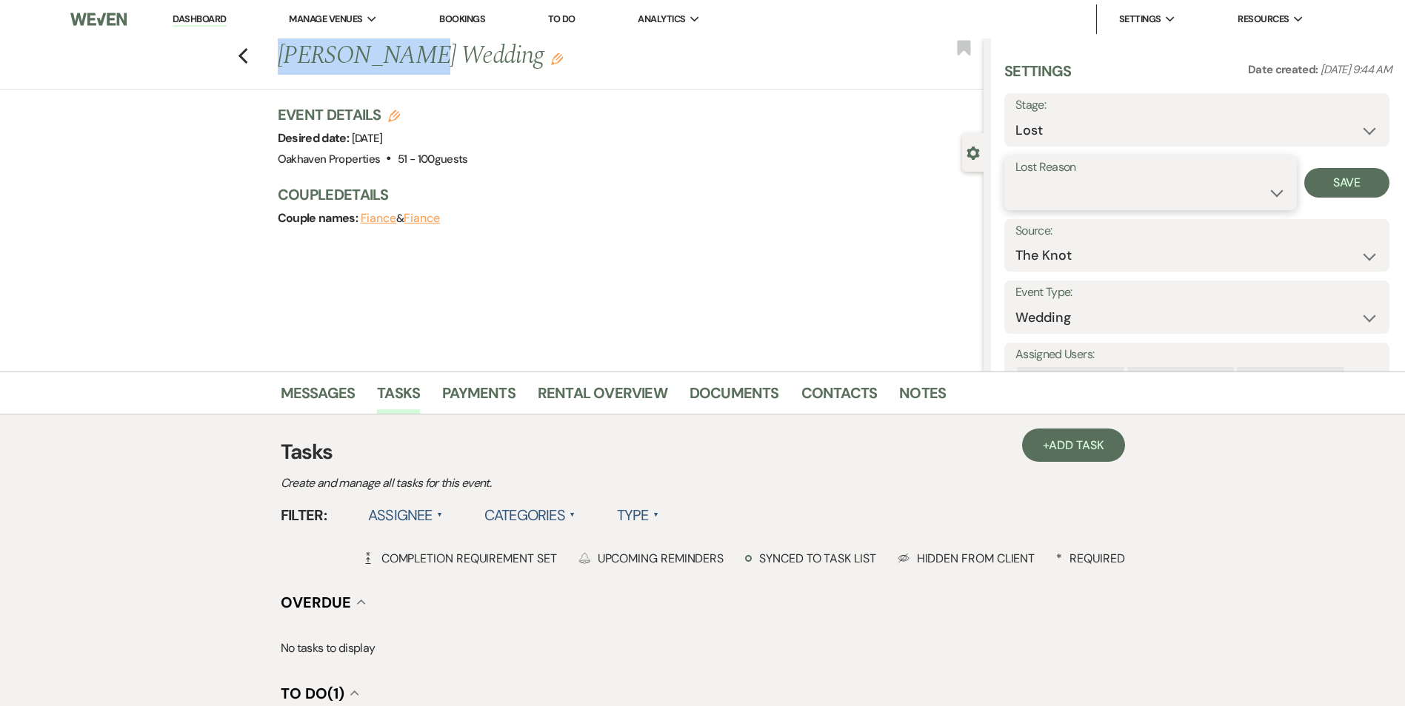
click at [1023, 195] on select "Booked Elsewhere Budget Date Unavailable No Response Not a Good Match Capacity …" at bounding box center [1150, 192] width 270 height 29
select select "8"
click at [1015, 178] on select "Booked Elsewhere Budget Date Unavailable No Response Not a Good Match Capacity …" at bounding box center [1150, 192] width 270 height 29
click at [1342, 190] on button "Save" at bounding box center [1346, 183] width 85 height 30
click at [415, 399] on link "Tasks" at bounding box center [398, 397] width 43 height 33
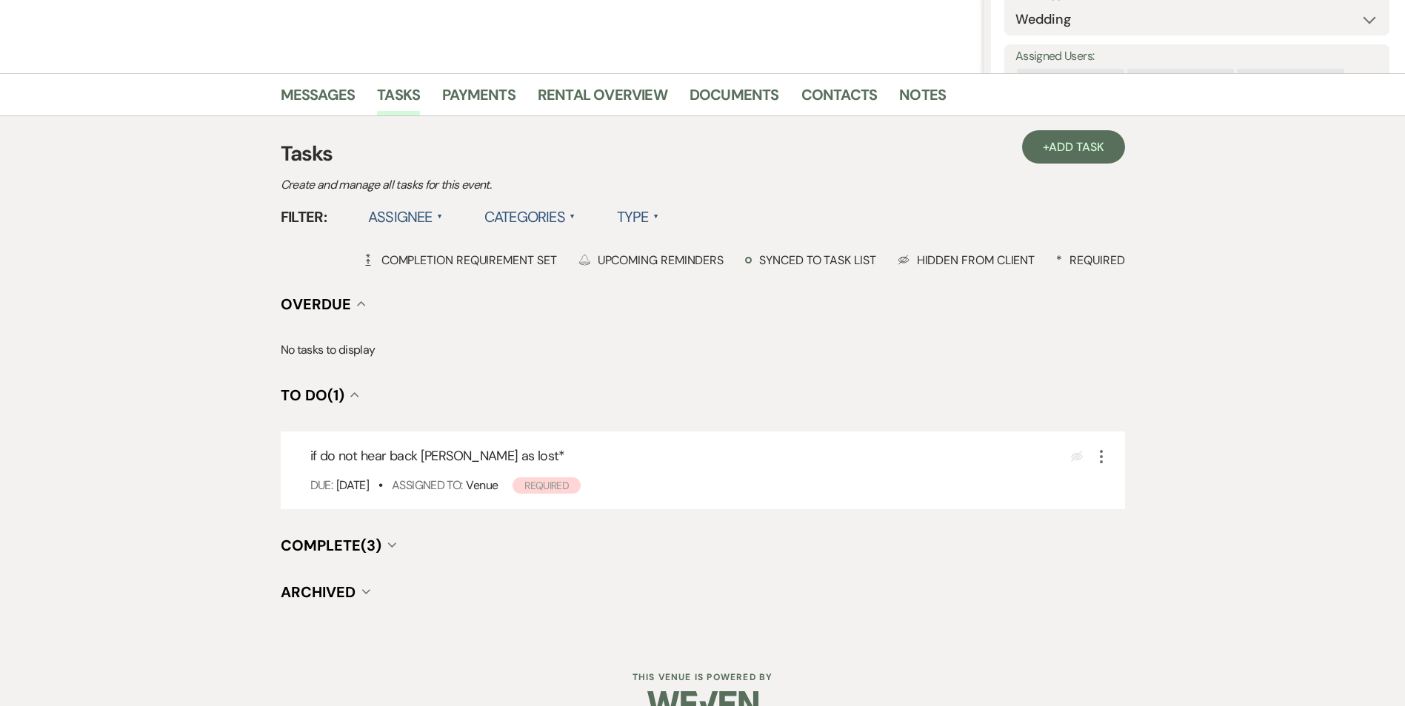
scroll to position [331, 0]
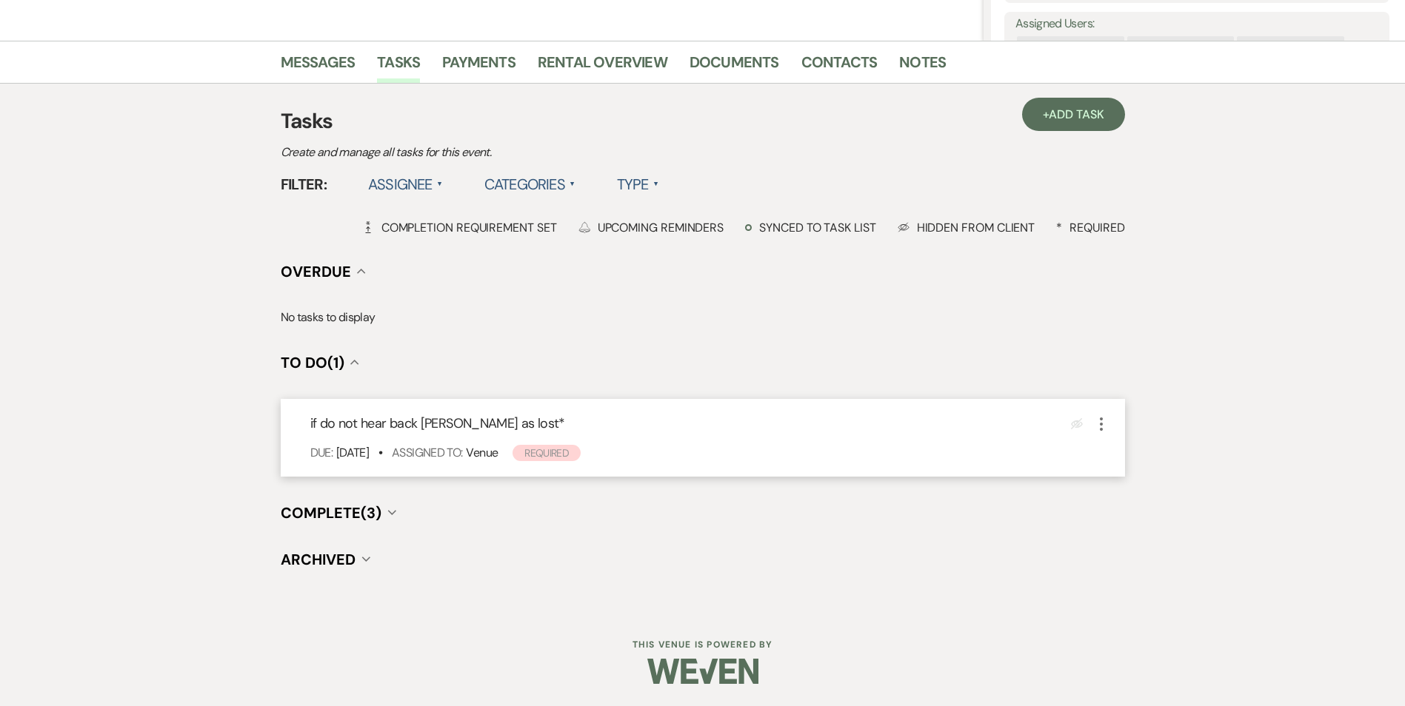
click at [1101, 419] on use "button" at bounding box center [1101, 424] width 3 height 13
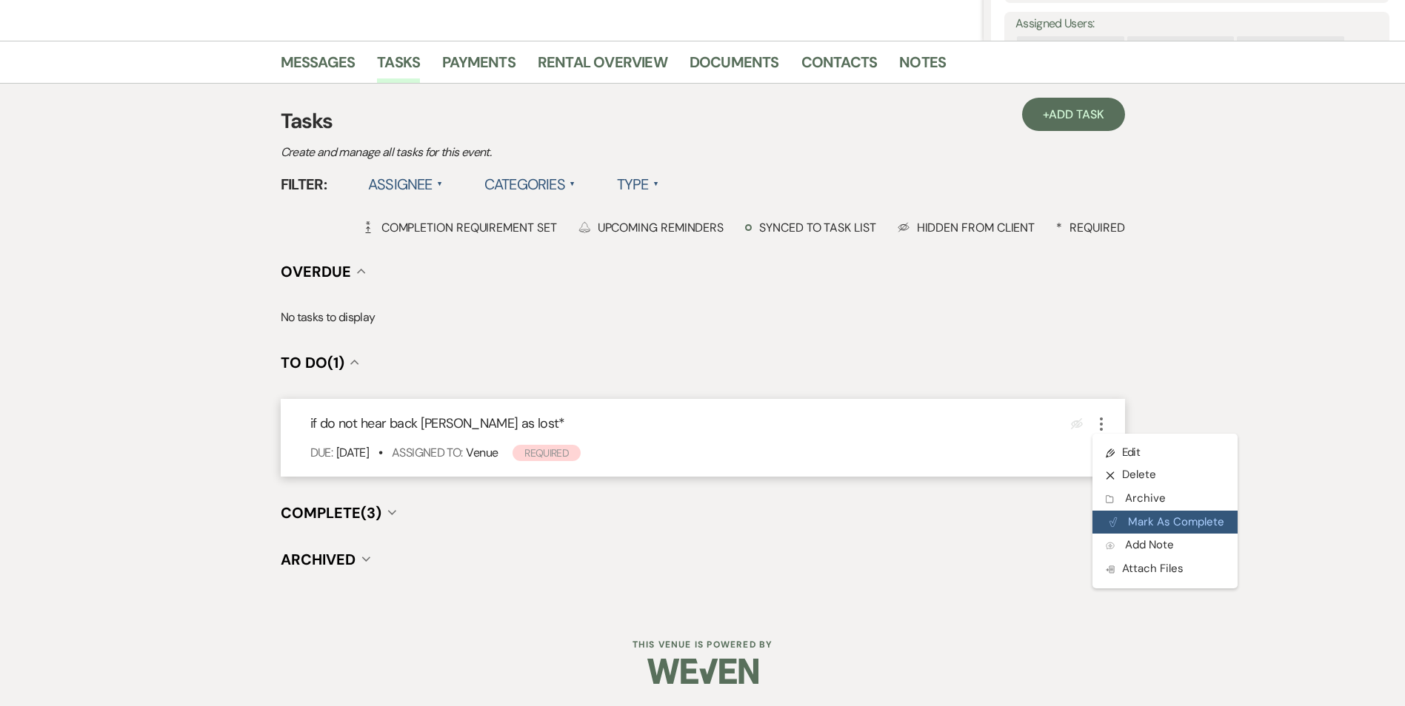
click at [1135, 519] on button "Plan Portal Link Mark As Complete" at bounding box center [1164, 523] width 145 height 24
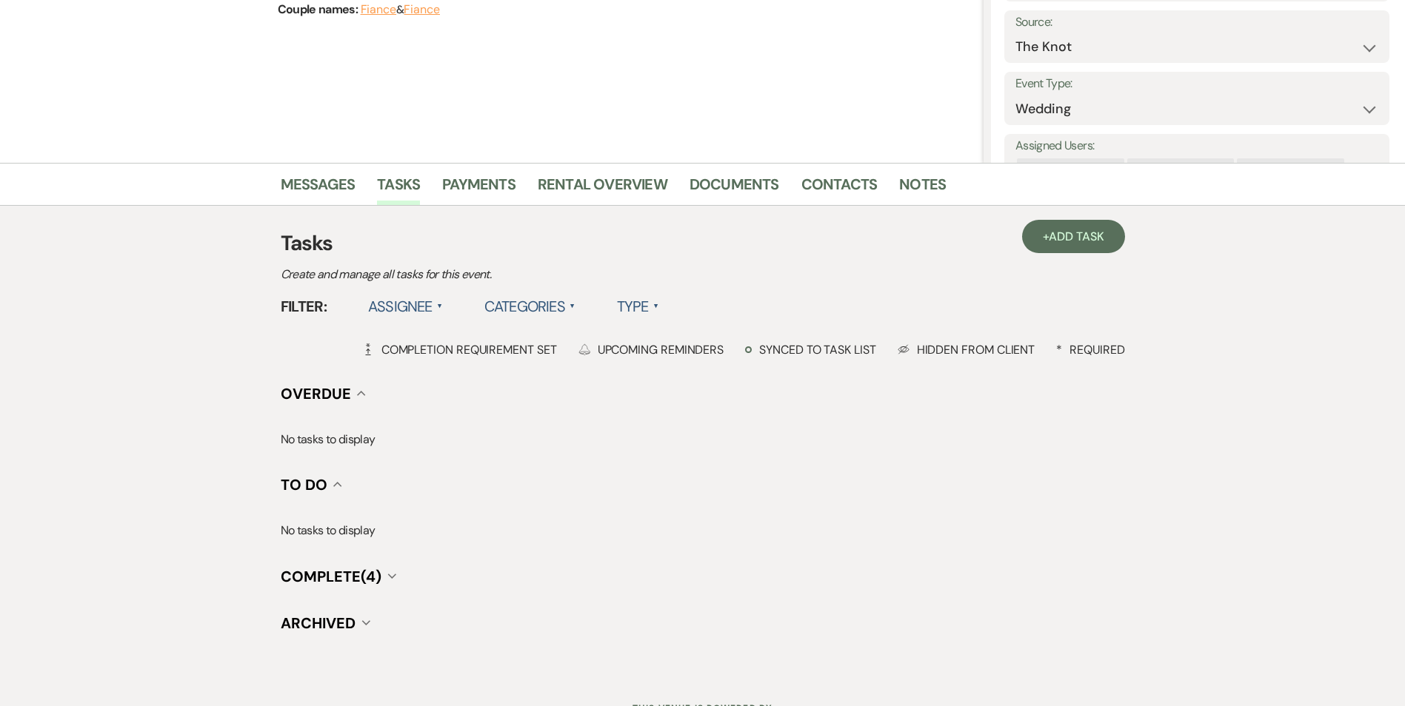
scroll to position [0, 0]
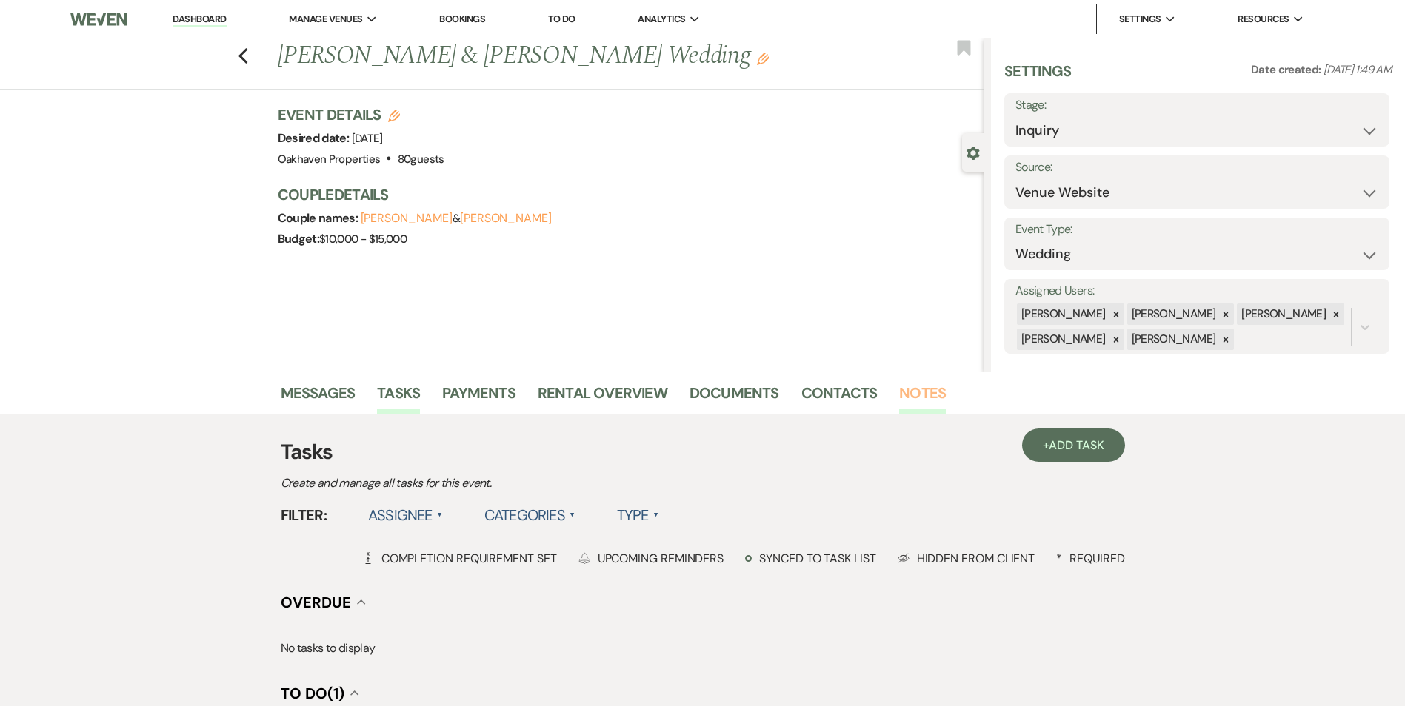
click at [903, 392] on link "Notes" at bounding box center [922, 397] width 47 height 33
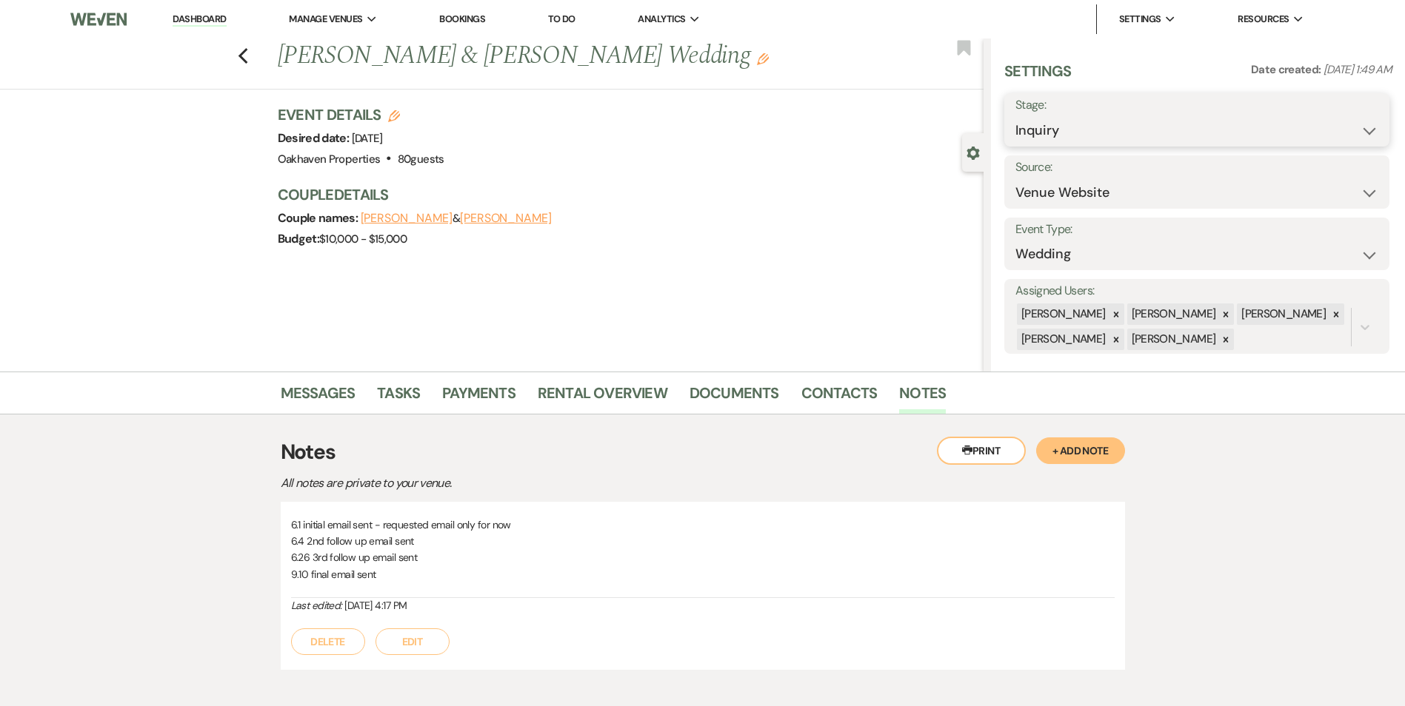
drag, startPoint x: 1141, startPoint y: 125, endPoint x: 1137, endPoint y: 147, distance: 22.5
click at [1141, 125] on select "Inquiry Follow Up Tour Requested Tour Confirmed Toured Proposal Sent Booked Lost" at bounding box center [1196, 130] width 363 height 29
select select "8"
click at [1015, 116] on select "Inquiry Follow Up Tour Requested Tour Confirmed Toured Proposal Sent Booked Lost" at bounding box center [1196, 130] width 363 height 29
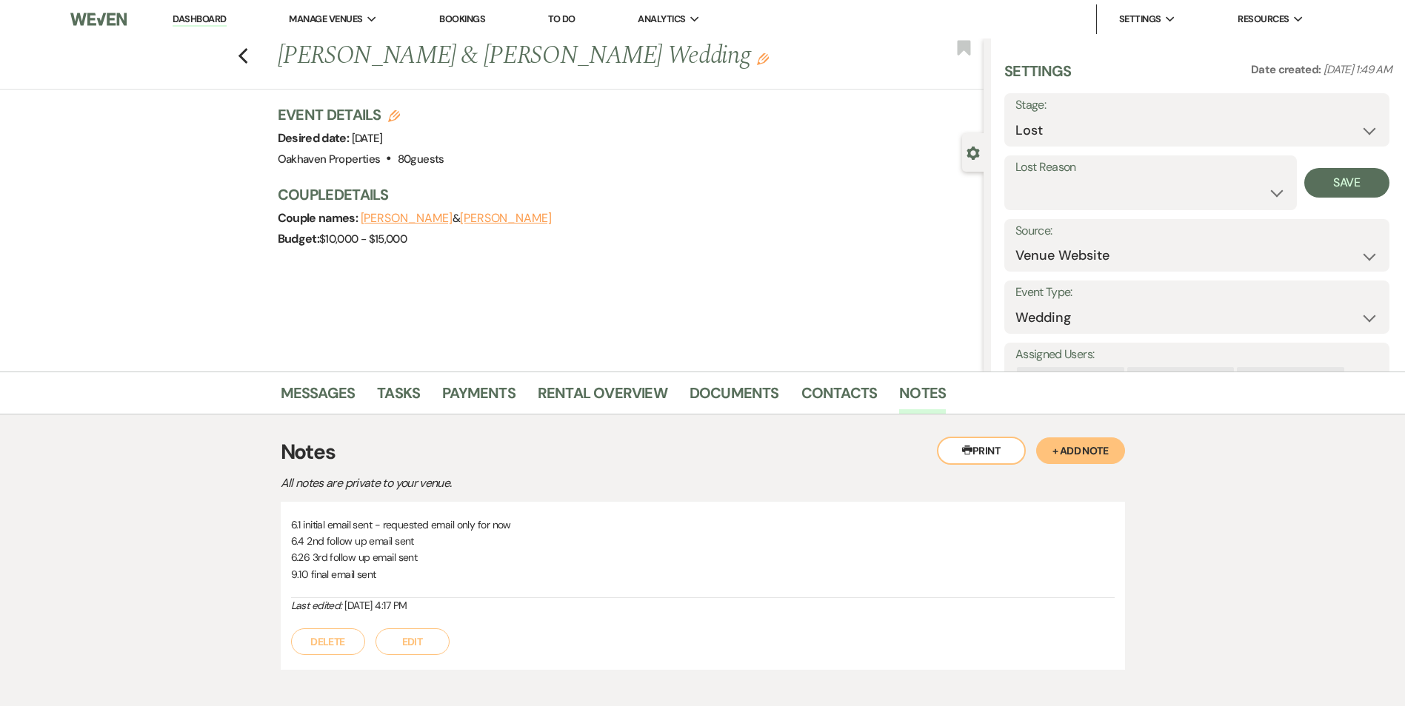
click at [1048, 208] on div "Lost Reason Booked Elsewhere Budget Date Unavailable No Response Not a Good Mat…" at bounding box center [1150, 183] width 292 height 55
click at [1044, 197] on select "Booked Elsewhere Budget Date Unavailable No Response Not a Good Match Capacity …" at bounding box center [1150, 192] width 270 height 29
select select "8"
click at [1015, 178] on select "Booked Elsewhere Budget Date Unavailable No Response Not a Good Match Capacity …" at bounding box center [1150, 192] width 270 height 29
drag, startPoint x: 1330, startPoint y: 169, endPoint x: 1291, endPoint y: 193, distance: 46.2
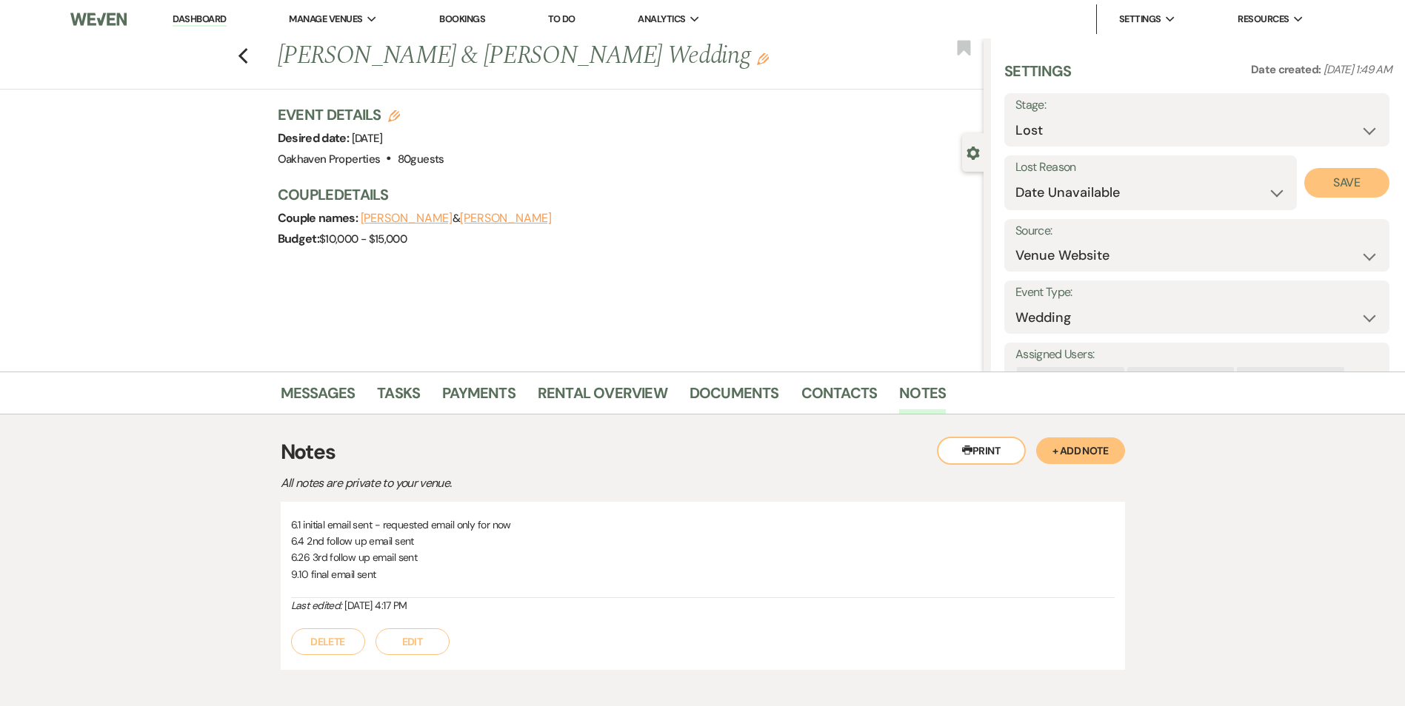
click at [1330, 170] on button "Save" at bounding box center [1346, 183] width 85 height 30
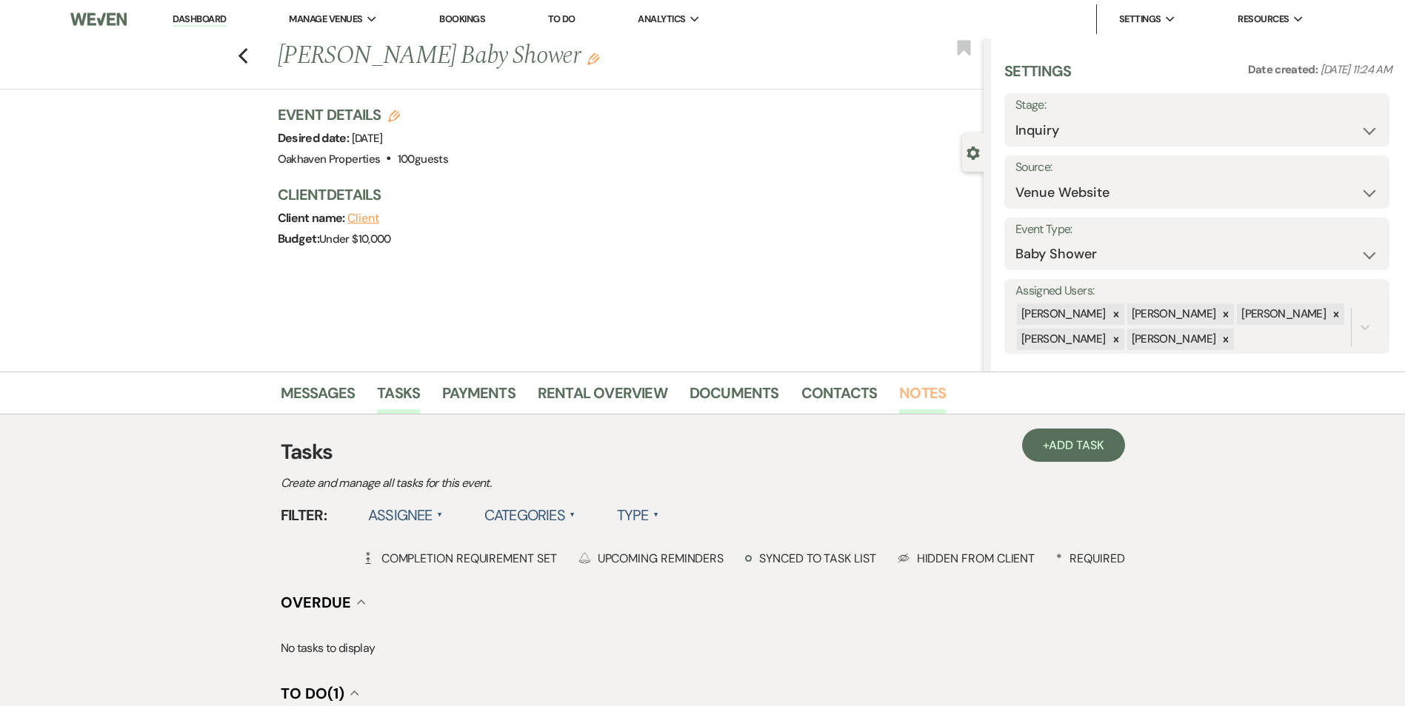
click at [907, 398] on link "Notes" at bounding box center [922, 397] width 47 height 33
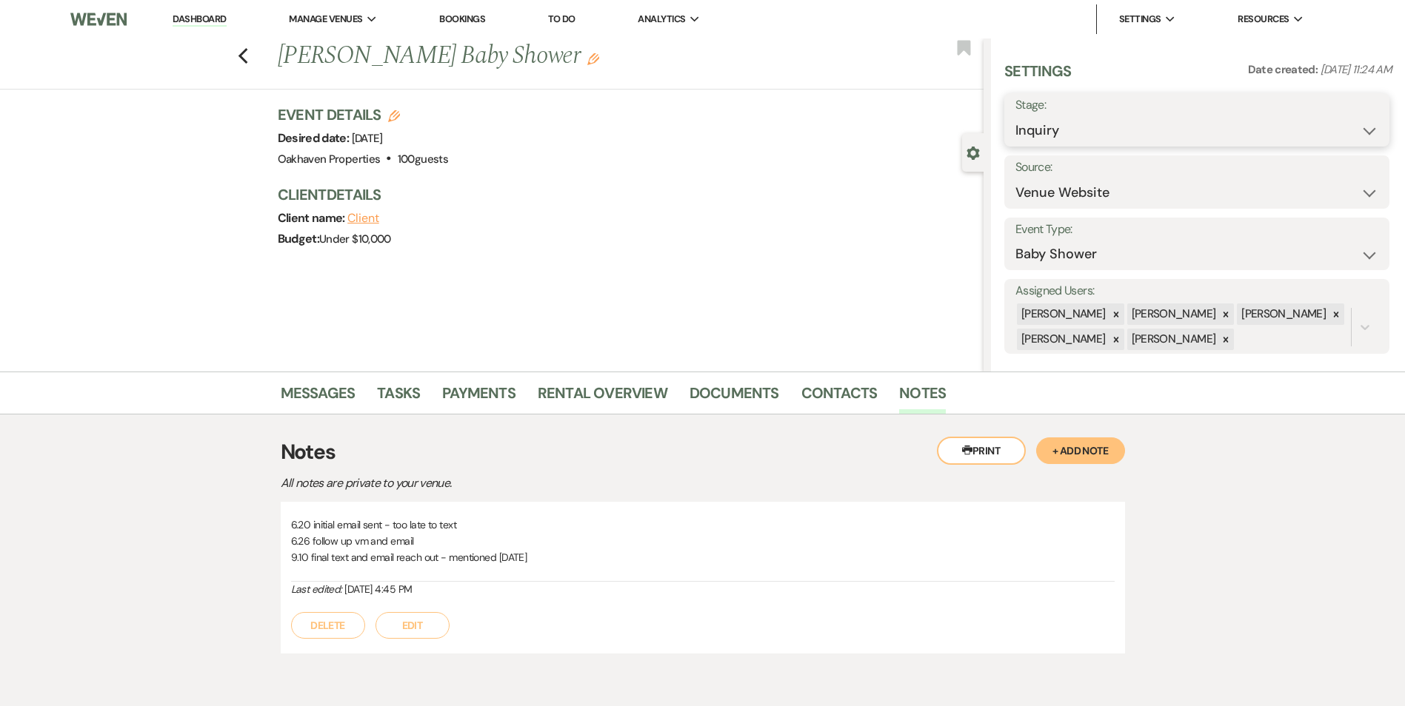
click at [1081, 136] on select "Inquiry Follow Up Tour Requested Tour Confirmed Toured Proposal Sent Booked Lost" at bounding box center [1196, 130] width 363 height 29
select select "8"
click at [1015, 116] on select "Inquiry Follow Up Tour Requested Tour Confirmed Toured Proposal Sent Booked Lost" at bounding box center [1196, 130] width 363 height 29
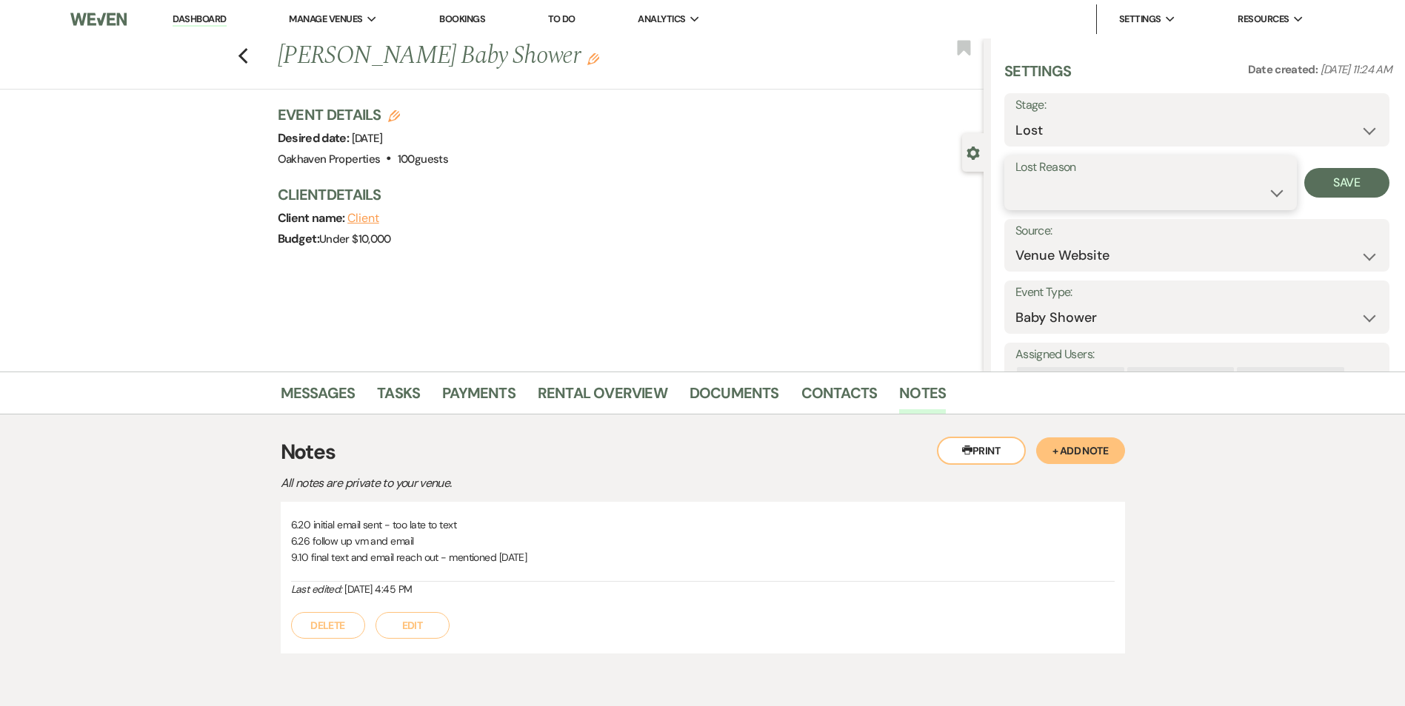
drag, startPoint x: 1028, startPoint y: 202, endPoint x: 1033, endPoint y: 215, distance: 13.6
click at [1028, 202] on select "Booked Elsewhere Budget Date Unavailable No Response Not a Good Match Capacity …" at bounding box center [1150, 192] width 270 height 29
select select "5"
click at [1015, 178] on select "Booked Elsewhere Budget Date Unavailable No Response Not a Good Match Capacity …" at bounding box center [1150, 192] width 270 height 29
click at [1320, 182] on button "Save" at bounding box center [1346, 183] width 85 height 30
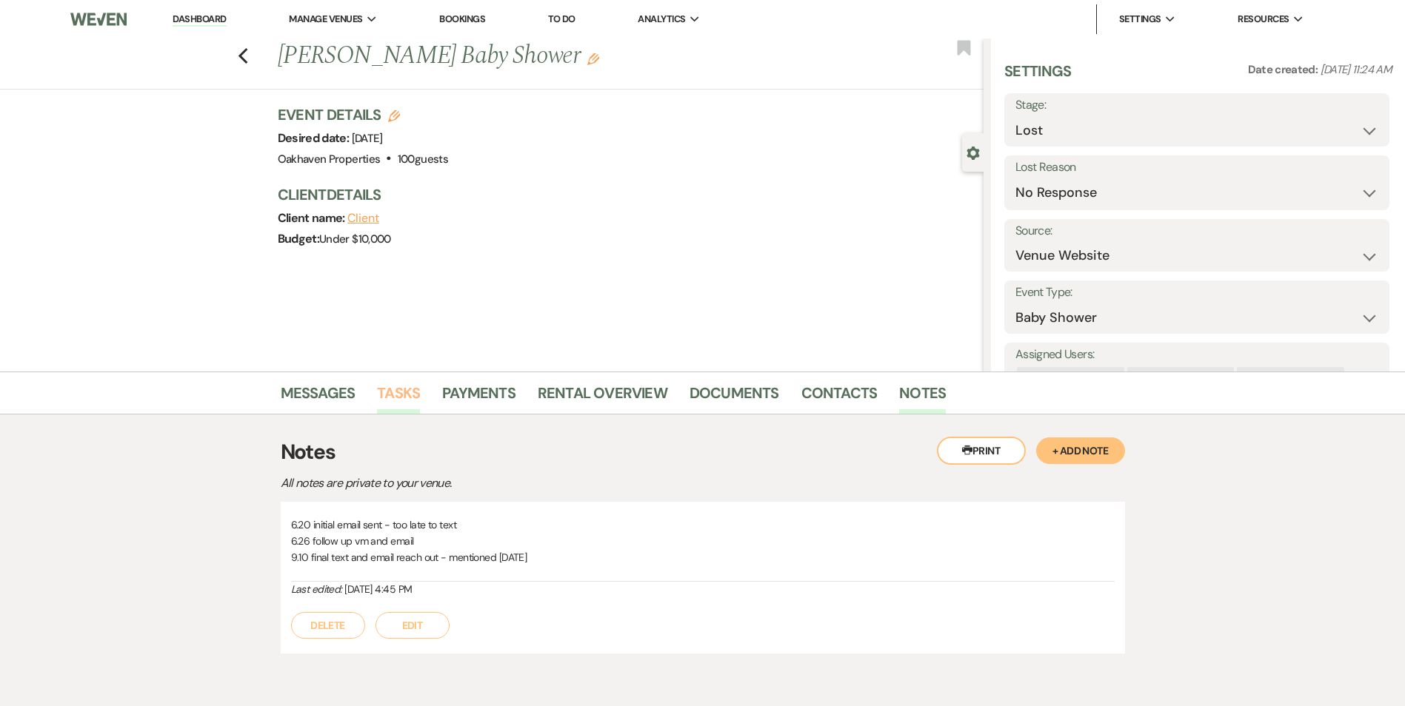
click at [384, 395] on link "Tasks" at bounding box center [398, 397] width 43 height 33
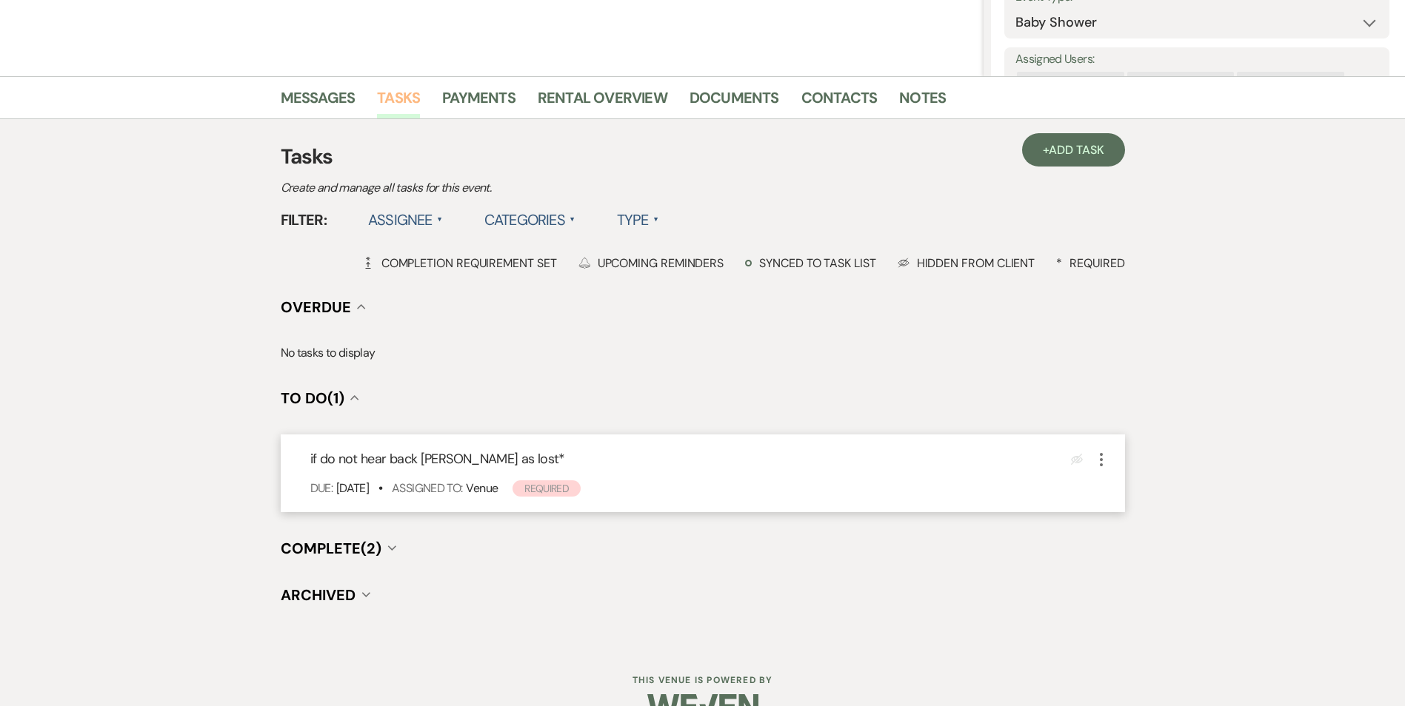
scroll to position [296, 0]
click at [1100, 456] on icon "More" at bounding box center [1101, 459] width 18 height 18
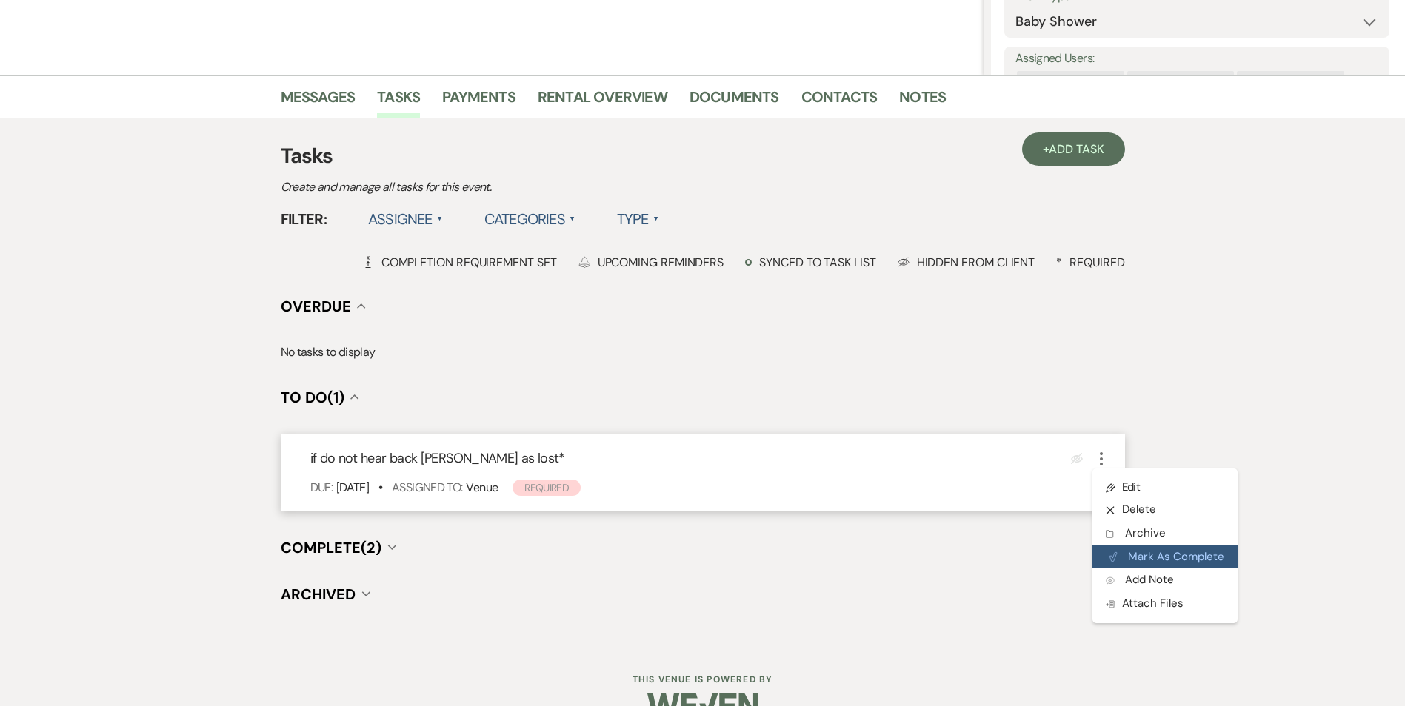
click at [1133, 560] on button "Plan Portal Link Mark As Complete" at bounding box center [1164, 558] width 145 height 24
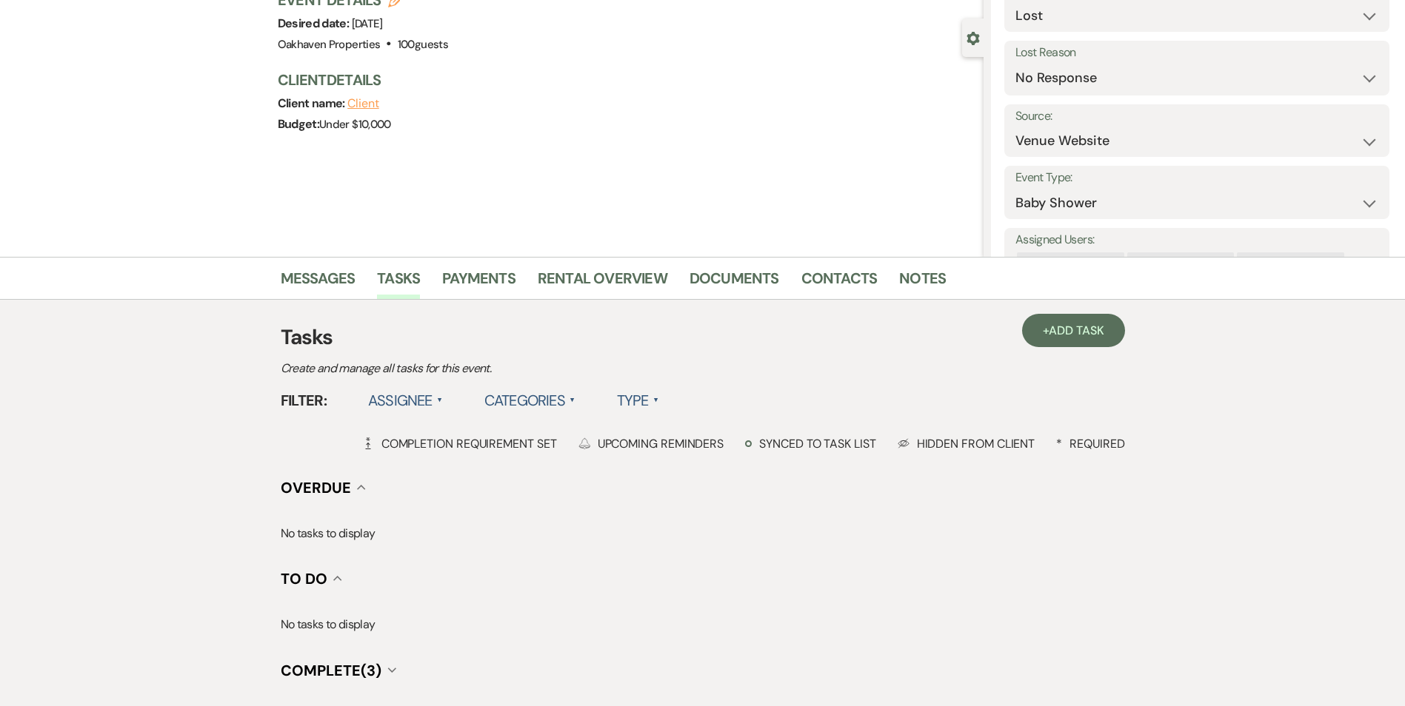
scroll to position [0, 0]
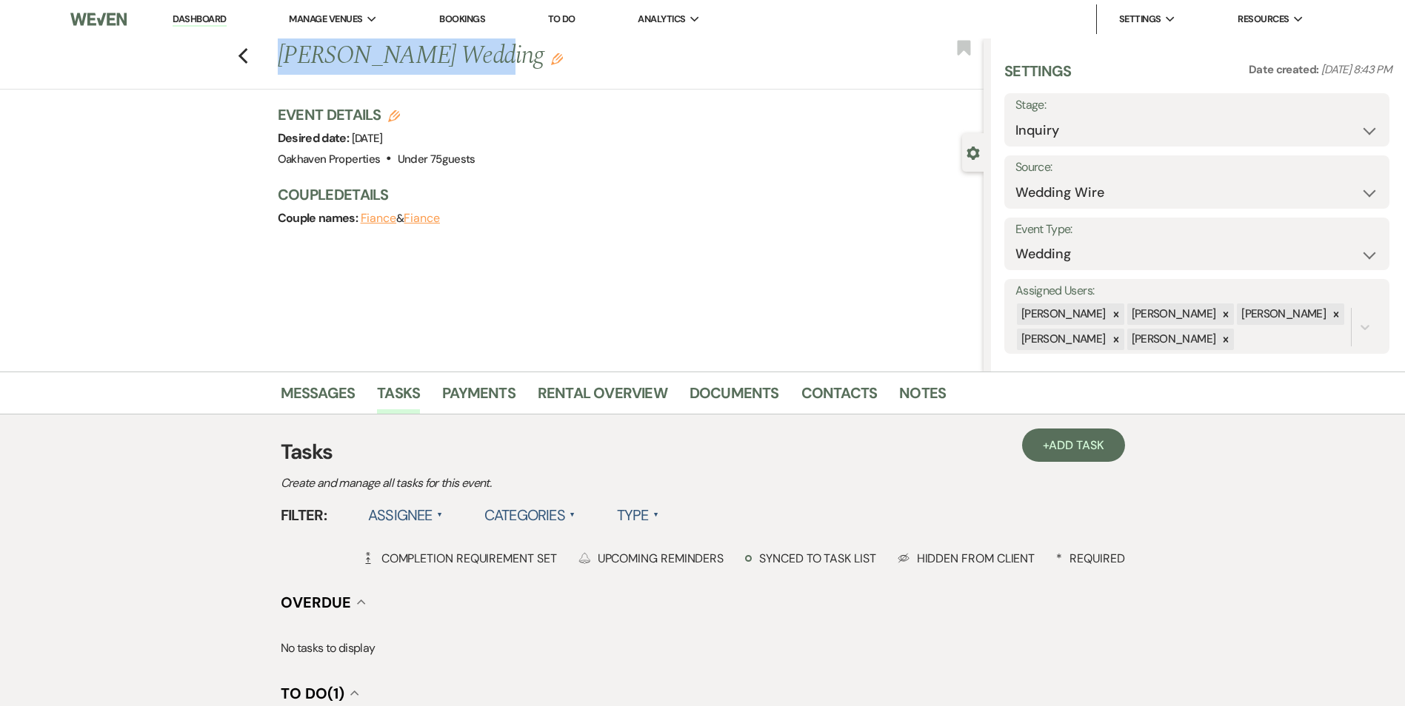
drag, startPoint x: 474, startPoint y: 48, endPoint x: 264, endPoint y: 61, distance: 210.7
click at [264, 61] on div "Previous [PERSON_NAME] Wedding Edit Bookmark" at bounding box center [488, 64] width 991 height 51
copy h1 "[PERSON_NAME]"
click at [1074, 125] on select "Inquiry Follow Up Tour Requested Tour Confirmed Toured Proposal Sent Booked Lost" at bounding box center [1196, 130] width 363 height 29
click at [1015, 116] on select "Inquiry Follow Up Tour Requested Tour Confirmed Toured Proposal Sent Booked Lost" at bounding box center [1196, 130] width 363 height 29
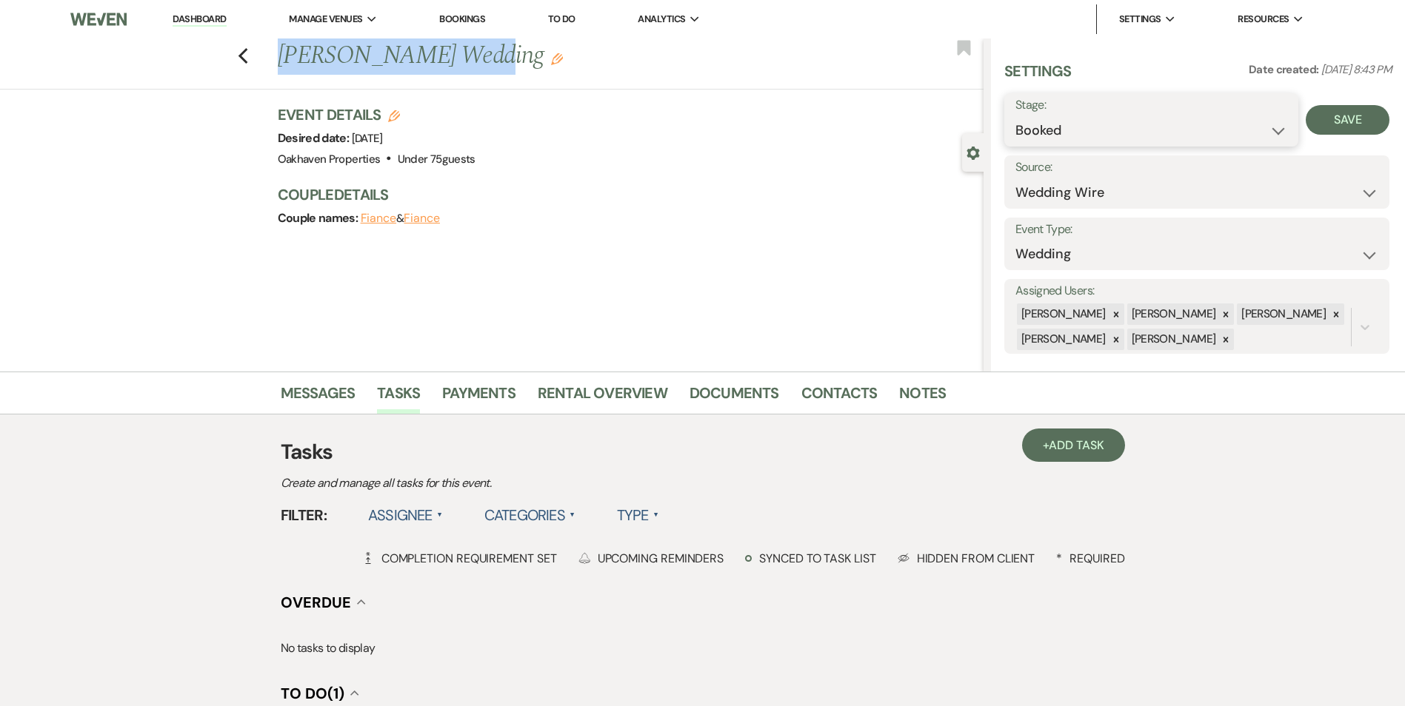
drag, startPoint x: 1053, startPoint y: 133, endPoint x: 1057, endPoint y: 148, distance: 15.3
click at [1053, 133] on select "Inquiry Follow Up Tour Requested Tour Confirmed Toured Proposal Sent Booked Lost" at bounding box center [1151, 130] width 273 height 29
select select "8"
click at [1015, 116] on select "Inquiry Follow Up Tour Requested Tour Confirmed Toured Proposal Sent Booked Lost" at bounding box center [1151, 130] width 273 height 29
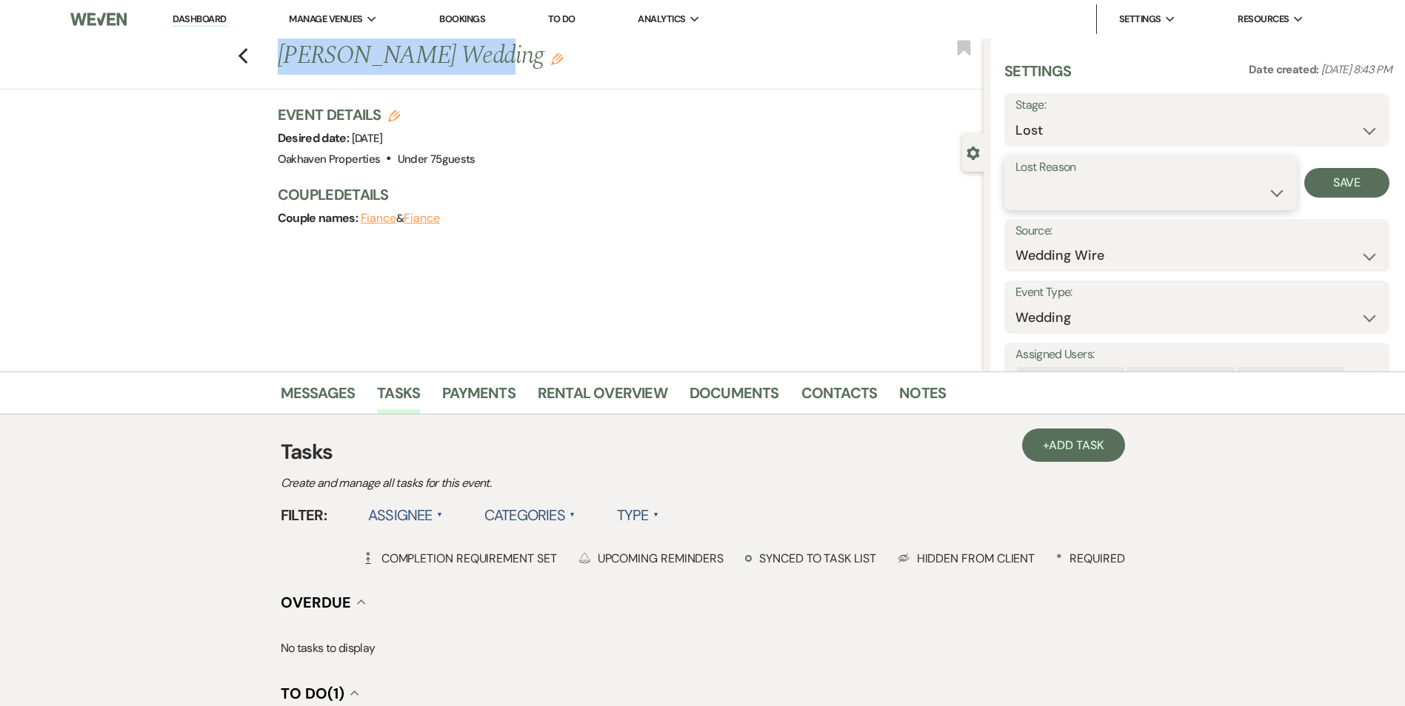
click at [1050, 194] on select "Booked Elsewhere Budget Date Unavailable No Response Not a Good Match Capacity …" at bounding box center [1150, 192] width 270 height 29
select select "8"
click at [1015, 178] on select "Booked Elsewhere Budget Date Unavailable No Response Not a Good Match Capacity …" at bounding box center [1150, 192] width 270 height 29
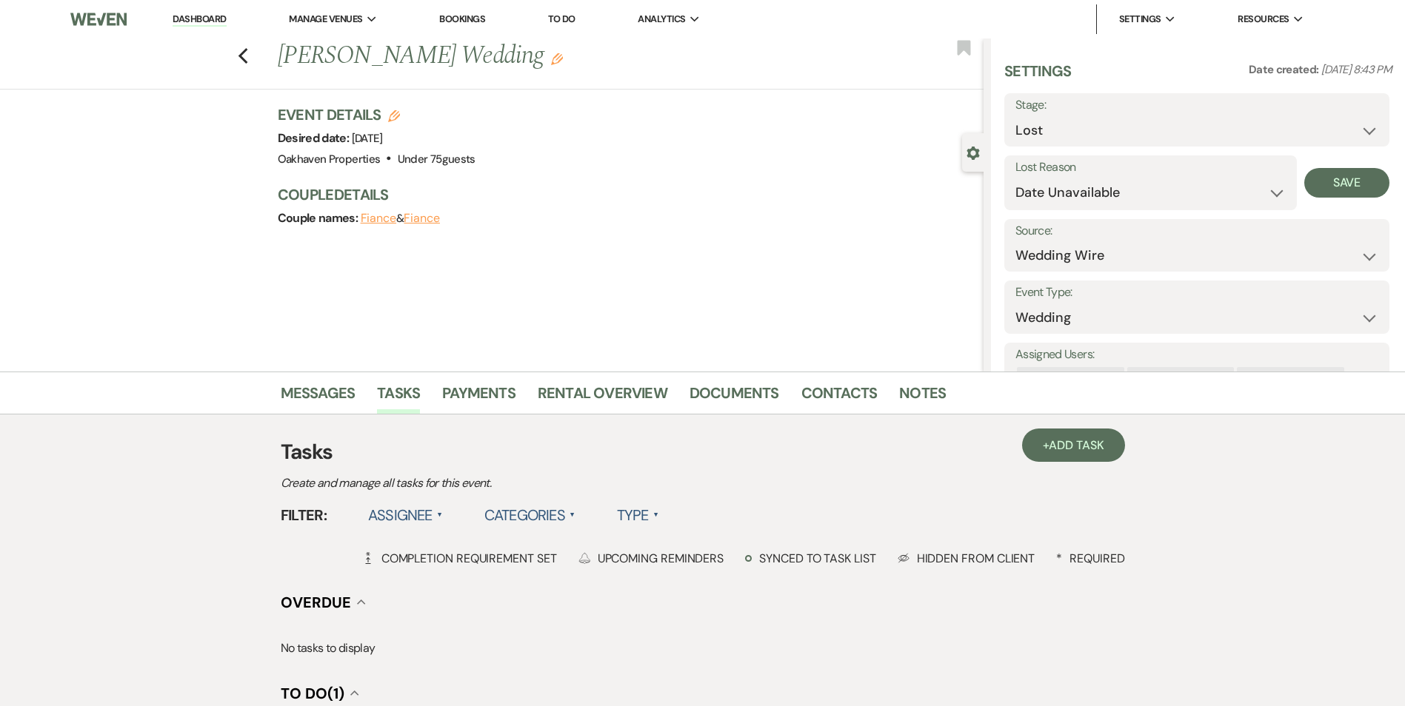
click at [1317, 203] on div "Lost Reason Booked Elsewhere Budget Date Unavailable No Response Not a Good Mat…" at bounding box center [1196, 183] width 385 height 55
click at [1351, 186] on button "Save" at bounding box center [1346, 183] width 85 height 30
click at [377, 384] on link "Tasks" at bounding box center [398, 397] width 43 height 33
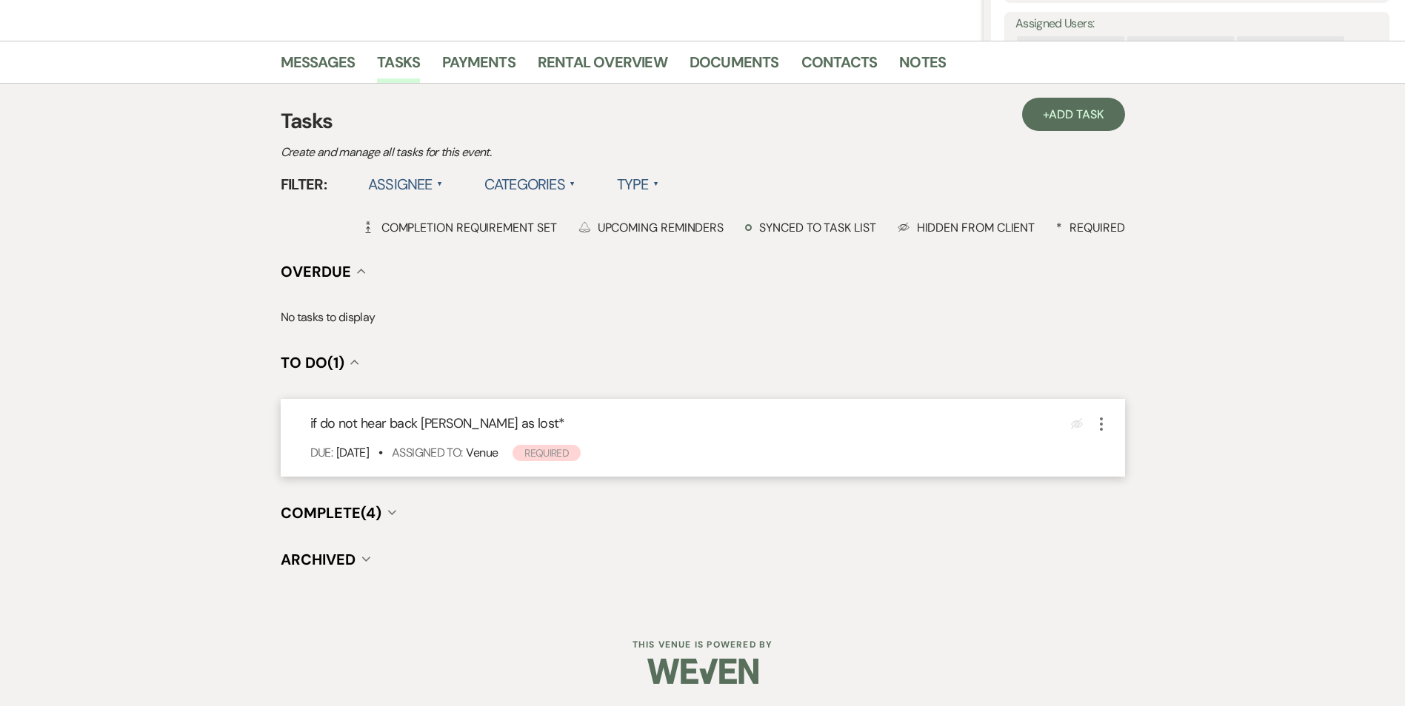
click at [1100, 421] on icon "More" at bounding box center [1101, 424] width 18 height 18
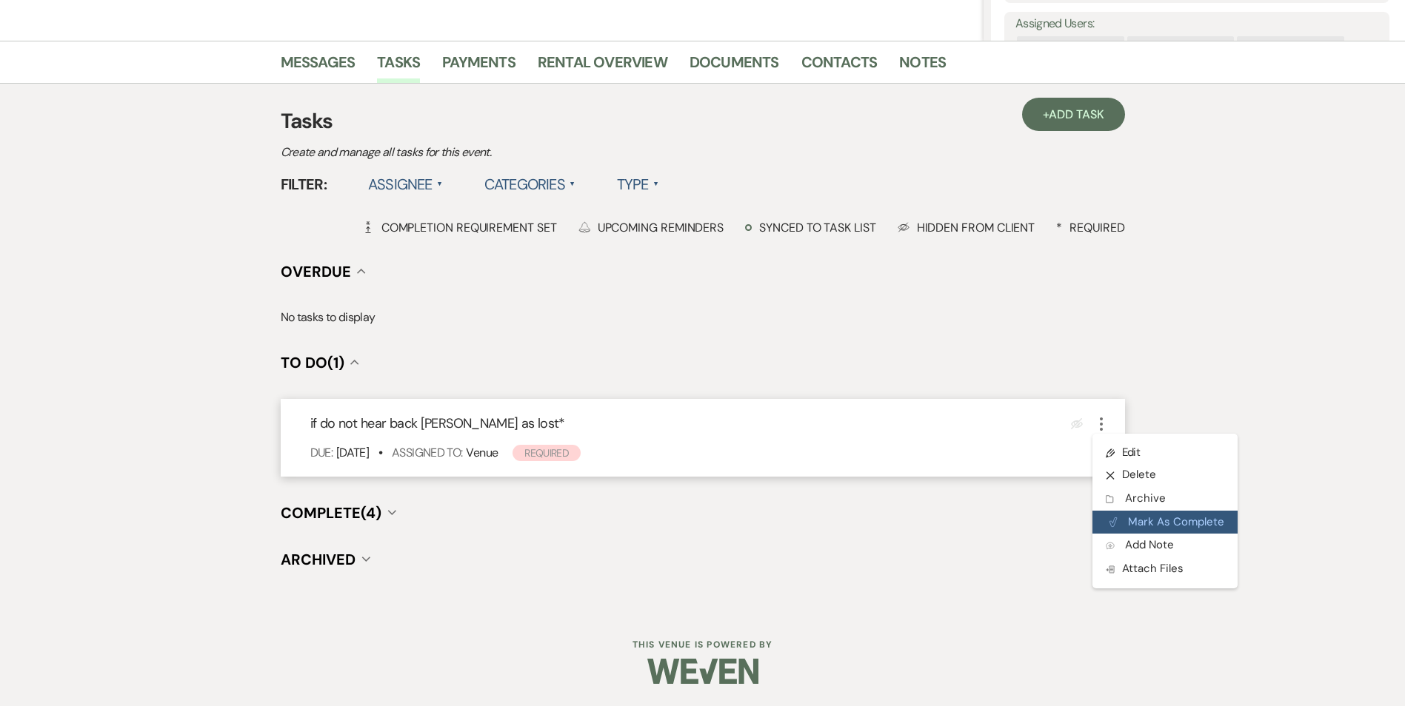
click at [1152, 516] on button "Plan Portal Link Mark As Complete" at bounding box center [1164, 523] width 145 height 24
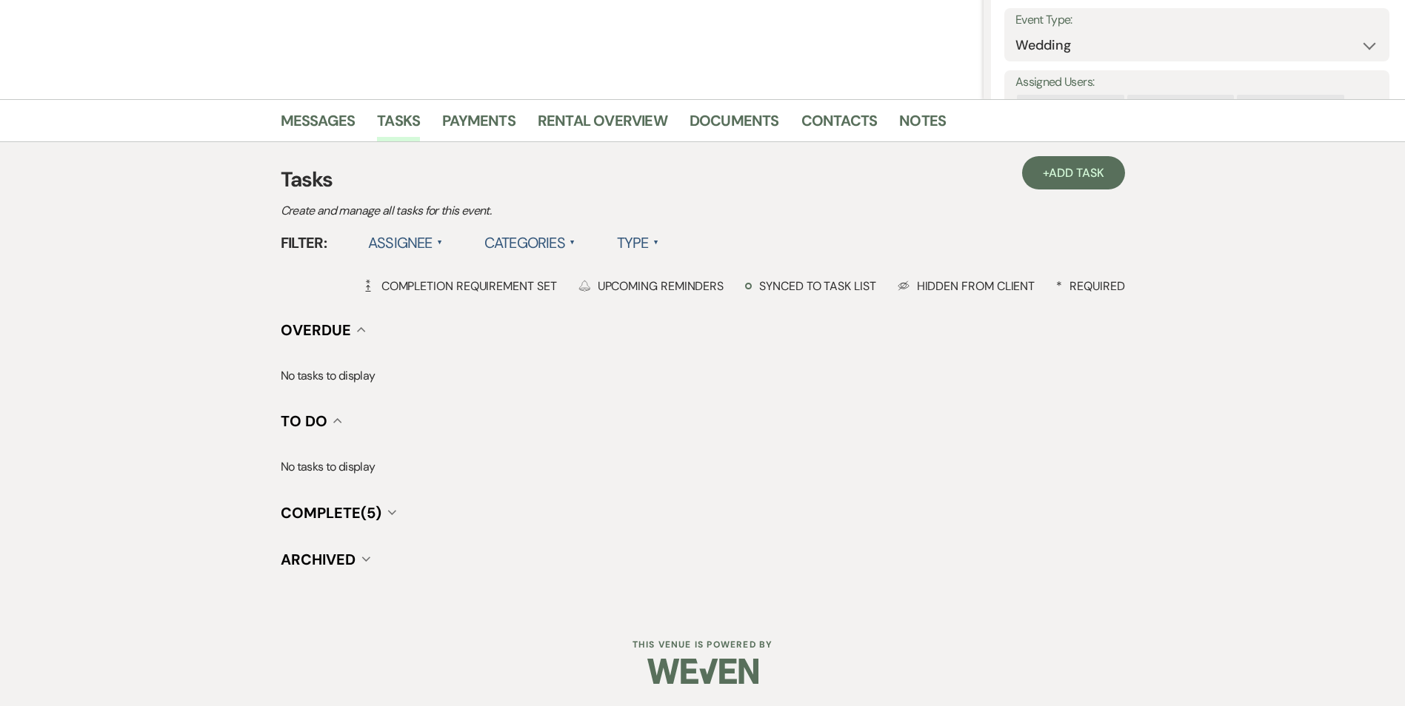
scroll to position [0, 0]
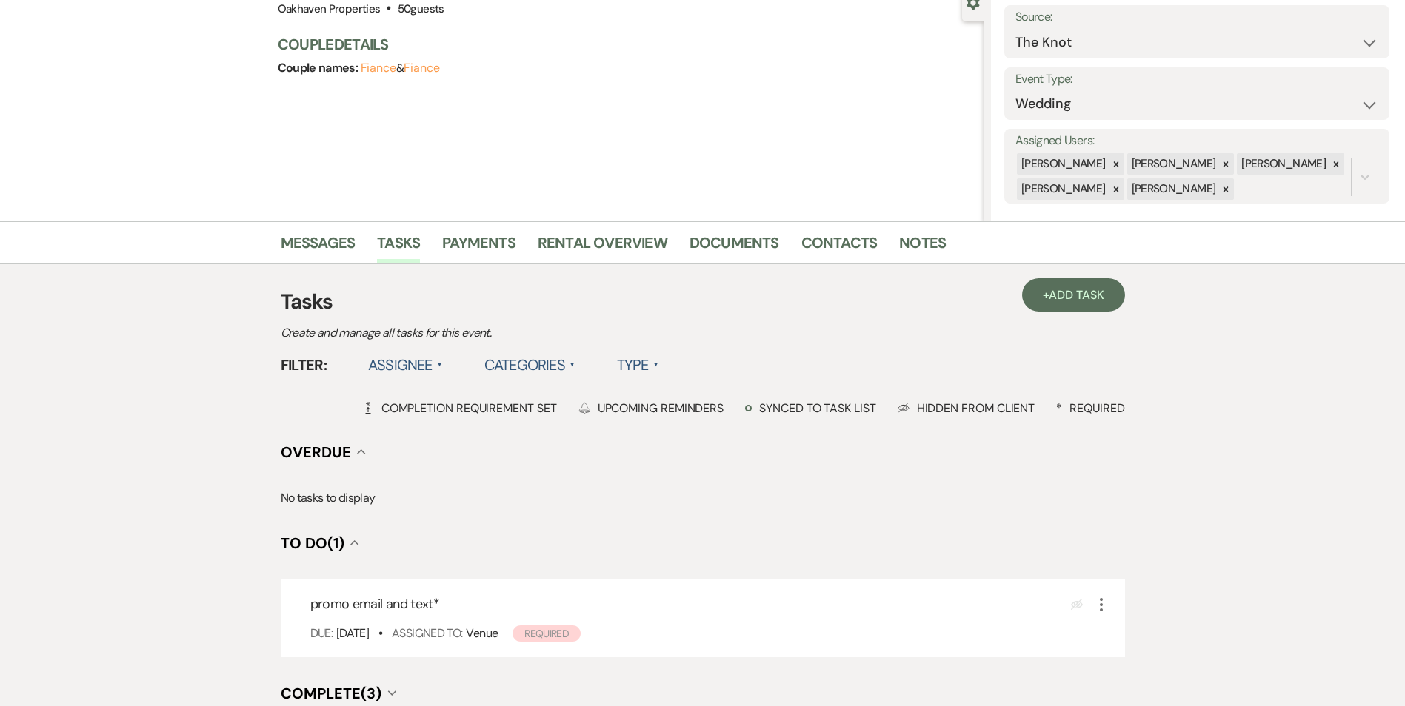
scroll to position [222, 0]
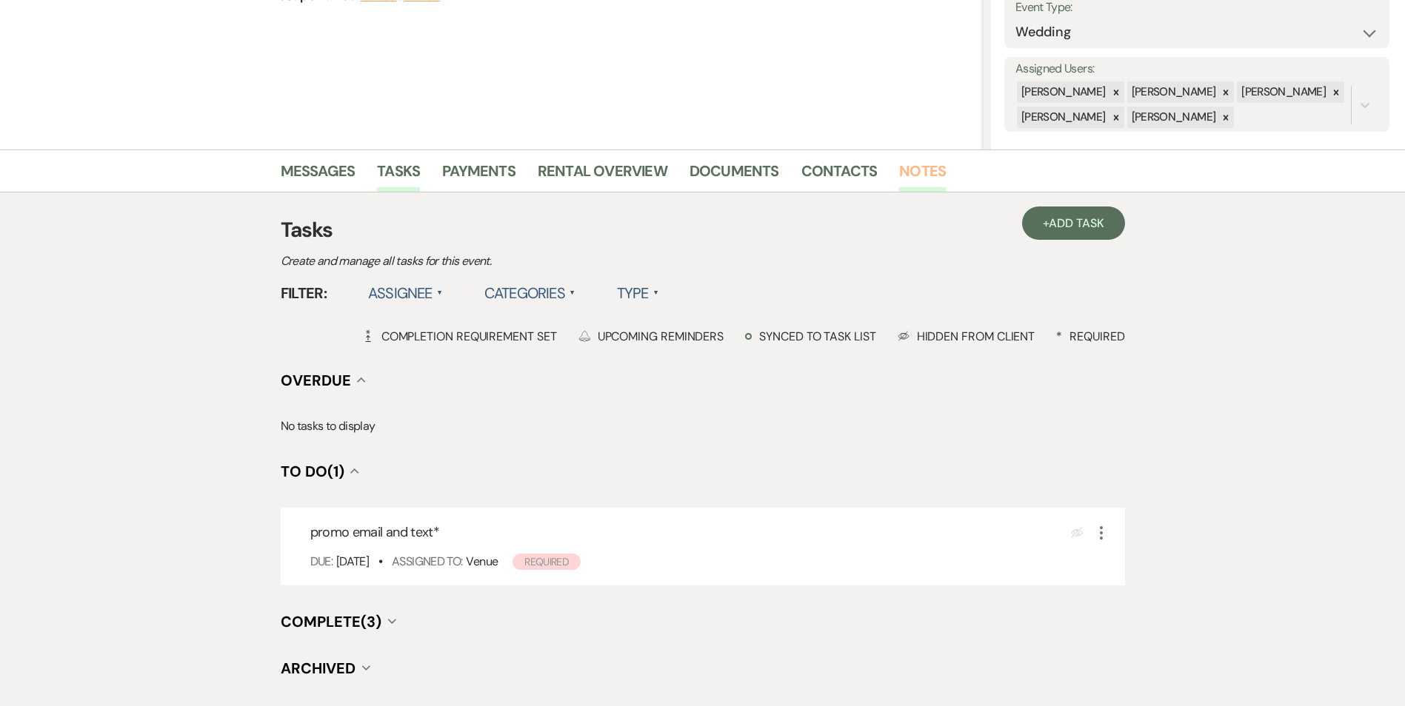
click at [902, 170] on link "Notes" at bounding box center [922, 175] width 47 height 33
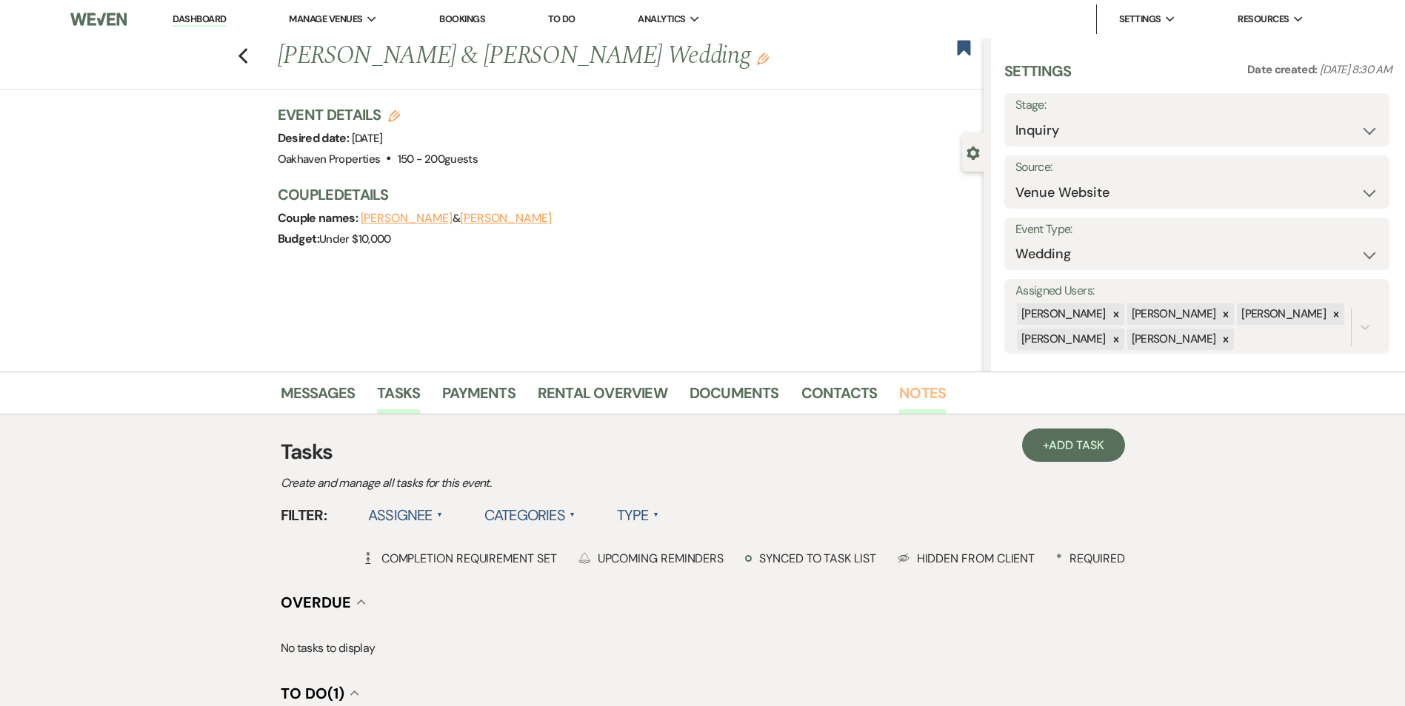
click at [921, 390] on link "Notes" at bounding box center [922, 397] width 47 height 33
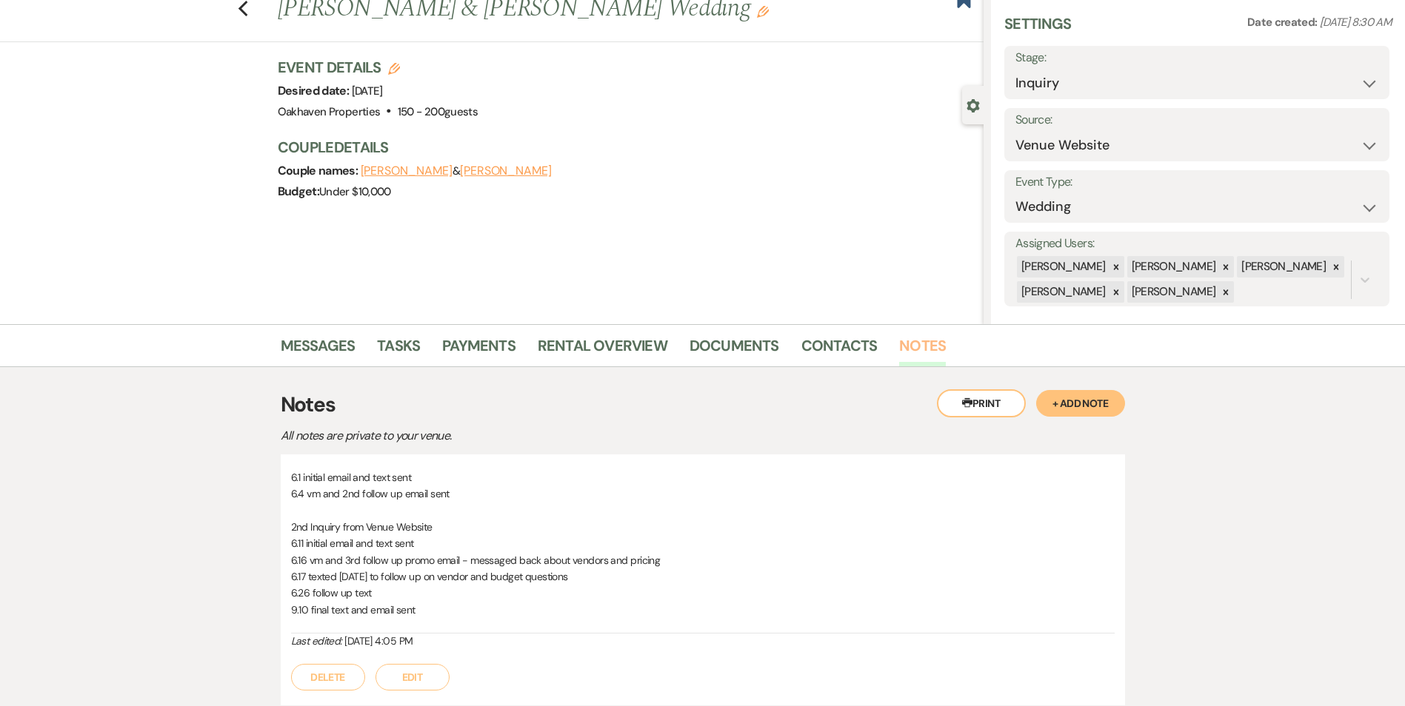
scroll to position [74, 0]
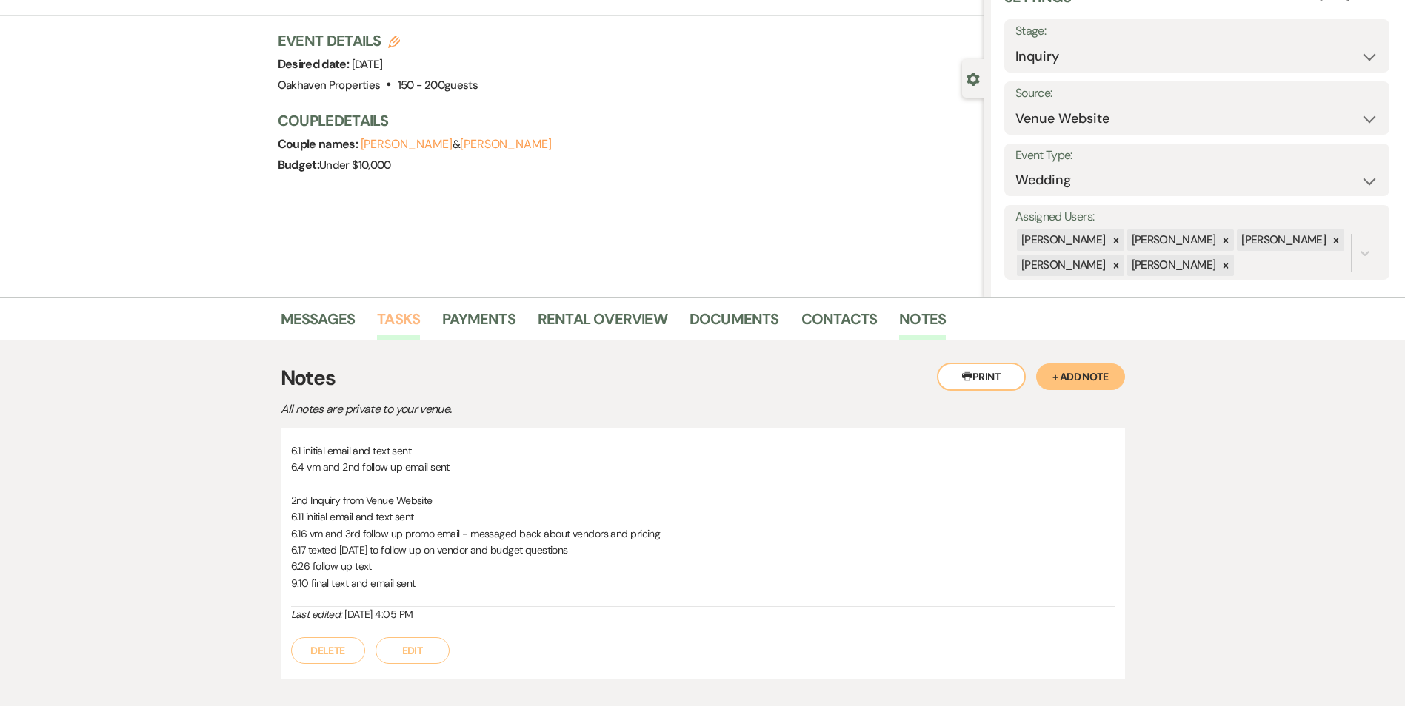
click at [385, 324] on link "Tasks" at bounding box center [398, 323] width 43 height 33
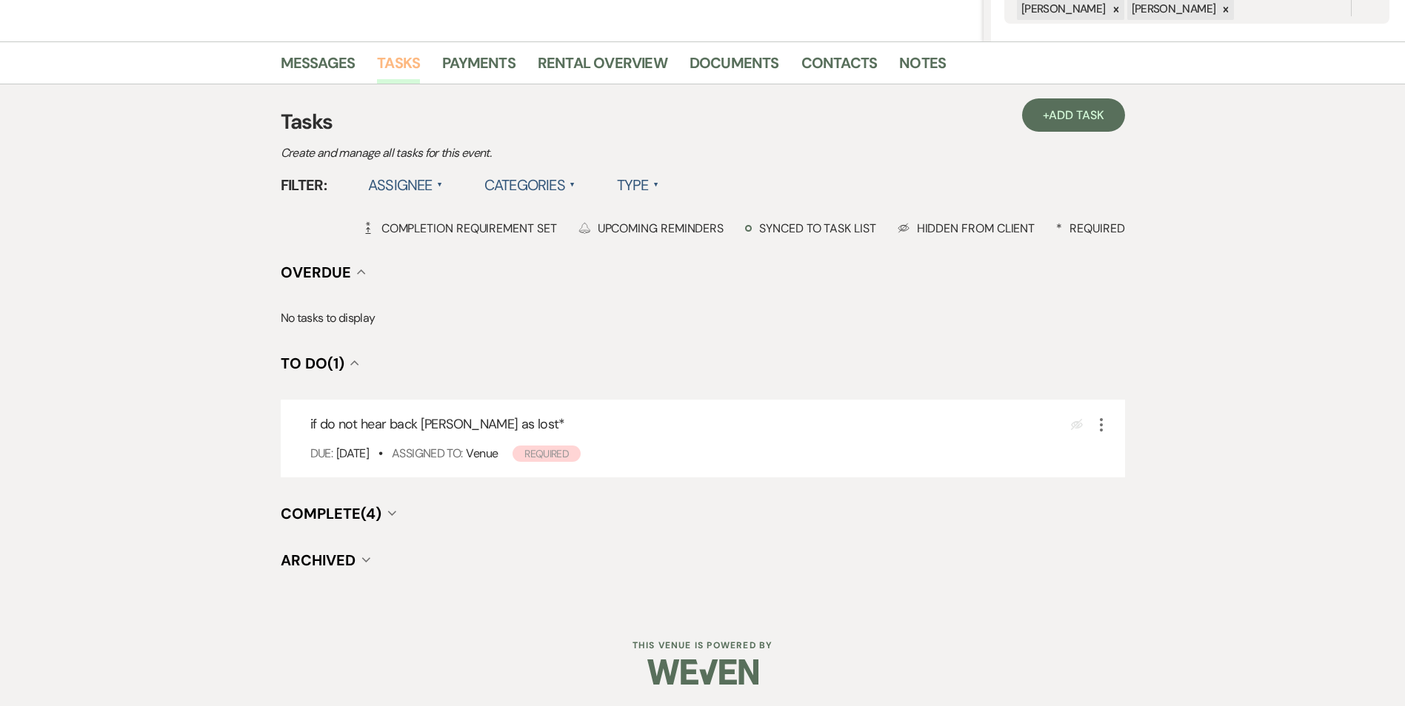
scroll to position [331, 0]
click at [1100, 426] on icon "More" at bounding box center [1101, 424] width 18 height 18
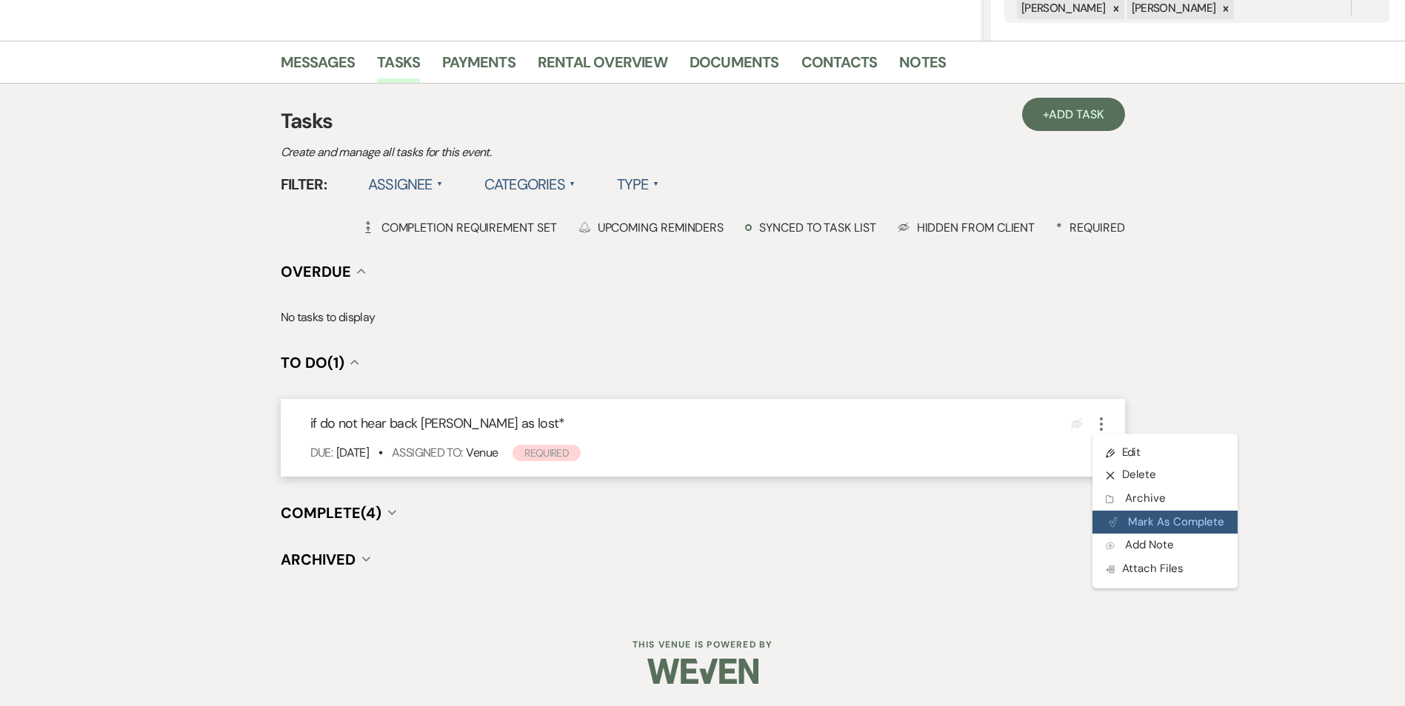
click at [1118, 521] on button "Plan Portal Link Mark As Complete" at bounding box center [1164, 523] width 145 height 24
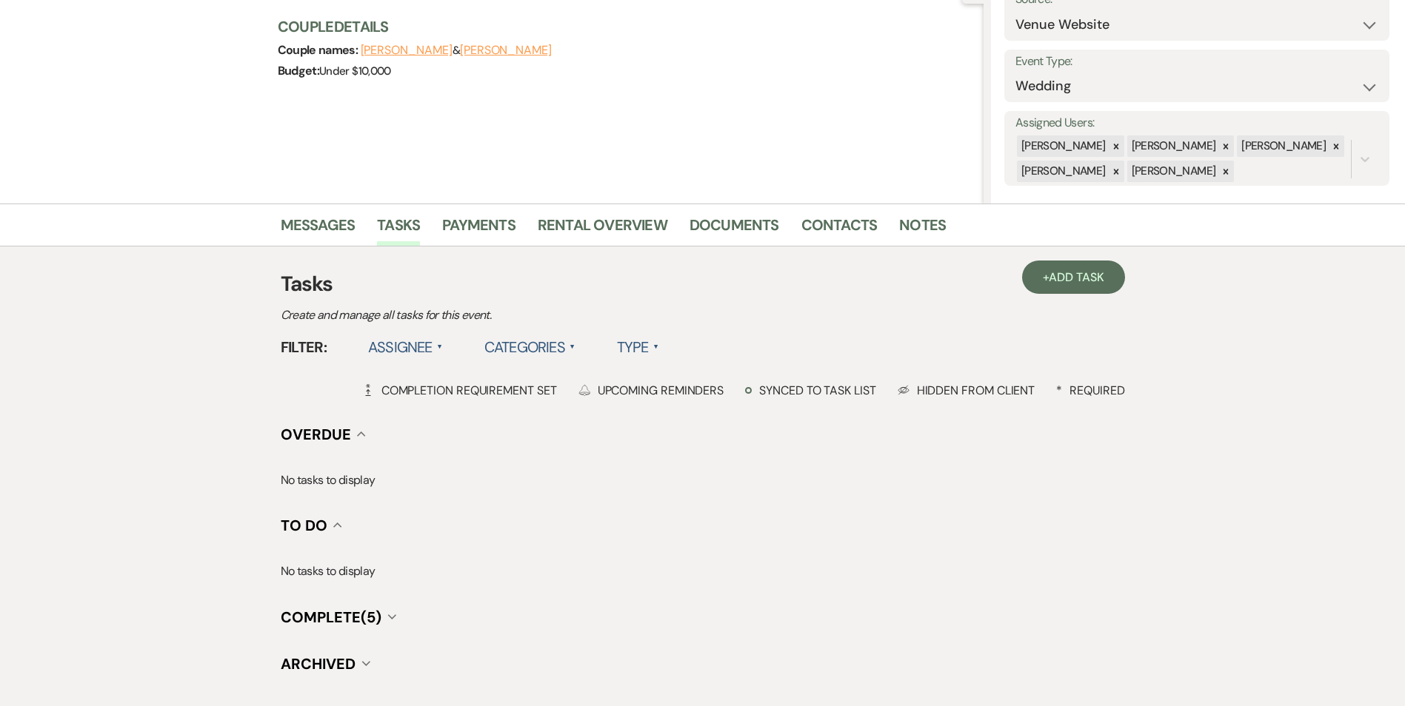
scroll to position [0, 0]
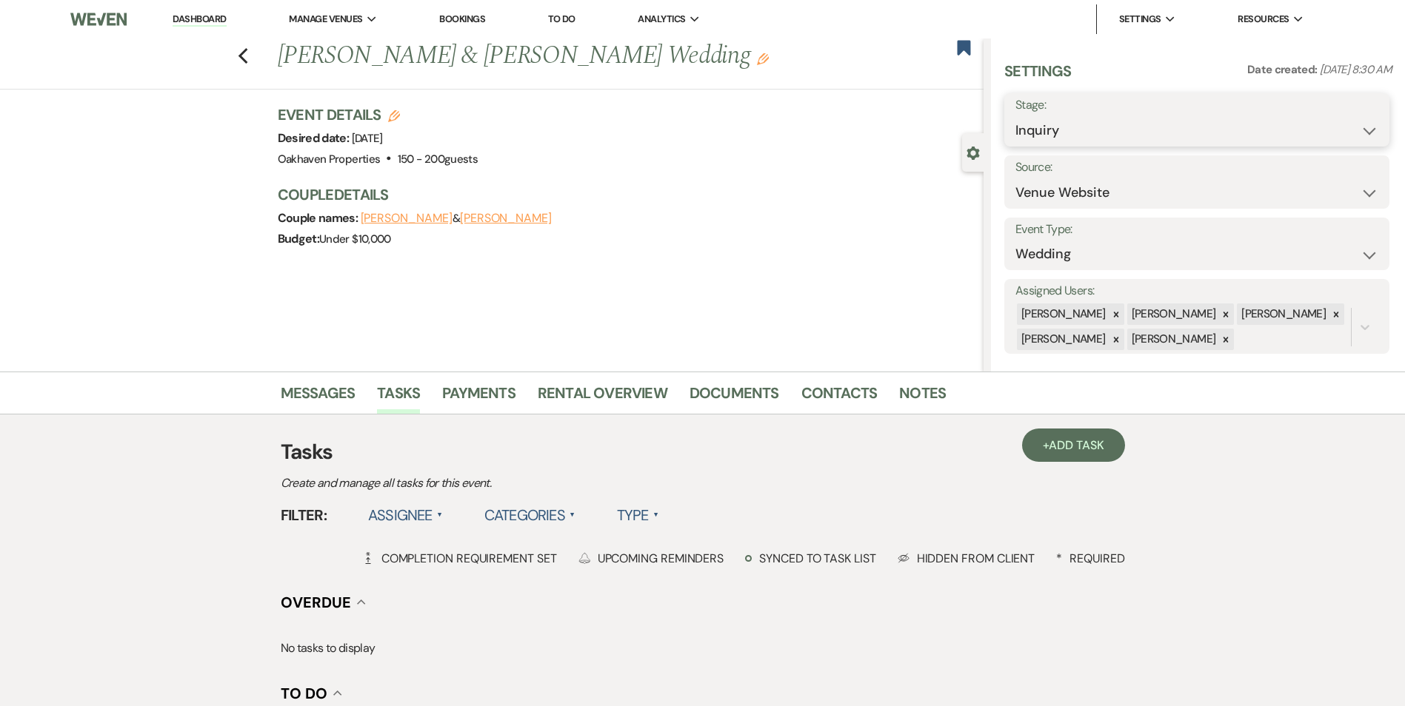
click at [1079, 128] on select "Inquiry Follow Up Tour Requested Tour Confirmed Toured Proposal Sent Booked Lost" at bounding box center [1196, 130] width 363 height 29
select select "8"
click at [1015, 116] on select "Inquiry Follow Up Tour Requested Tour Confirmed Toured Proposal Sent Booked Lost" at bounding box center [1196, 130] width 363 height 29
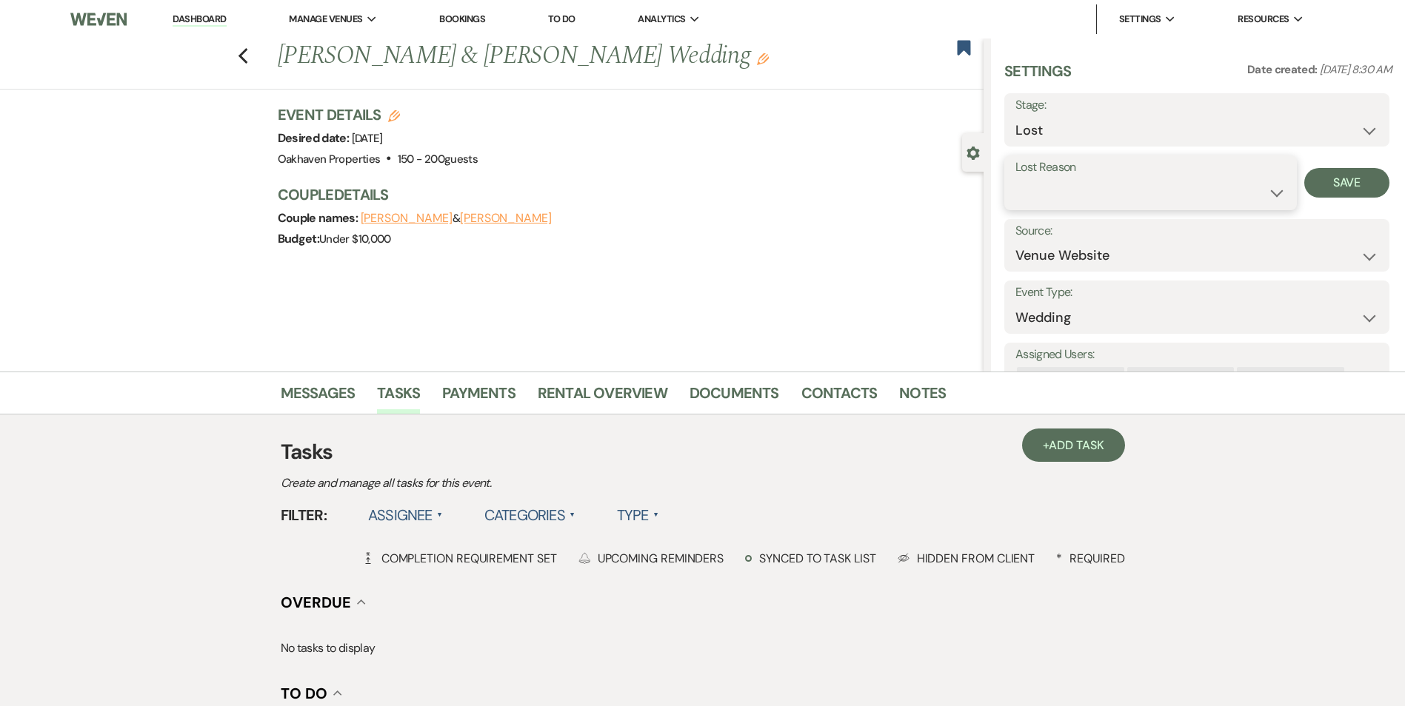
drag, startPoint x: 1039, startPoint y: 194, endPoint x: 1044, endPoint y: 218, distance: 24.3
click at [1039, 194] on select "Booked Elsewhere Budget Date Unavailable No Response Not a Good Match Capacity …" at bounding box center [1150, 192] width 270 height 29
select select "8"
click at [1015, 178] on select "Booked Elsewhere Budget Date Unavailable No Response Not a Good Match Capacity …" at bounding box center [1150, 192] width 270 height 29
click at [1337, 195] on button "Save" at bounding box center [1346, 183] width 85 height 30
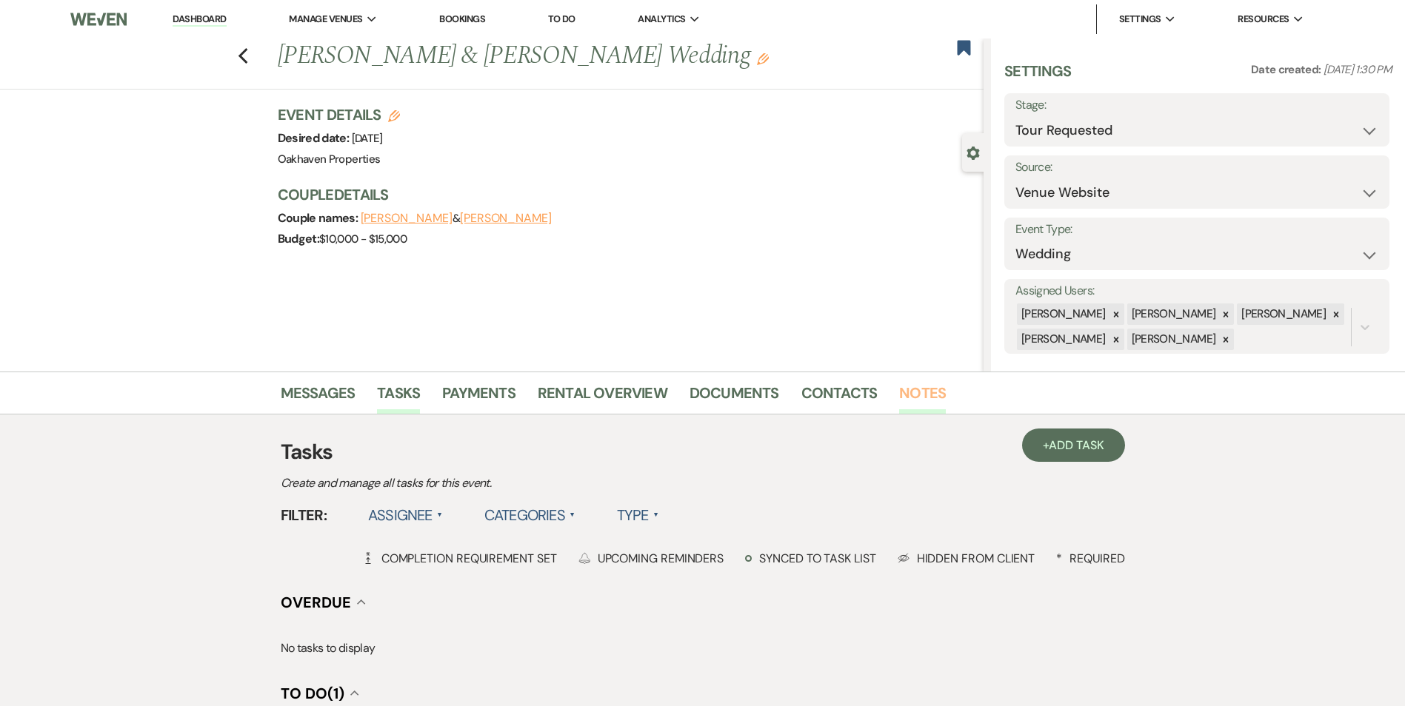
click at [909, 385] on link "Notes" at bounding box center [922, 397] width 47 height 33
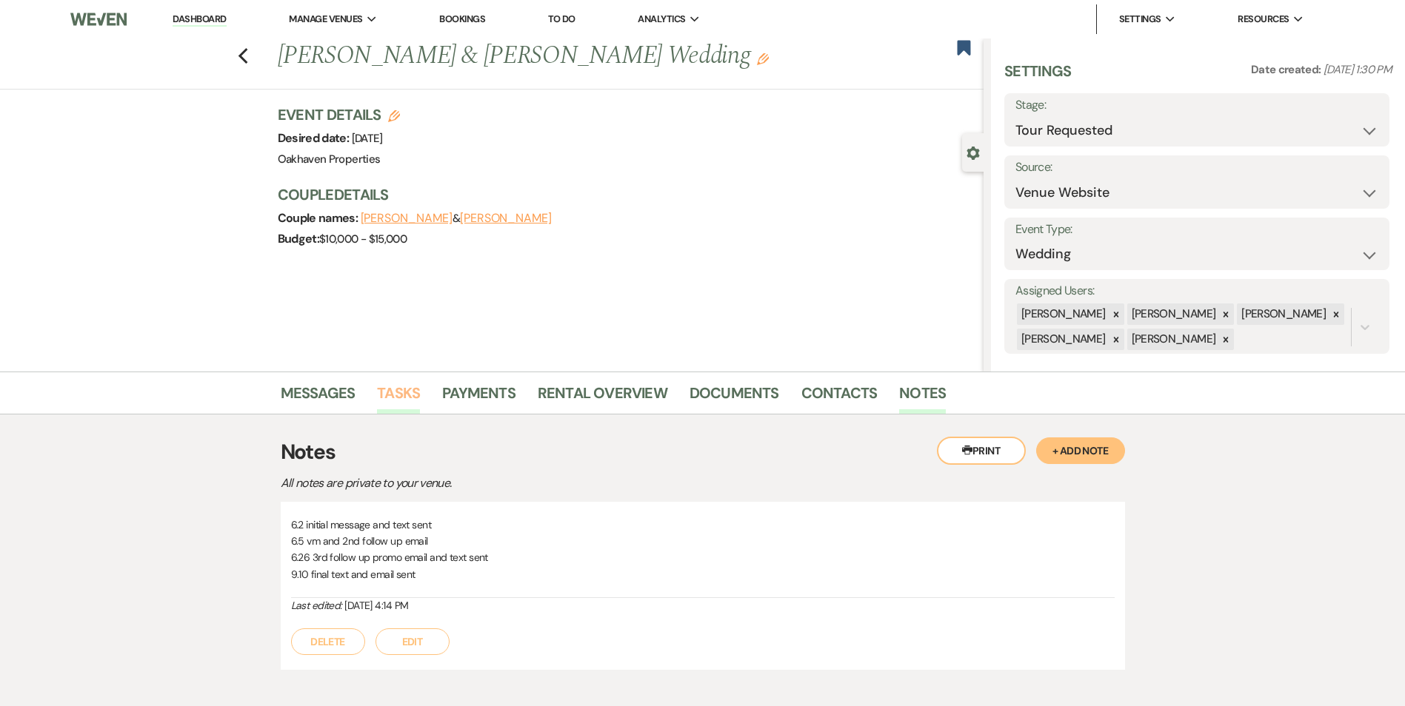
click at [411, 398] on link "Tasks" at bounding box center [398, 397] width 43 height 33
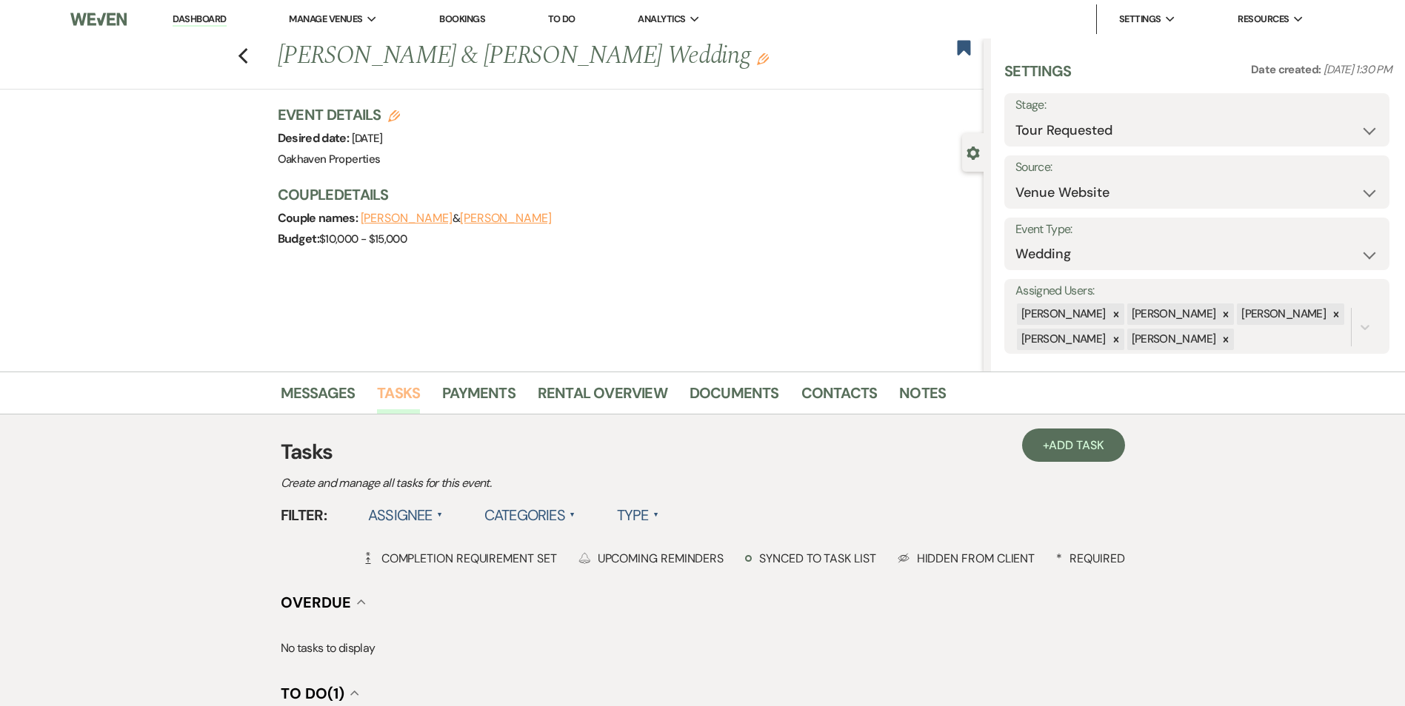
scroll to position [222, 0]
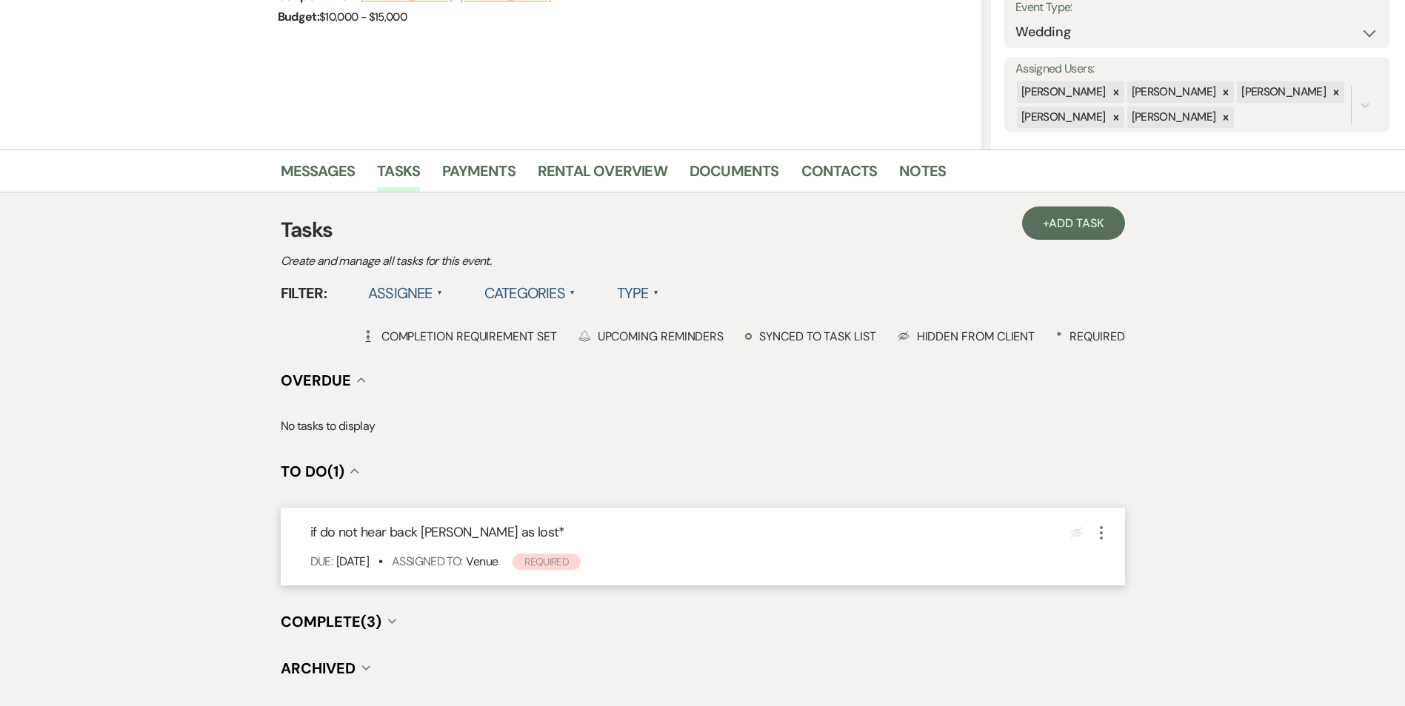
click at [1099, 535] on icon "More" at bounding box center [1101, 533] width 18 height 18
click at [1123, 628] on button "Plan Portal Link Mark As Complete" at bounding box center [1164, 632] width 145 height 24
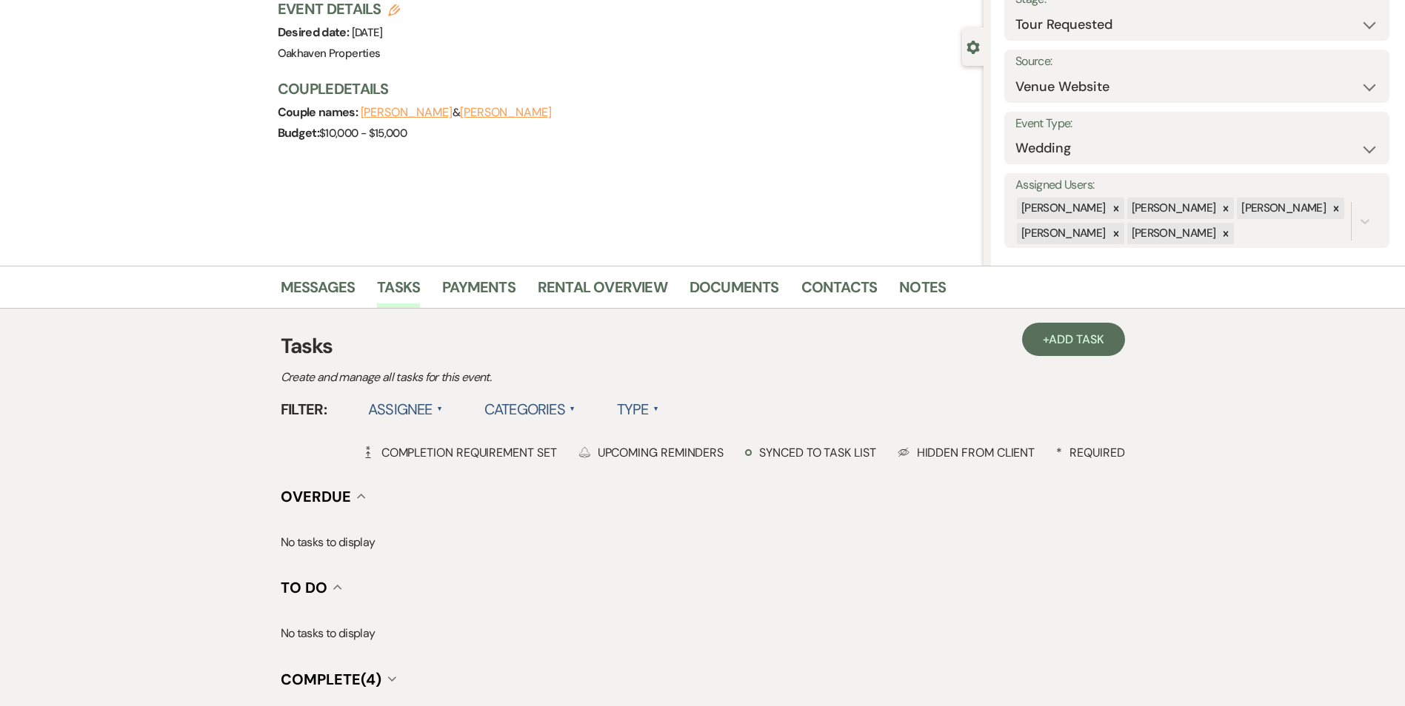
scroll to position [0, 0]
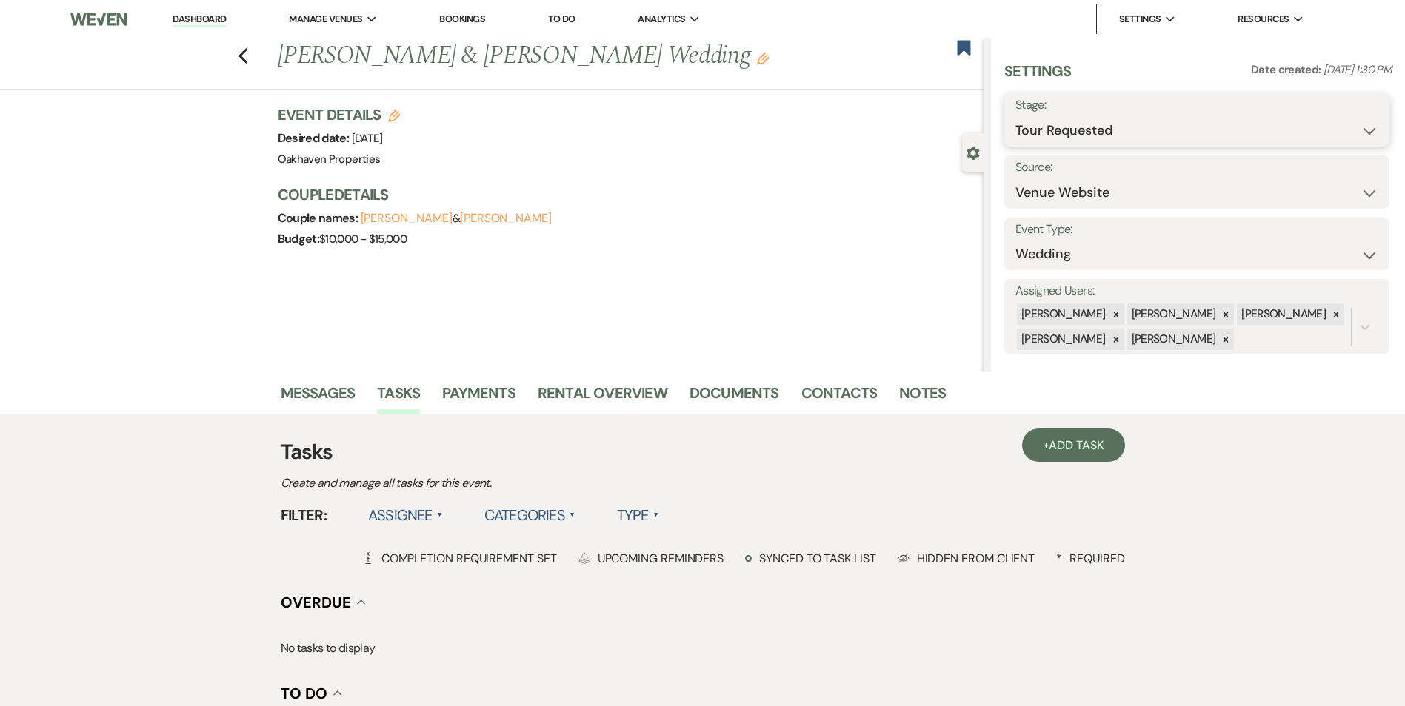
click at [1180, 130] on select "Inquiry Follow Up Tour Requested Tour Confirmed Toured Proposal Sent Booked Lost" at bounding box center [1196, 130] width 363 height 29
select select "8"
click at [1015, 116] on select "Inquiry Follow Up Tour Requested Tour Confirmed Toured Proposal Sent Booked Lost" at bounding box center [1196, 130] width 363 height 29
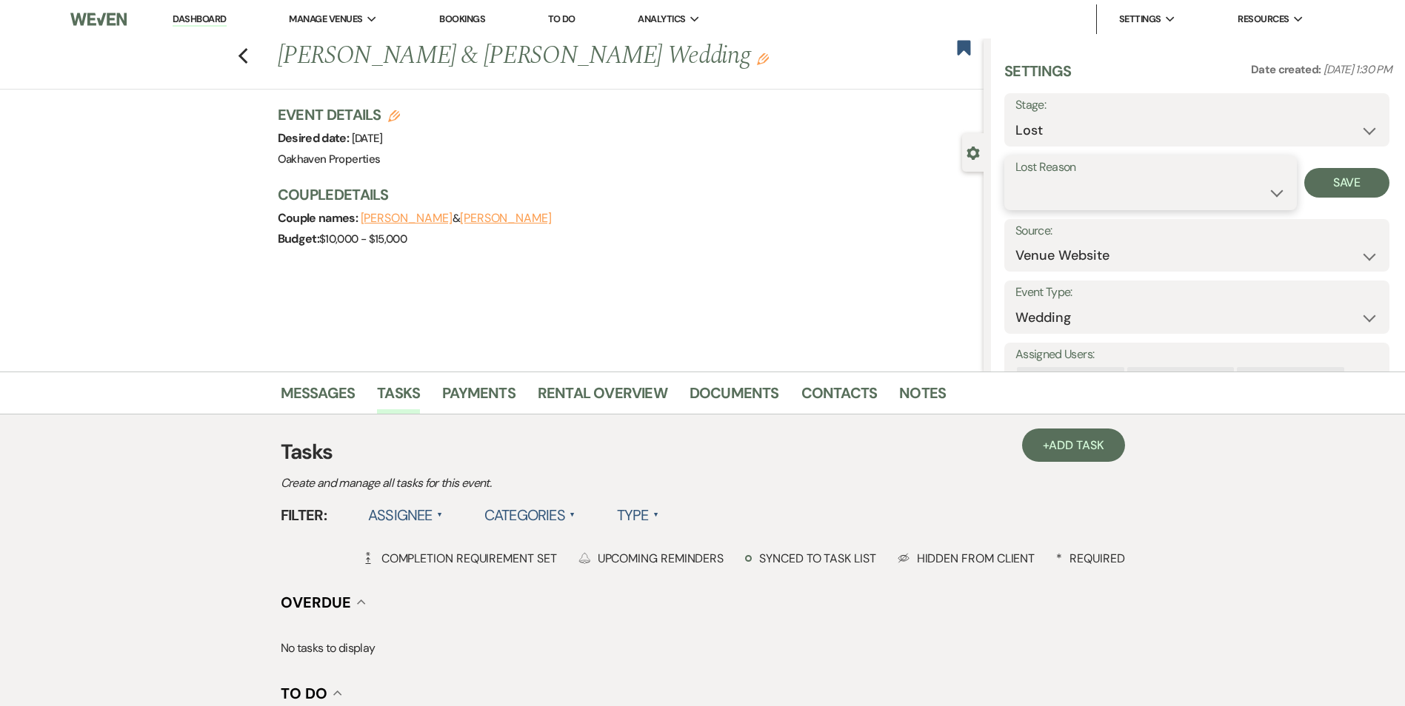
click at [1106, 207] on select "Booked Elsewhere Budget Date Unavailable No Response Not a Good Match Capacity …" at bounding box center [1150, 192] width 270 height 29
select select "8"
click at [1015, 178] on select "Booked Elsewhere Budget Date Unavailable No Response Not a Good Match Capacity …" at bounding box center [1150, 192] width 270 height 29
click at [1319, 190] on button "Save" at bounding box center [1346, 183] width 85 height 30
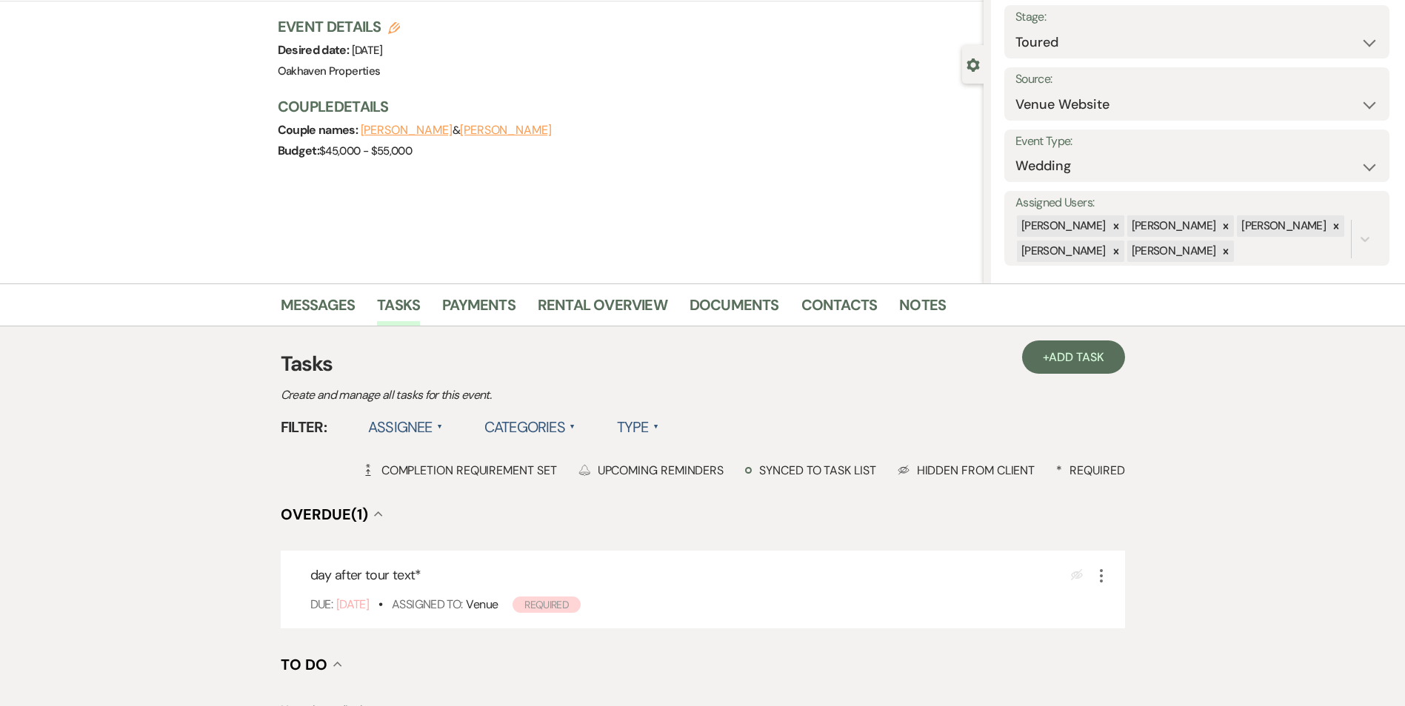
scroll to position [296, 0]
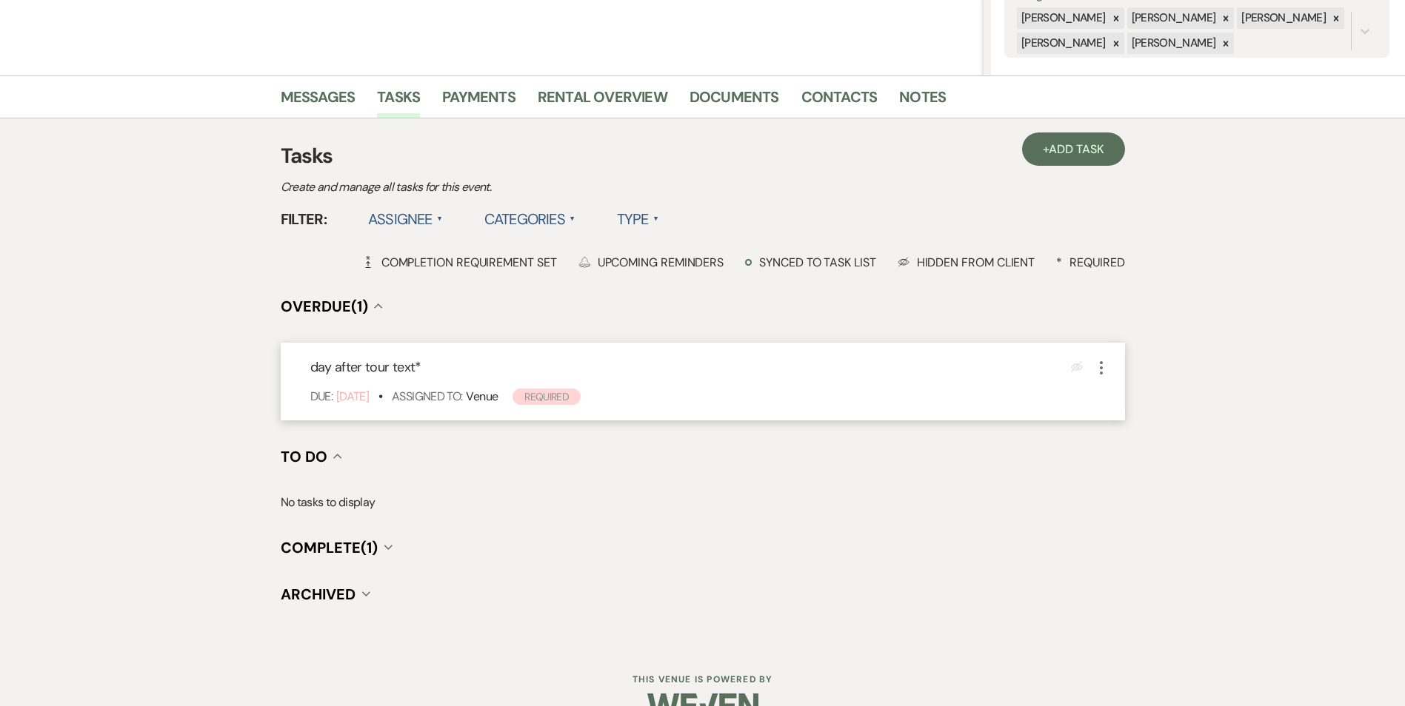
click at [1100, 372] on use "button" at bounding box center [1101, 367] width 3 height 13
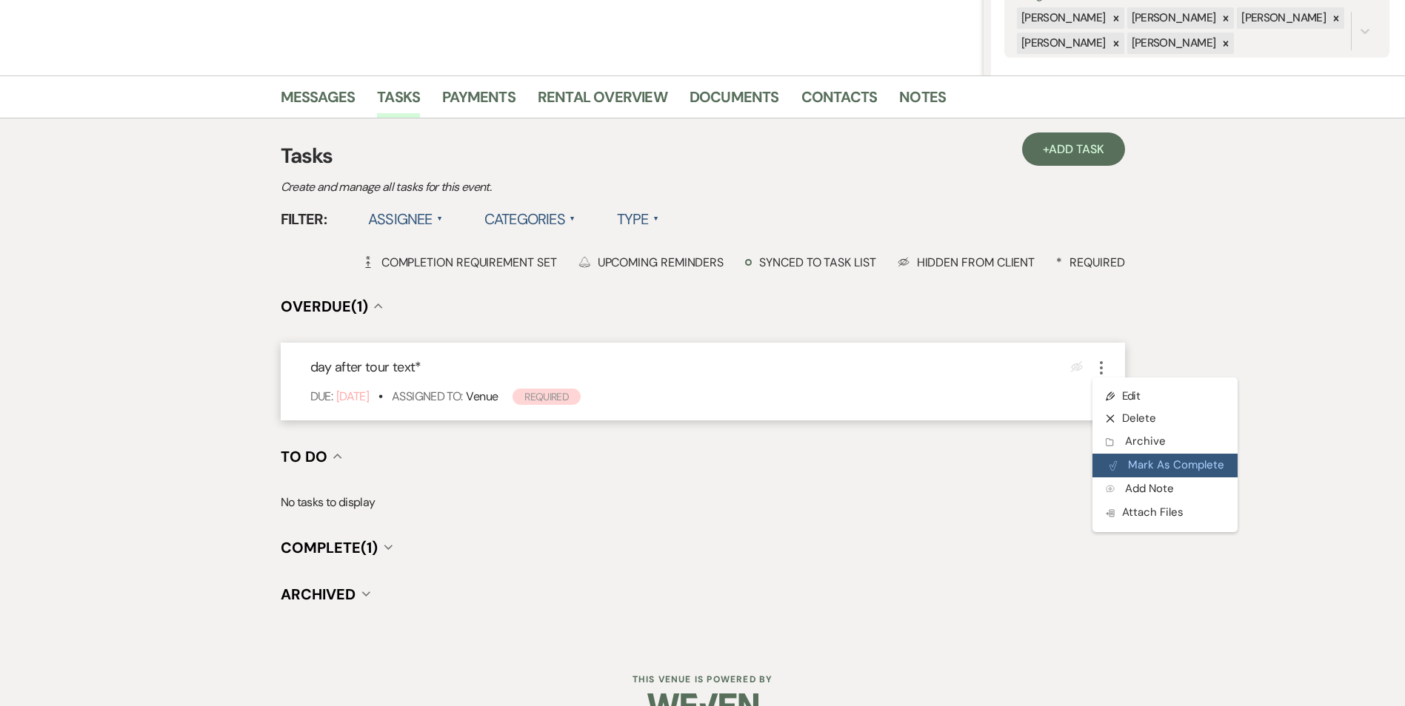
drag, startPoint x: 1135, startPoint y: 471, endPoint x: 1149, endPoint y: 462, distance: 16.0
click at [1134, 471] on button "Plan Portal Link Mark As Complete" at bounding box center [1164, 466] width 145 height 24
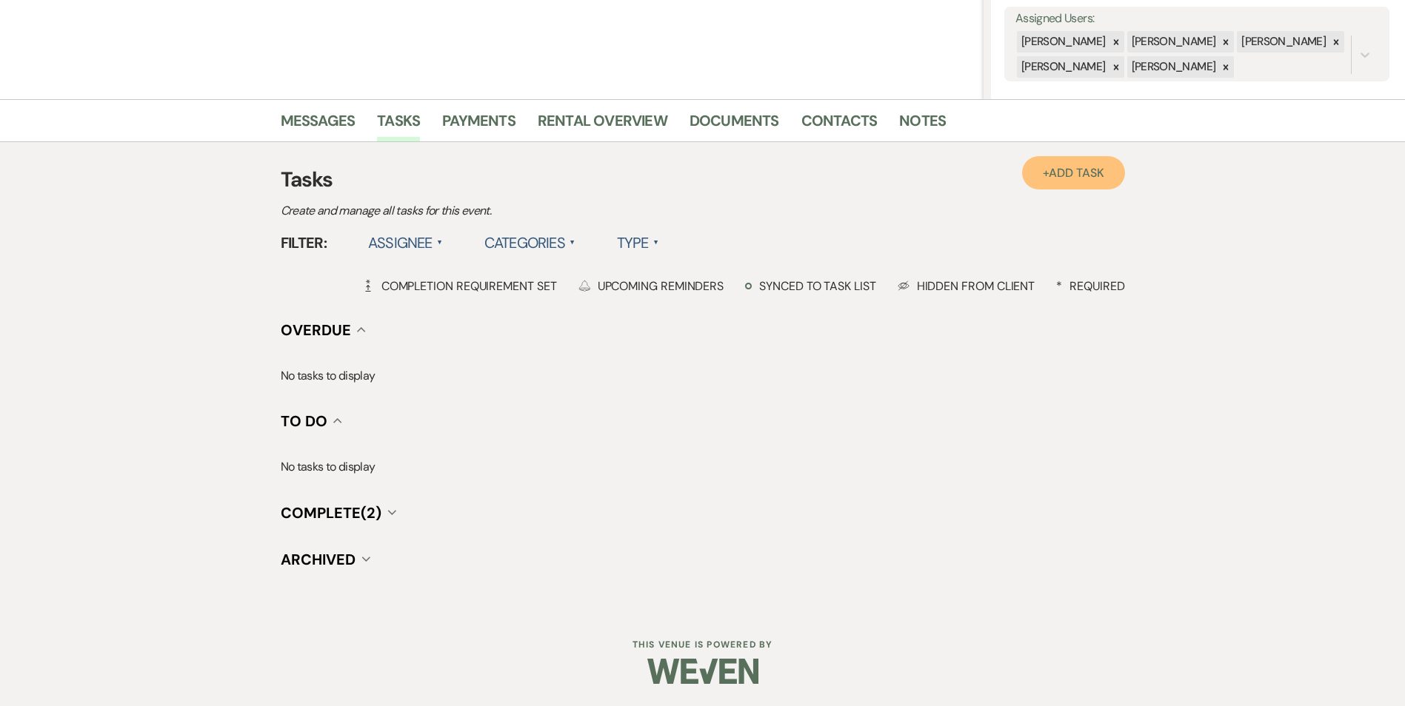
click at [1039, 177] on link "+ Add Task" at bounding box center [1073, 172] width 102 height 33
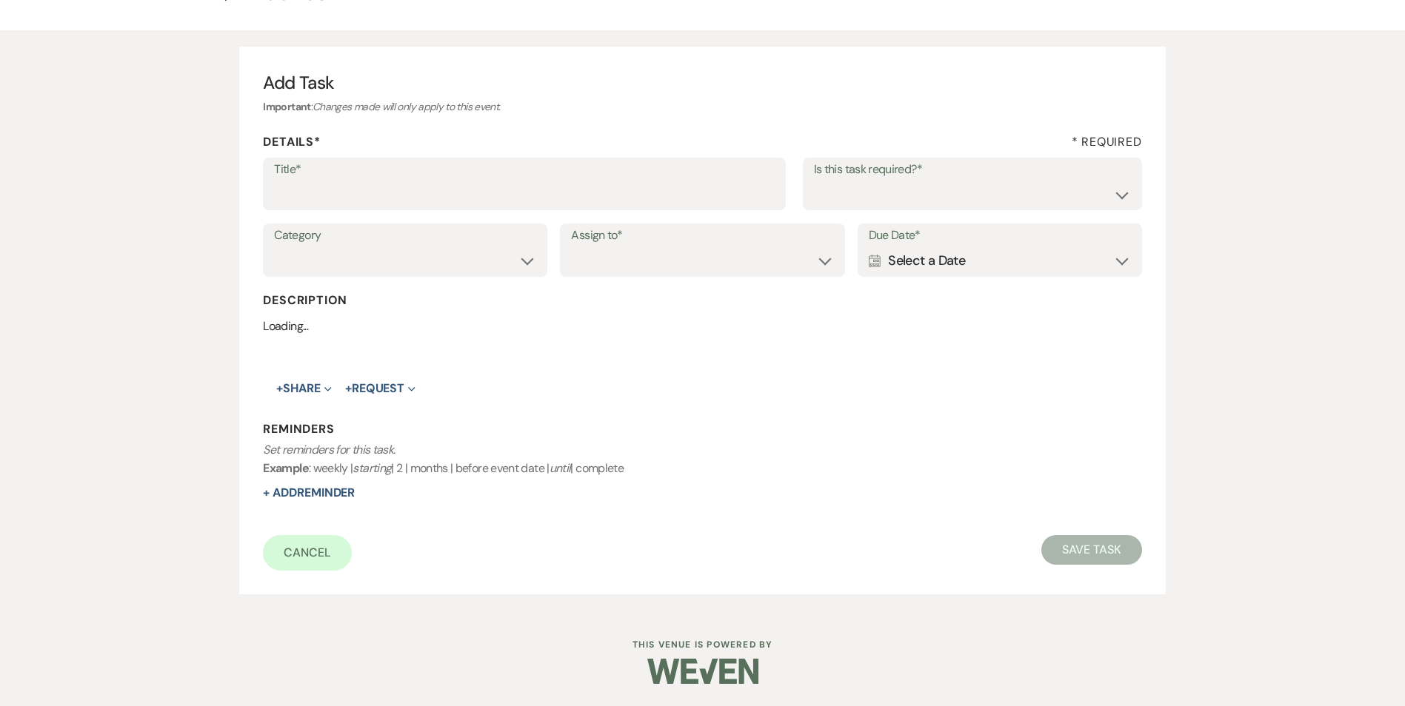
scroll to position [227, 0]
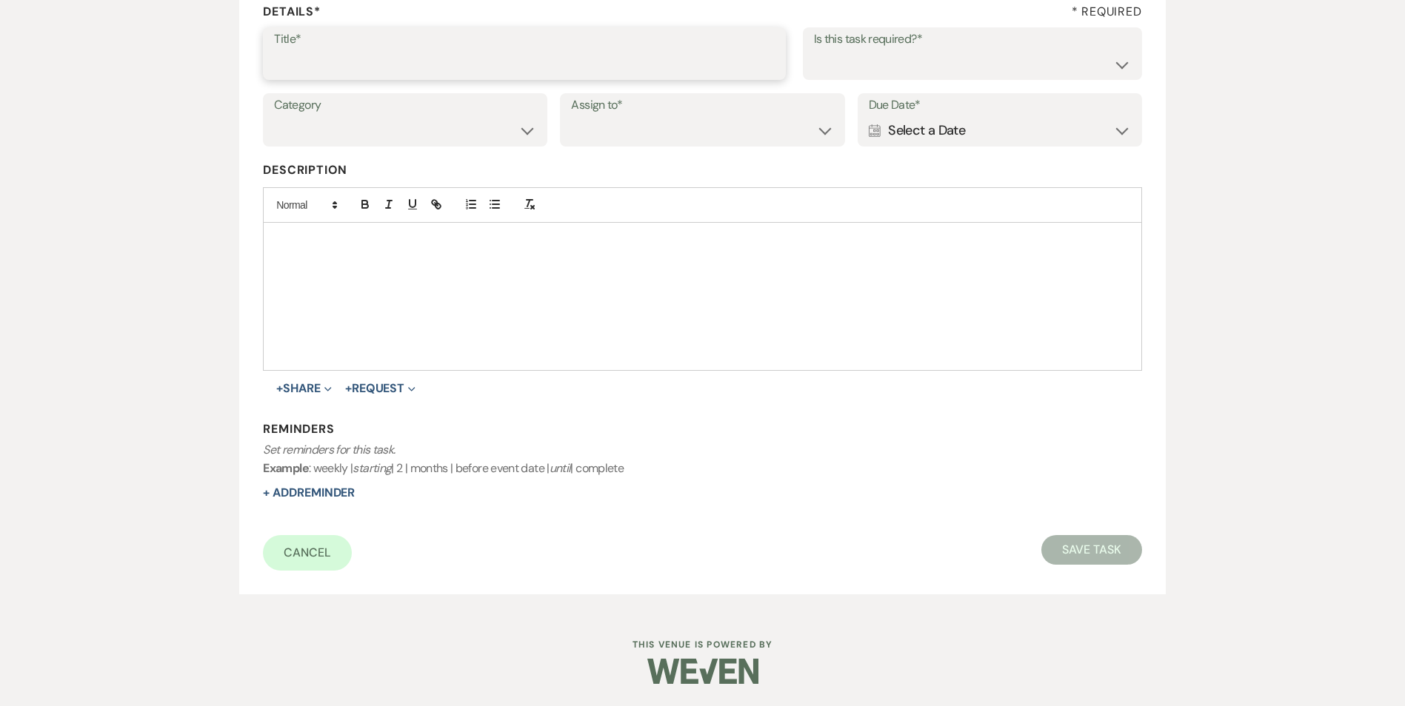
click at [363, 74] on input "Title*" at bounding box center [524, 64] width 501 height 29
type input "mid week follow up"
drag, startPoint x: 883, startPoint y: 56, endPoint x: 885, endPoint y: 79, distance: 23.7
click at [883, 56] on select "Yes No" at bounding box center [972, 64] width 317 height 29
select select "true"
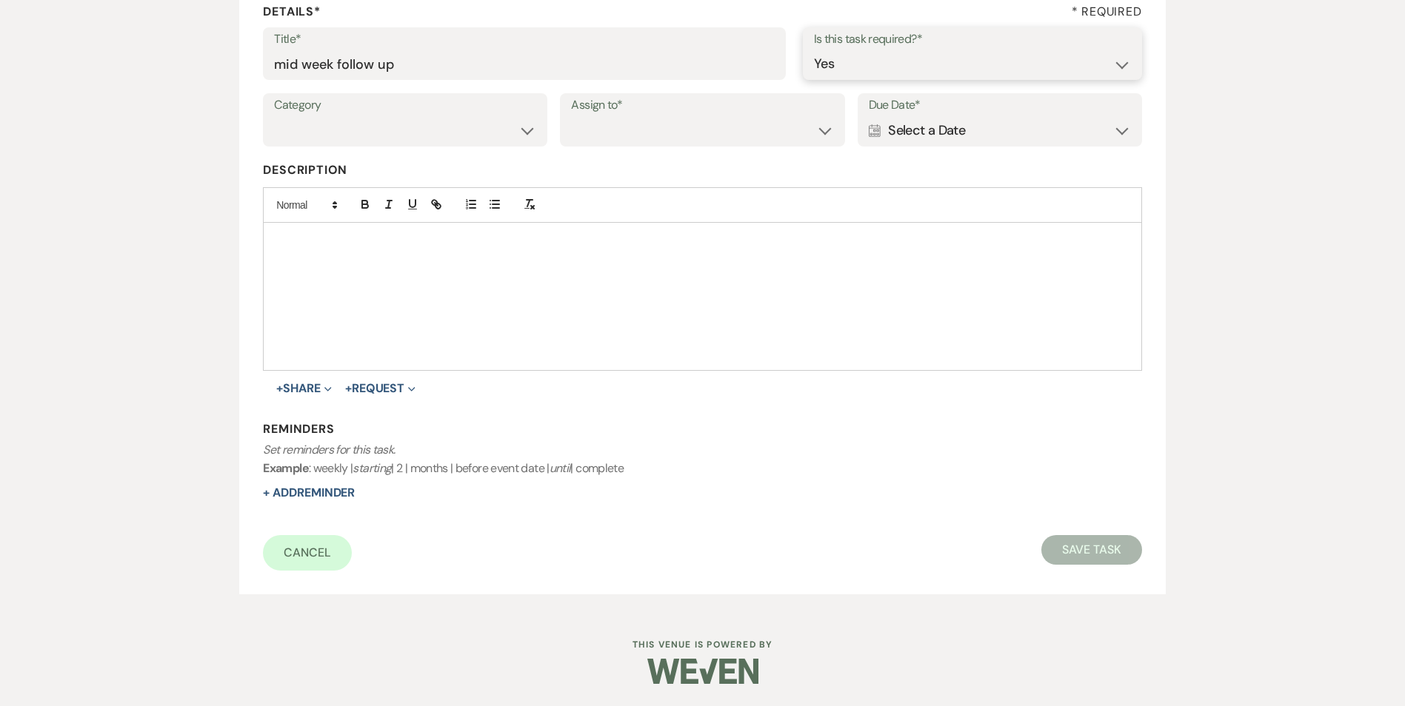
click at [814, 50] on select "Yes No" at bounding box center [972, 64] width 317 height 29
click at [492, 122] on select "Venue Vendors Guests Details Finalize & Share" at bounding box center [405, 130] width 262 height 29
select select "31"
click at [274, 116] on select "Venue Vendors Guests Details Finalize & Share" at bounding box center [405, 130] width 262 height 29
click at [581, 144] on select "Venue Client" at bounding box center [702, 130] width 262 height 29
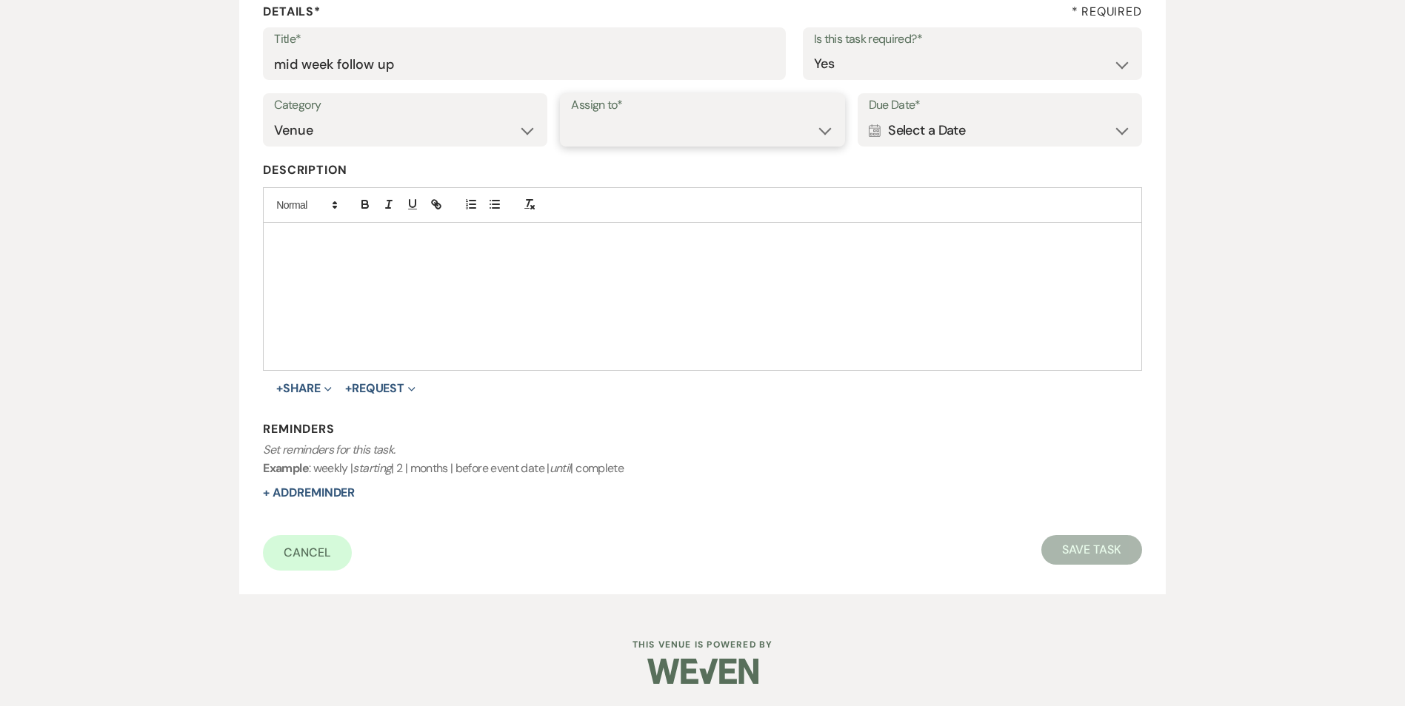
select select "venueHost"
click at [571, 116] on select "Venue Client" at bounding box center [702, 130] width 262 height 29
click at [942, 130] on div "Calendar Select a Date Expand" at bounding box center [1000, 130] width 262 height 29
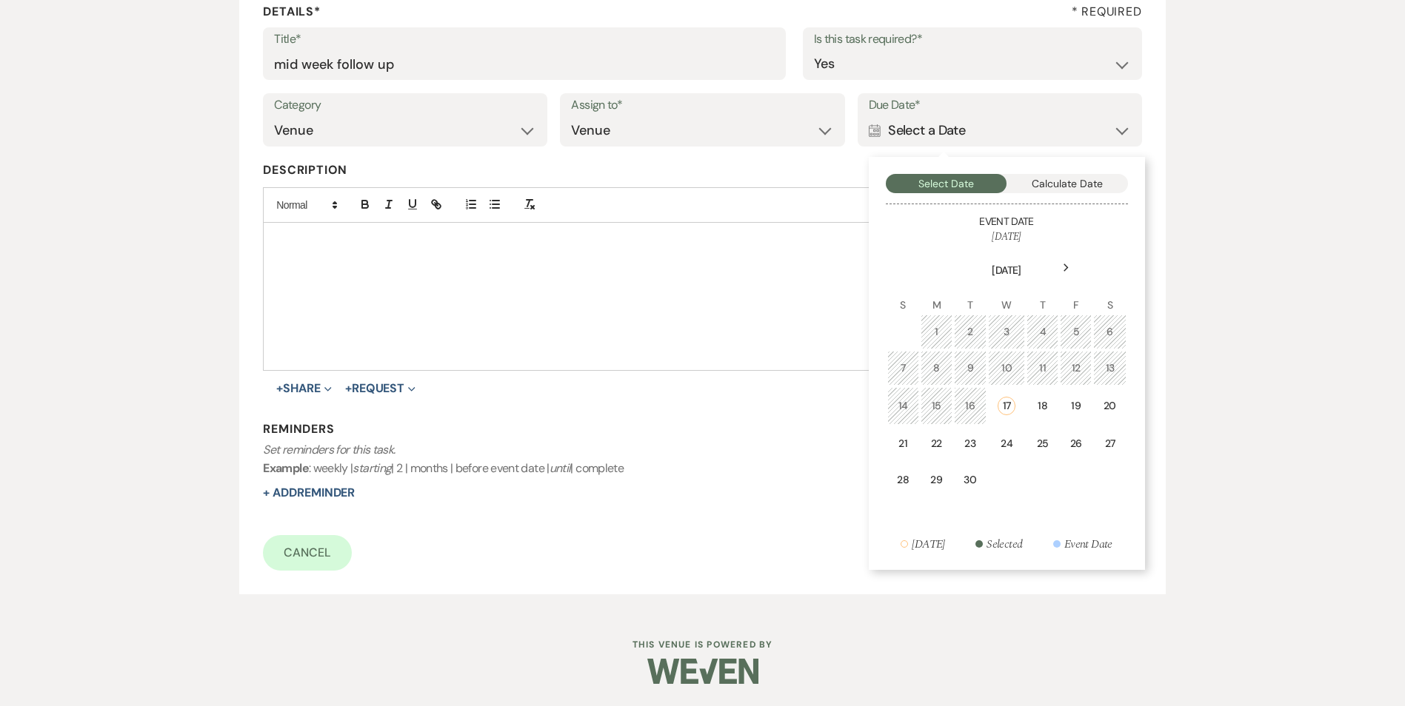
drag, startPoint x: 1077, startPoint y: 394, endPoint x: 978, endPoint y: 437, distance: 107.4
click at [1076, 394] on td "19" at bounding box center [1076, 406] width 32 height 38
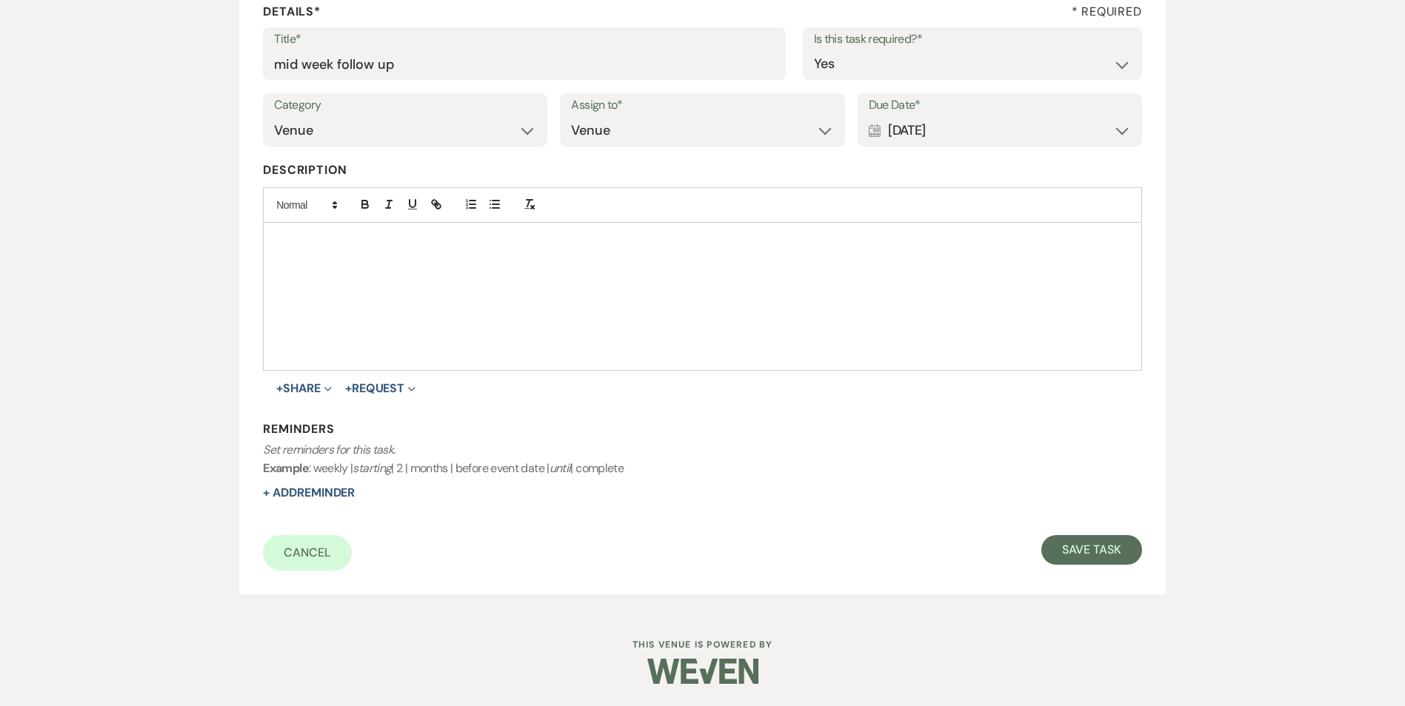
click at [361, 493] on div "Reminders Set reminders for this task. Example : weekly | starting | 2 | months…" at bounding box center [702, 461] width 878 height 81
click at [355, 492] on button "+ Add Reminder" at bounding box center [309, 493] width 92 height 12
select select "host"
select select "days"
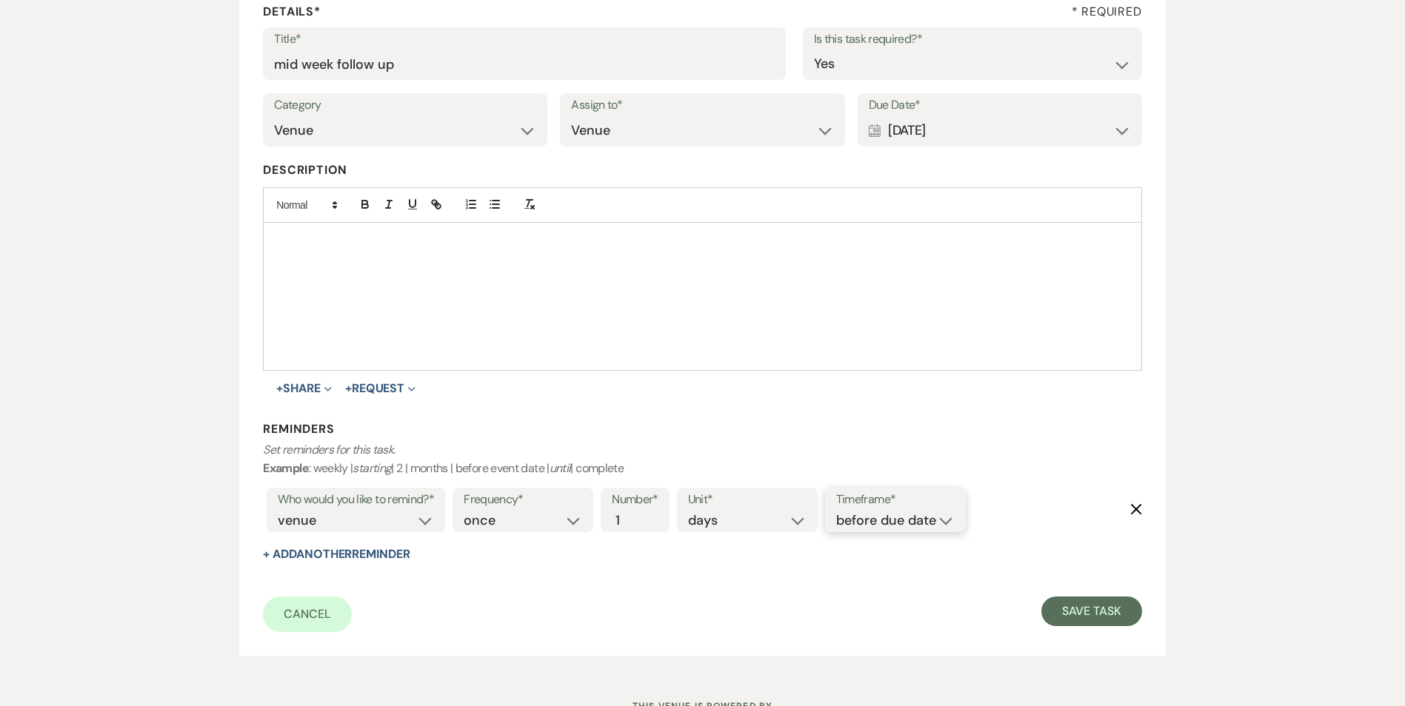
click at [909, 523] on select "before due date after due date on due date on custom date" at bounding box center [895, 521] width 118 height 20
select select "onDueDate"
click at [836, 511] on select "before due date after due date on due date on custom date" at bounding box center [895, 521] width 118 height 20
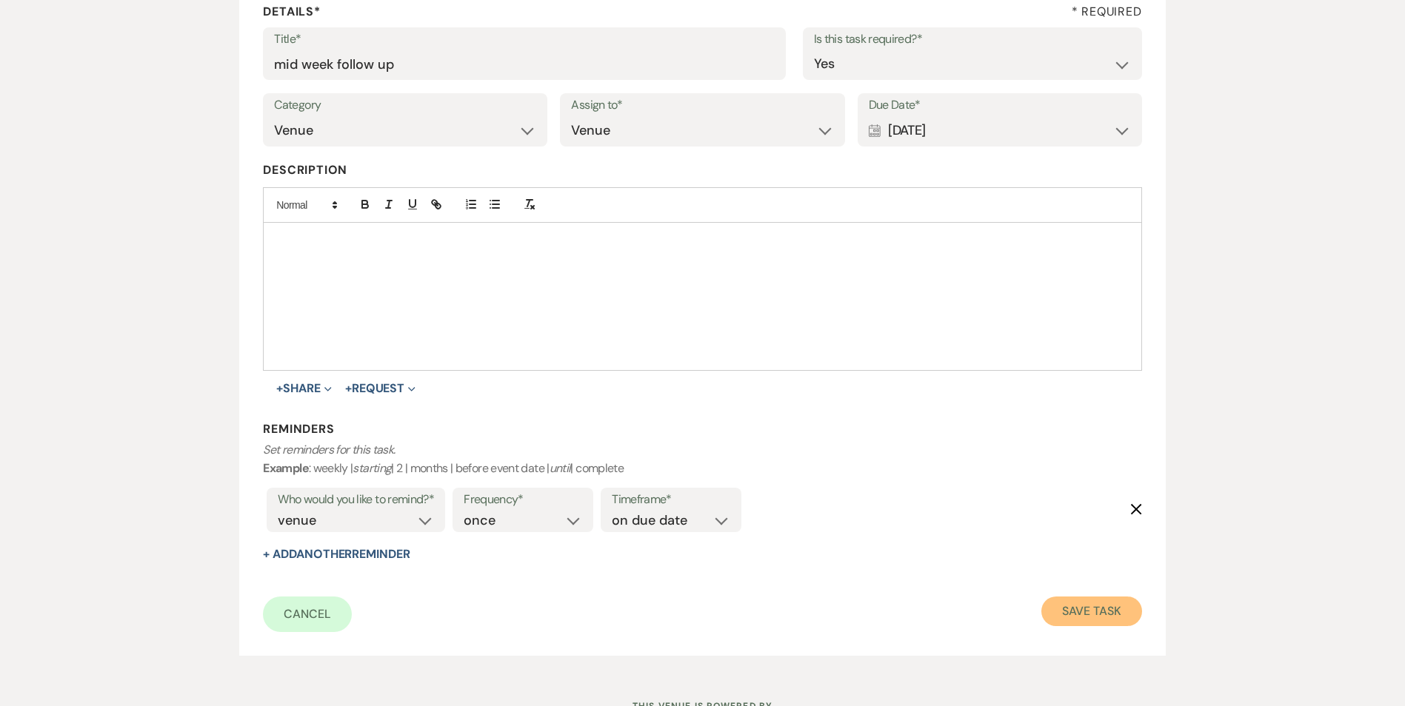
click at [1064, 598] on button "Save Task" at bounding box center [1091, 612] width 100 height 30
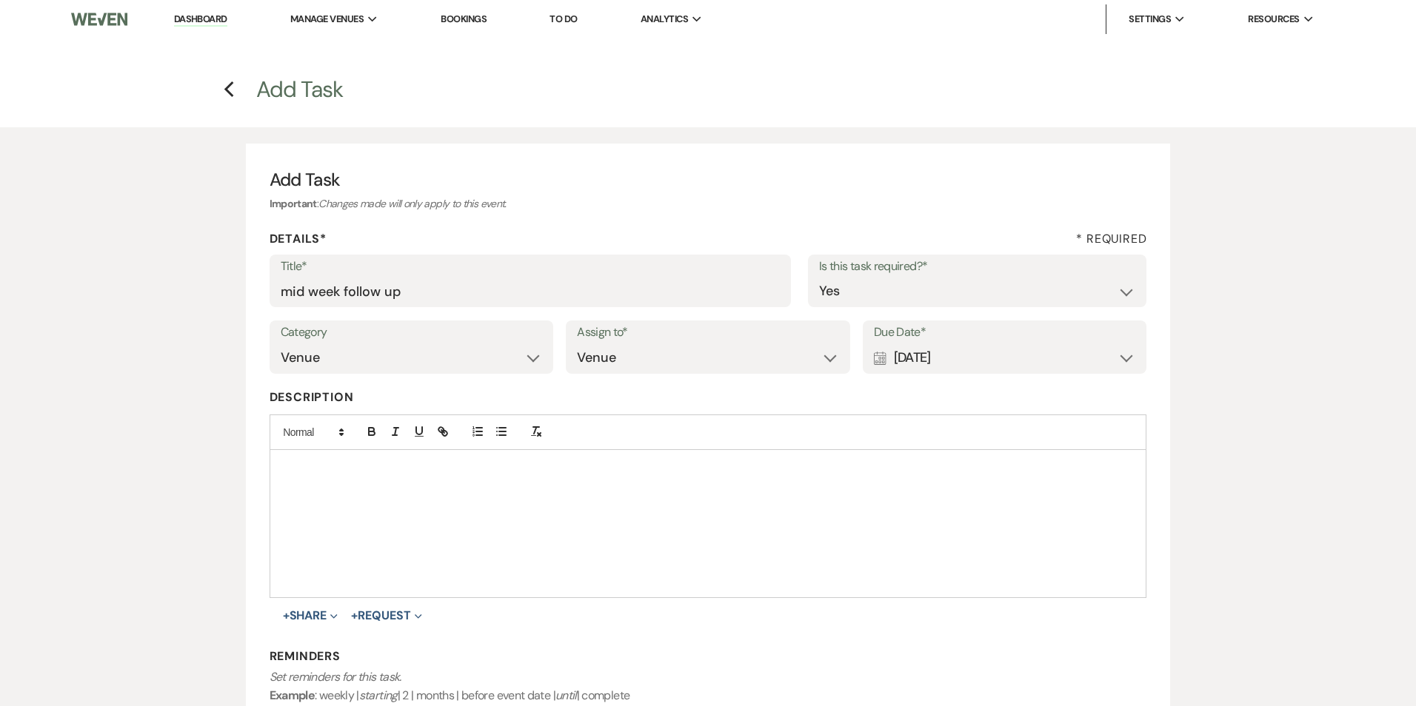
select select "5"
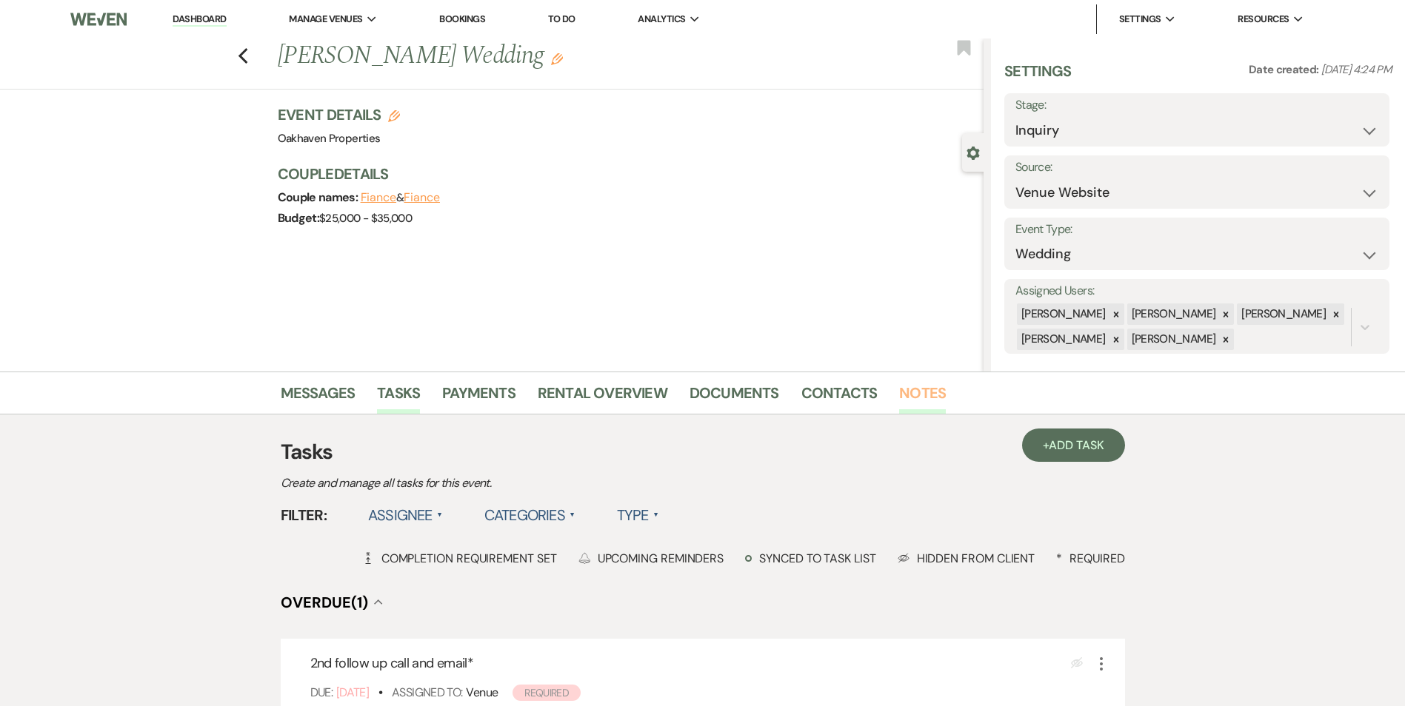
click at [911, 392] on link "Notes" at bounding box center [922, 397] width 47 height 33
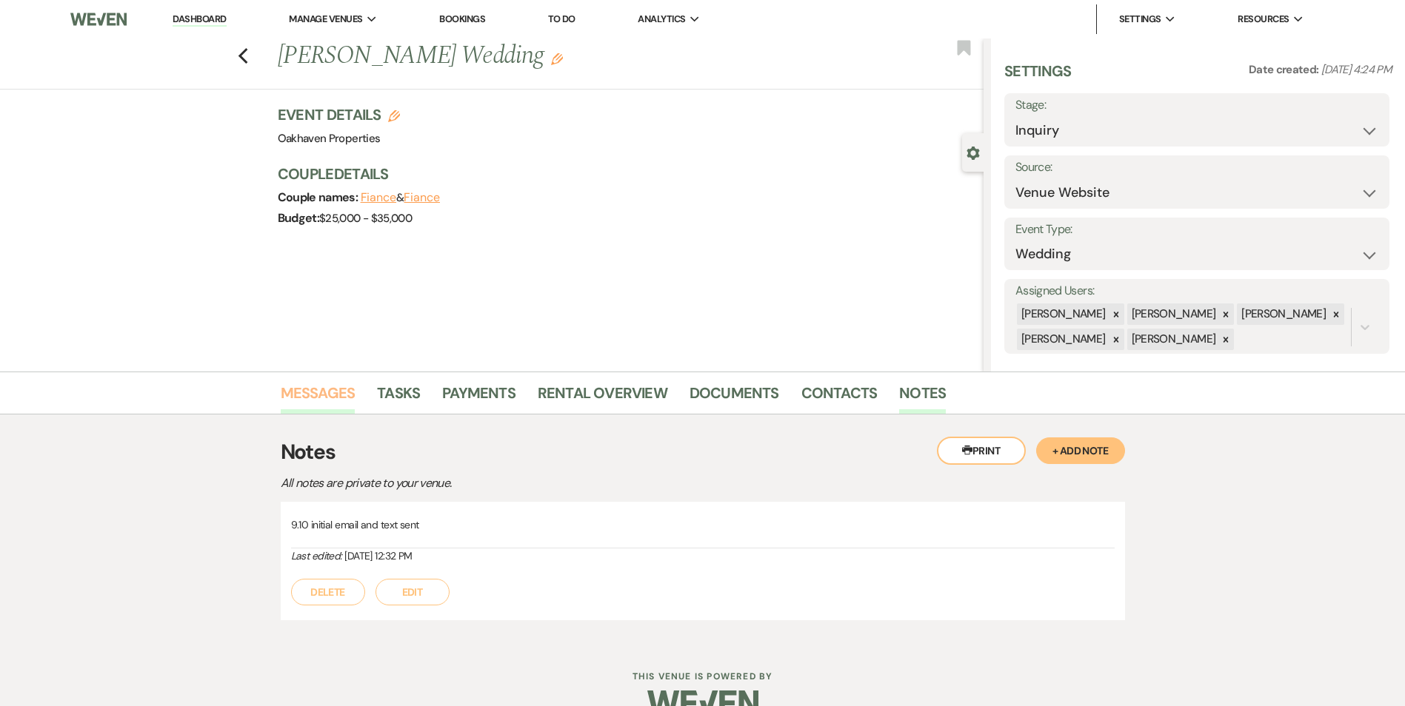
click at [338, 397] on link "Messages" at bounding box center [318, 397] width 75 height 33
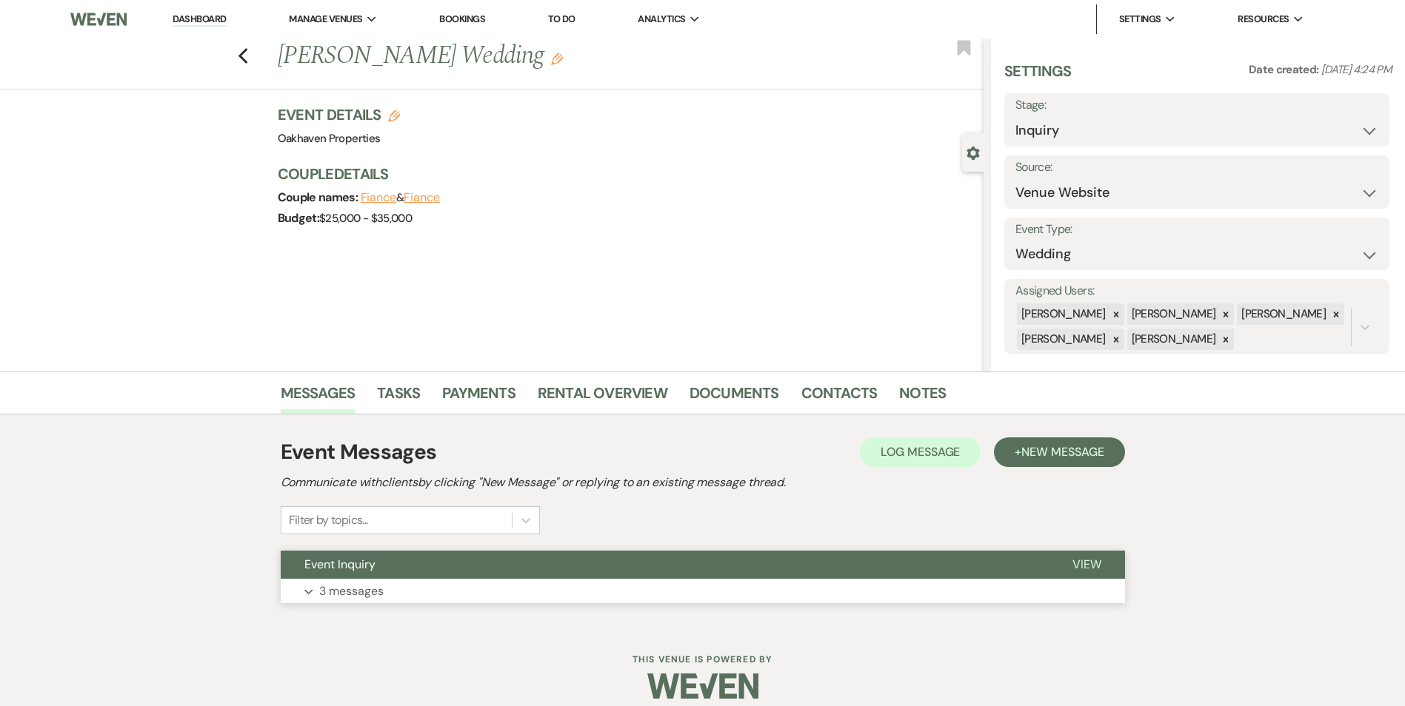
click at [1083, 573] on button "View" at bounding box center [1087, 565] width 76 height 28
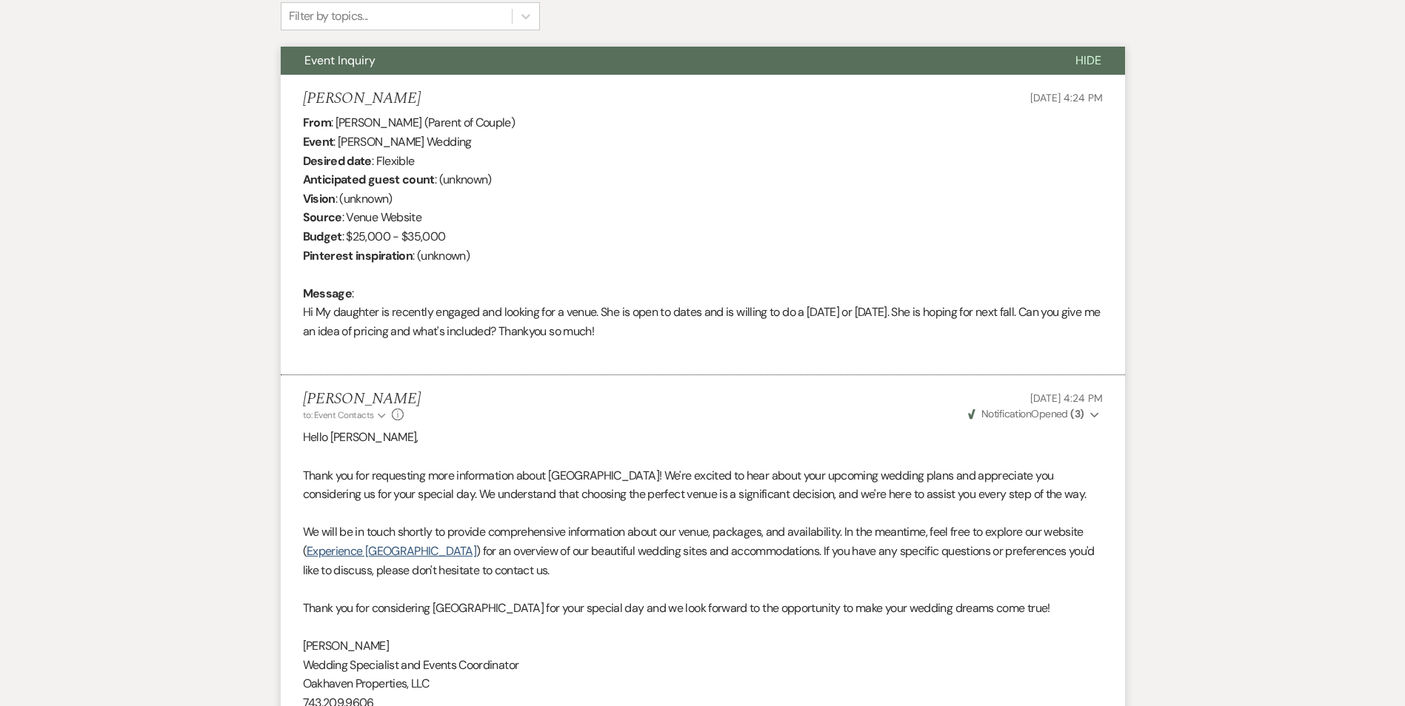
scroll to position [80, 0]
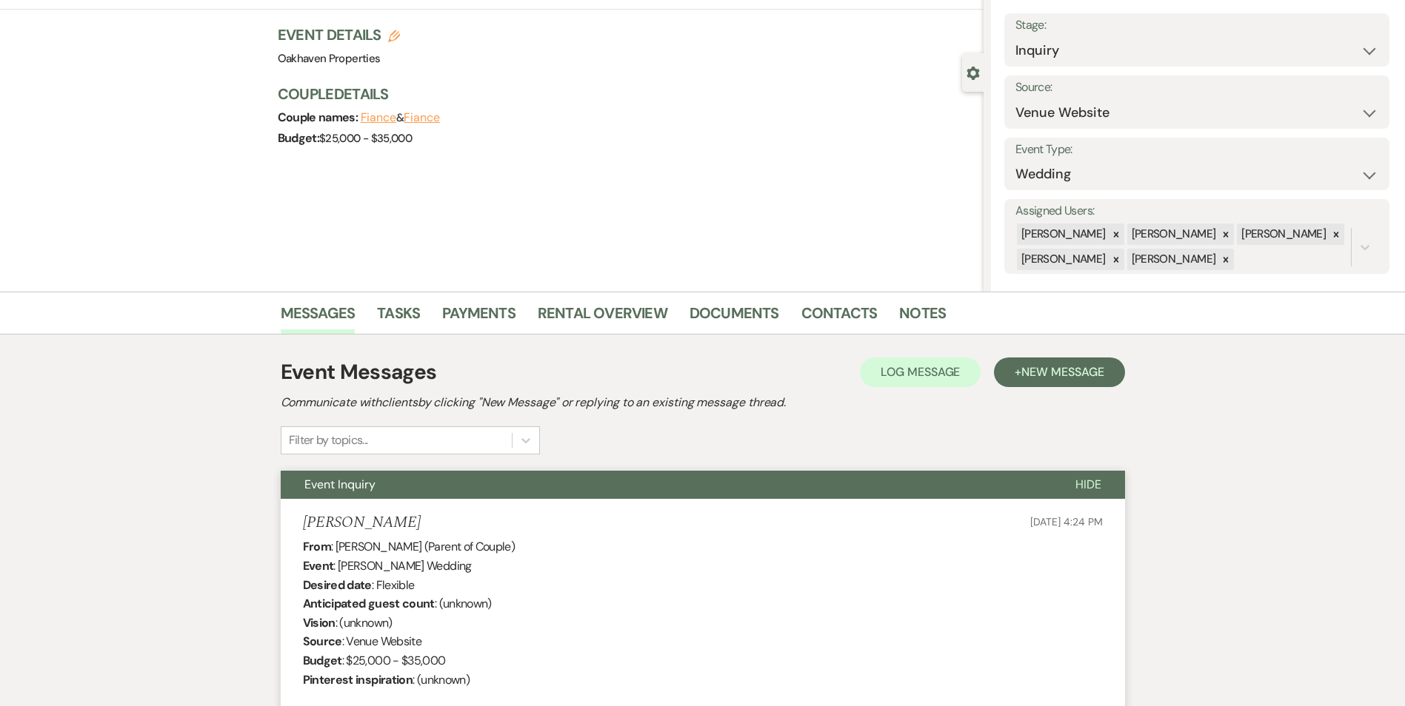
click at [846, 285] on div "Previous [PERSON_NAME] Wedding Edit Bookmark Gear Settings Settings Date create…" at bounding box center [491, 125] width 983 height 333
click at [832, 323] on link "Contacts" at bounding box center [839, 317] width 76 height 33
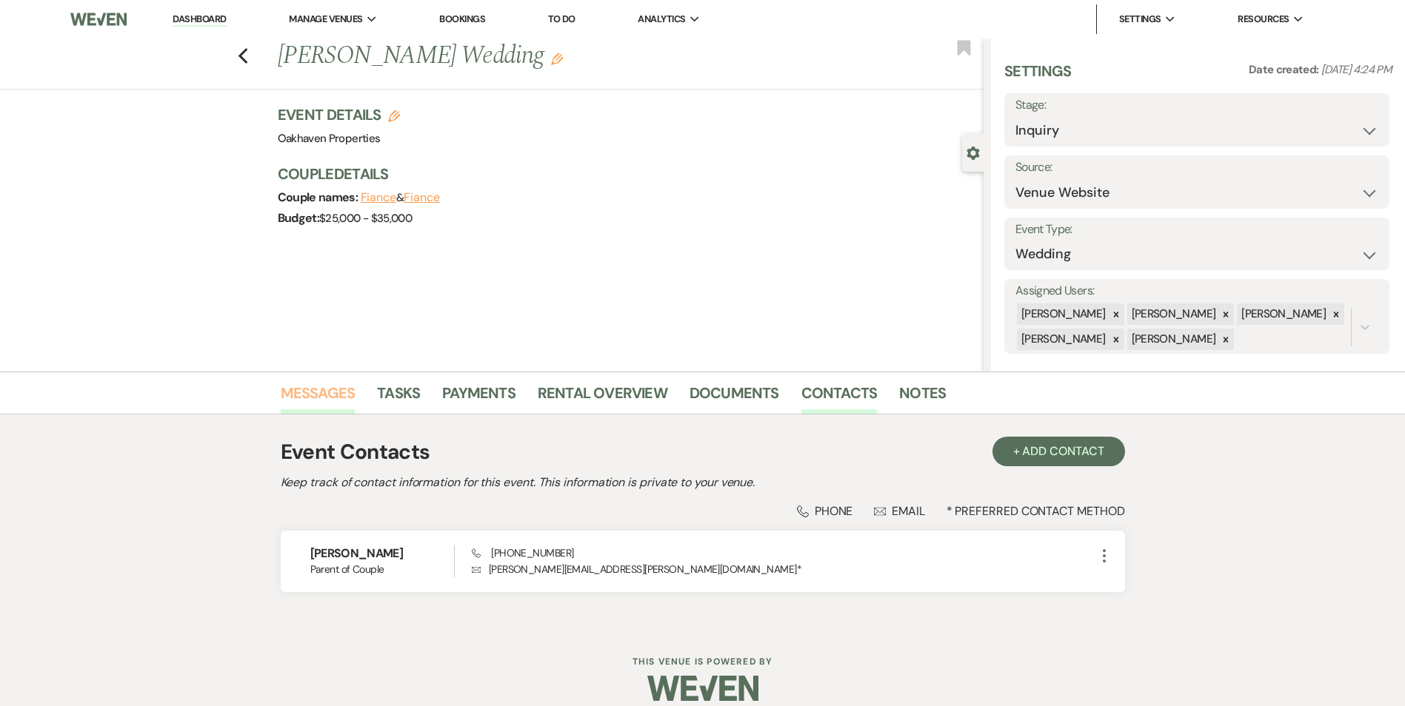
drag, startPoint x: 291, startPoint y: 397, endPoint x: 304, endPoint y: 402, distance: 14.3
click at [292, 397] on link "Messages" at bounding box center [318, 397] width 75 height 33
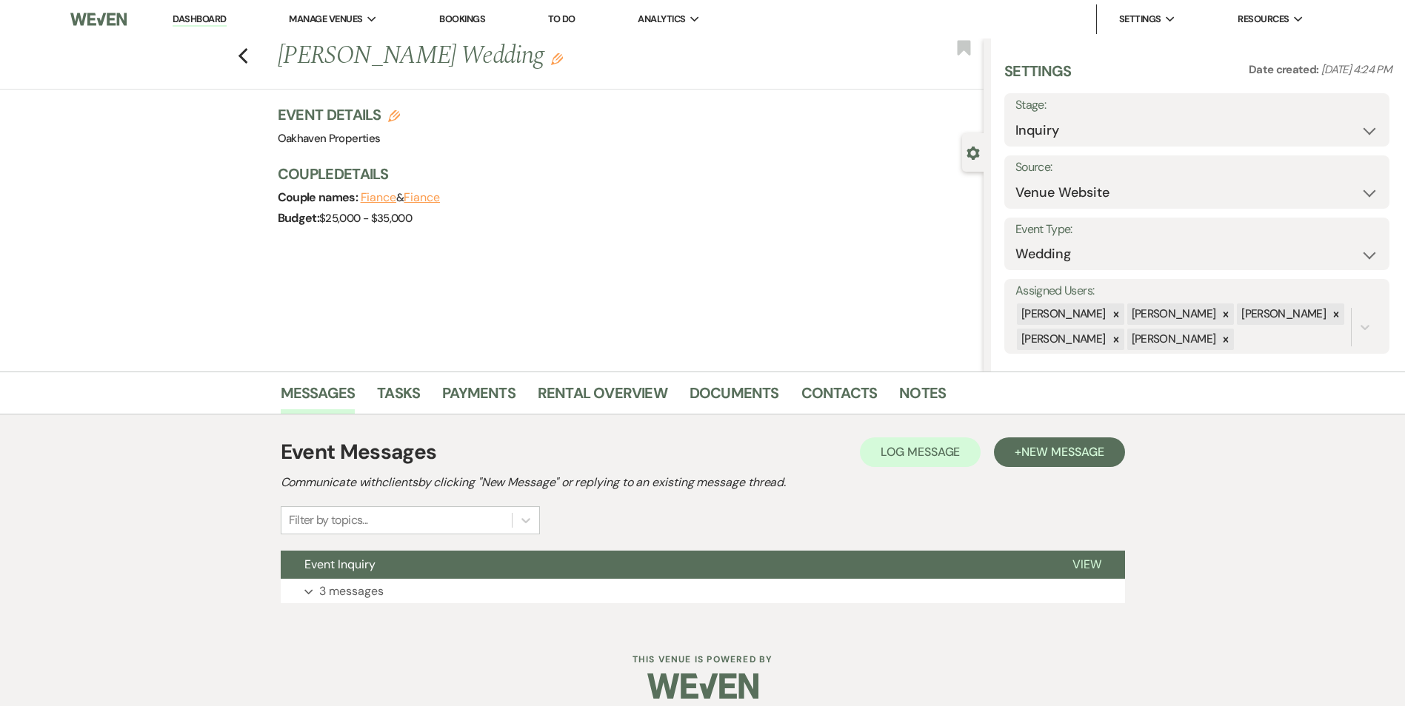
drag, startPoint x: 1097, startPoint y: 563, endPoint x: 1163, endPoint y: 538, distance: 70.5
click at [1097, 564] on span "View" at bounding box center [1086, 565] width 29 height 16
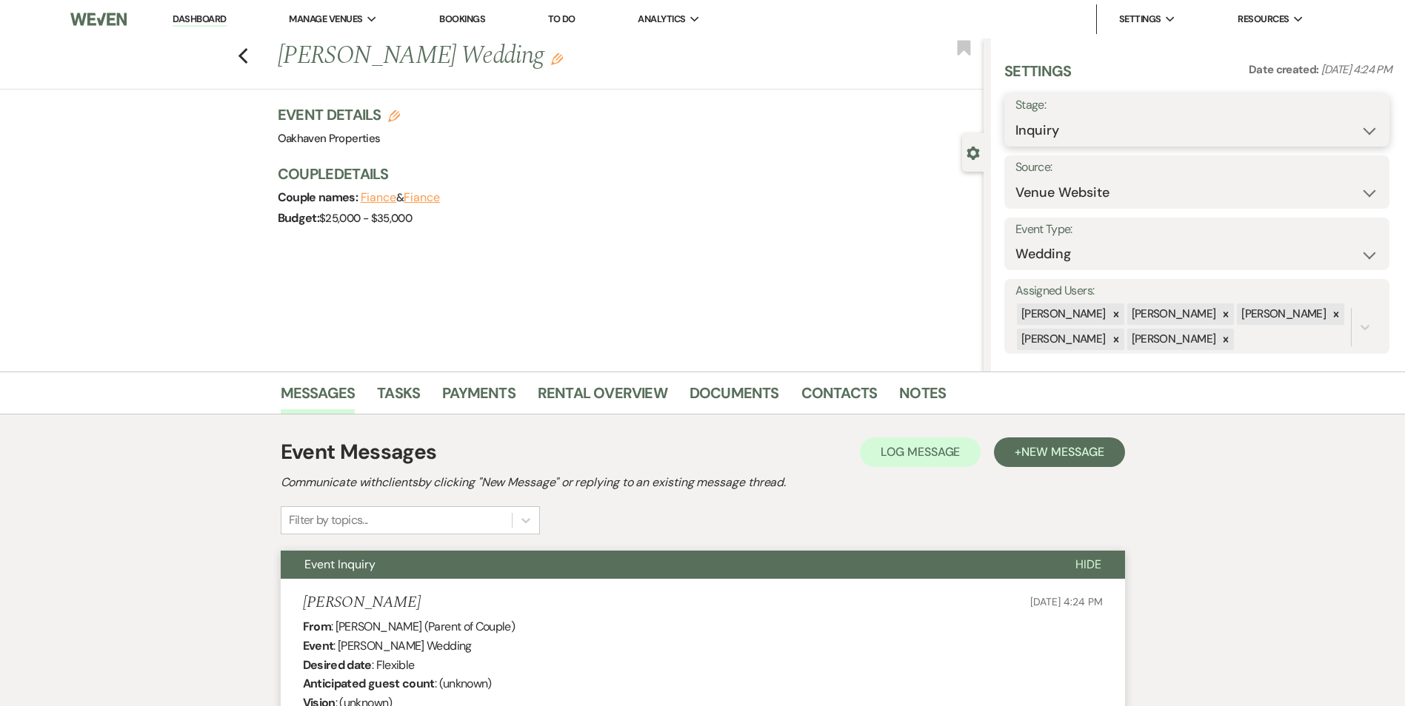
click at [1111, 121] on select "Inquiry Follow Up Tour Requested Tour Confirmed Toured Proposal Sent Booked Lost" at bounding box center [1196, 130] width 363 height 29
select select "8"
click at [1015, 116] on select "Inquiry Follow Up Tour Requested Tour Confirmed Toured Proposal Sent Booked Lost" at bounding box center [1196, 130] width 363 height 29
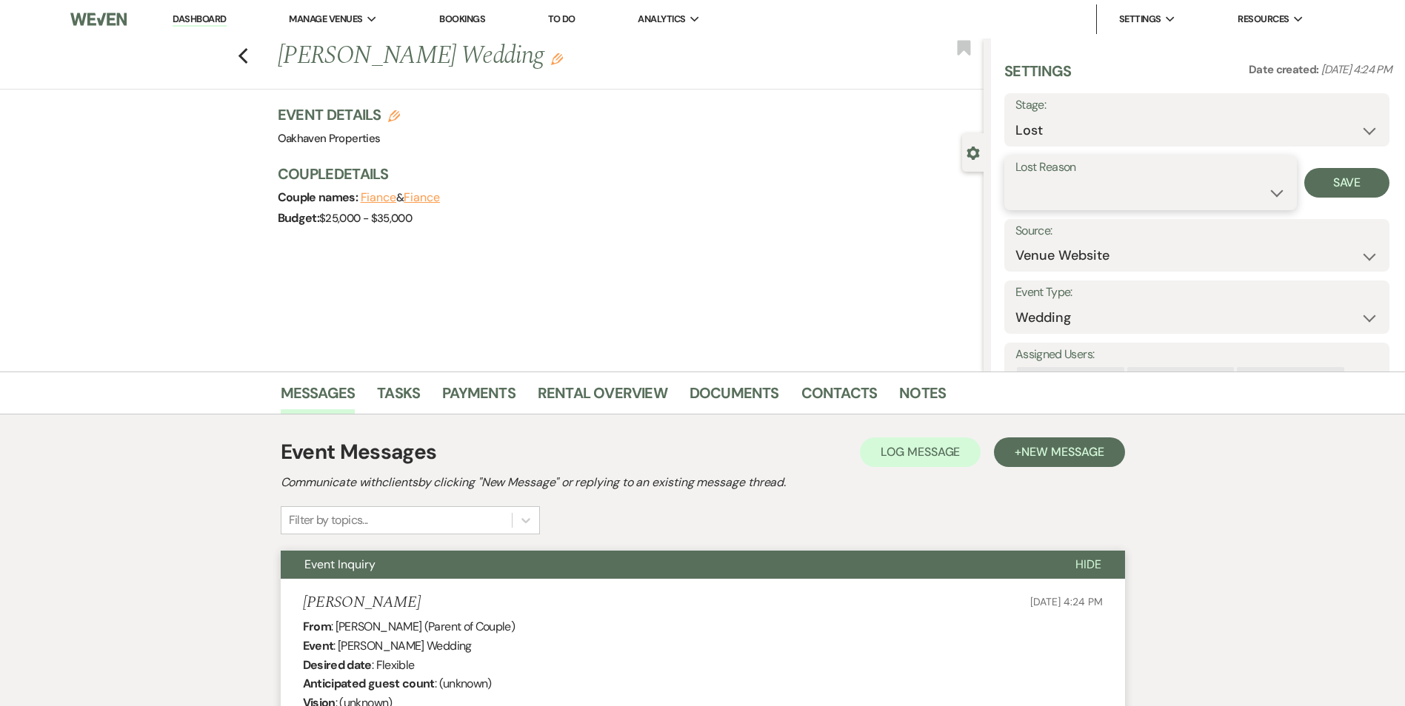
click at [1033, 201] on select "Booked Elsewhere Budget Date Unavailable No Response Not a Good Match Capacity …" at bounding box center [1150, 192] width 270 height 29
select select "6"
click at [1015, 178] on select "Booked Elsewhere Budget Date Unavailable No Response Not a Good Match Capacity …" at bounding box center [1150, 192] width 270 height 29
click at [1364, 184] on button "Save" at bounding box center [1346, 183] width 85 height 30
click at [915, 395] on link "Notes" at bounding box center [922, 397] width 47 height 33
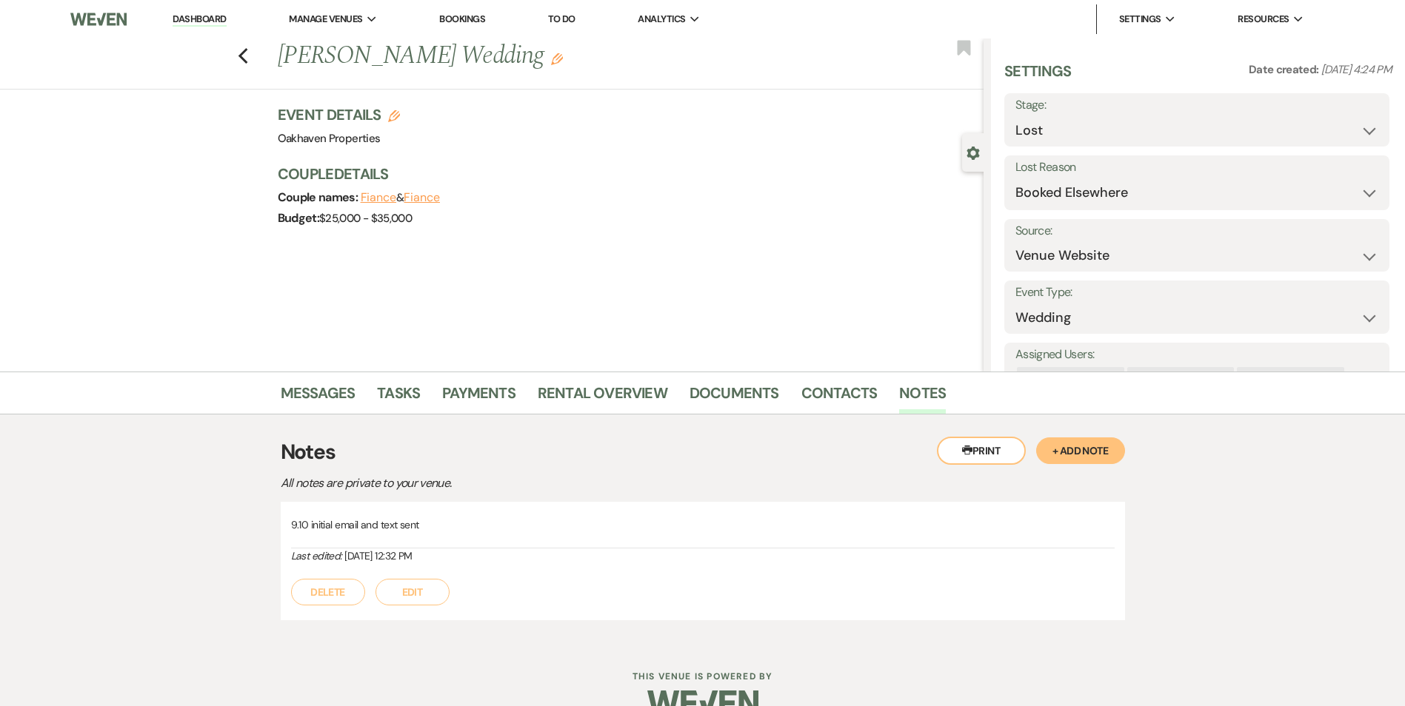
drag, startPoint x: 418, startPoint y: 598, endPoint x: 430, endPoint y: 589, distance: 15.4
click at [425, 592] on button "Edit" at bounding box center [412, 592] width 74 height 27
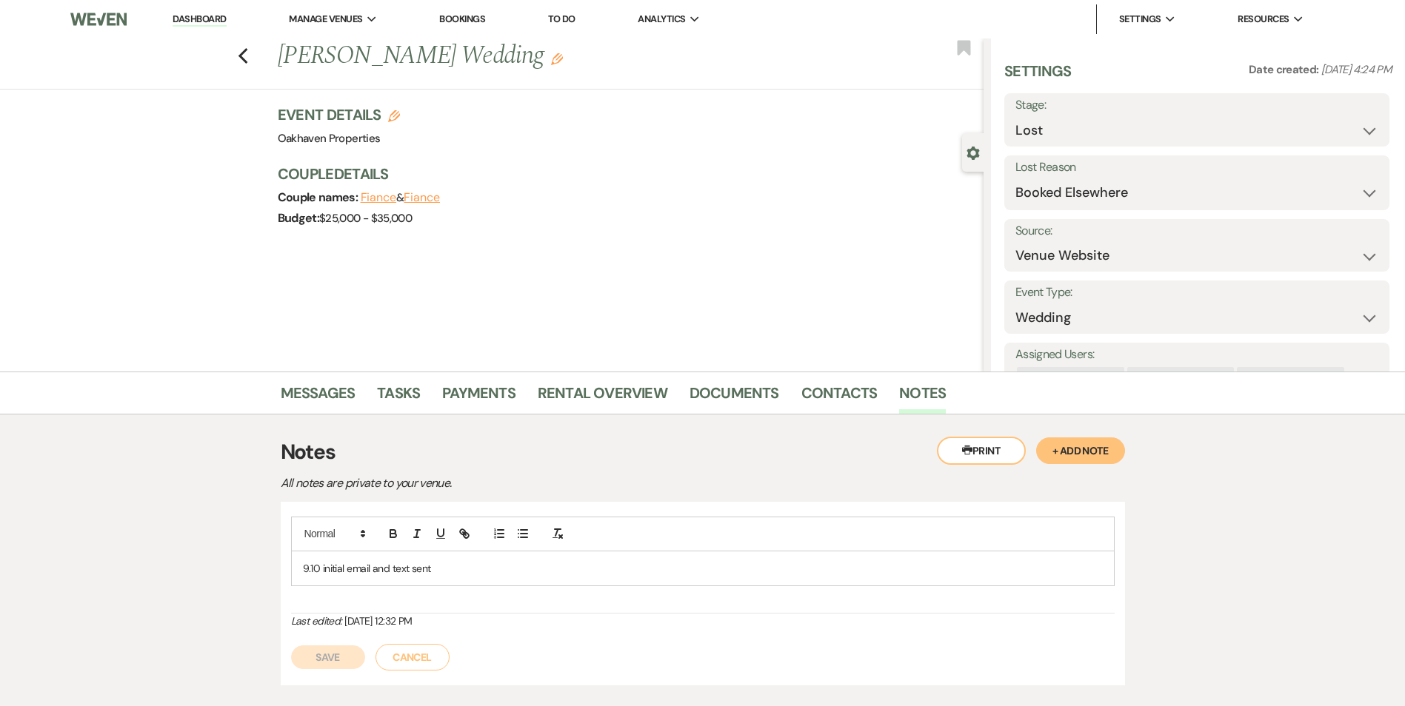
click at [464, 565] on p "9.10 initial email and text sent" at bounding box center [703, 569] width 800 height 16
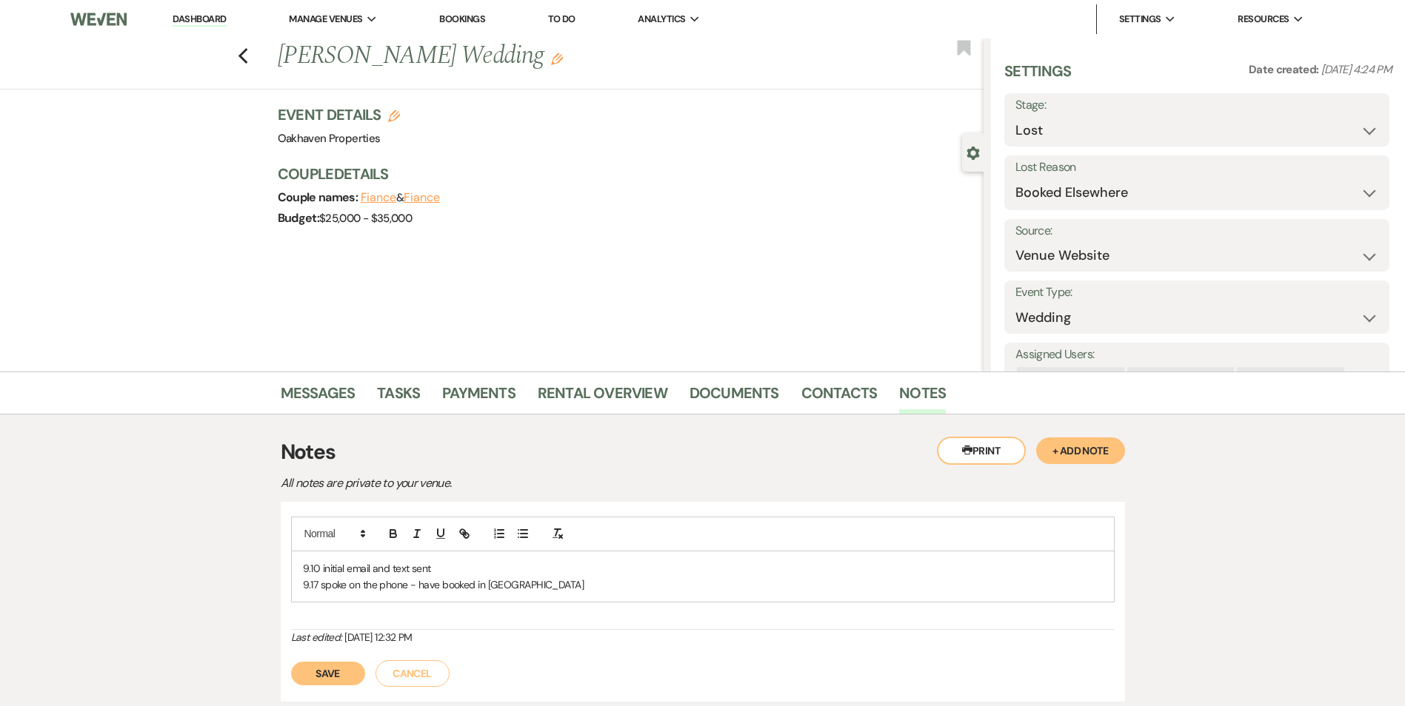
drag, startPoint x: 321, startPoint y: 632, endPoint x: 332, endPoint y: 664, distance: 34.7
click at [322, 632] on icon "Last edited:" at bounding box center [316, 637] width 51 height 13
click at [331, 663] on button "Save" at bounding box center [328, 674] width 74 height 24
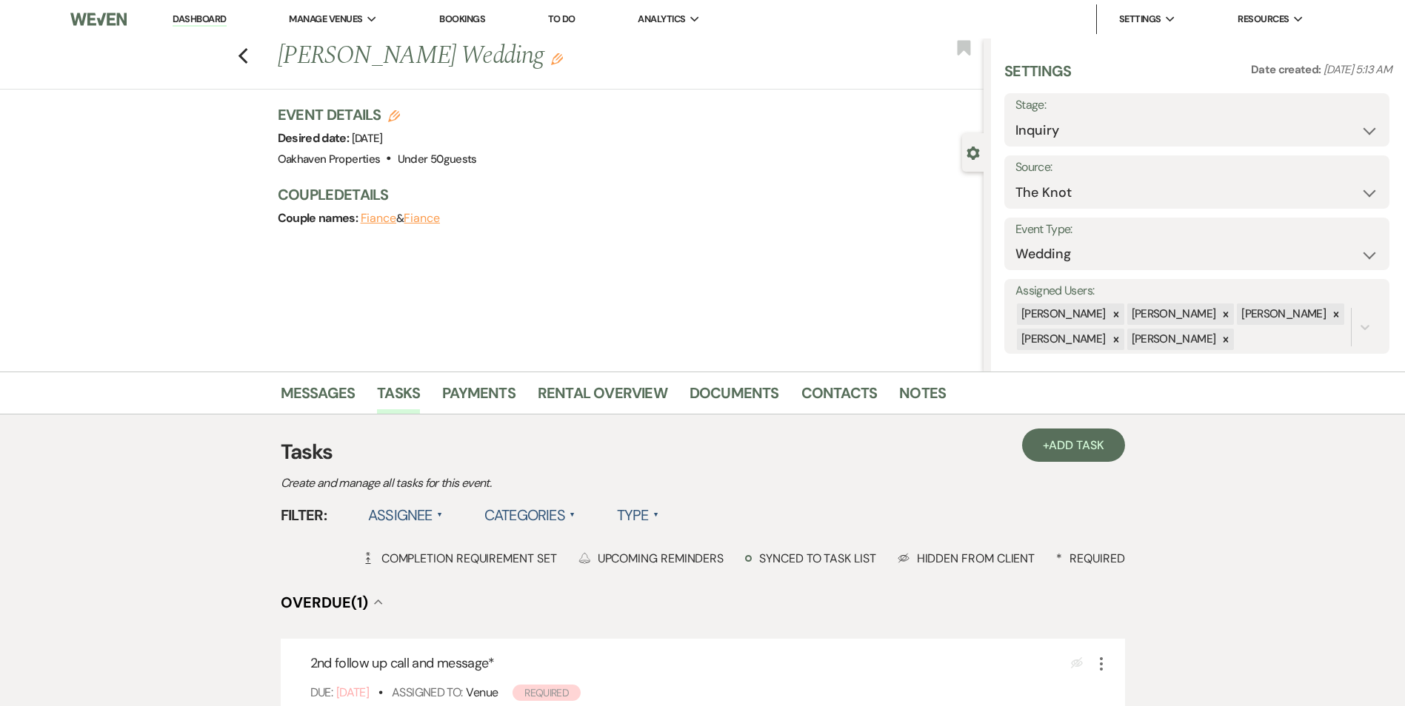
click at [278, 378] on div "Messages Tasks Payments Rental Overview Documents Contacts Notes" at bounding box center [702, 393] width 1405 height 43
drag, startPoint x: 287, startPoint y: 392, endPoint x: 363, endPoint y: 405, distance: 76.7
click at [287, 391] on link "Messages" at bounding box center [318, 397] width 75 height 33
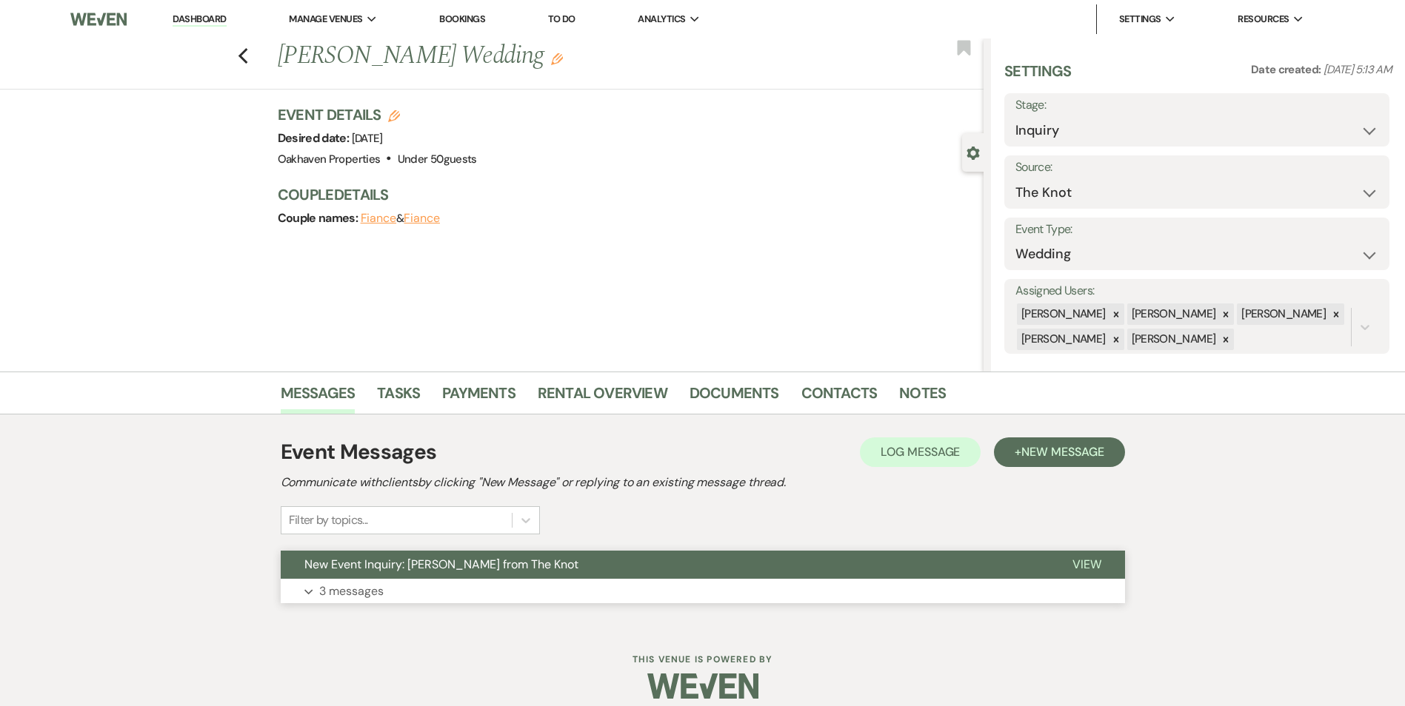
click at [1083, 572] on span "View" at bounding box center [1086, 565] width 29 height 16
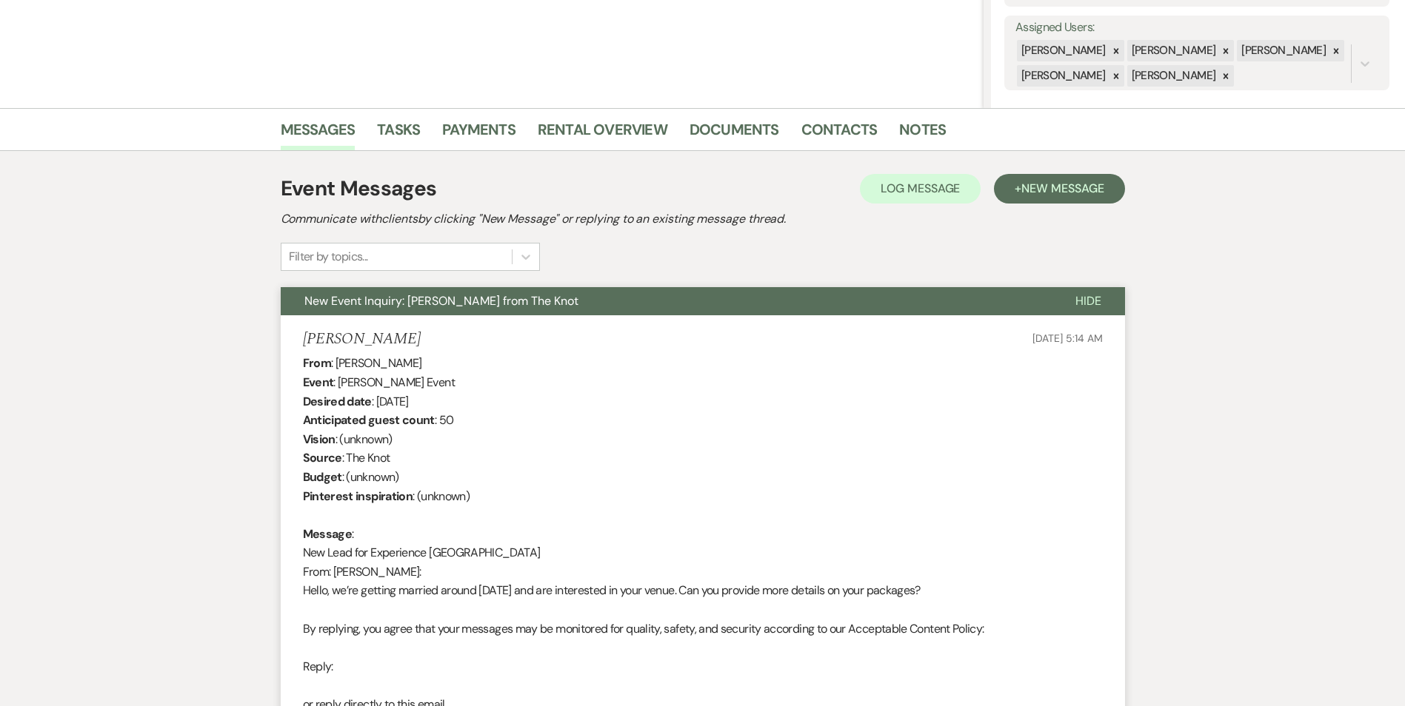
scroll to position [145, 0]
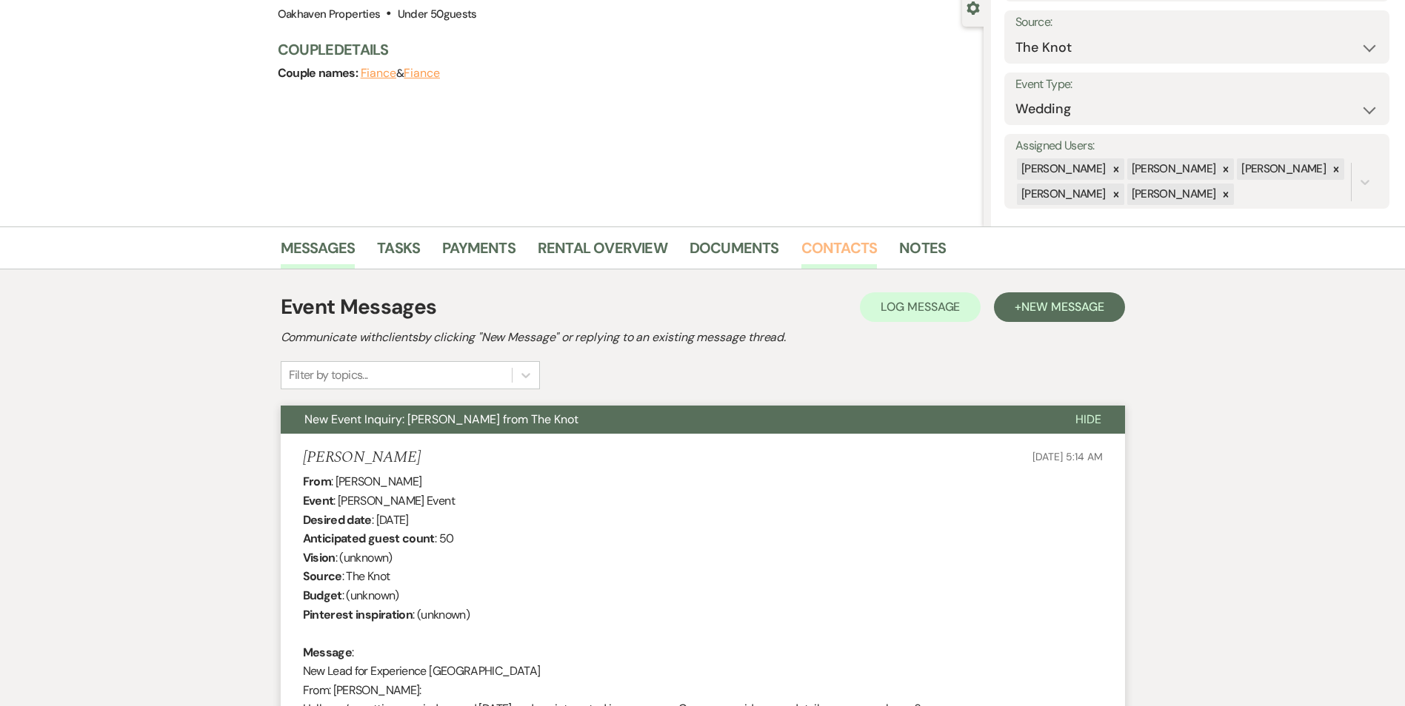
click at [822, 257] on link "Contacts" at bounding box center [839, 252] width 76 height 33
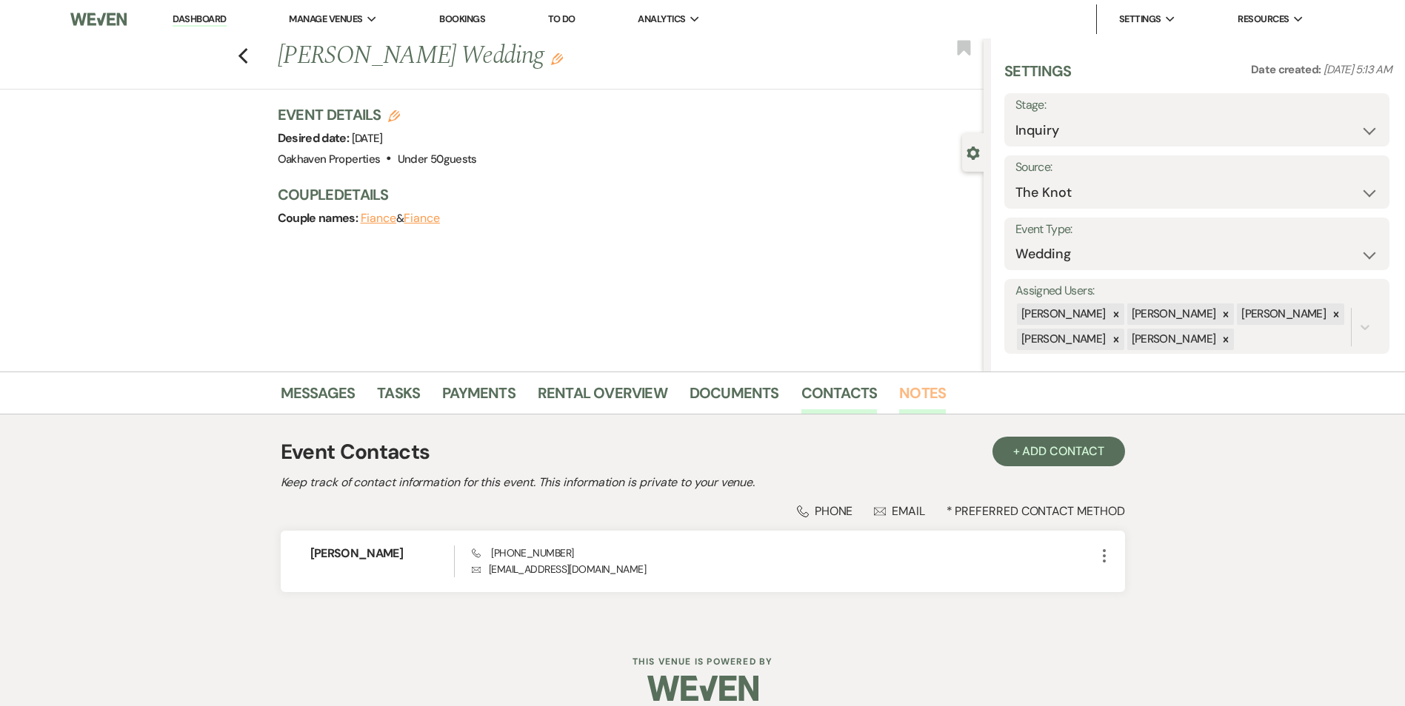
click at [927, 392] on link "Notes" at bounding box center [922, 397] width 47 height 33
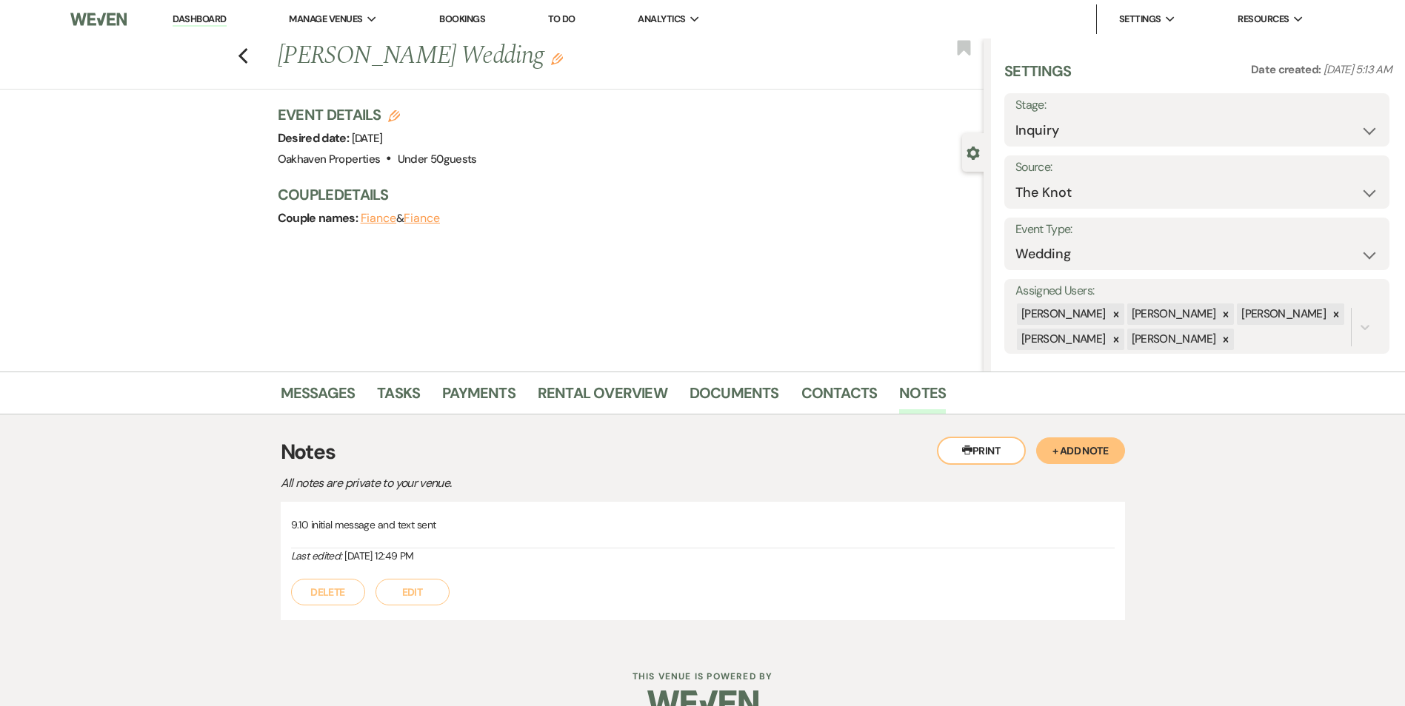
drag, startPoint x: 406, startPoint y: 604, endPoint x: 419, endPoint y: 592, distance: 17.8
click at [409, 601] on button "Edit" at bounding box center [412, 592] width 74 height 27
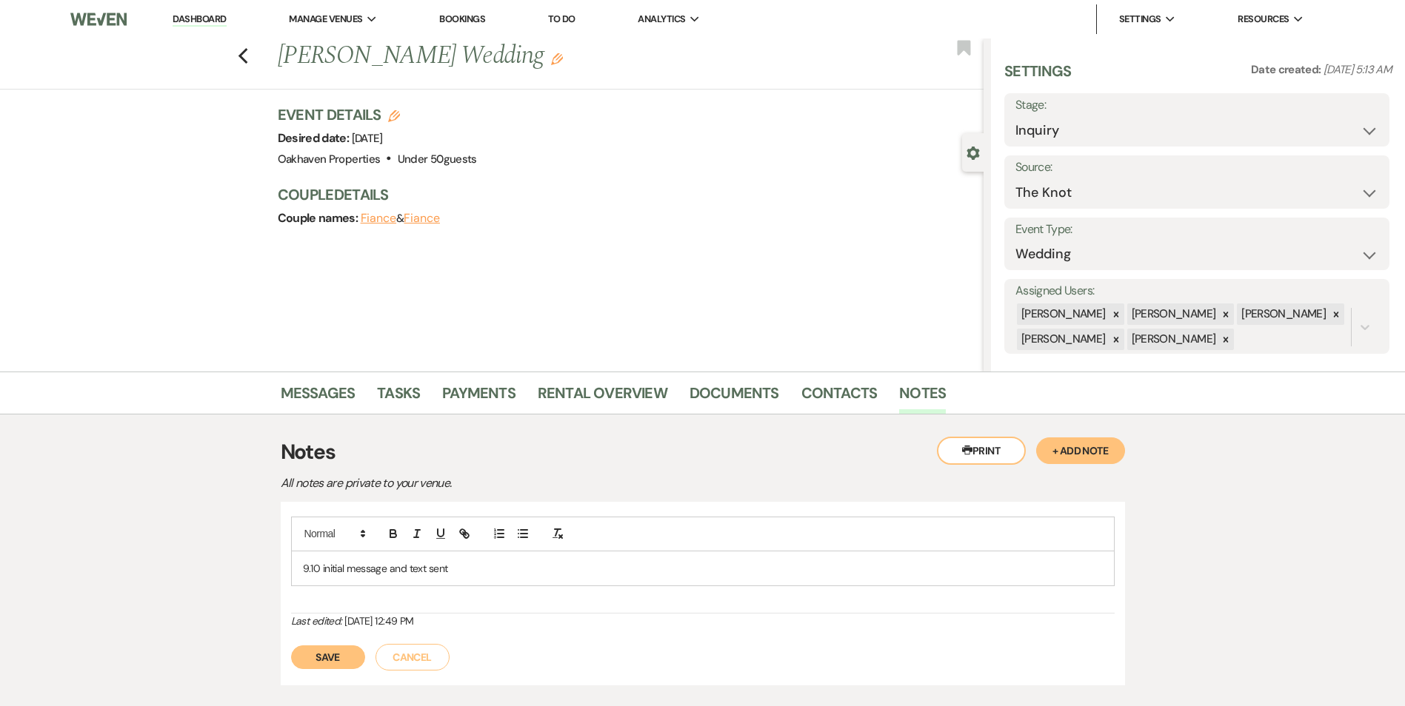
click at [457, 564] on p "9.10 initial message and text sent" at bounding box center [703, 569] width 800 height 16
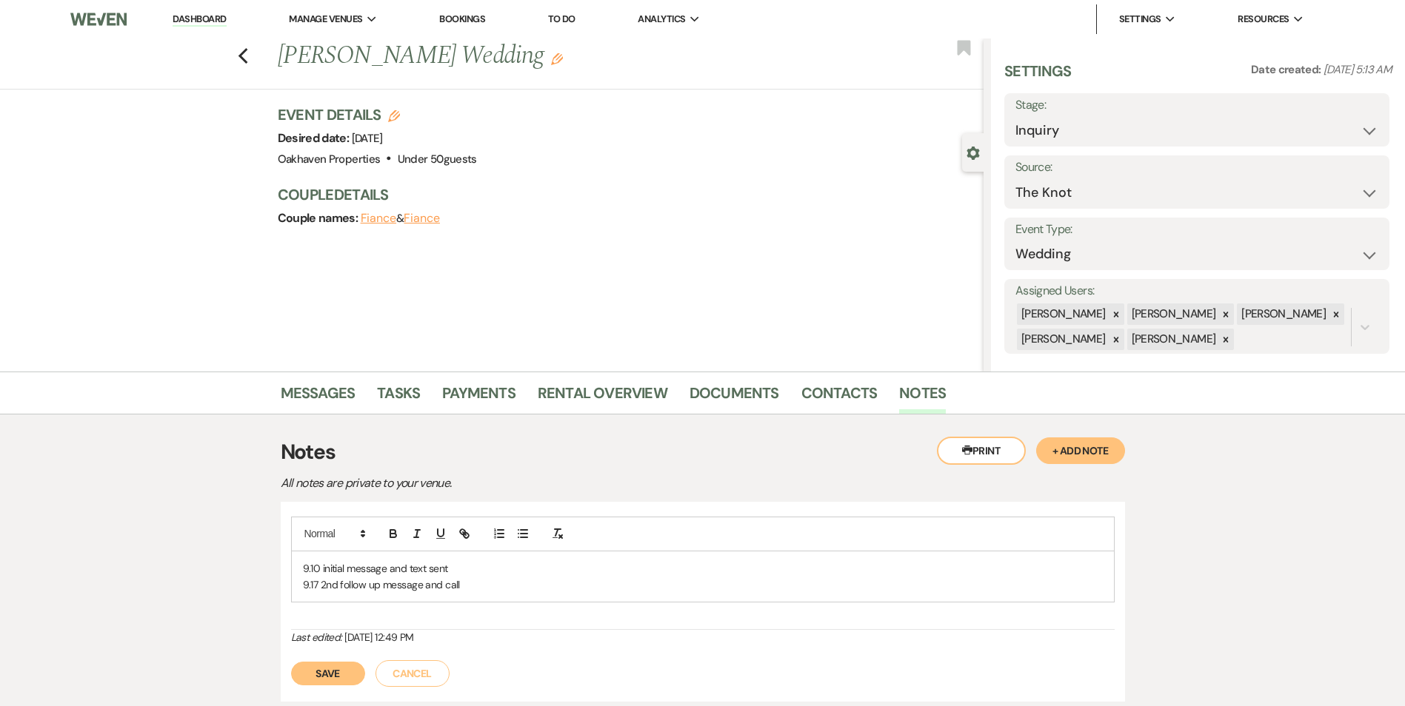
drag, startPoint x: 347, startPoint y: 669, endPoint x: 410, endPoint y: 621, distance: 80.3
click at [347, 669] on button "Save" at bounding box center [328, 674] width 74 height 24
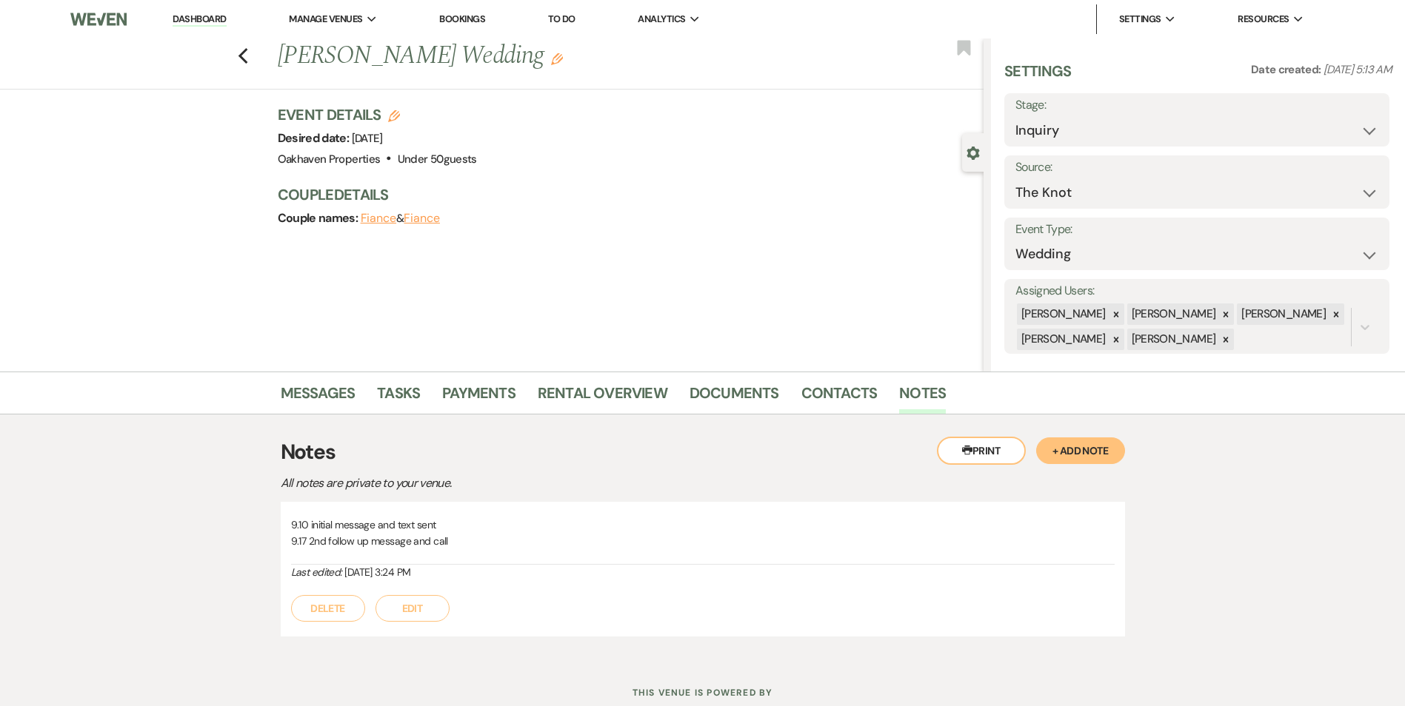
click at [433, 614] on button "Edit" at bounding box center [412, 608] width 74 height 27
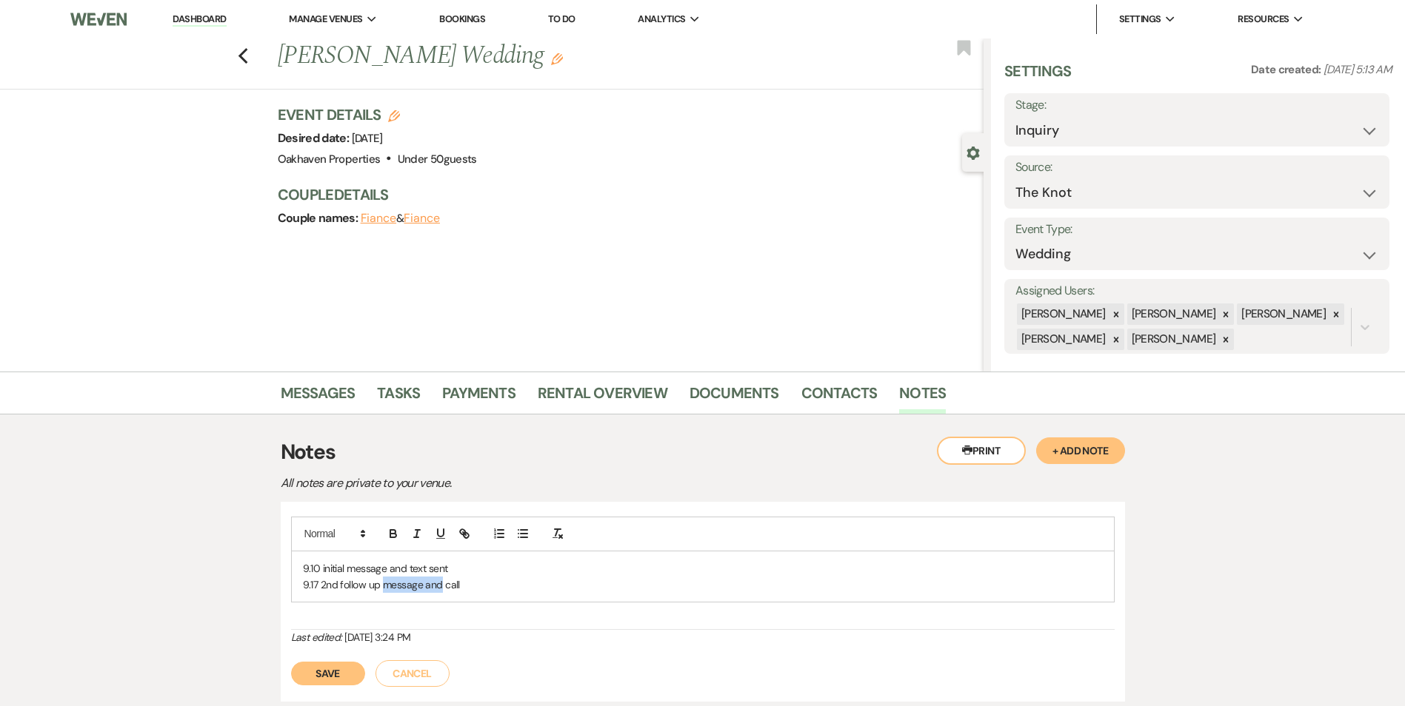
drag, startPoint x: 440, startPoint y: 586, endPoint x: 385, endPoint y: 577, distance: 55.6
click at [385, 577] on p "9.17 2nd follow up message and call" at bounding box center [703, 585] width 800 height 16
drag, startPoint x: 325, startPoint y: 673, endPoint x: 625, endPoint y: 611, distance: 306.3
click at [321, 675] on button "Save" at bounding box center [328, 674] width 74 height 24
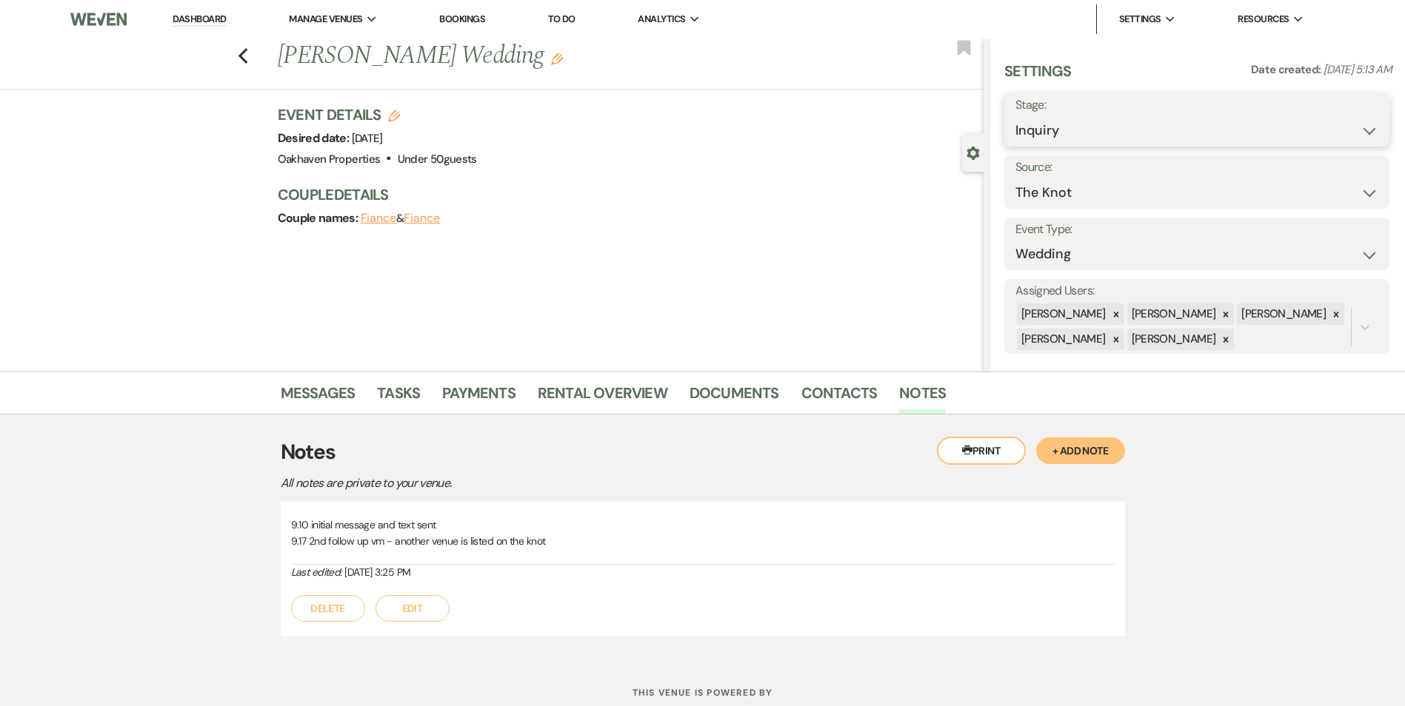
click at [1080, 130] on select "Inquiry Follow Up Tour Requested Tour Confirmed Toured Proposal Sent Booked Lost" at bounding box center [1196, 130] width 363 height 29
select select "8"
click at [1015, 116] on select "Inquiry Follow Up Tour Requested Tour Confirmed Toured Proposal Sent Booked Lost" at bounding box center [1196, 130] width 363 height 29
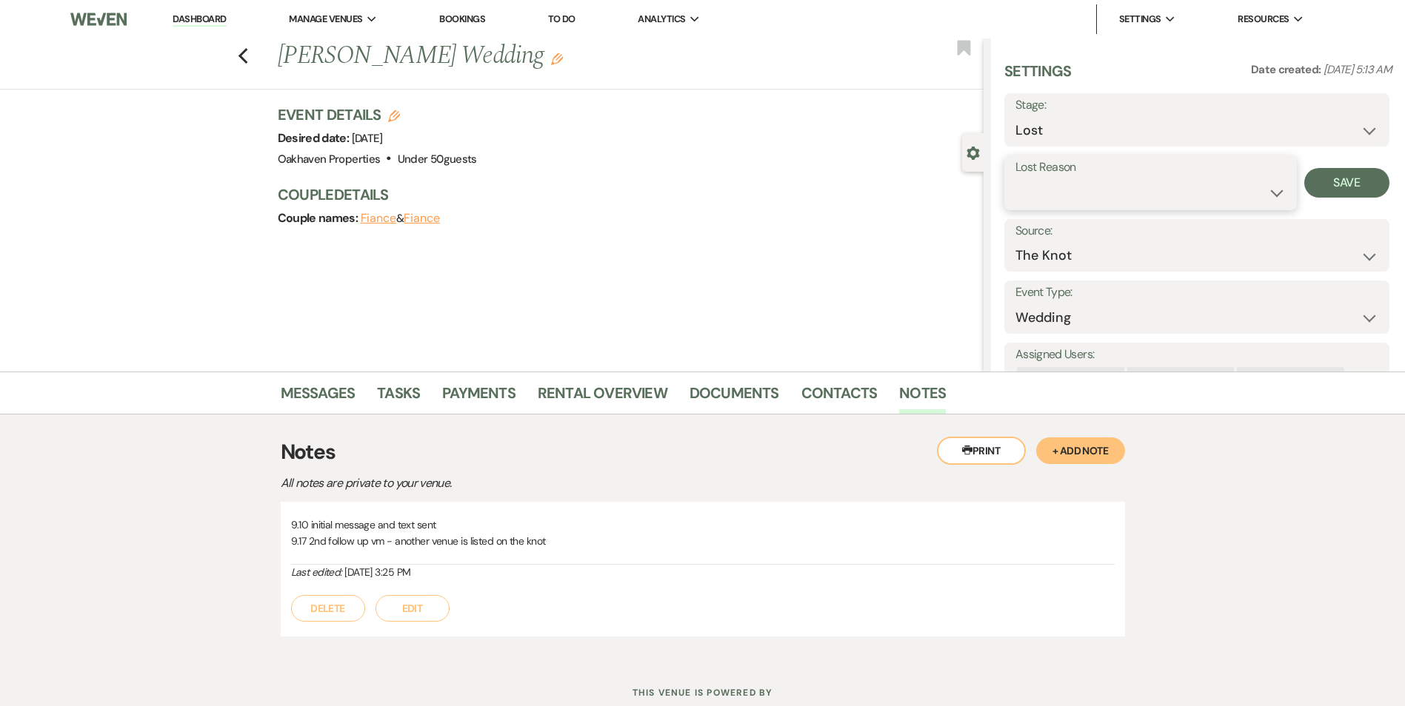
click at [1049, 195] on select "Booked Elsewhere Budget Date Unavailable No Response Not a Good Match Capacity …" at bounding box center [1150, 192] width 270 height 29
select select "6"
click at [1015, 178] on select "Booked Elsewhere Budget Date Unavailable No Response Not a Good Match Capacity …" at bounding box center [1150, 192] width 270 height 29
click at [1323, 181] on button "Save" at bounding box center [1346, 183] width 85 height 30
click at [391, 395] on link "Tasks" at bounding box center [398, 397] width 43 height 33
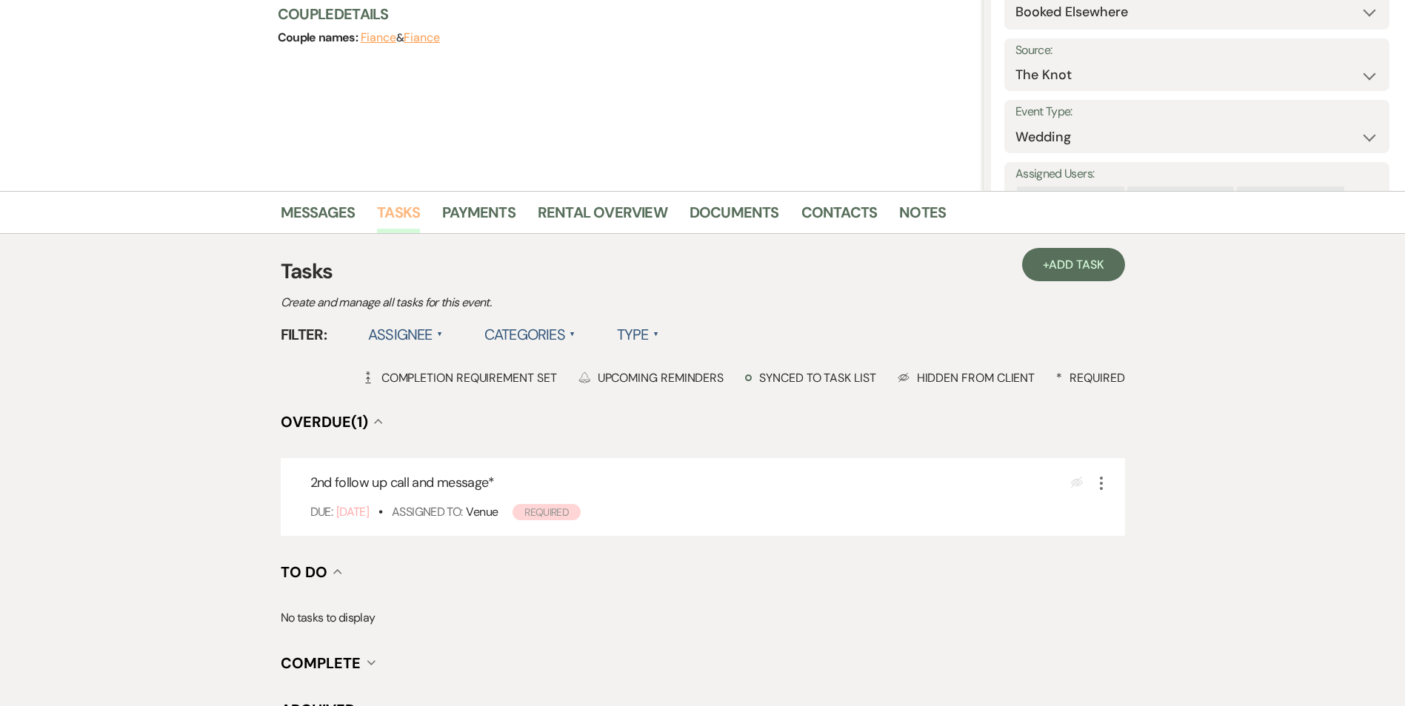
scroll to position [331, 0]
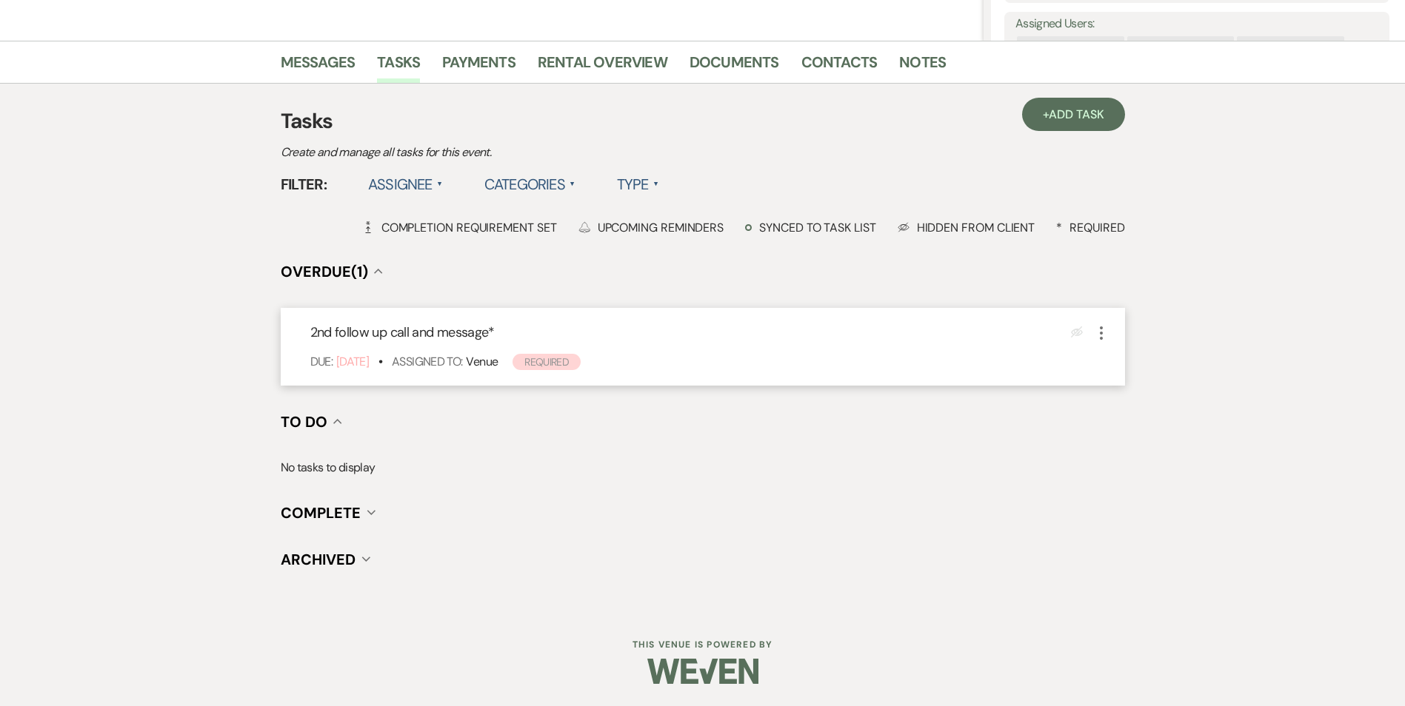
click at [1095, 327] on icon "More" at bounding box center [1101, 333] width 18 height 18
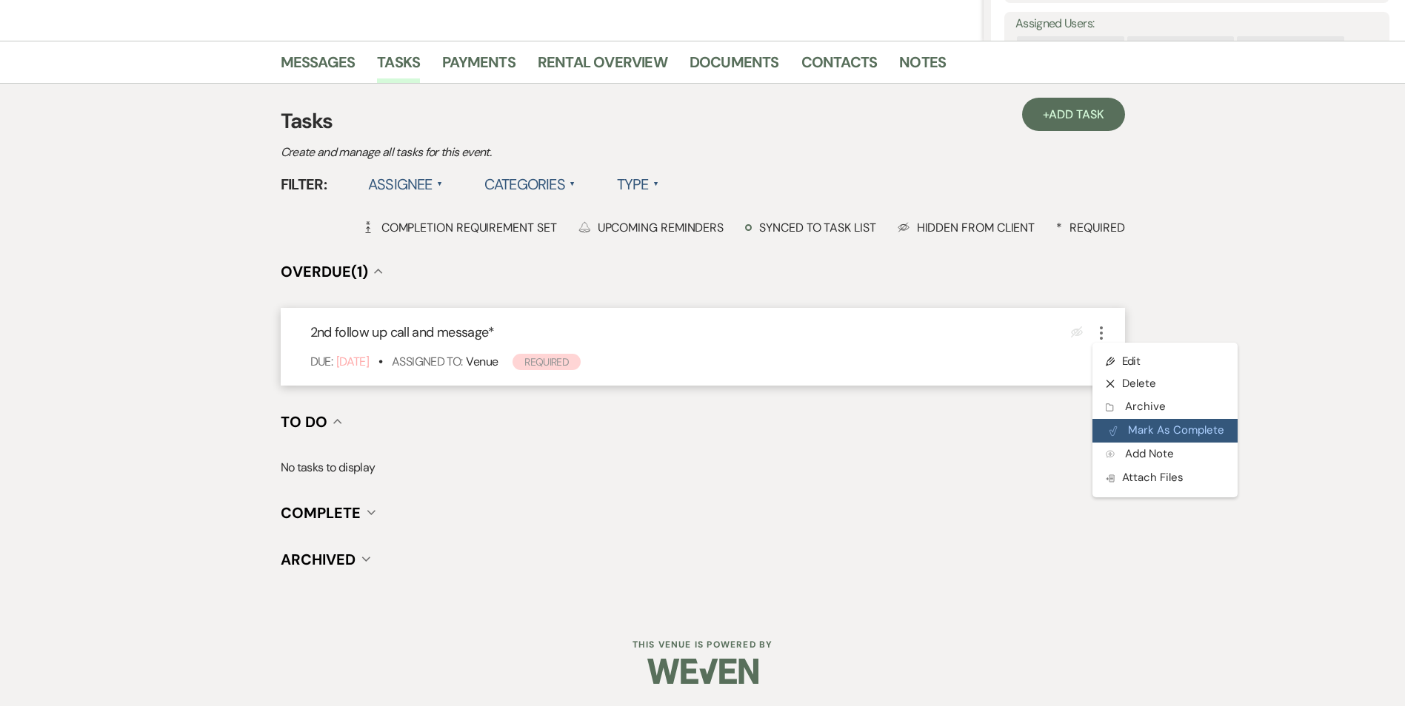
click at [1113, 427] on icon "Plan Portal Link" at bounding box center [1113, 431] width 9 height 11
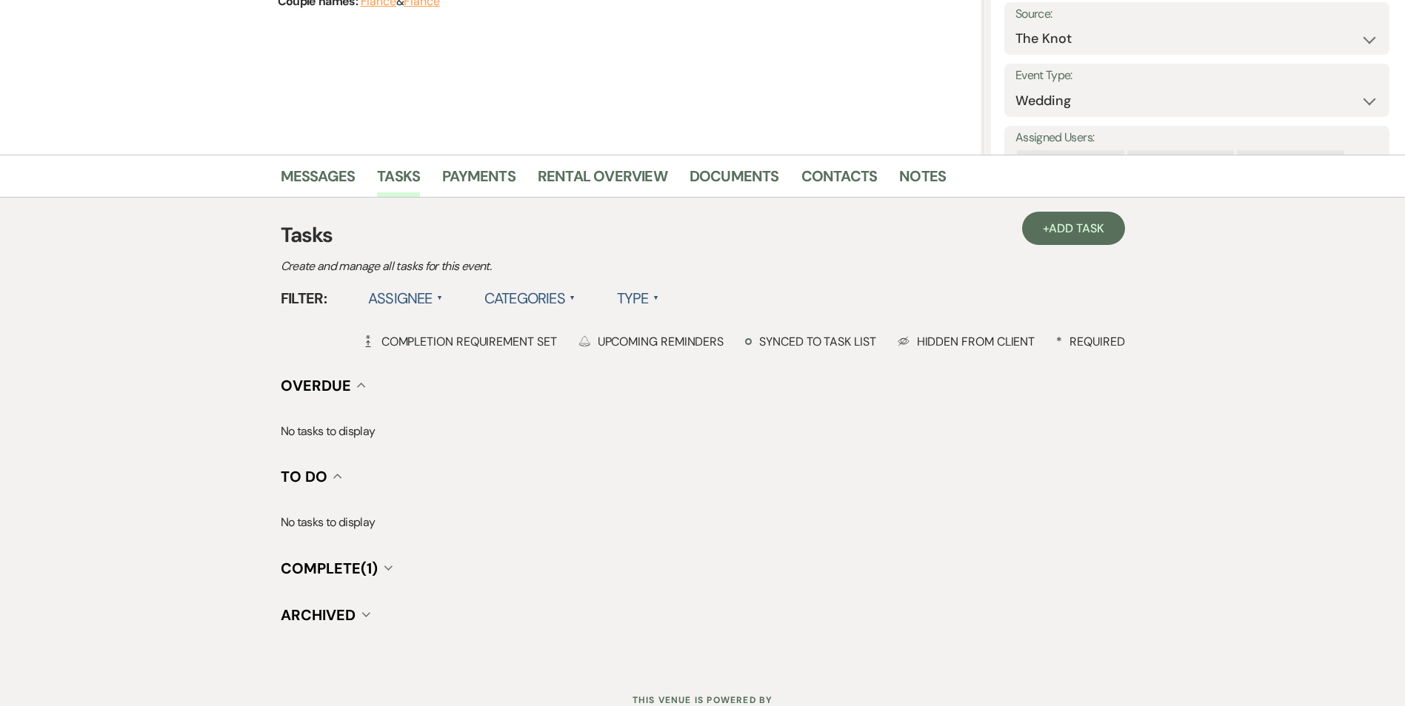
scroll to position [0, 0]
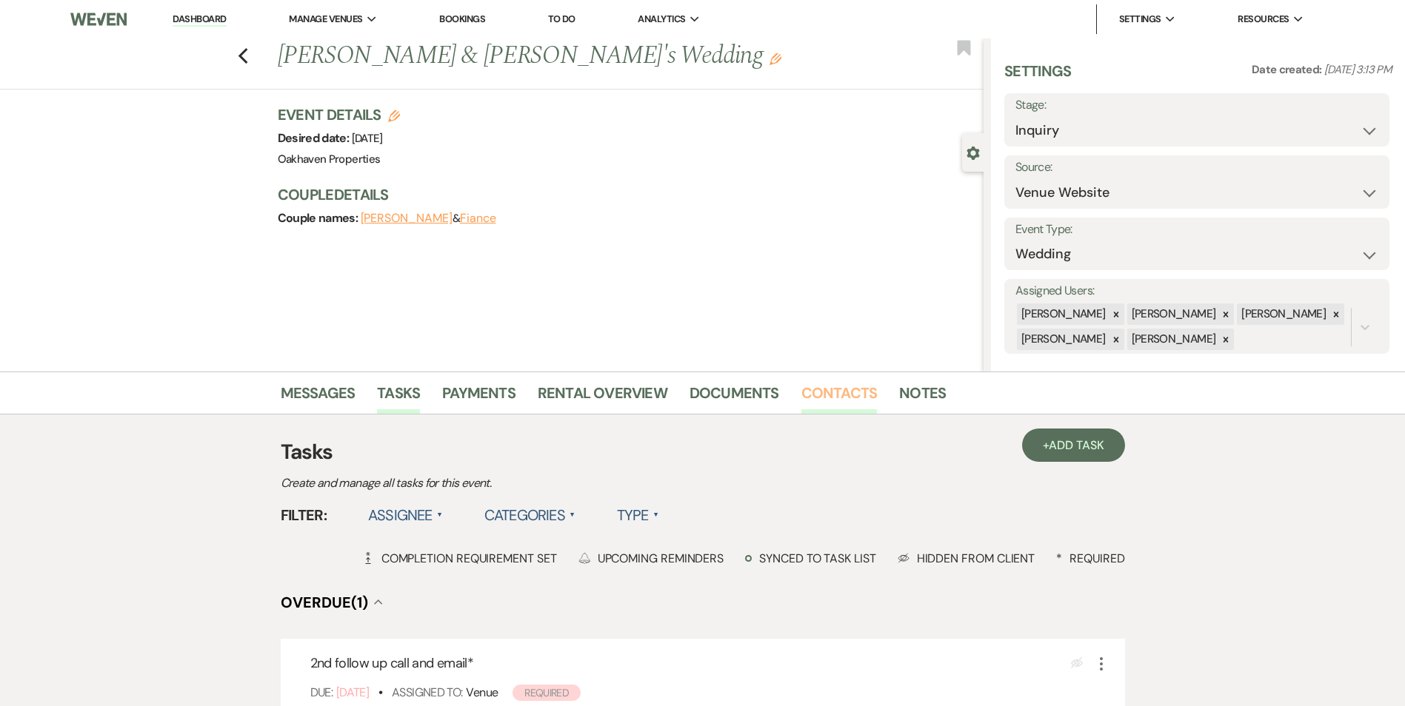
click at [820, 384] on link "Contacts" at bounding box center [839, 397] width 76 height 33
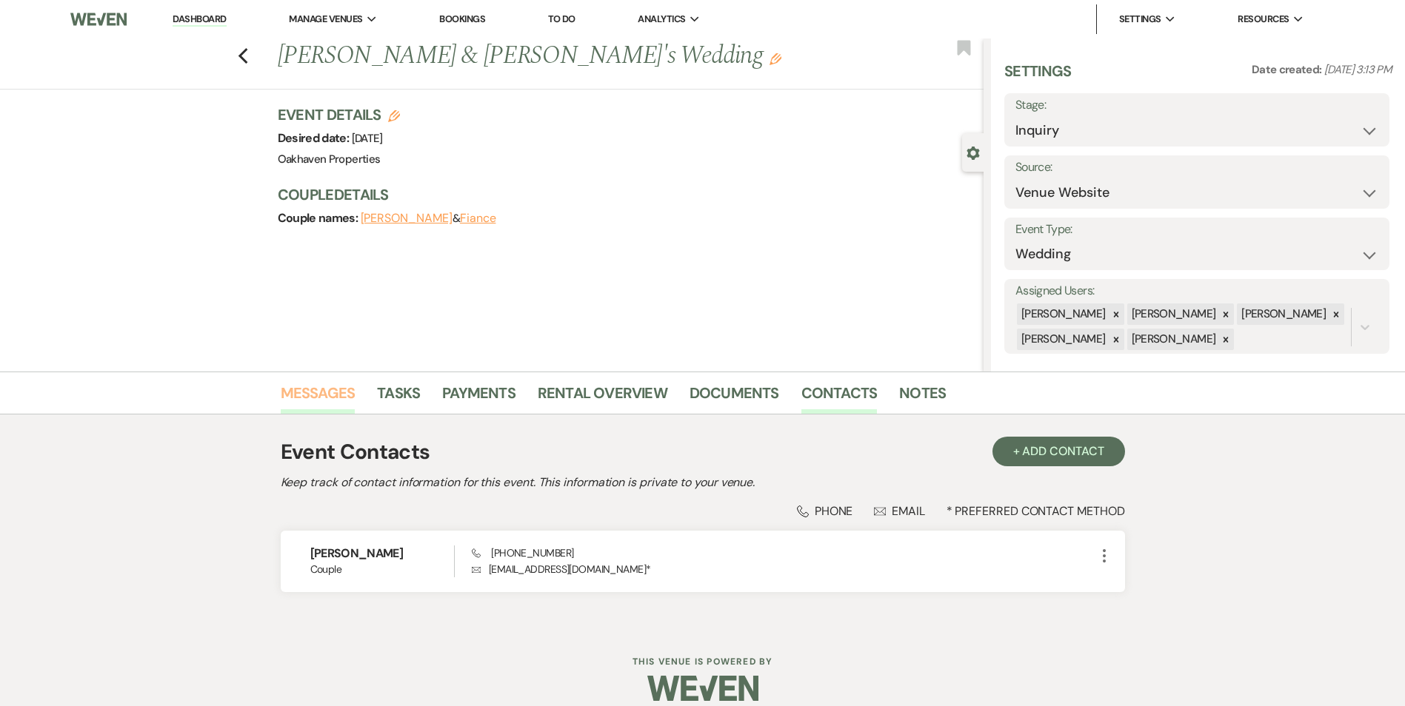
click at [294, 404] on link "Messages" at bounding box center [318, 397] width 75 height 33
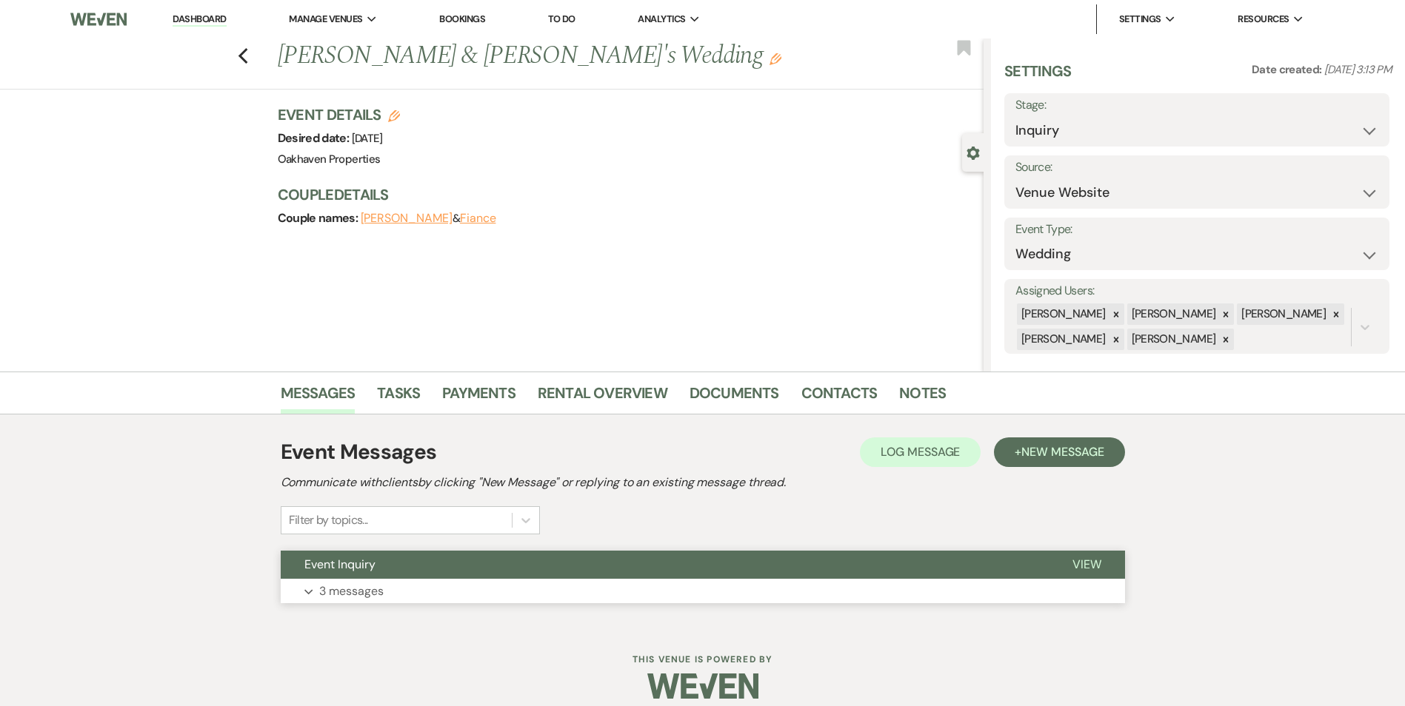
click at [1088, 559] on span "View" at bounding box center [1086, 565] width 29 height 16
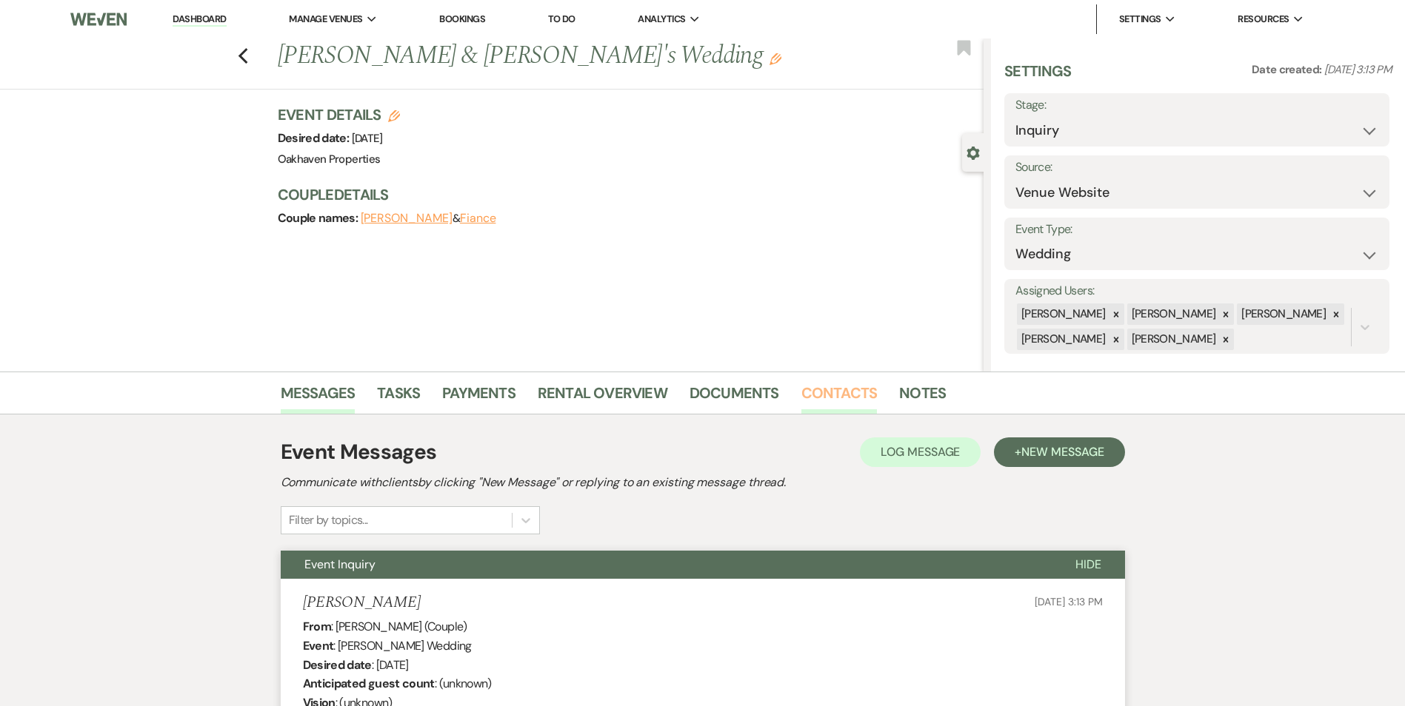
click at [849, 390] on link "Contacts" at bounding box center [839, 397] width 76 height 33
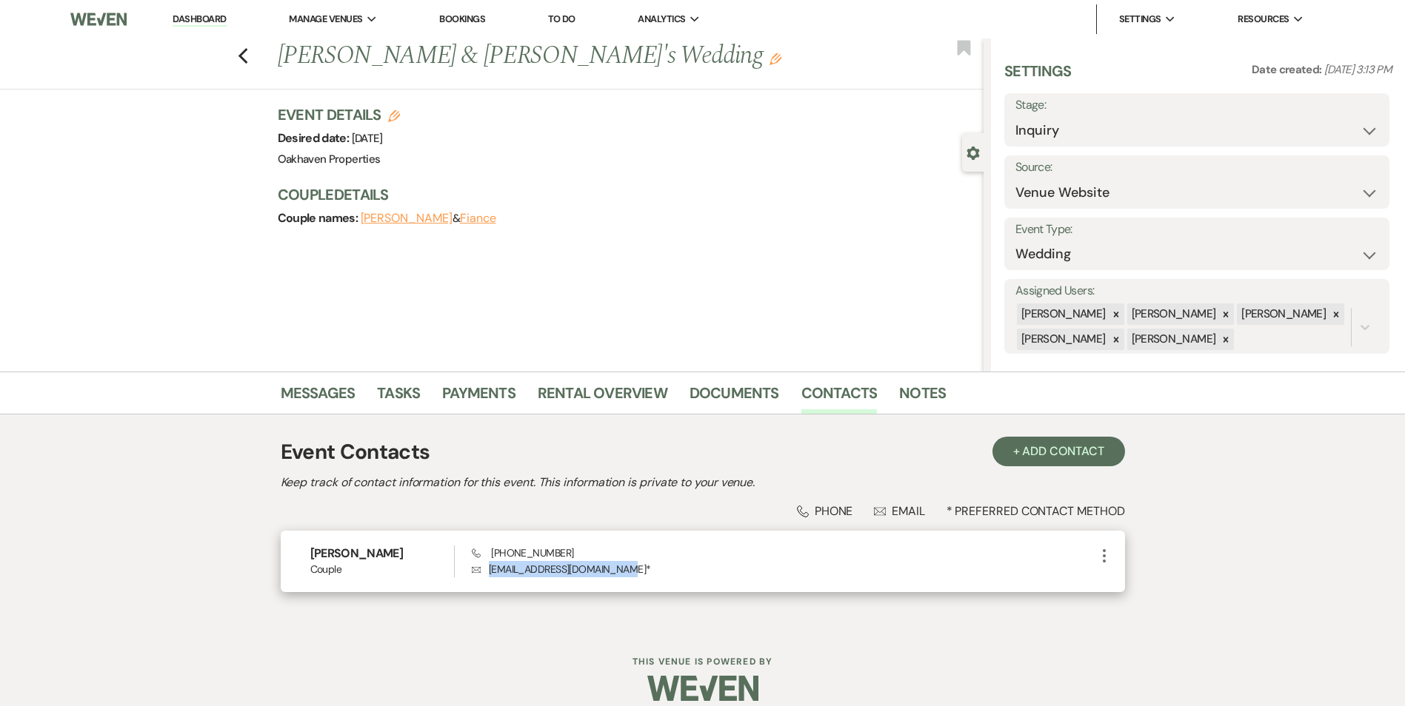
drag, startPoint x: 616, startPoint y: 566, endPoint x: 487, endPoint y: 586, distance: 131.2
click at [487, 586] on div "[PERSON_NAME] Couple Phone [PHONE_NUMBER] Envelope [EMAIL_ADDRESS][DOMAIN_NAME]…" at bounding box center [703, 561] width 844 height 61
copy p "[EMAIL_ADDRESS][DOMAIN_NAME]"
drag, startPoint x: 305, startPoint y: 401, endPoint x: 313, endPoint y: 397, distance: 8.9
click at [305, 401] on link "Messages" at bounding box center [318, 397] width 75 height 33
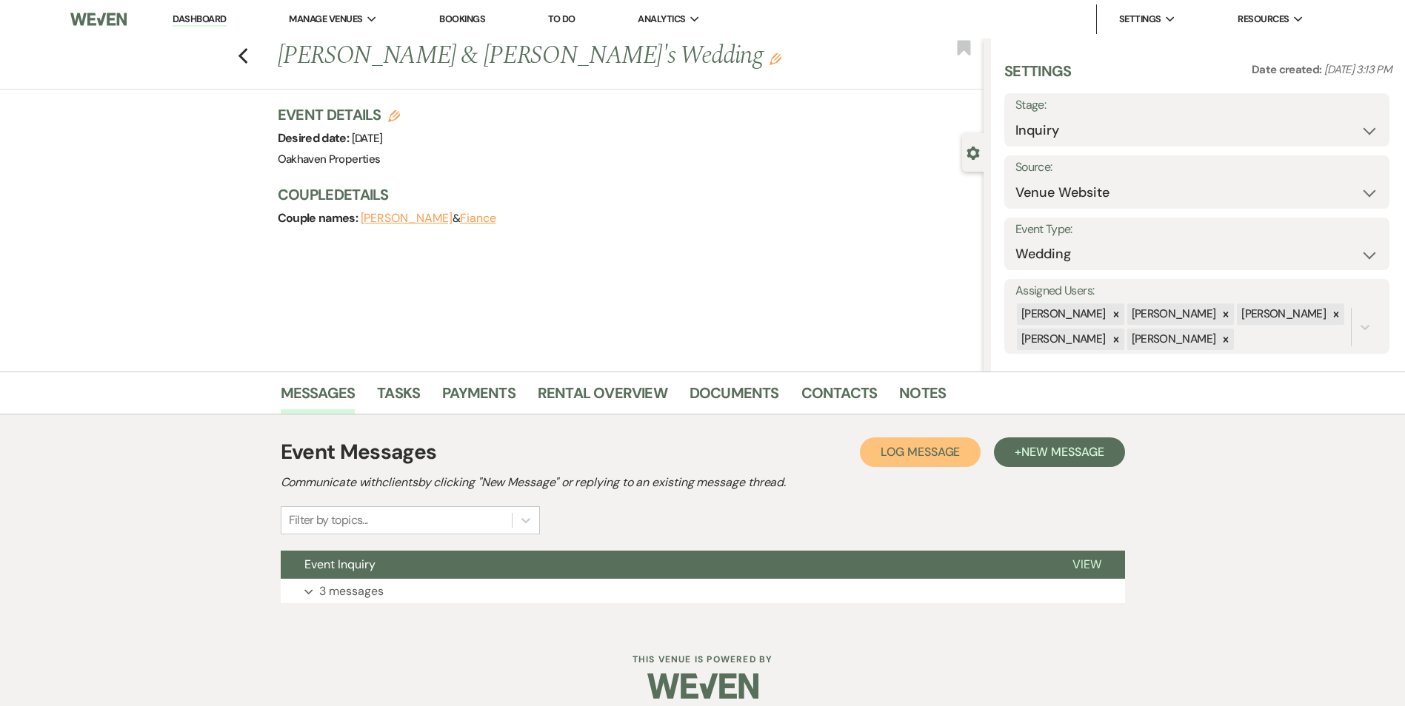
click at [908, 449] on span "Log Message" at bounding box center [919, 452] width 79 height 16
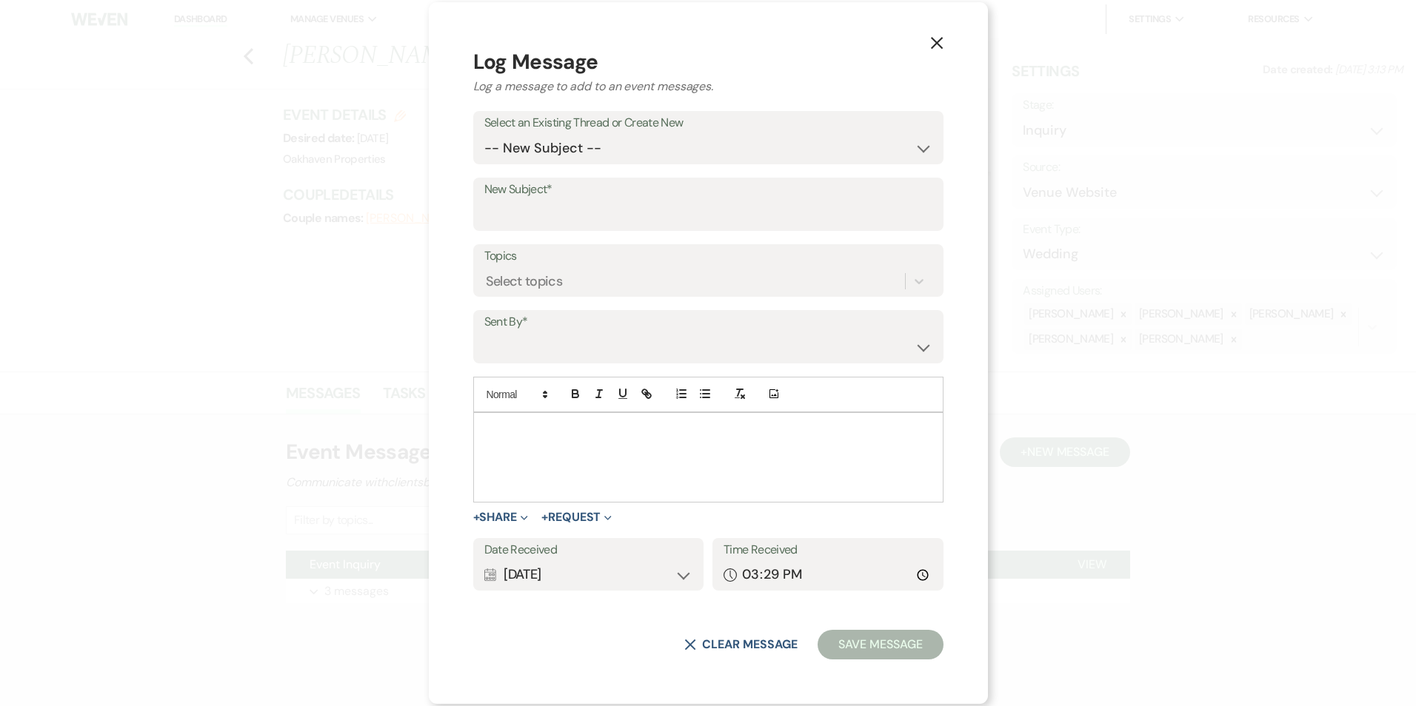
drag, startPoint x: 538, startPoint y: 472, endPoint x: 547, endPoint y: 470, distance: 9.7
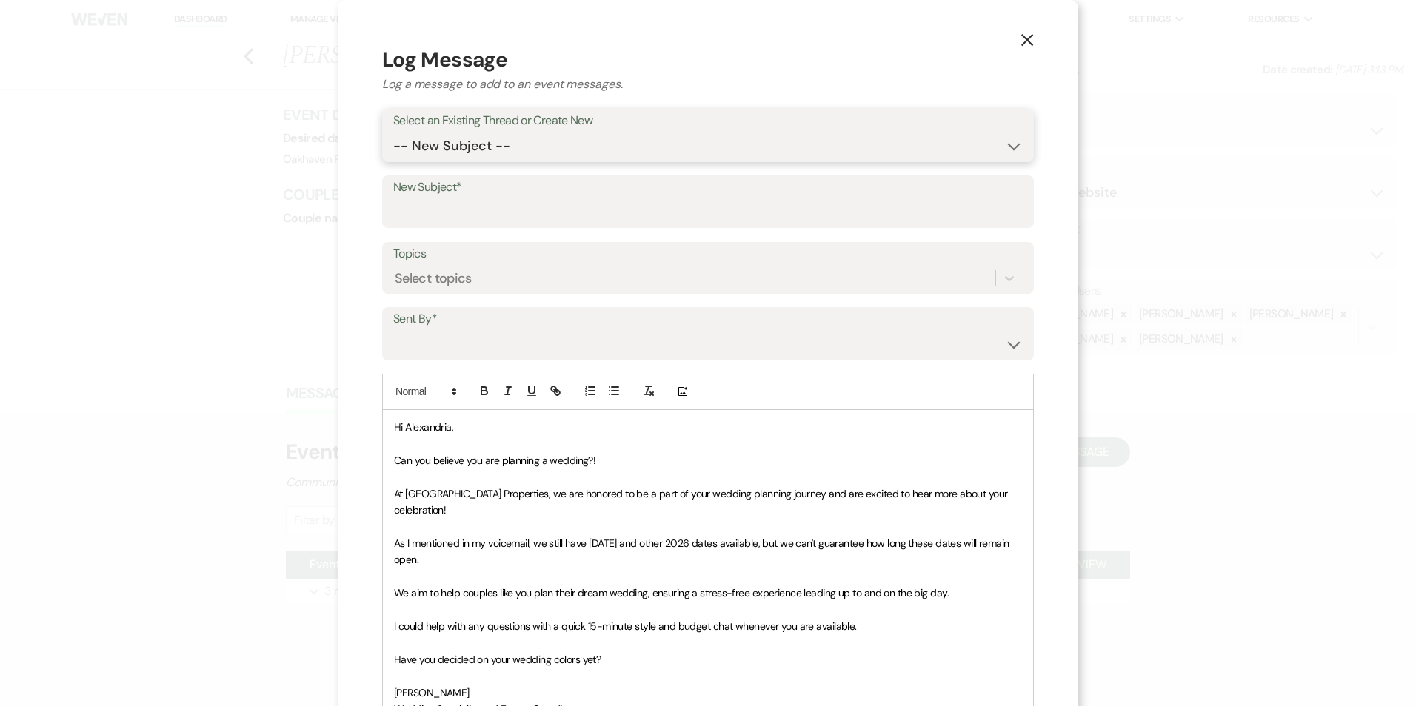
click at [457, 140] on select "-- New Subject -- Event Inquiry" at bounding box center [707, 146] width 629 height 29
select select "458439"
click at [393, 132] on select "-- New Subject -- Event Inquiry" at bounding box center [707, 146] width 629 height 29
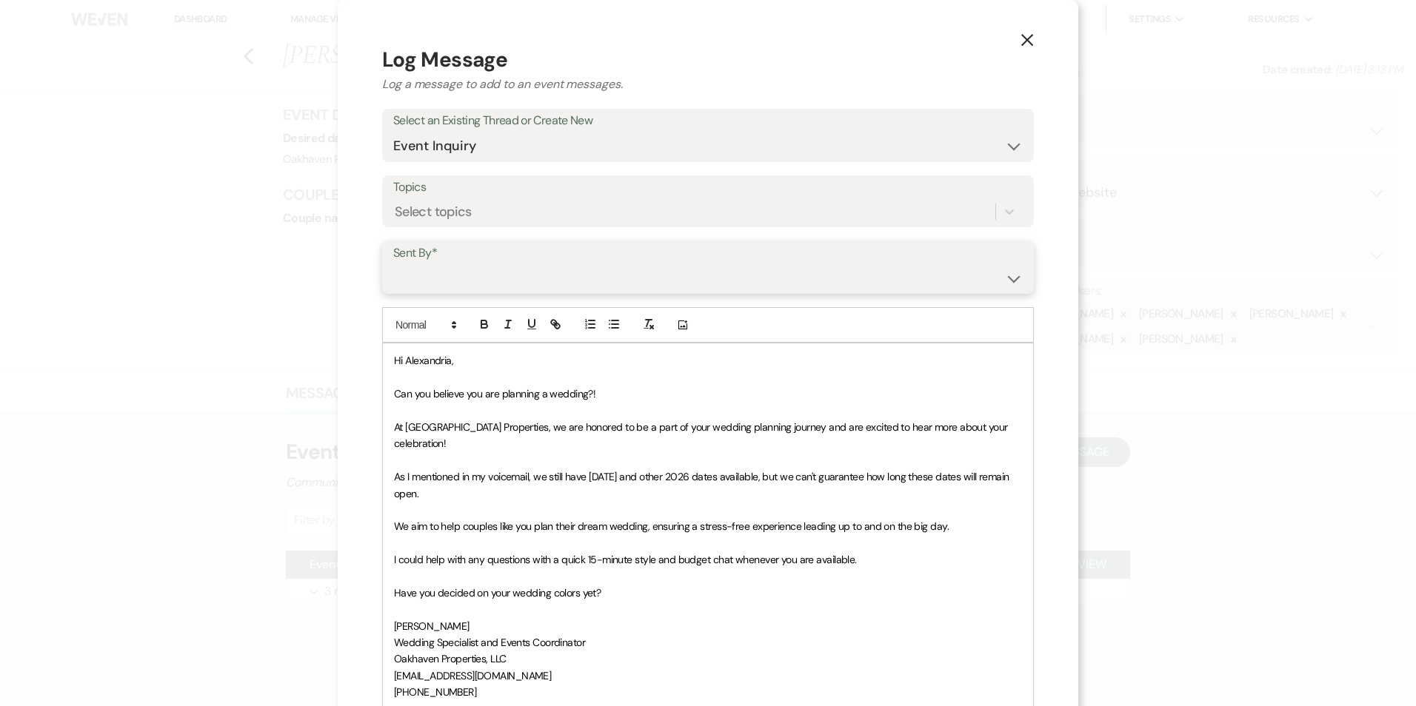
click at [475, 276] on select "Patience Ergish (pdergish@aol.com) Jeanette Wagoner (jeanette@experienceoakhave…" at bounding box center [707, 278] width 629 height 29
select select "user-127923"
click at [393, 264] on select "Patience Ergish (pdergish@aol.com) Jeanette Wagoner (jeanette@experienceoakhave…" at bounding box center [707, 278] width 629 height 29
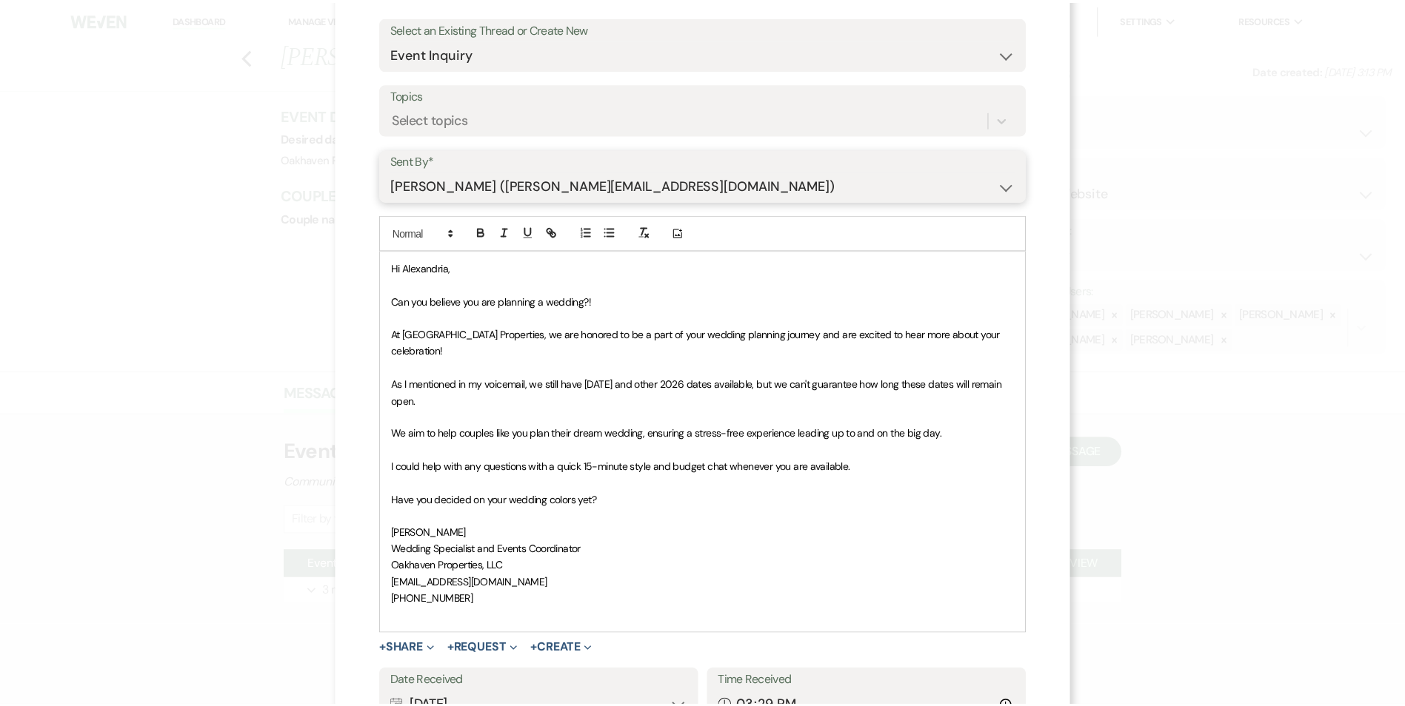
scroll to position [206, 0]
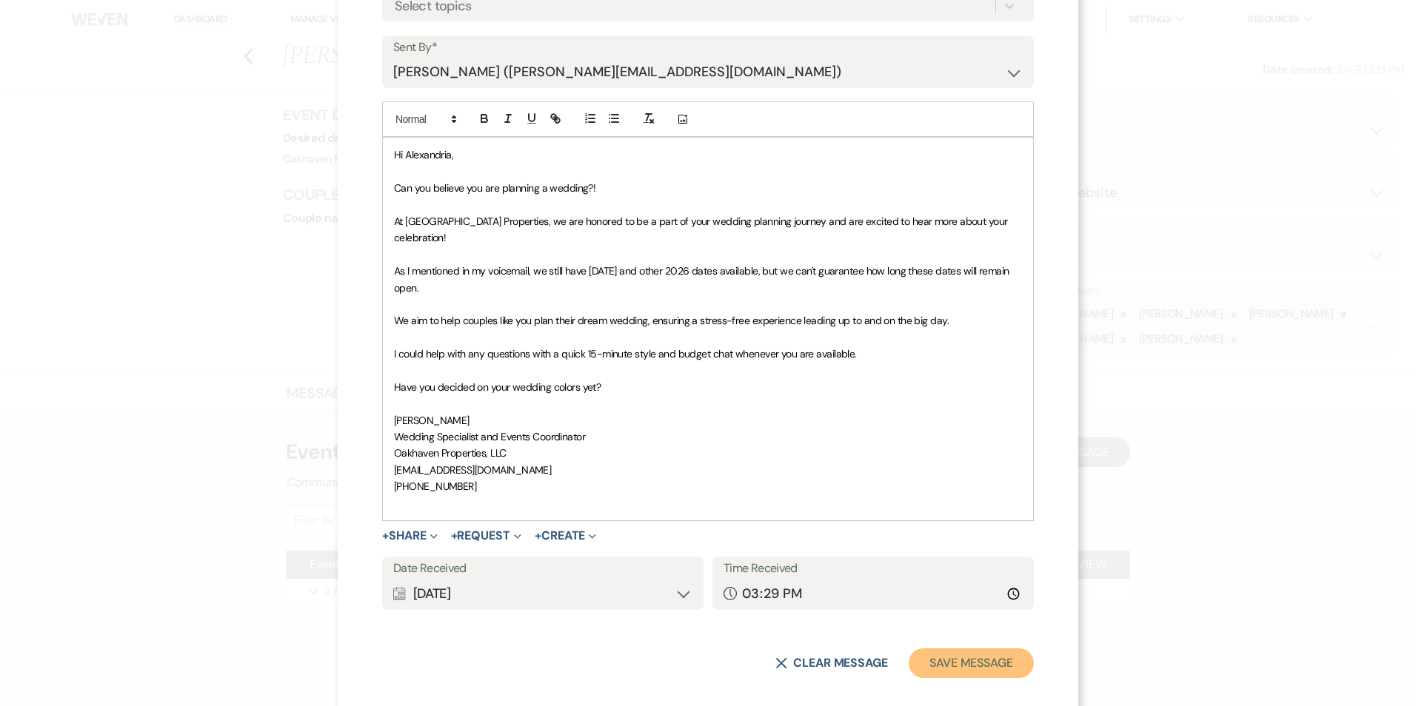
drag, startPoint x: 992, startPoint y: 638, endPoint x: 995, endPoint y: 627, distance: 11.7
click at [991, 649] on button "Save Message" at bounding box center [971, 664] width 125 height 30
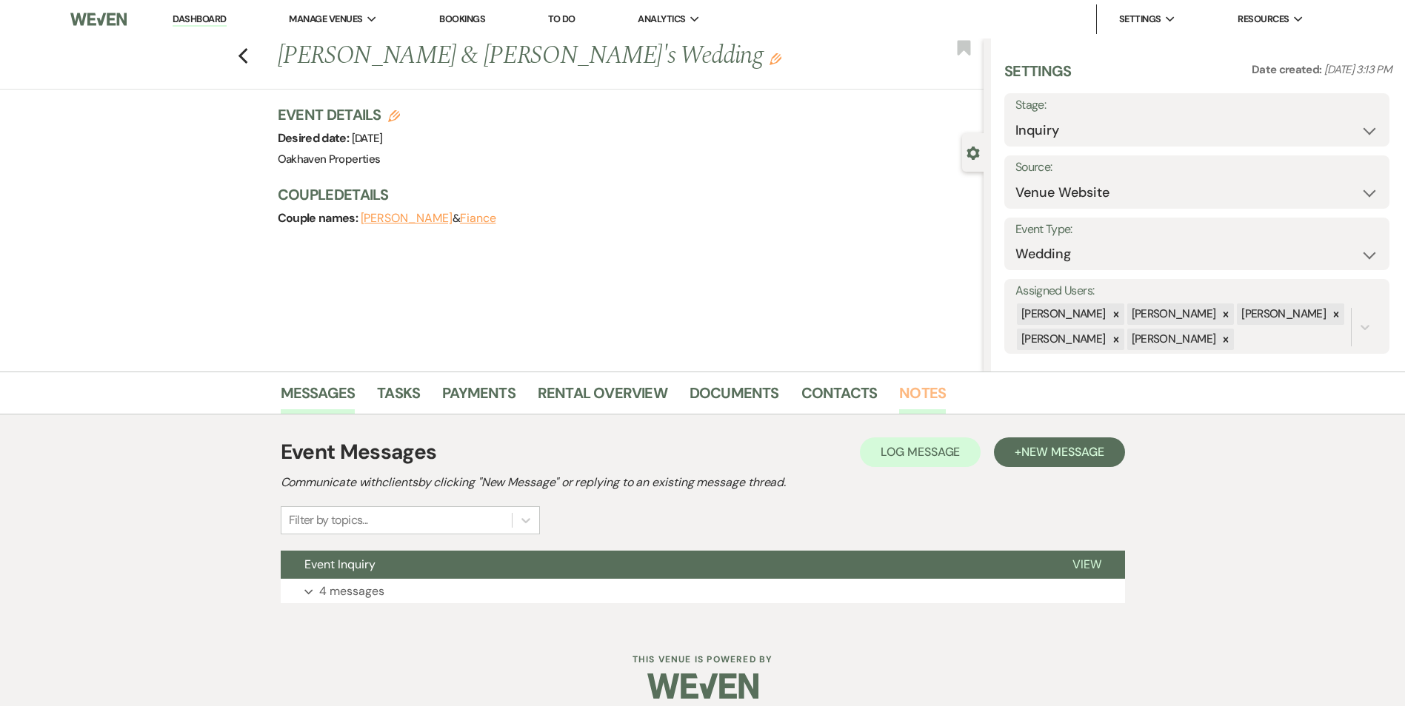
click at [908, 387] on link "Notes" at bounding box center [922, 397] width 47 height 33
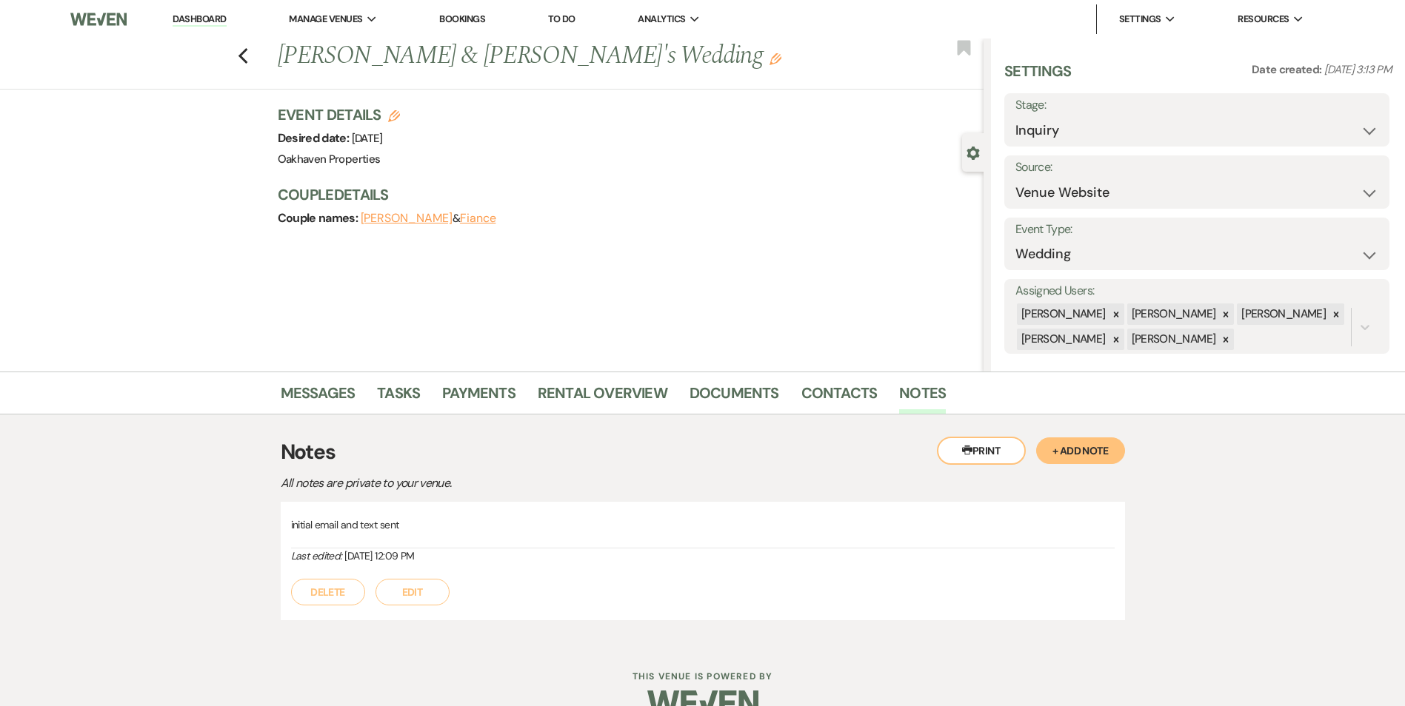
click at [444, 589] on button "Edit" at bounding box center [412, 592] width 74 height 27
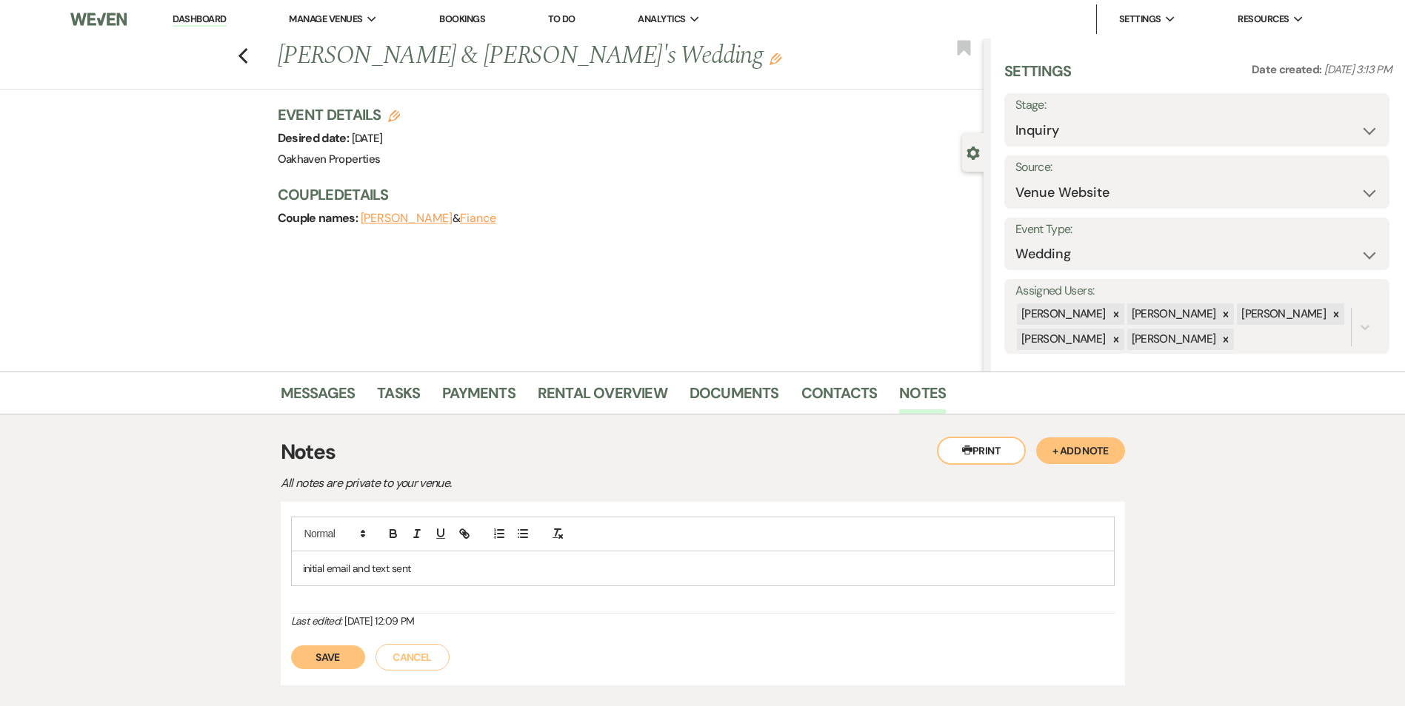
click at [441, 566] on p "initial email and text sent" at bounding box center [703, 569] width 800 height 16
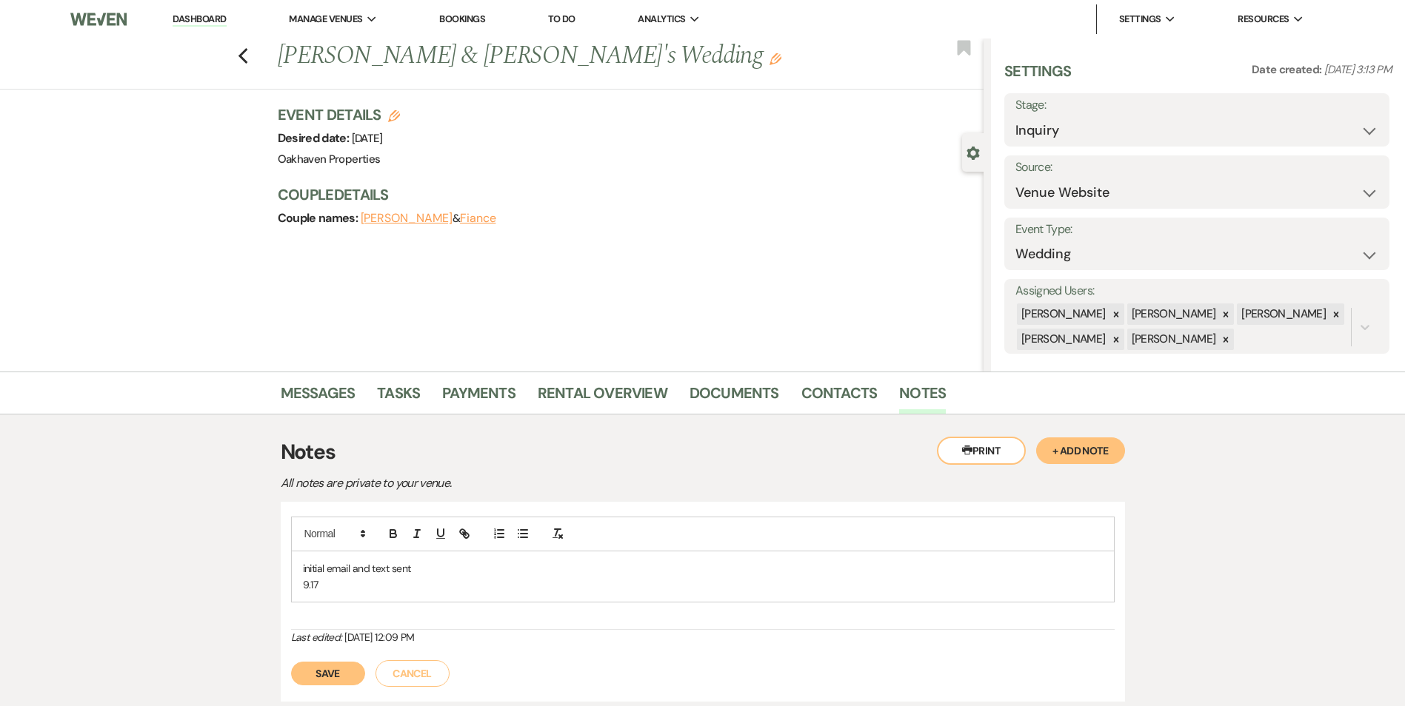
click at [303, 577] on p "9.17" at bounding box center [703, 585] width 800 height 16
click at [301, 562] on div "initial email and text sent 9.17" at bounding box center [703, 577] width 822 height 51
click at [338, 586] on p "9.17" at bounding box center [703, 585] width 800 height 16
drag, startPoint x: 321, startPoint y: 674, endPoint x: 627, endPoint y: 559, distance: 326.7
click at [321, 674] on button "Save" at bounding box center [328, 674] width 74 height 24
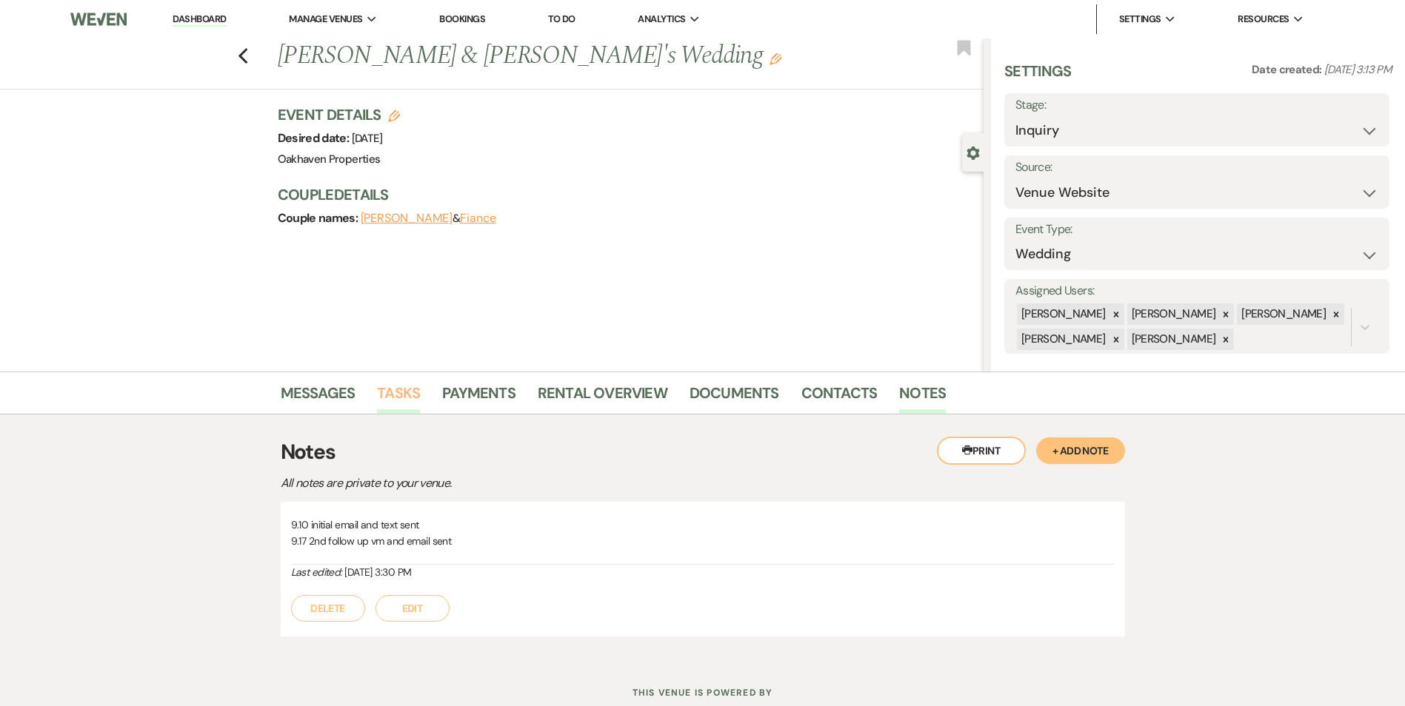
drag, startPoint x: 432, startPoint y: 405, endPoint x: 407, endPoint y: 398, distance: 26.2
click at [411, 399] on li "Tasks" at bounding box center [409, 396] width 65 height 36
click at [405, 398] on link "Tasks" at bounding box center [398, 397] width 43 height 33
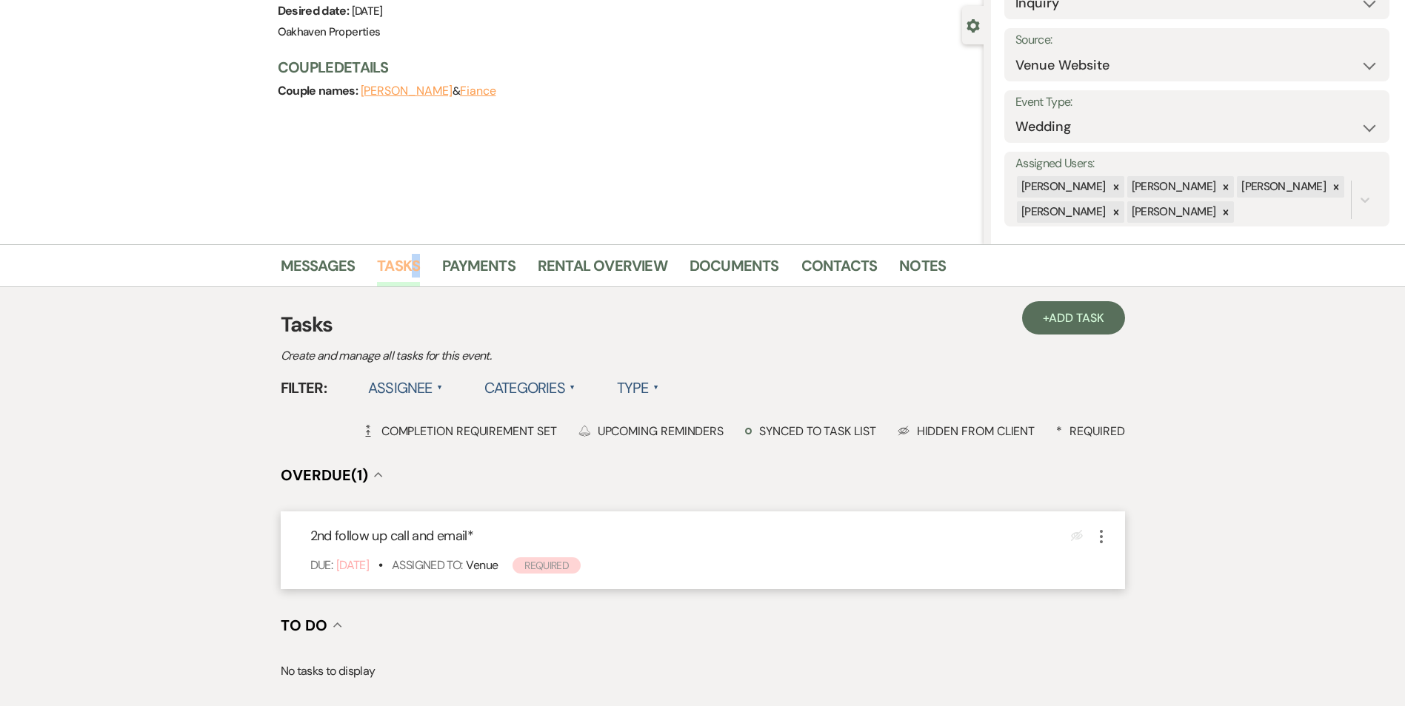
scroll to position [222, 0]
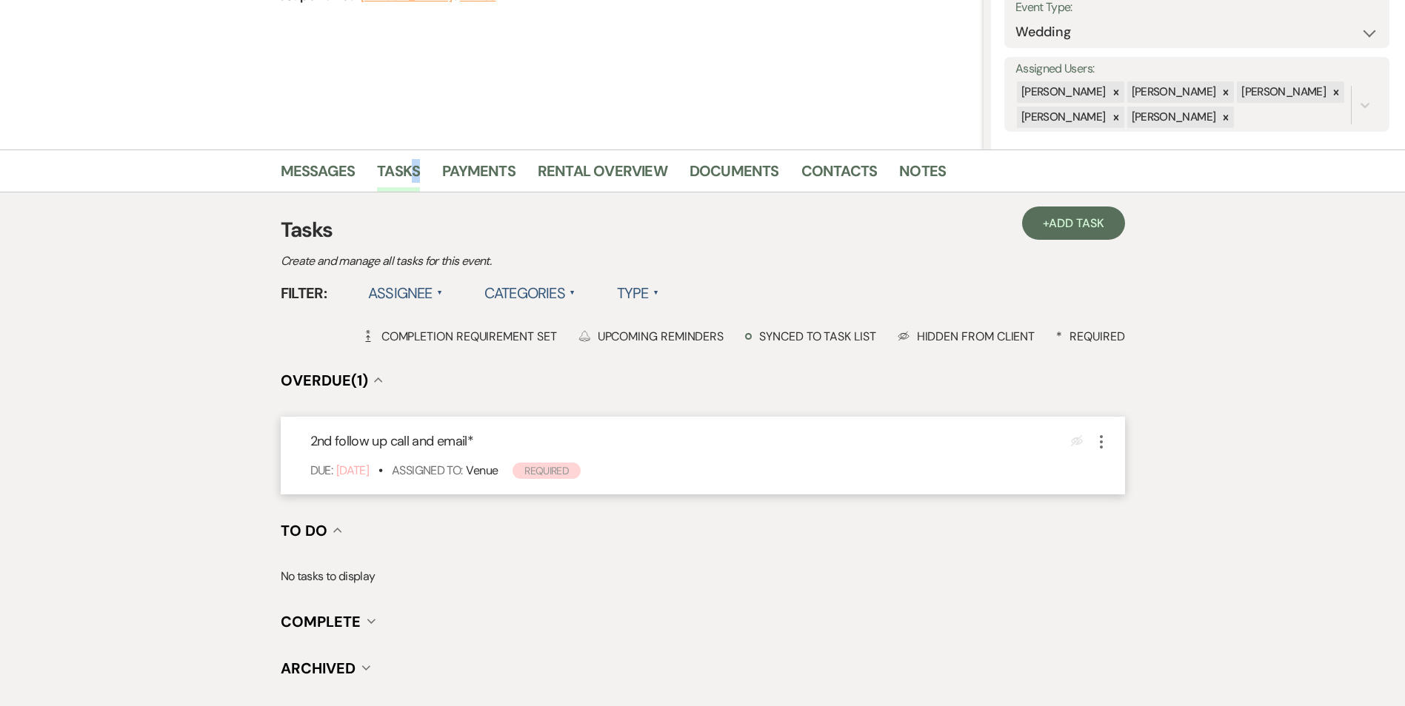
click at [1103, 444] on icon "More" at bounding box center [1101, 442] width 18 height 18
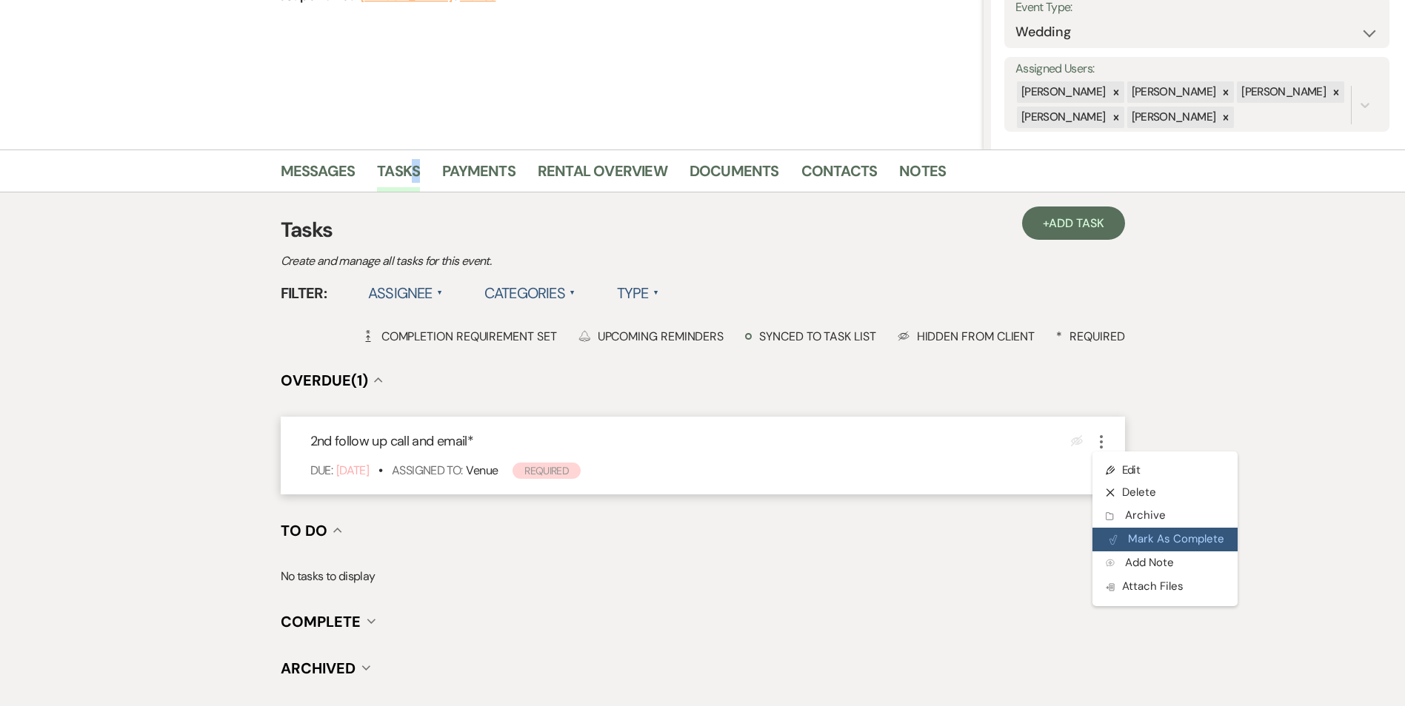
click at [1117, 535] on icon "Plan Portal Link" at bounding box center [1113, 540] width 9 height 11
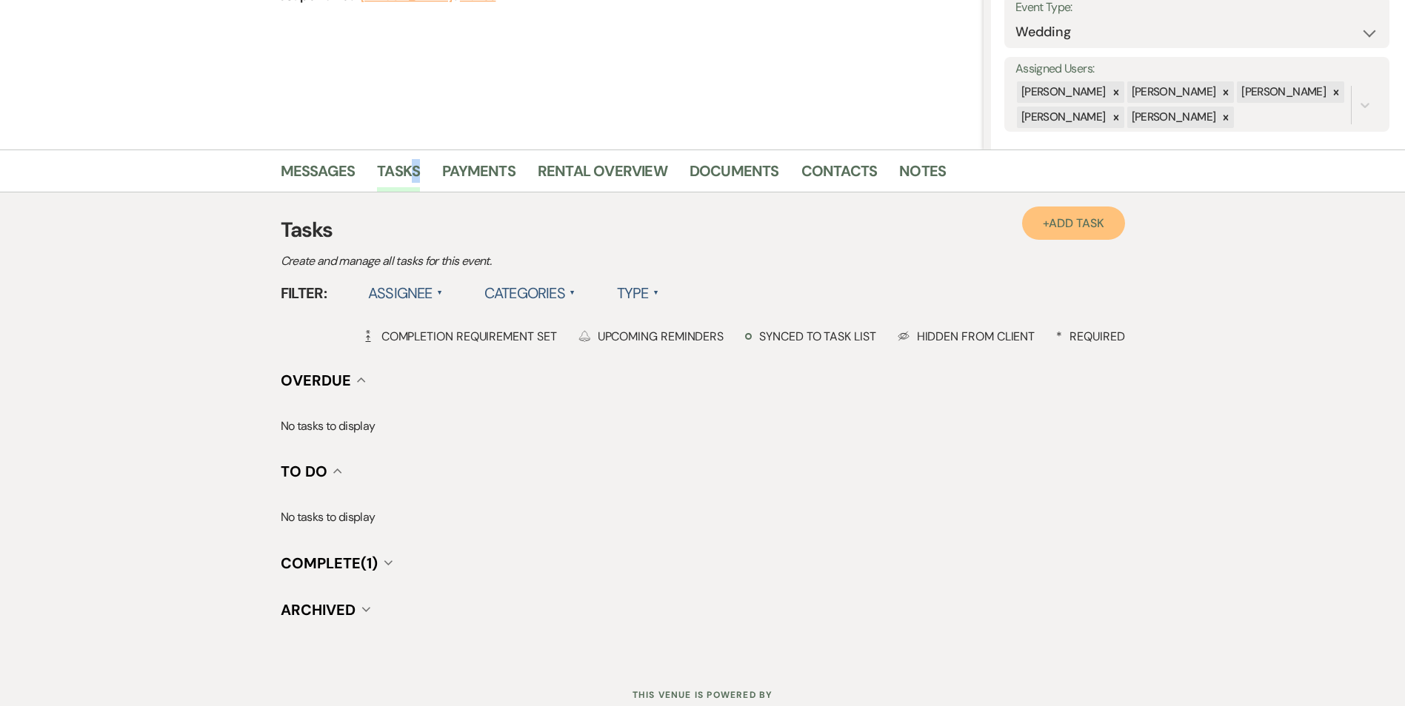
click at [1062, 219] on span "Add Task" at bounding box center [1076, 223] width 55 height 16
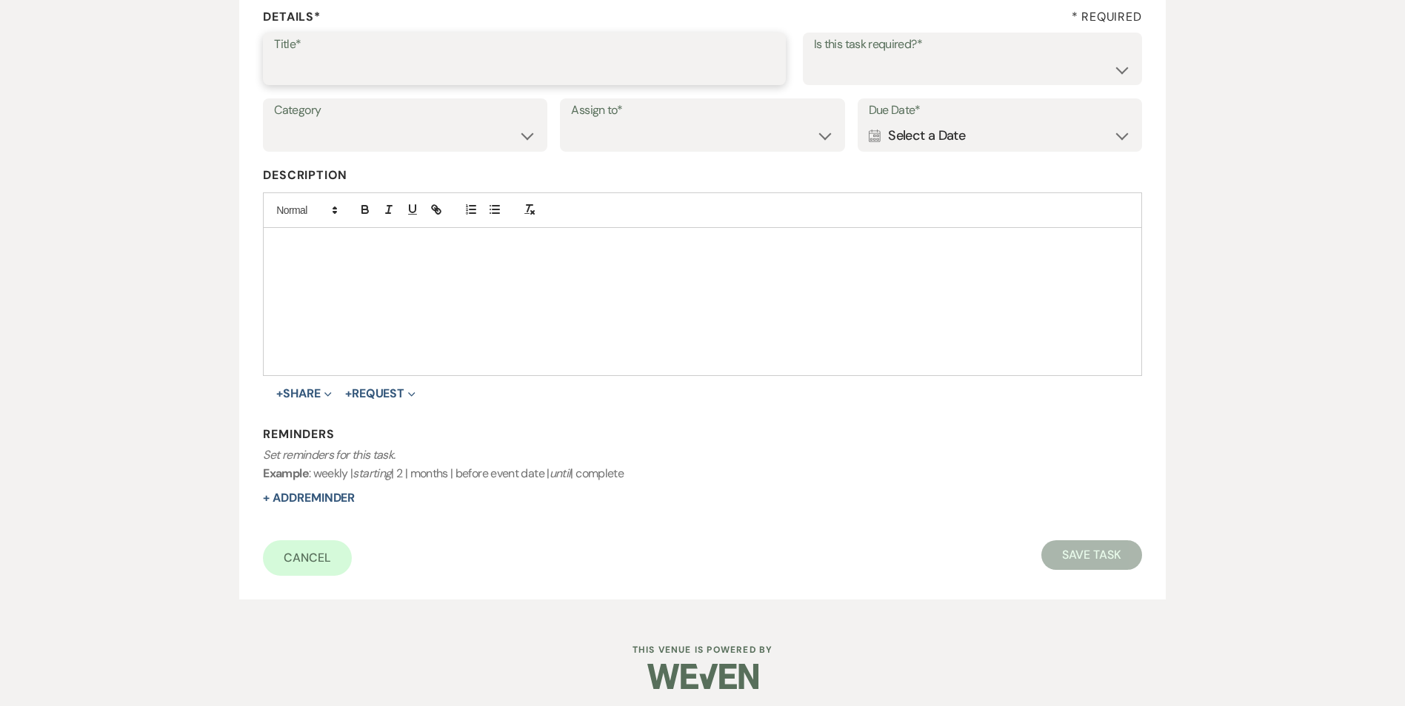
click at [463, 81] on input "Title*" at bounding box center [524, 69] width 501 height 29
type input "2"
type input "3rd follow up promo email and text"
drag, startPoint x: 1022, startPoint y: 59, endPoint x: 1003, endPoint y: 86, distance: 32.9
click at [1021, 59] on select "Yes No" at bounding box center [972, 69] width 317 height 29
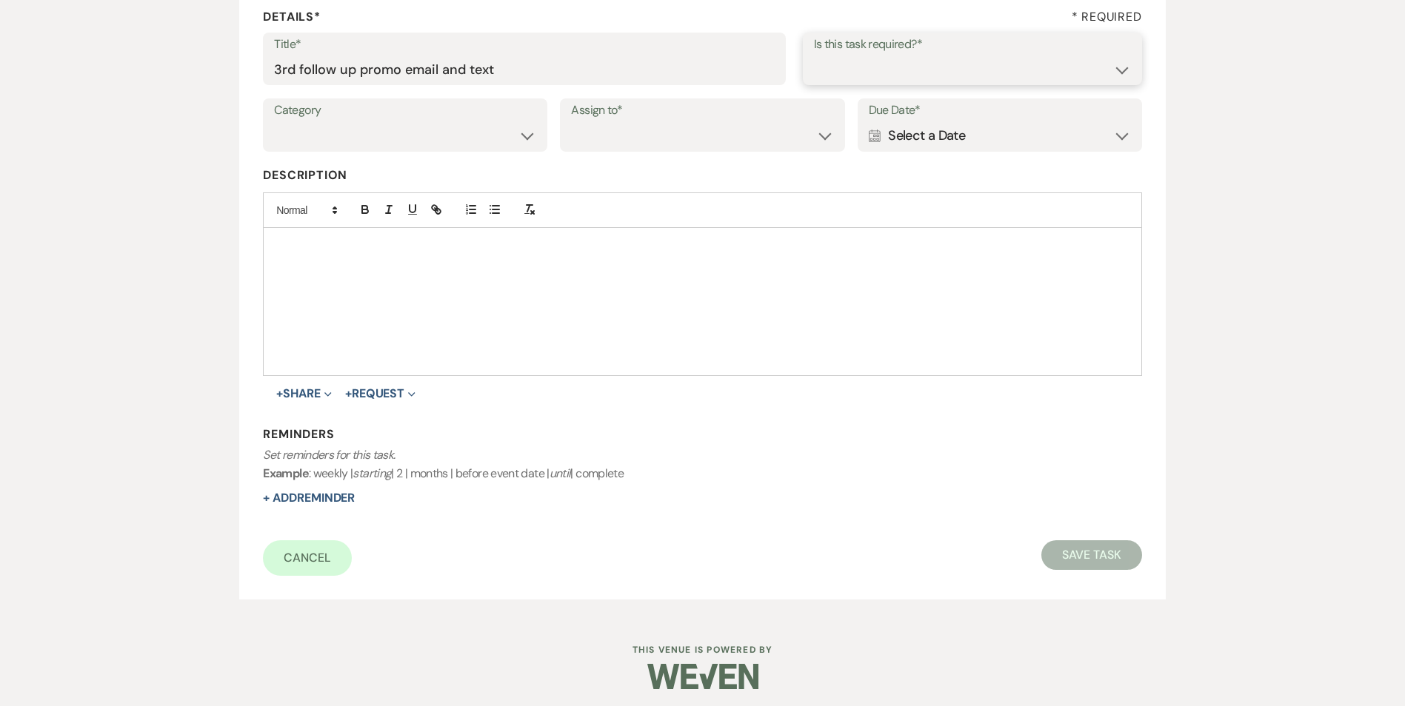
select select "true"
click at [814, 55] on select "Yes No" at bounding box center [972, 69] width 317 height 29
click at [434, 142] on select "Venue Vendors Guests Details Finalize & Share" at bounding box center [405, 135] width 262 height 29
select select "31"
click at [274, 121] on select "Venue Vendors Guests Details Finalize & Share" at bounding box center [405, 135] width 262 height 29
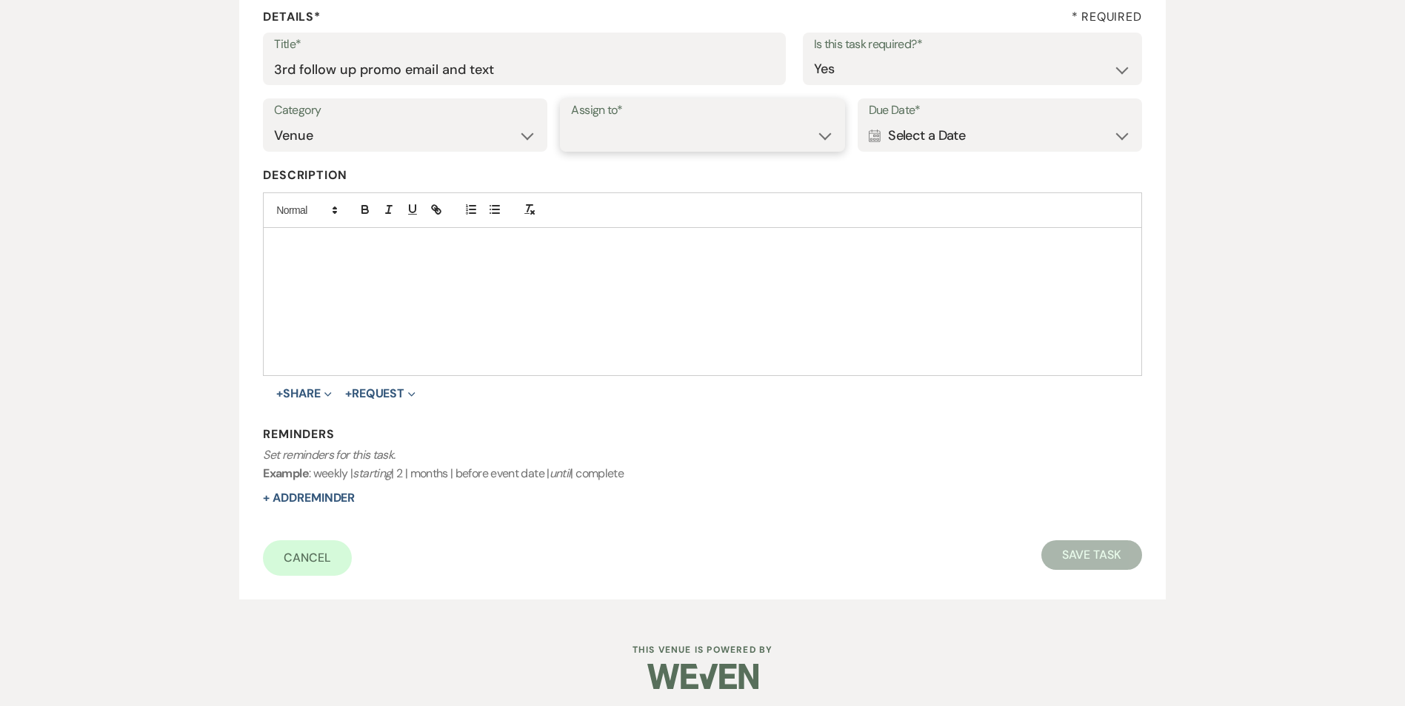
click at [646, 139] on select "Venue Client" at bounding box center [702, 135] width 262 height 29
click at [571, 121] on select "Venue Client" at bounding box center [702, 135] width 262 height 29
click at [659, 123] on div "Assign to* Venue Client" at bounding box center [702, 124] width 284 height 53
drag, startPoint x: 661, startPoint y: 139, endPoint x: 661, endPoint y: 151, distance: 11.9
click at [661, 139] on select "Venue Client" at bounding box center [702, 135] width 262 height 29
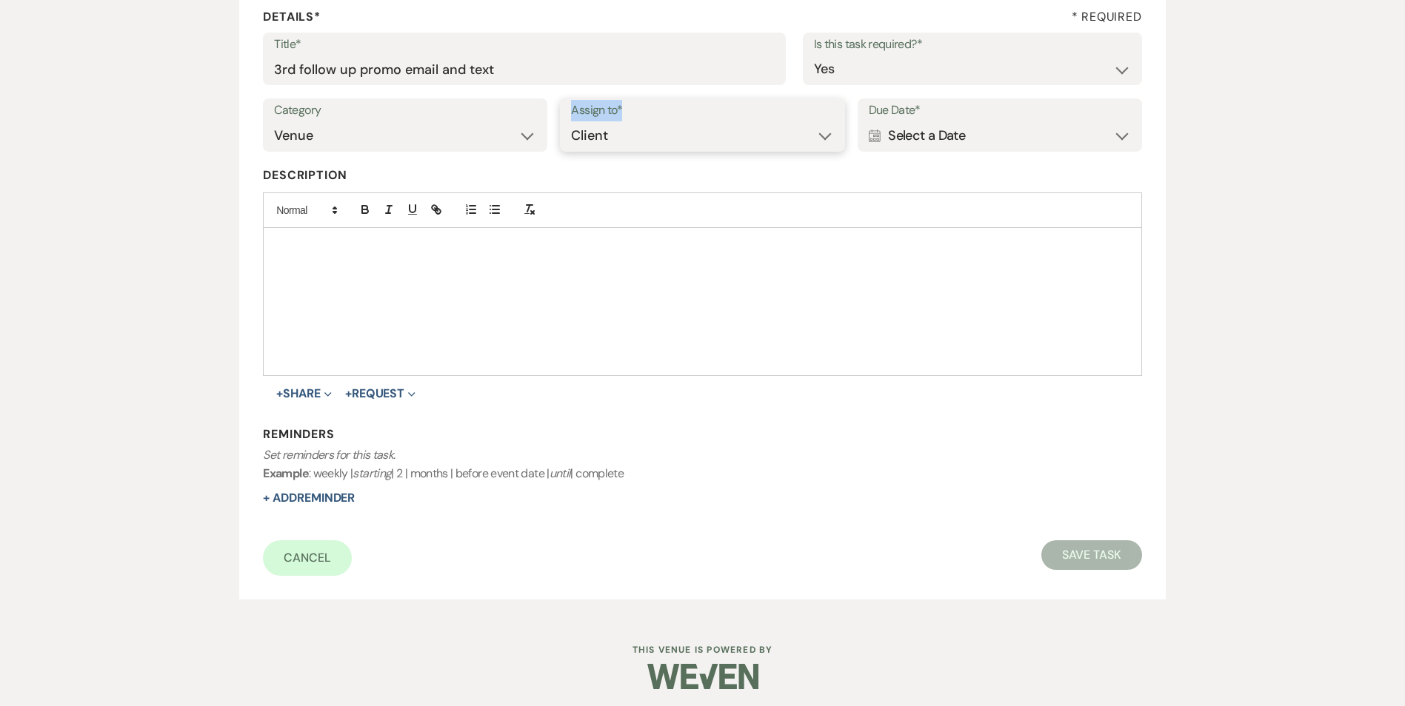
select select "venueHost"
click at [571, 121] on select "Venue Client" at bounding box center [702, 135] width 262 height 29
drag, startPoint x: 869, startPoint y: 144, endPoint x: 911, endPoint y: 156, distance: 44.0
click at [869, 144] on div "Calendar Select a Date Expand" at bounding box center [1000, 135] width 262 height 29
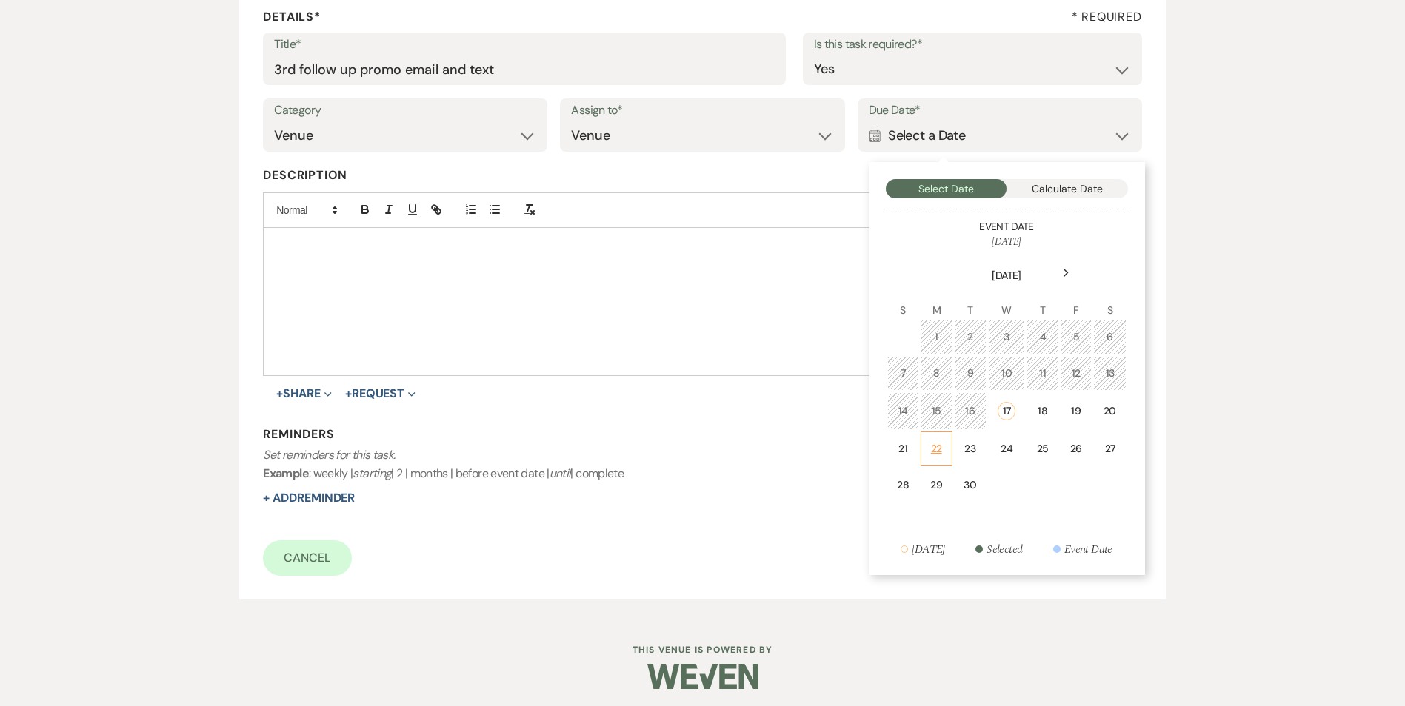
click at [933, 448] on div "22" at bounding box center [936, 449] width 13 height 16
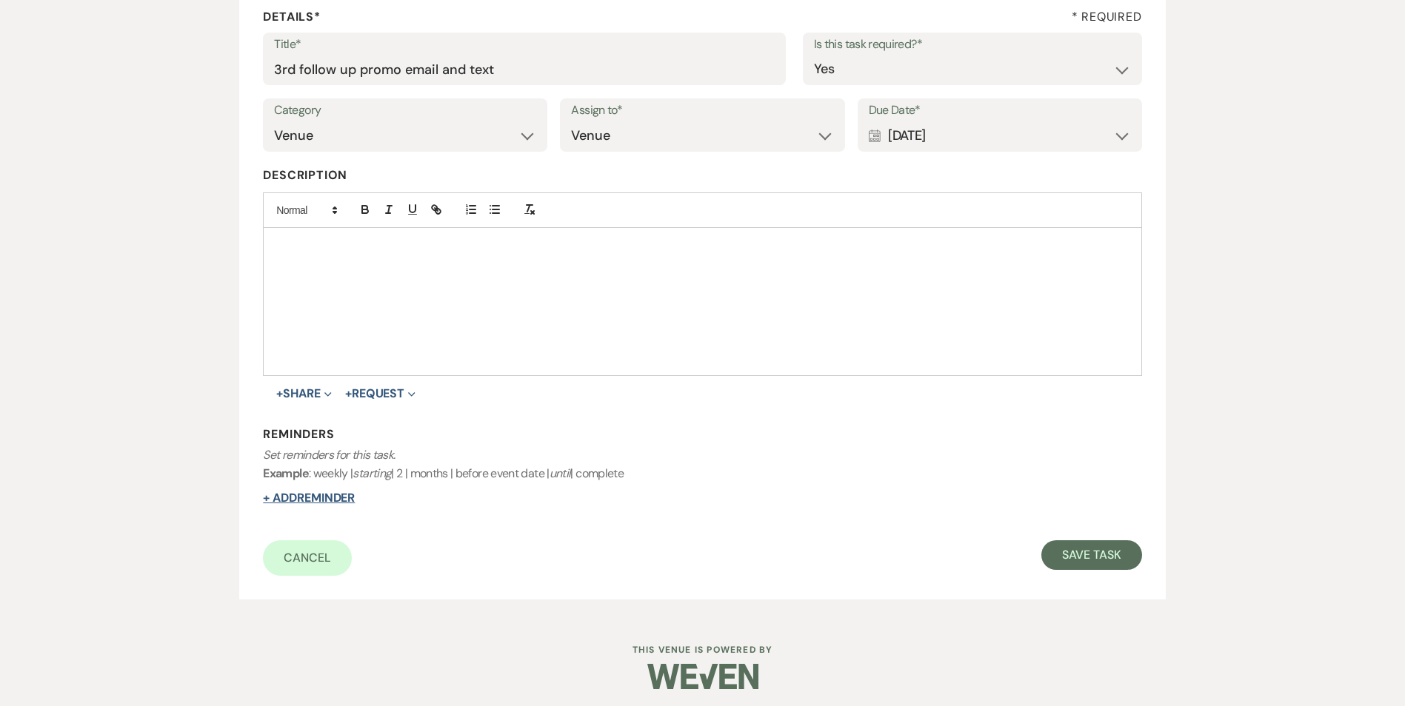
click at [273, 498] on button "+ Add Reminder" at bounding box center [309, 498] width 92 height 12
select select "host"
select select "days"
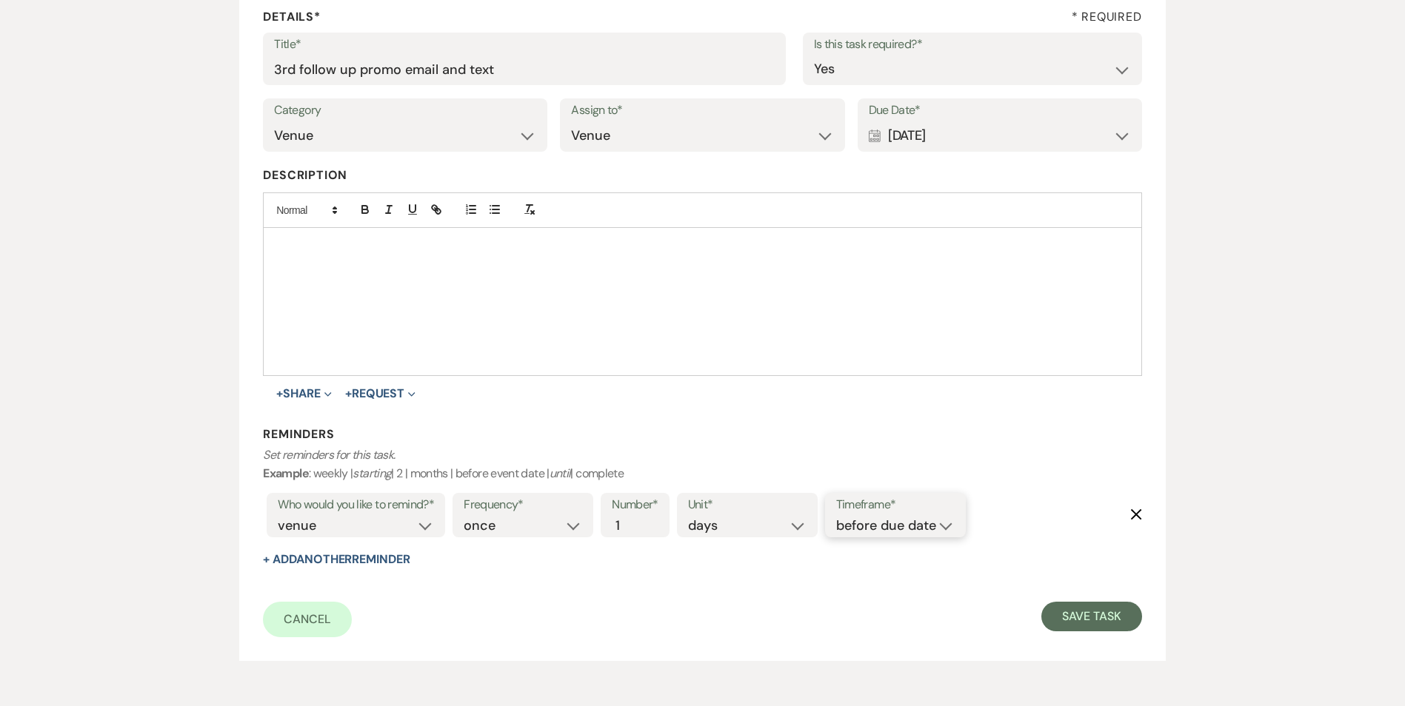
click at [861, 518] on select "before due date after due date on due date on custom date" at bounding box center [895, 526] width 118 height 20
select select "onDueDate"
click at [836, 516] on select "before due date after due date on due date on custom date" at bounding box center [895, 526] width 118 height 20
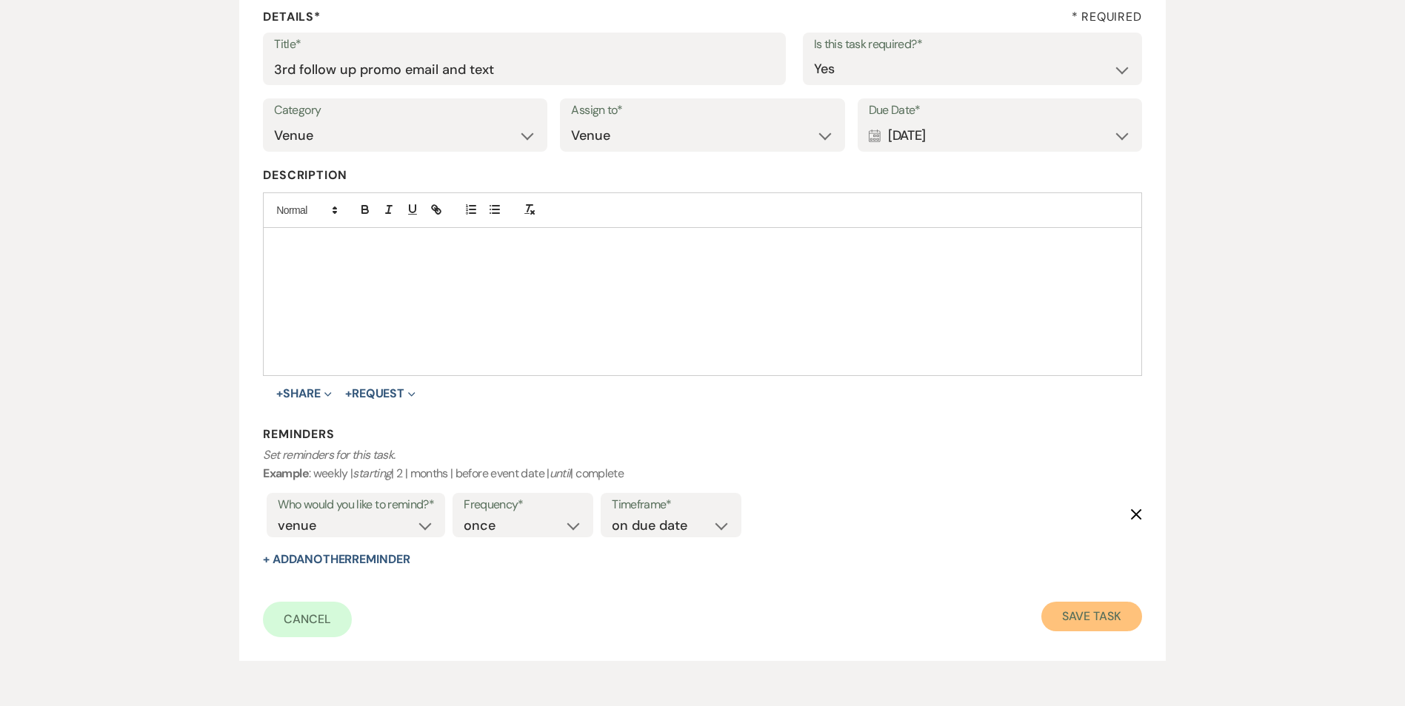
drag, startPoint x: 1085, startPoint y: 606, endPoint x: 649, endPoint y: 372, distance: 494.6
click at [1084, 606] on button "Save Task" at bounding box center [1091, 617] width 100 height 30
select select "5"
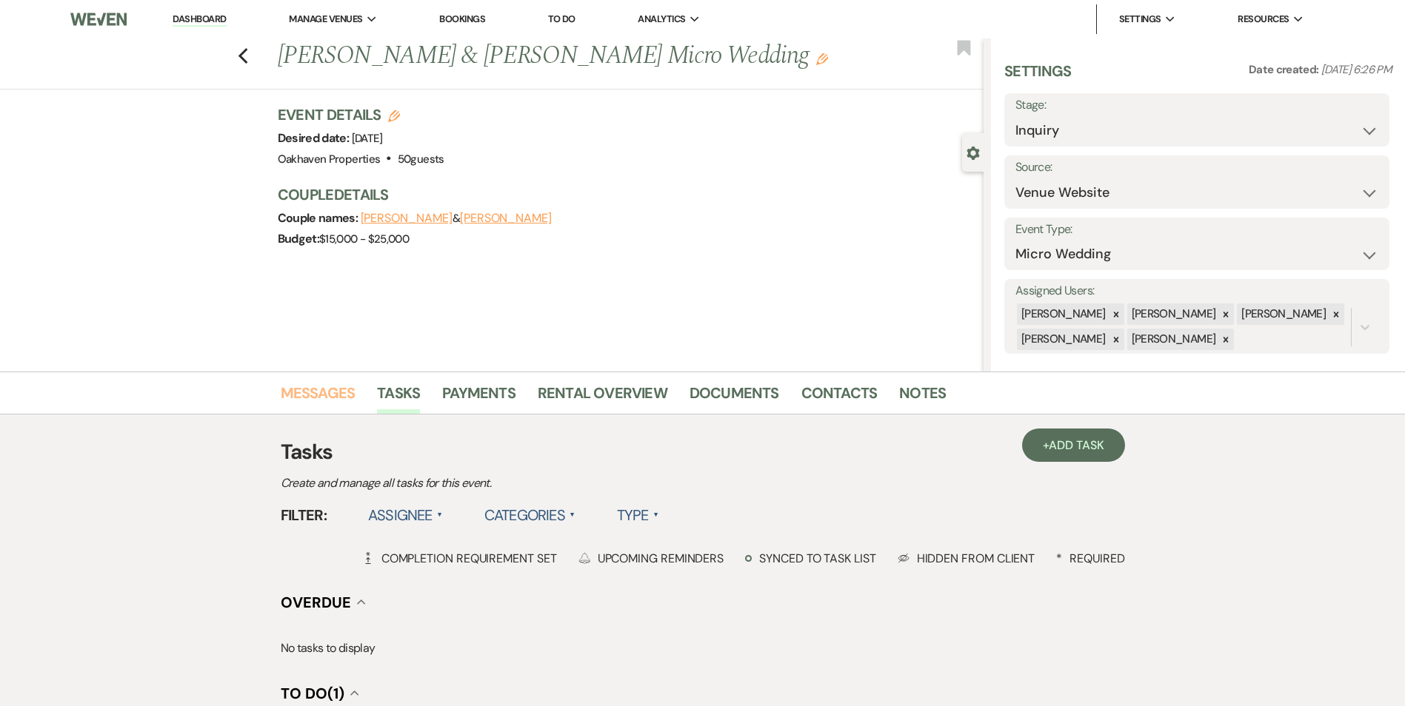
drag, startPoint x: 332, startPoint y: 394, endPoint x: 361, endPoint y: 401, distance: 30.4
click at [332, 393] on link "Messages" at bounding box center [318, 397] width 75 height 33
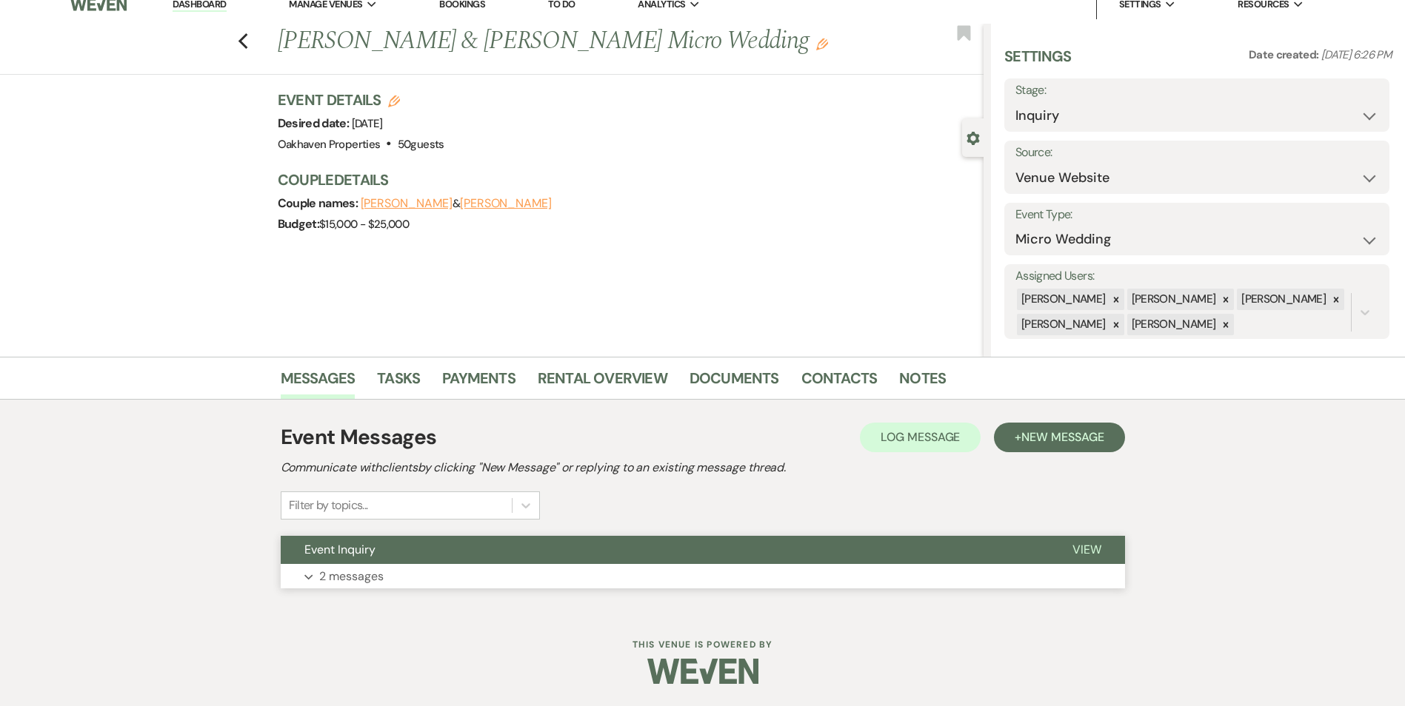
drag, startPoint x: 1091, startPoint y: 552, endPoint x: 705, endPoint y: 532, distance: 386.3
click at [1091, 551] on span "View" at bounding box center [1086, 550] width 29 height 16
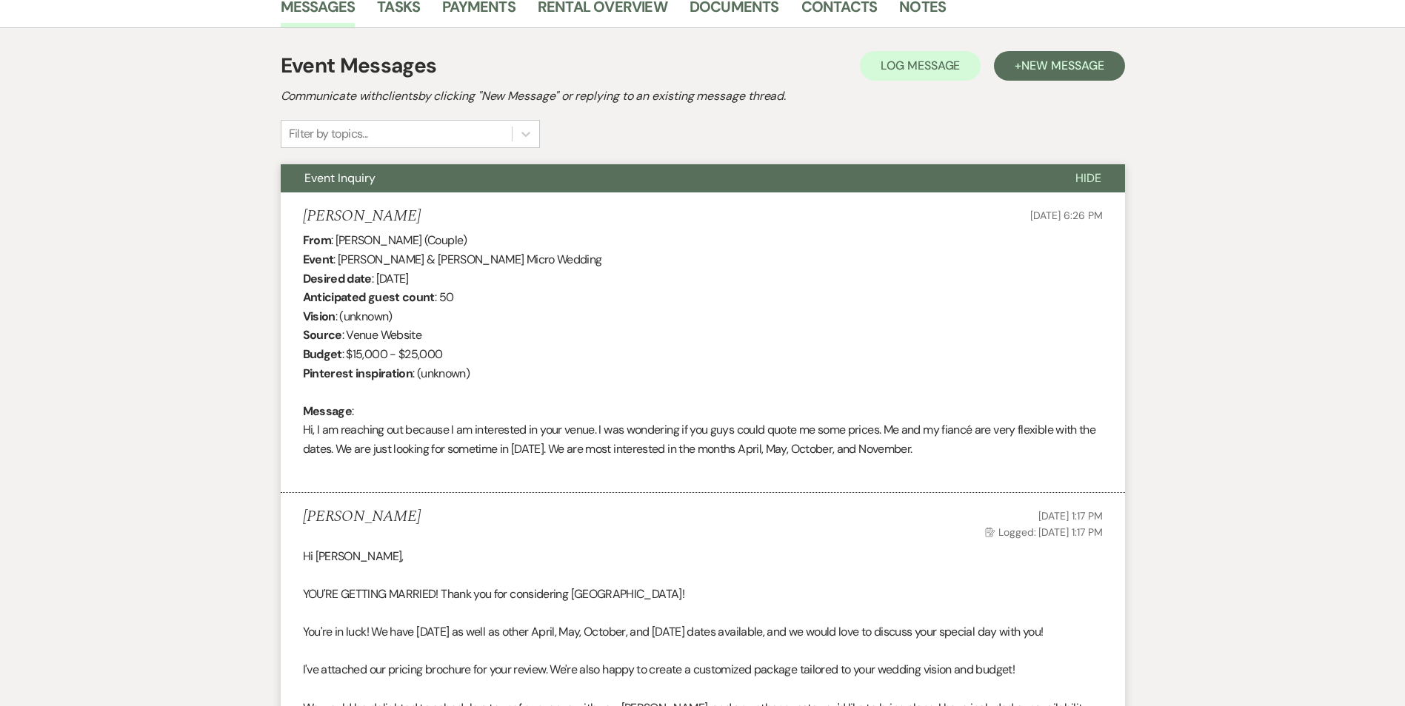
scroll to position [237, 0]
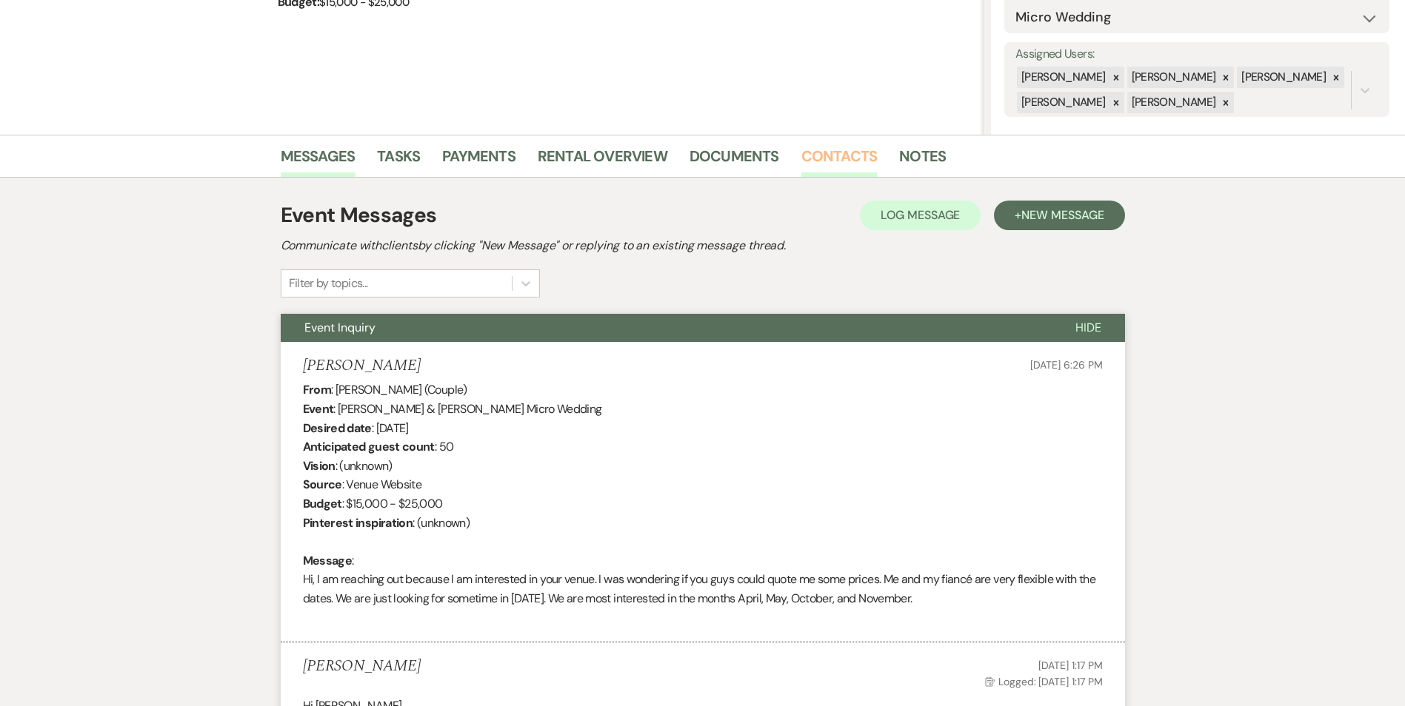
click at [859, 154] on link "Contacts" at bounding box center [839, 160] width 76 height 33
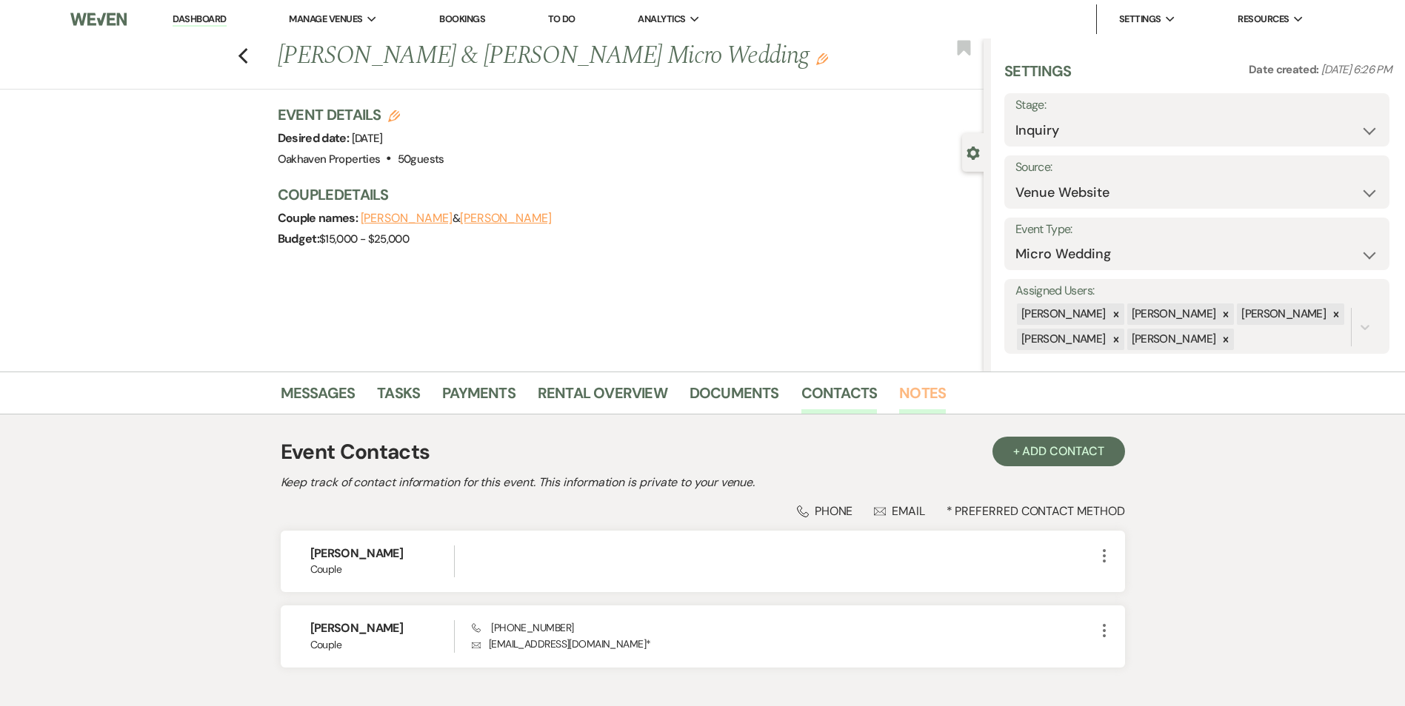
click at [901, 390] on link "Notes" at bounding box center [922, 397] width 47 height 33
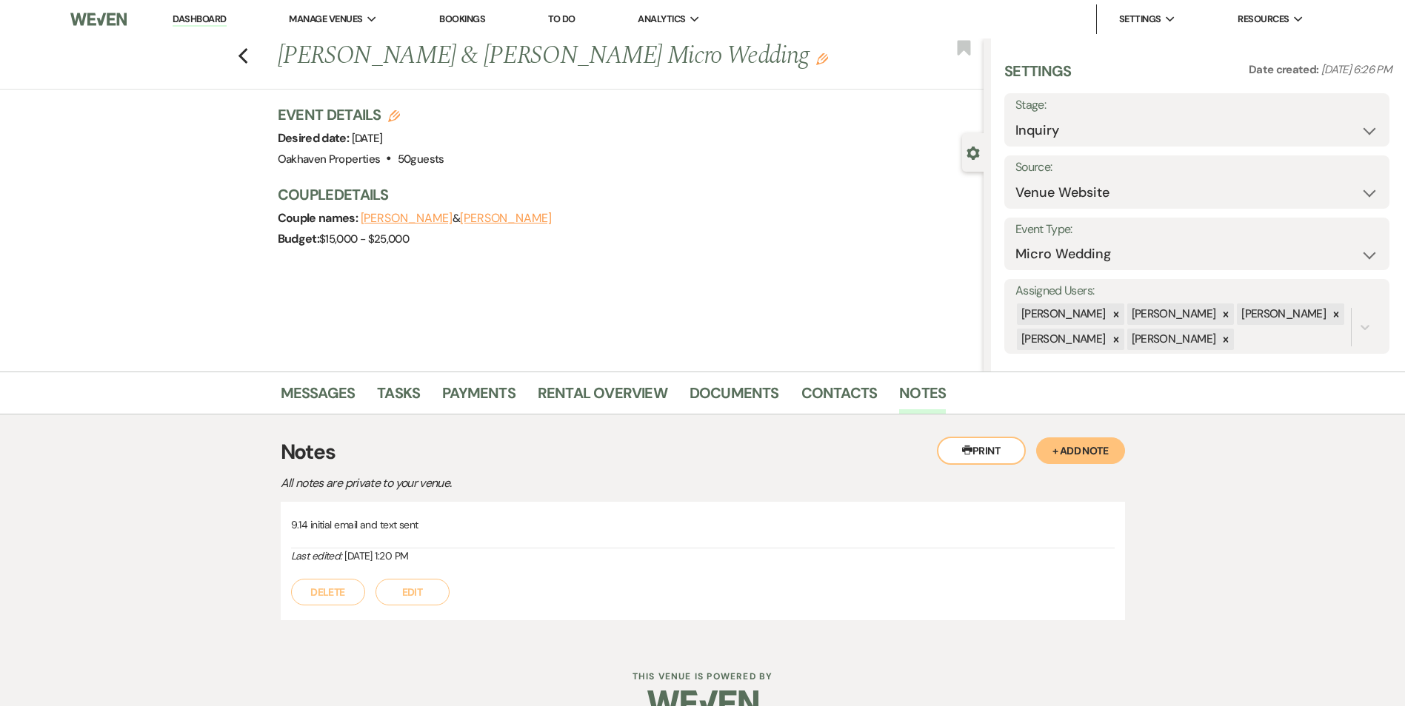
click at [432, 592] on button "Edit" at bounding box center [412, 592] width 74 height 27
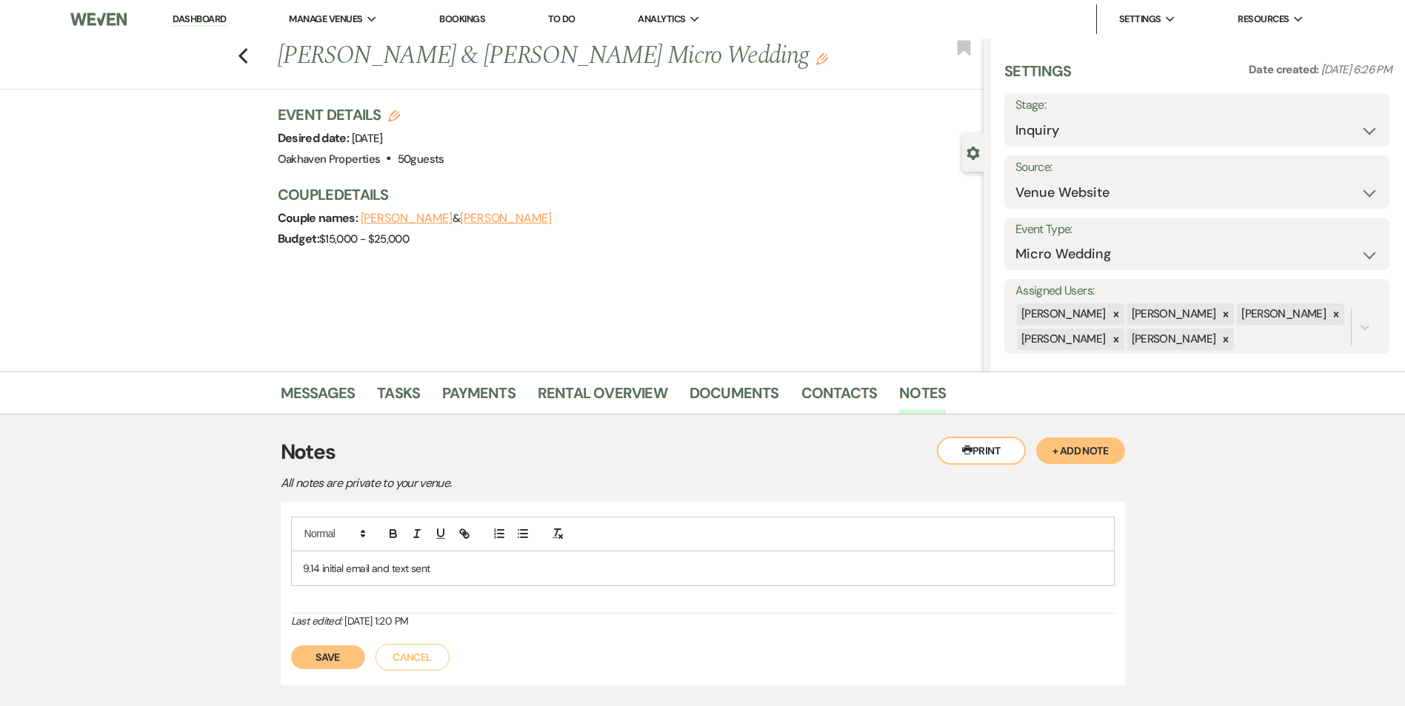
drag, startPoint x: 432, startPoint y: 590, endPoint x: 444, endPoint y: 574, distance: 20.1
click at [444, 574] on p "9.14 initial email and text sent" at bounding box center [703, 569] width 800 height 16
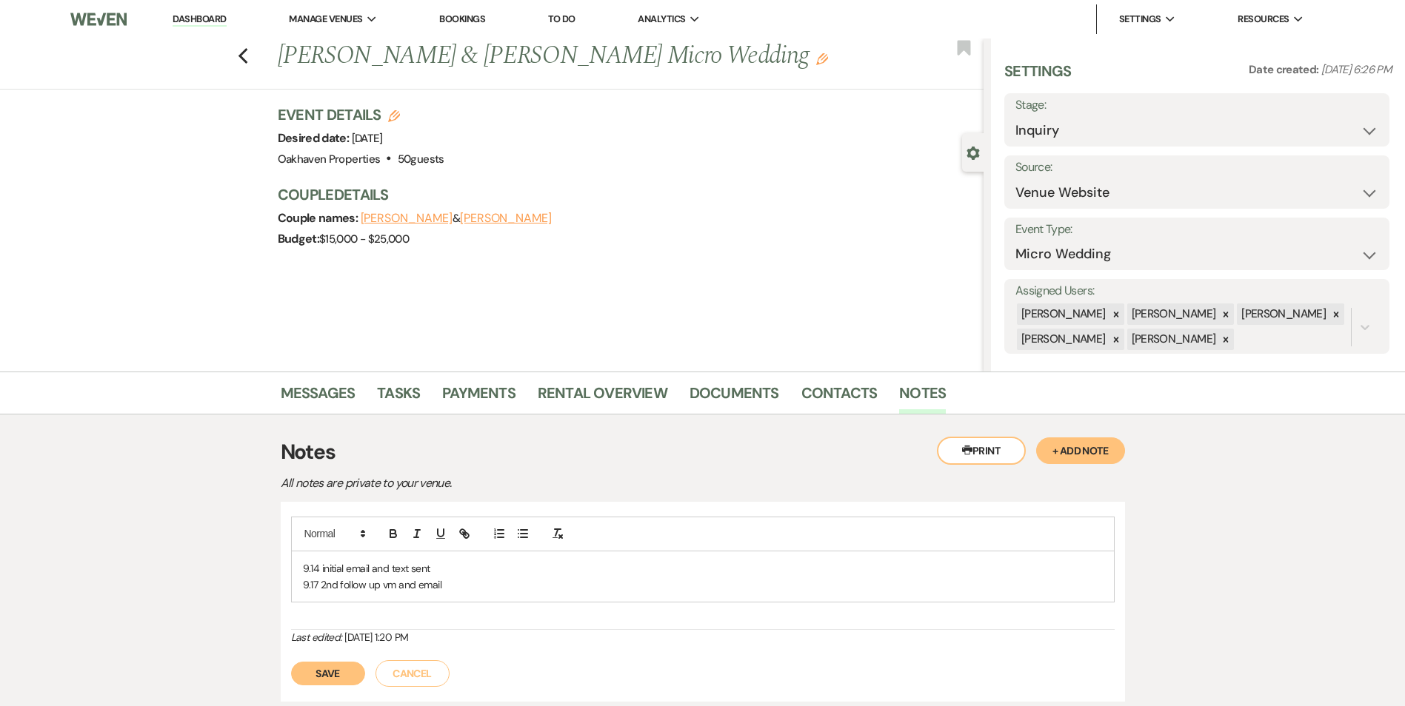
drag, startPoint x: 332, startPoint y: 678, endPoint x: 467, endPoint y: 627, distance: 143.2
click at [332, 679] on button "Save" at bounding box center [328, 674] width 74 height 24
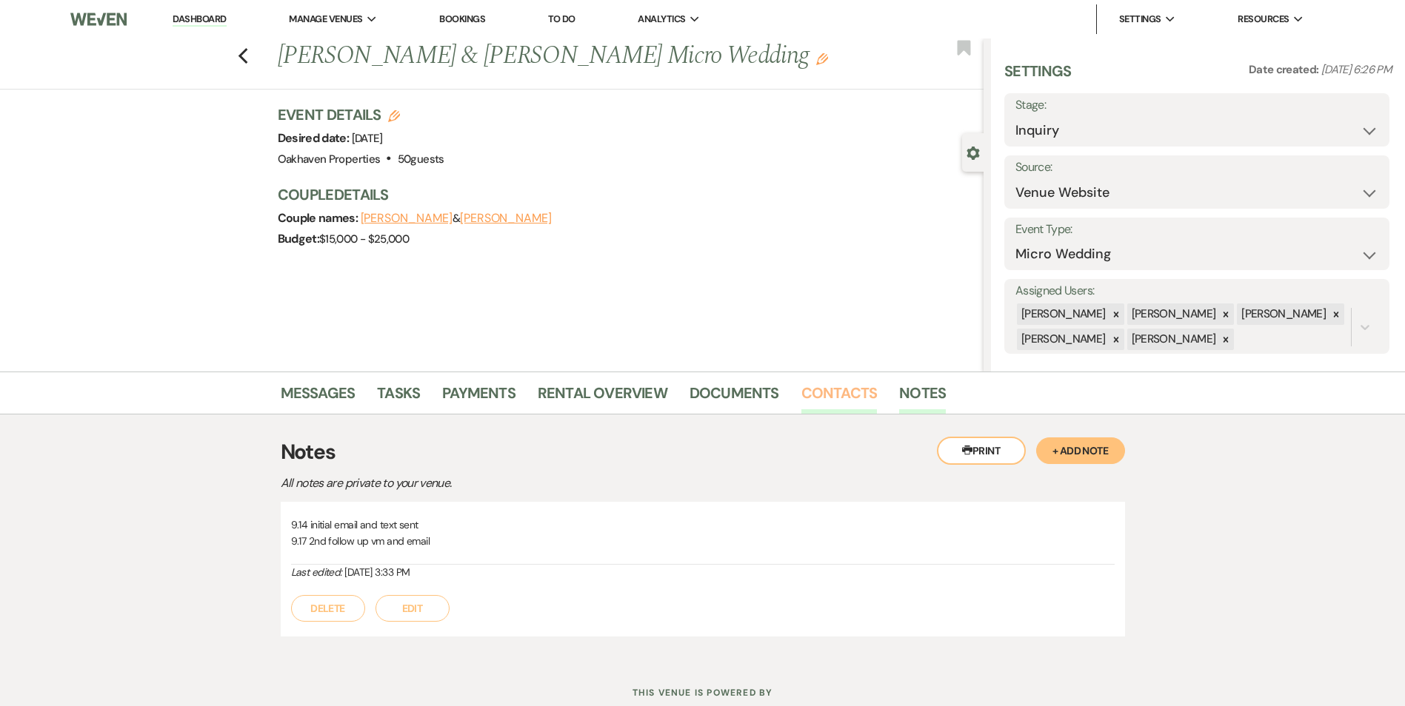
drag, startPoint x: 834, startPoint y: 381, endPoint x: 839, endPoint y: 389, distance: 9.0
click at [834, 382] on link "Contacts" at bounding box center [839, 397] width 76 height 33
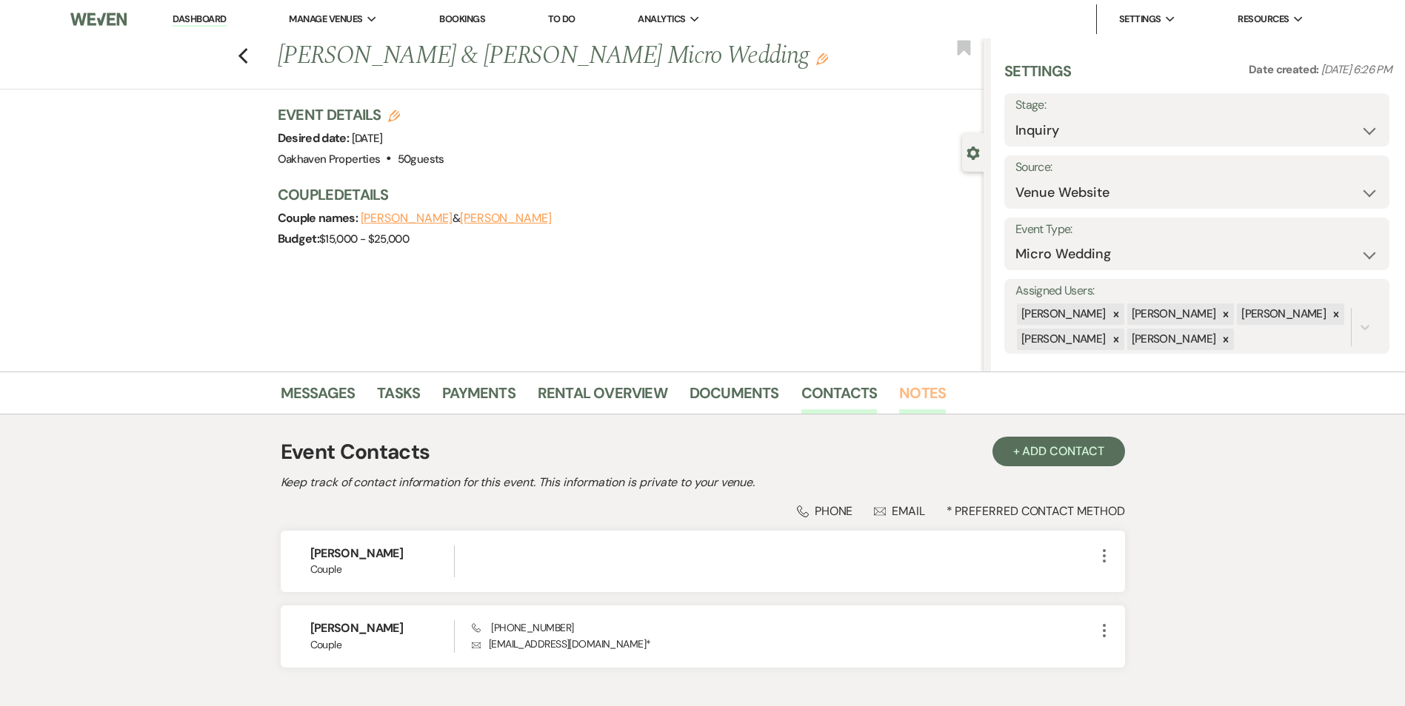
click at [909, 395] on link "Notes" at bounding box center [922, 397] width 47 height 33
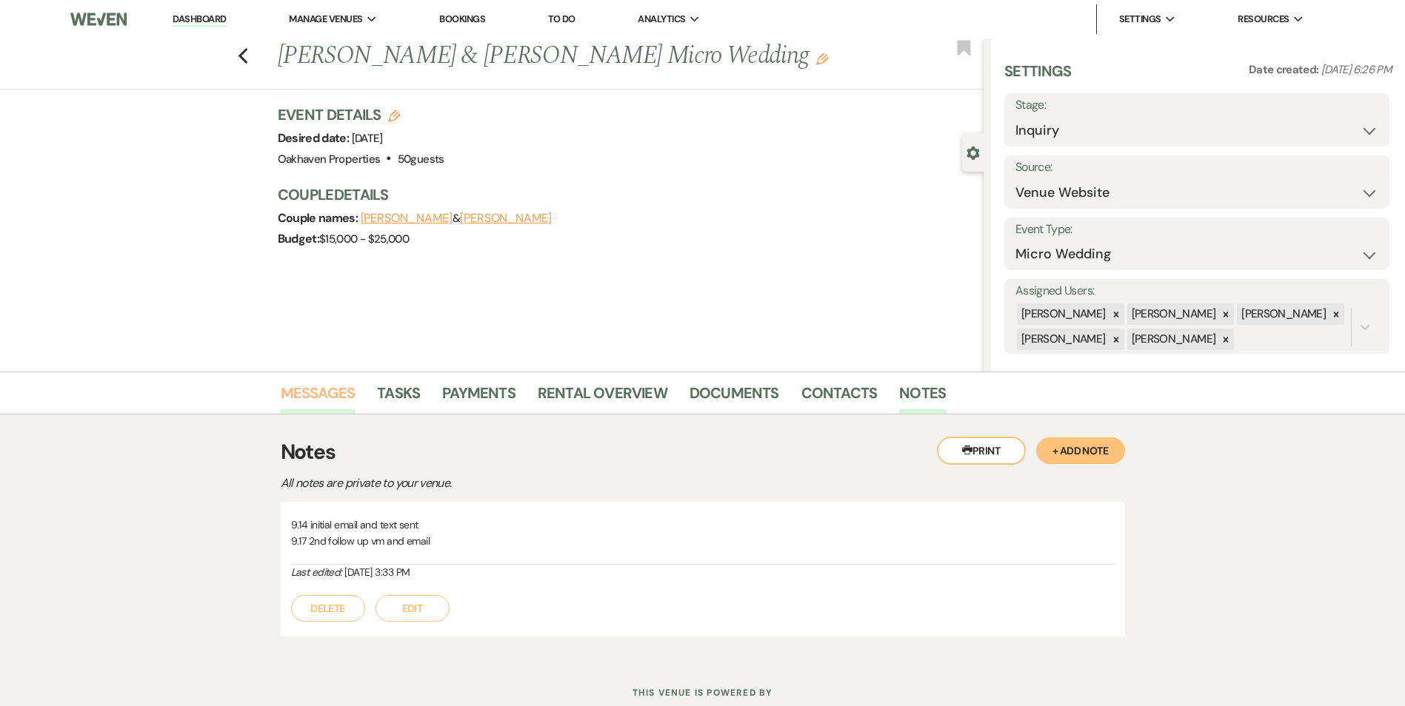
click at [332, 402] on link "Messages" at bounding box center [318, 397] width 75 height 33
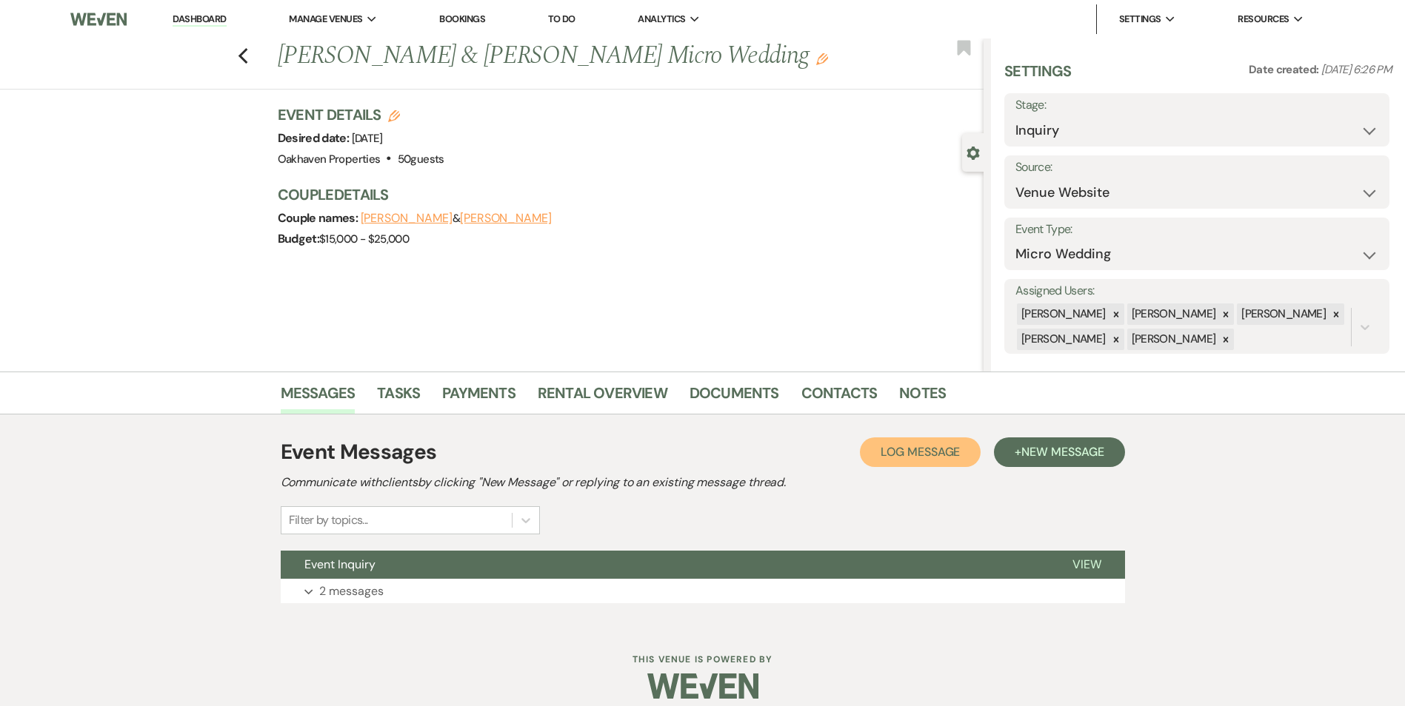
click at [896, 457] on span "Log Message" at bounding box center [919, 452] width 79 height 16
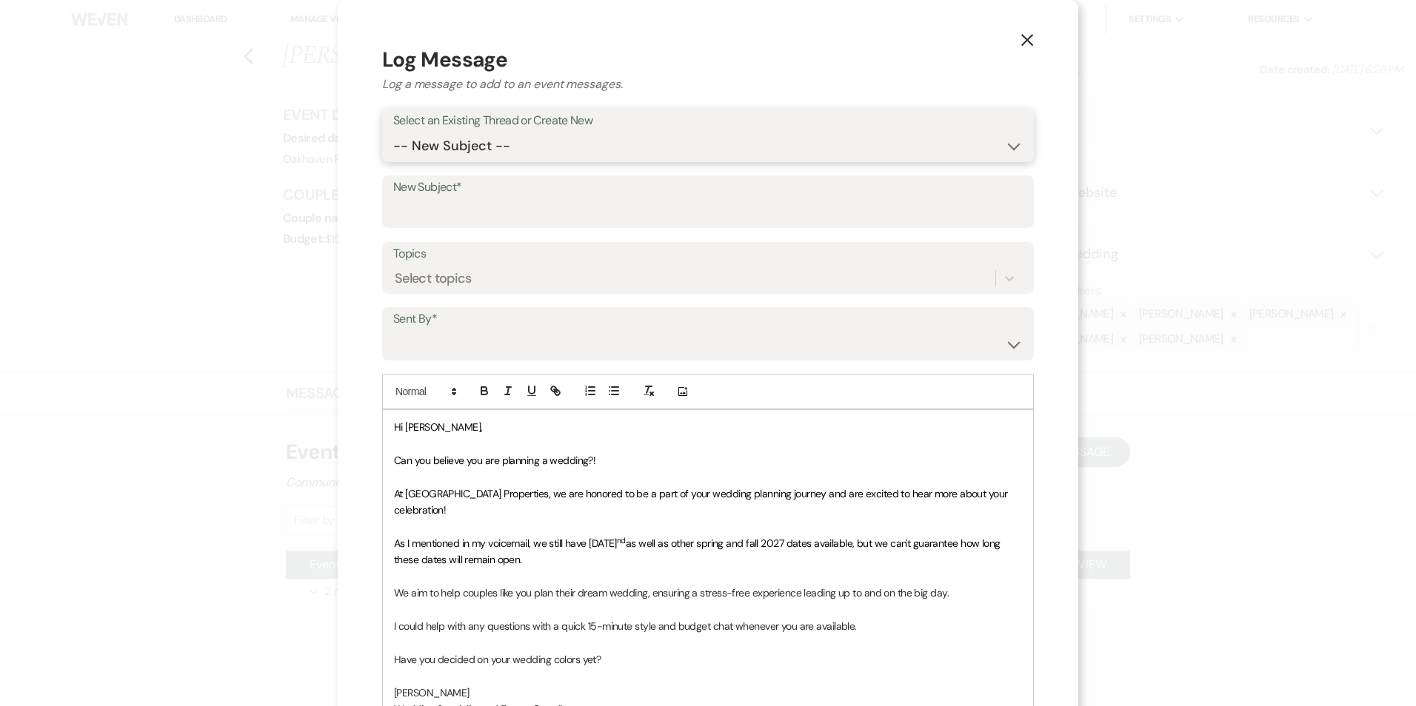
click at [549, 147] on select "-- New Subject -- Event Inquiry" at bounding box center [707, 146] width 629 height 29
select select "460331"
click at [393, 132] on select "-- New Subject -- Event Inquiry" at bounding box center [707, 146] width 629 height 29
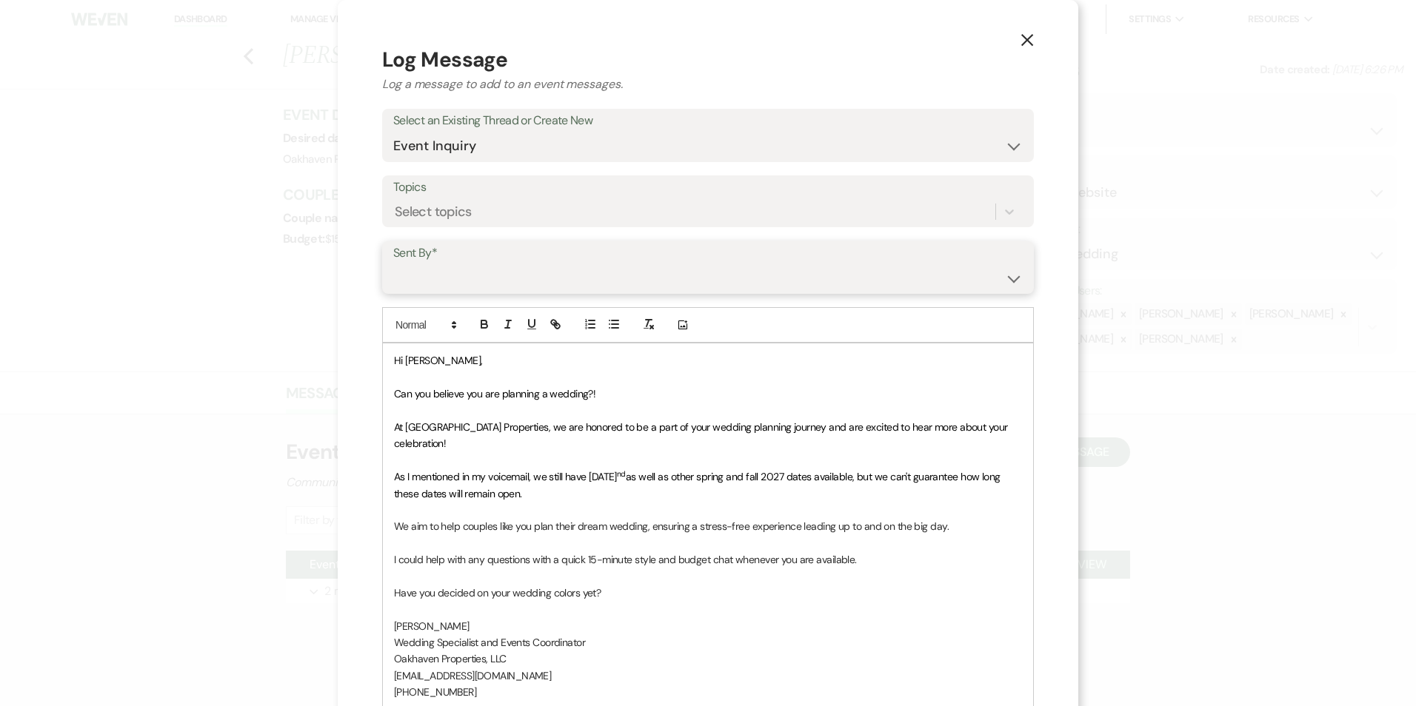
drag, startPoint x: 536, startPoint y: 275, endPoint x: 543, endPoint y: 289, distance: 15.6
click at [536, 275] on select "Patience Ergish (pdergish@aol.com) Jeanette Wagoner (jeanette@experienceoakhave…" at bounding box center [707, 278] width 629 height 29
select select "user-127923"
click at [393, 264] on select "Patience Ergish (pdergish@aol.com) Jeanette Wagoner (jeanette@experienceoakhave…" at bounding box center [707, 278] width 629 height 29
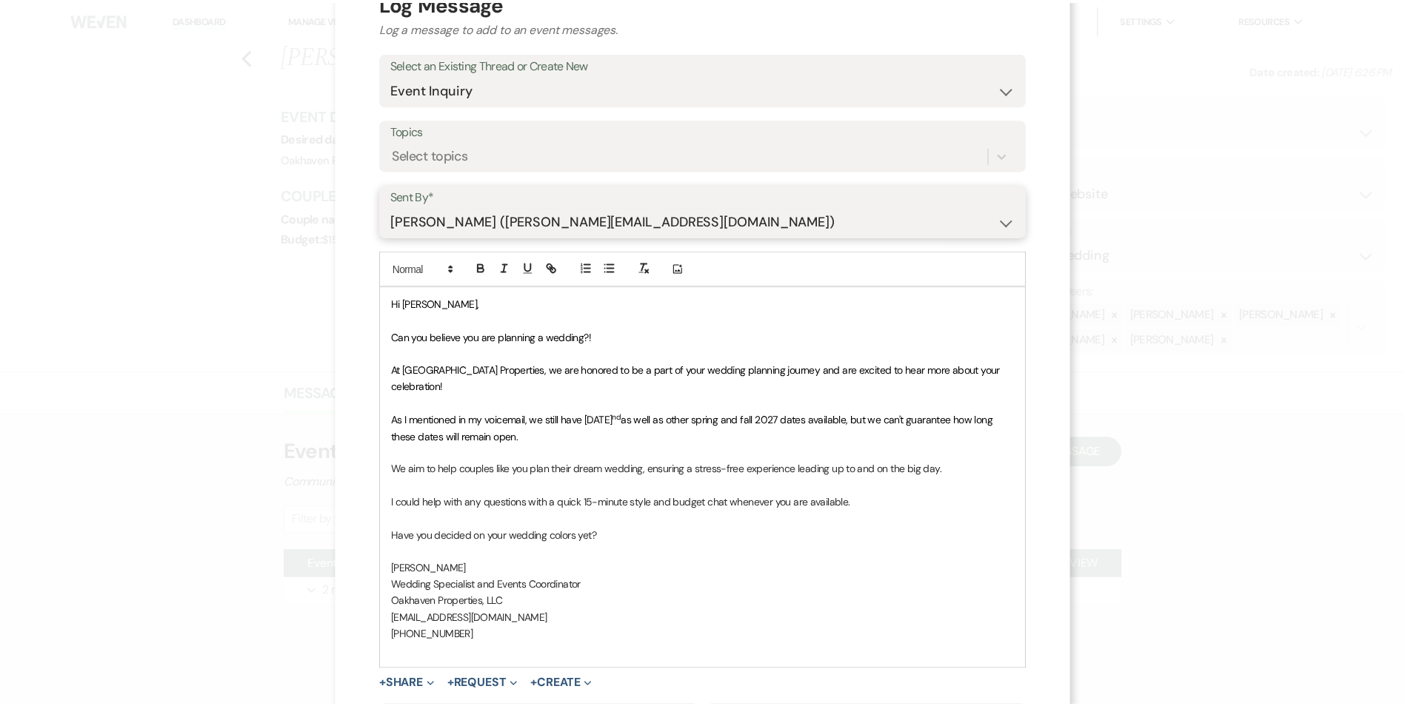
scroll to position [206, 0]
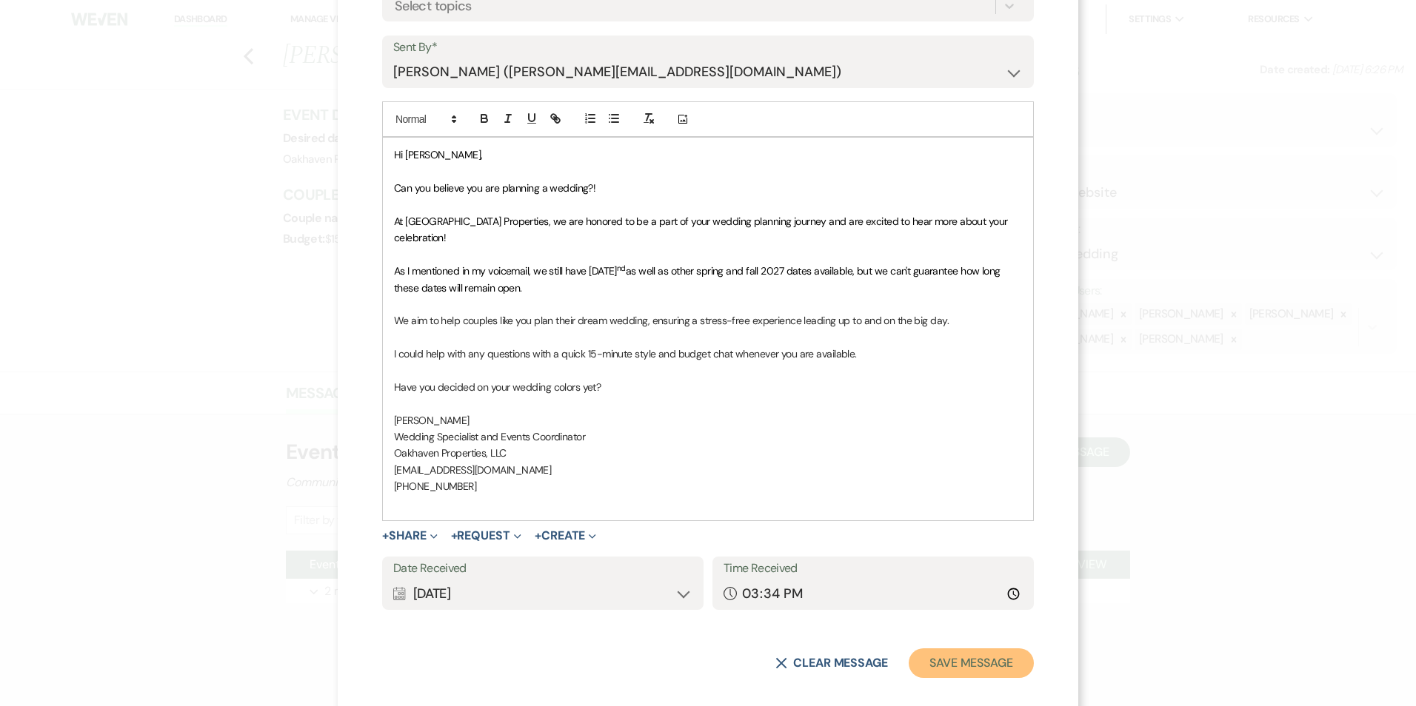
click at [934, 653] on button "Save Message" at bounding box center [971, 664] width 125 height 30
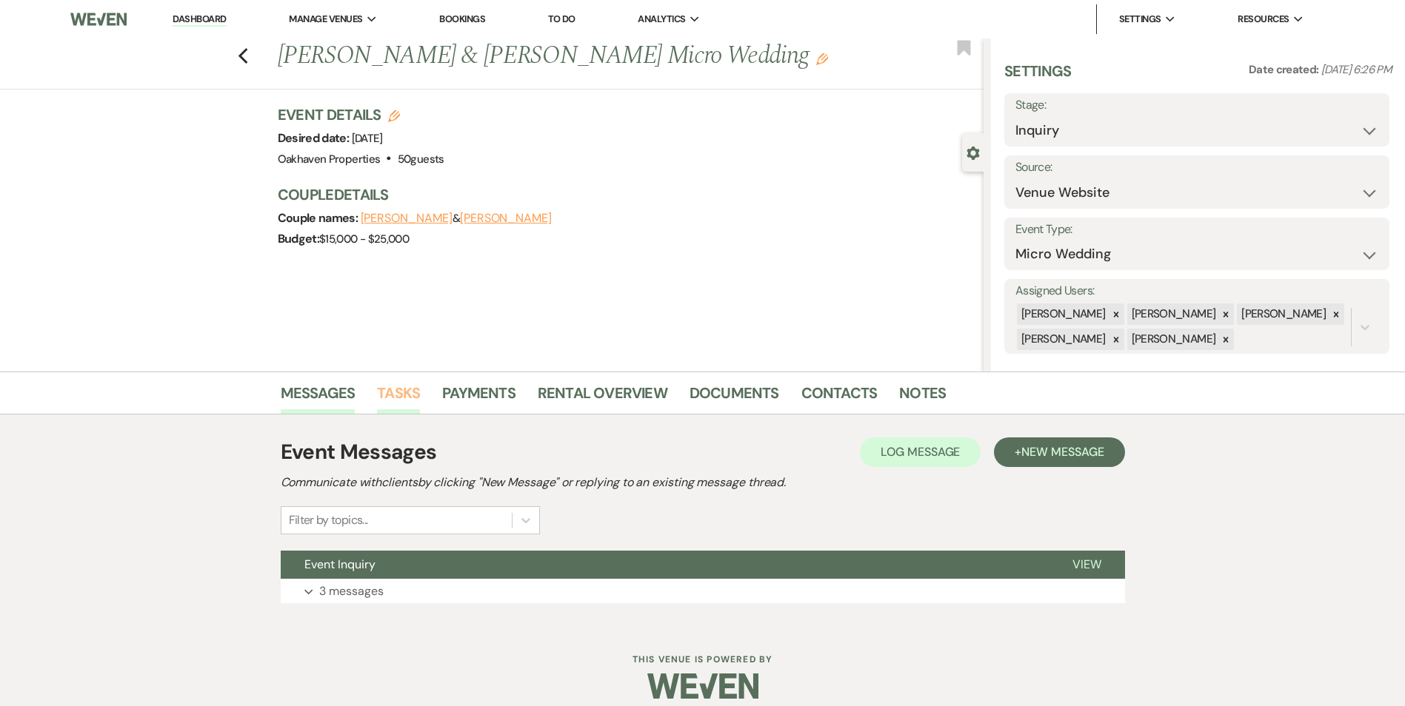
click at [390, 404] on link "Tasks" at bounding box center [398, 397] width 43 height 33
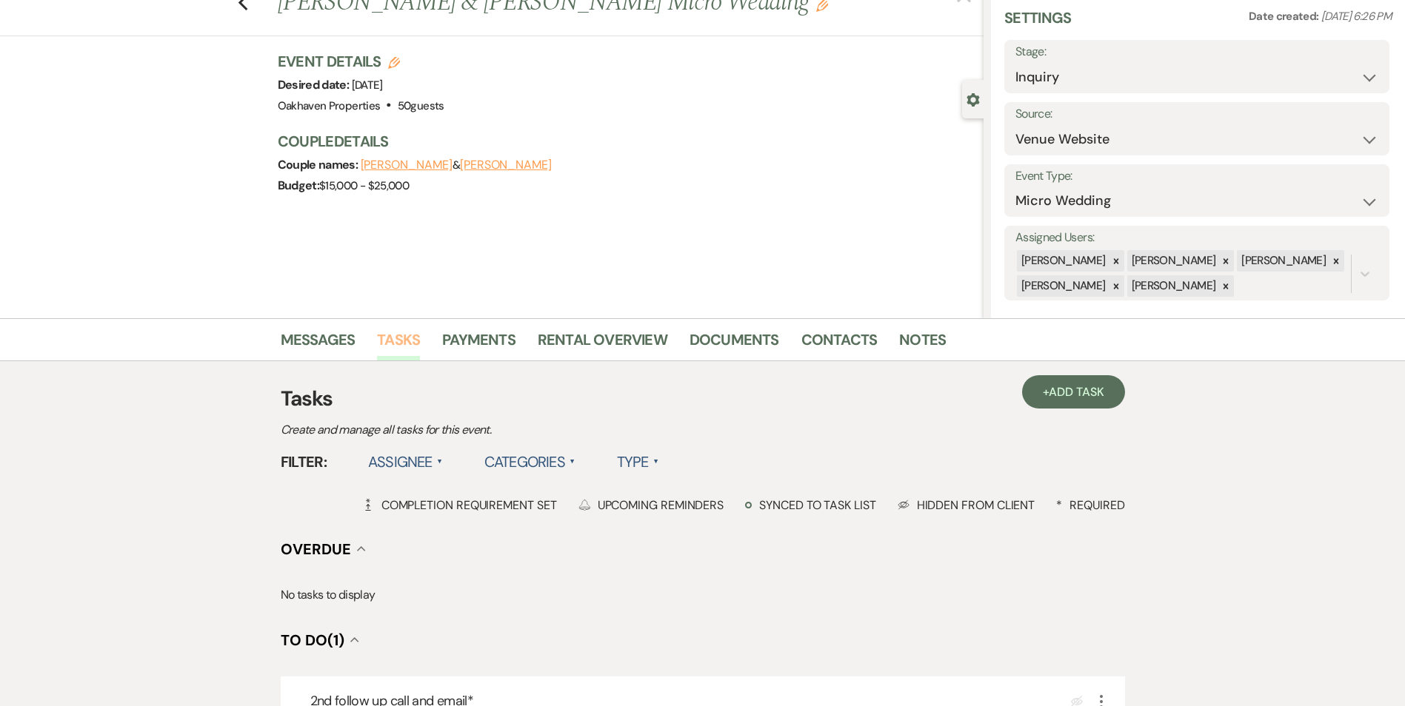
scroll to position [222, 0]
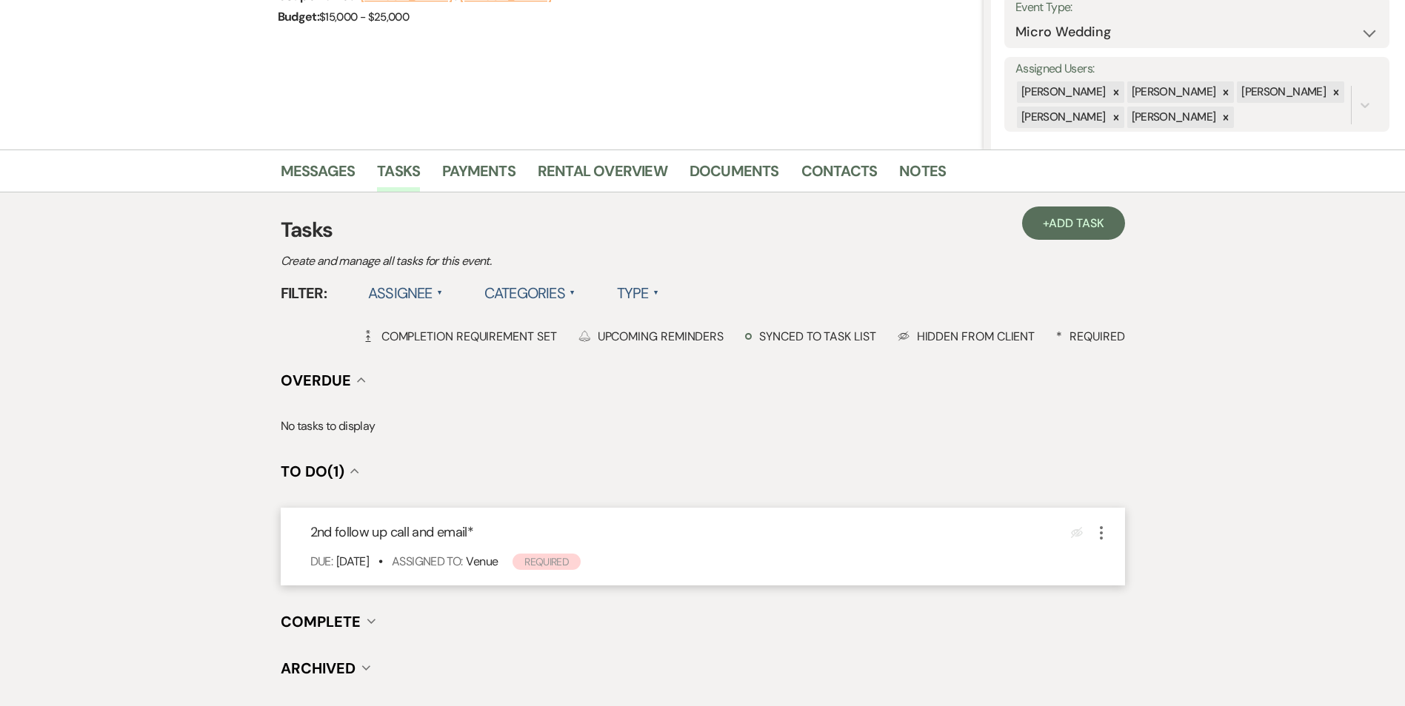
click at [1097, 532] on icon "More" at bounding box center [1101, 533] width 18 height 18
click at [1120, 630] on button "Plan Portal Link Mark As Complete" at bounding box center [1164, 632] width 145 height 24
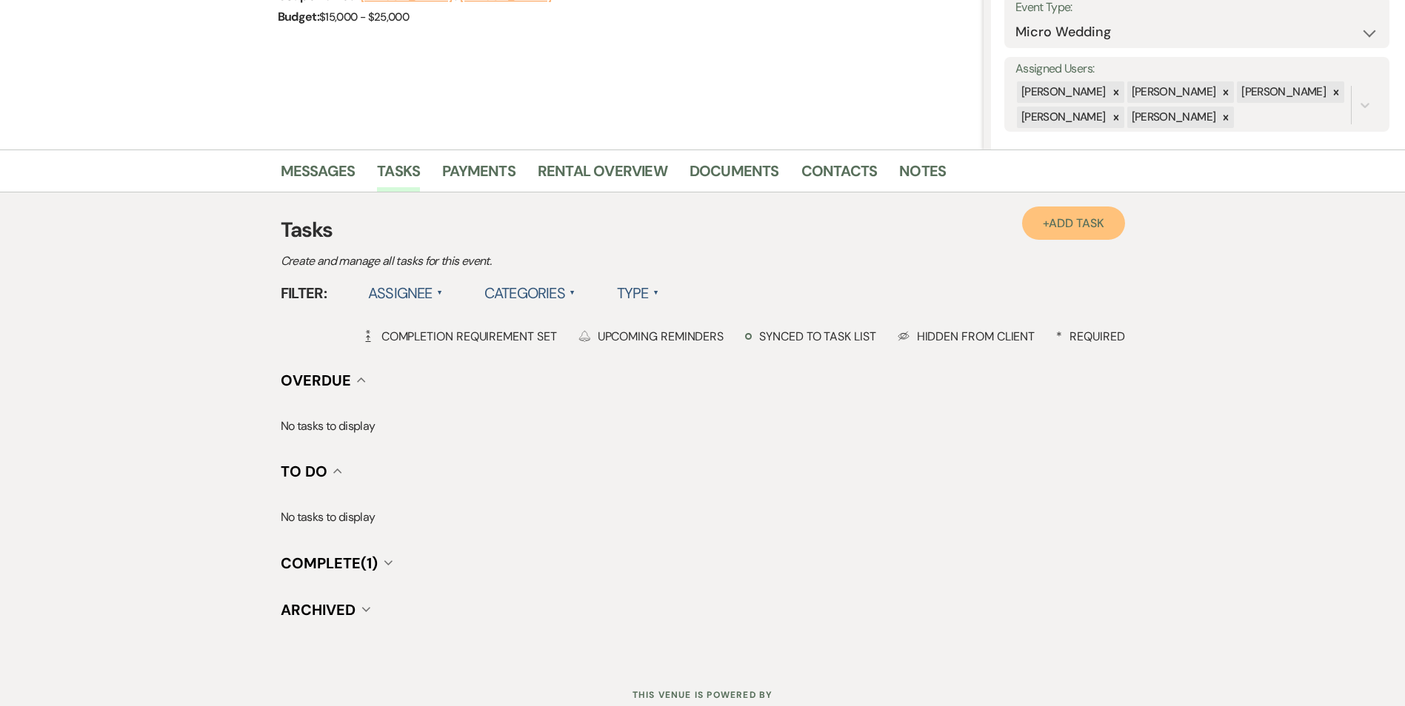
click at [1064, 227] on span "Add Task" at bounding box center [1076, 223] width 55 height 16
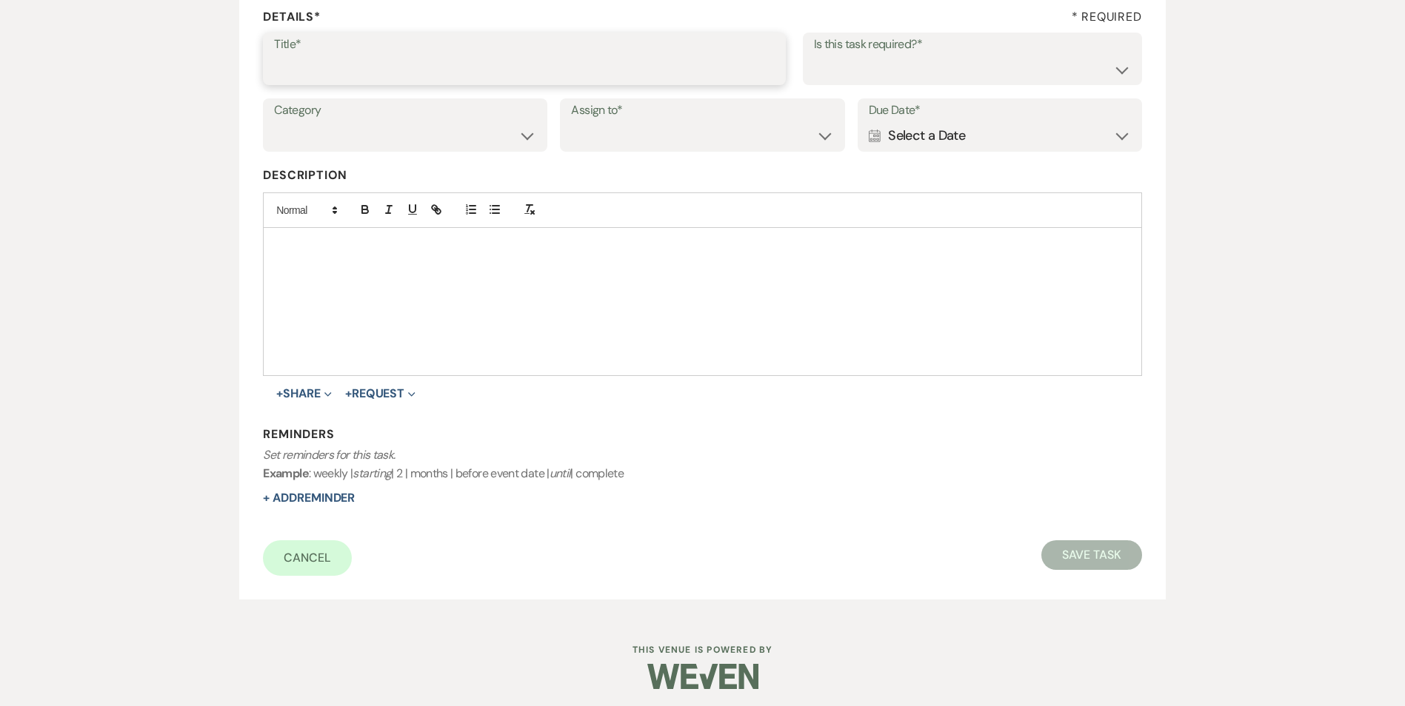
click at [407, 72] on input "Title*" at bounding box center [524, 69] width 501 height 29
type input "3rd follow up promo email and text"
click at [846, 74] on select "Yes No" at bounding box center [972, 69] width 317 height 29
select select "true"
click at [814, 55] on select "Yes No" at bounding box center [972, 69] width 317 height 29
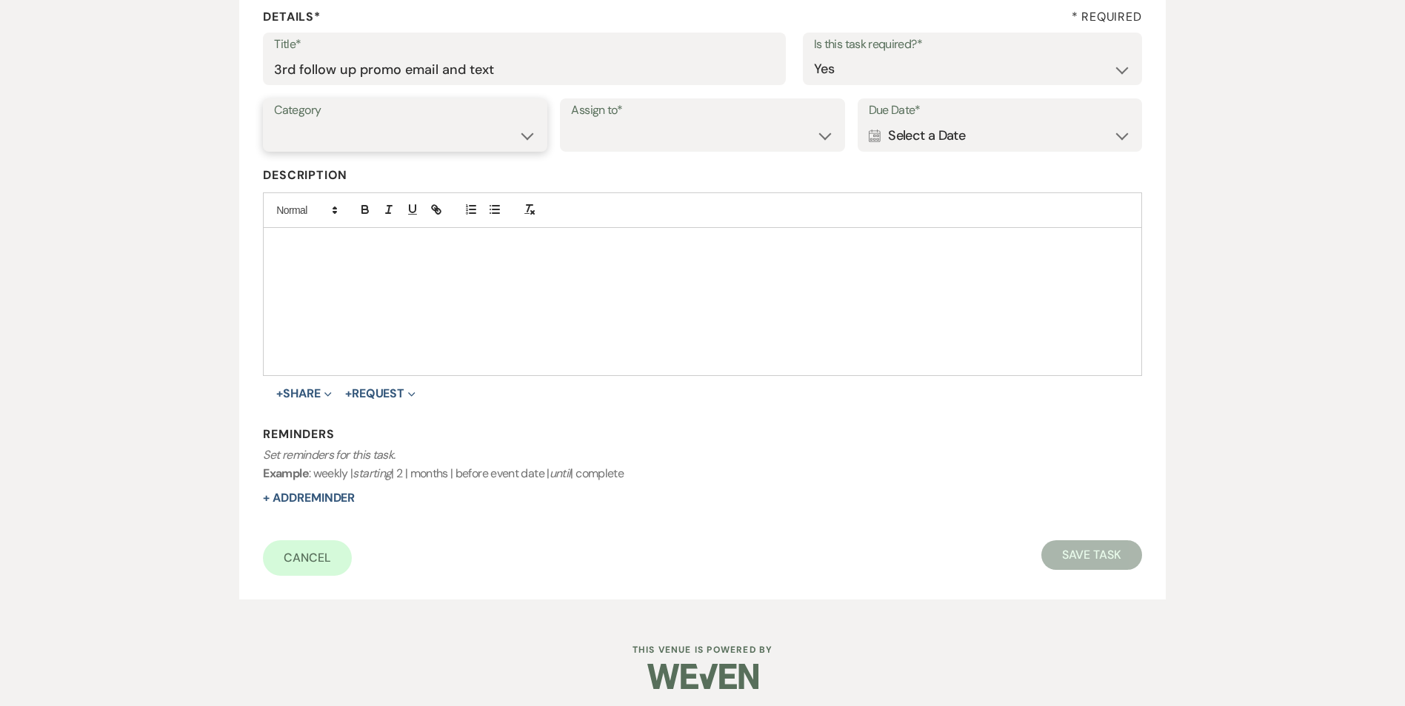
click at [525, 146] on select "Venue Vendors Guests Details Finalize & Share" at bounding box center [405, 135] width 262 height 29
click at [274, 121] on select "Venue Vendors Guests Details Finalize & Share" at bounding box center [405, 135] width 262 height 29
click at [584, 143] on select "Venue Client" at bounding box center [702, 135] width 262 height 29
select select "venueHost"
click at [571, 121] on select "Venue Client" at bounding box center [702, 135] width 262 height 29
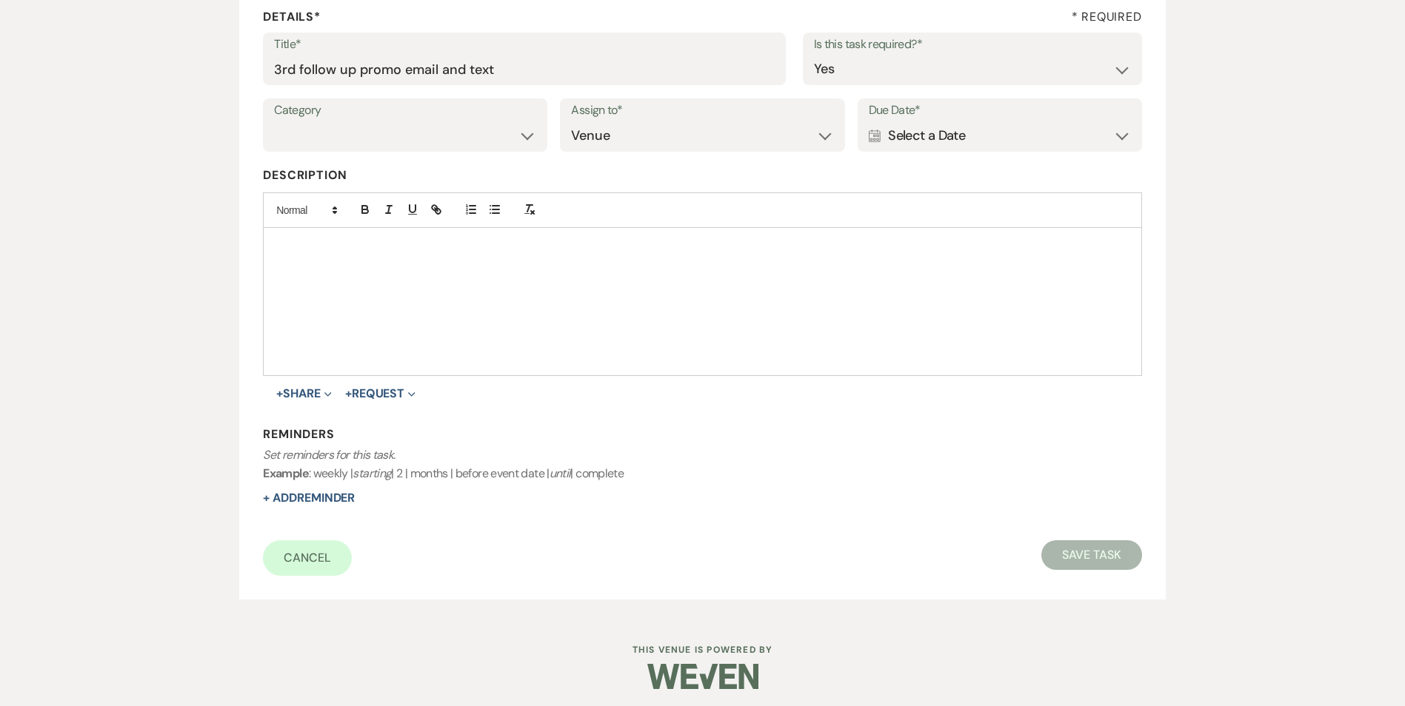
drag, startPoint x: 896, startPoint y: 140, endPoint x: 934, endPoint y: 142, distance: 37.8
click at [898, 140] on div "Calendar Select a Date Expand" at bounding box center [1000, 135] width 262 height 29
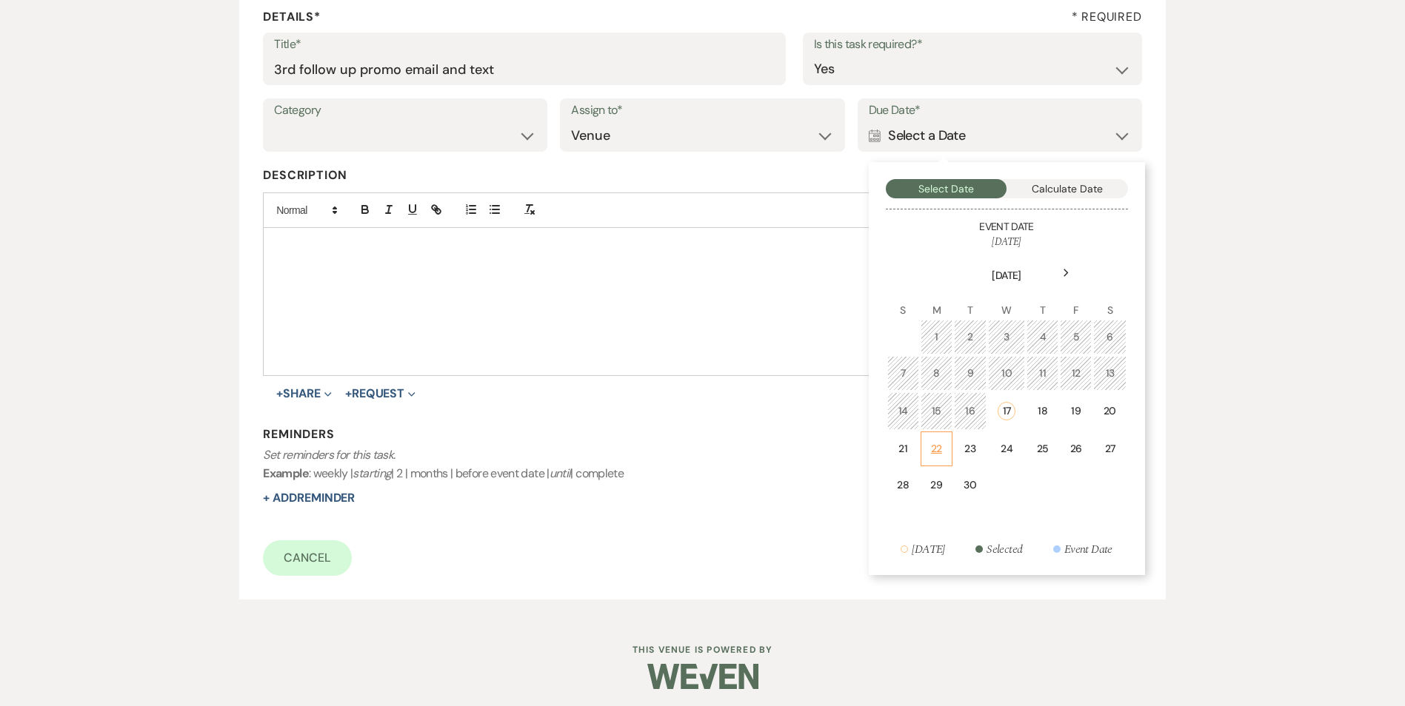
click at [942, 455] on div "22" at bounding box center [936, 449] width 13 height 16
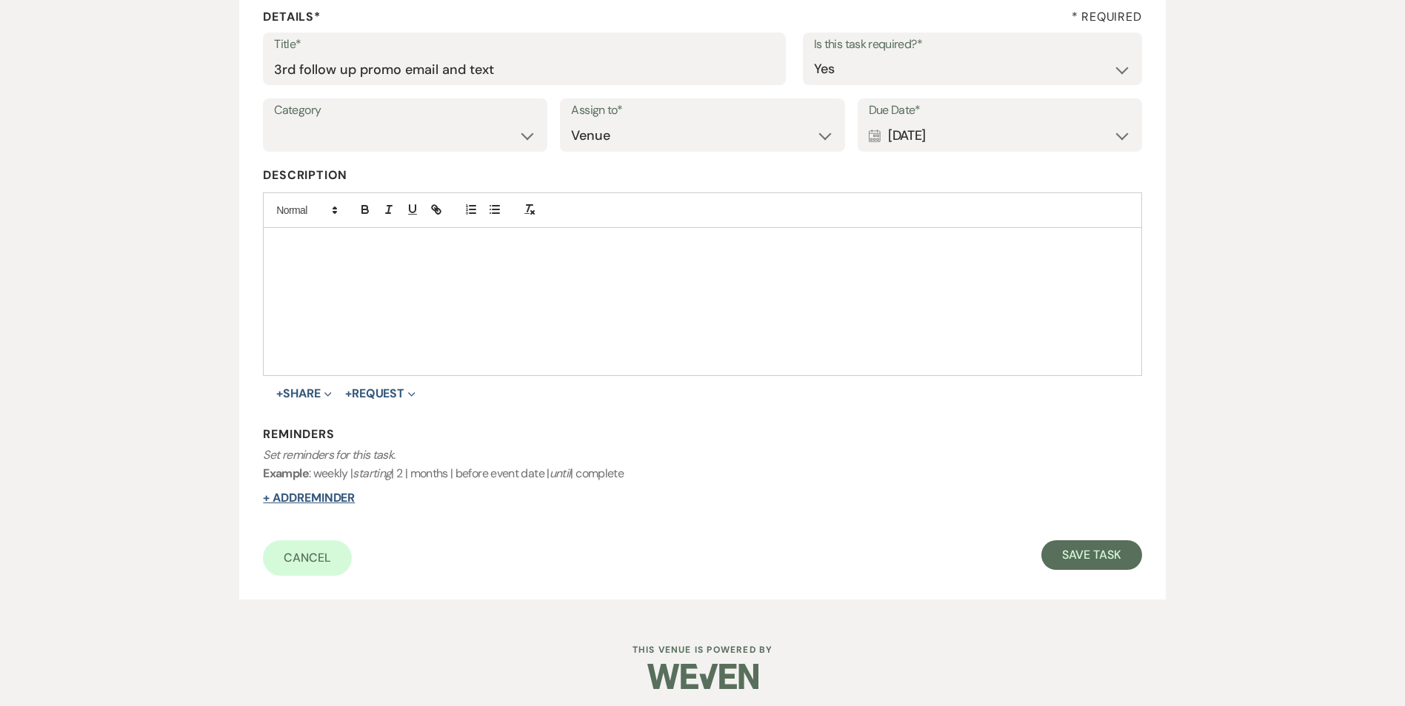
click at [290, 492] on div "Reminders Set reminders for this task. Example : weekly | starting | 2 | months…" at bounding box center [702, 467] width 878 height 81
drag, startPoint x: 290, startPoint y: 492, endPoint x: 299, endPoint y: 501, distance: 13.1
click at [299, 501] on button "+ Add Reminder" at bounding box center [309, 498] width 92 height 12
select select "host"
select select "days"
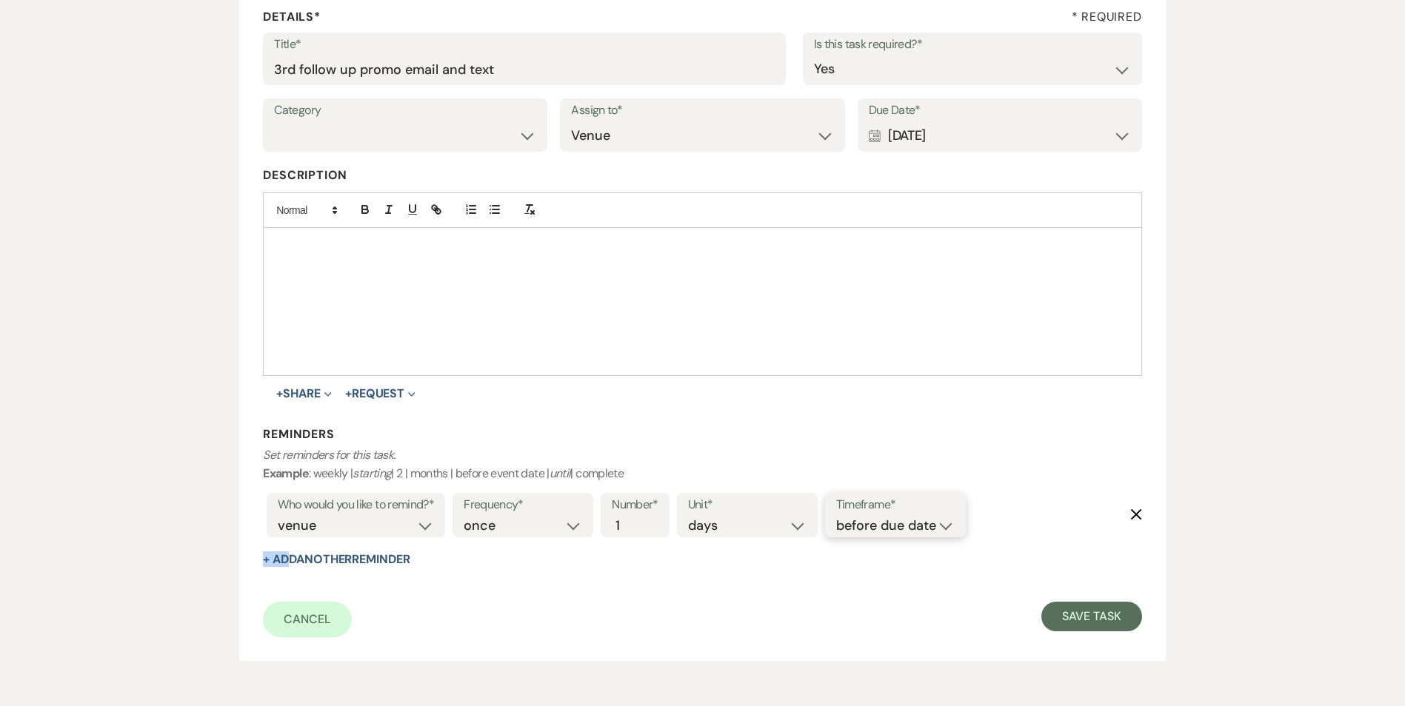
drag, startPoint x: 942, startPoint y: 523, endPoint x: 938, endPoint y: 538, distance: 16.0
click at [942, 523] on select "before due date after due date on due date on custom date" at bounding box center [895, 526] width 118 height 20
select select "onDueDate"
click at [836, 516] on select "before due date after due date on due date on custom date" at bounding box center [895, 526] width 118 height 20
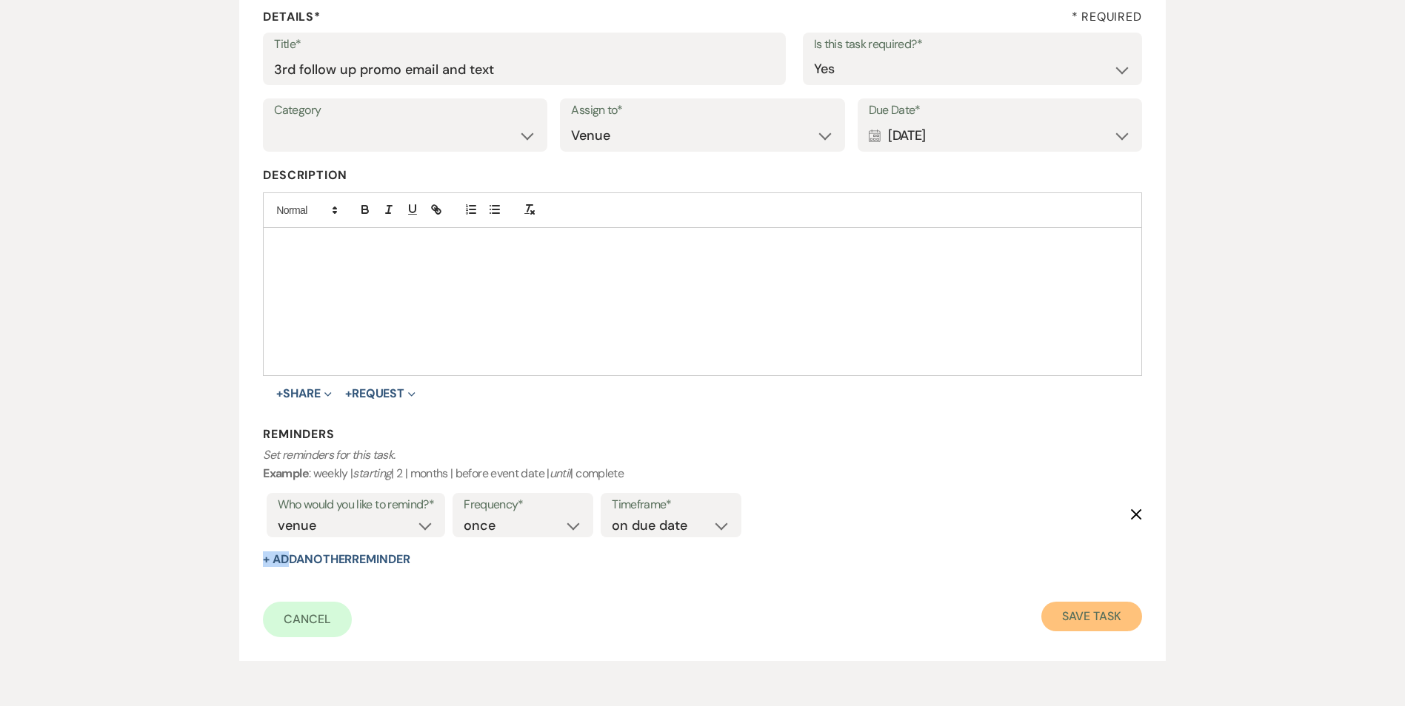
click at [1121, 619] on button "Save Task" at bounding box center [1091, 617] width 100 height 30
select select "5"
select select "16"
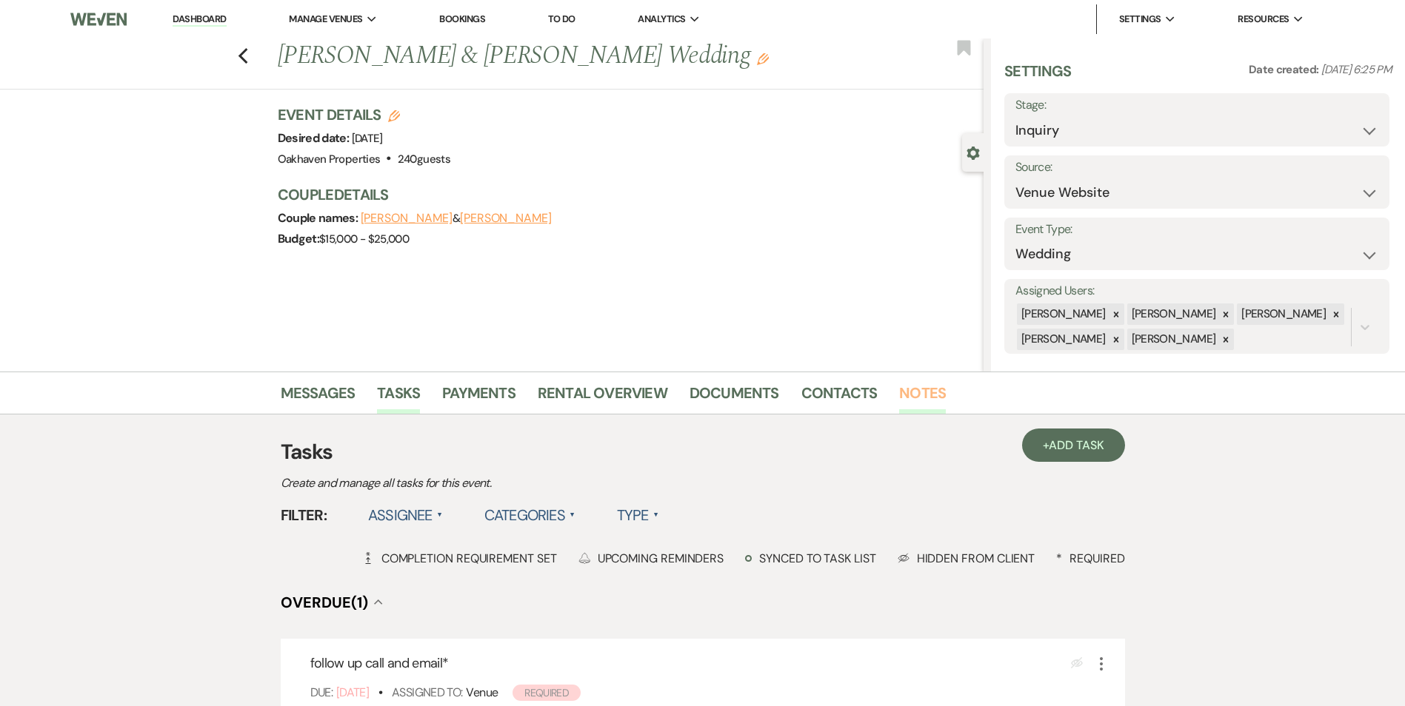
click at [900, 395] on link "Notes" at bounding box center [922, 397] width 47 height 33
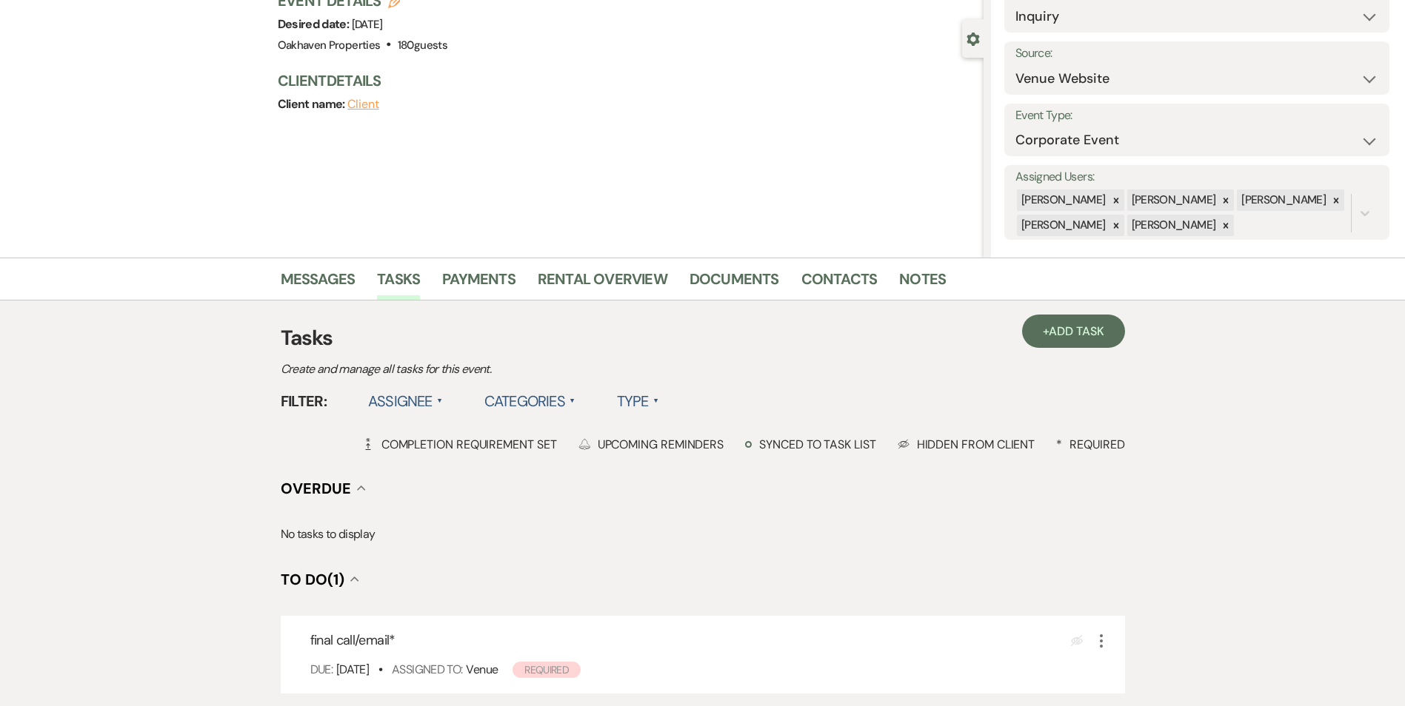
scroll to position [109, 0]
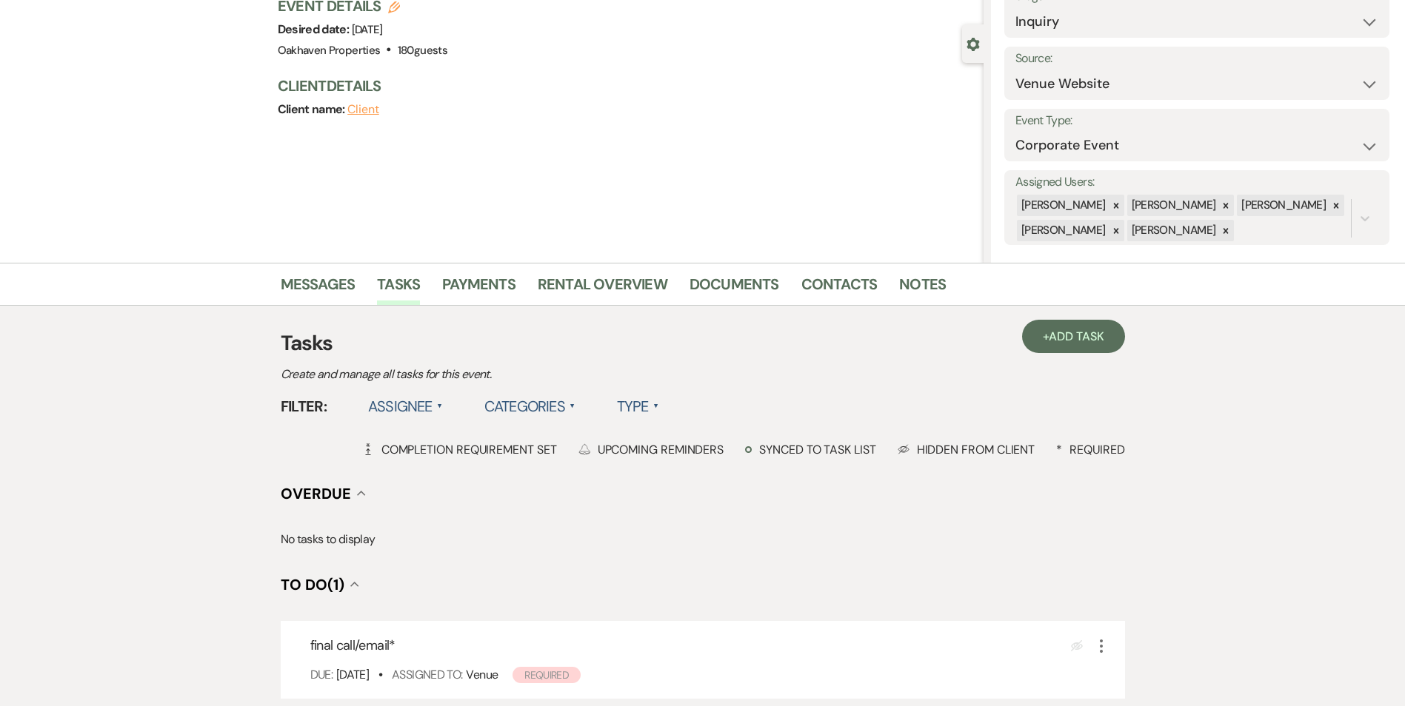
click at [920, 308] on div "+ Add Task Tasks Create and manage all tasks for this event. Filter: Assignee ▲…" at bounding box center [703, 569] width 844 height 527
click at [920, 299] on link "Notes" at bounding box center [922, 289] width 47 height 33
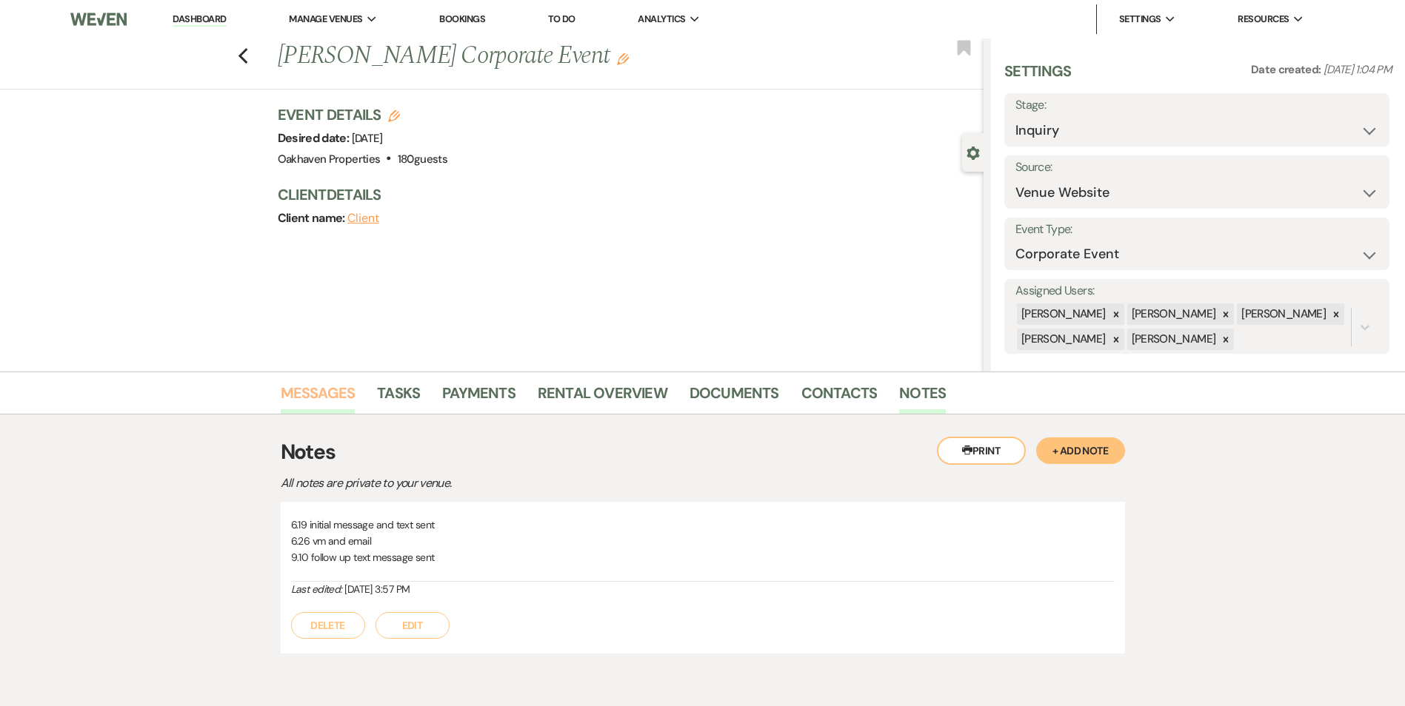
click at [298, 395] on link "Messages" at bounding box center [318, 397] width 75 height 33
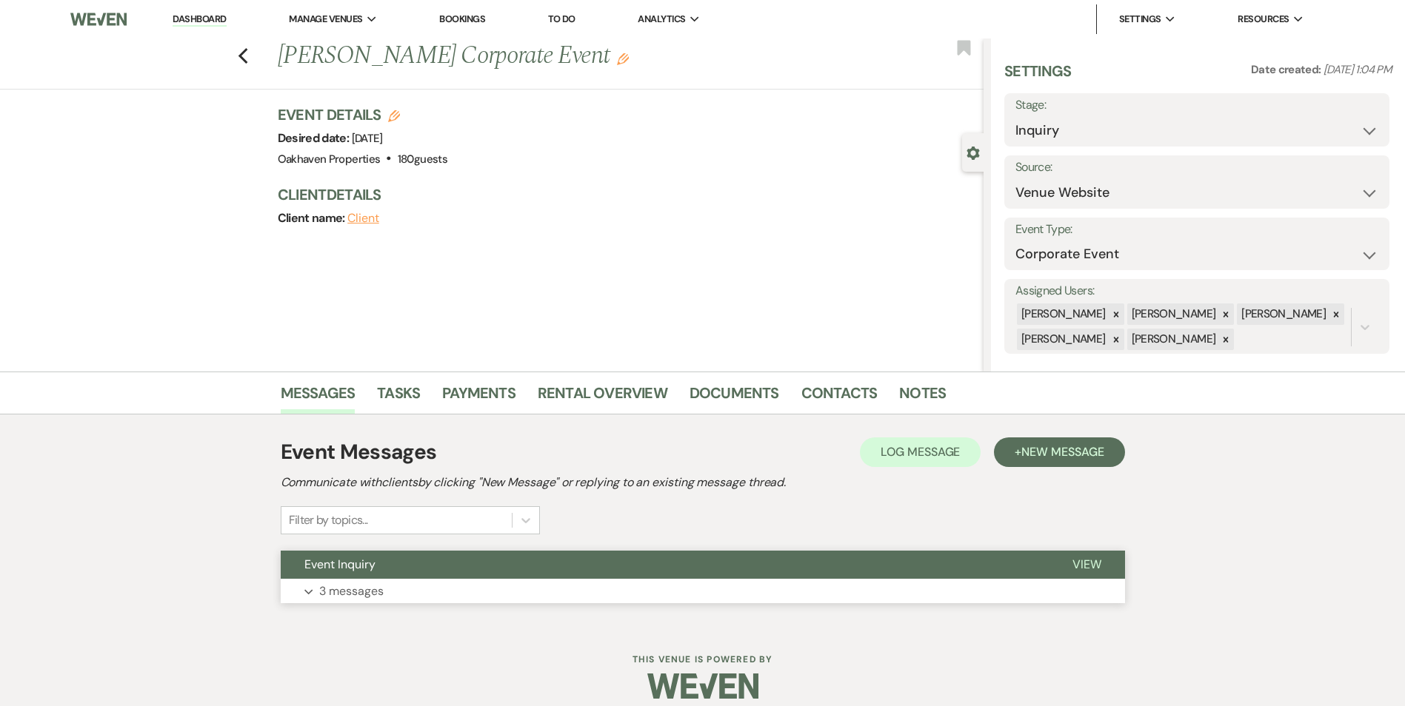
click at [1086, 564] on span "View" at bounding box center [1086, 565] width 29 height 16
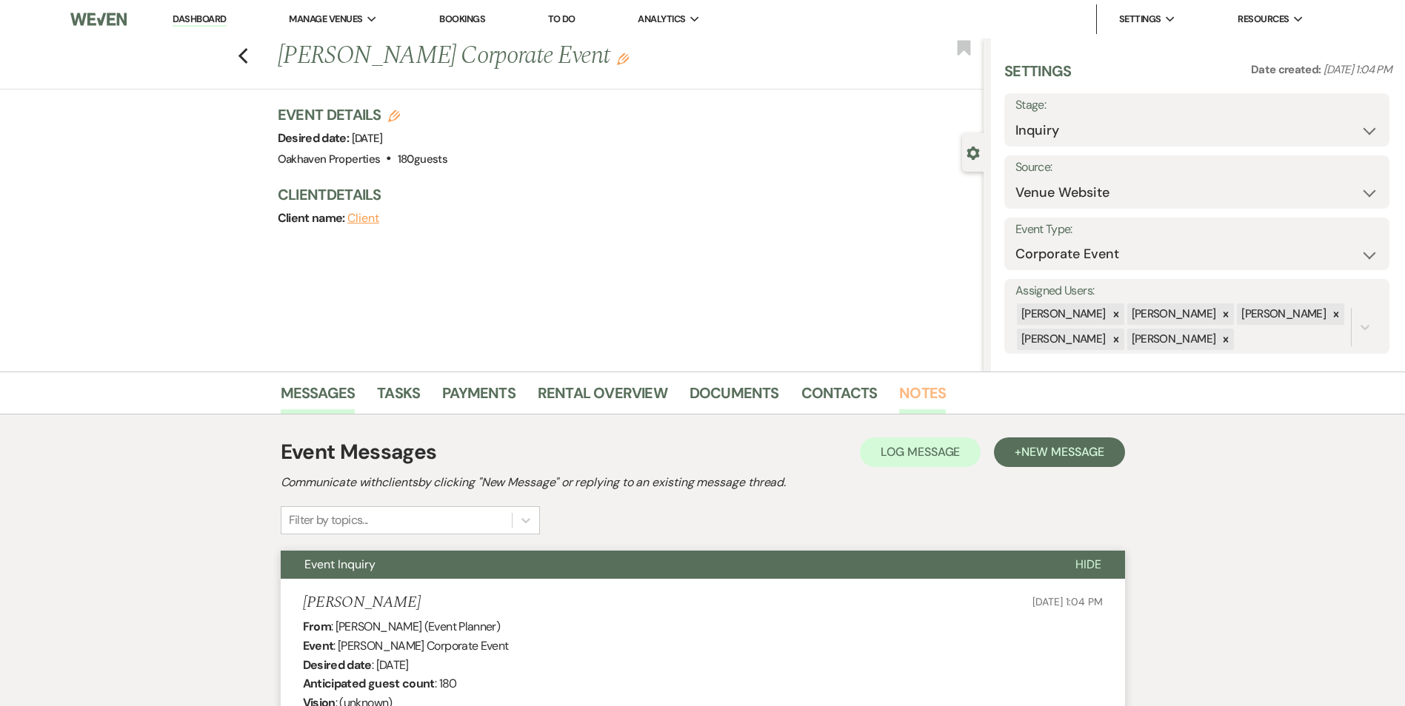
click at [920, 397] on link "Notes" at bounding box center [922, 397] width 47 height 33
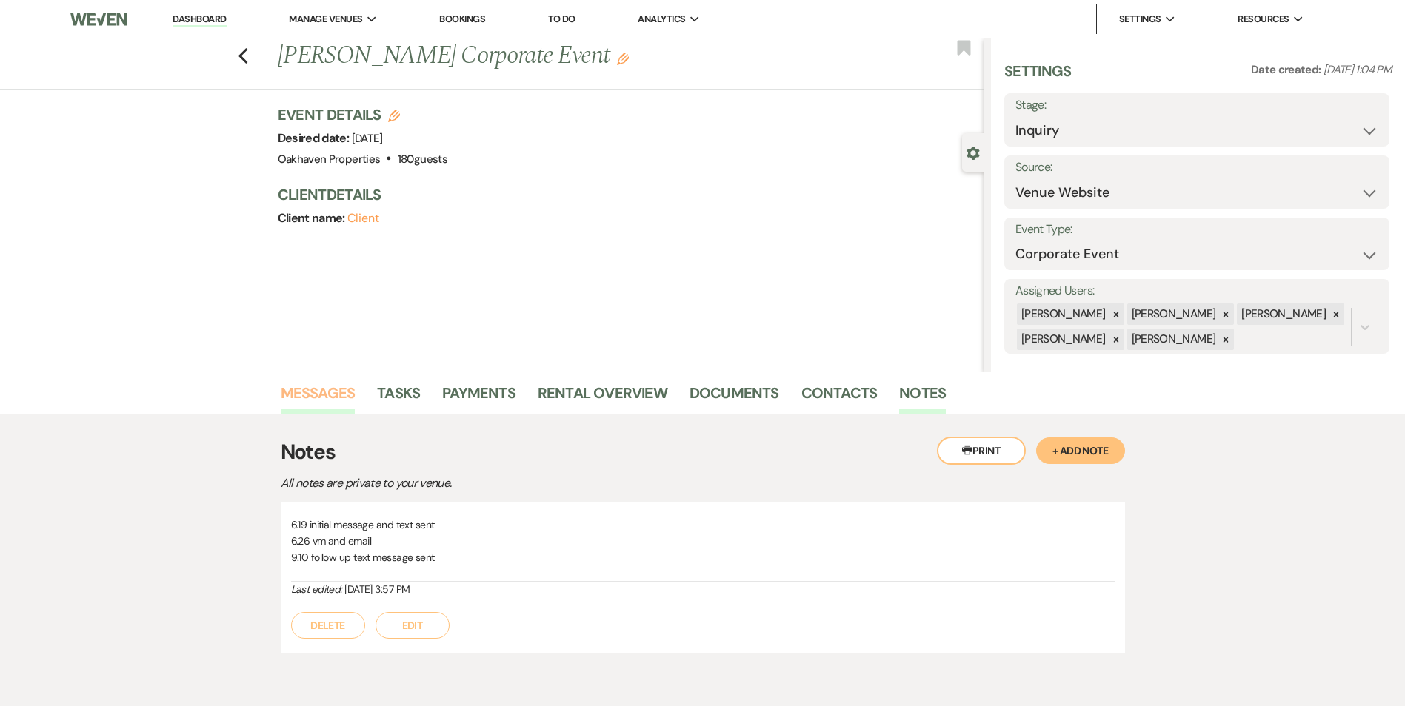
click at [297, 407] on link "Messages" at bounding box center [318, 397] width 75 height 33
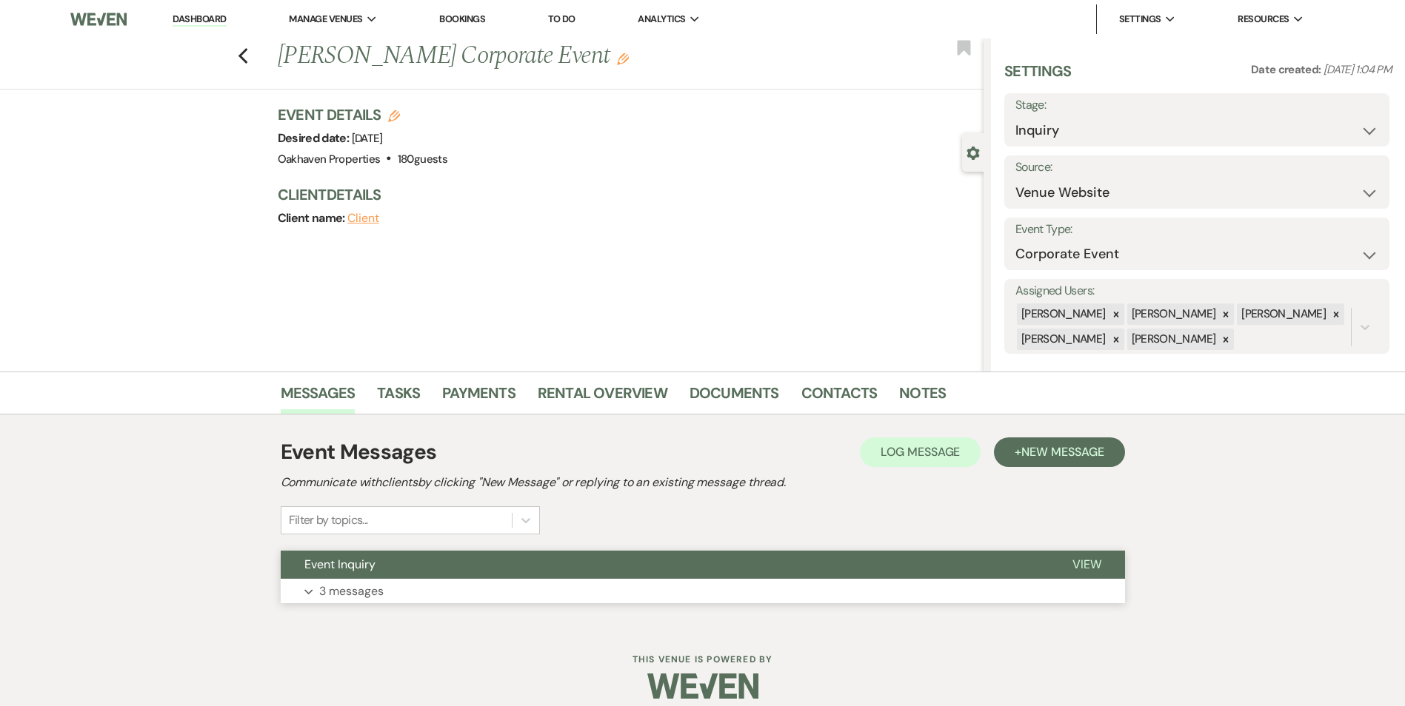
click at [1088, 556] on button "View" at bounding box center [1087, 565] width 76 height 28
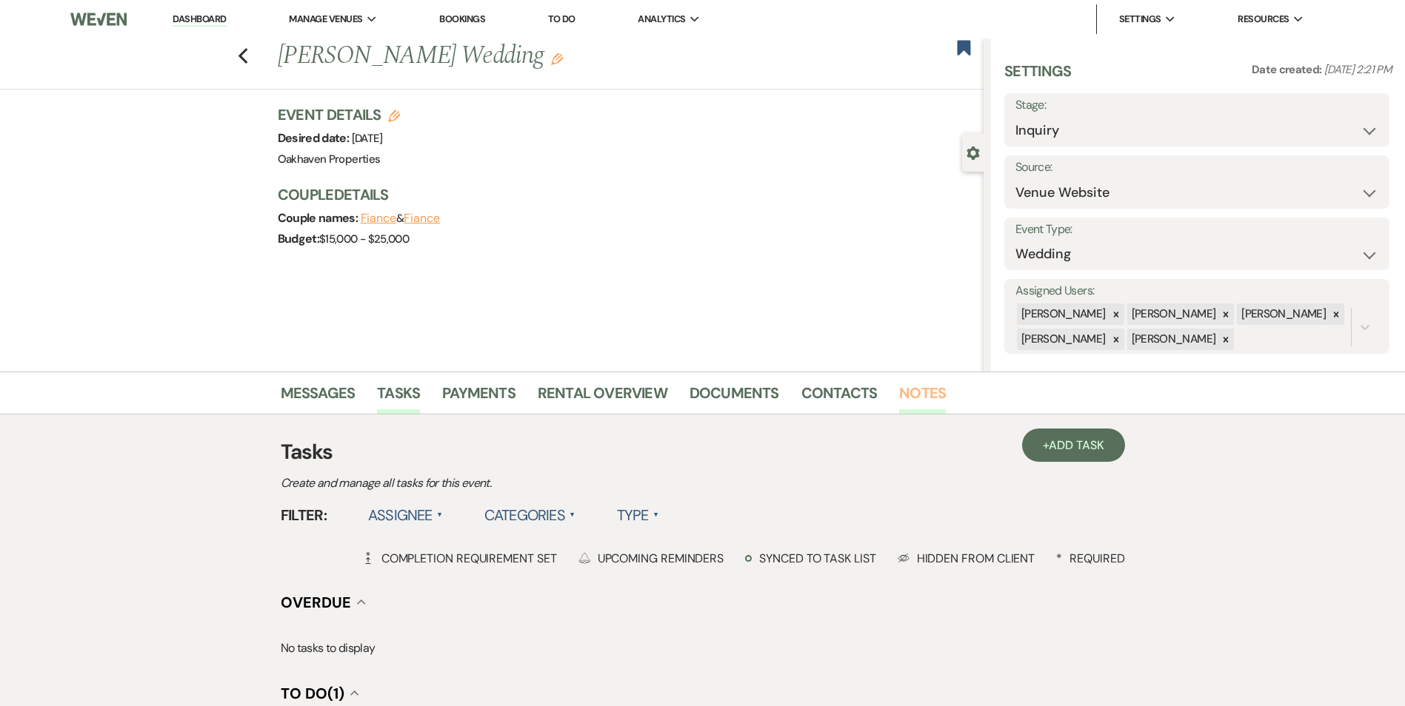
click at [899, 404] on link "Notes" at bounding box center [922, 397] width 47 height 33
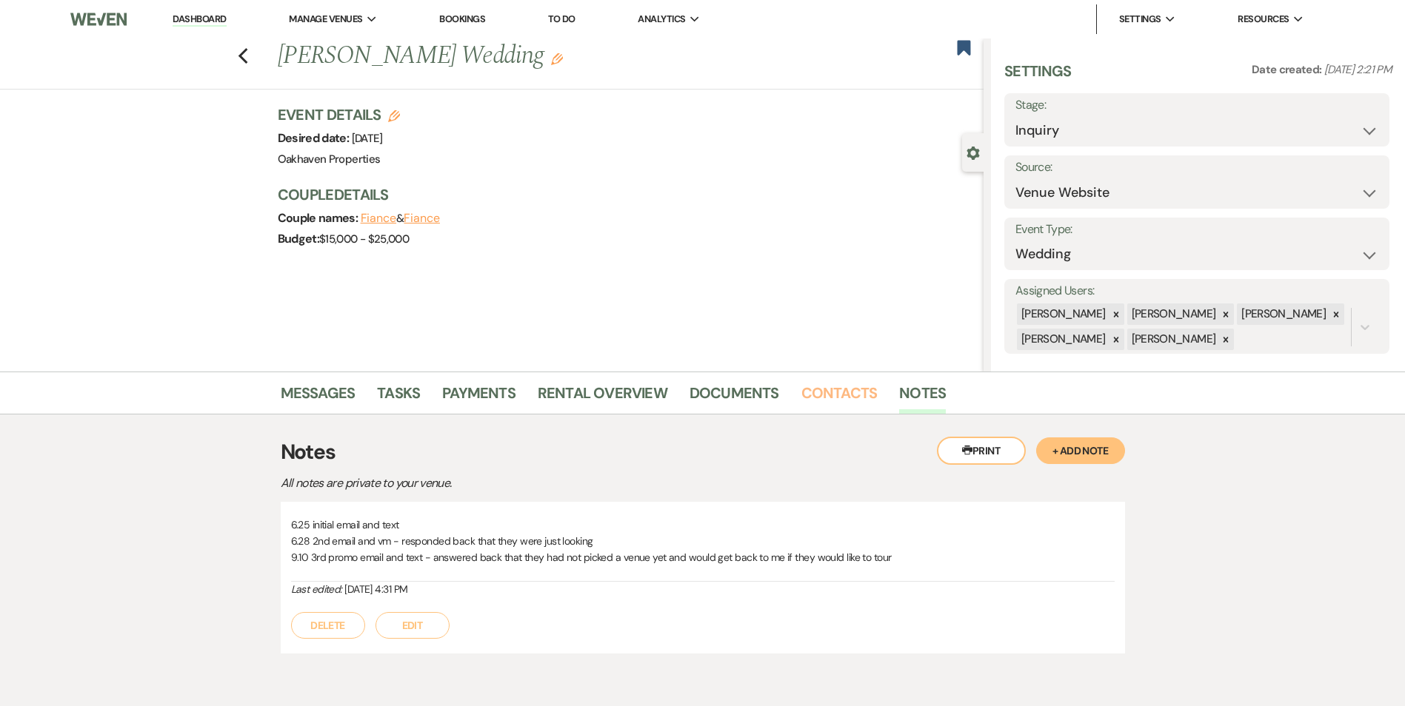
drag, startPoint x: 820, startPoint y: 401, endPoint x: 836, endPoint y: 415, distance: 21.0
click at [820, 401] on link "Contacts" at bounding box center [839, 397] width 76 height 33
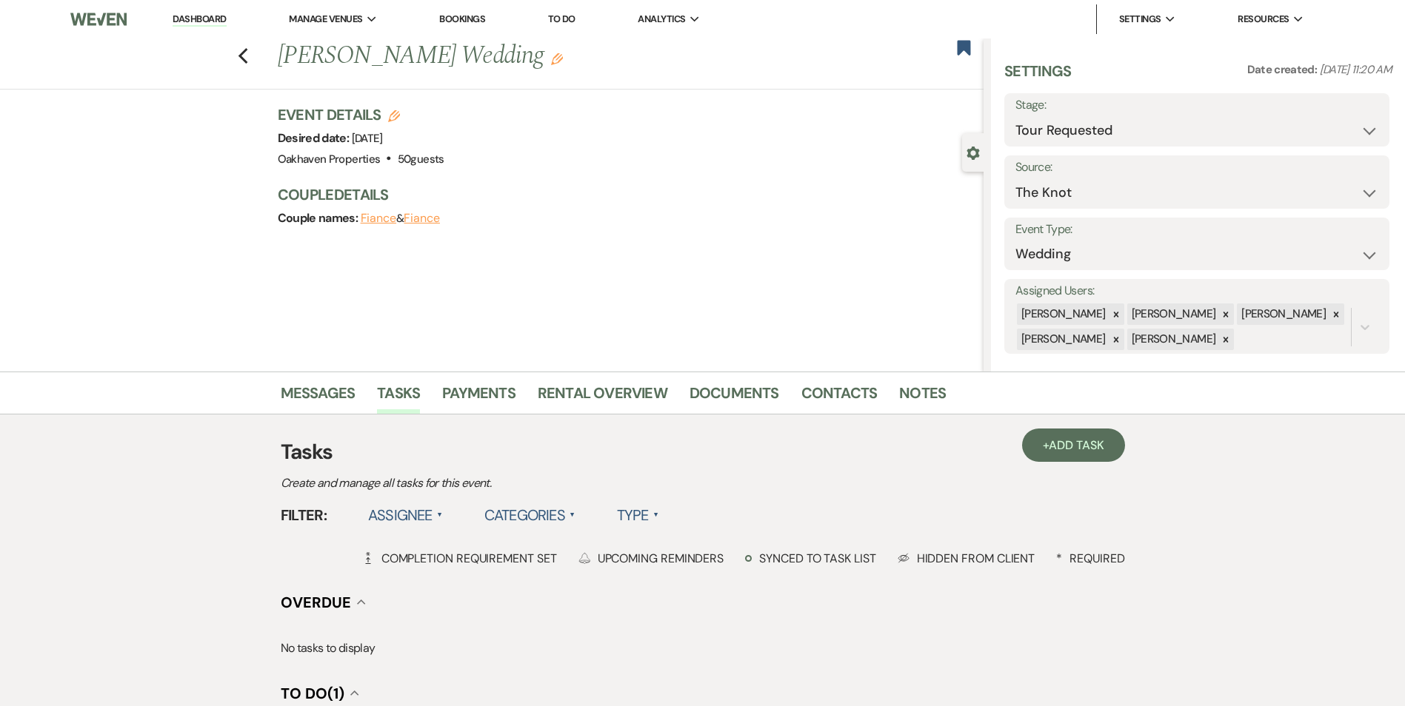
scroll to position [148, 0]
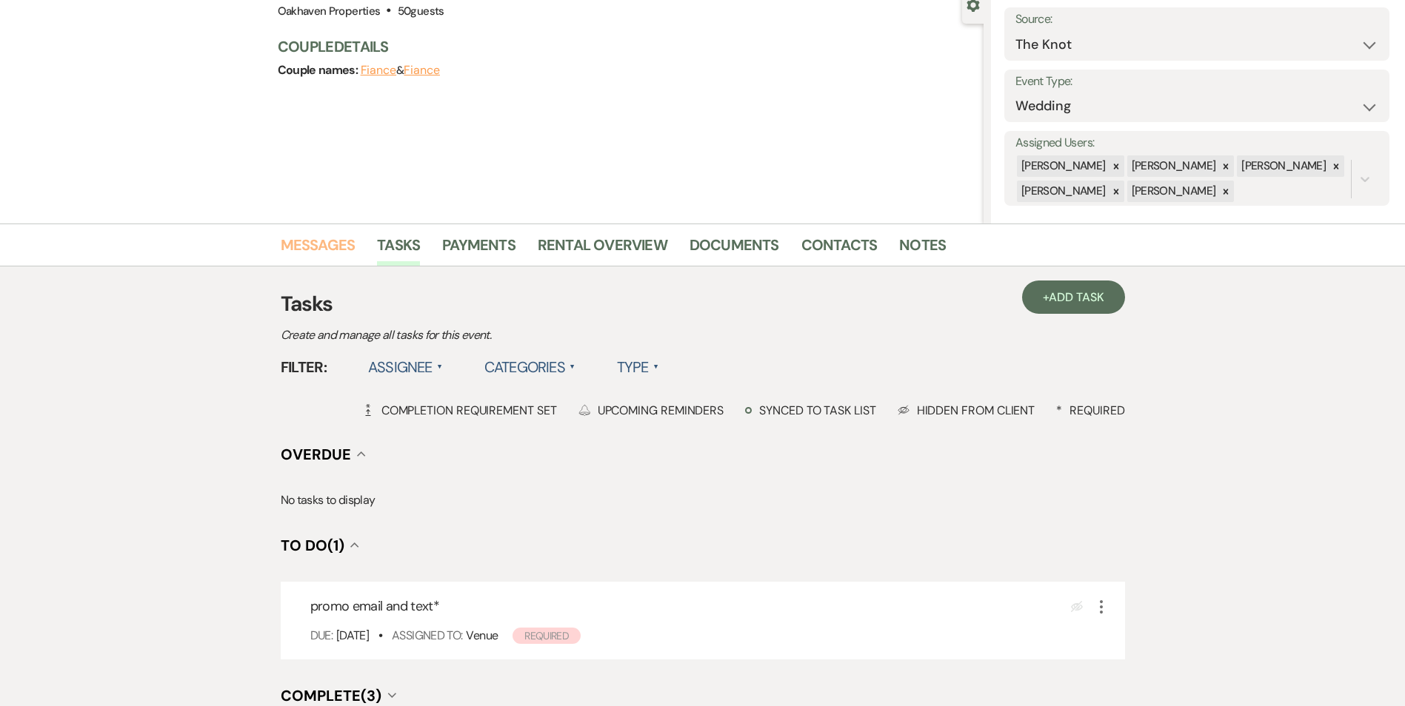
click at [300, 255] on link "Messages" at bounding box center [318, 249] width 75 height 33
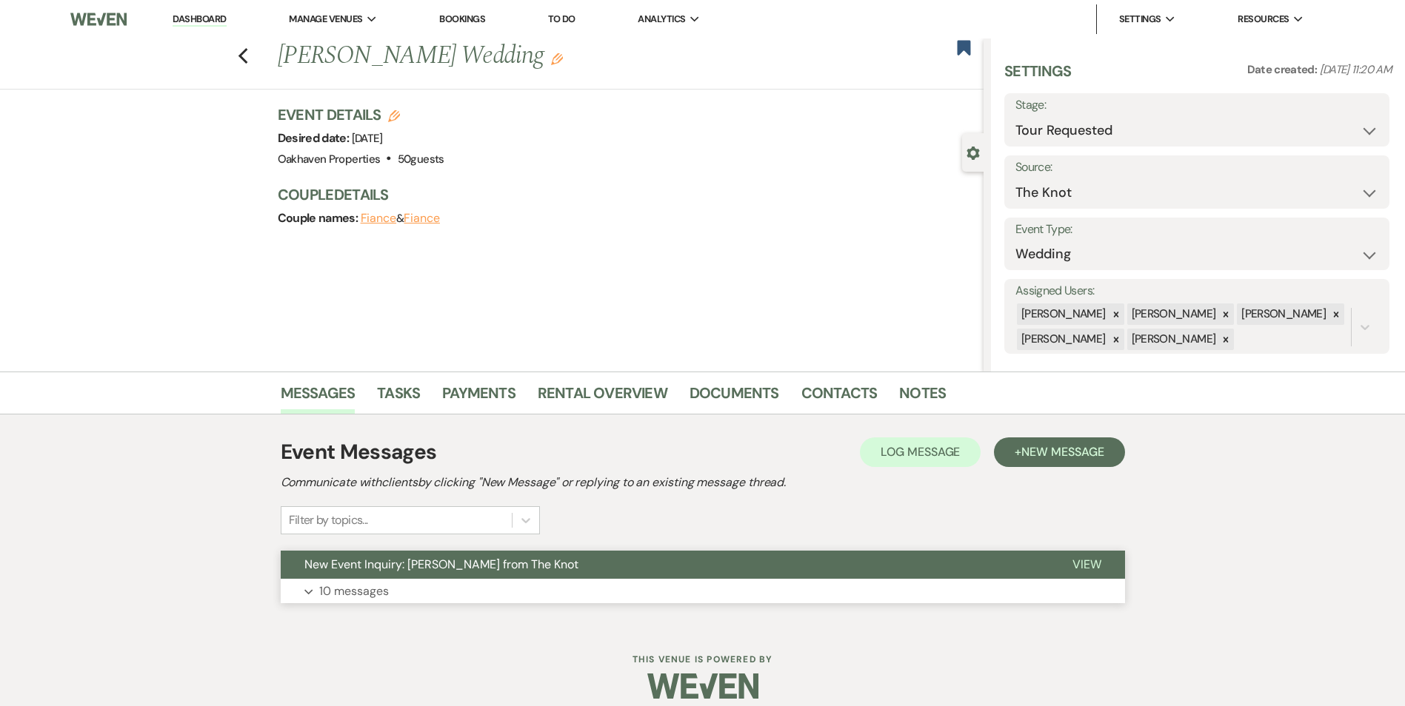
click at [1105, 566] on button "View" at bounding box center [1087, 565] width 76 height 28
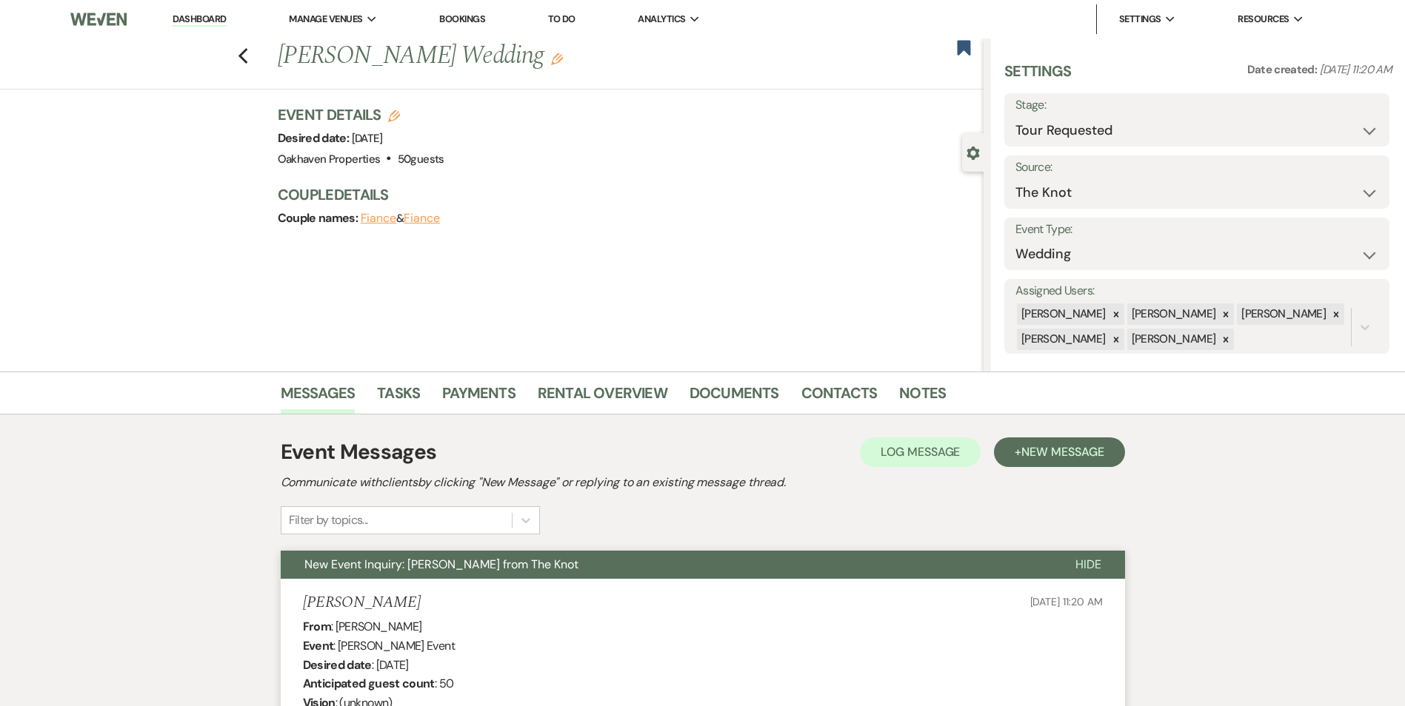
click at [792, 413] on li "Documents" at bounding box center [745, 396] width 112 height 36
click at [811, 394] on link "Contacts" at bounding box center [839, 397] width 76 height 33
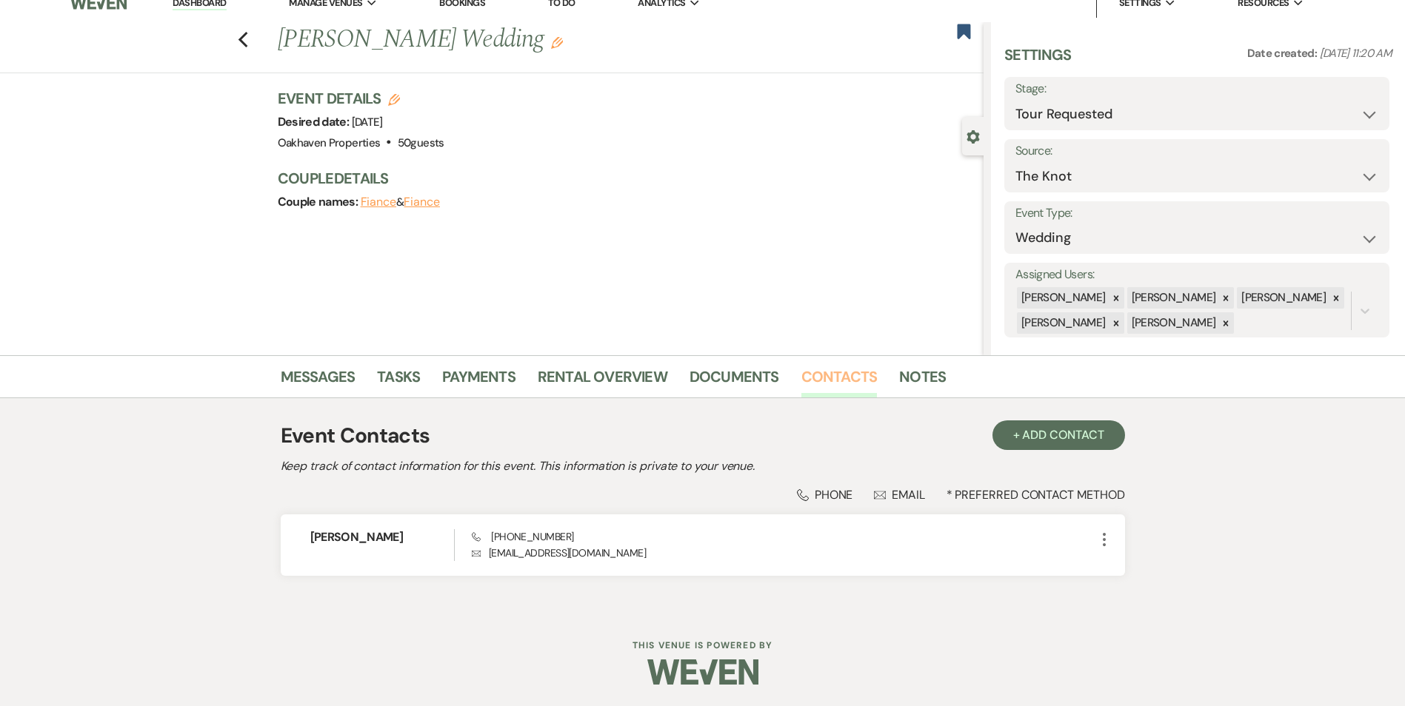
scroll to position [17, 0]
click at [917, 406] on div "Event Contacts + Add Contact Keep track of contact information for this event. …" at bounding box center [703, 504] width 844 height 213
click at [906, 380] on link "Notes" at bounding box center [922, 380] width 47 height 33
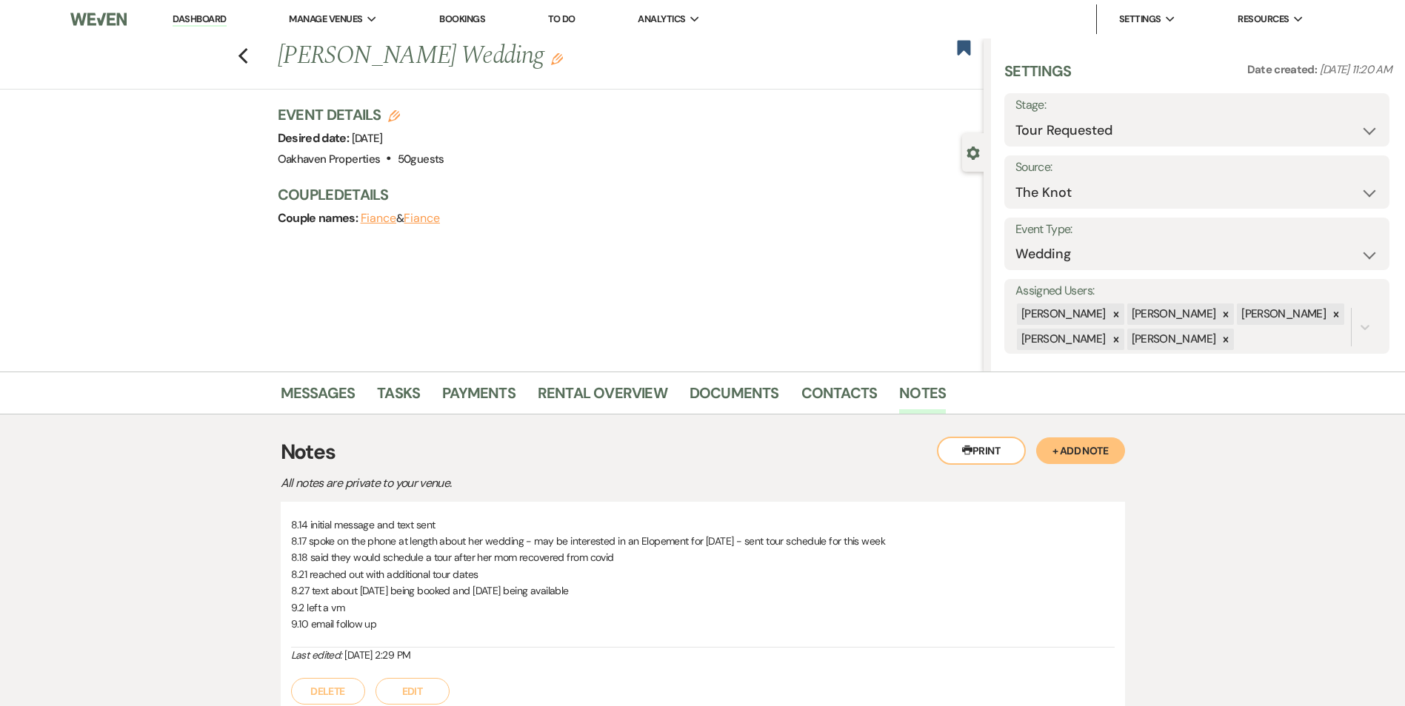
click at [404, 682] on button "Edit" at bounding box center [412, 691] width 74 height 27
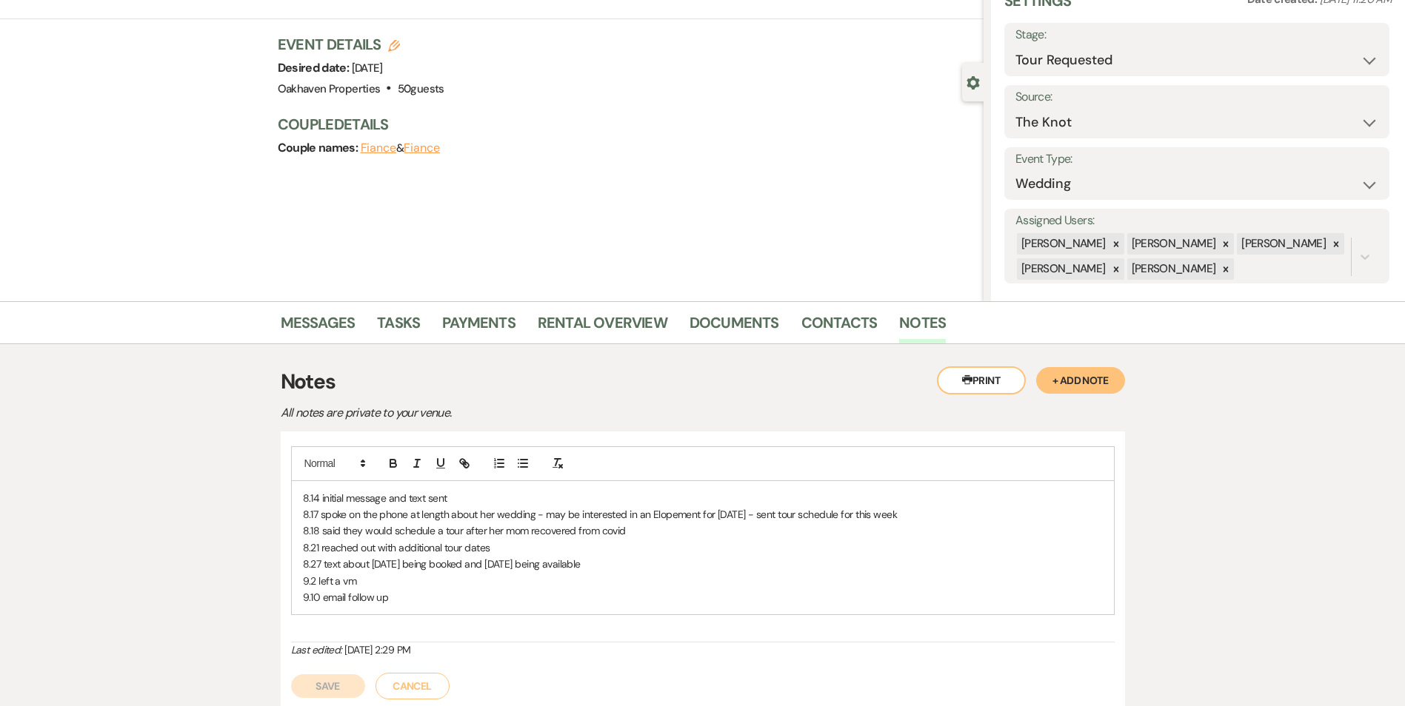
scroll to position [148, 0]
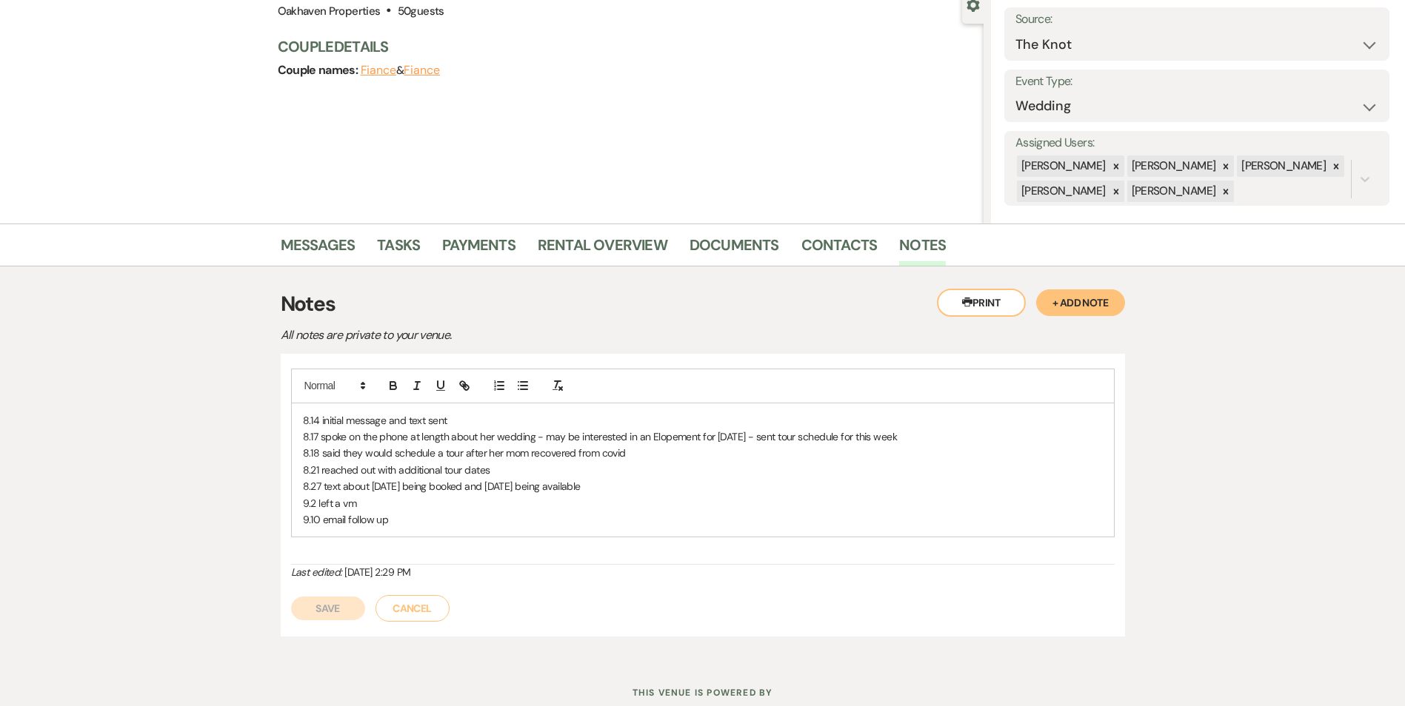
click at [392, 517] on p "9.10 email follow up" at bounding box center [703, 520] width 800 height 16
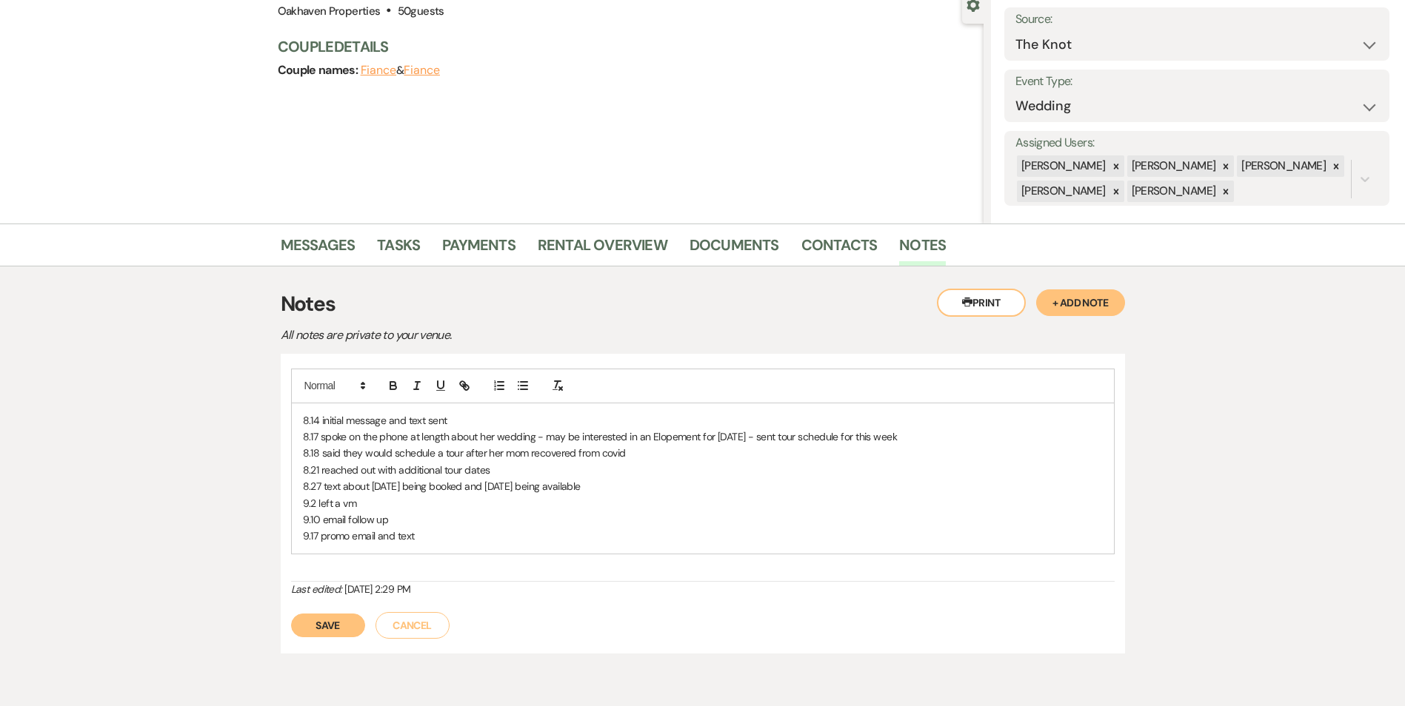
click at [318, 618] on button "Save" at bounding box center [328, 626] width 74 height 24
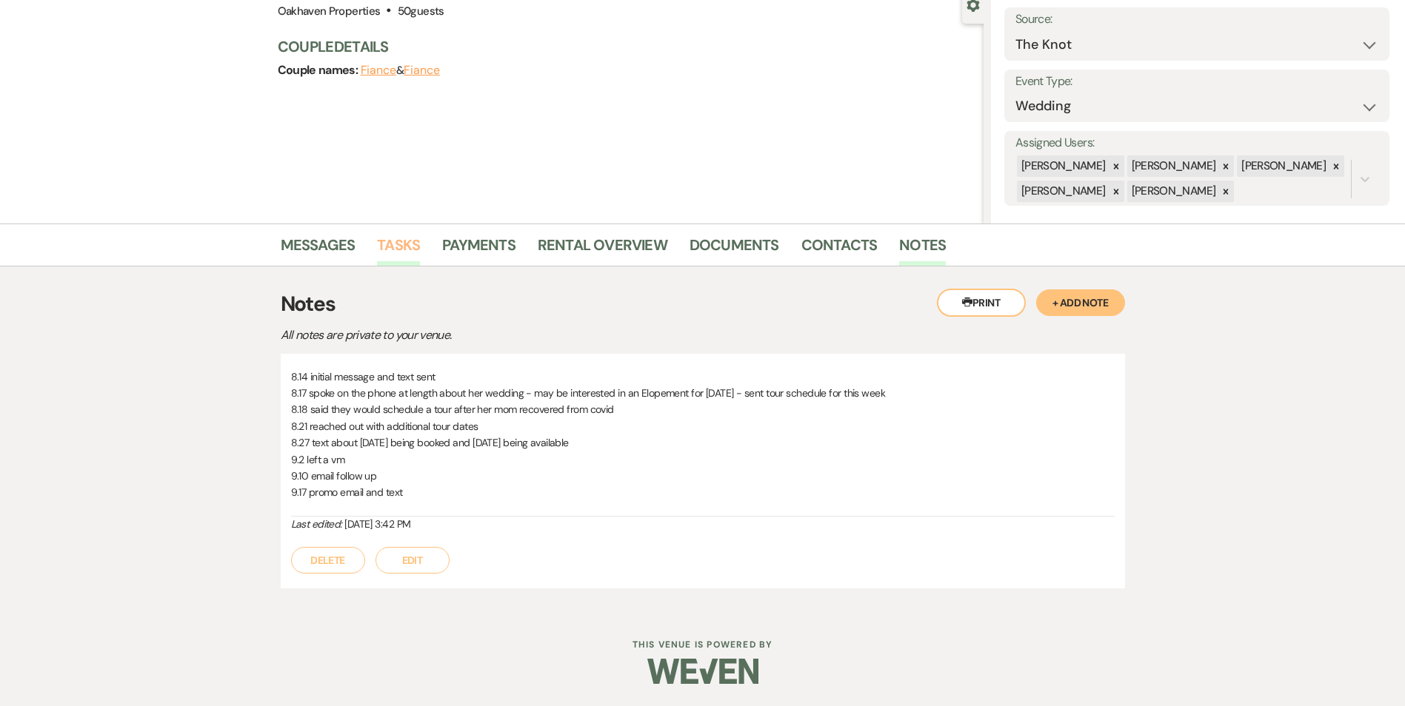
click at [389, 245] on link "Tasks" at bounding box center [398, 249] width 43 height 33
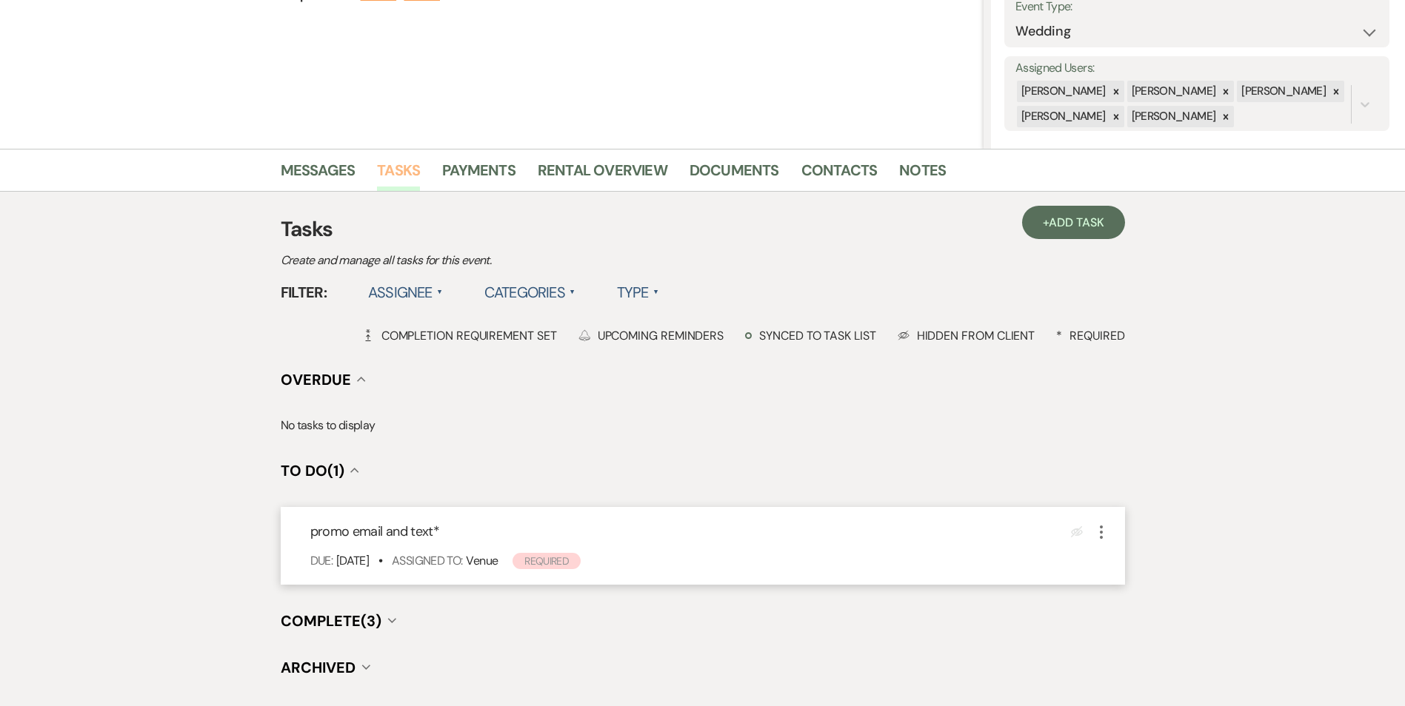
scroll to position [296, 0]
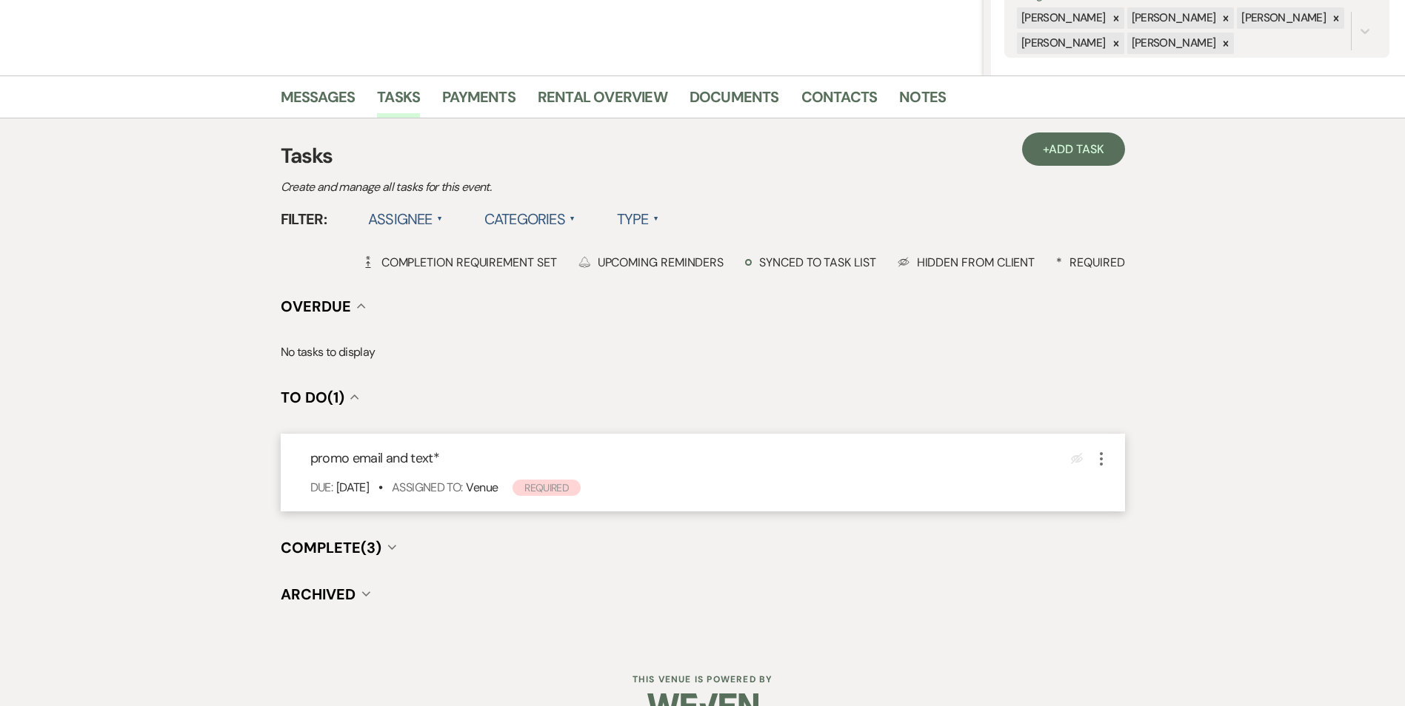
click at [1092, 455] on icon "More" at bounding box center [1101, 459] width 18 height 18
click at [1137, 557] on button "Plan Portal Link Mark As Complete" at bounding box center [1164, 558] width 145 height 24
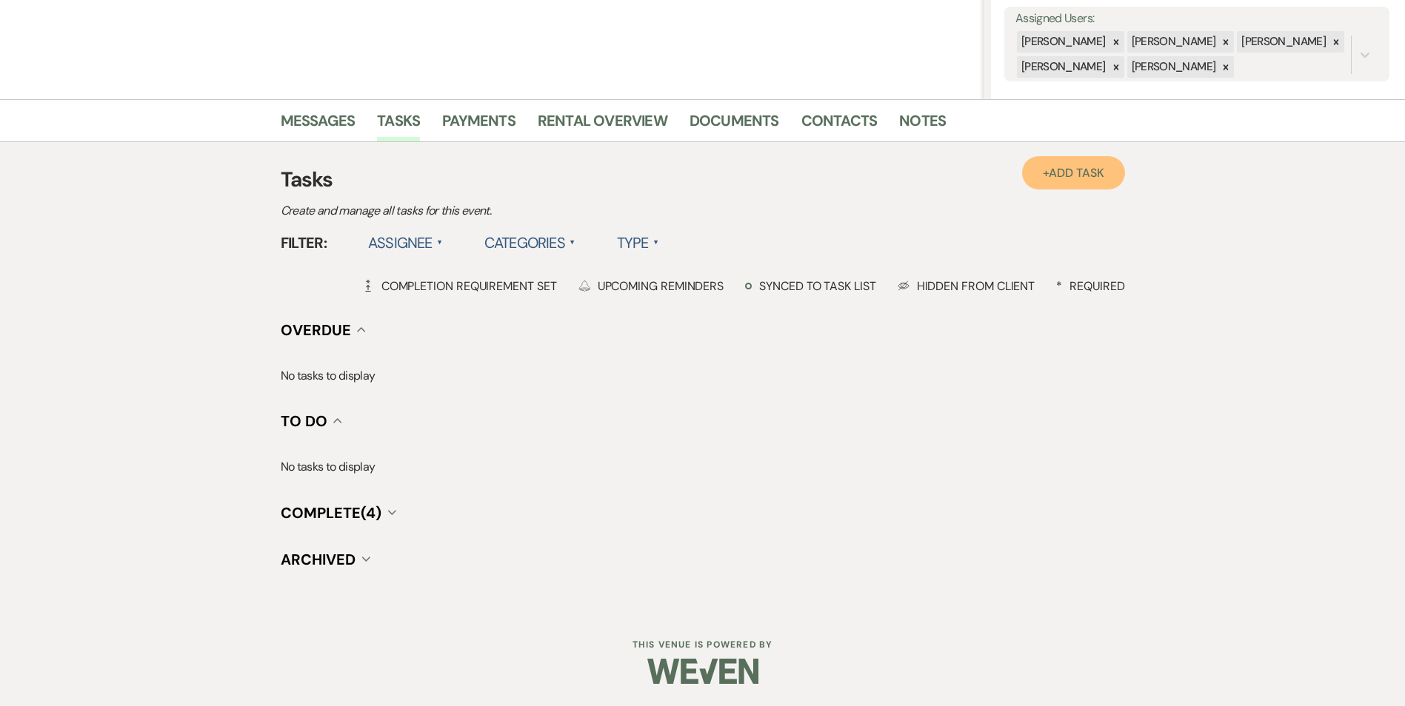
click at [1038, 167] on link "+ Add Task" at bounding box center [1073, 172] width 102 height 33
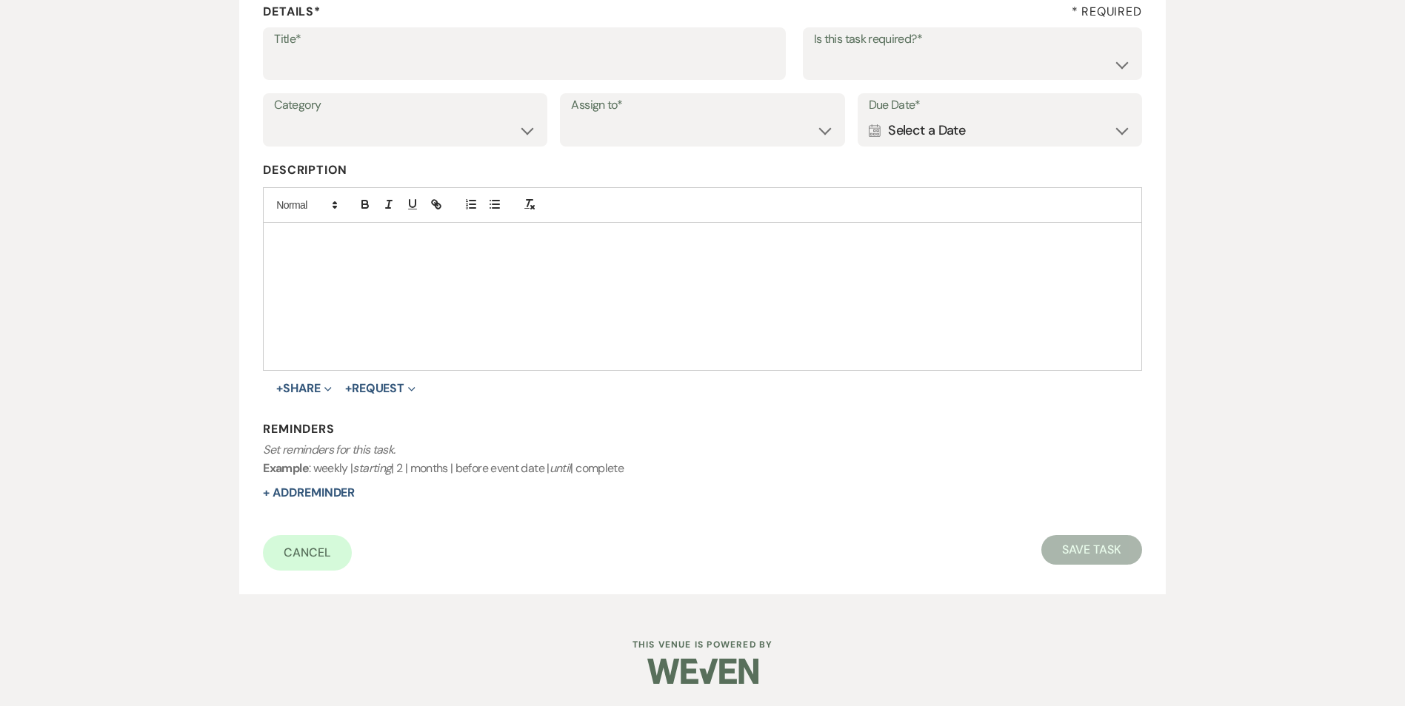
scroll to position [227, 0]
click at [586, 57] on input "Title*" at bounding box center [524, 64] width 501 height 29
type input "4th review email and text"
drag, startPoint x: 875, startPoint y: 67, endPoint x: 872, endPoint y: 78, distance: 11.5
click at [875, 67] on select "Yes No" at bounding box center [972, 64] width 317 height 29
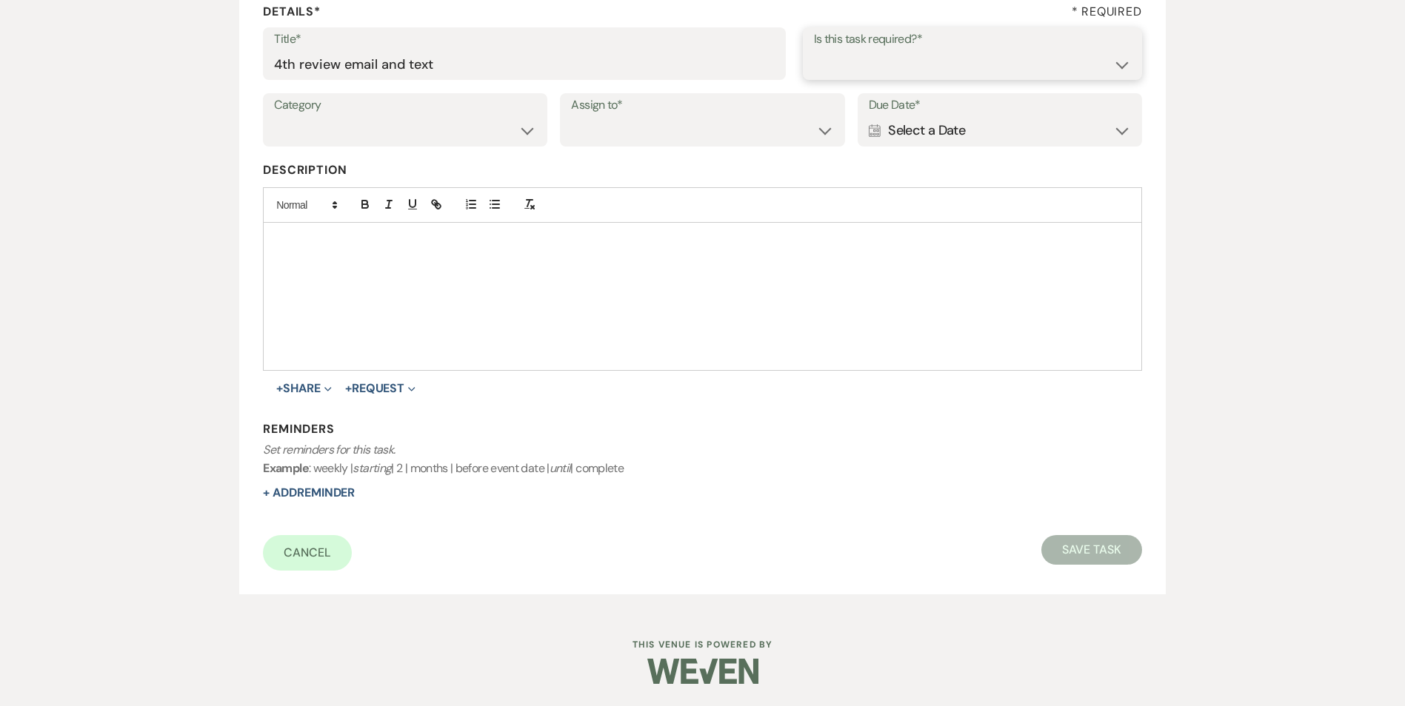
click at [814, 50] on select "Yes No" at bounding box center [972, 64] width 317 height 29
click at [858, 71] on select "Yes No" at bounding box center [972, 64] width 317 height 29
select select "true"
click at [814, 50] on select "Yes No" at bounding box center [972, 64] width 317 height 29
drag, startPoint x: 515, startPoint y: 116, endPoint x: 512, endPoint y: 145, distance: 29.0
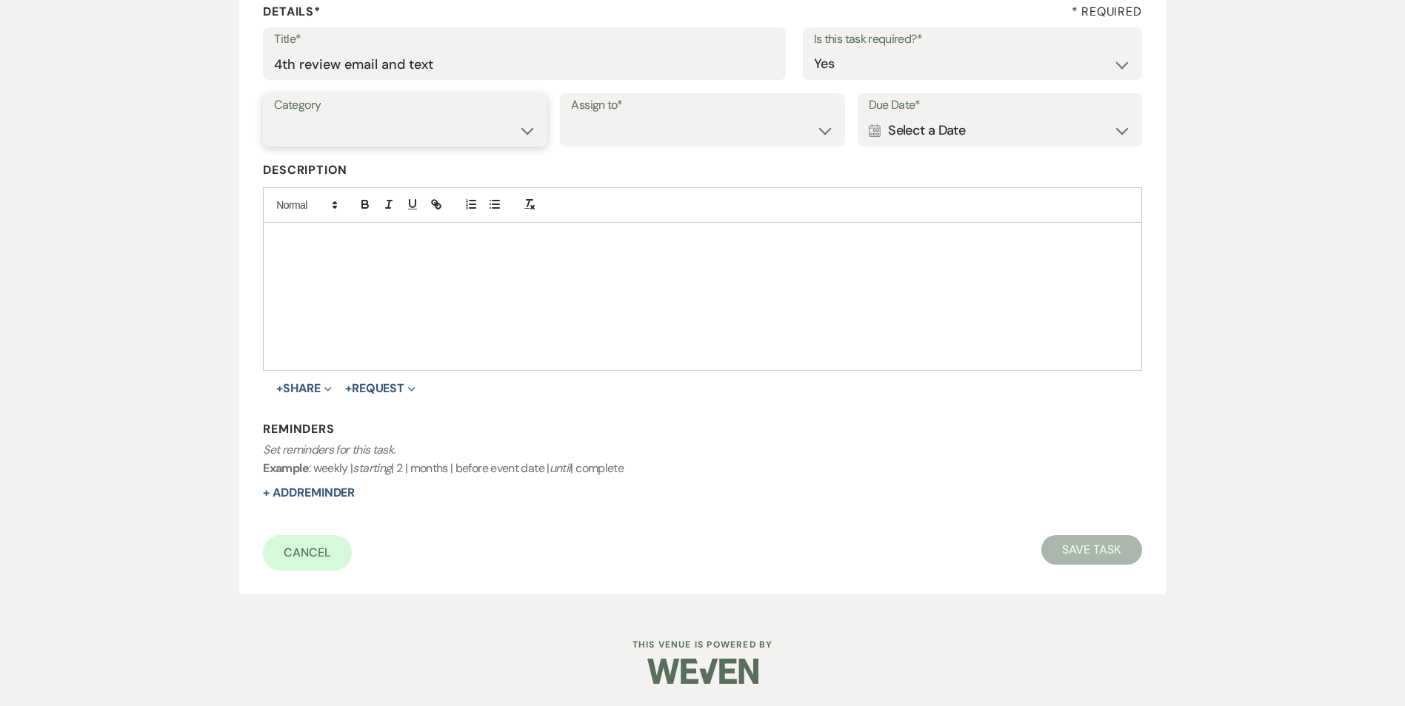
click at [515, 116] on select "Venue Vendors Guests Details Finalize & Share" at bounding box center [405, 130] width 262 height 29
select select "31"
click at [274, 116] on select "Venue Vendors Guests Details Finalize & Share" at bounding box center [405, 130] width 262 height 29
click at [604, 137] on select "Venue Client" at bounding box center [702, 130] width 262 height 29
select select "venueHost"
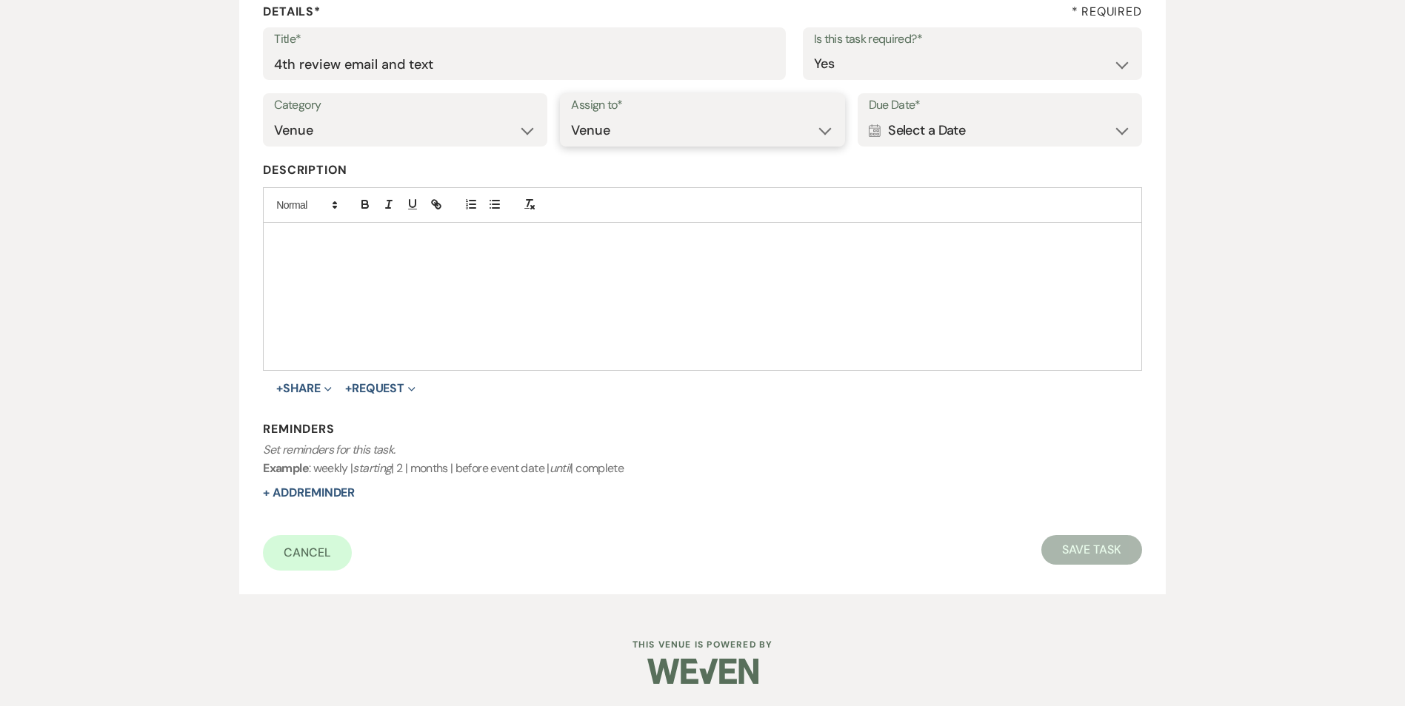
click at [571, 116] on select "Venue Client" at bounding box center [702, 130] width 262 height 29
click at [951, 138] on div "Calendar Select a Date Expand" at bounding box center [1000, 130] width 262 height 29
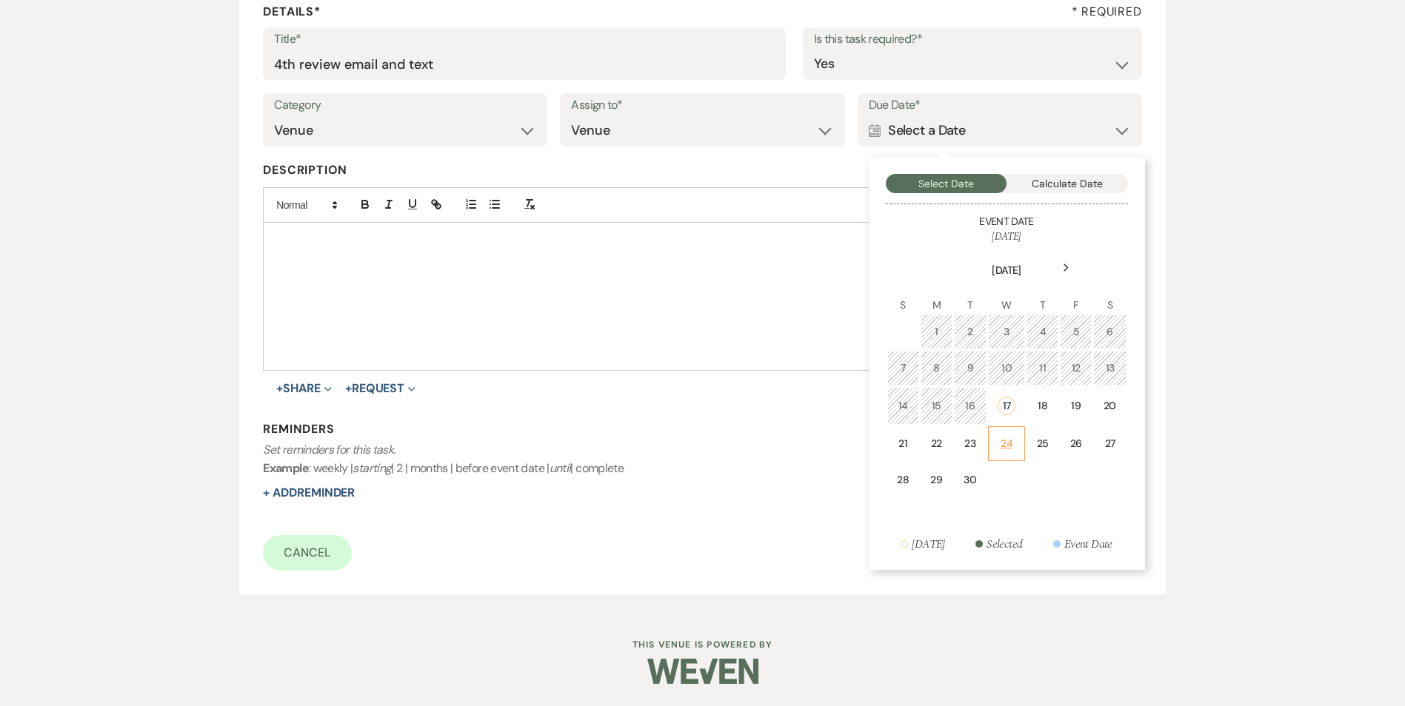
click at [1006, 438] on div "24" at bounding box center [1006, 444] width 18 height 16
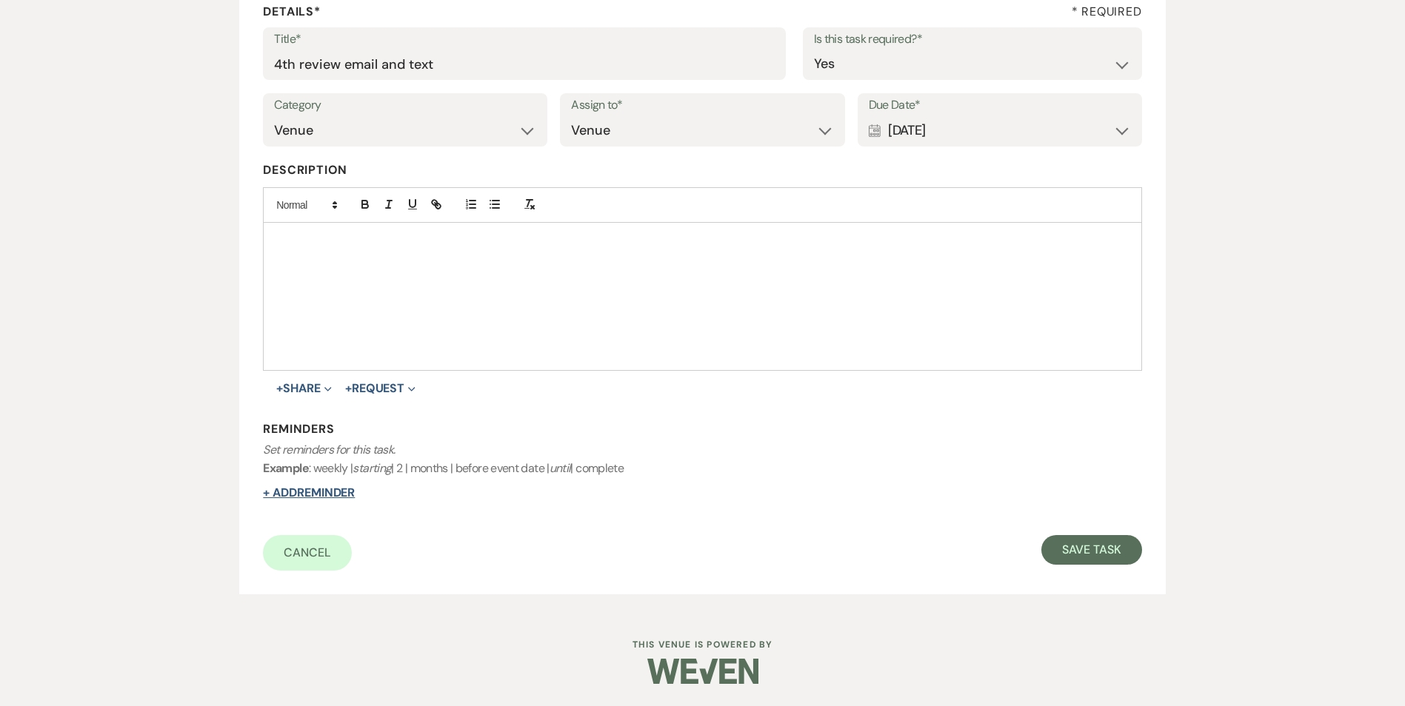
click at [315, 485] on div "Reminders Set reminders for this task. Example : weekly | starting | 2 | months…" at bounding box center [702, 461] width 878 height 81
drag, startPoint x: 315, startPoint y: 485, endPoint x: 327, endPoint y: 504, distance: 22.0
click at [325, 504] on form "Title* 4th review email and text Is this task required?* Yes No Category Venue …" at bounding box center [702, 299] width 878 height 544
click at [329, 498] on button "+ Add Reminder" at bounding box center [309, 493] width 92 height 12
select select "host"
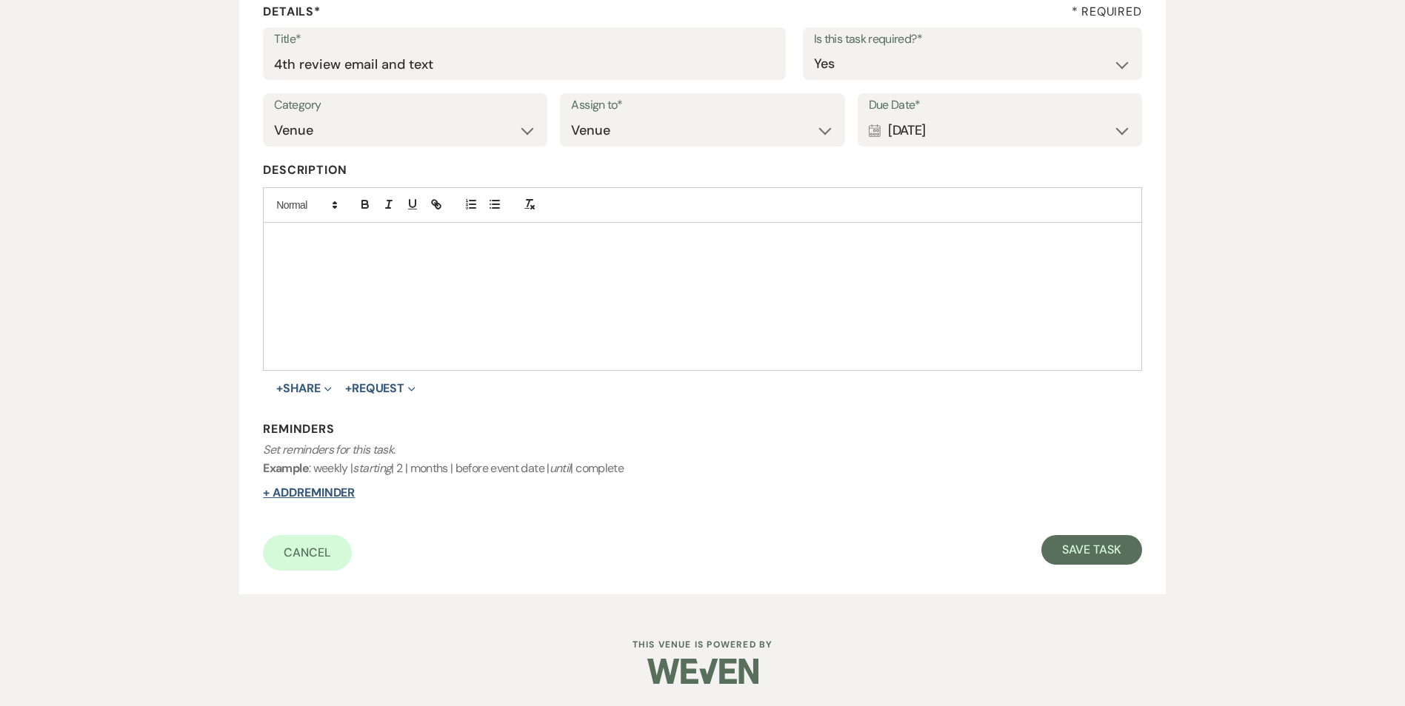
select select "days"
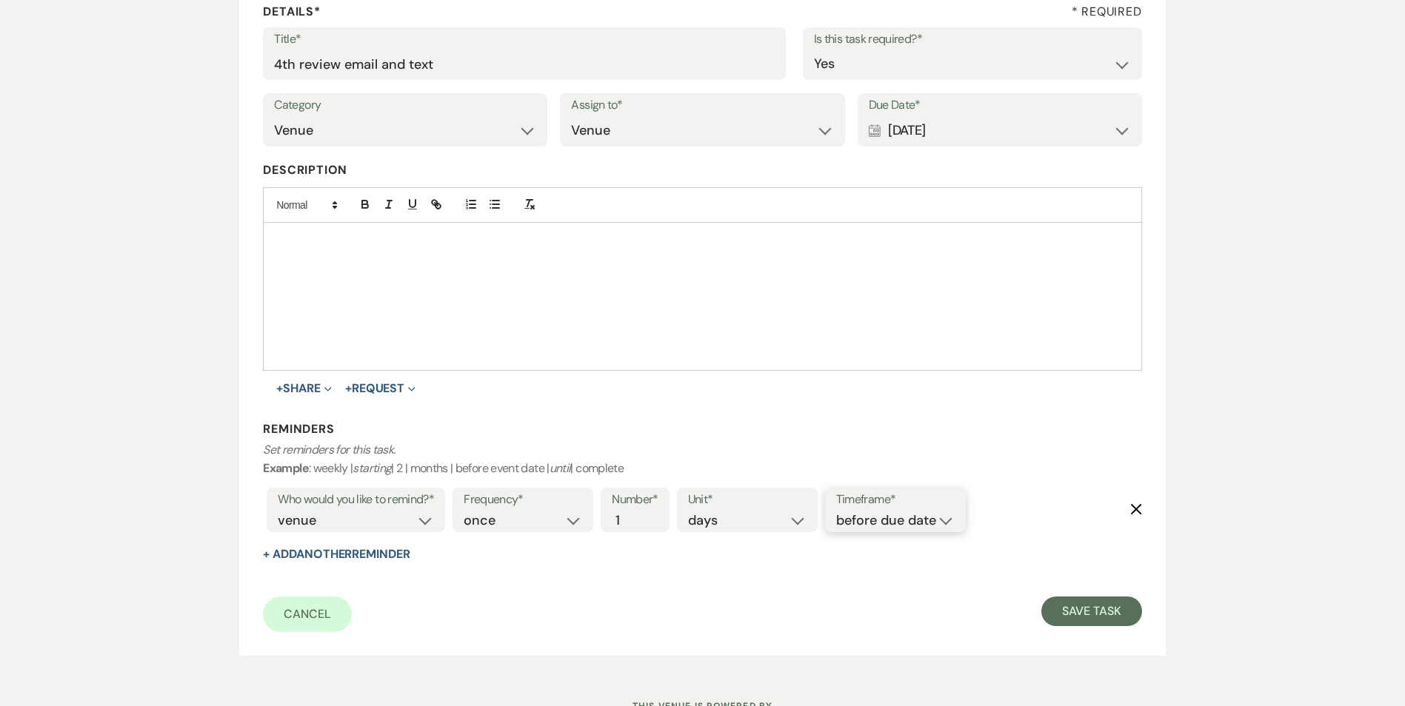
click at [943, 517] on select "before due date after due date on due date on custom date" at bounding box center [895, 521] width 118 height 20
select select "onDueDate"
click at [836, 511] on select "before due date after due date on due date on custom date" at bounding box center [895, 521] width 118 height 20
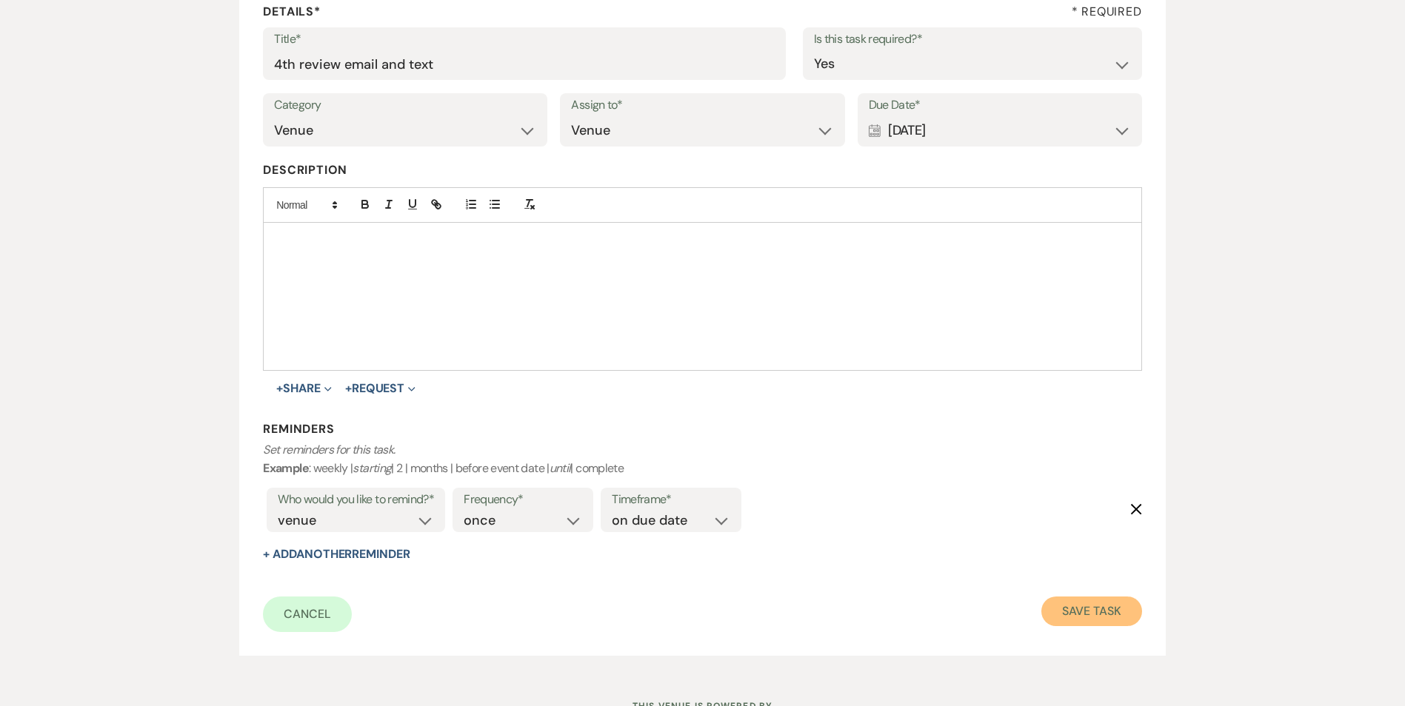
click at [1121, 620] on button "Save Task" at bounding box center [1091, 612] width 100 height 30
select select "2"
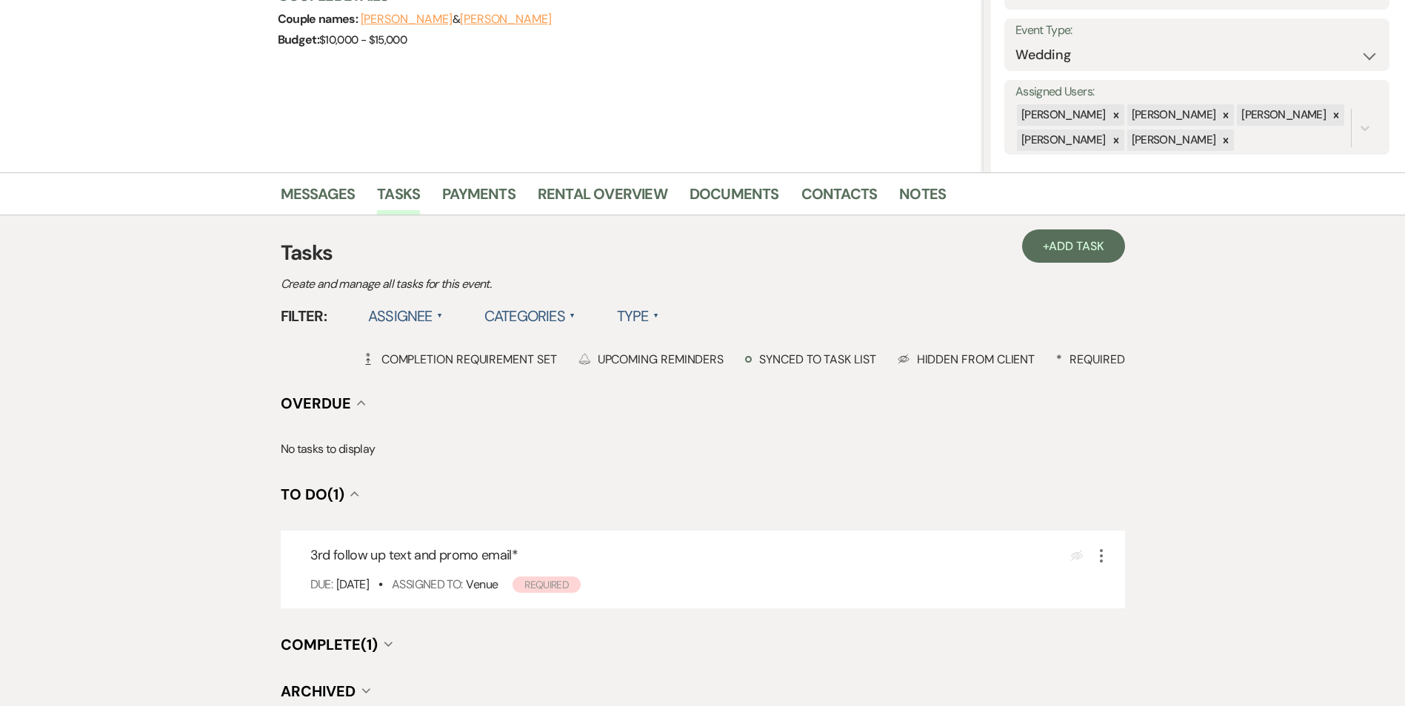
scroll to position [222, 0]
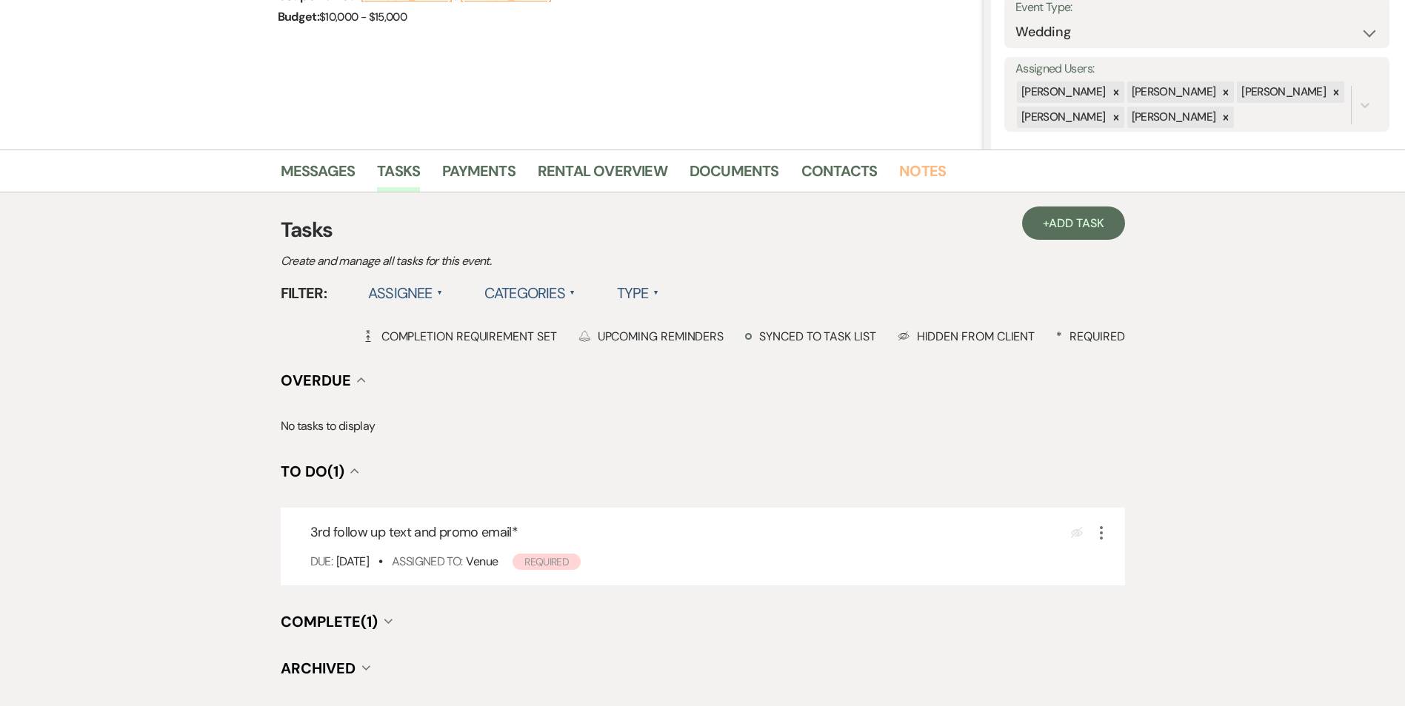
click at [929, 167] on link "Notes" at bounding box center [922, 175] width 47 height 33
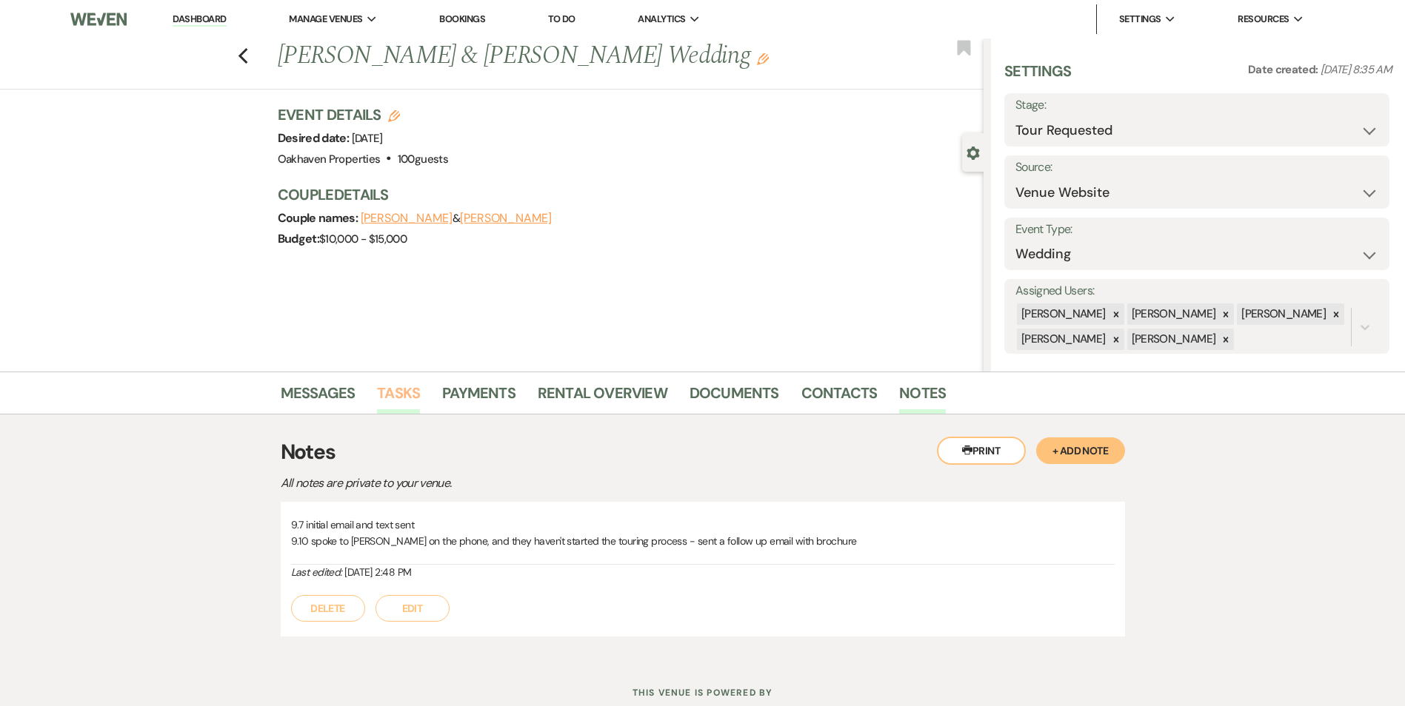
click at [395, 395] on link "Tasks" at bounding box center [398, 397] width 43 height 33
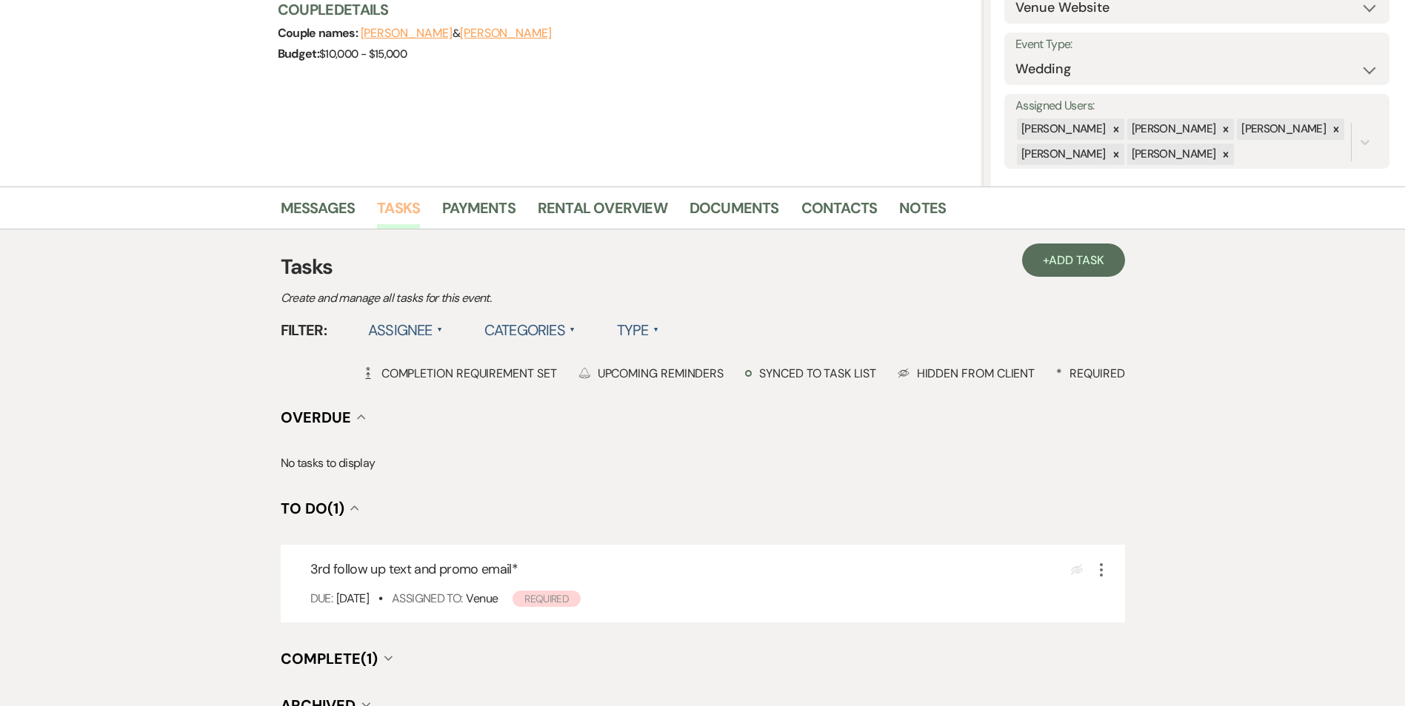
scroll to position [74, 0]
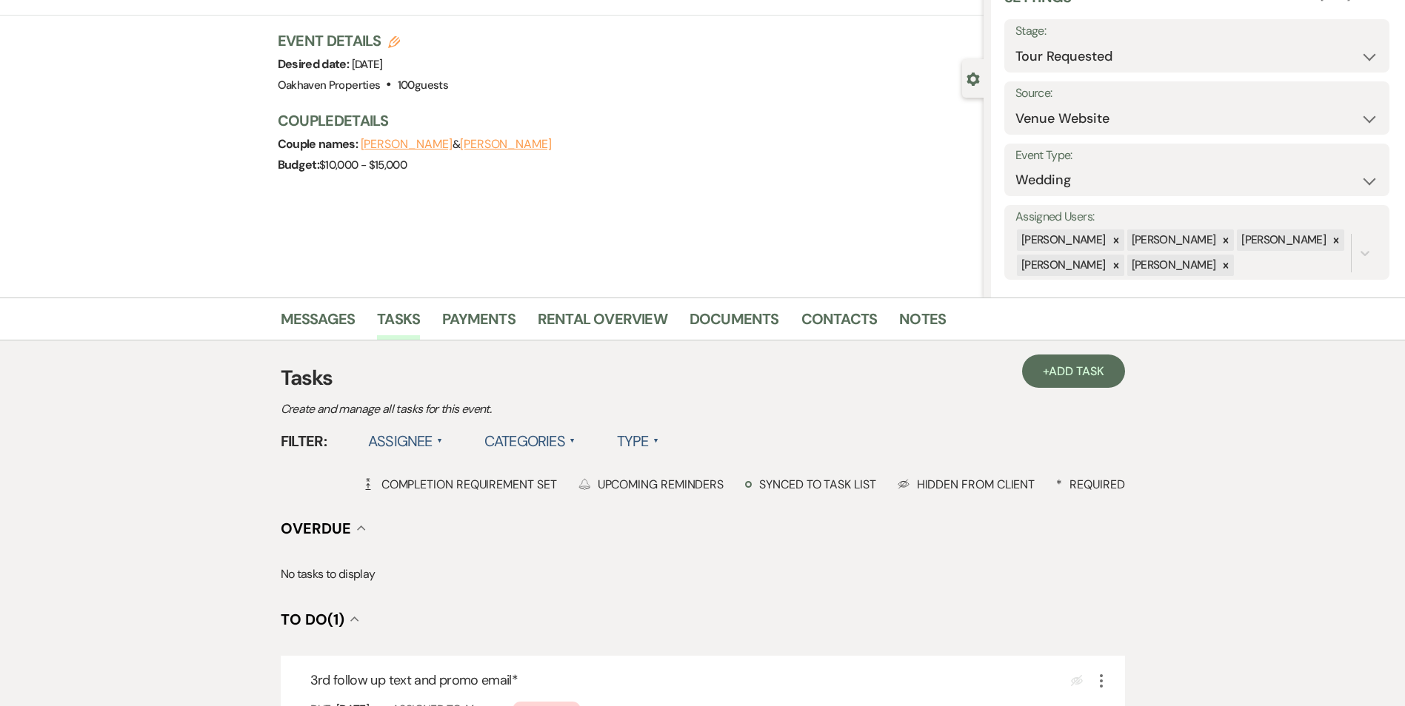
click at [910, 340] on div "Messages Tasks Payments Rental Overview Documents Contacts Notes" at bounding box center [702, 319] width 1405 height 43
click at [923, 310] on link "Notes" at bounding box center [922, 323] width 47 height 33
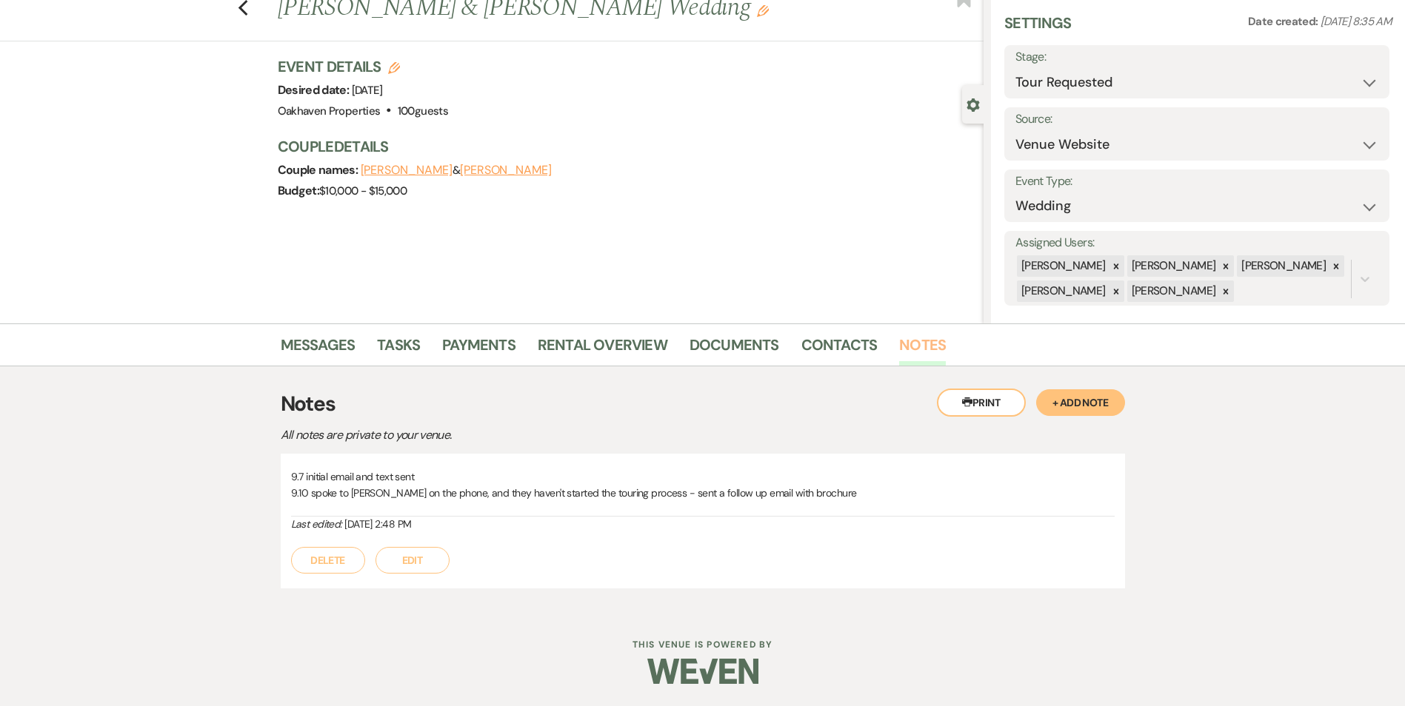
scroll to position [48, 0]
drag, startPoint x: 783, startPoint y: 336, endPoint x: 807, endPoint y: 335, distance: 24.5
click at [800, 335] on ul "Messages Tasks Payments Rental Overview Documents Contacts Notes" at bounding box center [703, 348] width 844 height 36
click at [819, 335] on link "Contacts" at bounding box center [839, 349] width 76 height 33
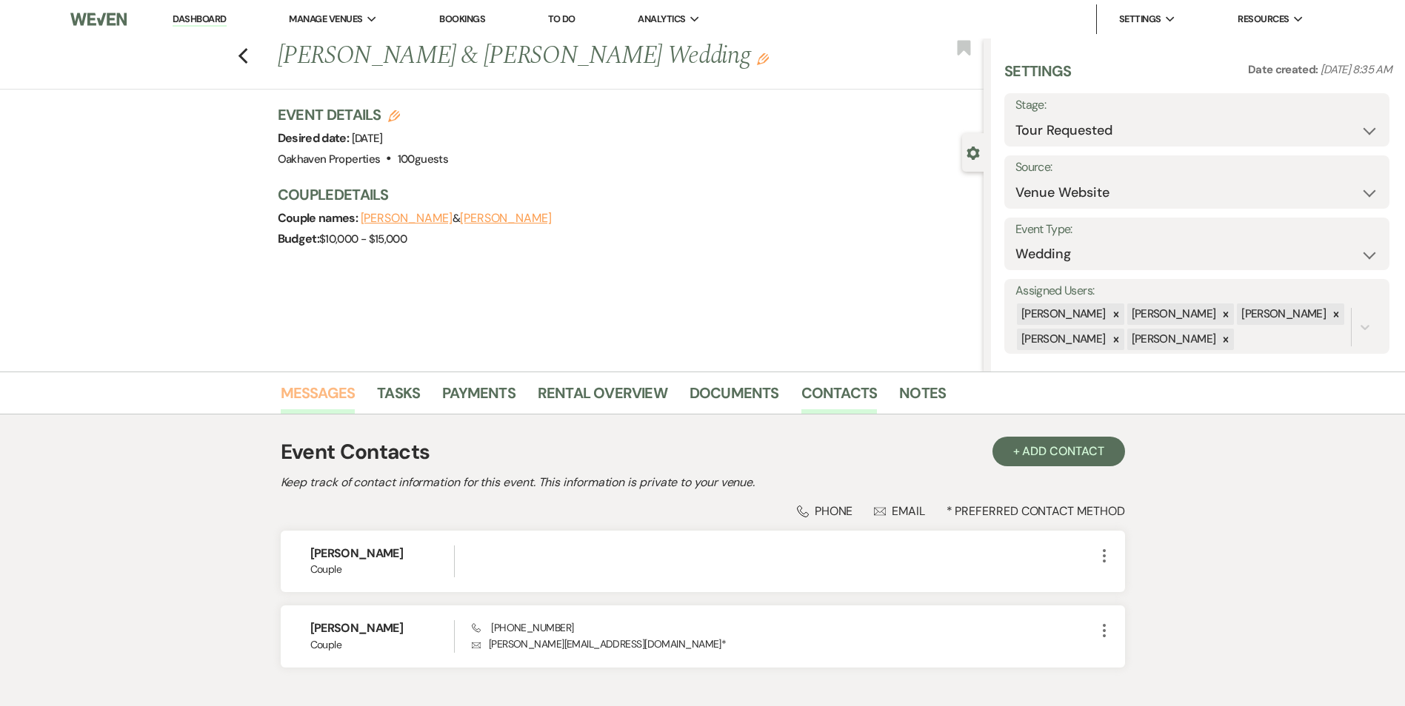
click at [292, 394] on link "Messages" at bounding box center [318, 397] width 75 height 33
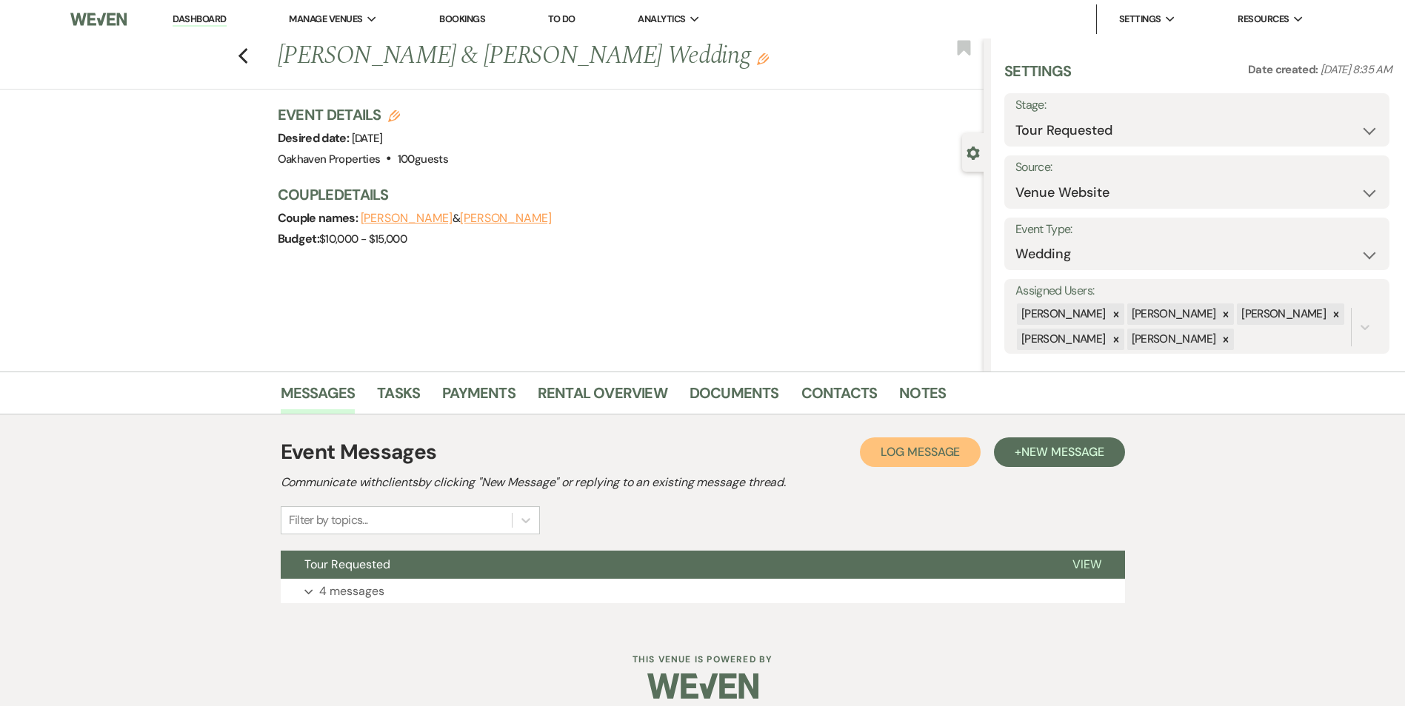
click at [940, 464] on button "Log Log Message" at bounding box center [920, 453] width 121 height 30
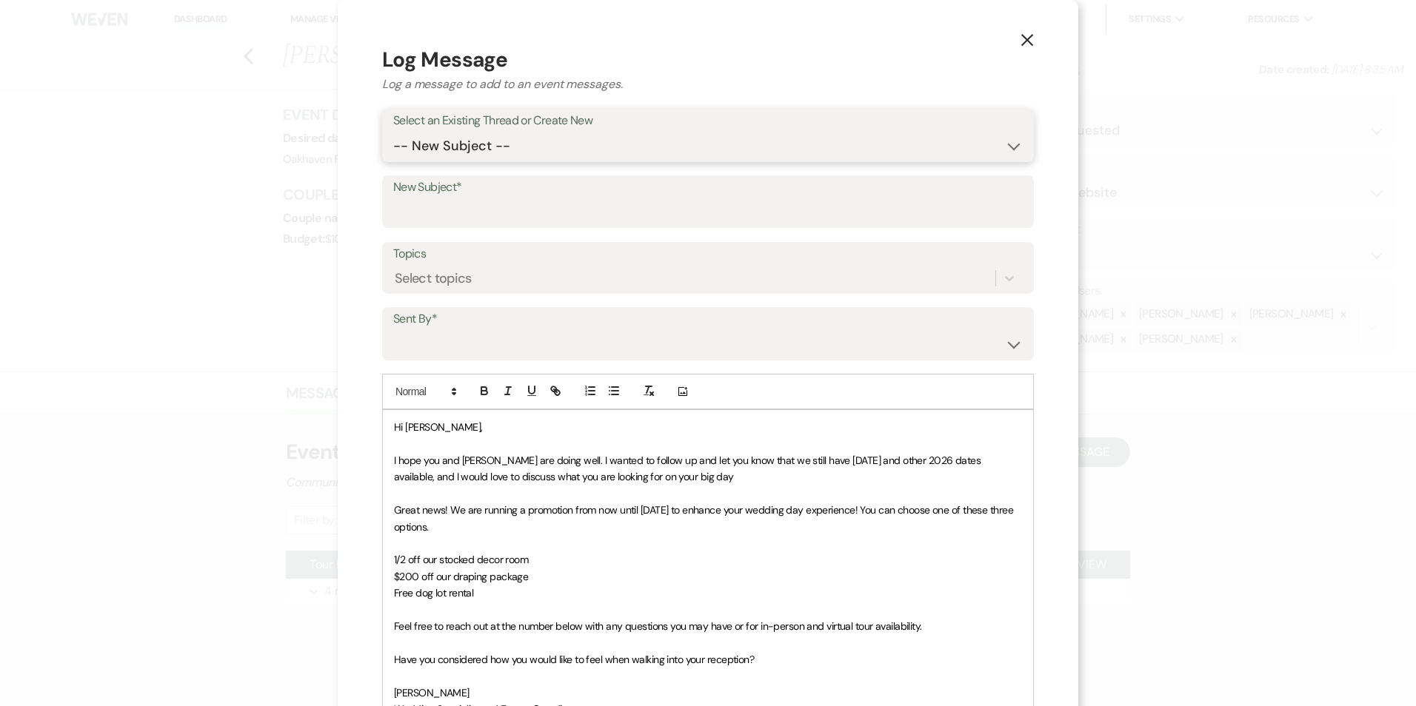
drag, startPoint x: 520, startPoint y: 141, endPoint x: 520, endPoint y: 155, distance: 13.3
click at [520, 142] on select "-- New Subject -- Tour Requested" at bounding box center [707, 146] width 629 height 29
select select "456855"
click at [393, 132] on select "-- New Subject -- Tour Requested" at bounding box center [707, 146] width 629 height 29
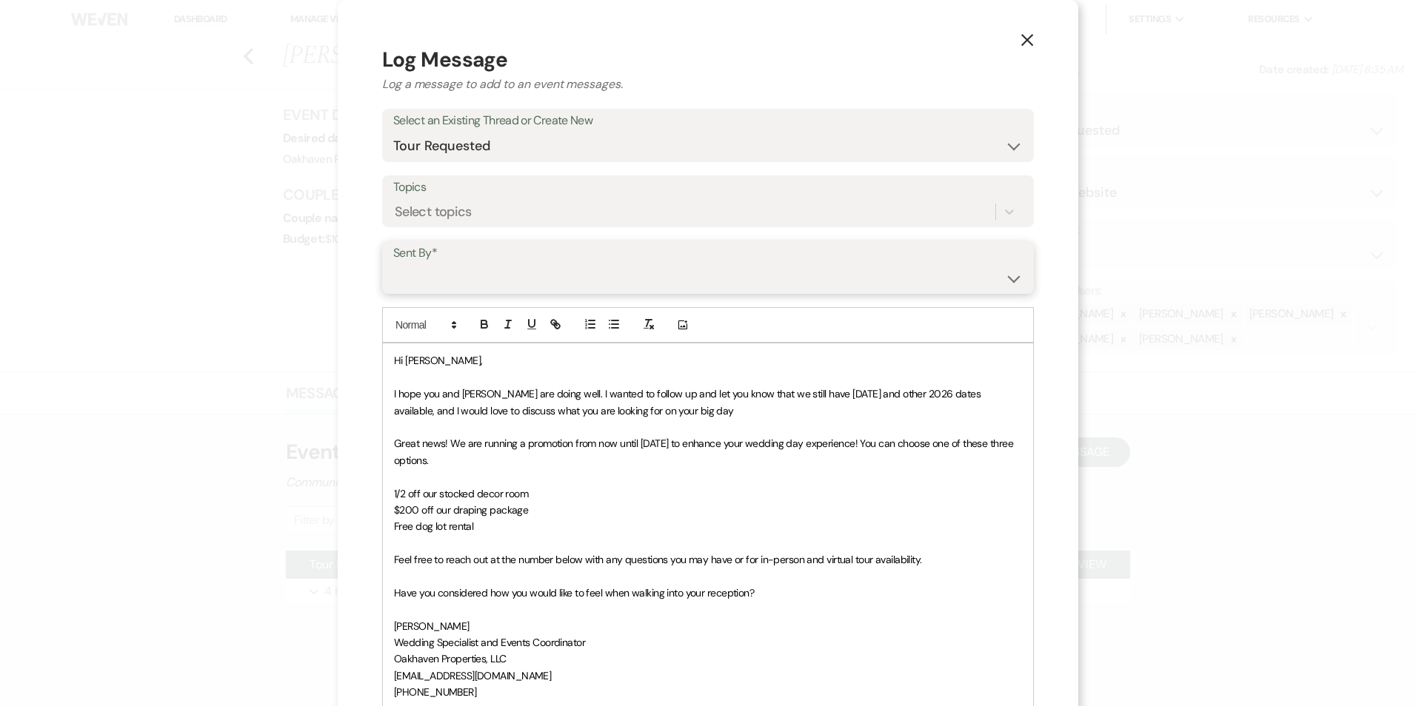
click at [495, 267] on select "Patience Ergish (pdergish@aol.com) Jeanette Wagoner (jeanette@experienceoakhave…" at bounding box center [707, 278] width 629 height 29
select select "user-127923"
click at [393, 264] on select "Patience Ergish (pdergish@aol.com) Jeanette Wagoner (jeanette@experienceoakhave…" at bounding box center [707, 278] width 629 height 29
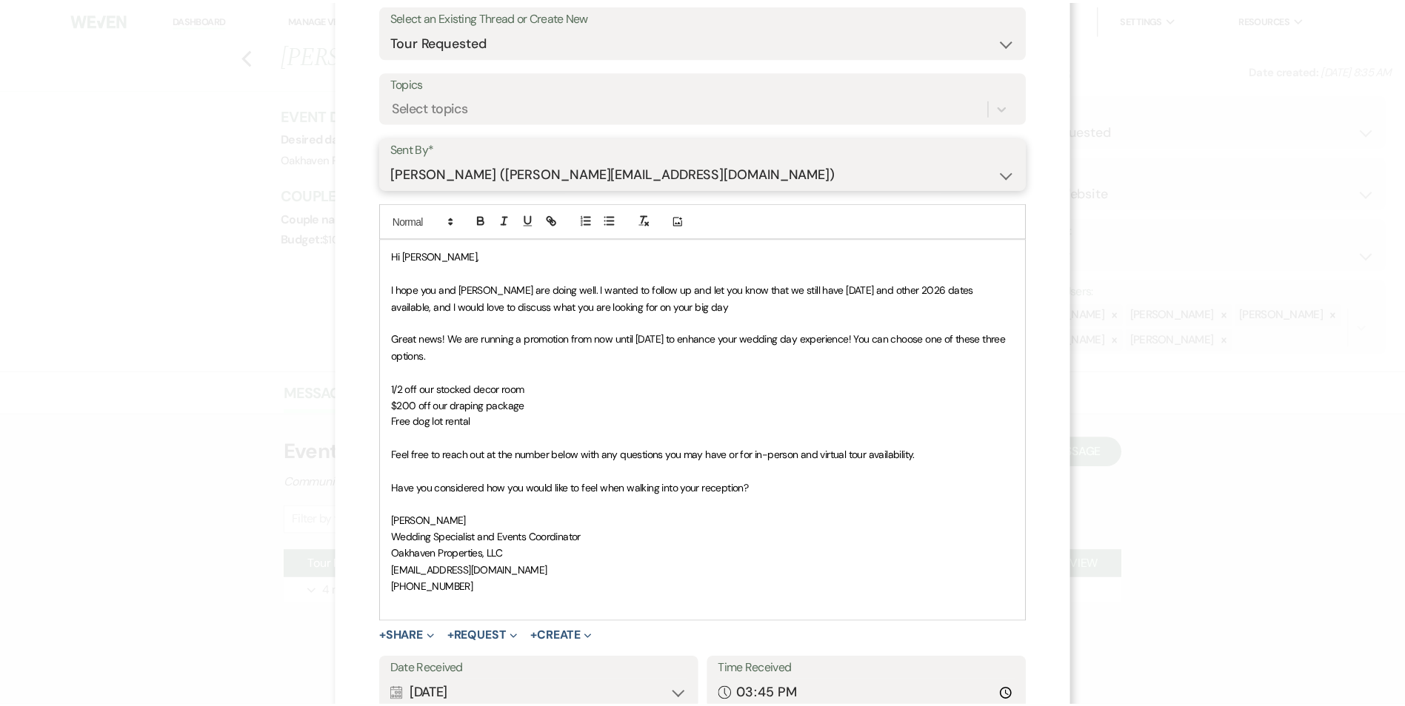
scroll to position [222, 0]
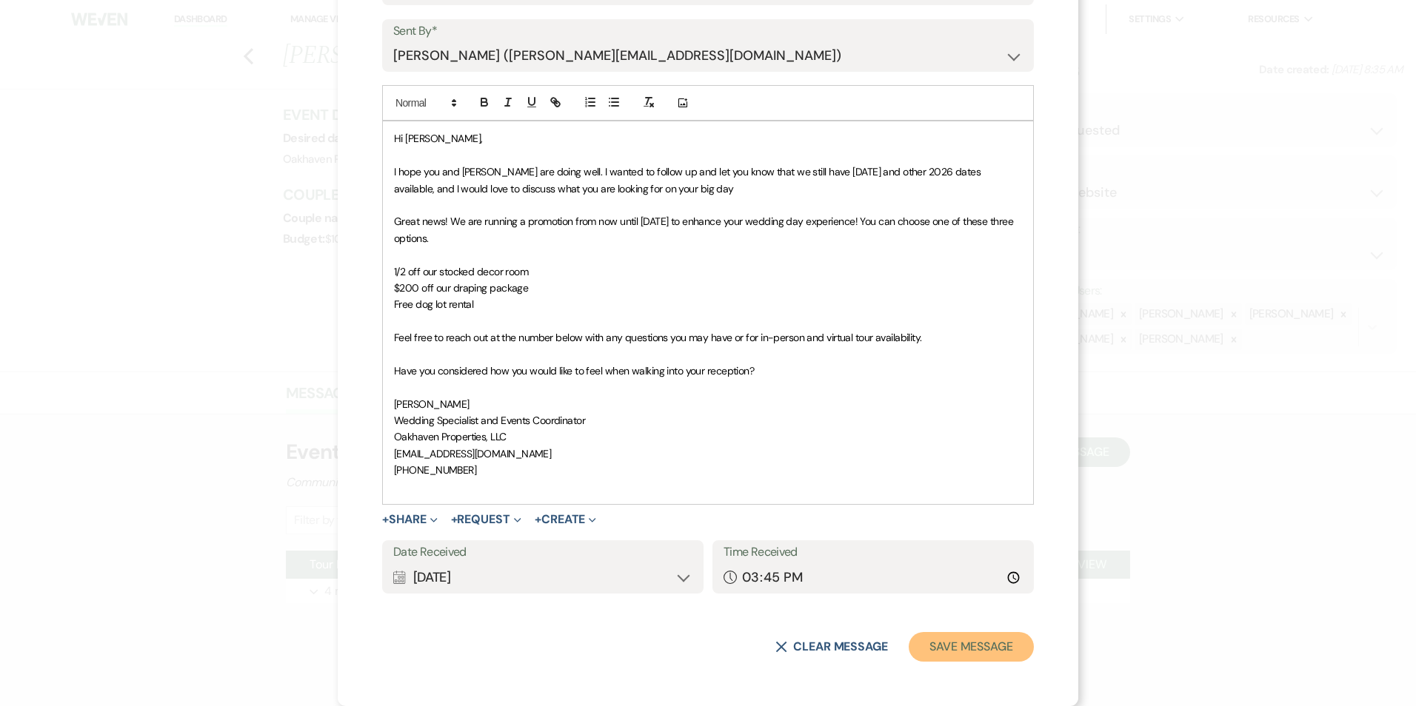
click at [942, 643] on button "Save Message" at bounding box center [971, 647] width 125 height 30
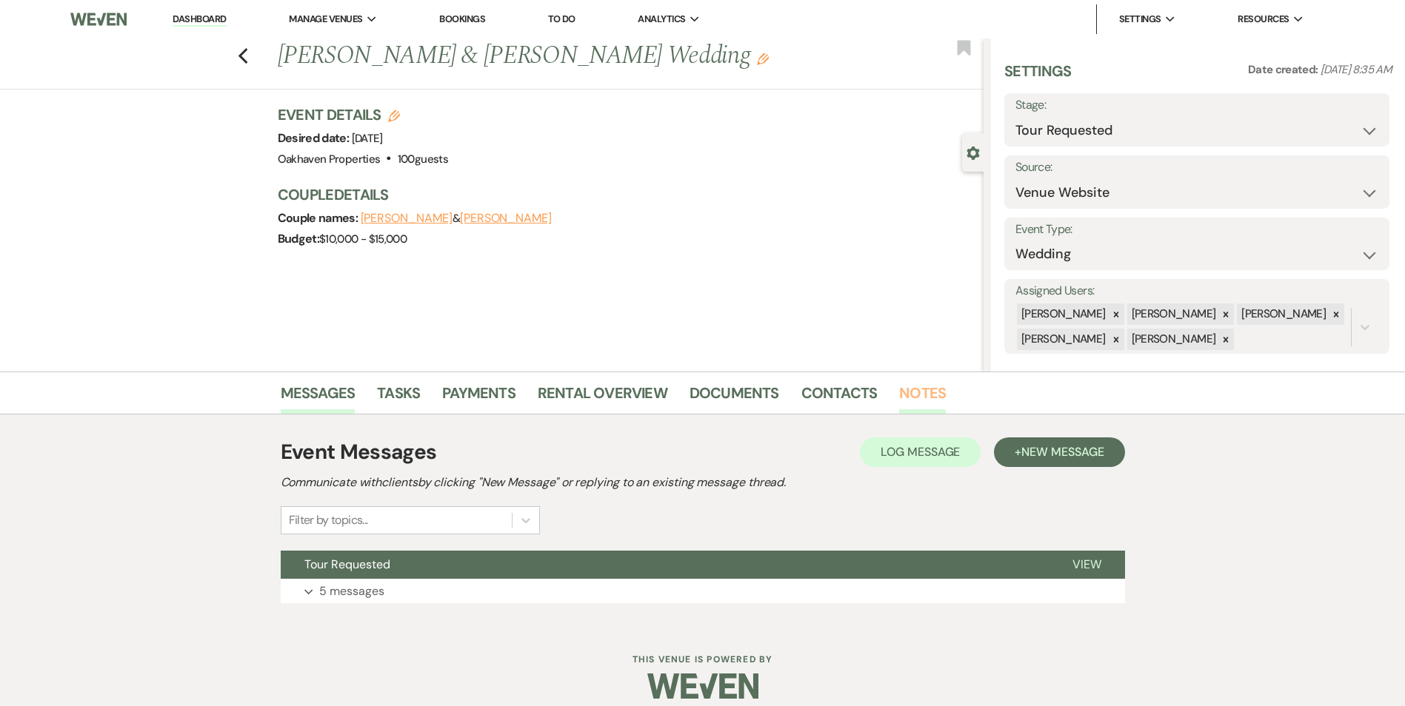
click at [935, 387] on link "Notes" at bounding box center [922, 397] width 47 height 33
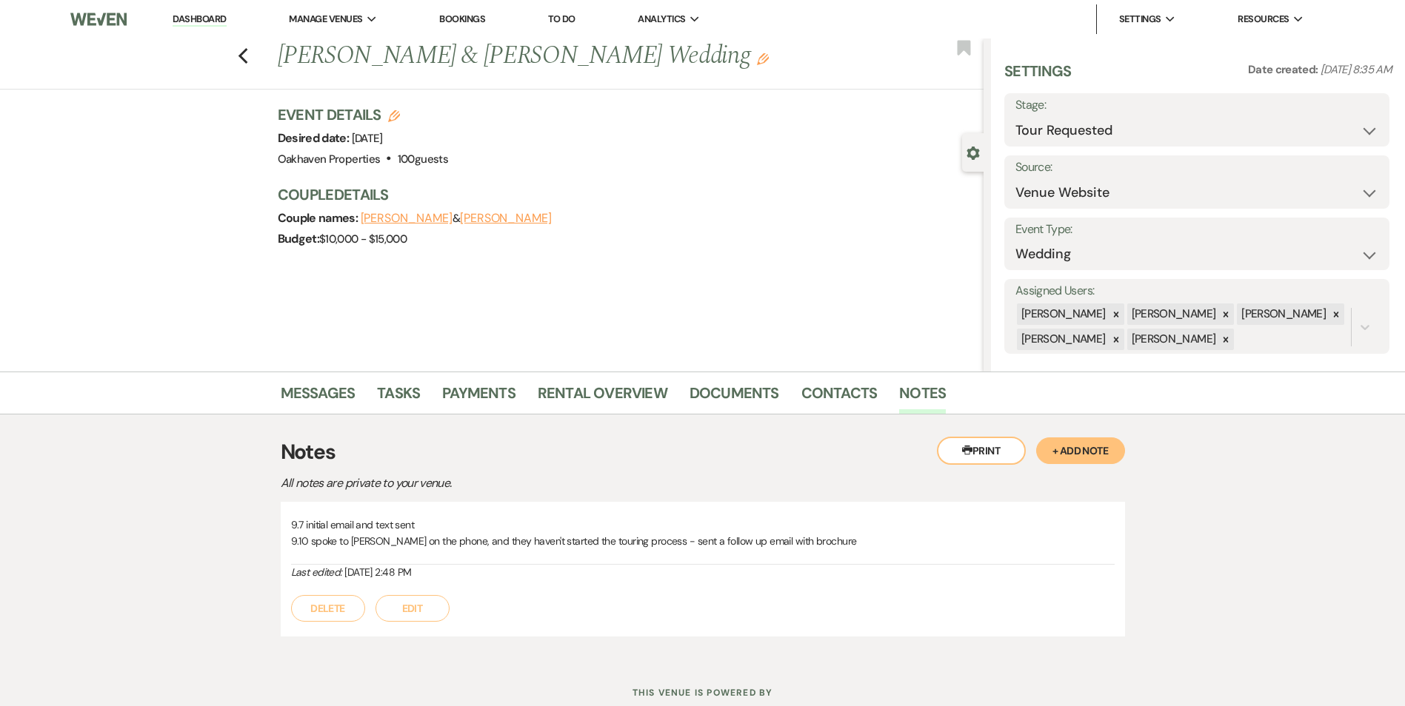
drag, startPoint x: 404, startPoint y: 608, endPoint x: 818, endPoint y: 640, distance: 415.9
click at [404, 608] on button "Edit" at bounding box center [412, 608] width 74 height 27
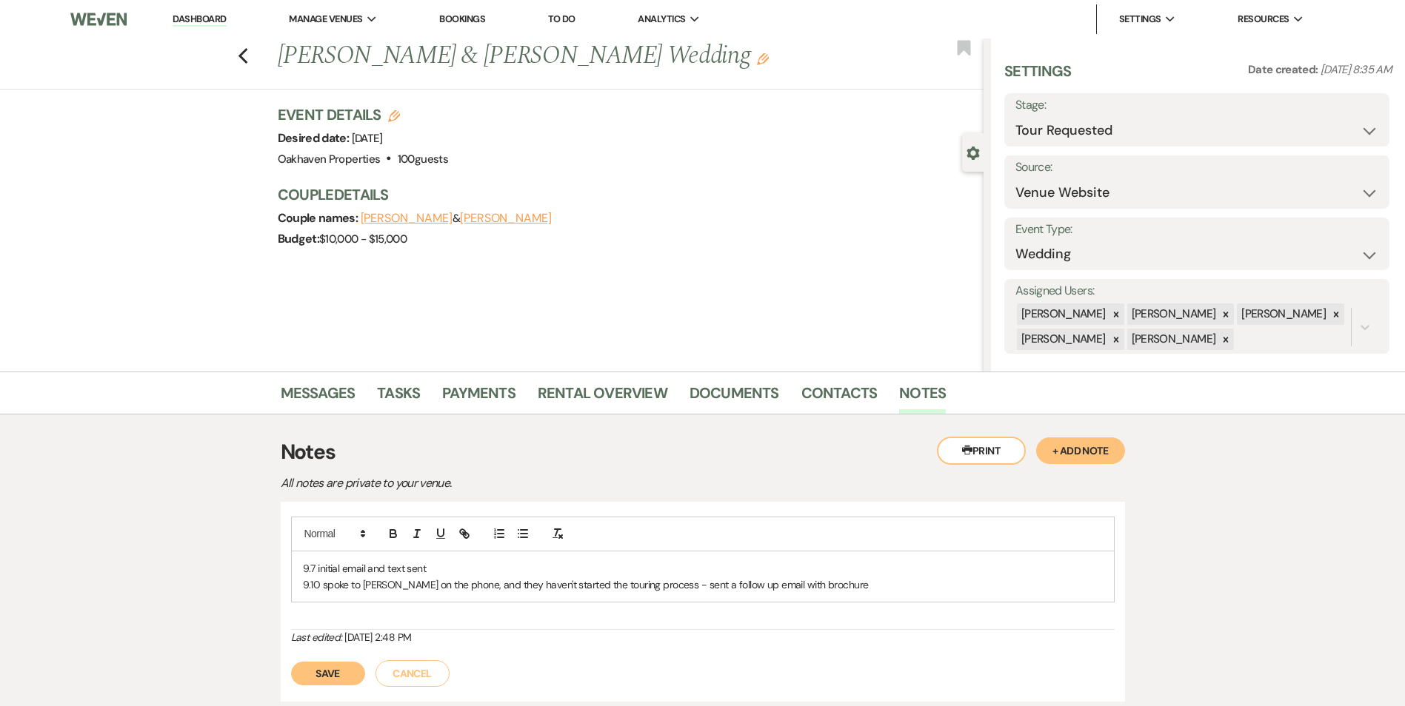
click at [866, 577] on p "9.10 spoke to Samantha on the phone, and they haven't started the touring proce…" at bounding box center [703, 585] width 800 height 16
click at [338, 699] on button "Save" at bounding box center [328, 691] width 74 height 24
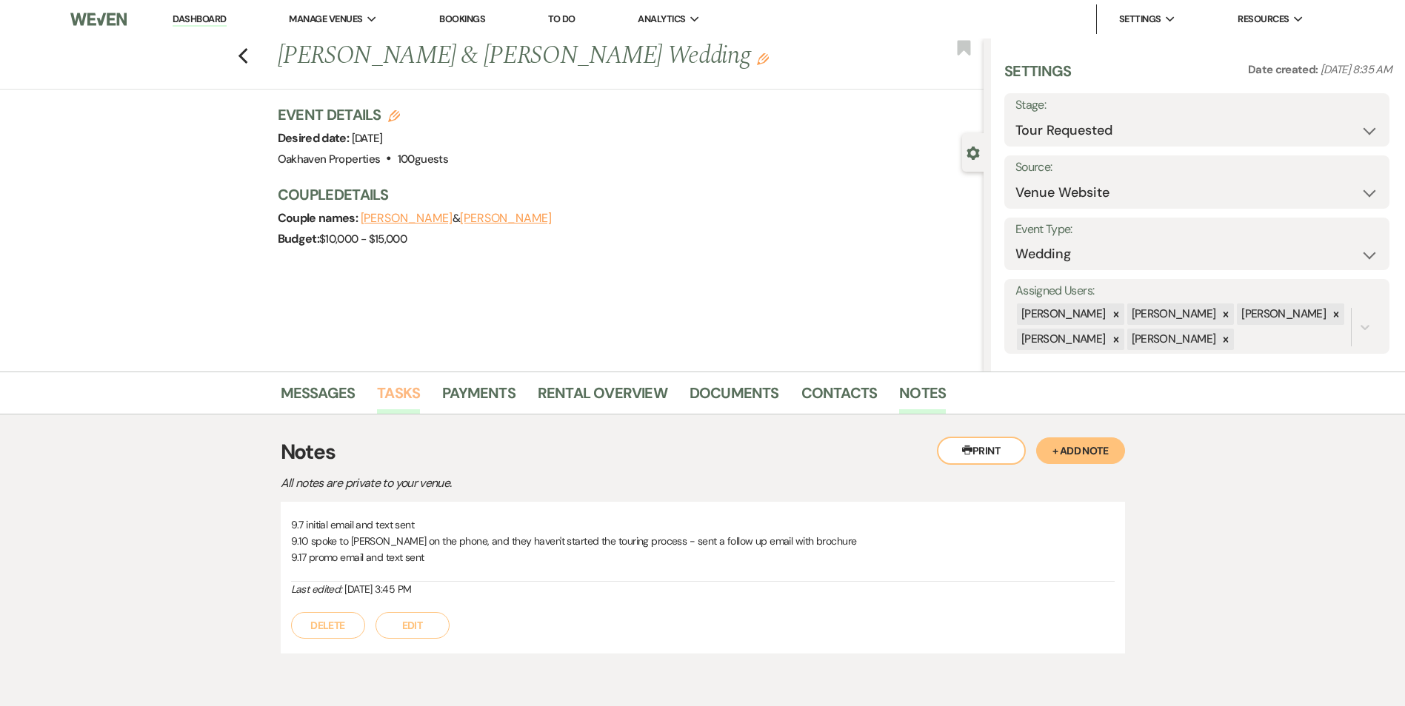
click at [395, 404] on link "Tasks" at bounding box center [398, 397] width 43 height 33
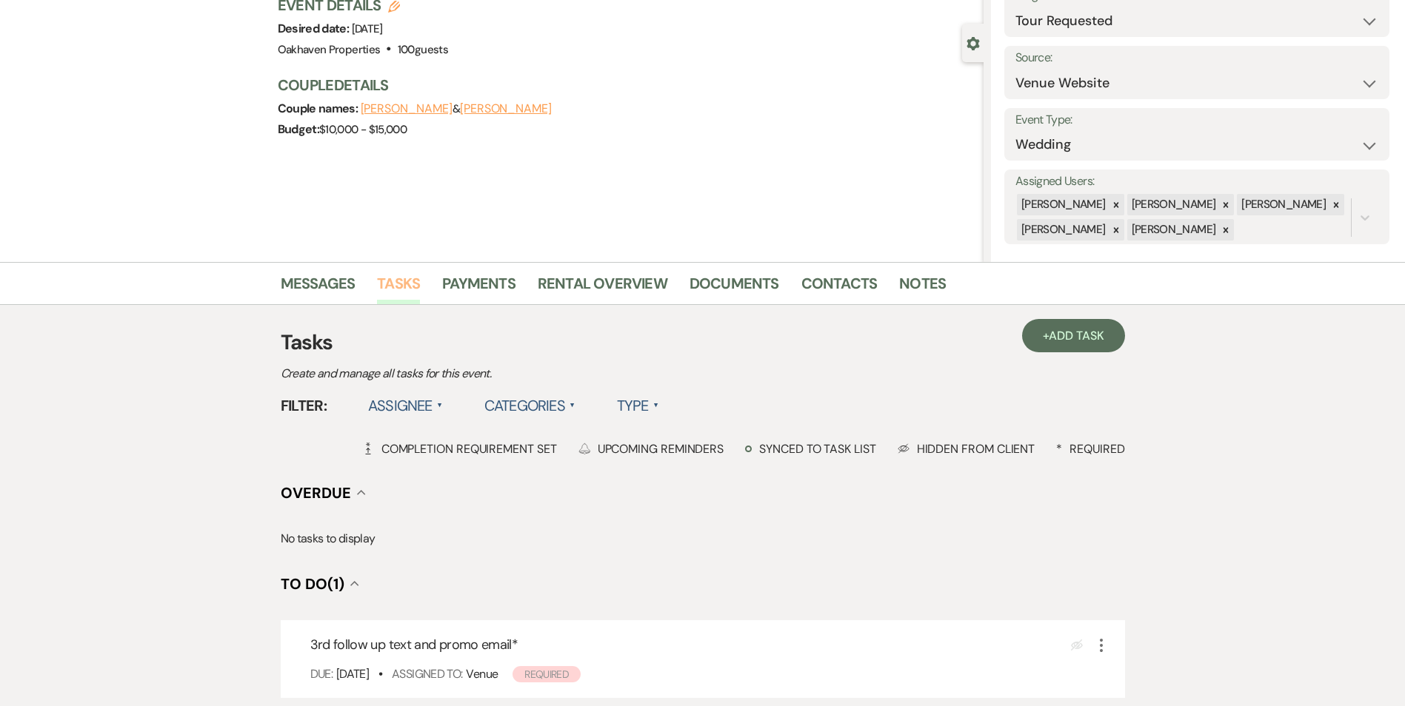
scroll to position [222, 0]
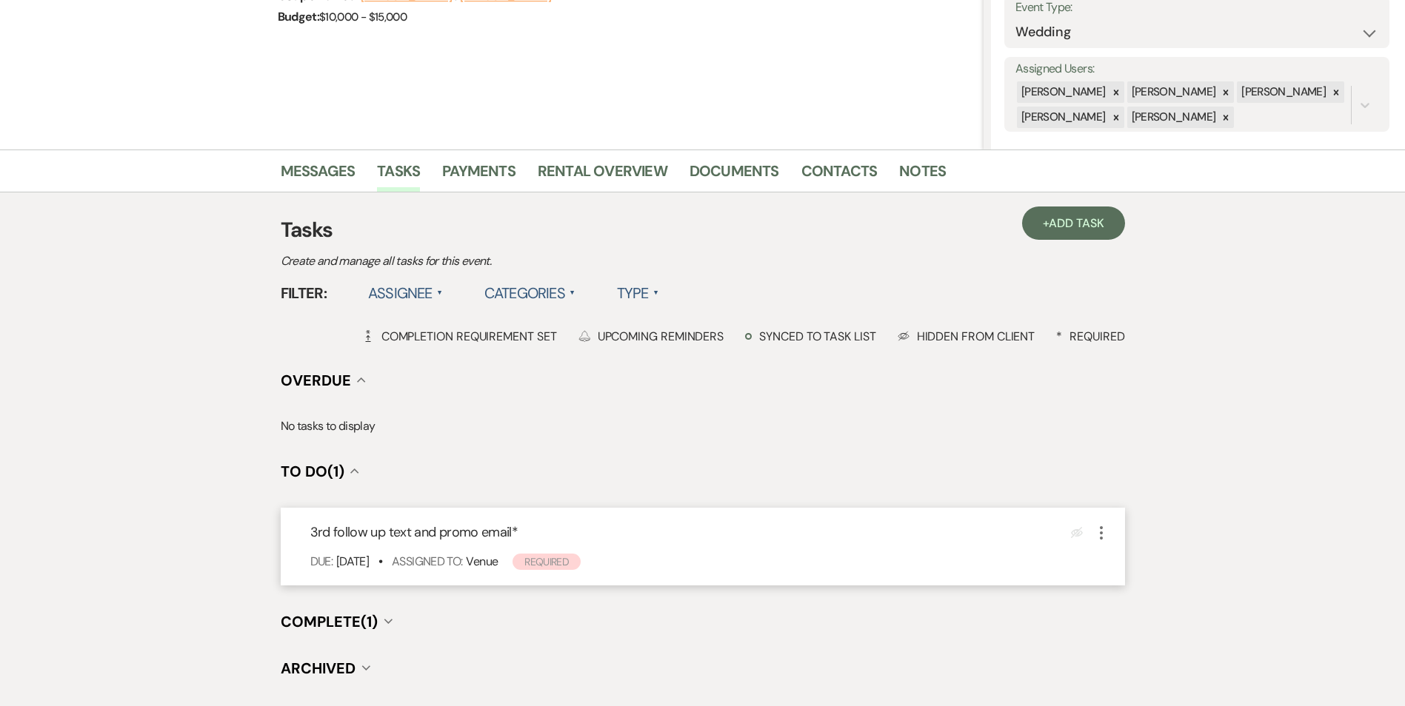
click at [1099, 533] on icon "More" at bounding box center [1101, 533] width 18 height 18
click at [1126, 634] on button "Plan Portal Link Mark As Complete" at bounding box center [1164, 632] width 145 height 24
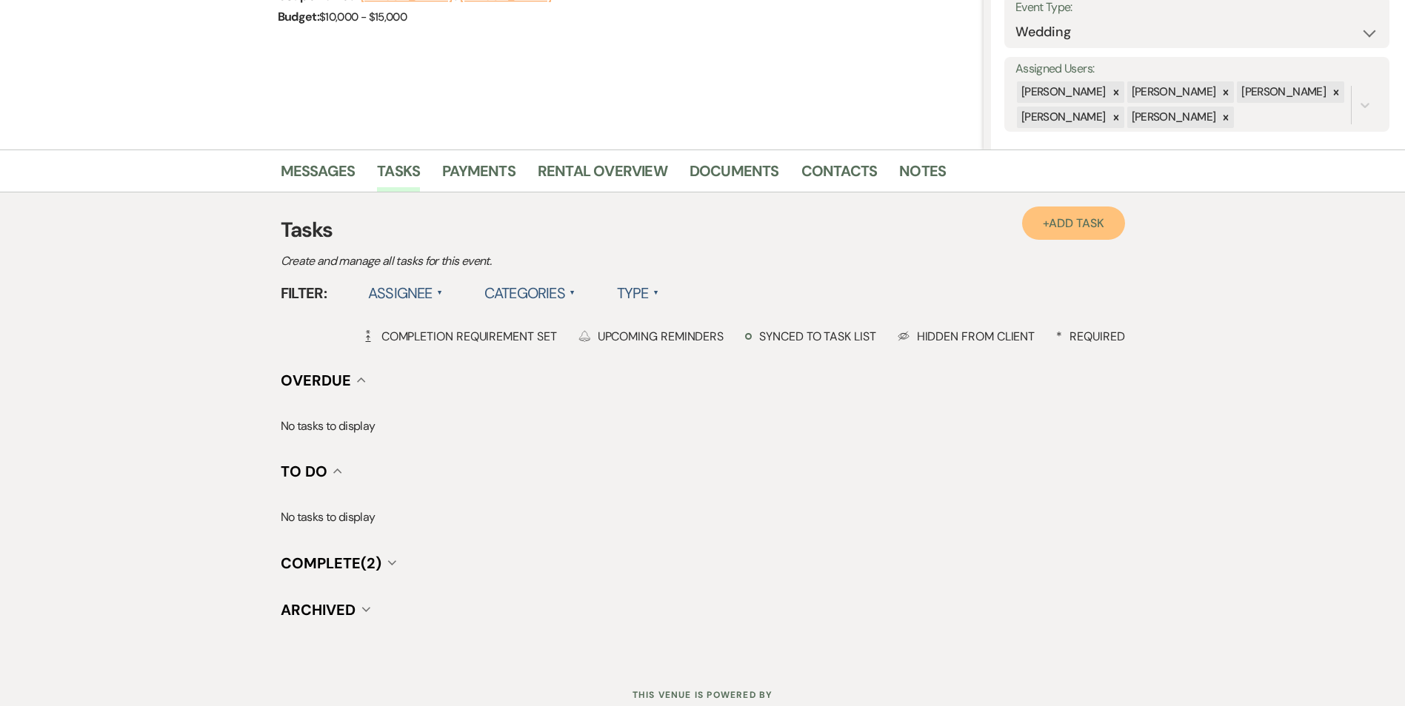
click at [1088, 212] on link "+ Add Task" at bounding box center [1073, 223] width 102 height 33
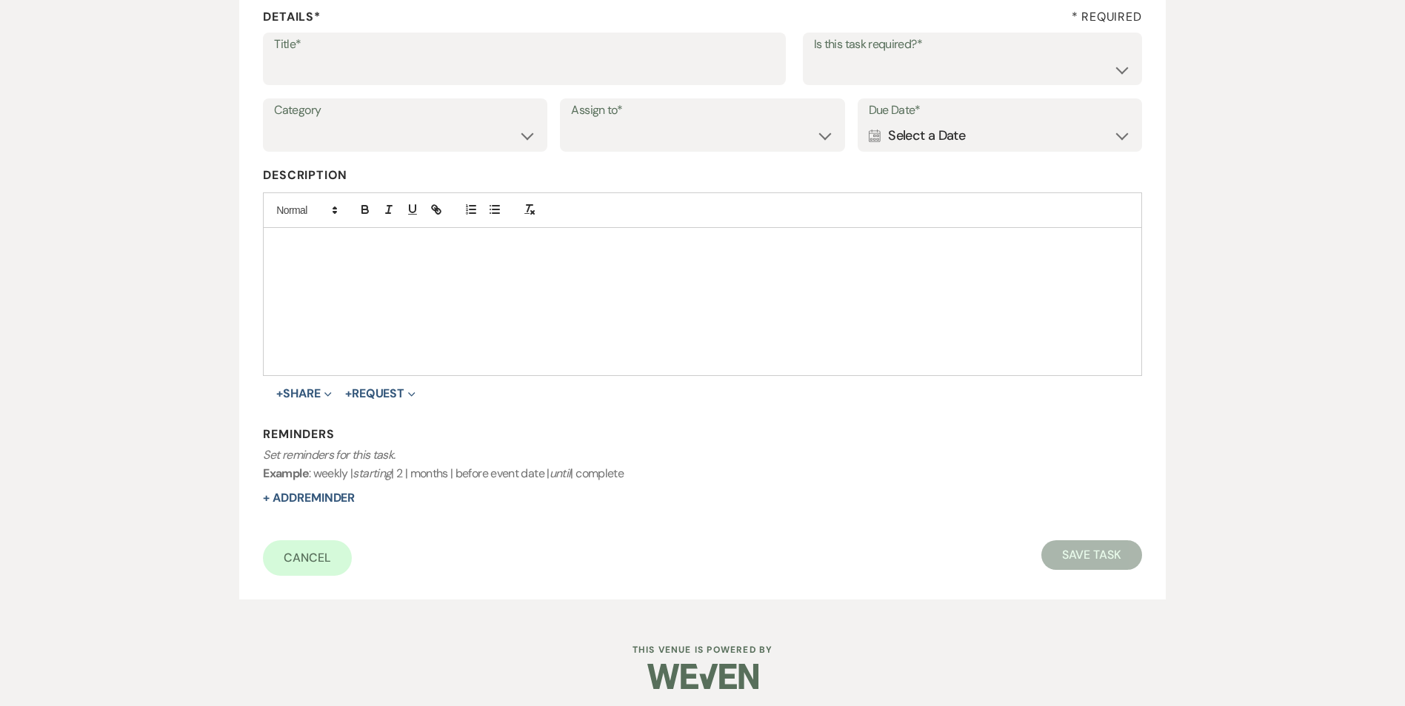
click at [407, 48] on label "Title*" at bounding box center [524, 44] width 501 height 21
click at [407, 55] on input "Title*" at bounding box center [524, 69] width 501 height 29
type input "4th follow up review email and text"
drag, startPoint x: 920, startPoint y: 64, endPoint x: 912, endPoint y: 84, distance: 20.9
click at [920, 64] on select "Yes No" at bounding box center [972, 69] width 317 height 29
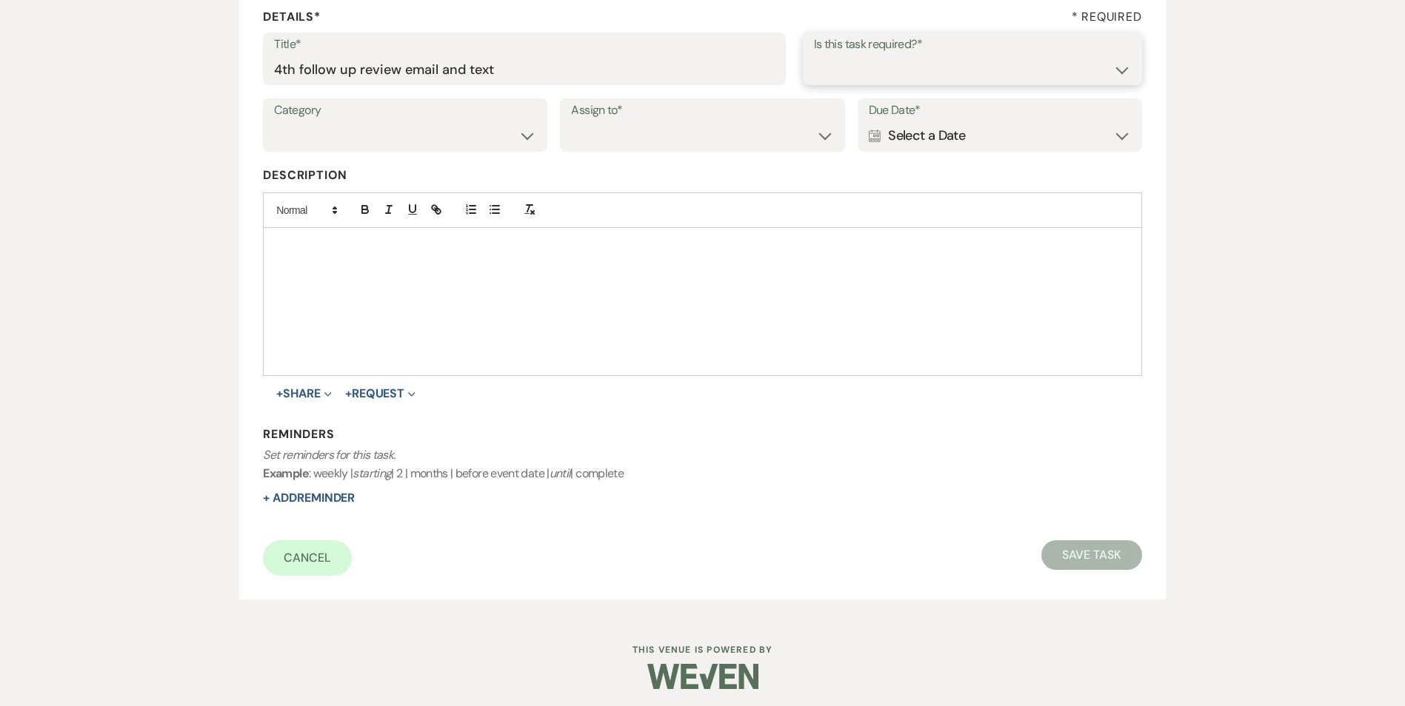
select select "true"
click at [814, 55] on select "Yes No" at bounding box center [972, 69] width 317 height 29
click at [424, 126] on select "Venue Vendors Guests Details Finalize & Share" at bounding box center [405, 135] width 262 height 29
select select "31"
click at [274, 121] on select "Venue Vendors Guests Details Finalize & Share" at bounding box center [405, 135] width 262 height 29
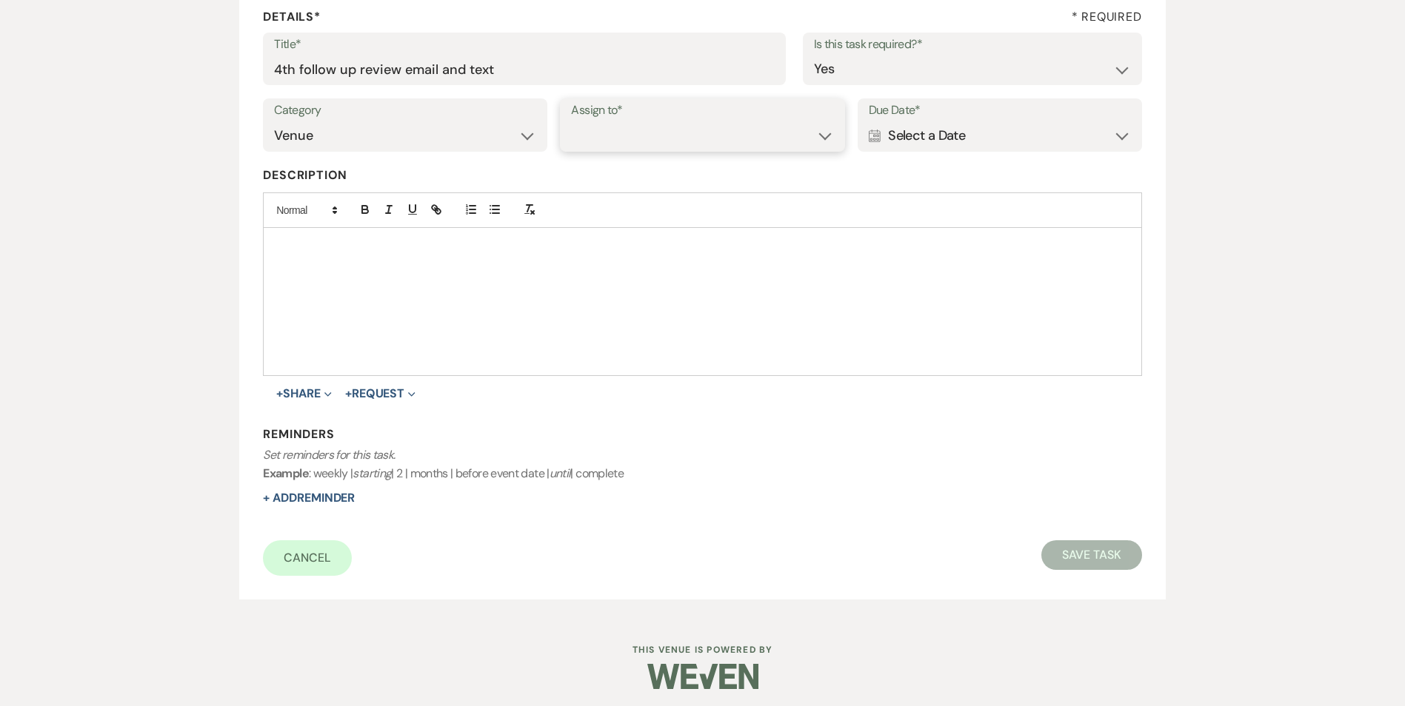
click at [590, 138] on select "Venue Client" at bounding box center [702, 135] width 262 height 29
click at [571, 121] on select "Venue Client" at bounding box center [702, 135] width 262 height 29
click at [592, 148] on select "Venue Client" at bounding box center [702, 135] width 262 height 29
select select "venueHost"
click at [571, 121] on select "Venue Client" at bounding box center [702, 135] width 262 height 29
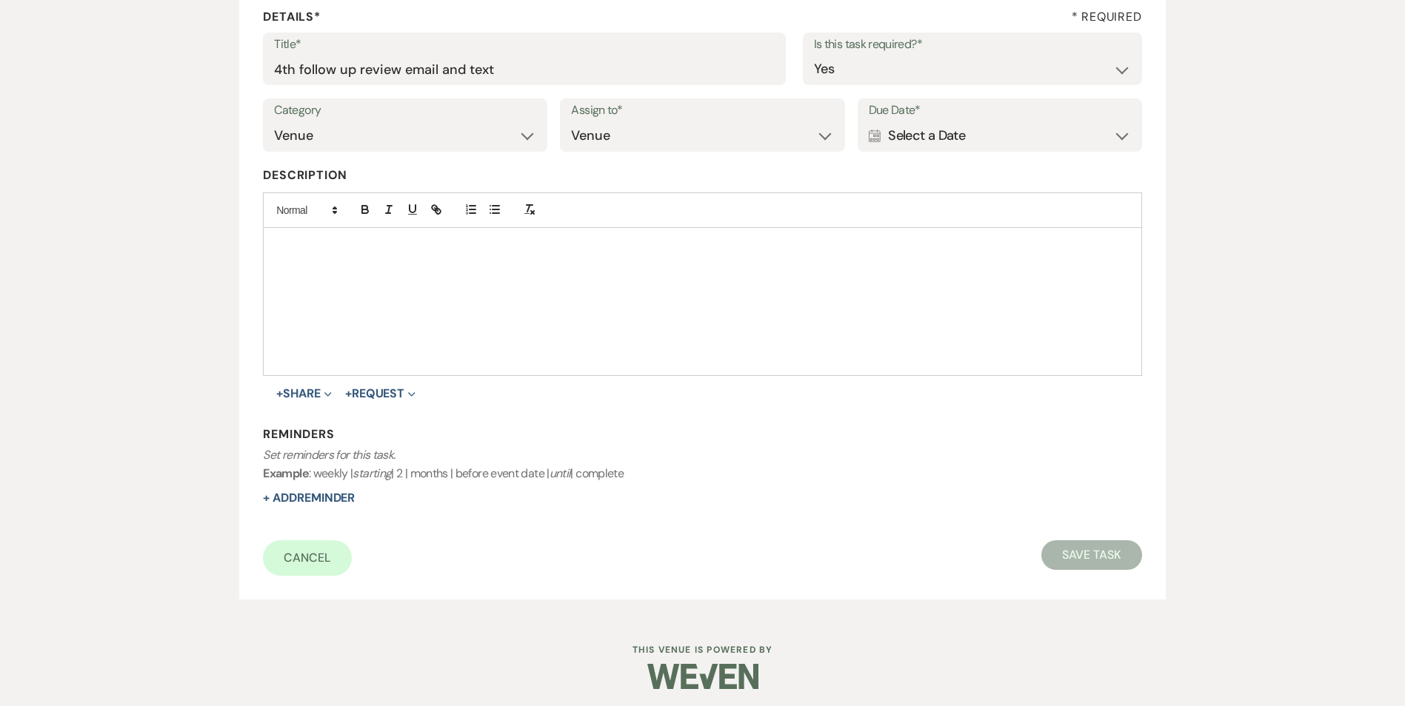
drag, startPoint x: 929, startPoint y: 141, endPoint x: 935, endPoint y: 155, distance: 14.9
click at [929, 142] on div "Calendar Select a Date Expand" at bounding box center [1000, 135] width 262 height 29
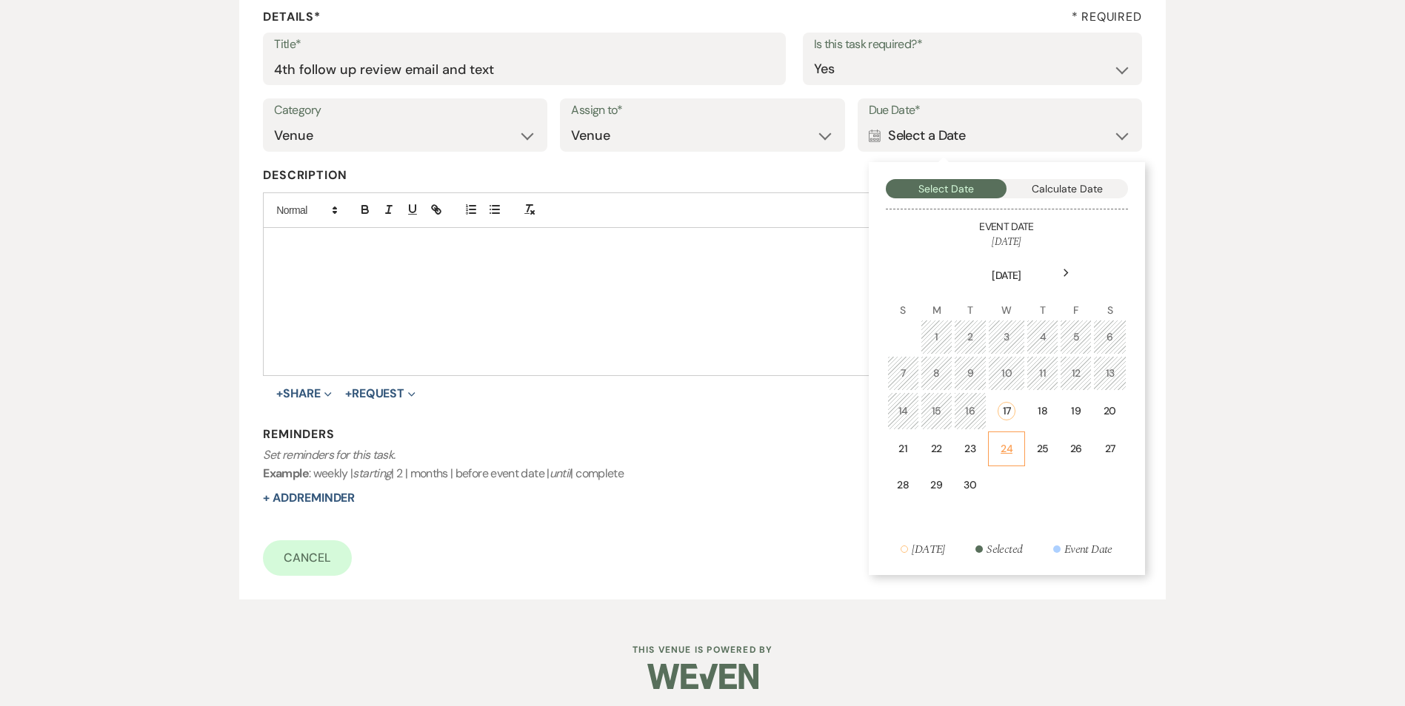
click at [1008, 450] on div "24" at bounding box center [1006, 449] width 18 height 16
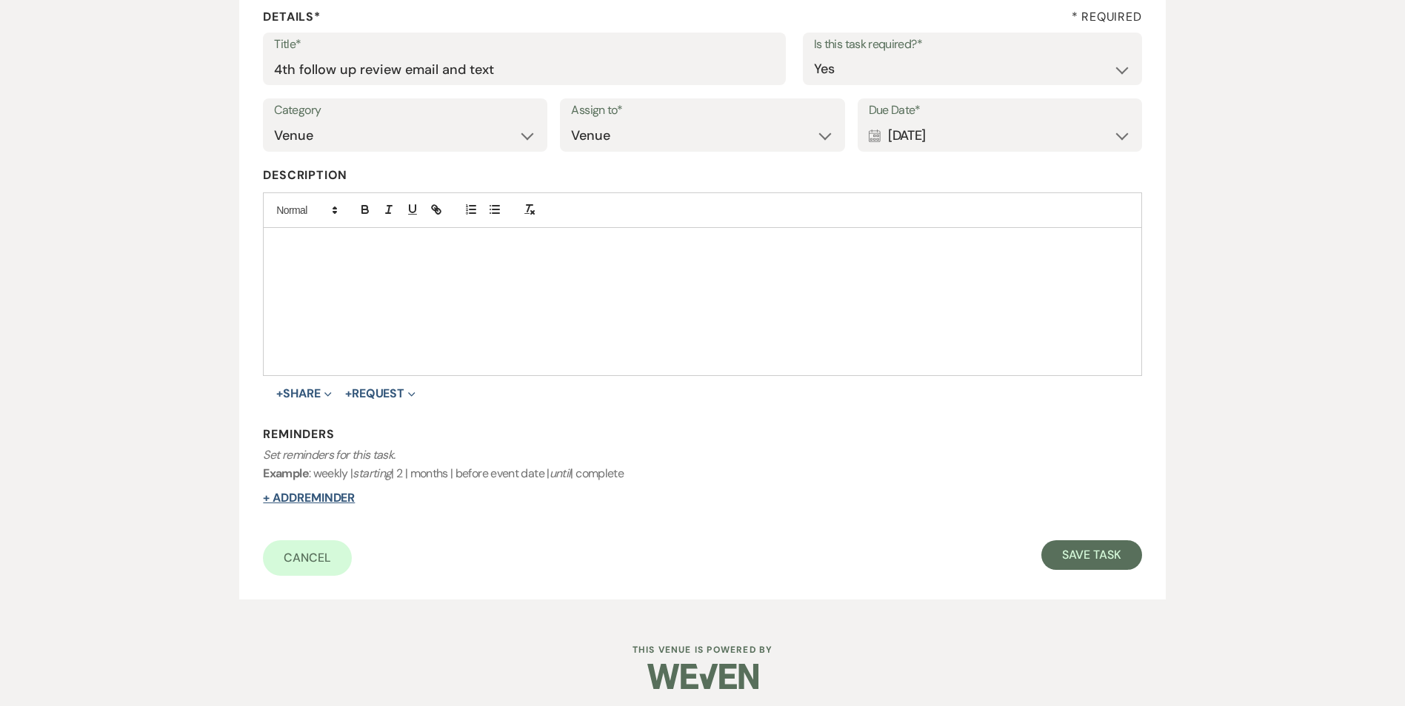
click at [338, 504] on button "+ Add Reminder" at bounding box center [309, 498] width 92 height 12
select select "host"
select select "days"
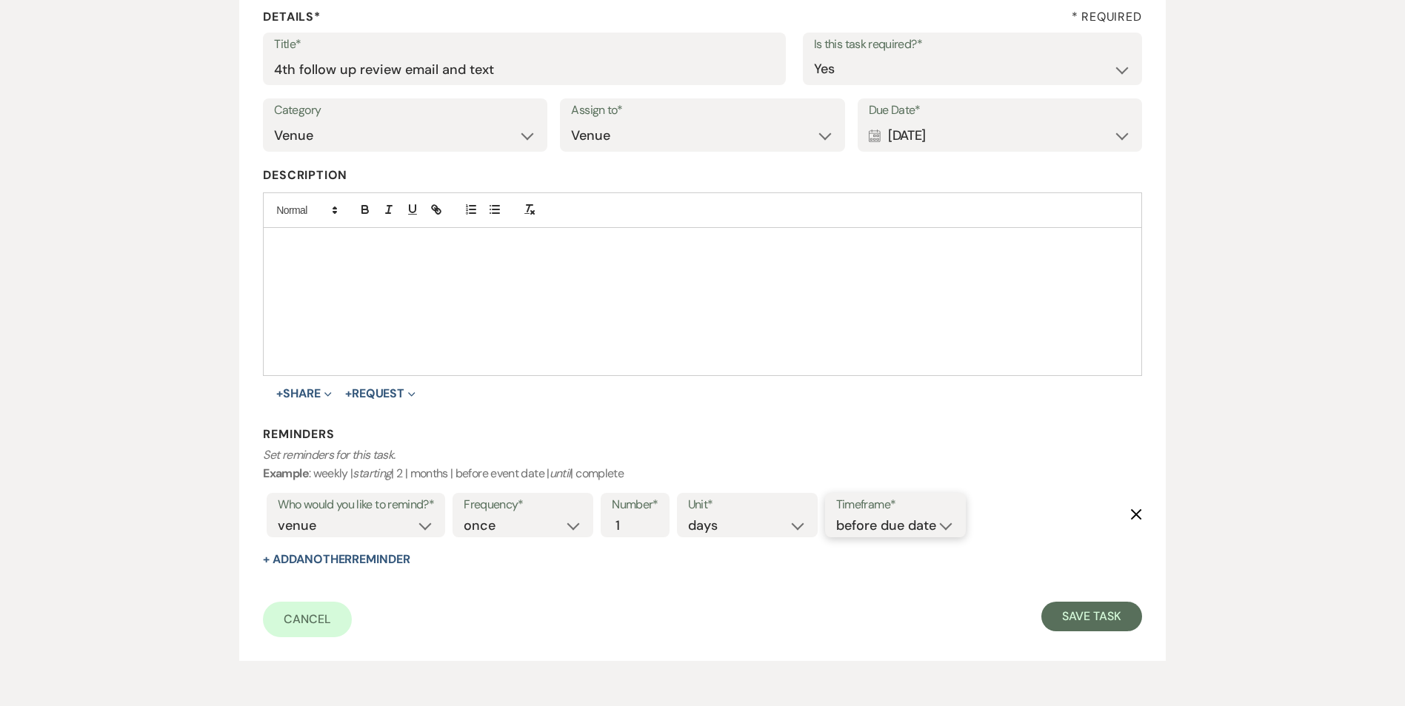
click at [909, 535] on select "before due date after due date on due date on custom date" at bounding box center [895, 526] width 118 height 20
select select "onDueDate"
click at [836, 516] on select "before due date after due date on due date on custom date" at bounding box center [895, 526] width 118 height 20
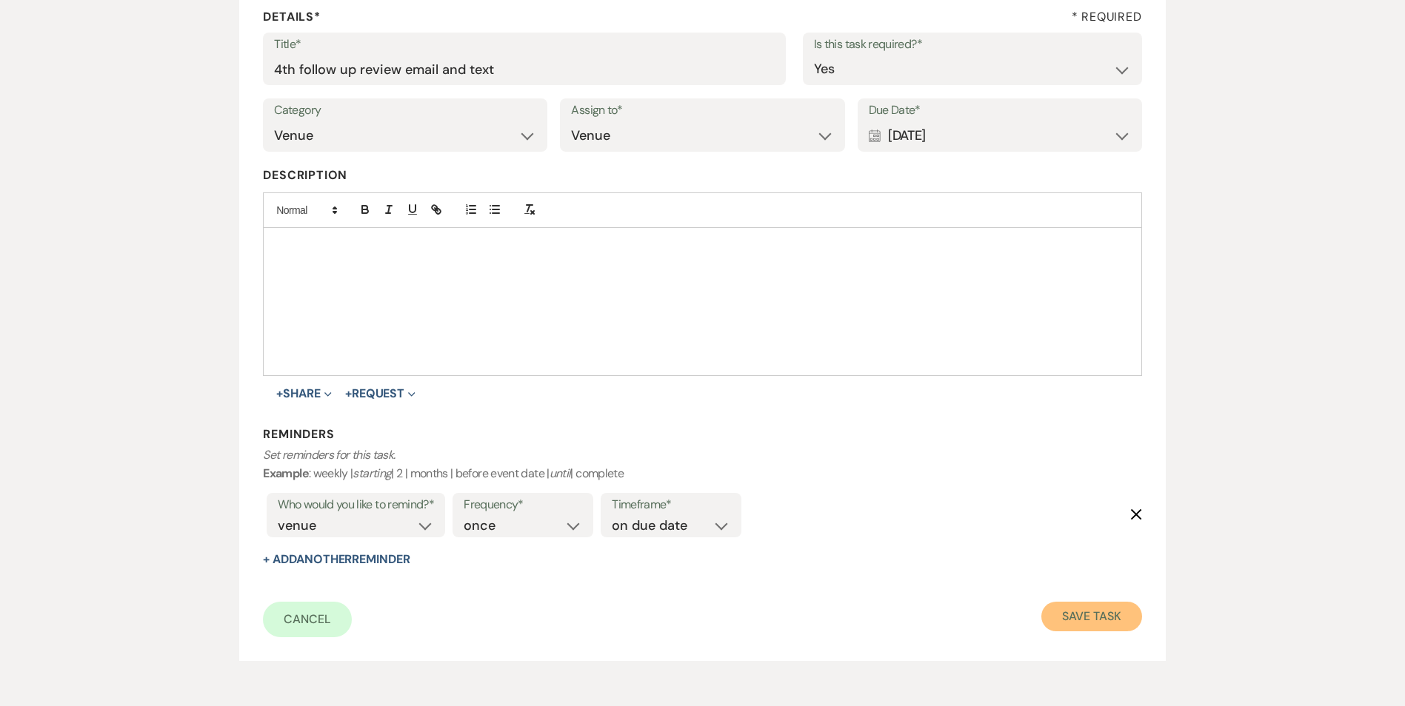
click at [1070, 616] on button "Save Task" at bounding box center [1091, 617] width 100 height 30
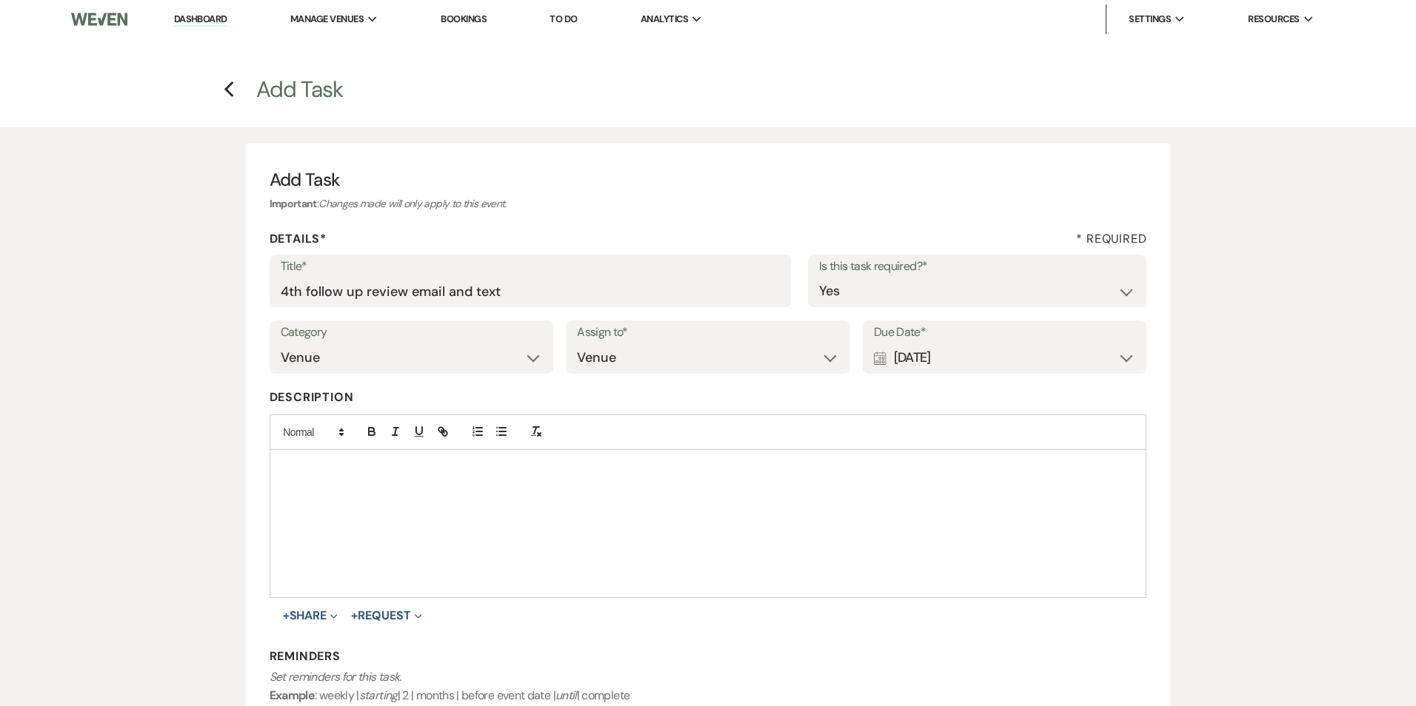
select select "2"
select select "5"
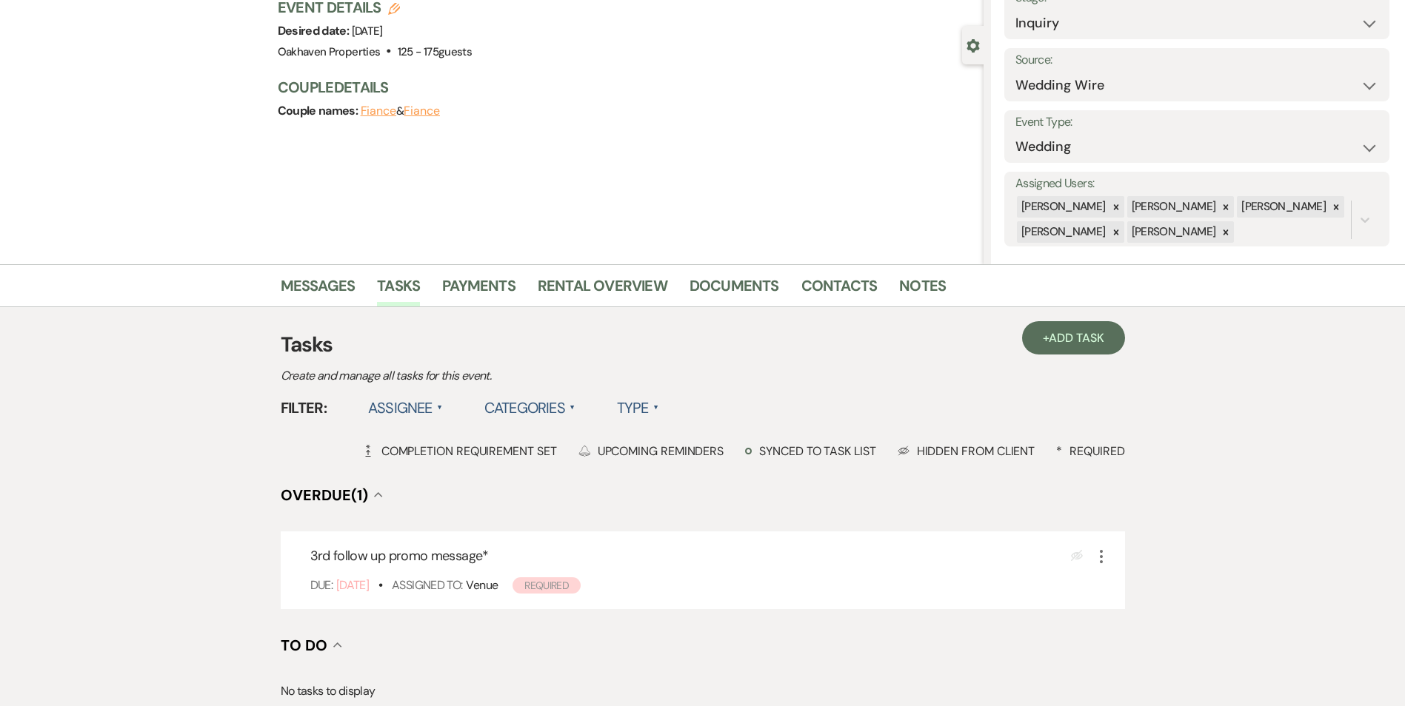
scroll to position [222, 0]
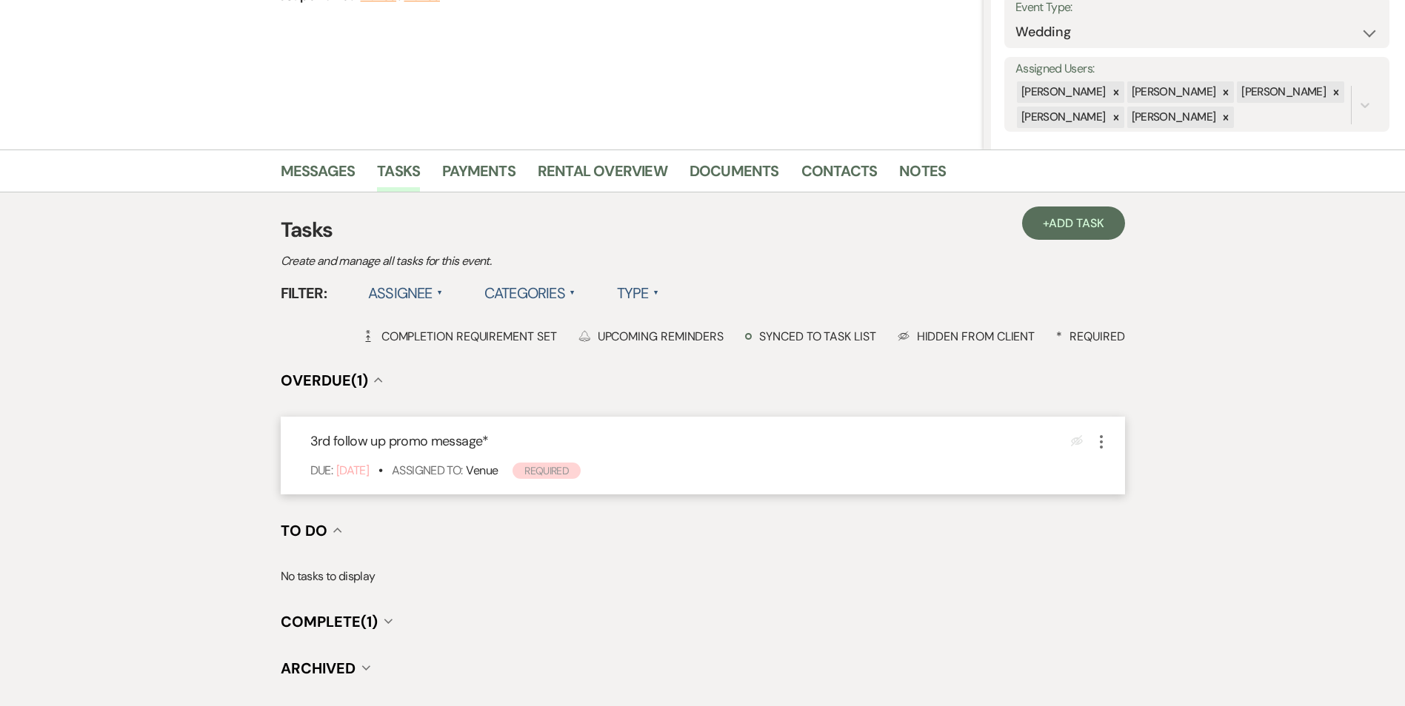
drag, startPoint x: 1104, startPoint y: 415, endPoint x: 1104, endPoint y: 427, distance: 11.1
click at [1104, 421] on div "+ Add Task Tasks Create and manage all tasks for this event. Filter: Assignee ▲…" at bounding box center [703, 447] width 844 height 464
click at [1104, 435] on icon "More" at bounding box center [1101, 442] width 18 height 18
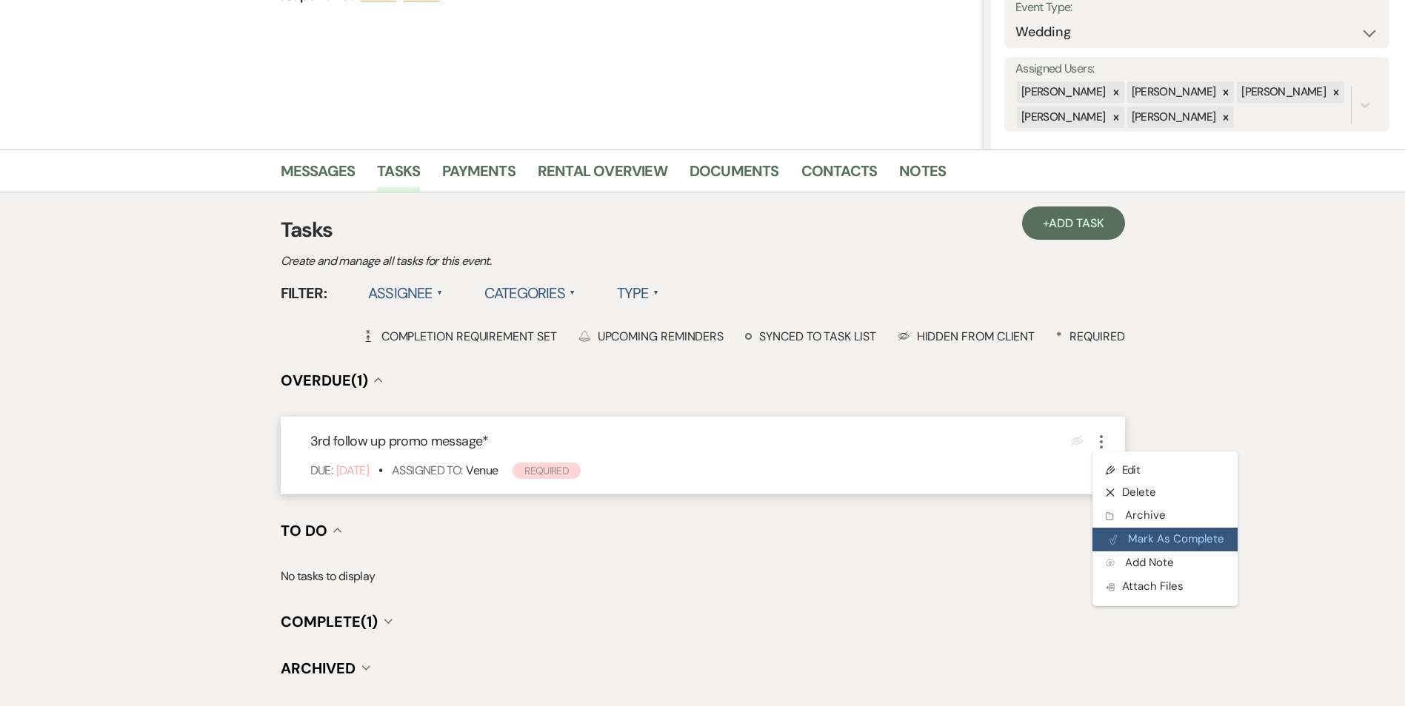
click at [1120, 539] on button "Plan Portal Link Mark As Complete" at bounding box center [1164, 540] width 145 height 24
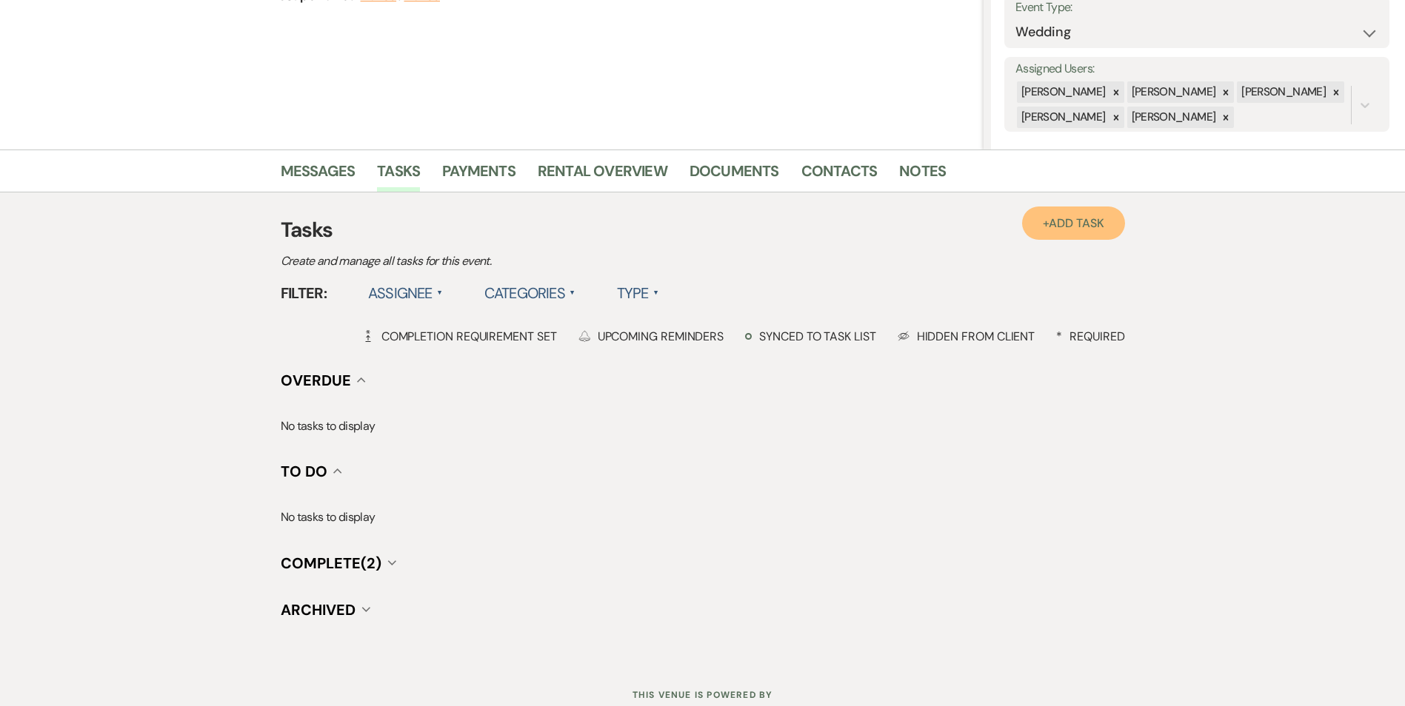
click at [1055, 224] on span "Add Task" at bounding box center [1076, 223] width 55 height 16
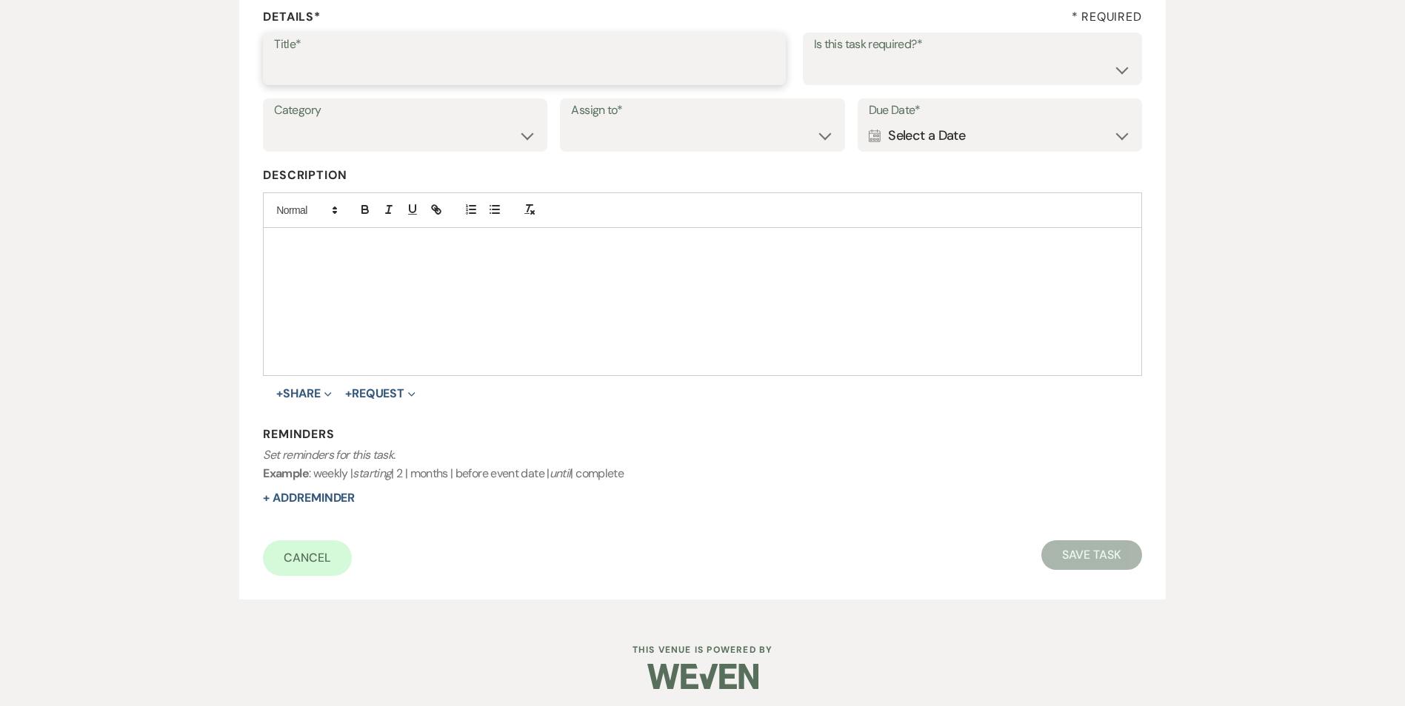
click at [330, 78] on input "Title*" at bounding box center [524, 69] width 501 height 29
type input "4th follow up review message"
click at [882, 57] on select "Yes No" at bounding box center [972, 69] width 317 height 29
select select "true"
click at [814, 55] on select "Yes No" at bounding box center [972, 69] width 317 height 29
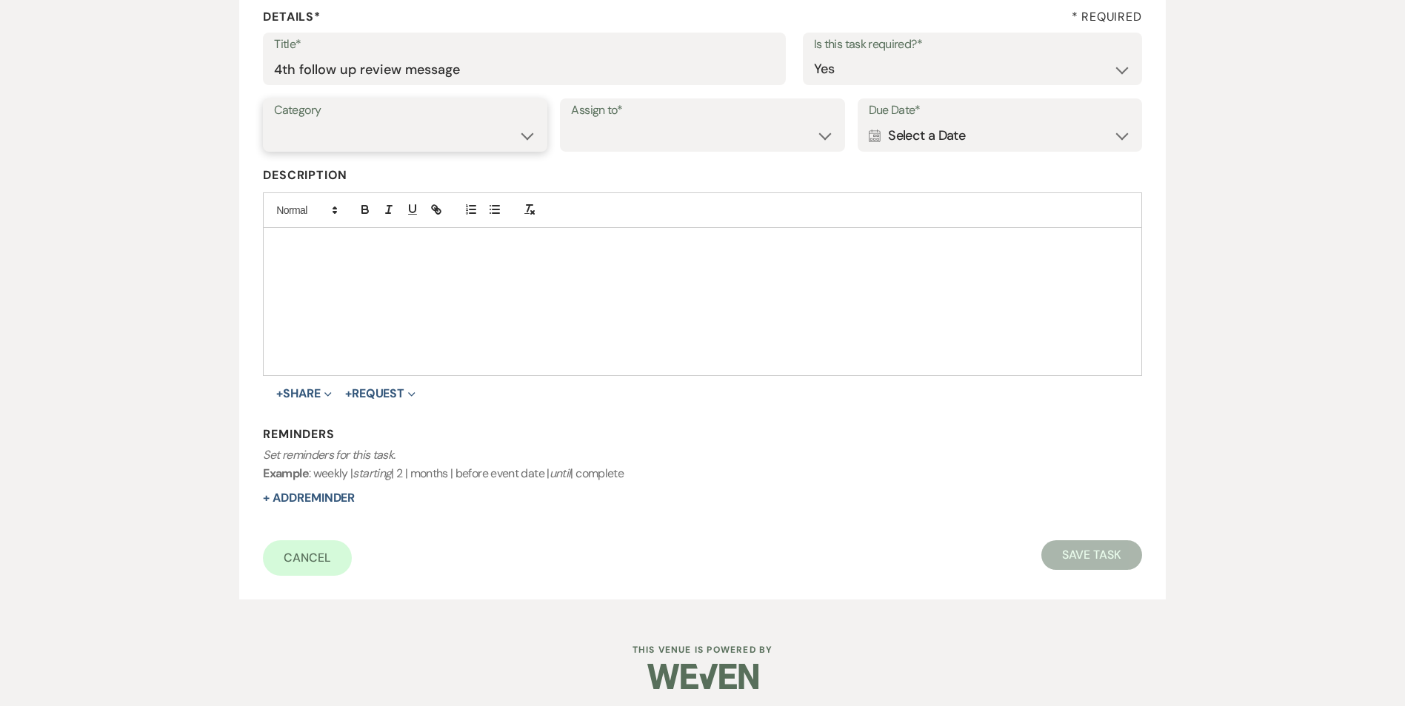
drag, startPoint x: 386, startPoint y: 131, endPoint x: 387, endPoint y: 144, distance: 12.6
click at [387, 133] on select "Venue Vendors Guests Details Finalize & Share" at bounding box center [405, 135] width 262 height 29
select select "31"
click at [274, 121] on select "Venue Vendors Guests Details Finalize & Share" at bounding box center [405, 135] width 262 height 29
click at [606, 130] on select "Venue Client" at bounding box center [702, 135] width 262 height 29
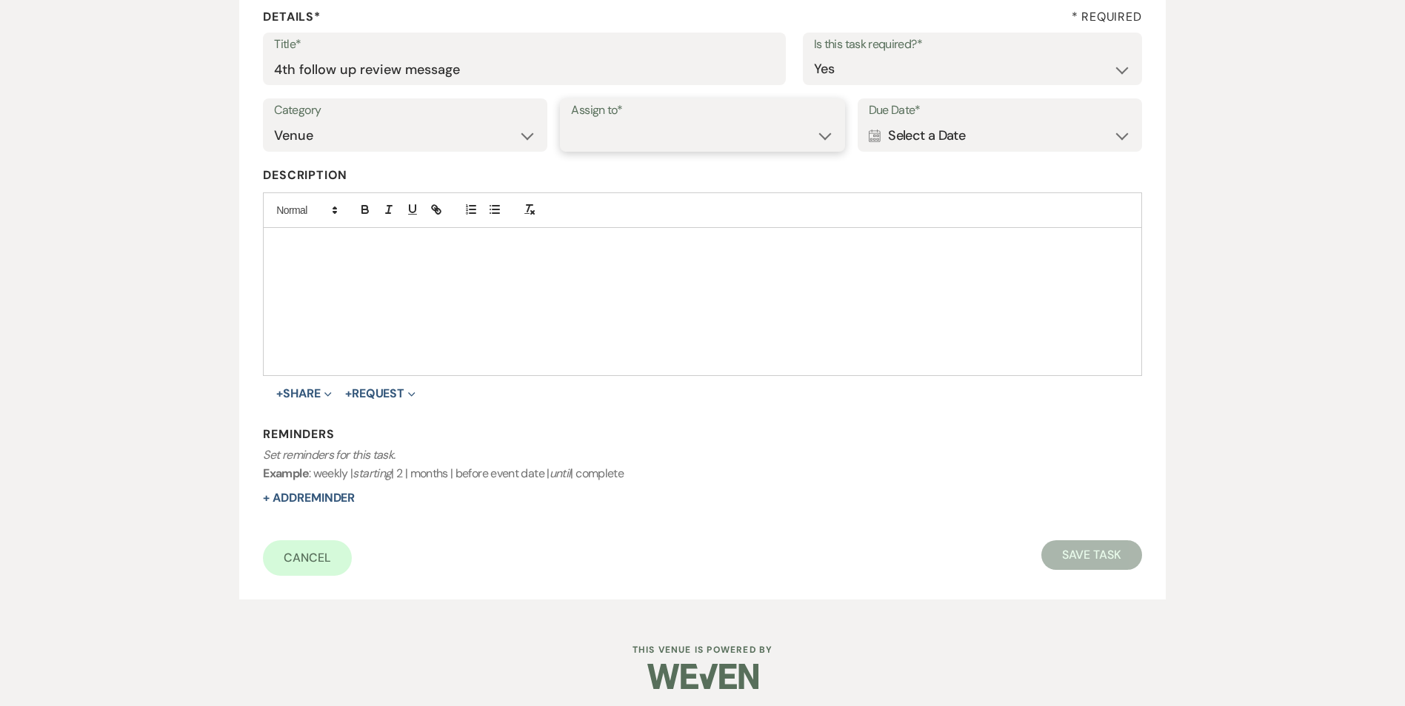
select select "venueHost"
click at [571, 121] on select "Venue Client" at bounding box center [702, 135] width 262 height 29
click at [936, 115] on label "Due Date*" at bounding box center [1000, 110] width 262 height 21
click at [997, 131] on div "Calendar Select a Date Expand" at bounding box center [1000, 135] width 262 height 29
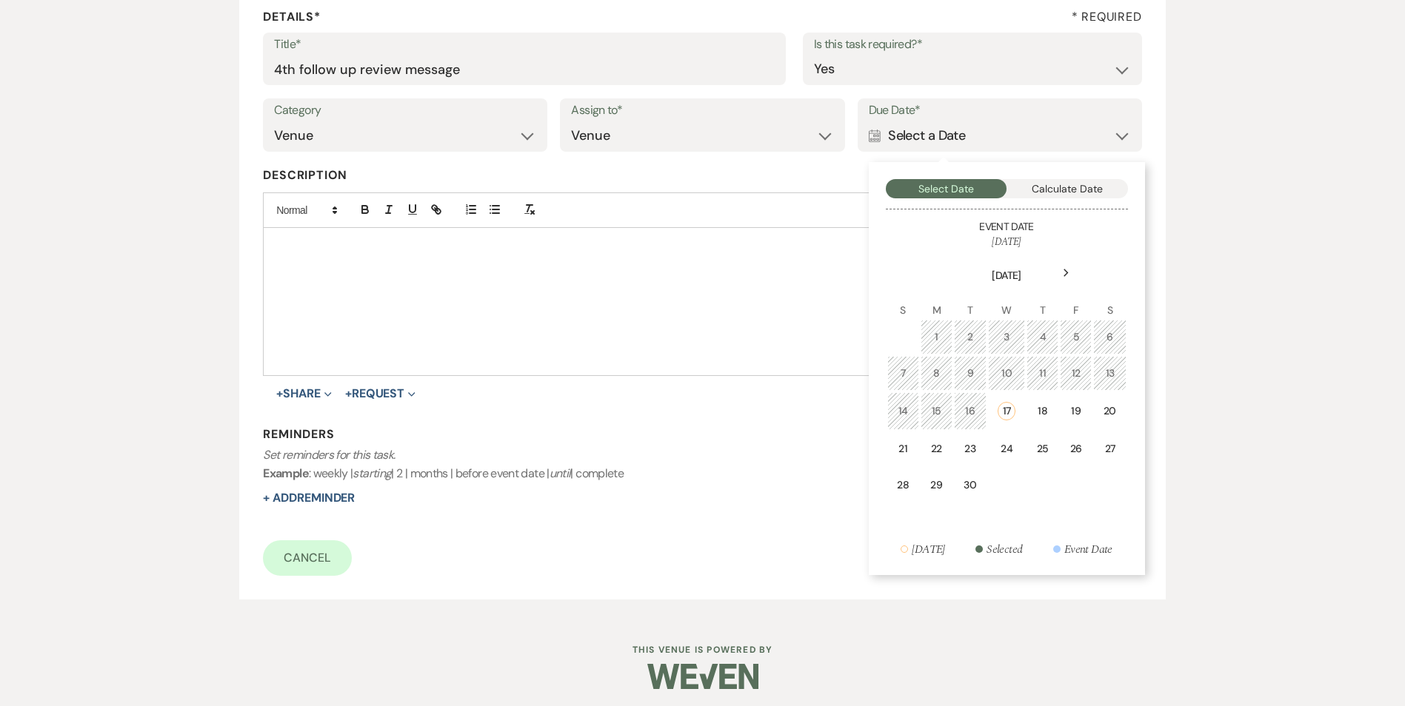
click at [1014, 451] on div "24" at bounding box center [1006, 449] width 18 height 16
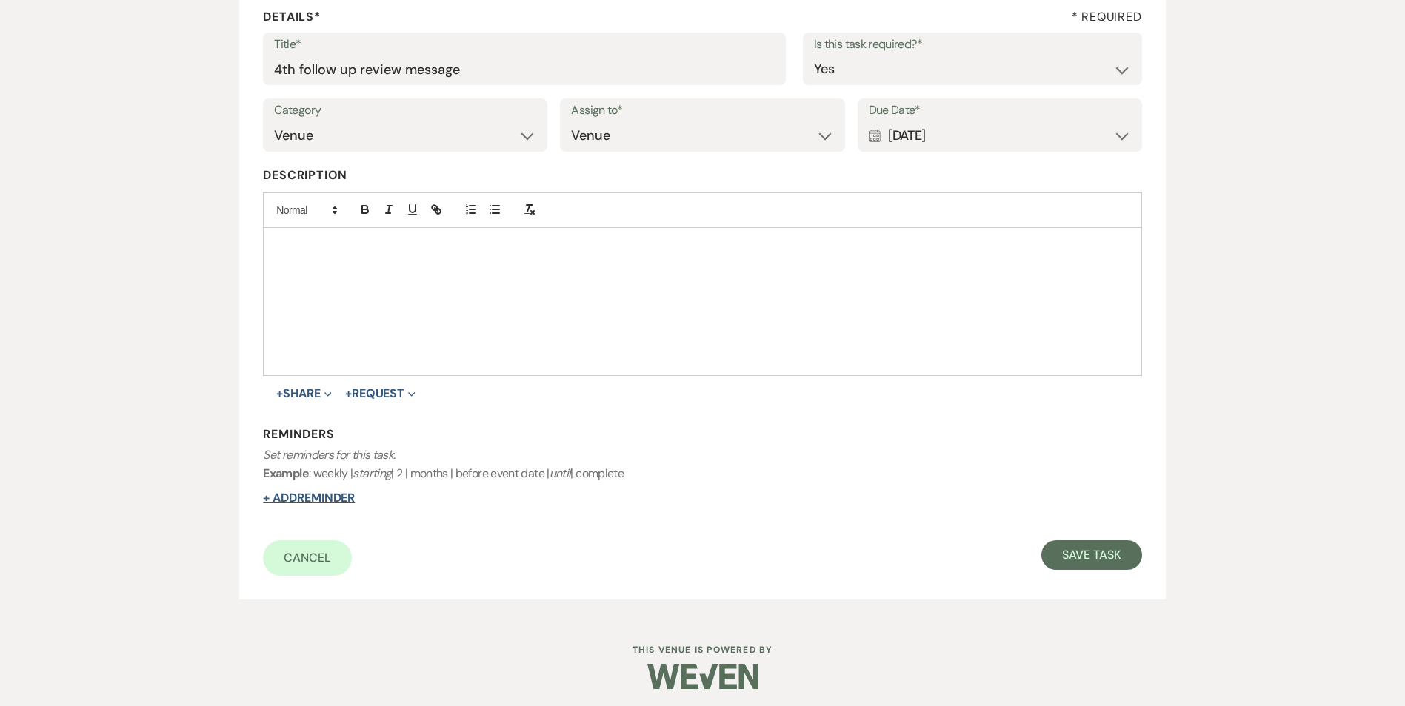
click at [315, 504] on button "+ Add Reminder" at bounding box center [309, 498] width 92 height 12
select select "host"
select select "days"
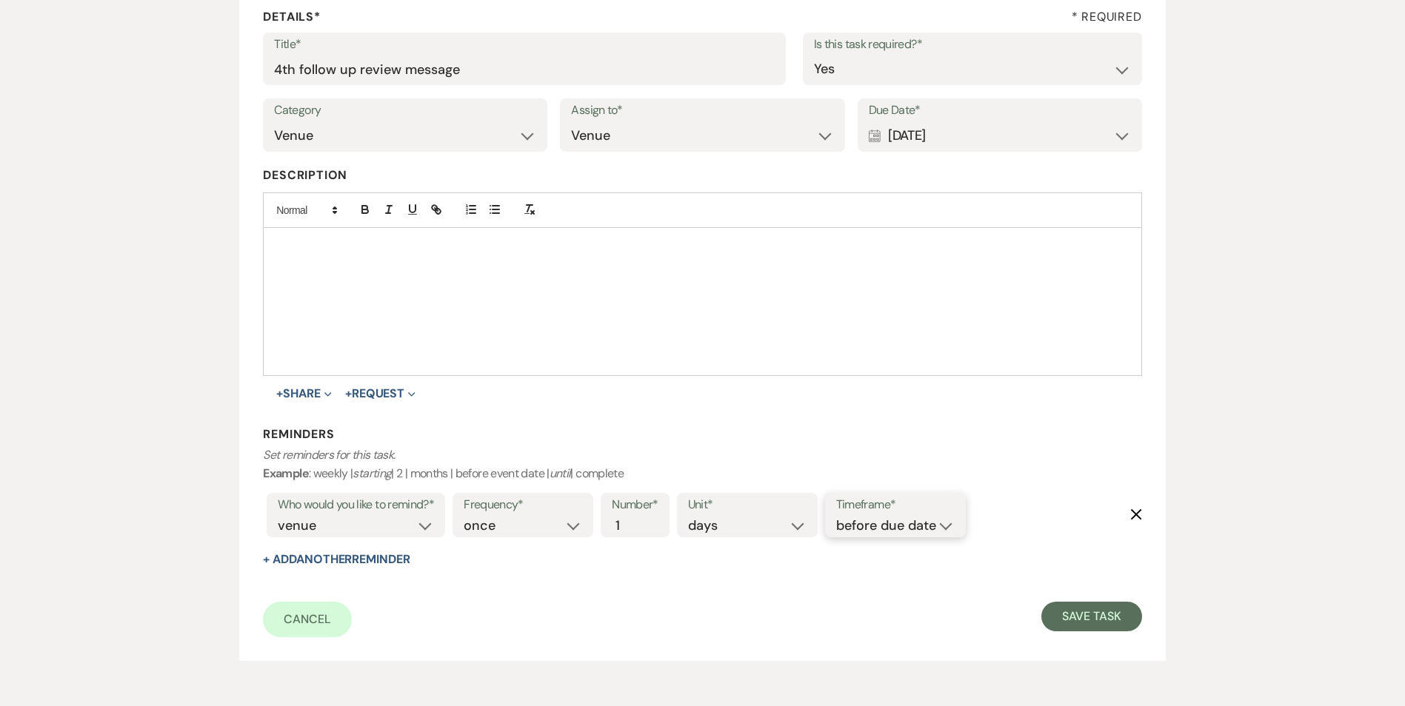
click at [884, 532] on select "before due date after due date on due date on custom date" at bounding box center [895, 526] width 118 height 20
select select "onDueDate"
click at [836, 516] on select "before due date after due date on due date on custom date" at bounding box center [895, 526] width 118 height 20
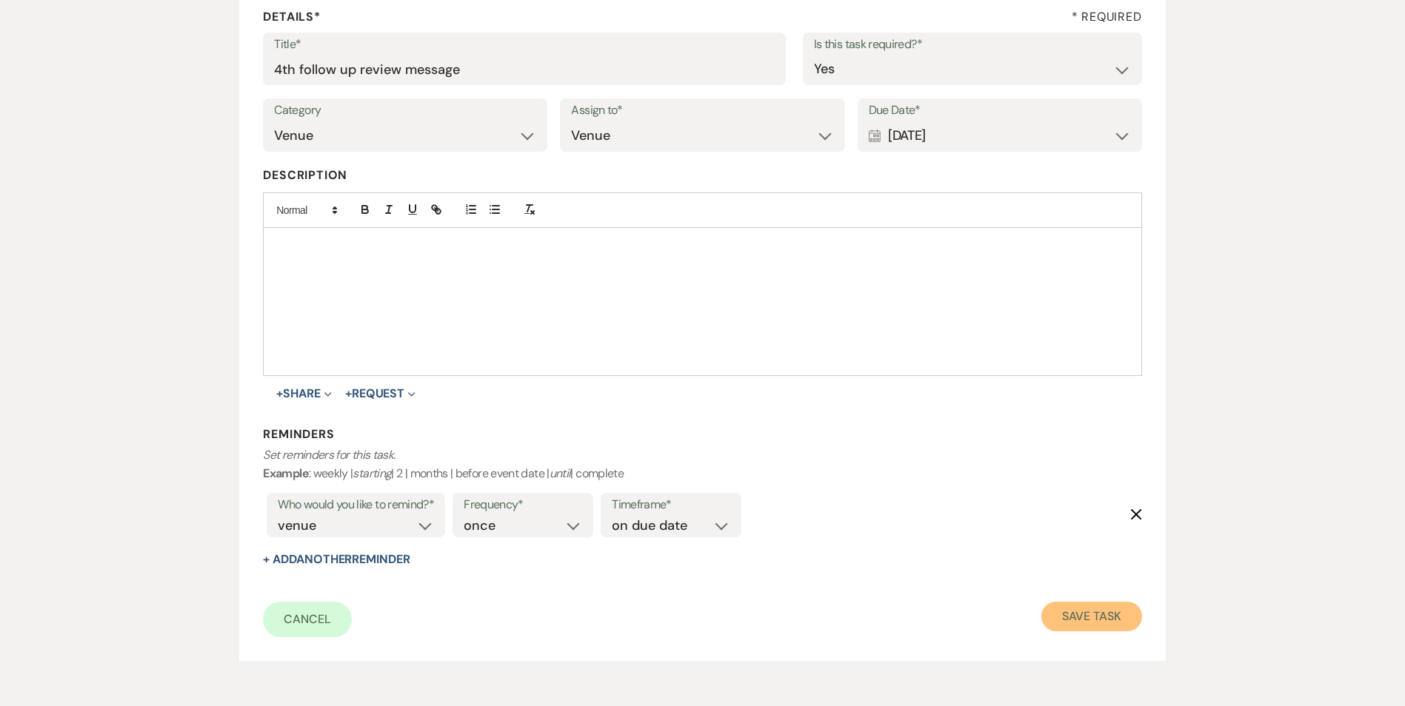
click at [1088, 604] on button "Save Task" at bounding box center [1091, 617] width 100 height 30
select select "3"
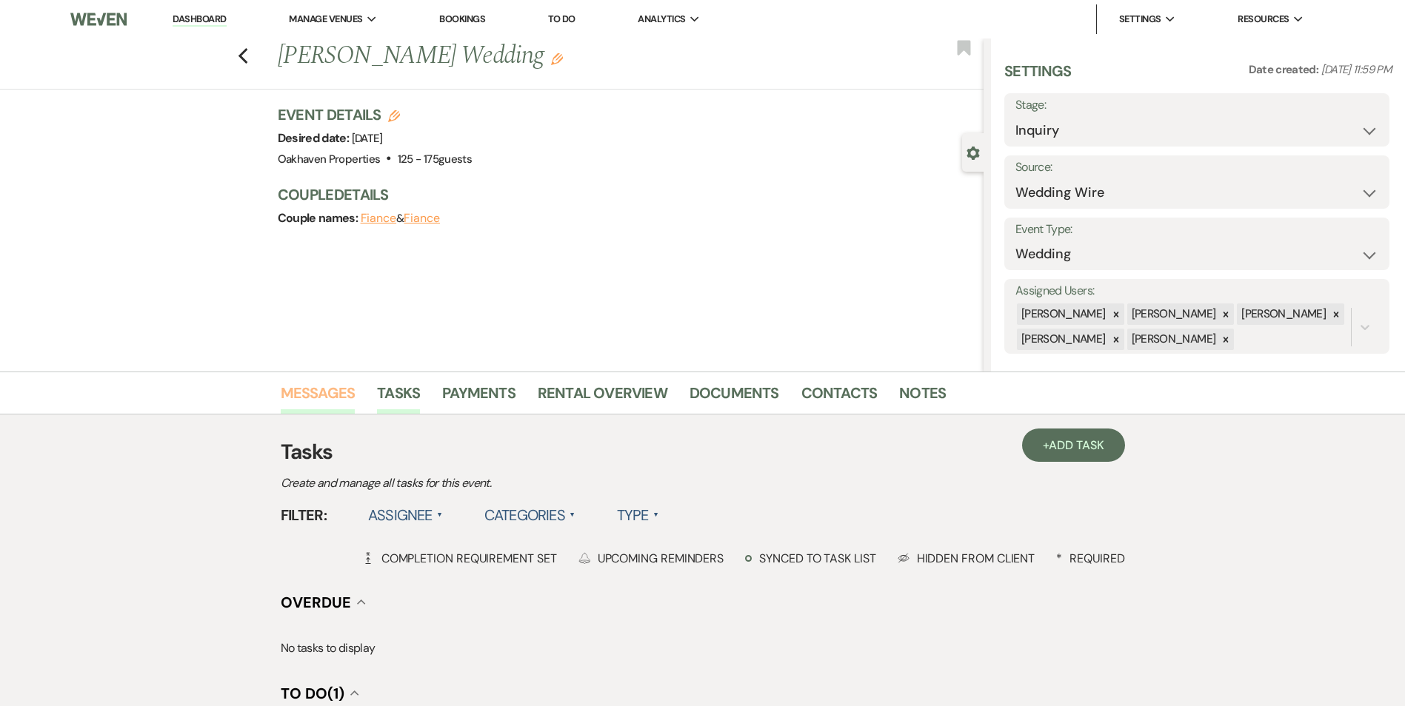
click at [329, 409] on link "Messages" at bounding box center [318, 397] width 75 height 33
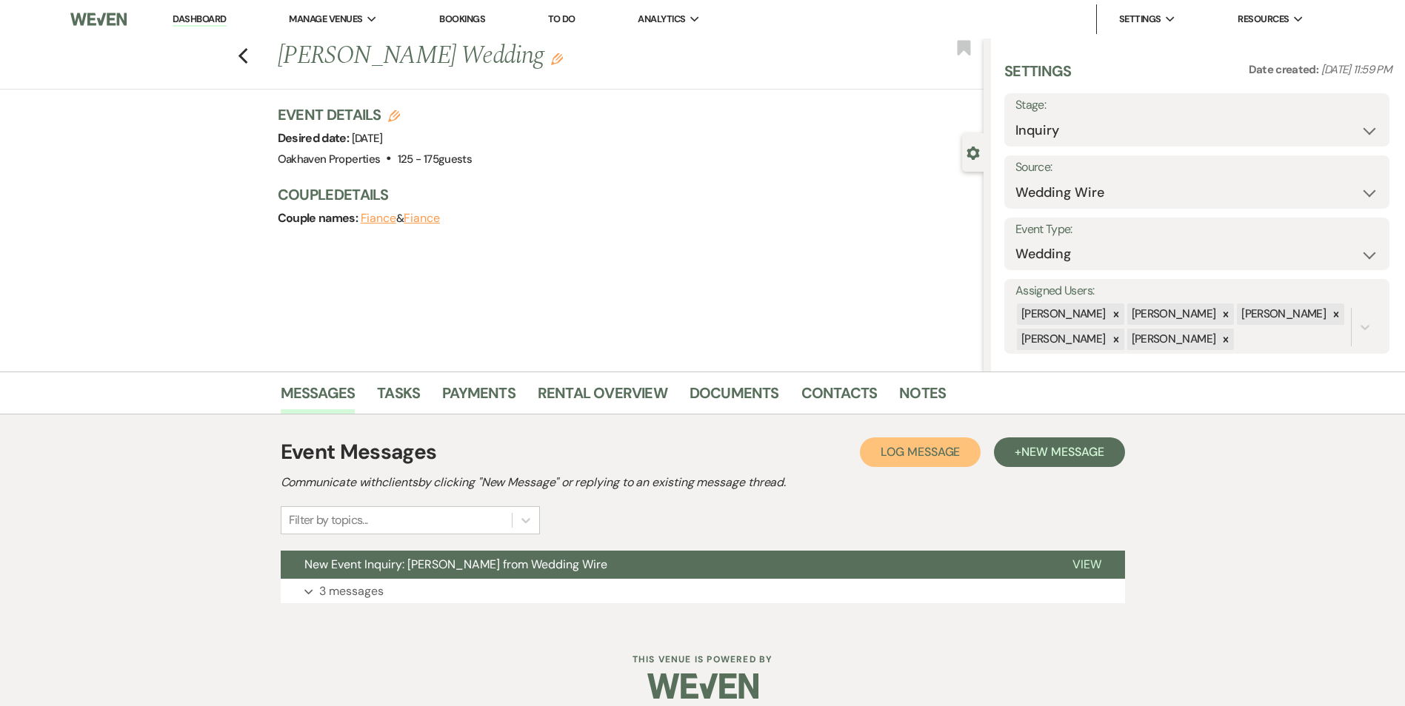
click at [926, 449] on span "Log Message" at bounding box center [919, 452] width 79 height 16
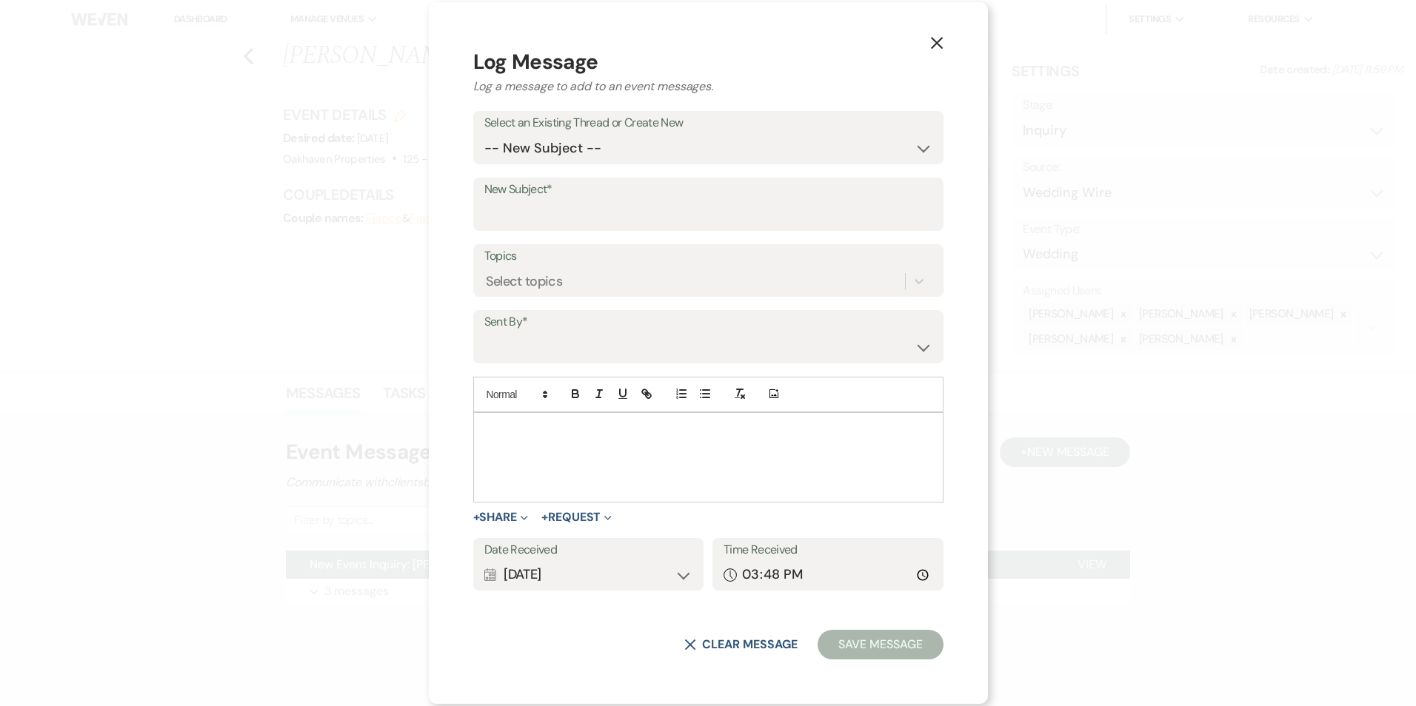
drag, startPoint x: 542, startPoint y: 445, endPoint x: 575, endPoint y: 450, distance: 33.0
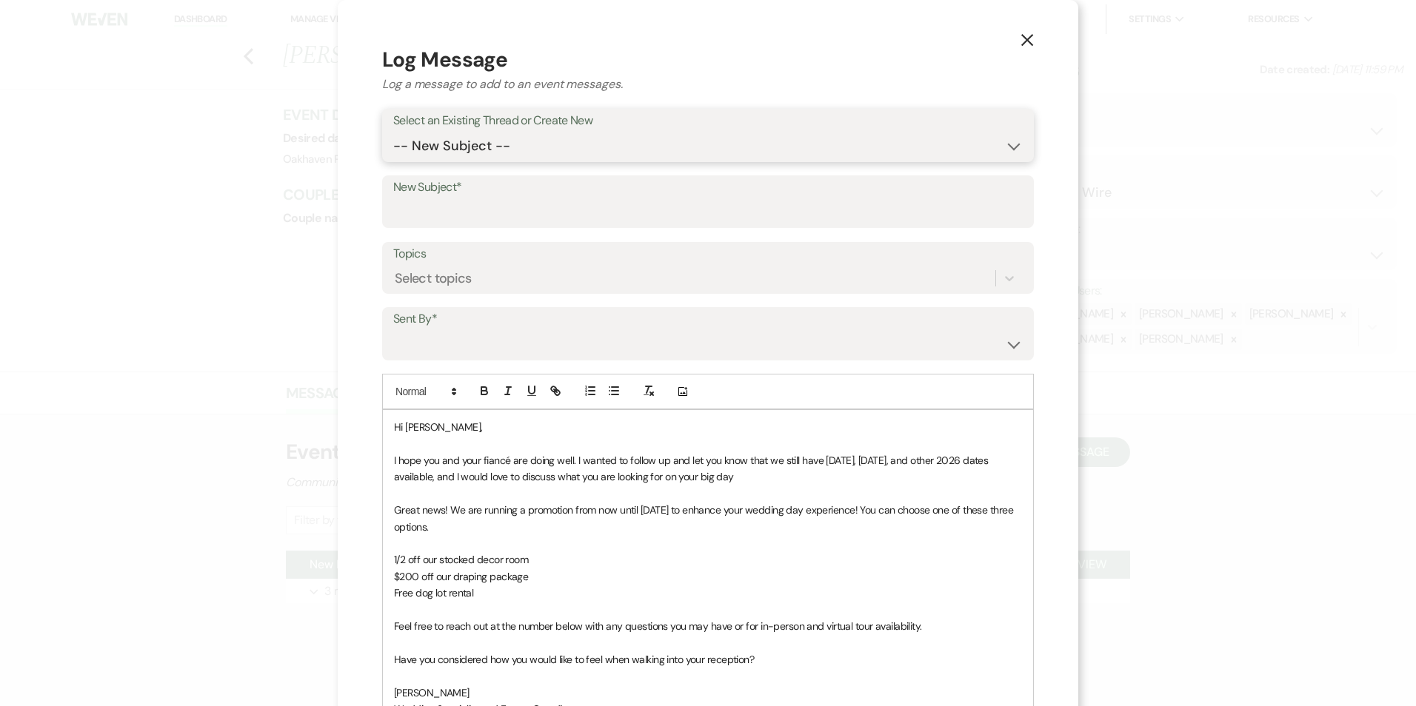
click at [563, 156] on select "-- New Subject -- New Event Inquiry: Geetha Venkat from Wedding Wire" at bounding box center [707, 146] width 629 height 29
select select "457470"
click at [393, 132] on select "-- New Subject -- New Event Inquiry: Geetha Venkat from Wedding Wire" at bounding box center [707, 146] width 629 height 29
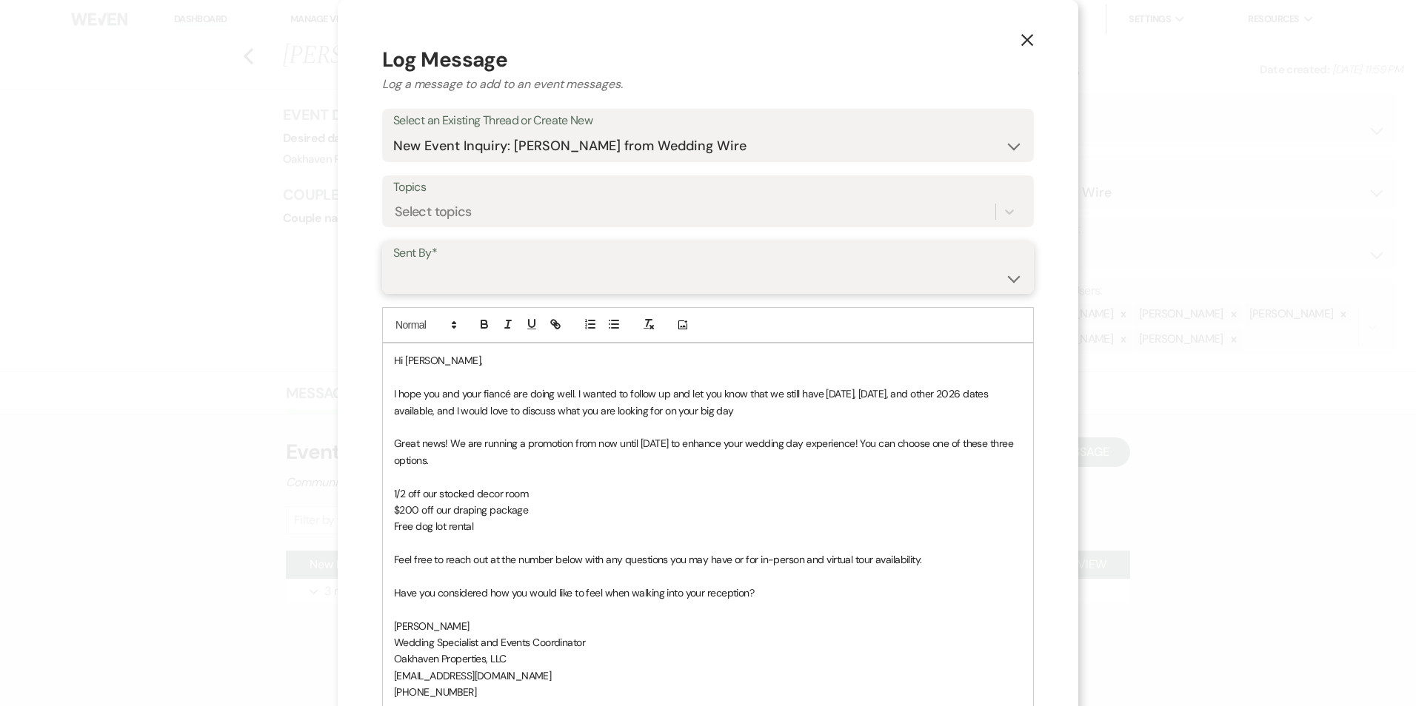
click at [512, 287] on select "Patience Ergish (pdergish@aol.com) Jeanette Wagoner (jeanette@experienceoakhave…" at bounding box center [707, 278] width 629 height 29
select select "user-127923"
click at [393, 264] on select "Patience Ergish (pdergish@aol.com) Jeanette Wagoner (jeanette@experienceoakhave…" at bounding box center [707, 278] width 629 height 29
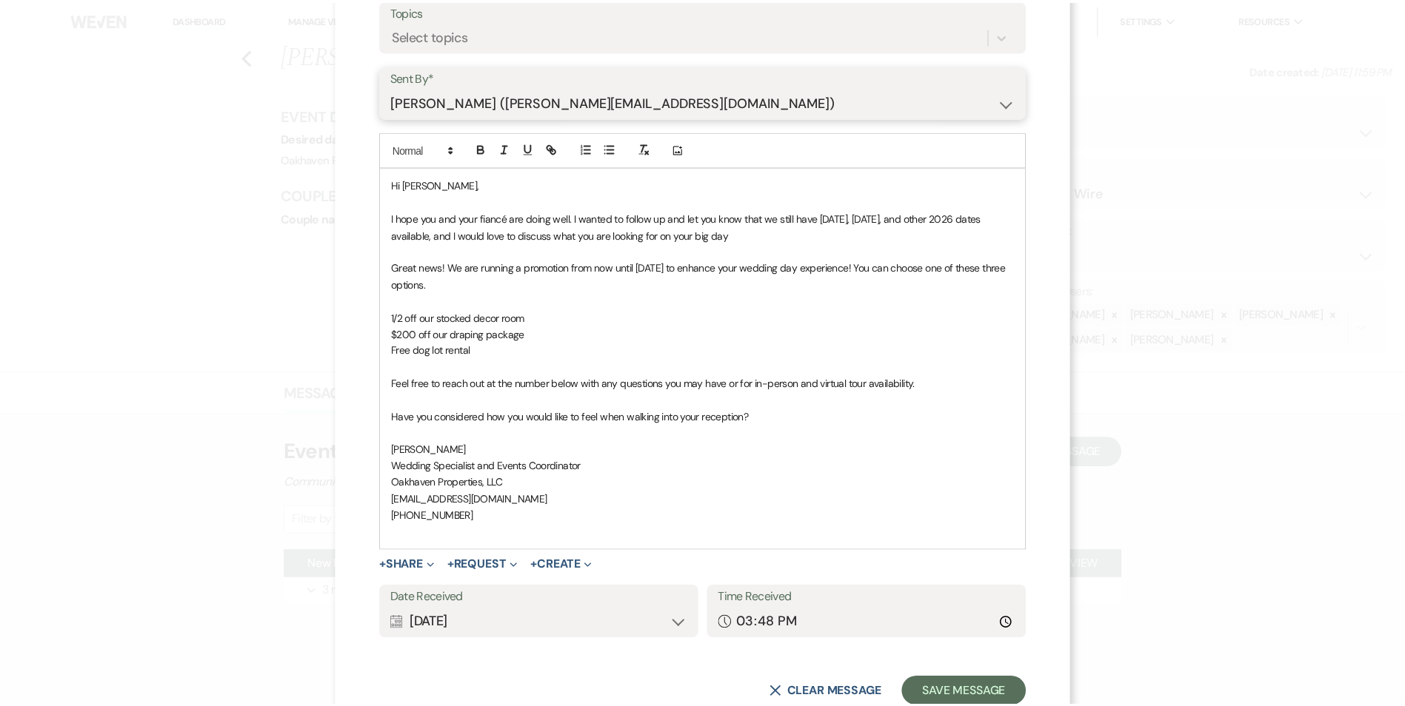
scroll to position [222, 0]
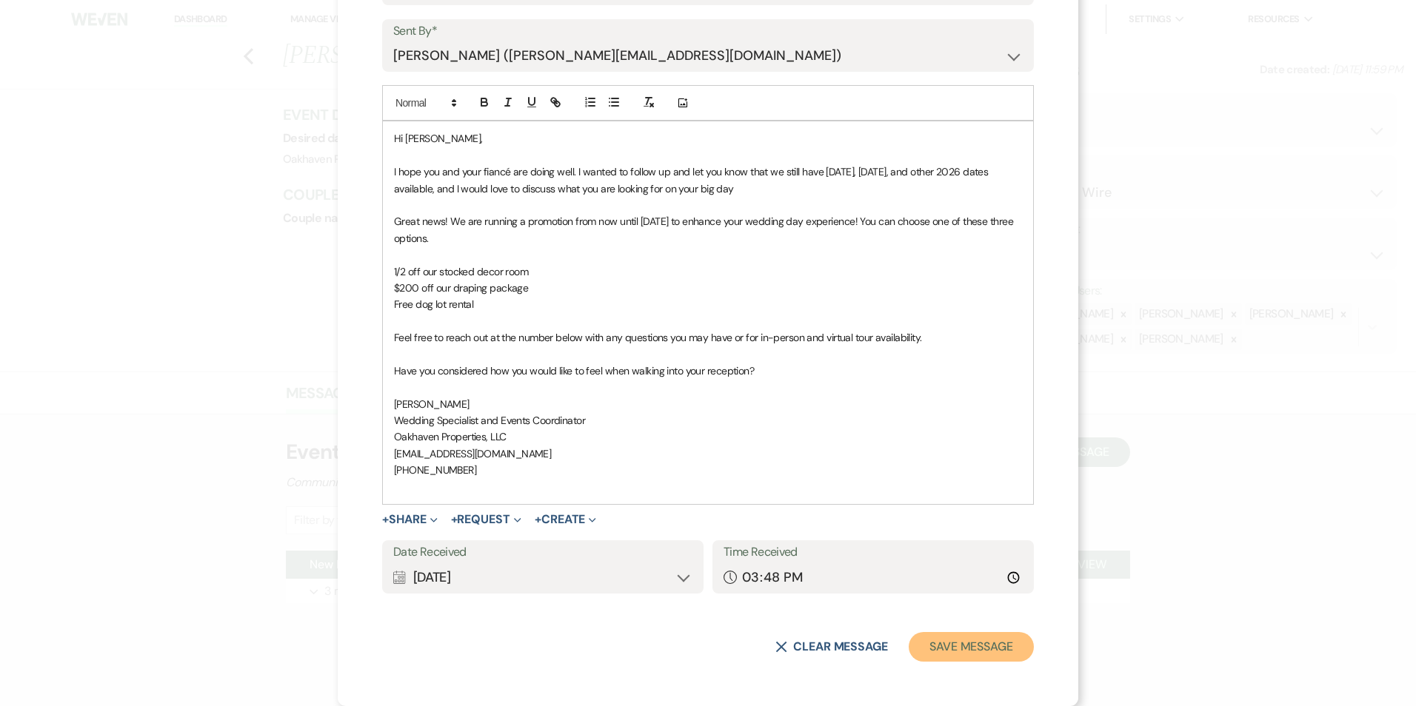
click at [969, 652] on button "Save Message" at bounding box center [971, 647] width 125 height 30
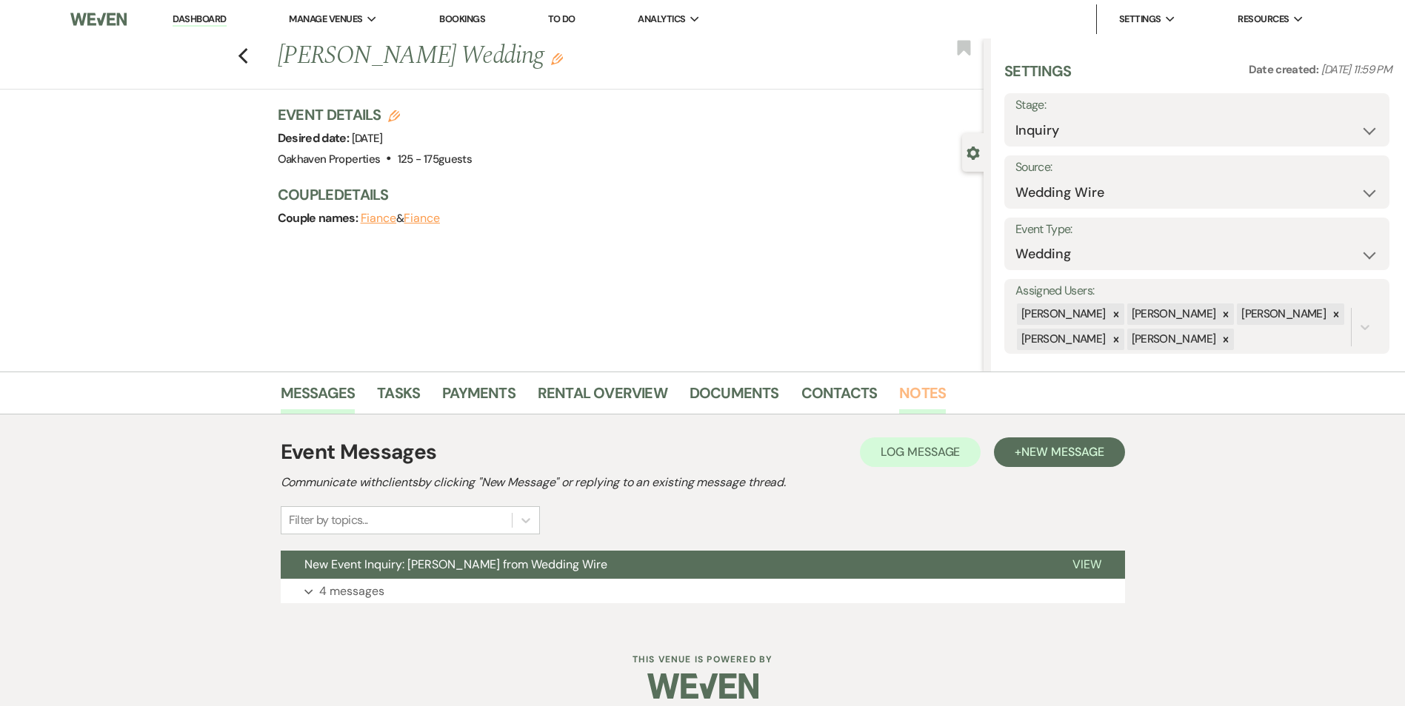
click at [937, 396] on link "Notes" at bounding box center [922, 397] width 47 height 33
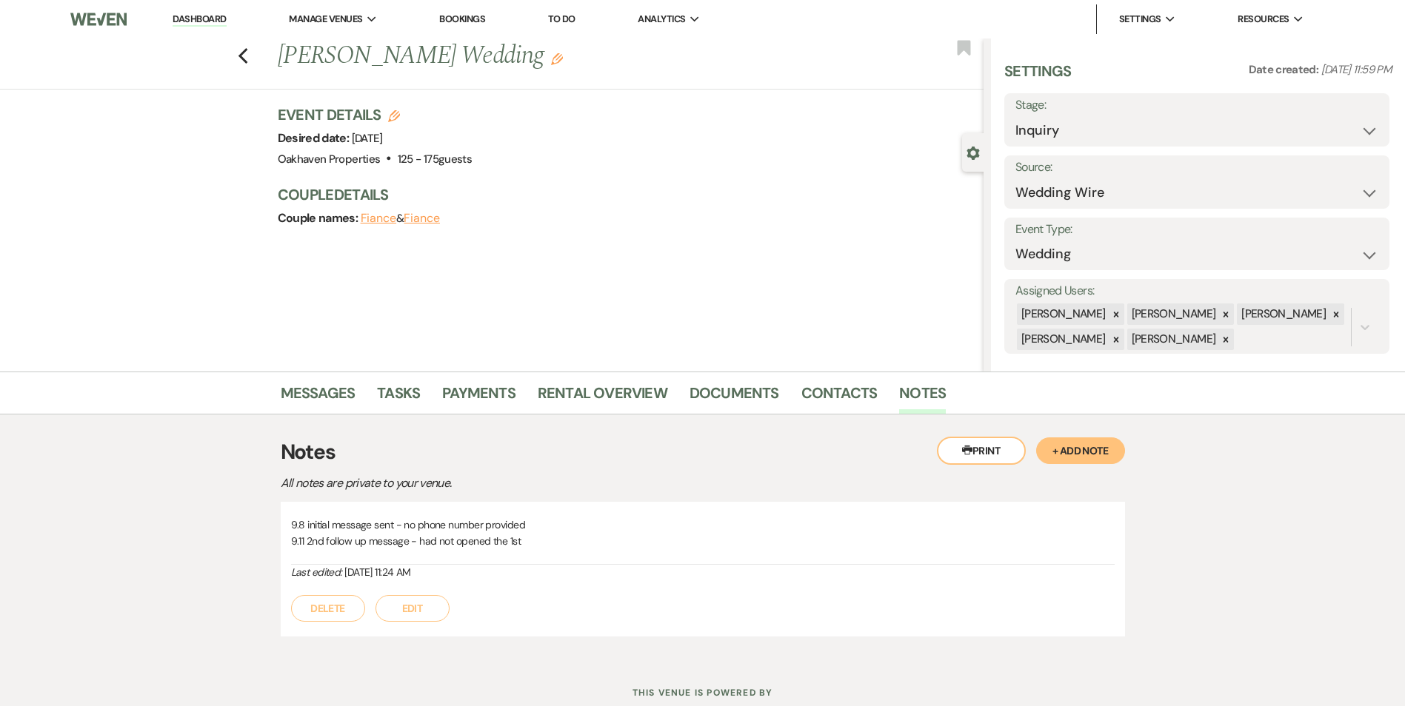
drag, startPoint x: 428, startPoint y: 619, endPoint x: 565, endPoint y: 604, distance: 137.9
click at [435, 615] on button "Edit" at bounding box center [412, 608] width 74 height 27
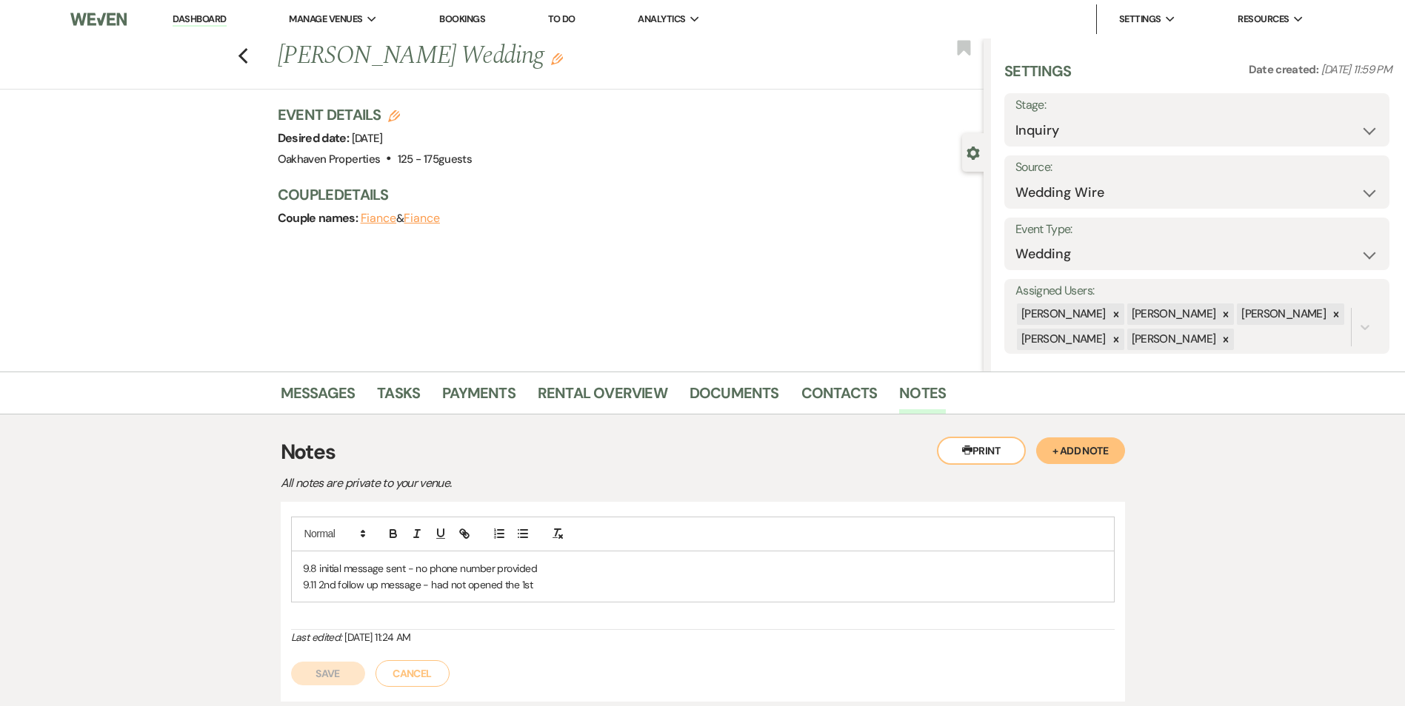
click at [576, 589] on p "9.11 2nd follow up message - had not opened the 1st" at bounding box center [703, 585] width 800 height 16
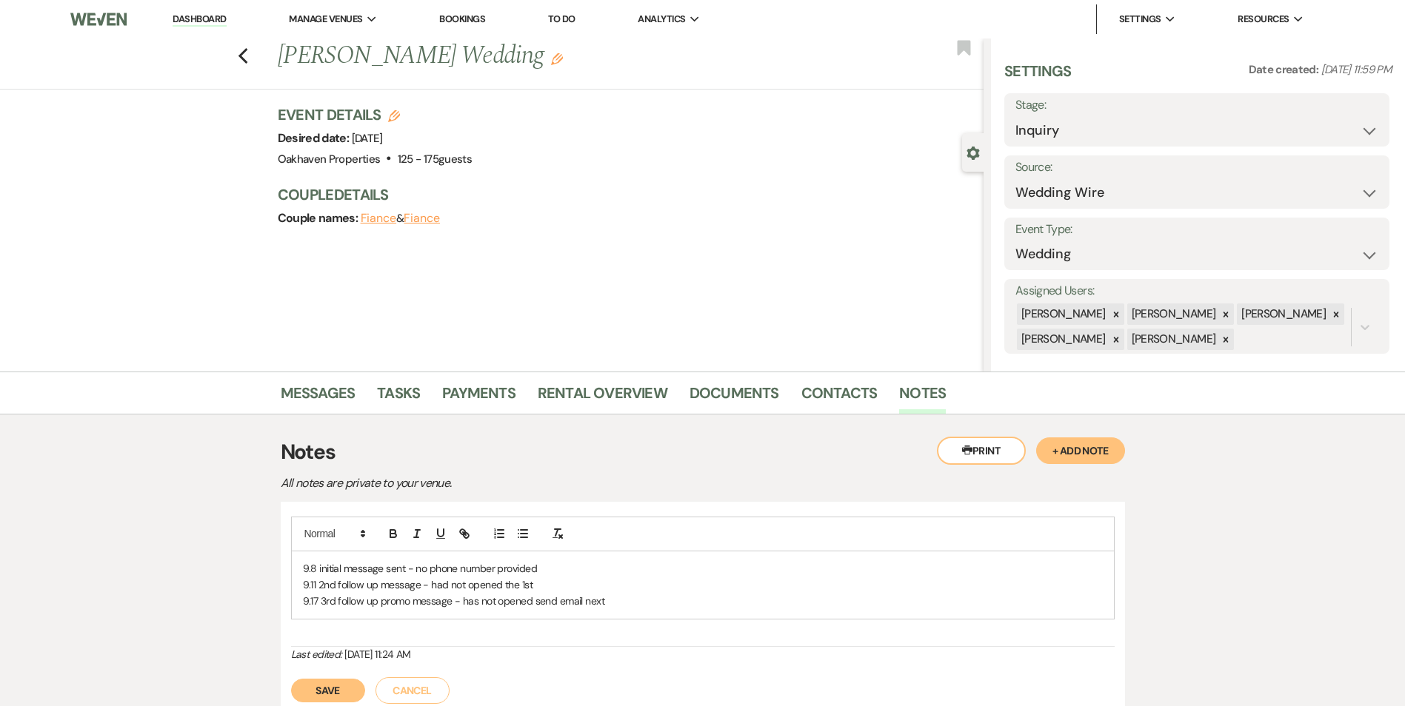
click at [332, 682] on button "Save" at bounding box center [328, 691] width 74 height 24
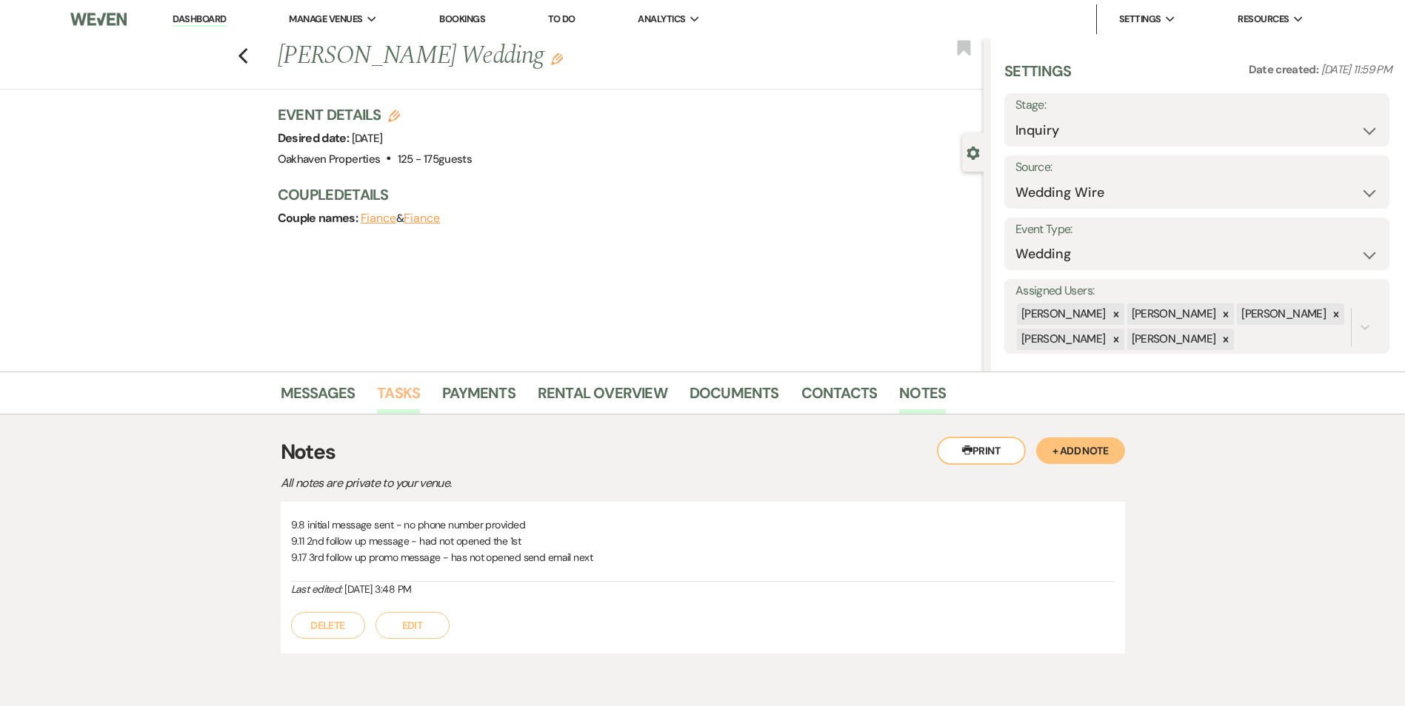
click at [398, 397] on link "Tasks" at bounding box center [398, 397] width 43 height 33
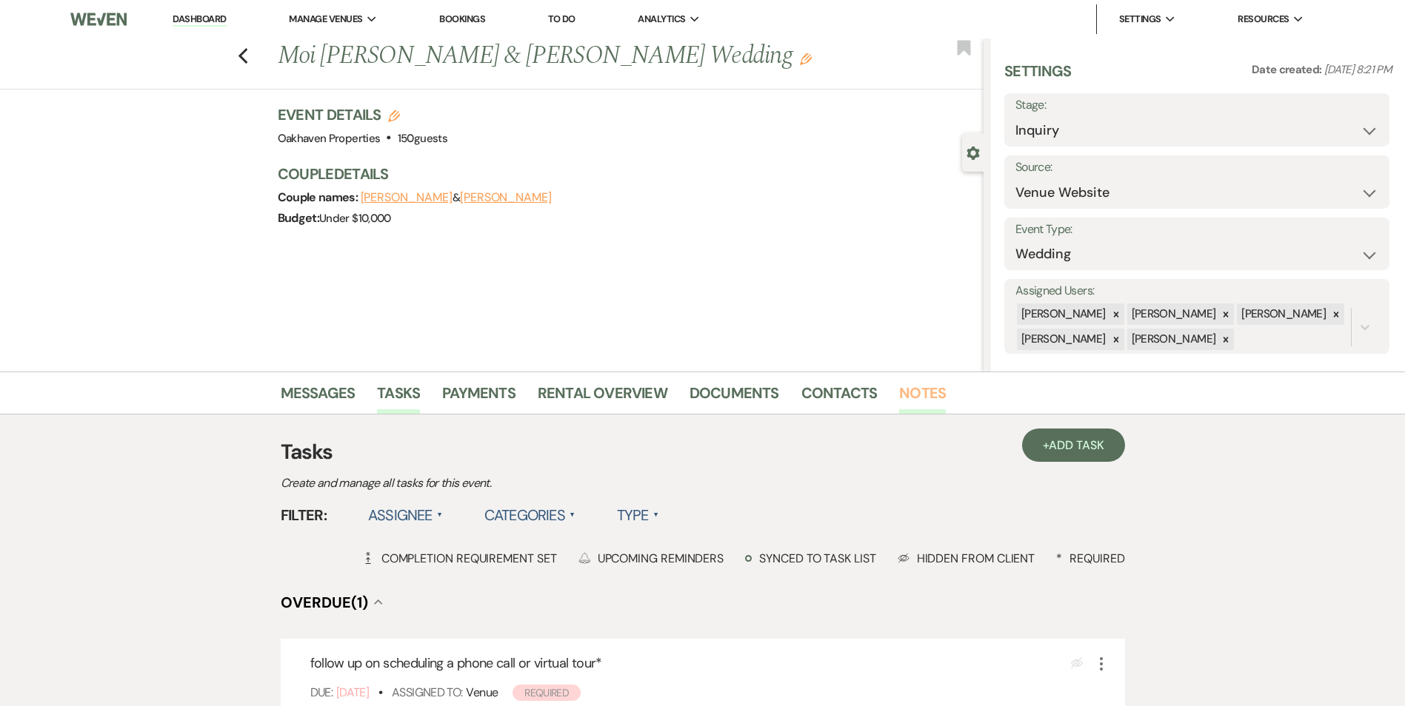
click at [903, 390] on link "Notes" at bounding box center [922, 397] width 47 height 33
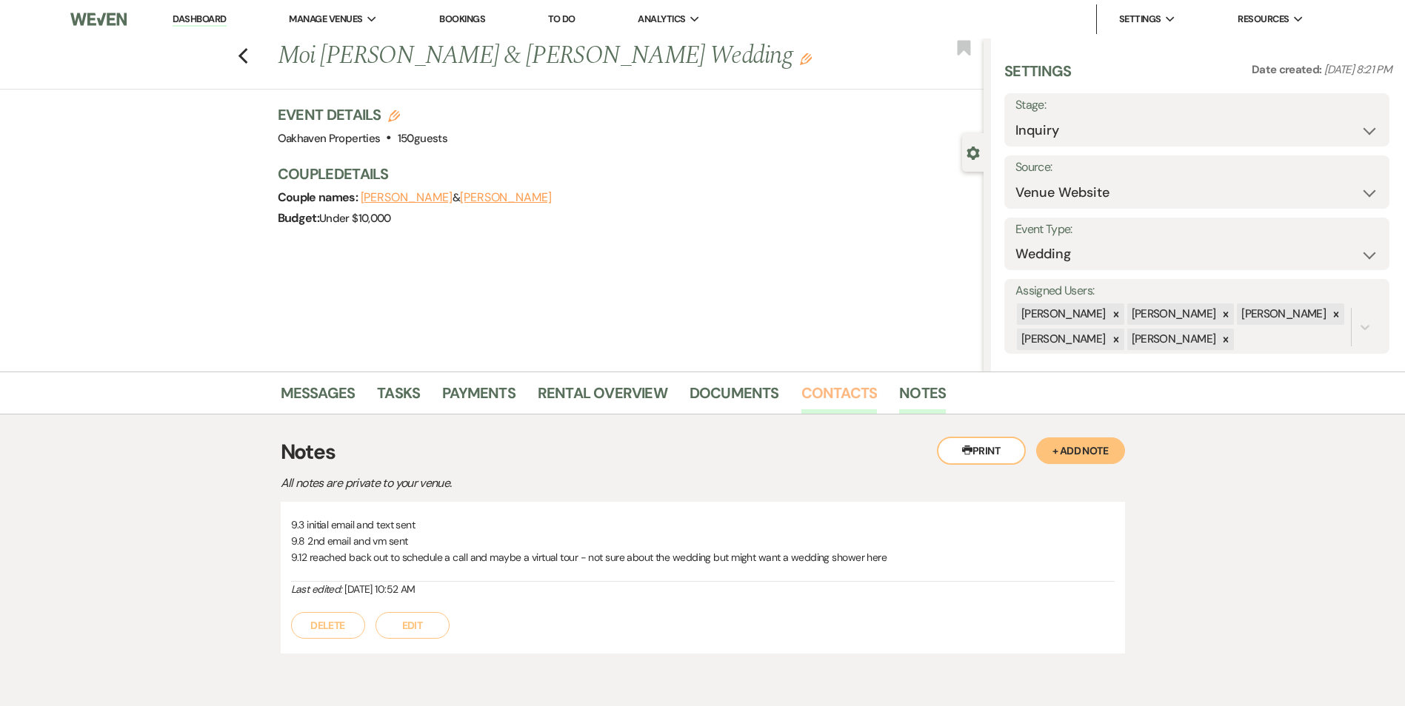
click at [825, 393] on link "Contacts" at bounding box center [839, 397] width 76 height 33
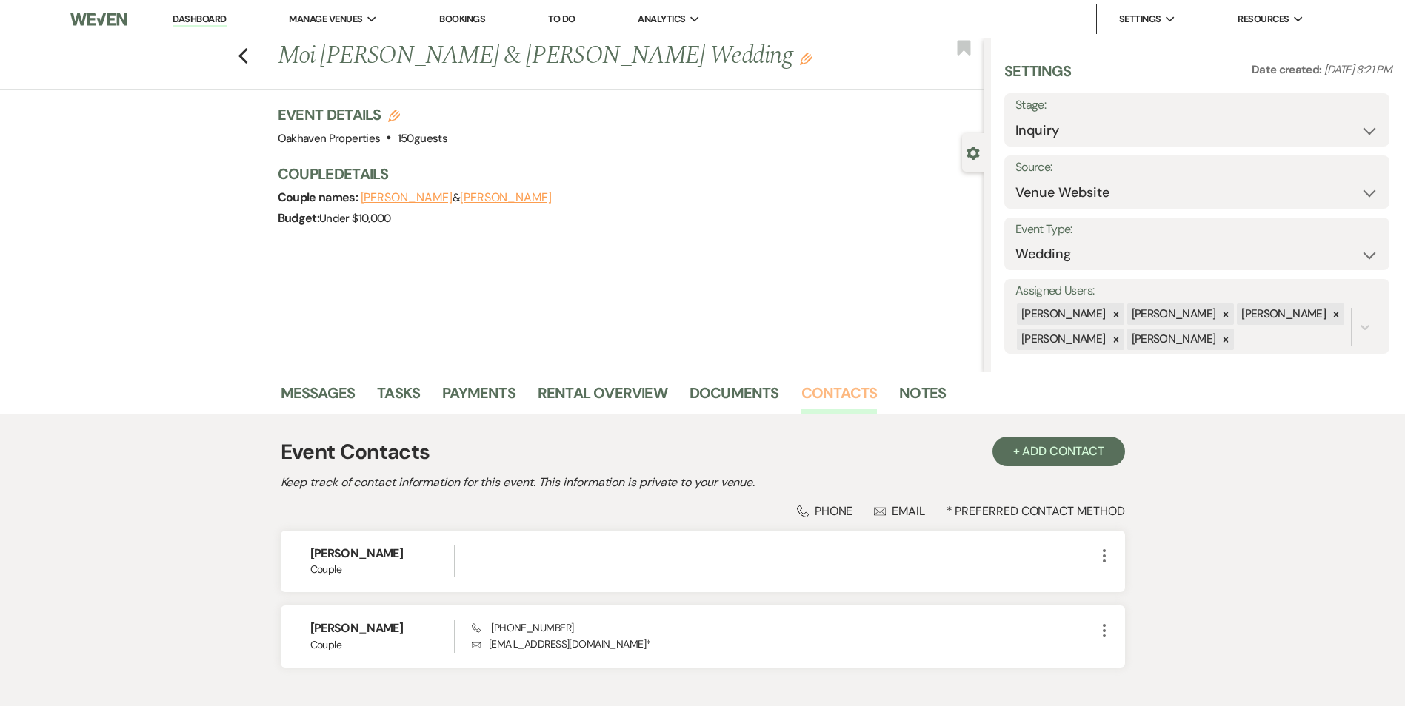
click at [825, 390] on link "Contacts" at bounding box center [839, 397] width 76 height 33
